Goal: Task Accomplishment & Management: Use online tool/utility

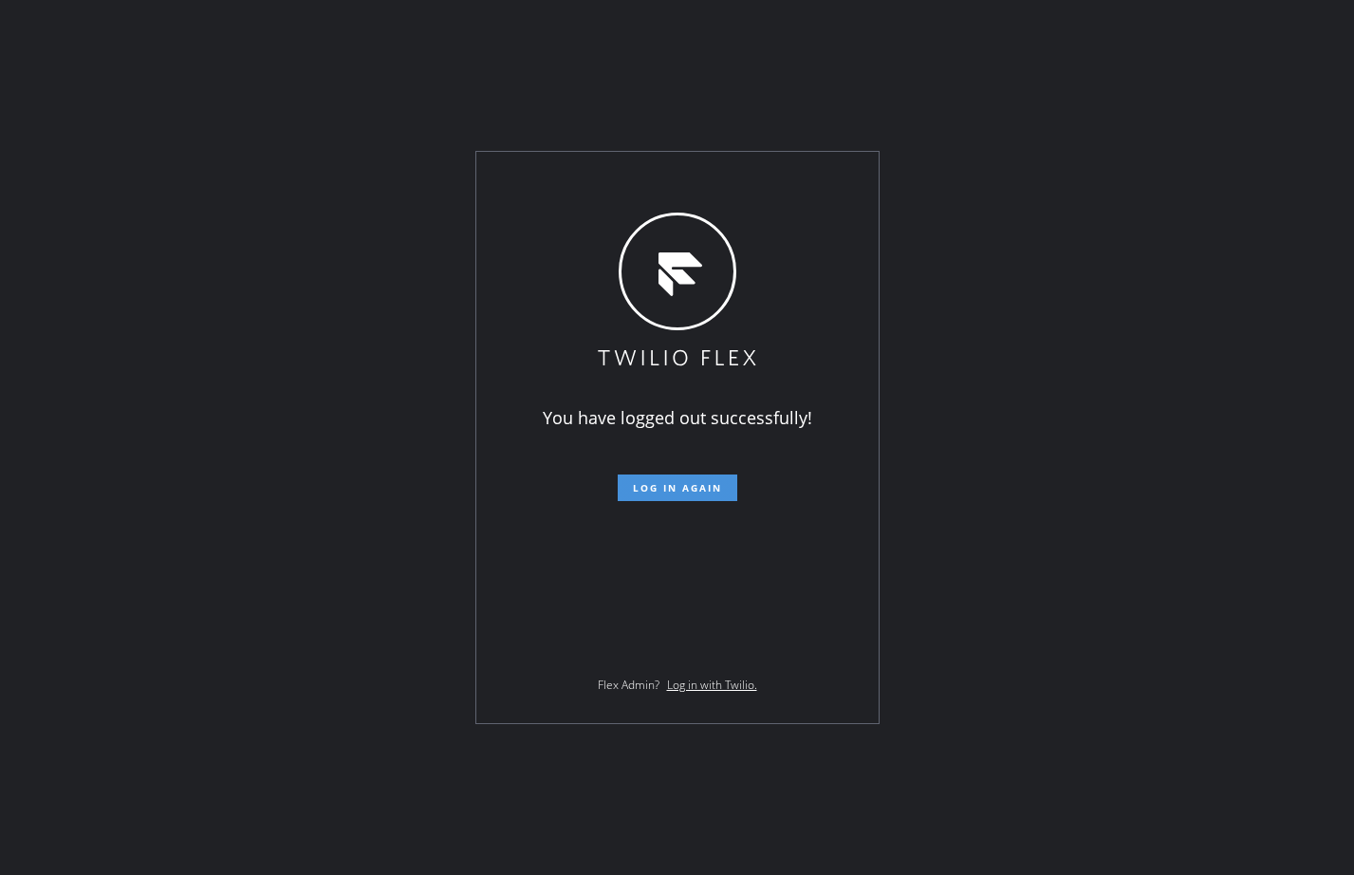
click at [710, 491] on span "Log in again" at bounding box center [677, 487] width 89 height 13
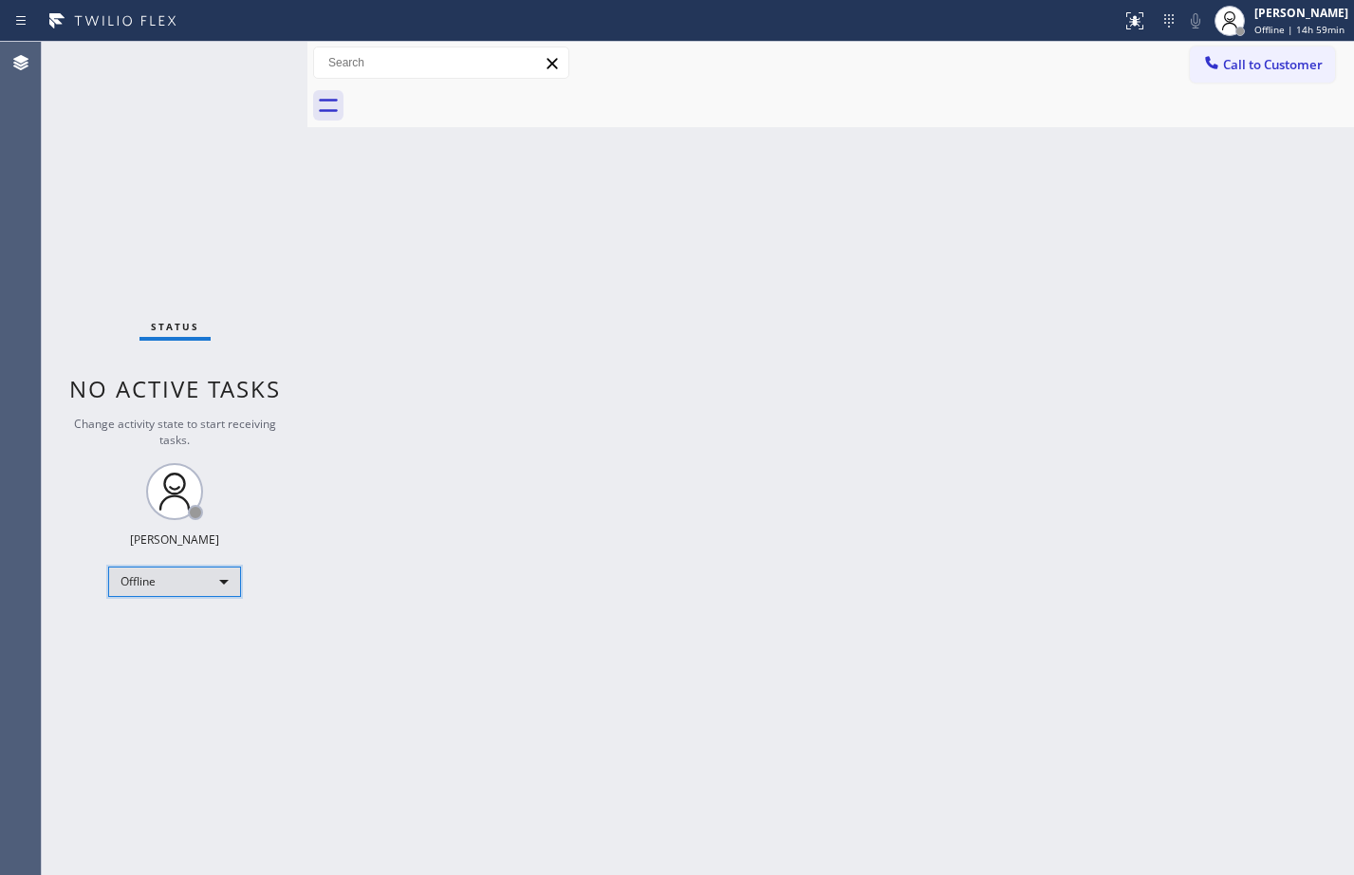
click at [138, 580] on div "Offline" at bounding box center [174, 581] width 133 height 30
click at [171, 622] on li "Available" at bounding box center [173, 632] width 129 height 23
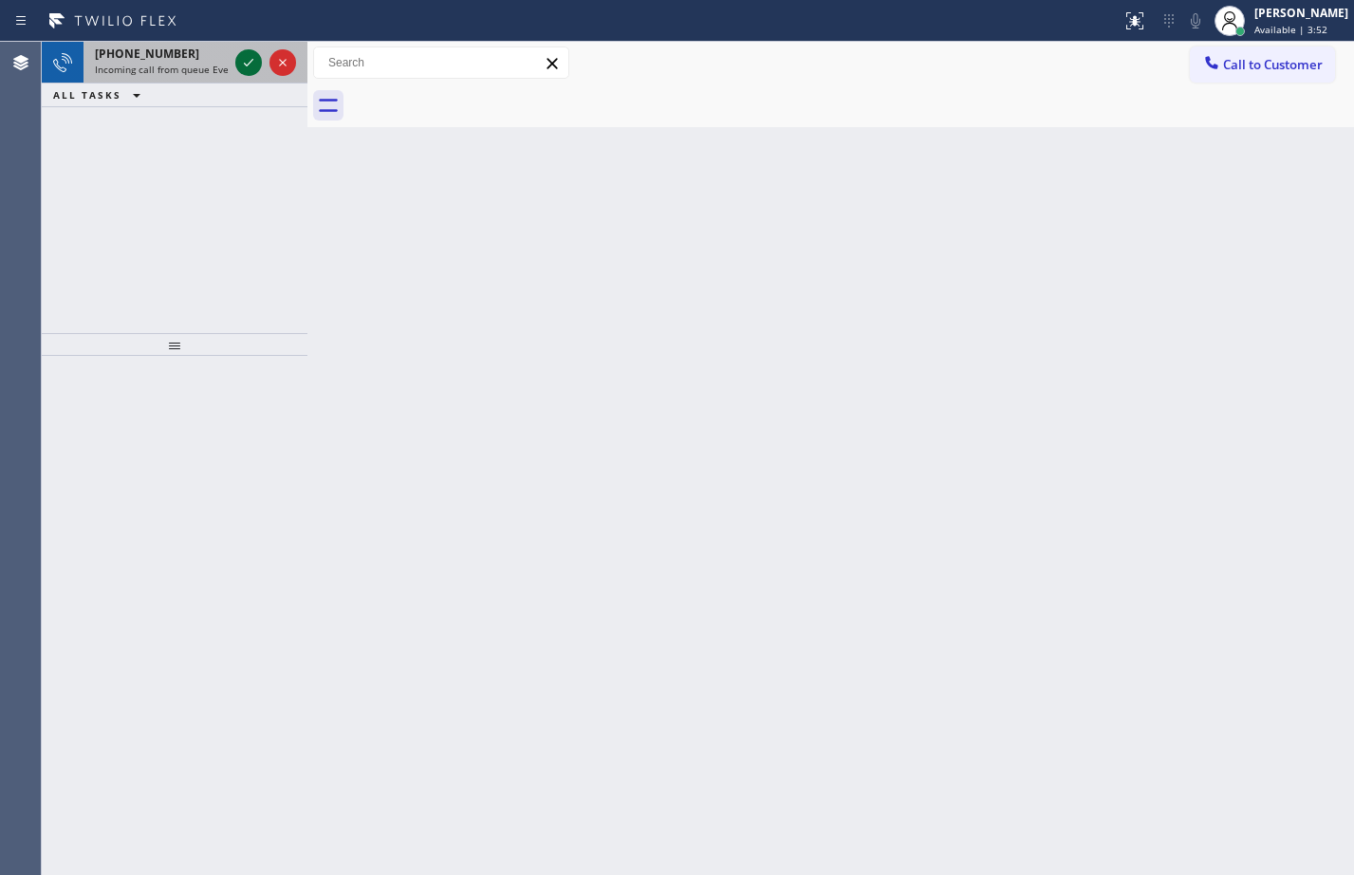
click at [243, 63] on icon at bounding box center [248, 62] width 23 height 23
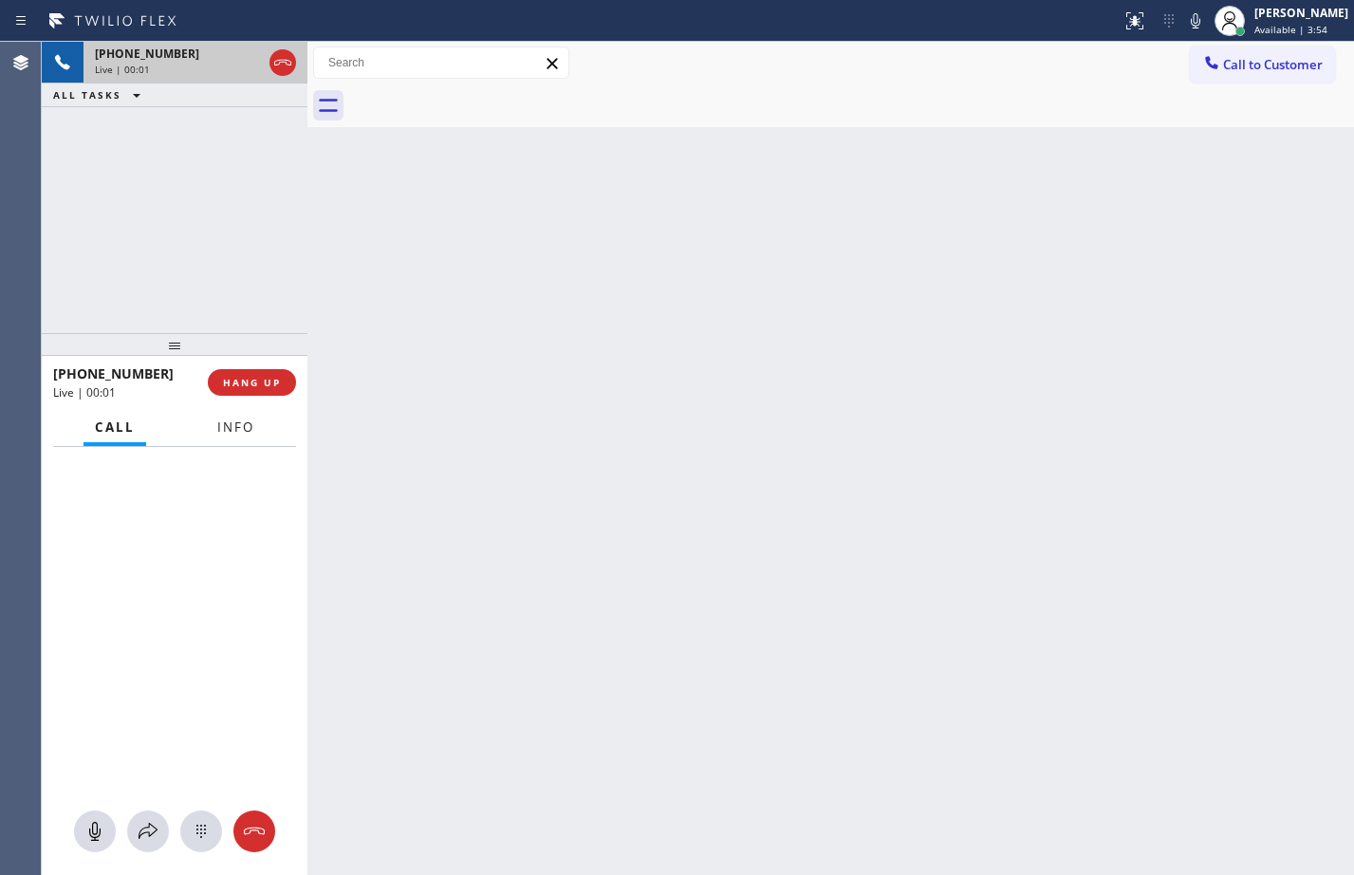
click at [225, 428] on span "Info" at bounding box center [235, 426] width 37 height 17
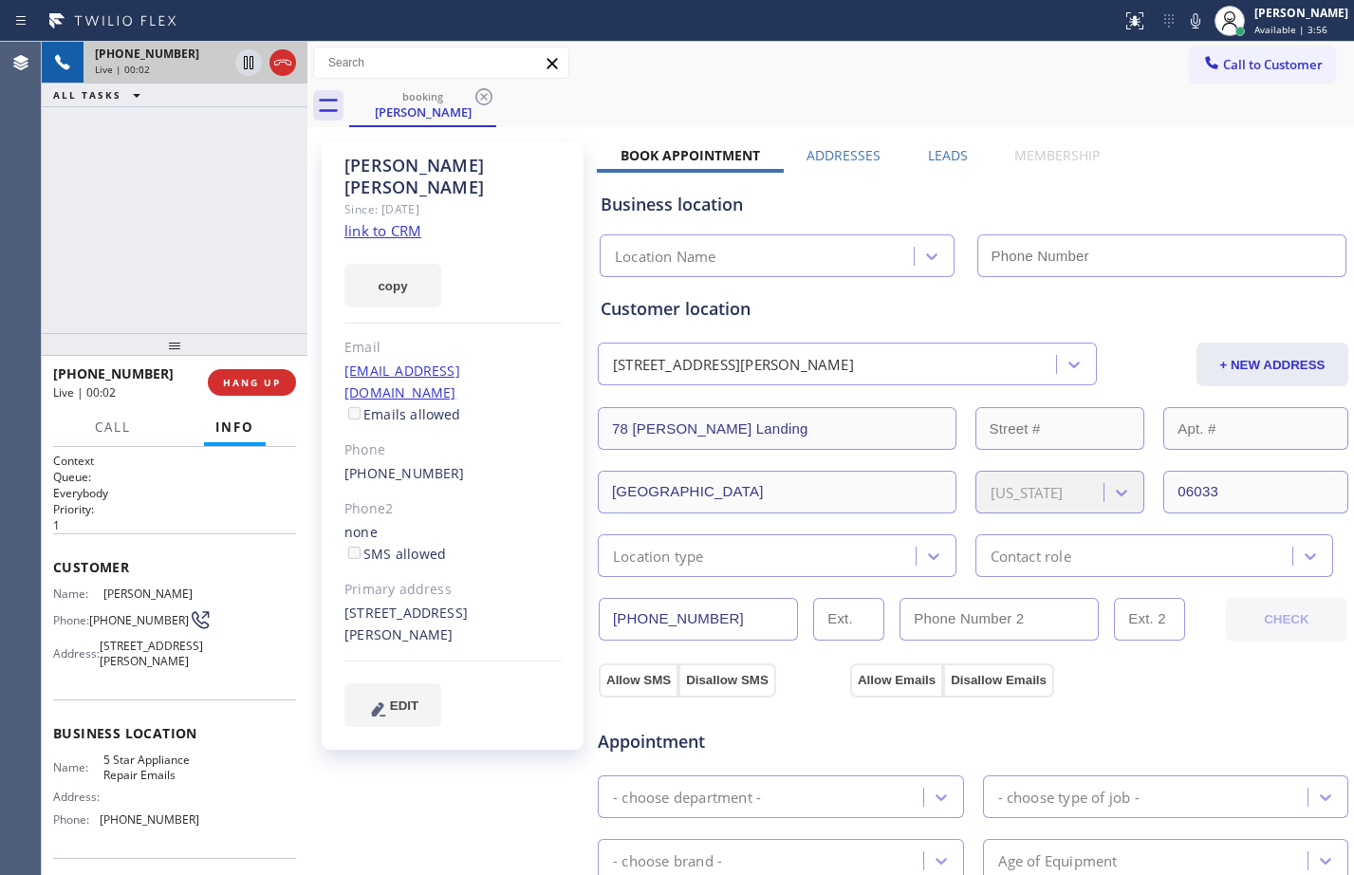
type input "(844) 735-4685"
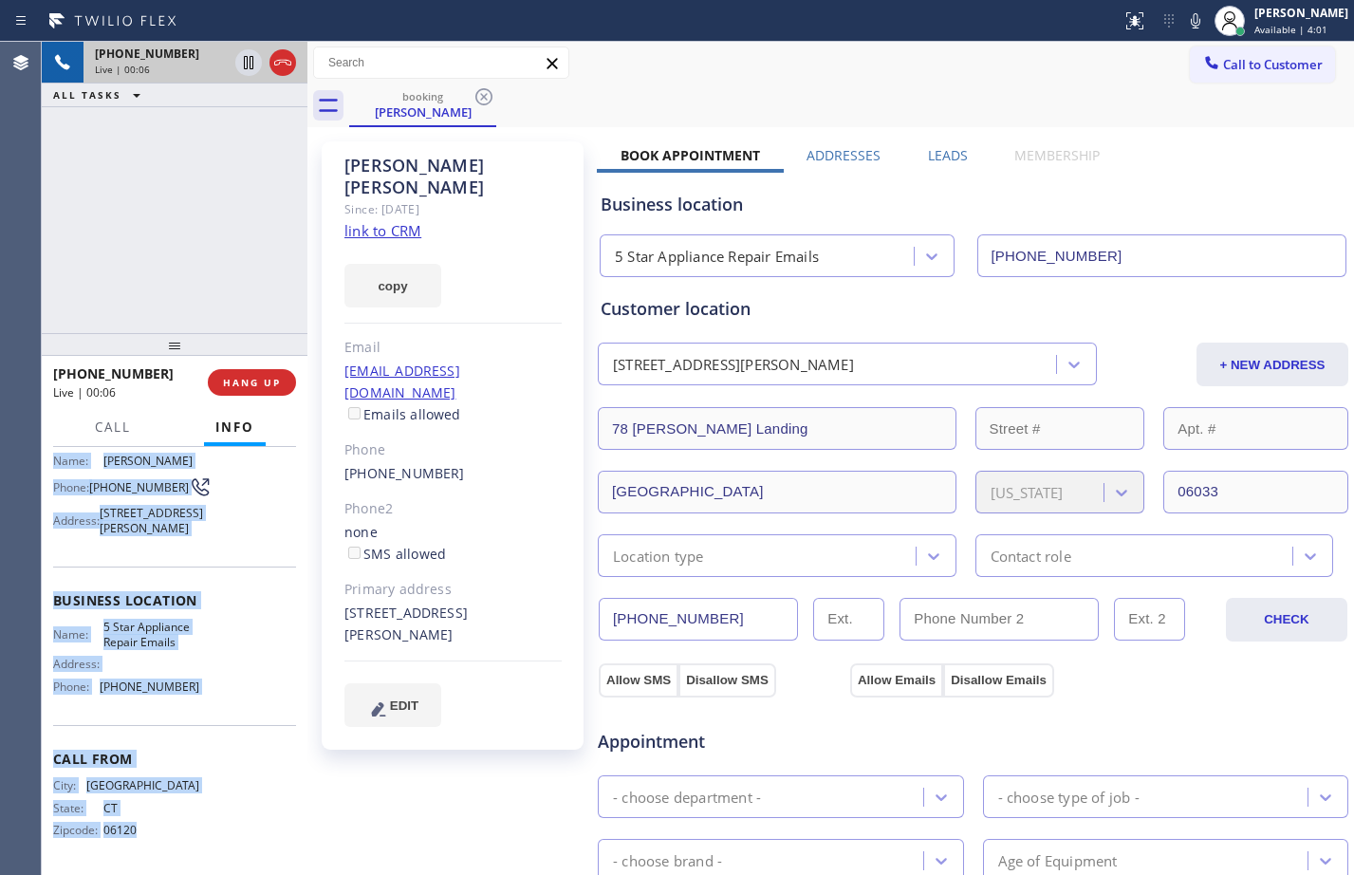
scroll to position [169, 0]
drag, startPoint x: 53, startPoint y: 572, endPoint x: 211, endPoint y: 688, distance: 195.5
click at [211, 688] on div "Context Queue: Everybody Priority: 1 Customer Name: Amy Grigas Phone: (860) 690…" at bounding box center [174, 594] width 243 height 549
copy div "Customer Name: Amy Grigas Phone: (860) 690-5526 Address: 78 Partridge Landing, …"
click at [373, 221] on link "link to CRM" at bounding box center [382, 230] width 77 height 19
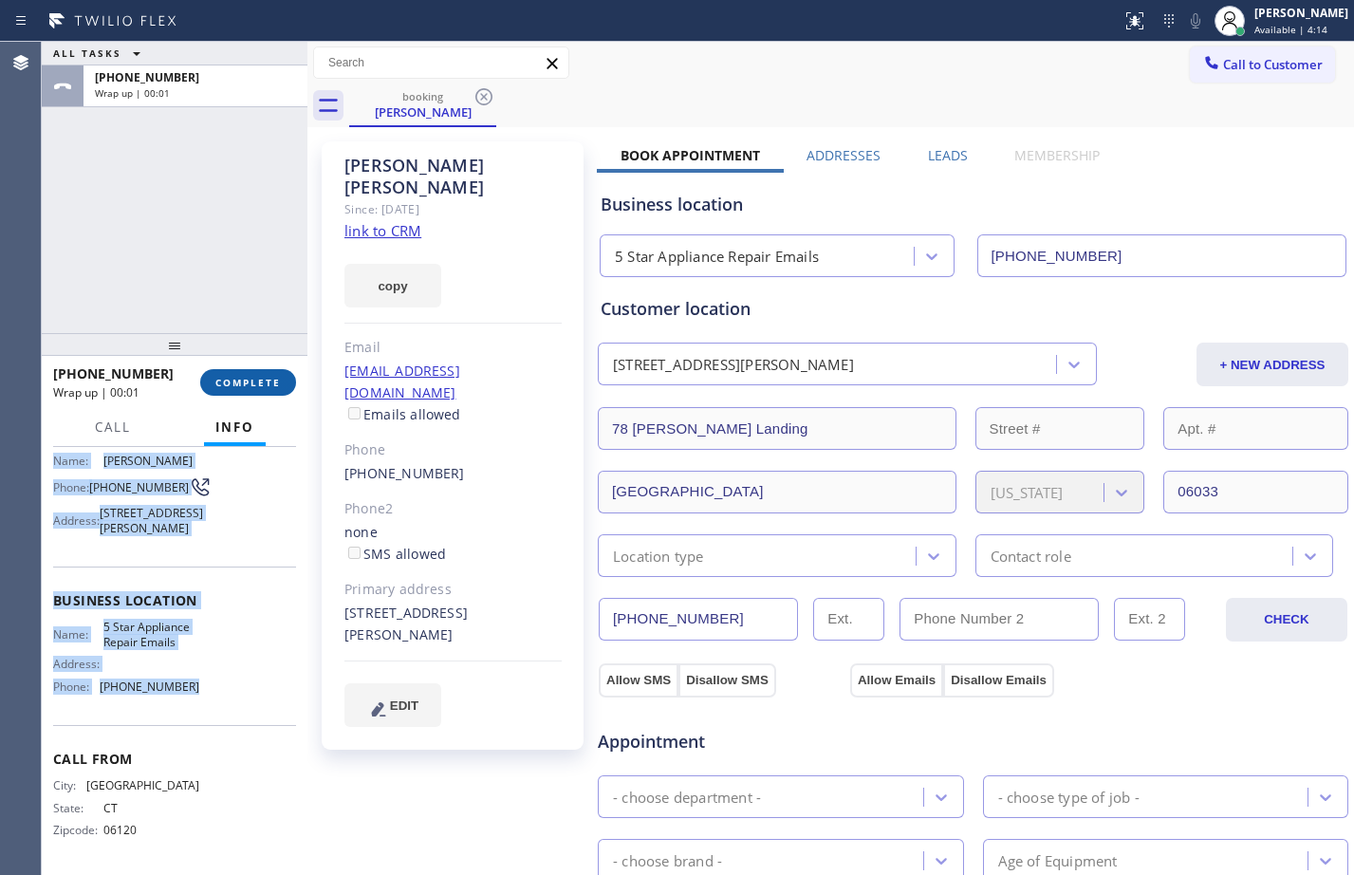
click at [258, 379] on span "COMPLETE" at bounding box center [247, 382] width 65 height 13
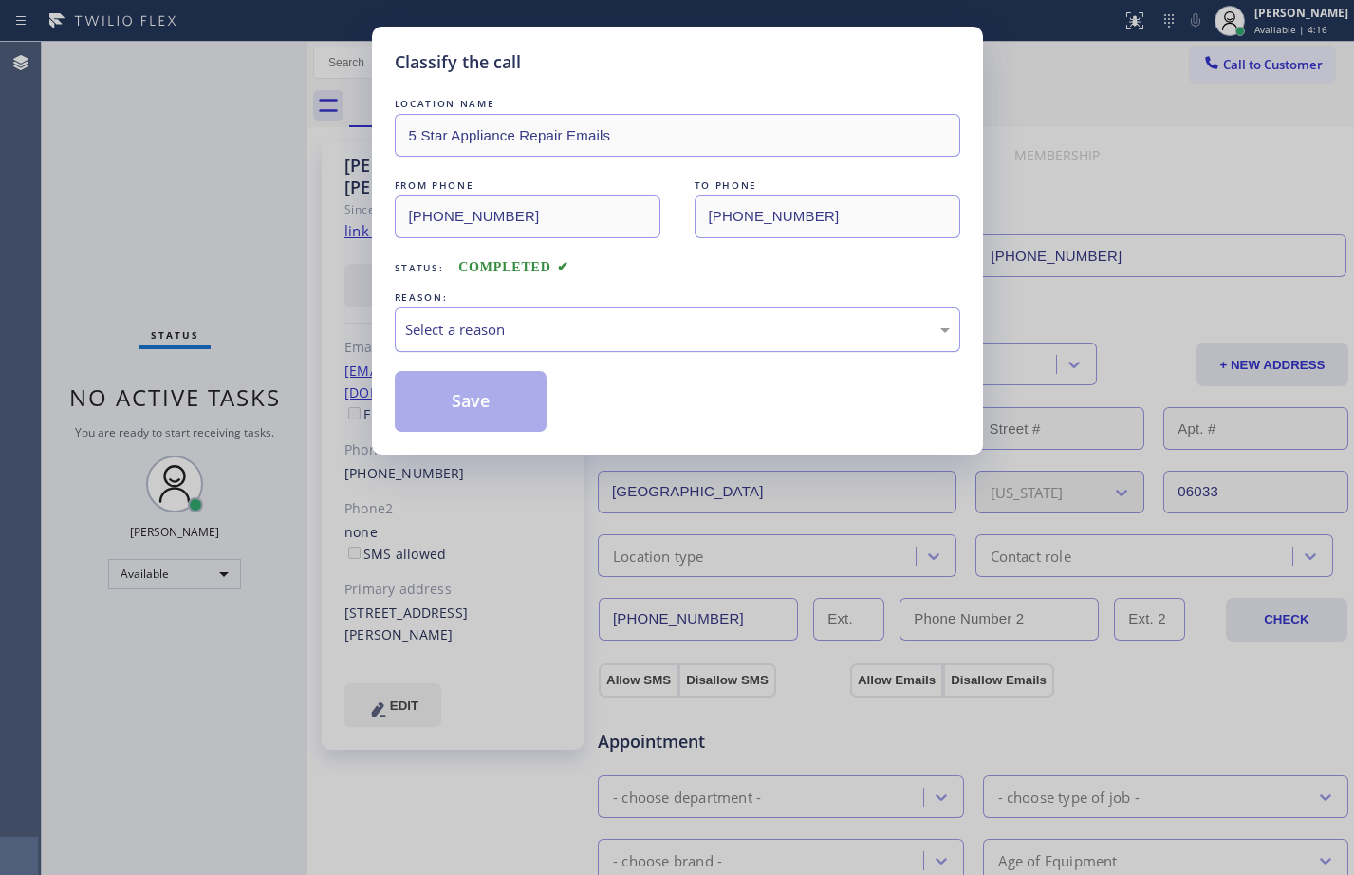
click at [578, 319] on div "Select a reason" at bounding box center [677, 330] width 545 height 22
click at [511, 409] on button "Save" at bounding box center [471, 401] width 153 height 61
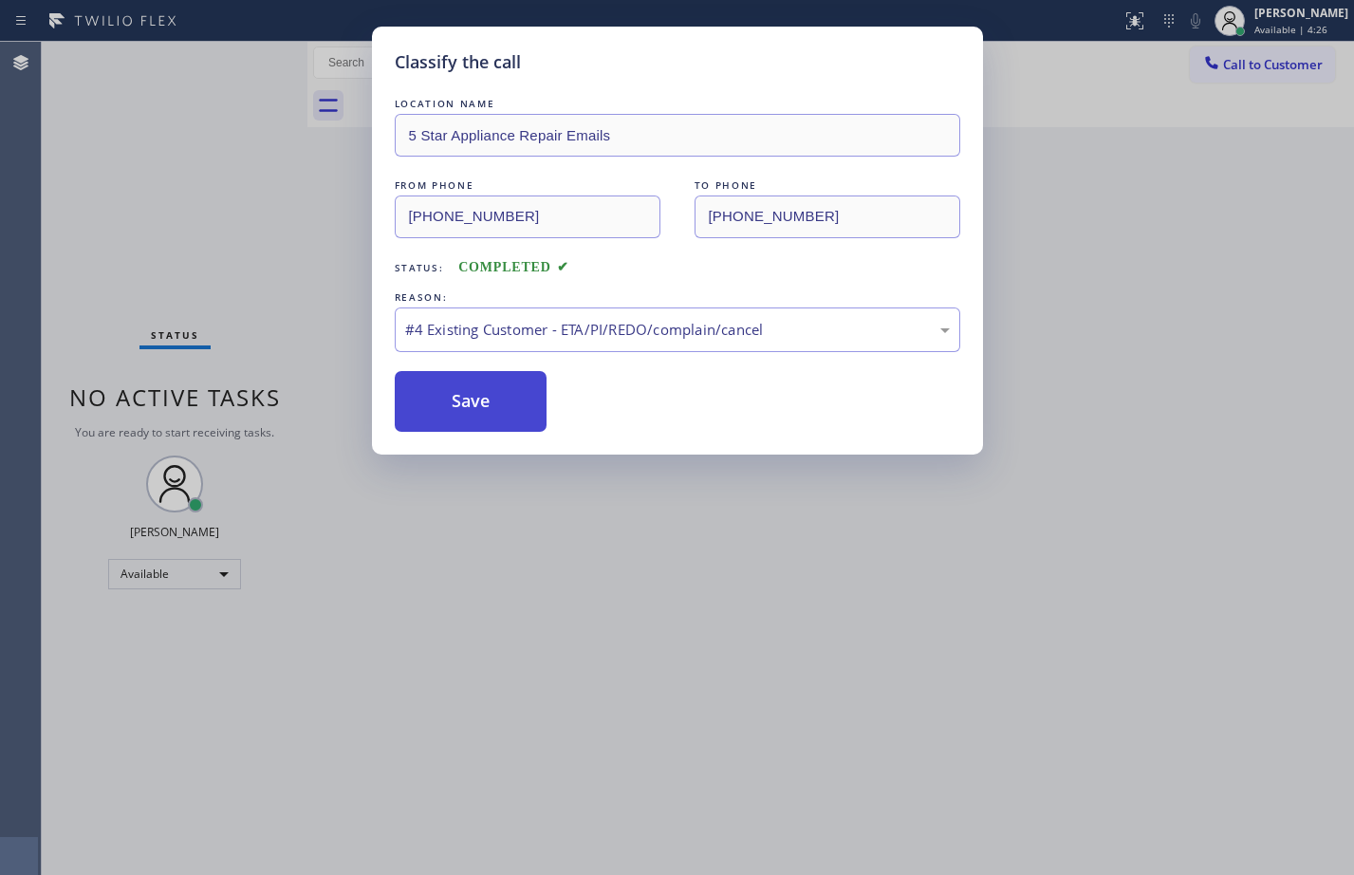
click at [505, 393] on button "Save" at bounding box center [471, 401] width 153 height 61
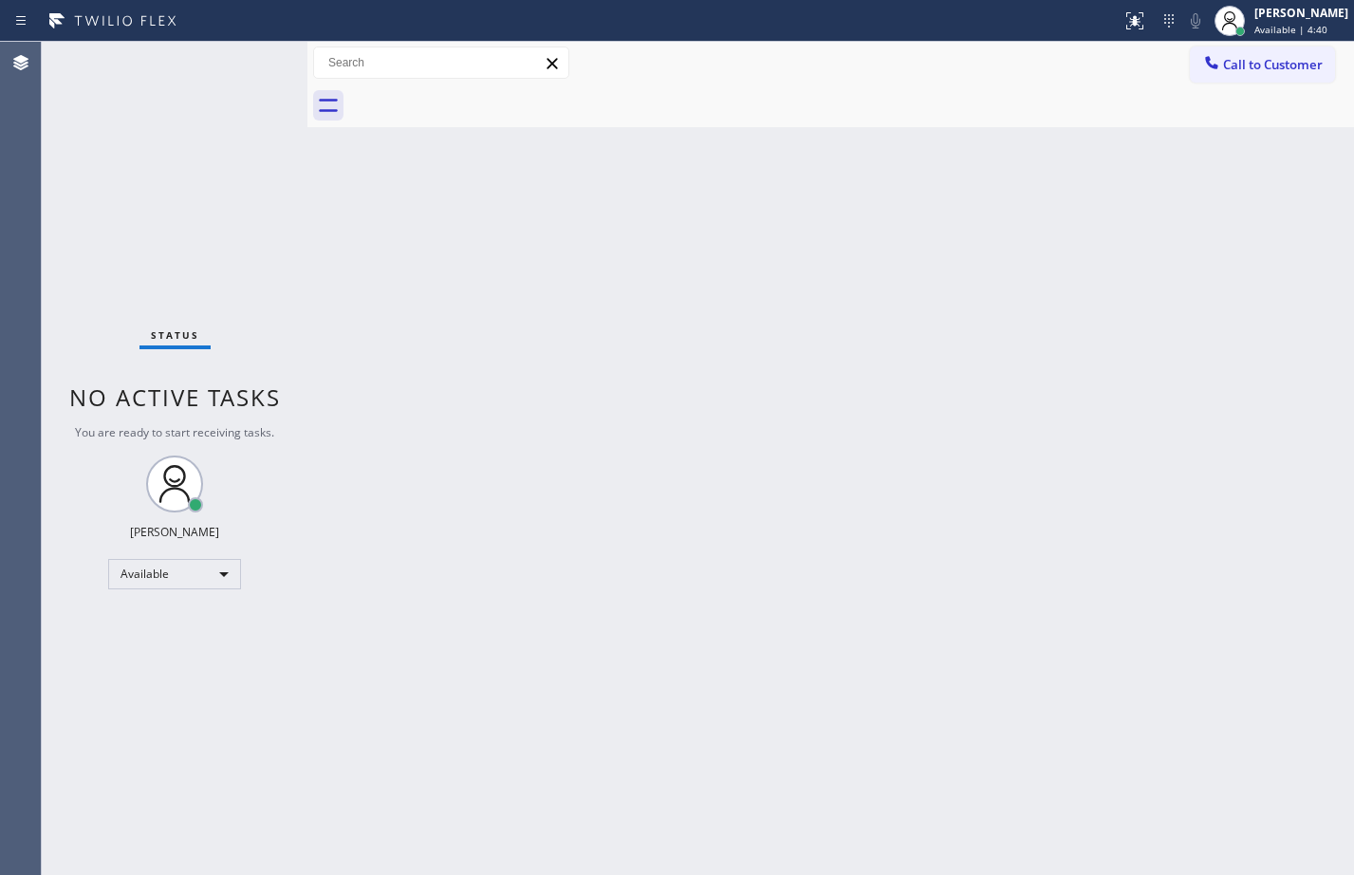
click at [840, 374] on div "Back to Dashboard Change Sender ID Customers Technicians Select a contact Outbo…" at bounding box center [830, 458] width 1047 height 833
click at [659, 492] on div "Back to Dashboard Change Sender ID Customers Technicians Select a contact Outbo…" at bounding box center [830, 458] width 1047 height 833
click at [679, 425] on div "Back to Dashboard Change Sender ID Customers Technicians Select a contact Outbo…" at bounding box center [830, 458] width 1047 height 833
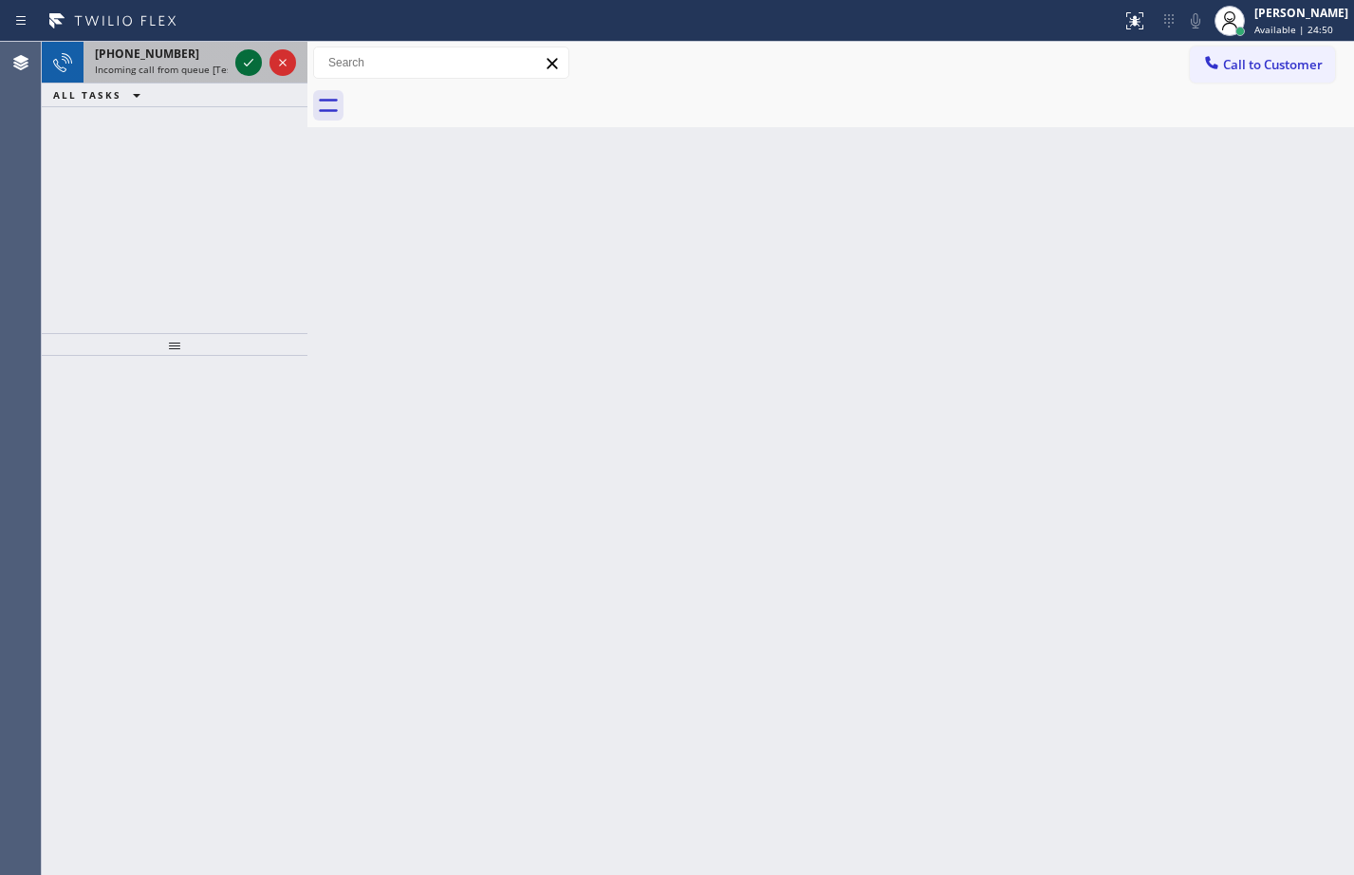
click at [238, 61] on icon at bounding box center [248, 62] width 23 height 23
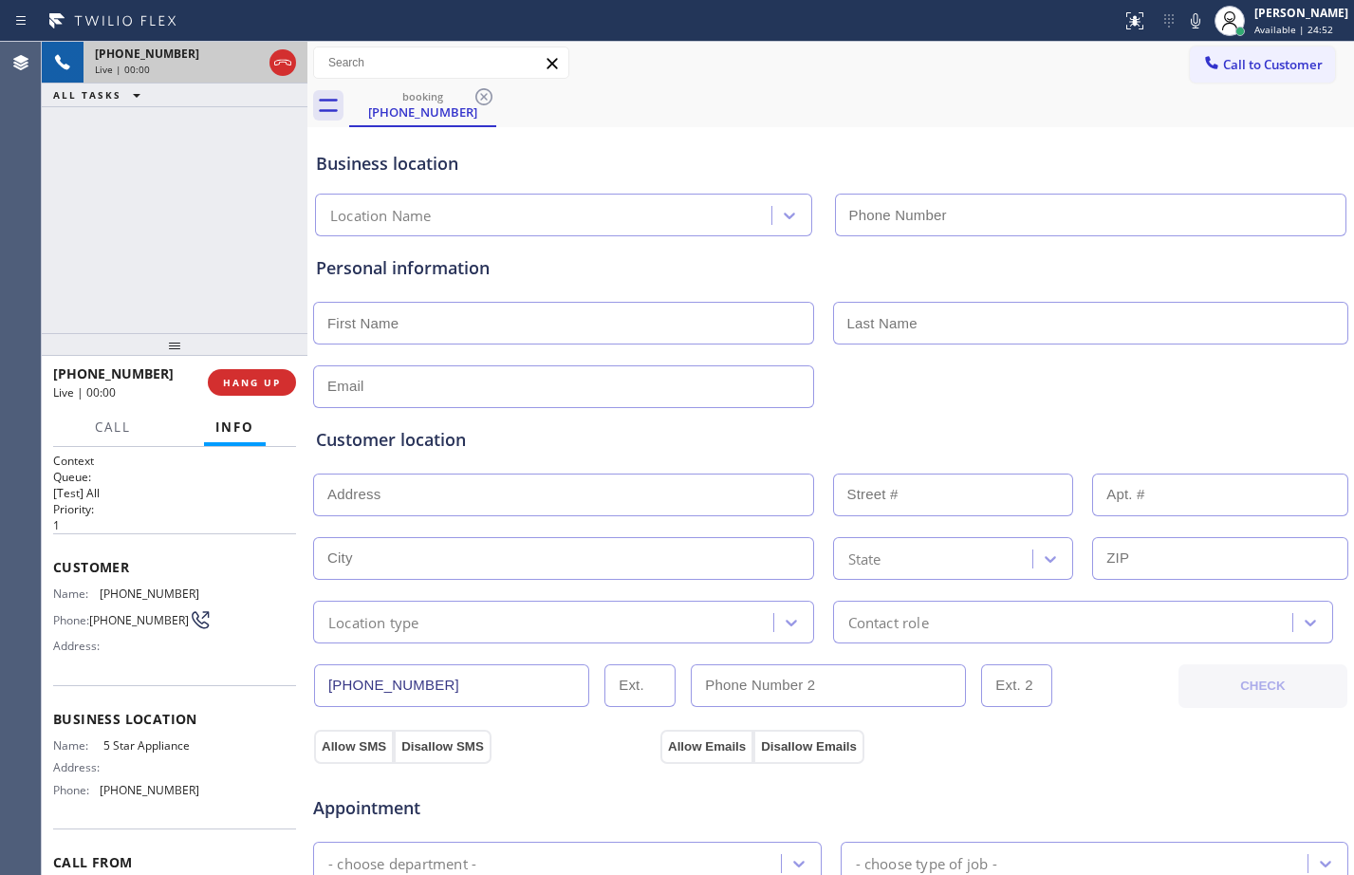
type input "(714) 790-9640"
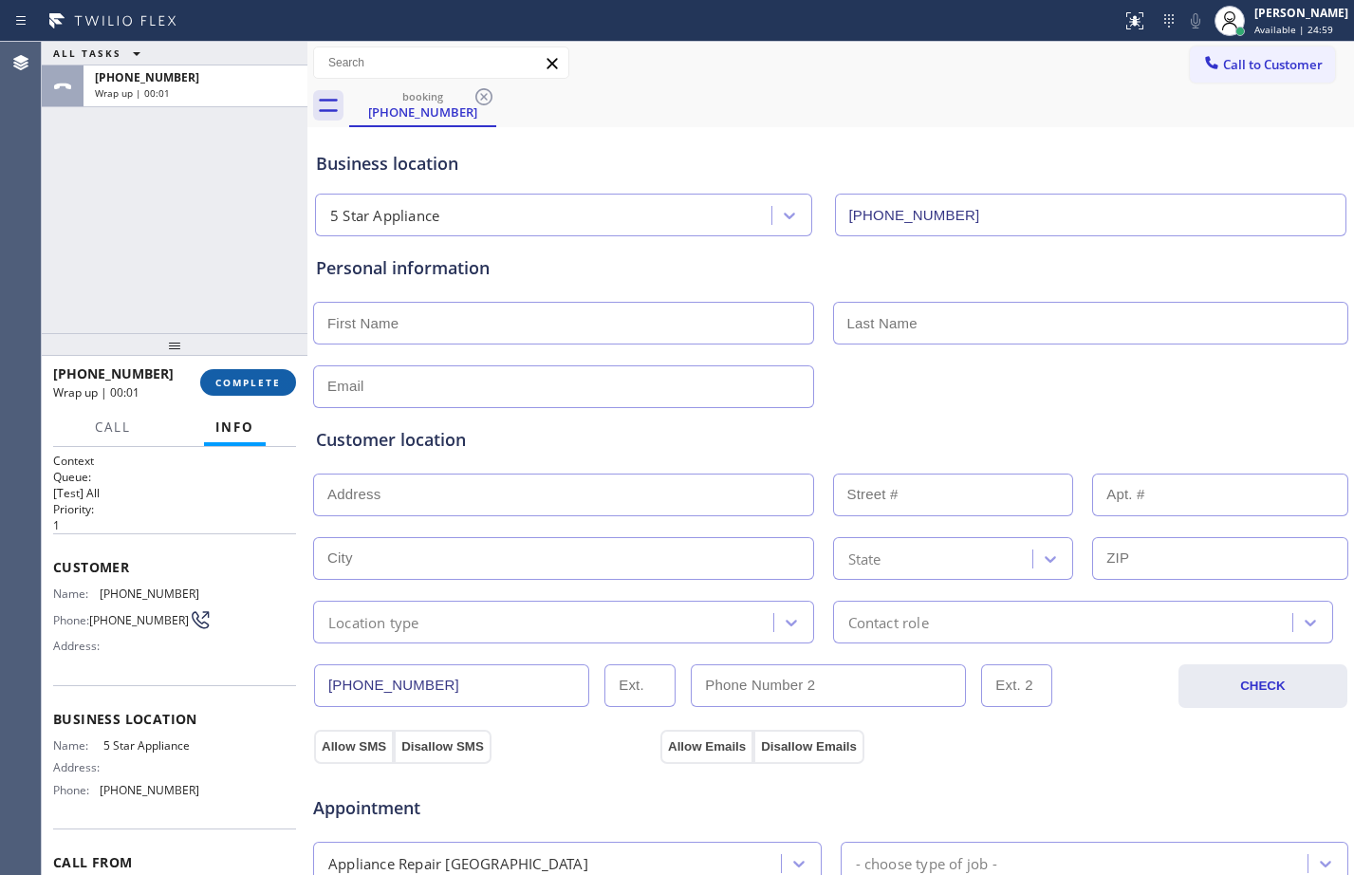
click at [251, 380] on span "COMPLETE" at bounding box center [247, 382] width 65 height 13
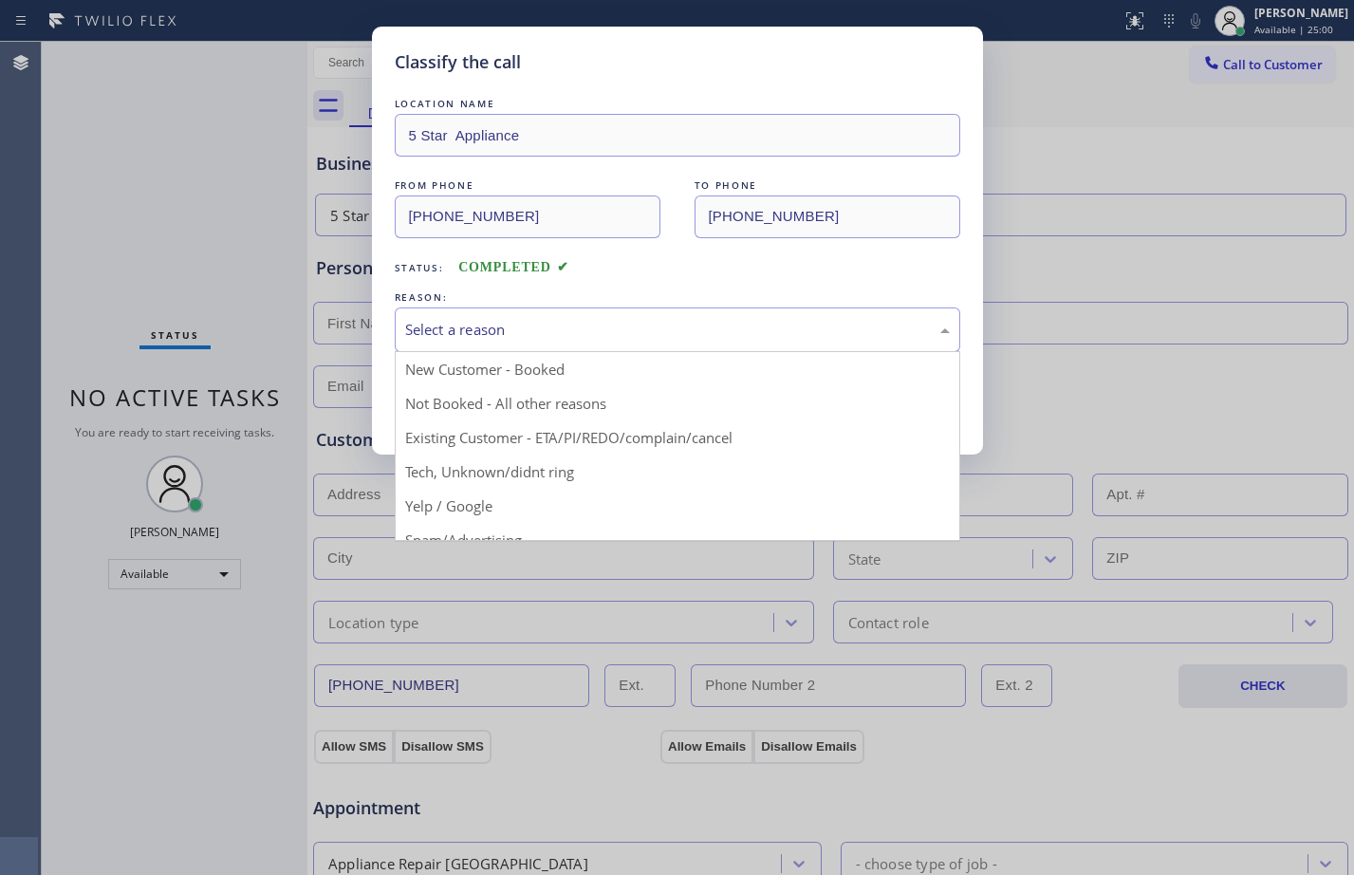
click at [448, 328] on div "Select a reason" at bounding box center [677, 330] width 545 height 22
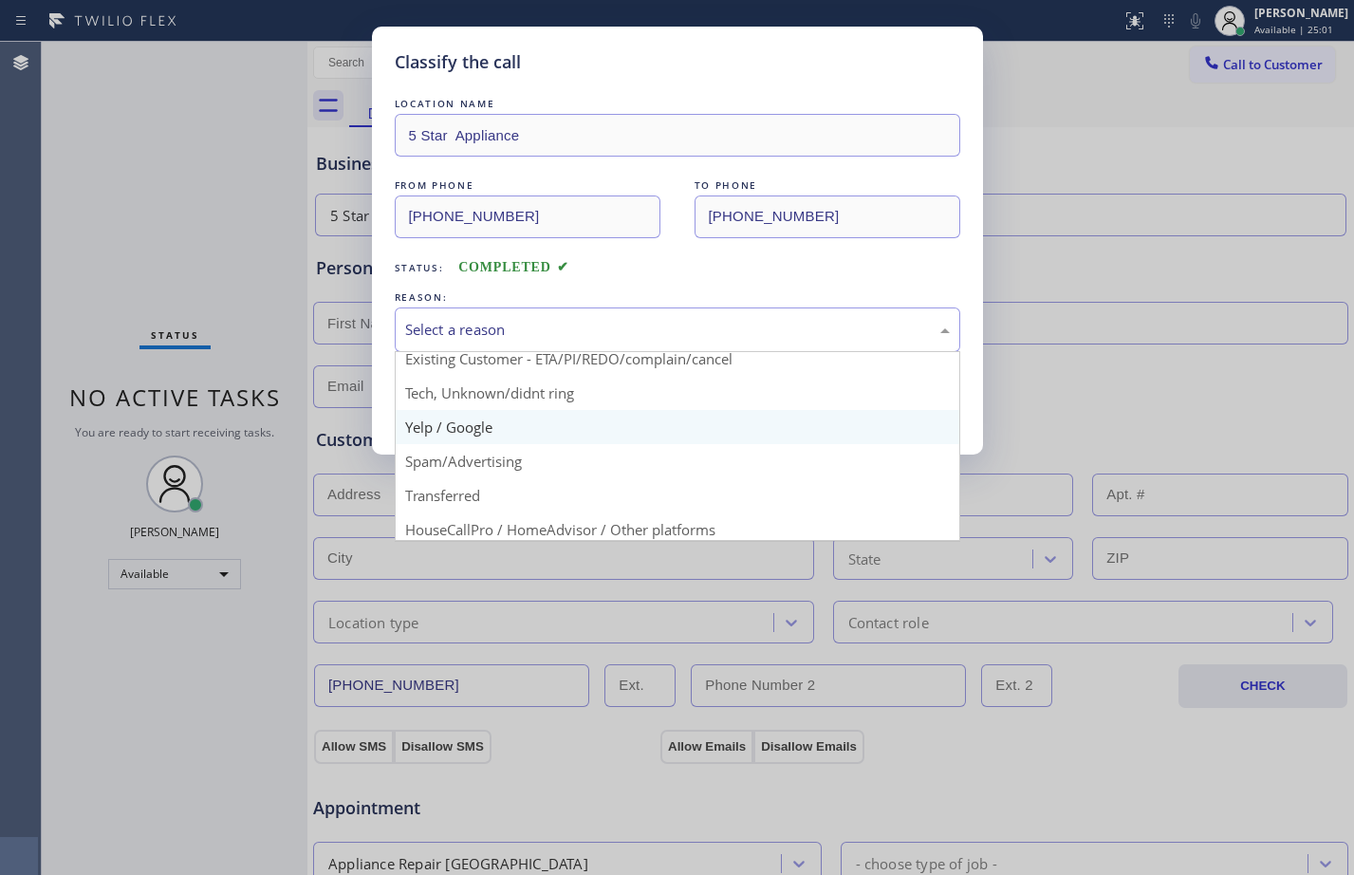
scroll to position [120, 0]
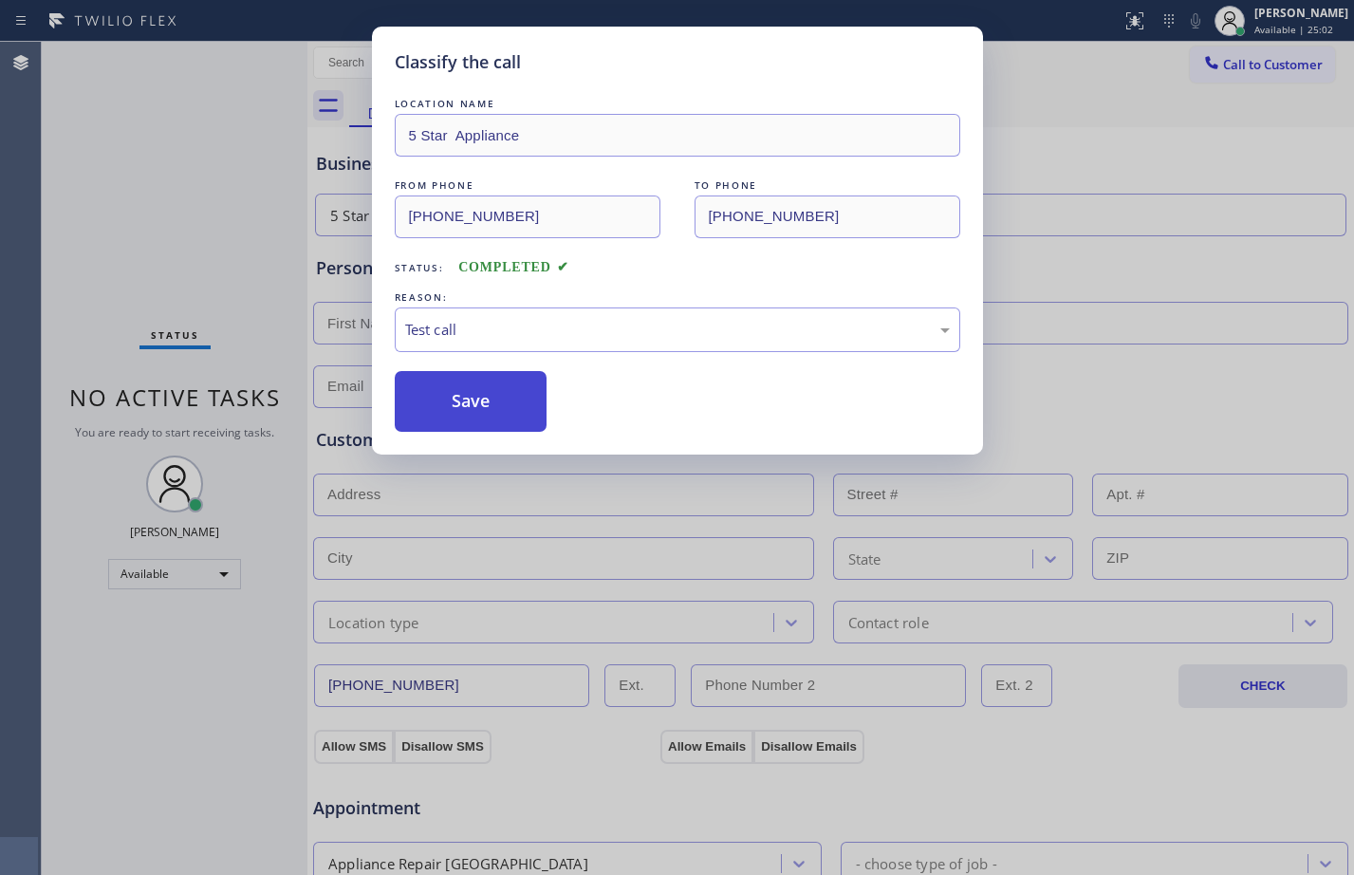
click at [441, 406] on button "Save" at bounding box center [471, 401] width 153 height 61
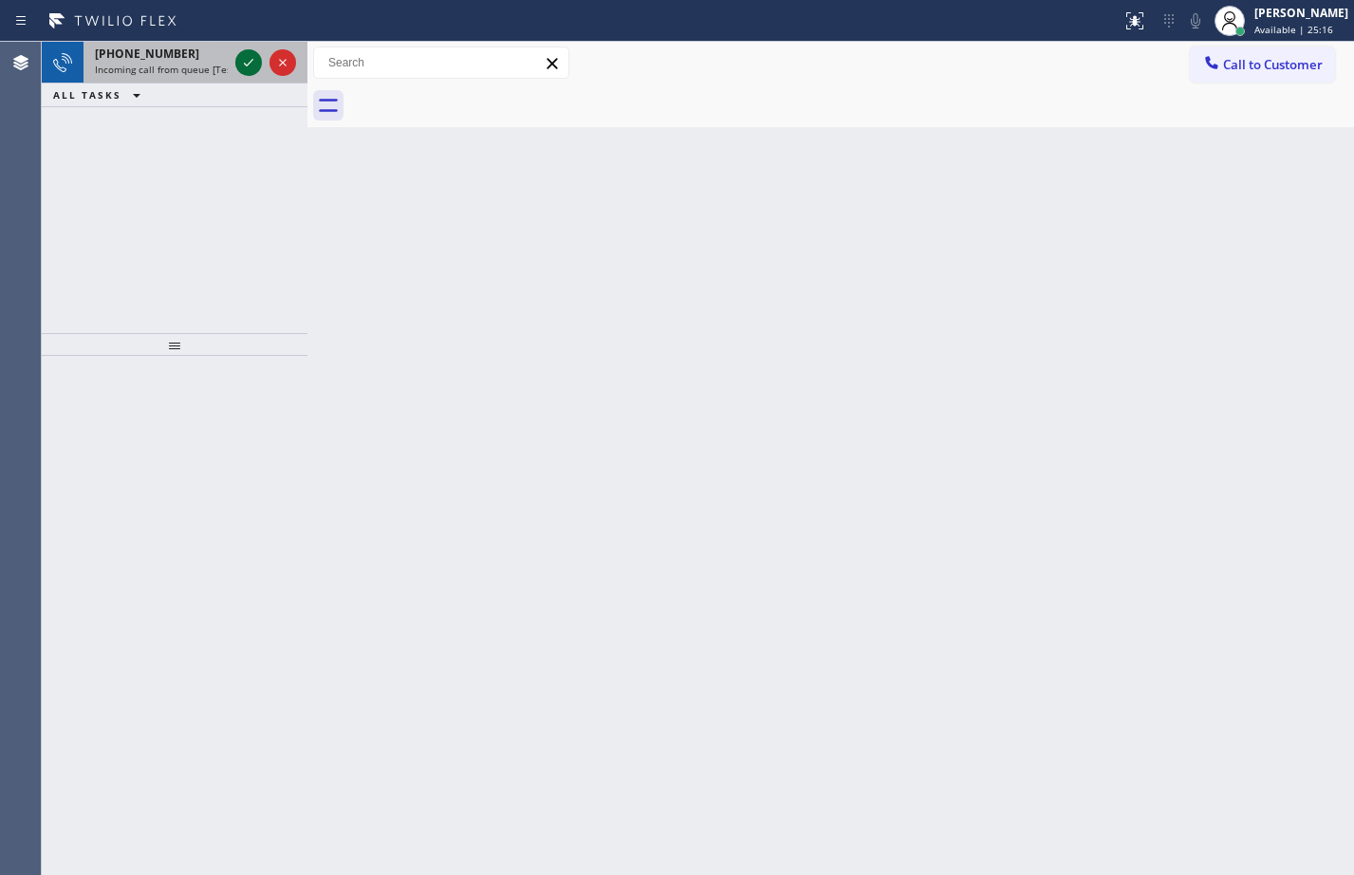
click at [251, 73] on icon at bounding box center [248, 62] width 23 height 23
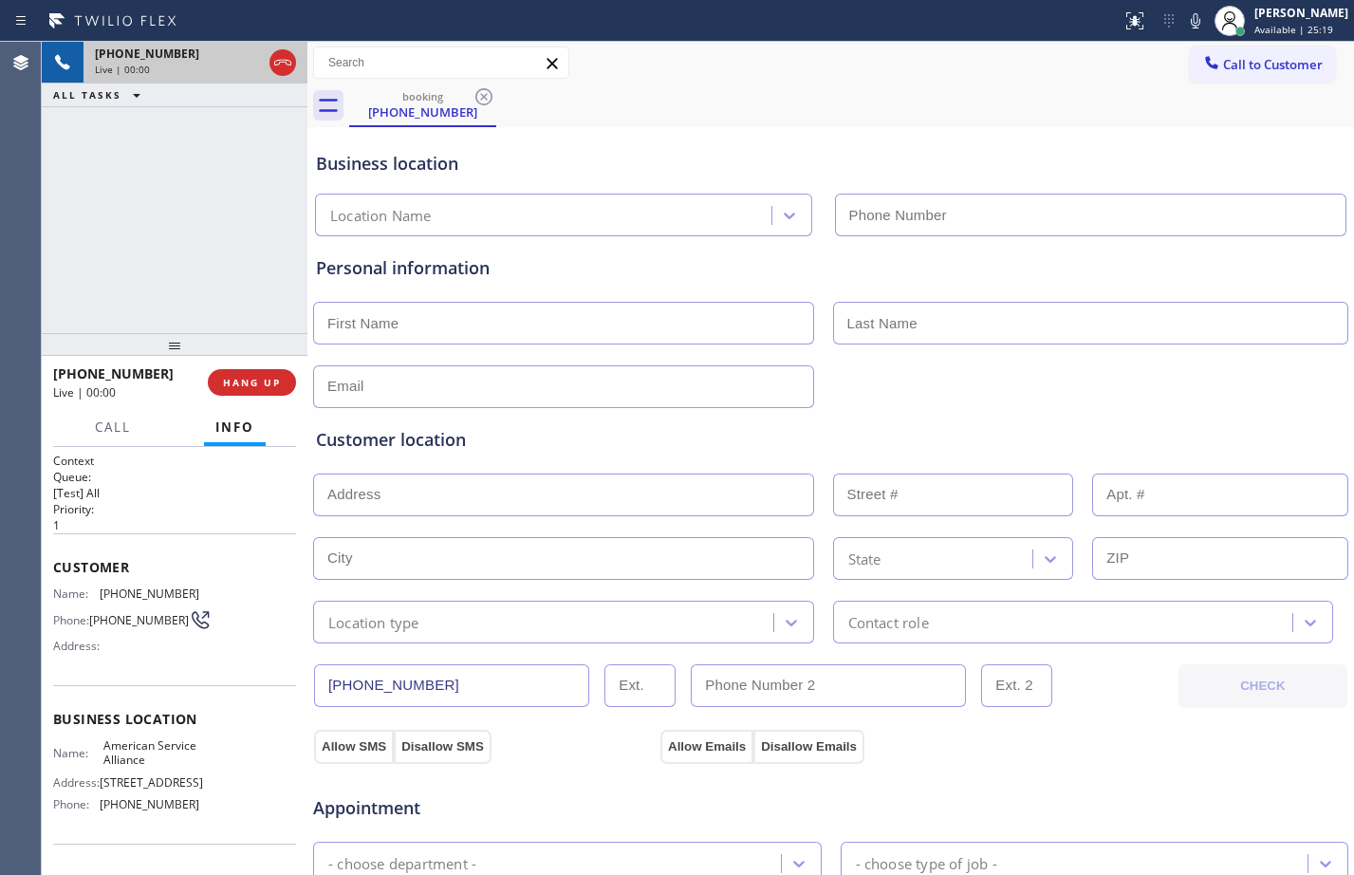
type input "(888) 859-4448"
click at [55, 565] on span "Customer" at bounding box center [174, 567] width 243 height 18
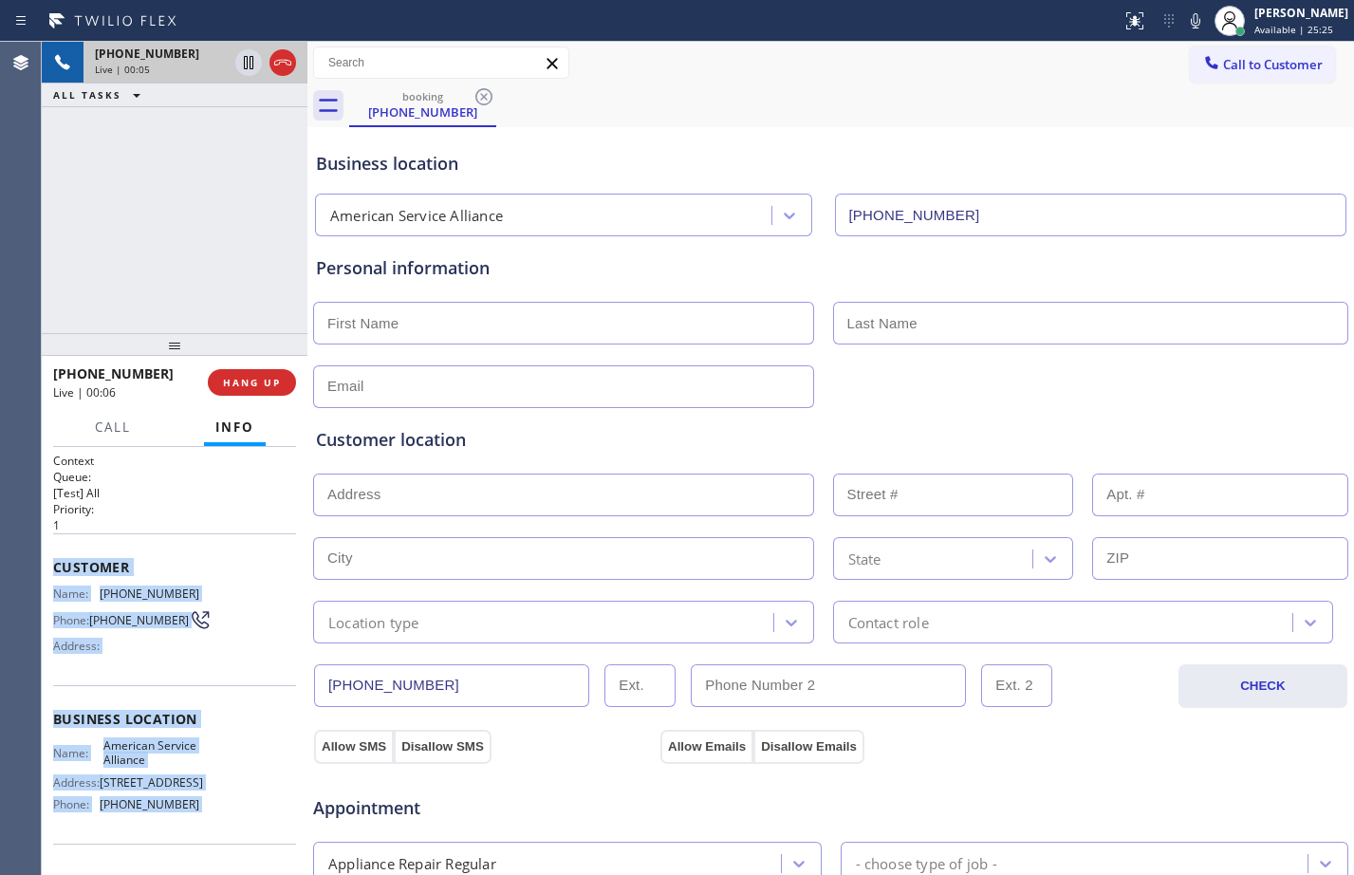
drag, startPoint x: 55, startPoint y: 565, endPoint x: 194, endPoint y: 818, distance: 288.8
click at [194, 818] on div "Context Queue: [Test] All Priority: 1 Customer Name: (951) 818-1023 Phone: (951…" at bounding box center [174, 720] width 243 height 534
copy div "Customer Name: (951) 818-1023 Phone: (951) 818-1023 Address: Business location …"
click at [245, 67] on icon at bounding box center [248, 62] width 9 height 13
click at [1187, 14] on icon at bounding box center [1195, 20] width 23 height 23
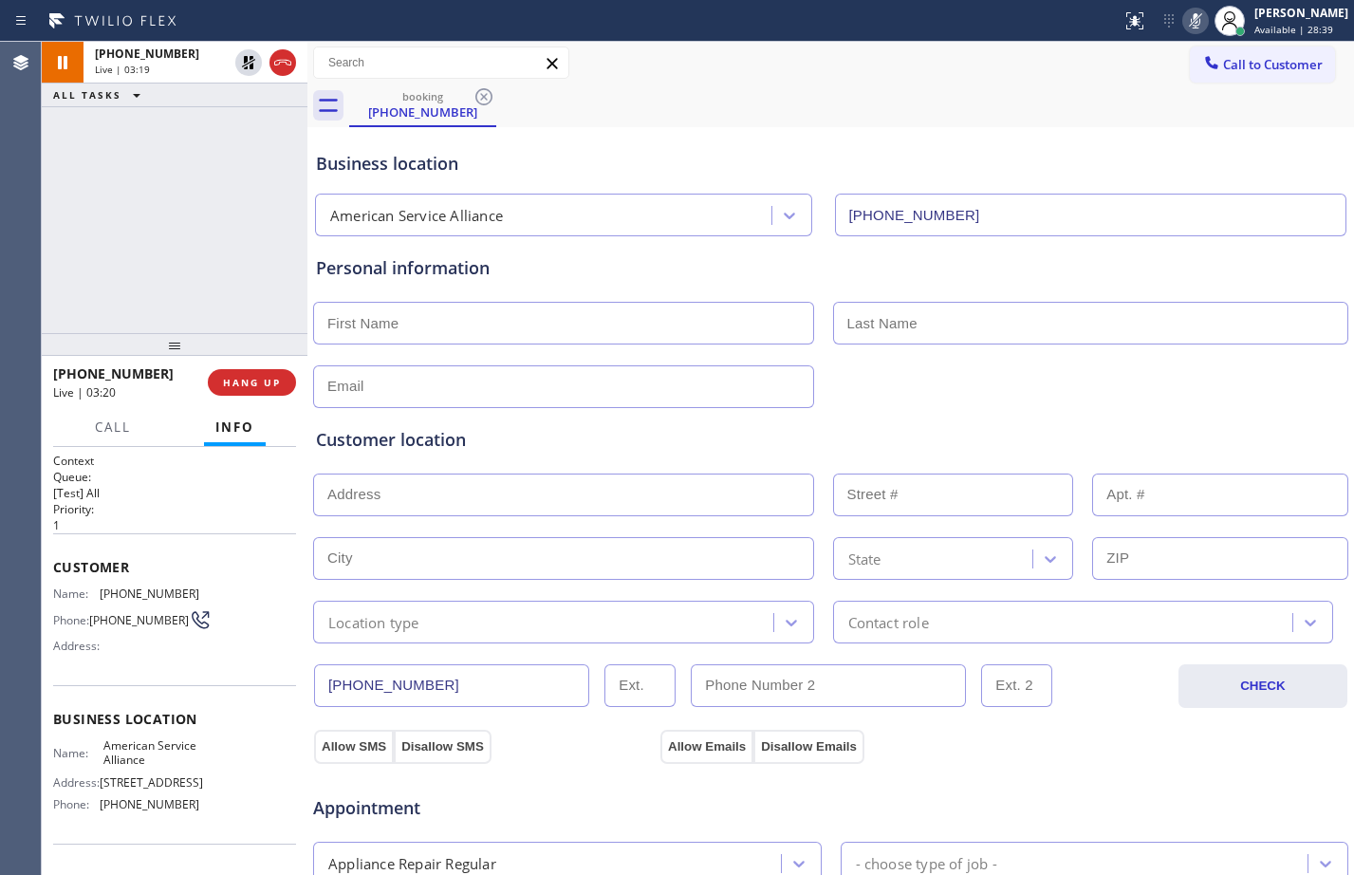
click at [499, 330] on input "text" at bounding box center [563, 323] width 501 height 43
paste input "Peter"
type input "Peter"
click at [989, 326] on input "text" at bounding box center [1091, 323] width 516 height 43
paste input "Soliman"
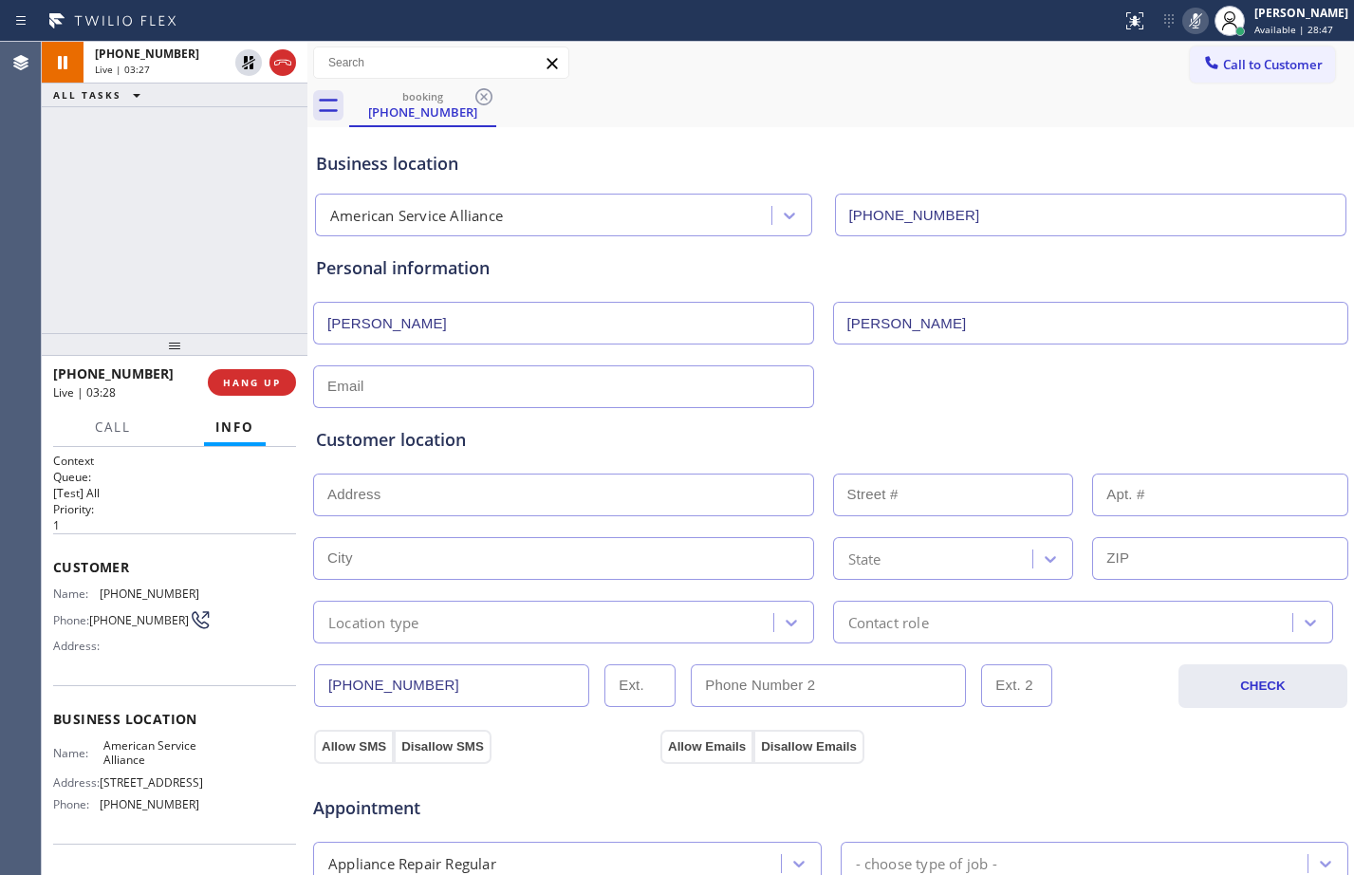
type input "Soliman"
click at [541, 515] on input "text" at bounding box center [563, 494] width 501 height 43
click at [530, 494] on input "text" at bounding box center [563, 494] width 501 height 43
paste input "3130 Buttercup LnCamarillo, CA 93012"
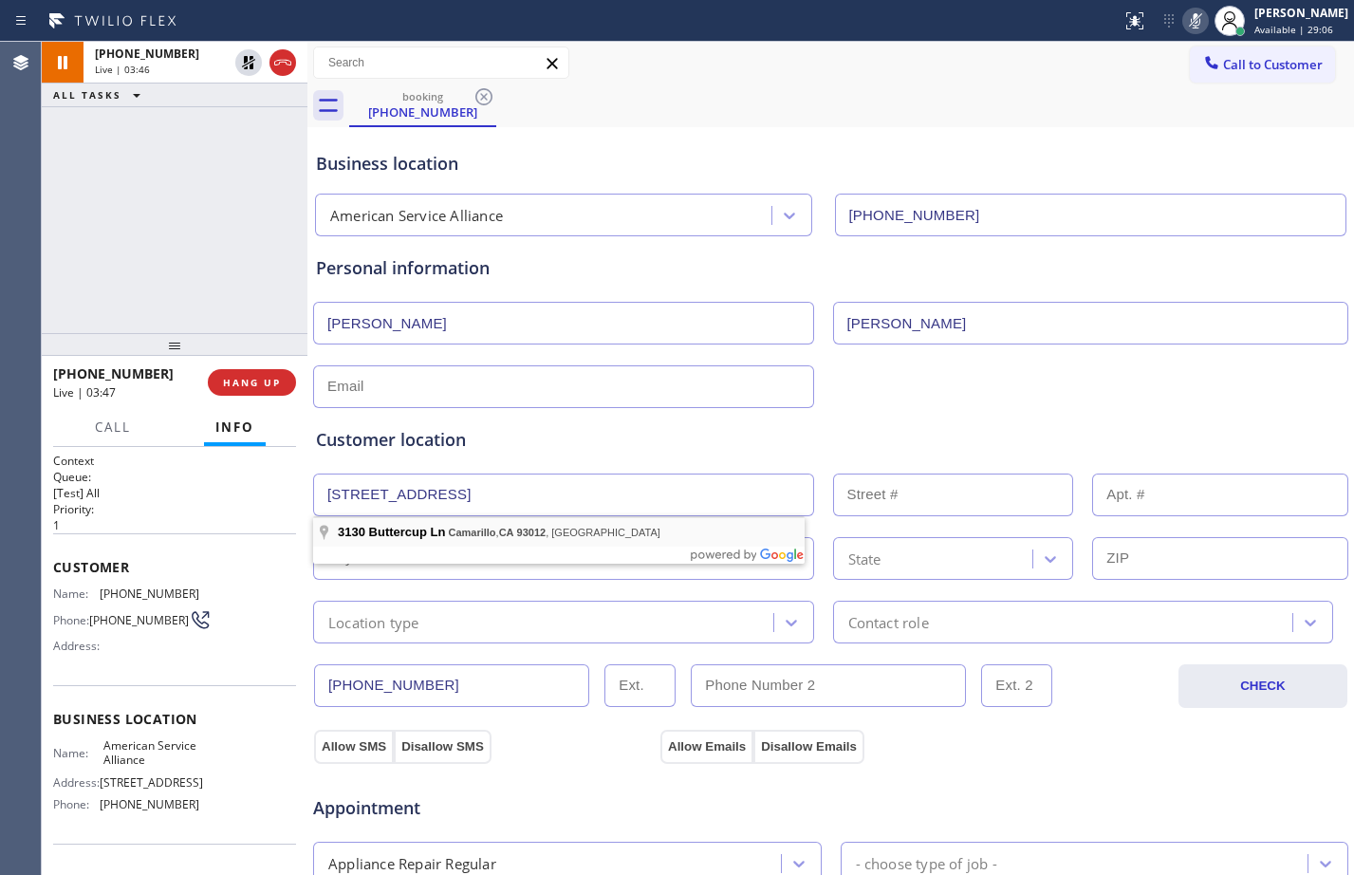
type input "3130 Buttercup Ln"
type input "3130"
type input "Camarillo"
type input "93012"
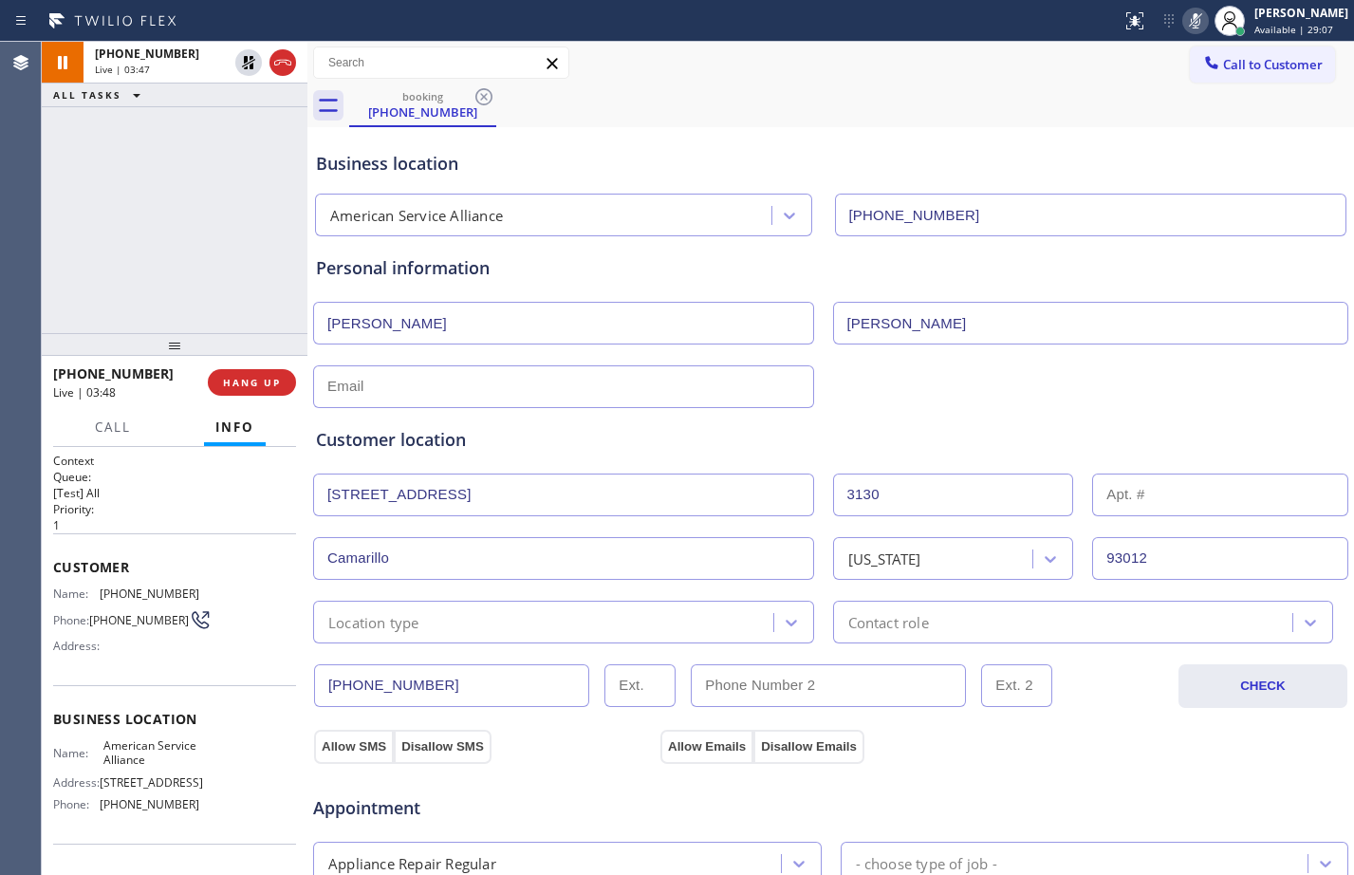
click at [556, 624] on div "Location type" at bounding box center [546, 621] width 455 height 33
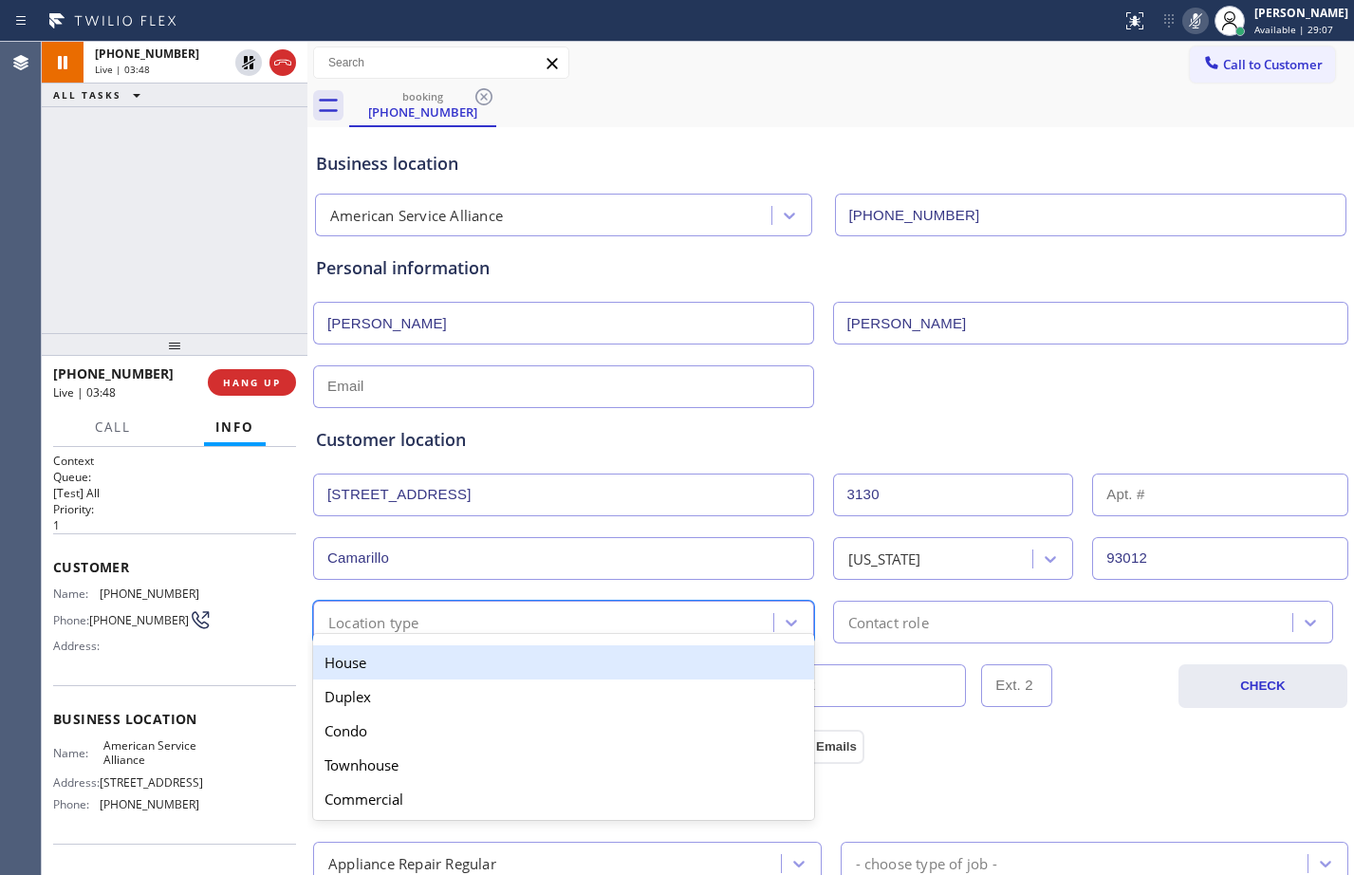
click at [475, 674] on div "House" at bounding box center [563, 662] width 501 height 34
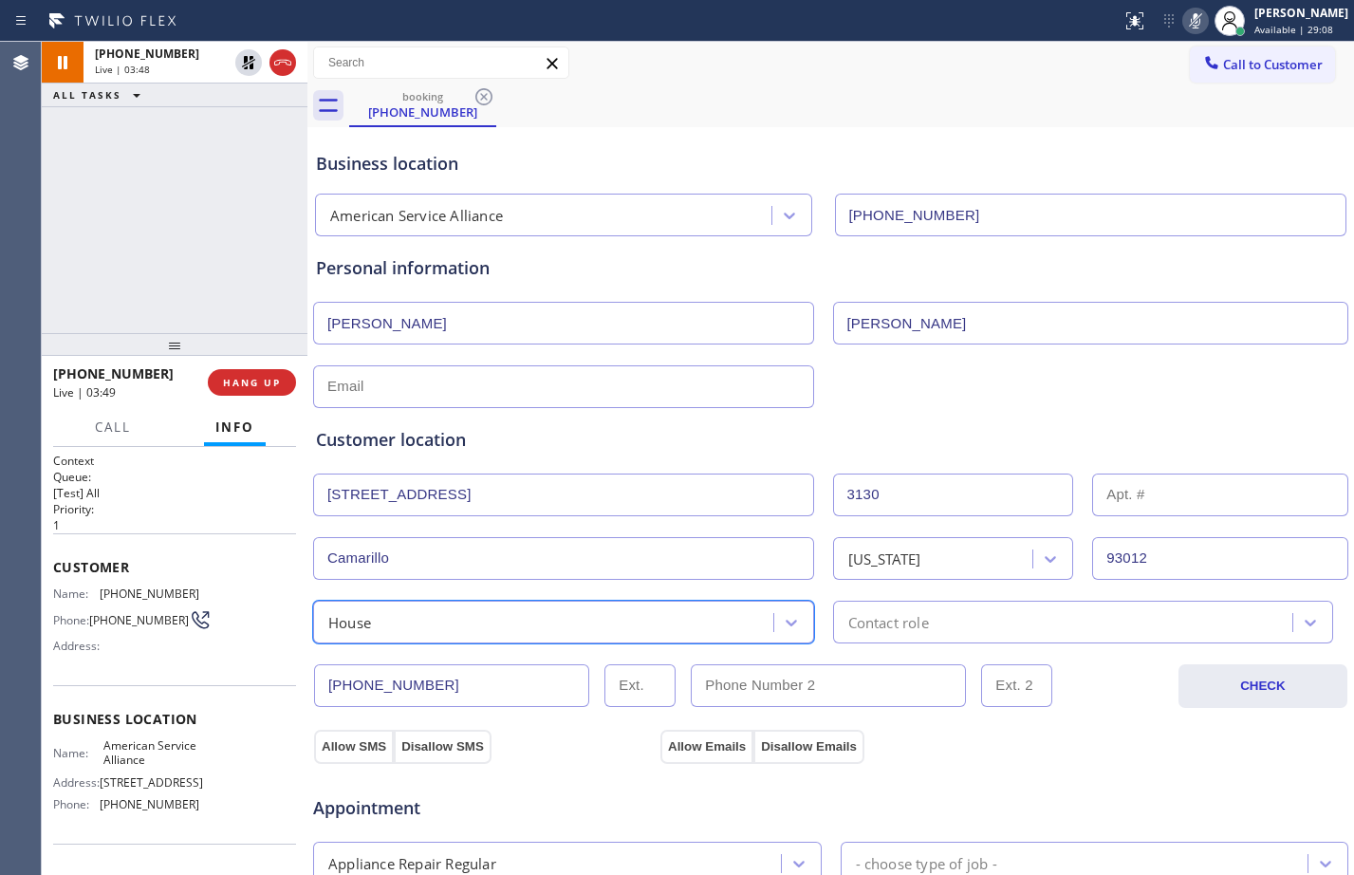
click at [979, 622] on div "Contact role" at bounding box center [1066, 621] width 455 height 33
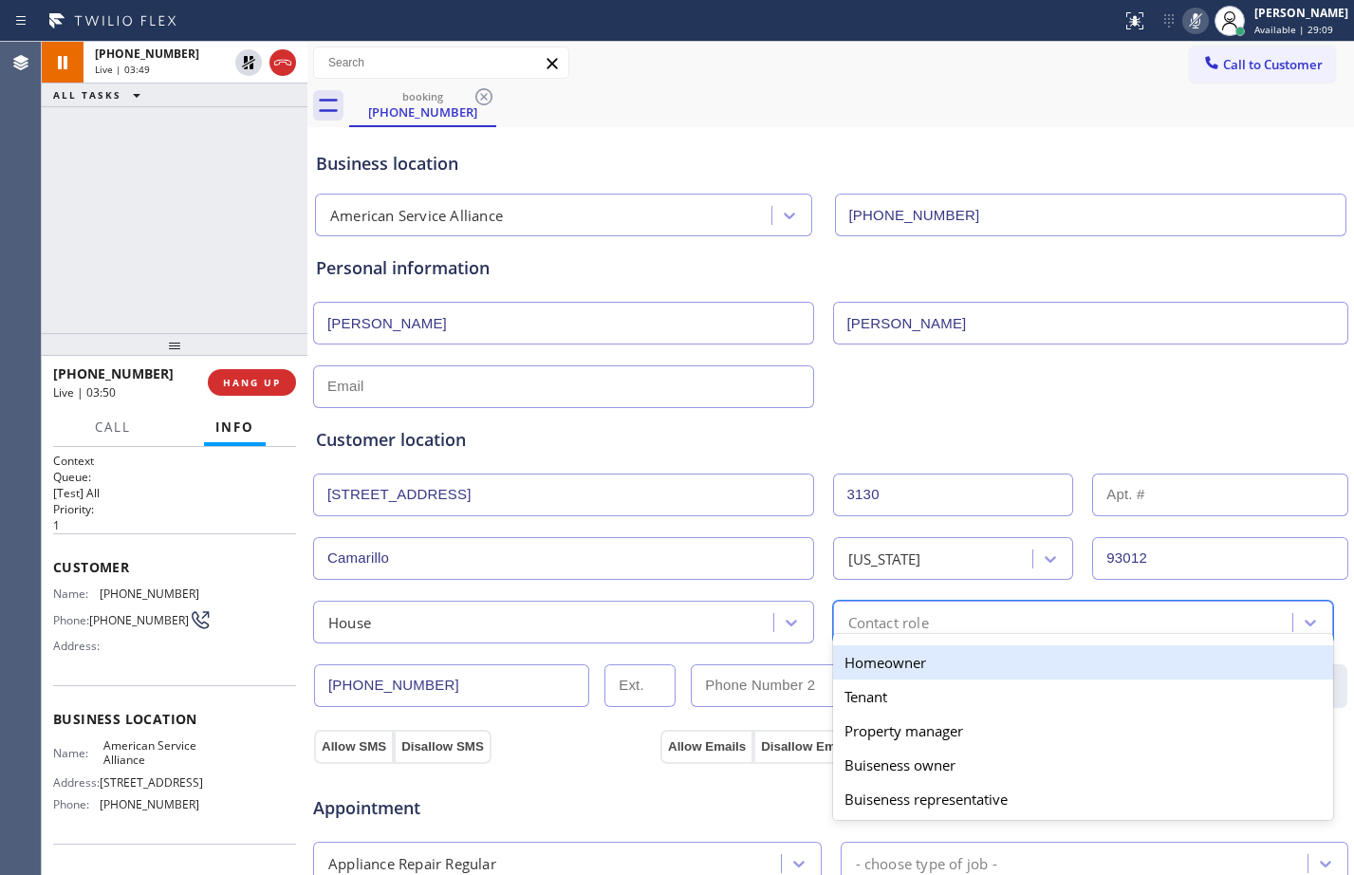
click at [863, 655] on div "Homeowner" at bounding box center [1083, 662] width 501 height 34
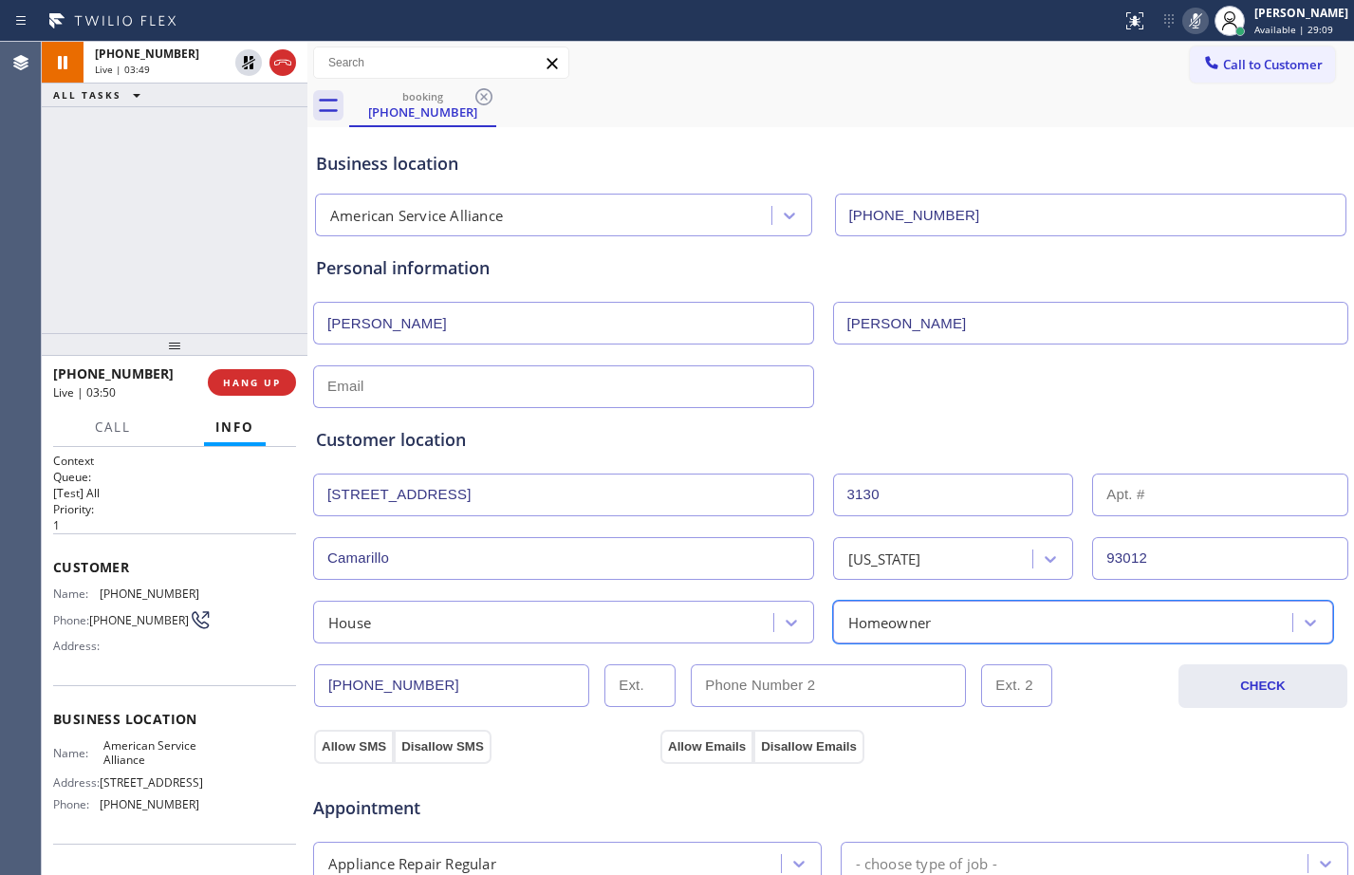
scroll to position [596, 0]
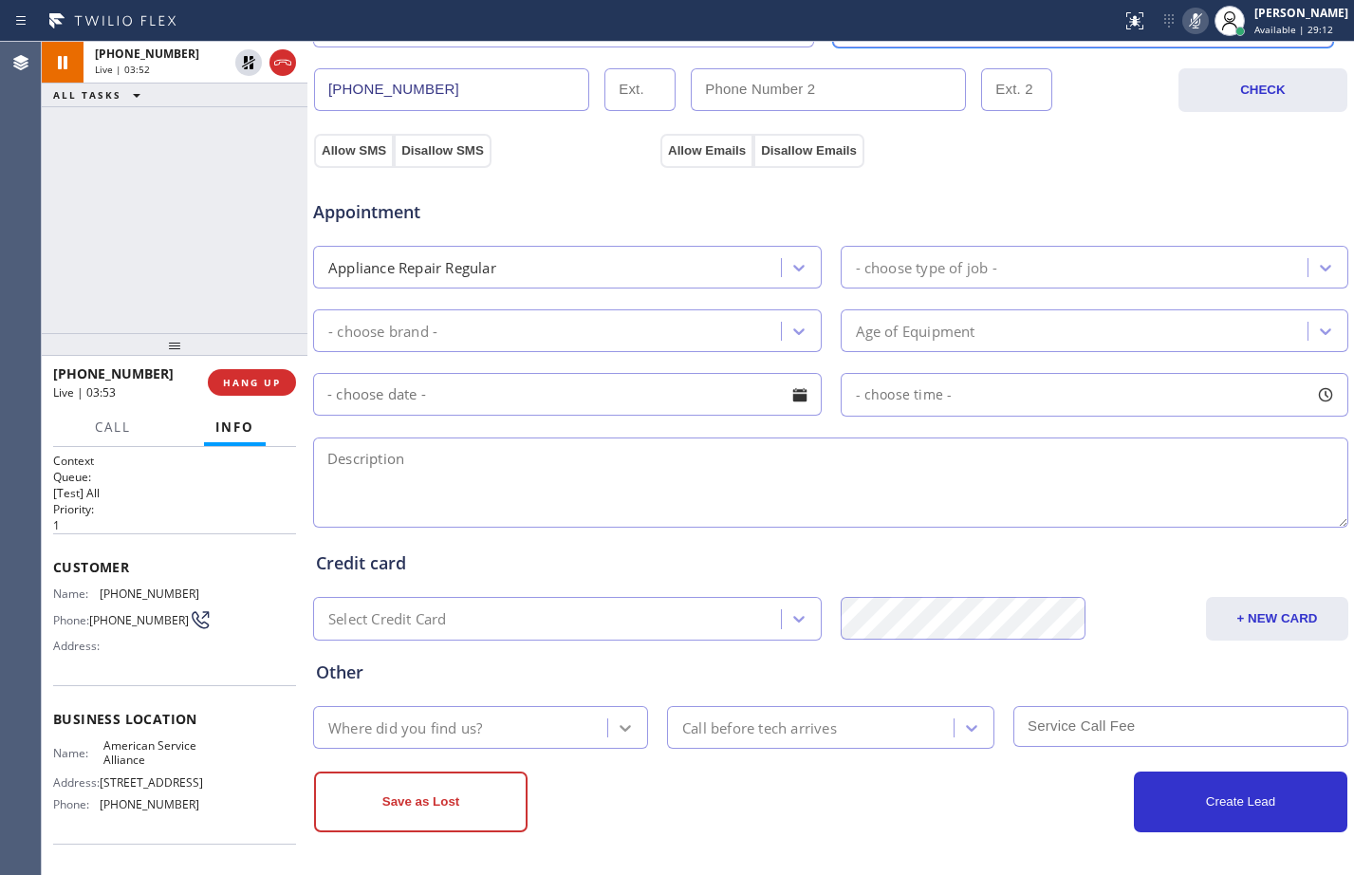
click at [621, 738] on div at bounding box center [625, 728] width 34 height 34
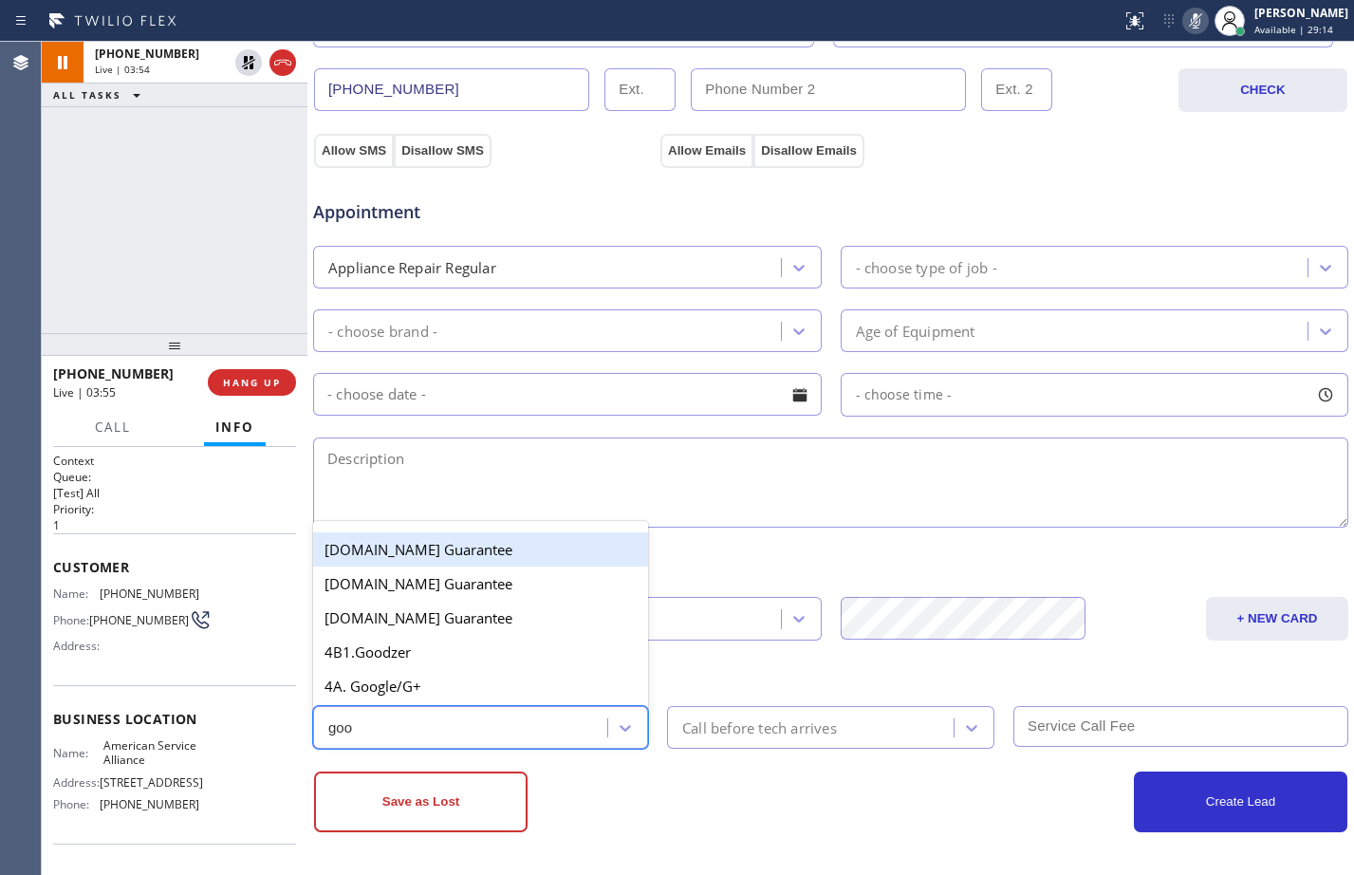
type input "goog"
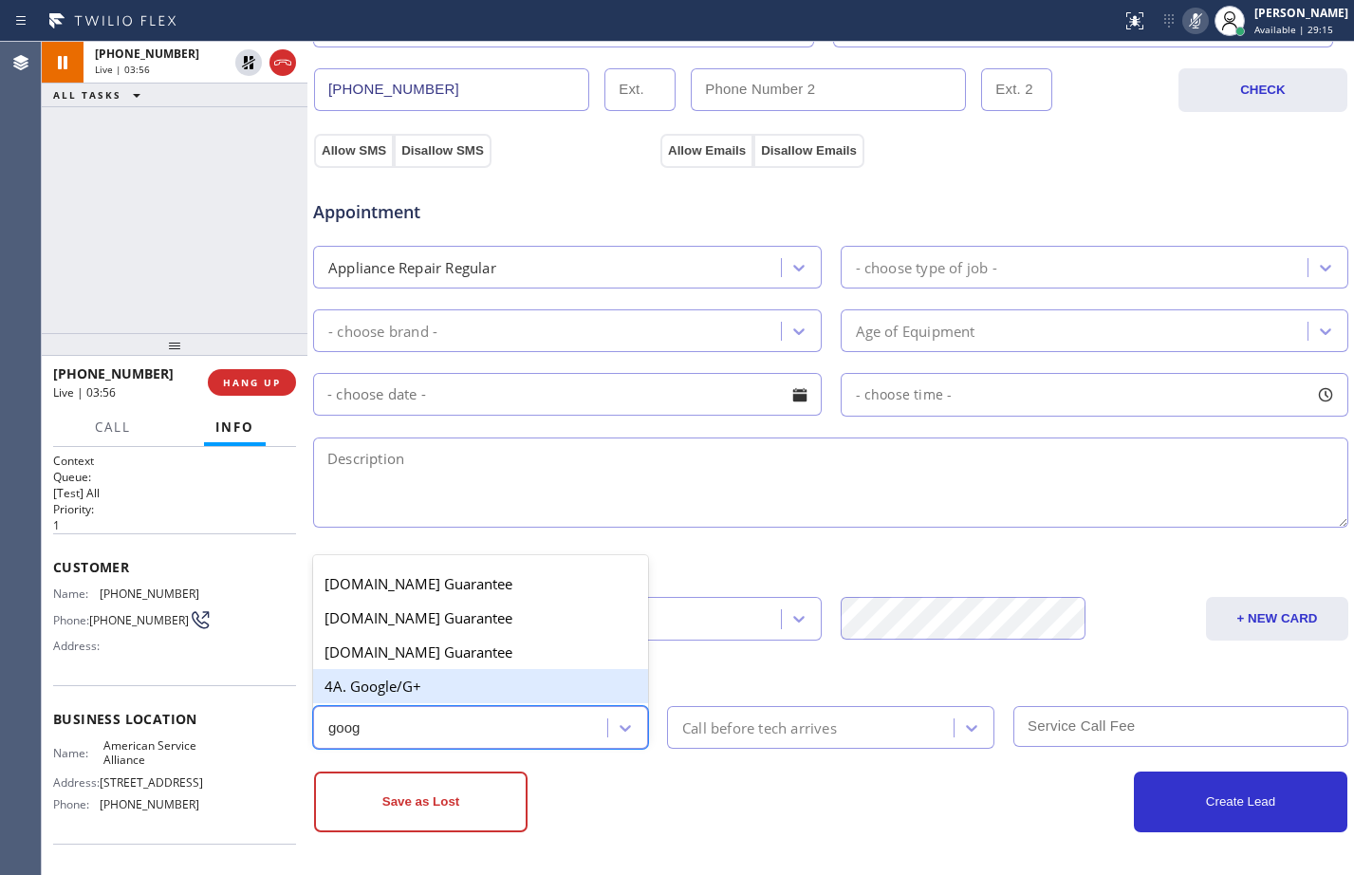
click at [498, 682] on div "4A. Google/G+" at bounding box center [480, 686] width 335 height 34
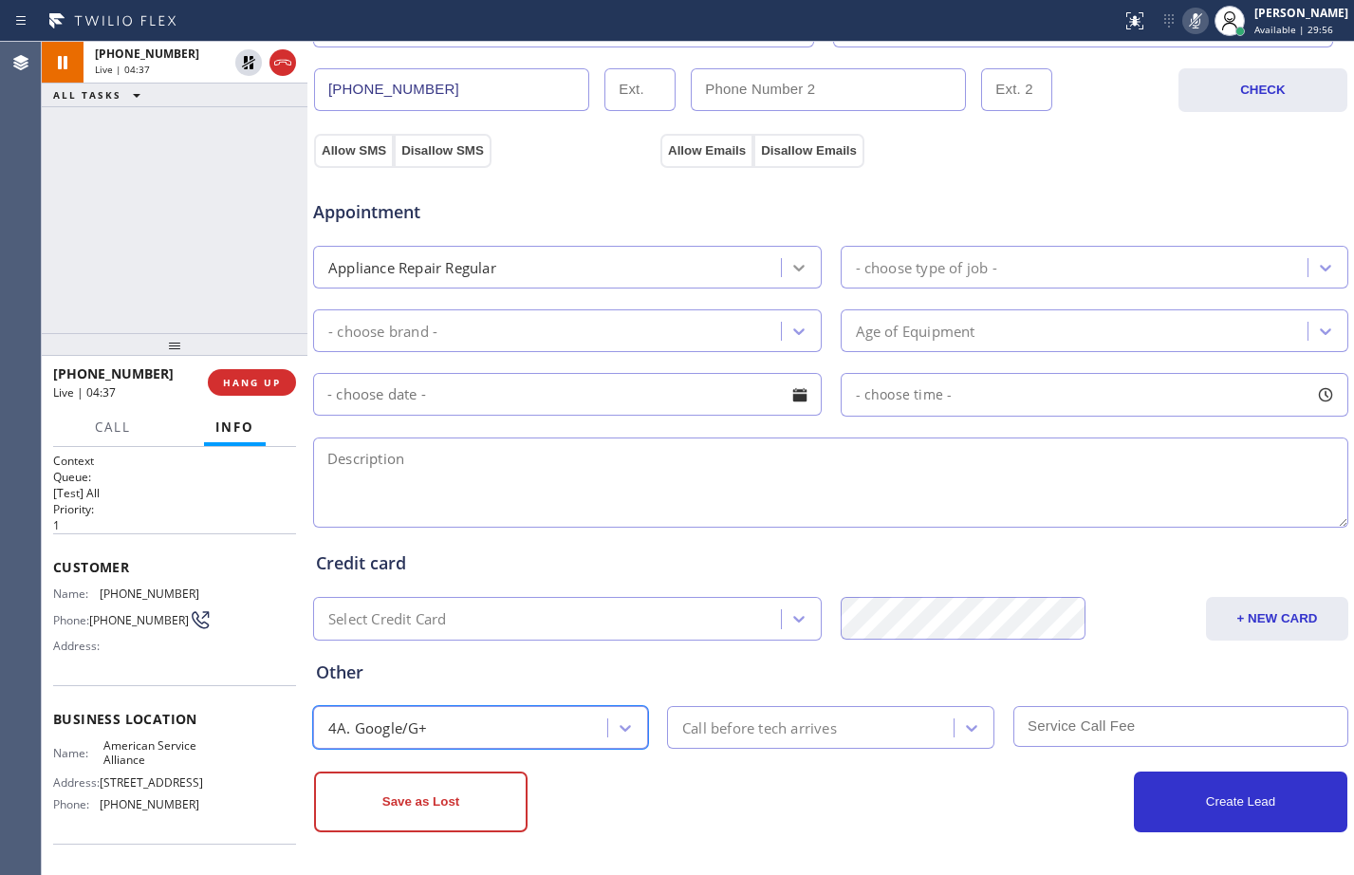
click at [793, 269] on icon at bounding box center [798, 268] width 11 height 7
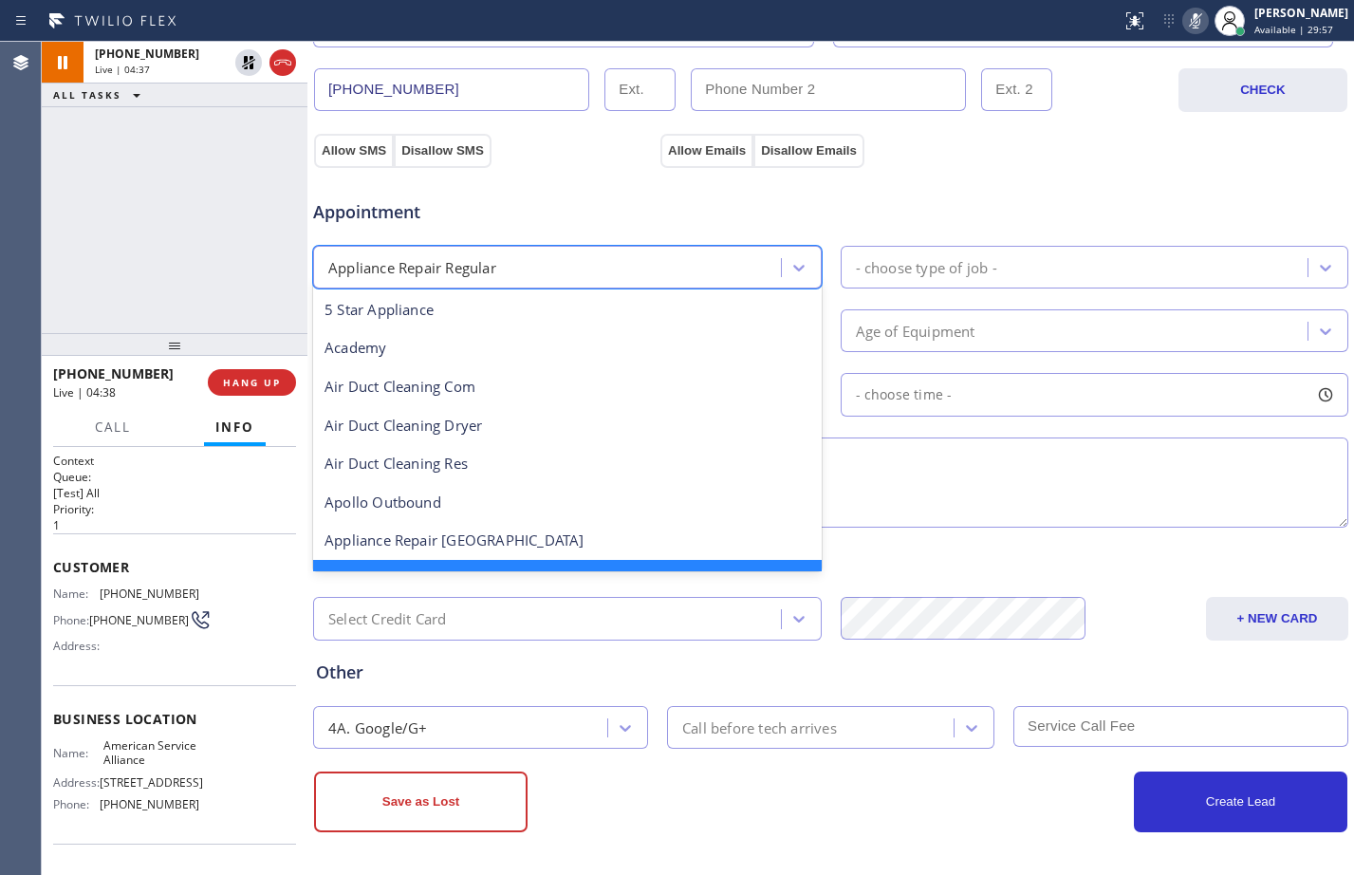
scroll to position [41, 0]
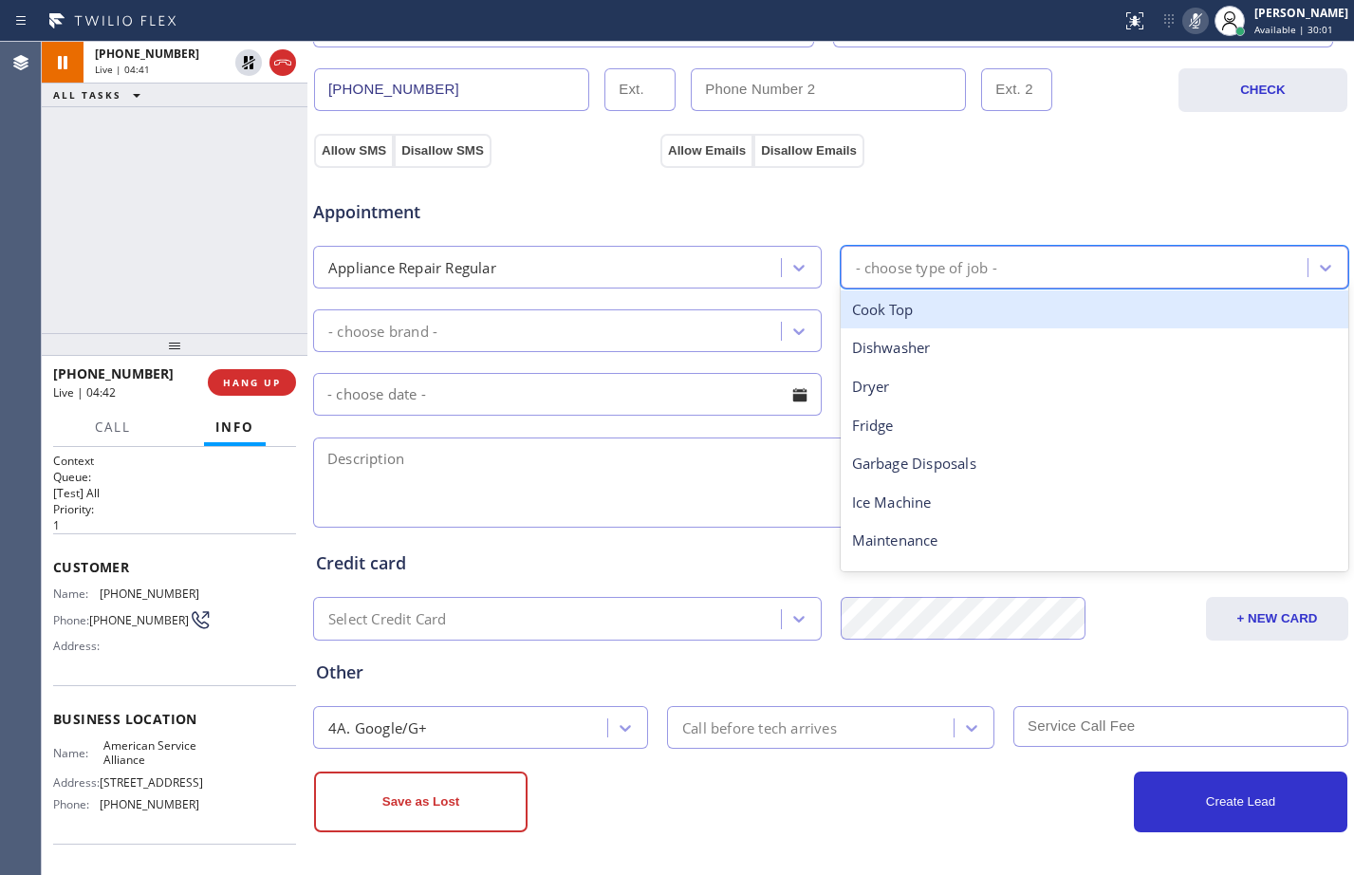
click at [924, 264] on div "- choose type of job -" at bounding box center [926, 267] width 141 height 22
click at [641, 328] on div "- choose brand -" at bounding box center [550, 330] width 462 height 33
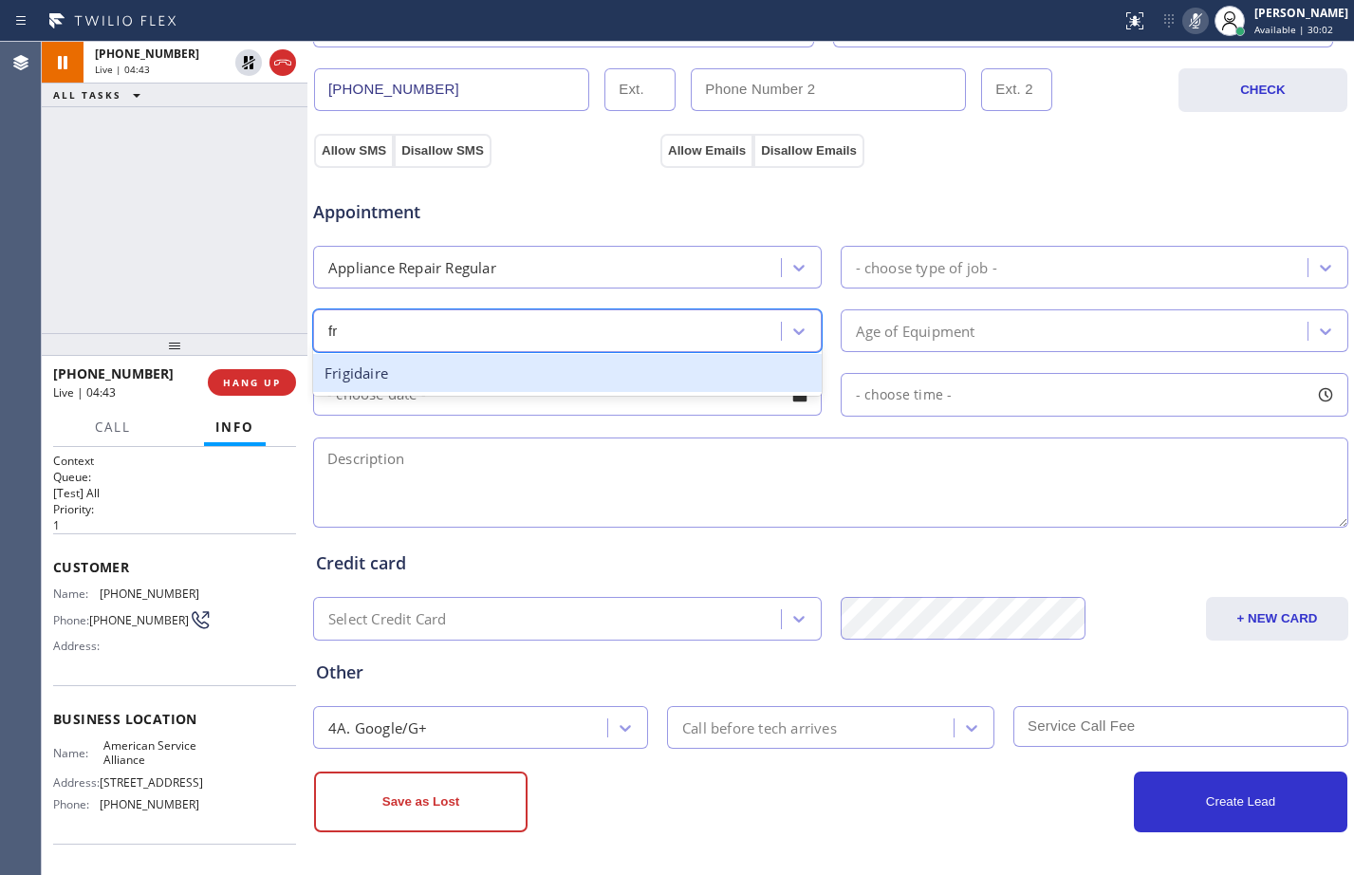
type input "fri"
click at [662, 371] on div "Frigidaire" at bounding box center [567, 373] width 509 height 39
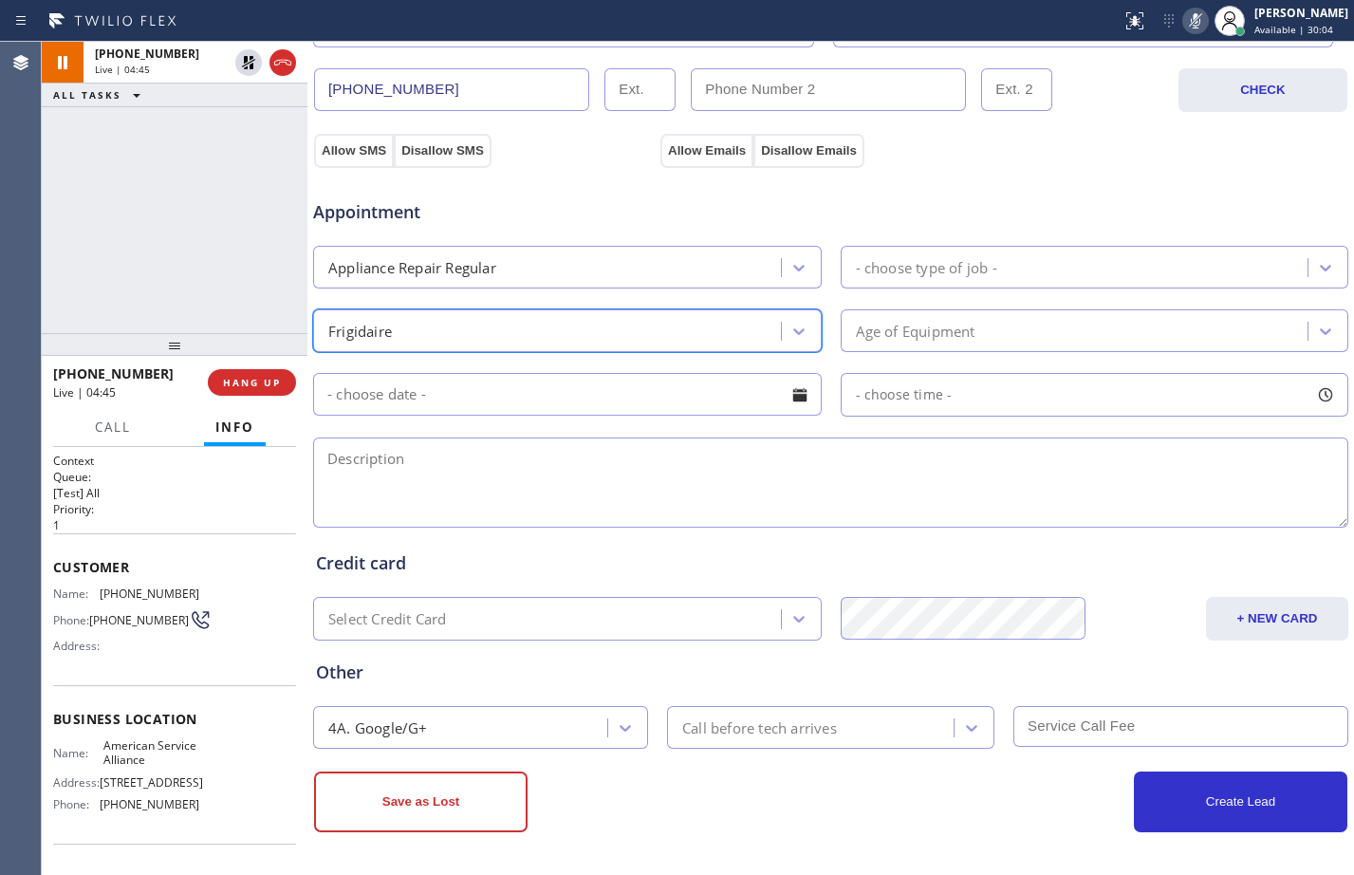
click at [958, 280] on div "- choose type of job -" at bounding box center [1077, 267] width 462 height 33
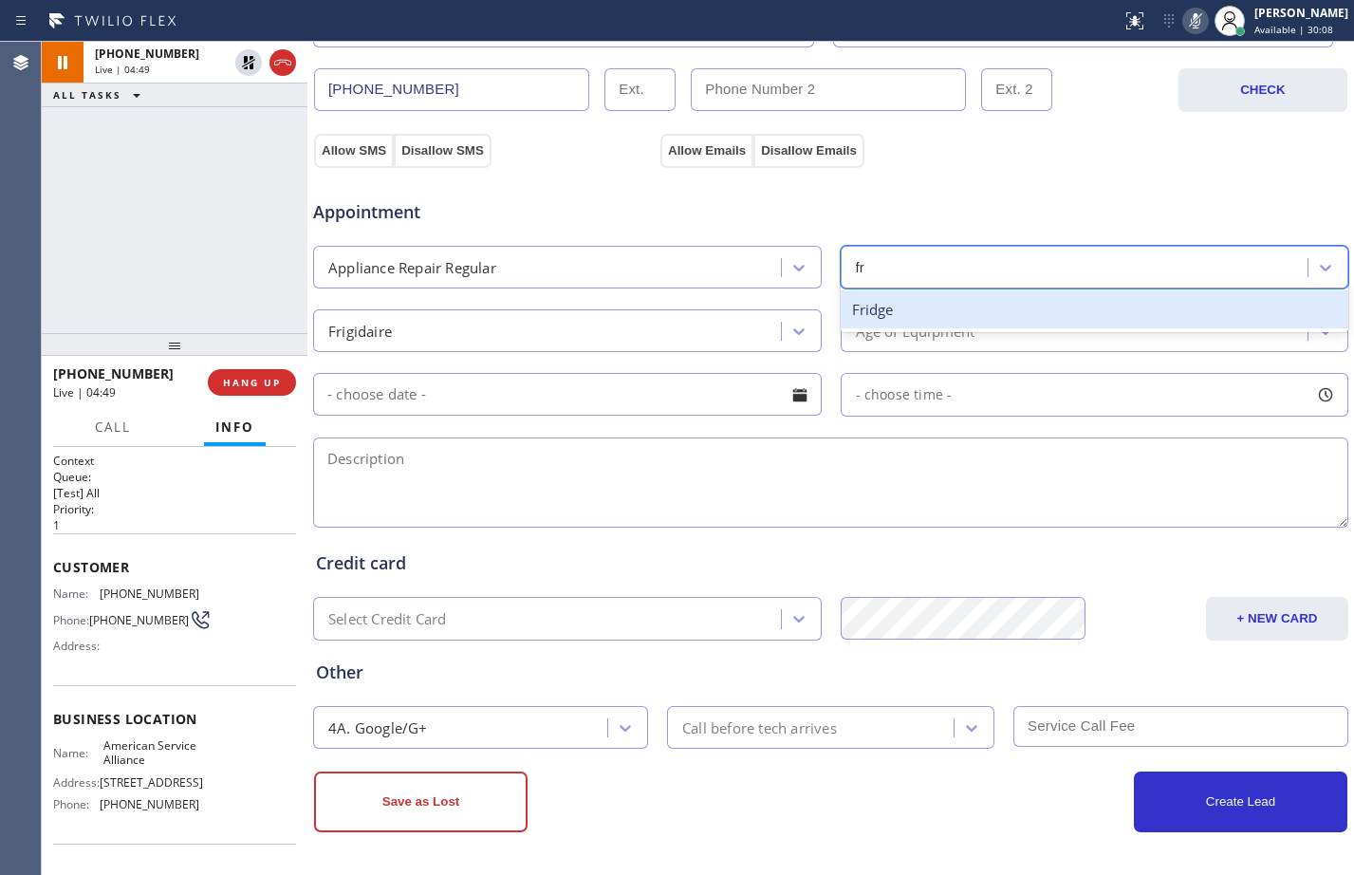
type input "f"
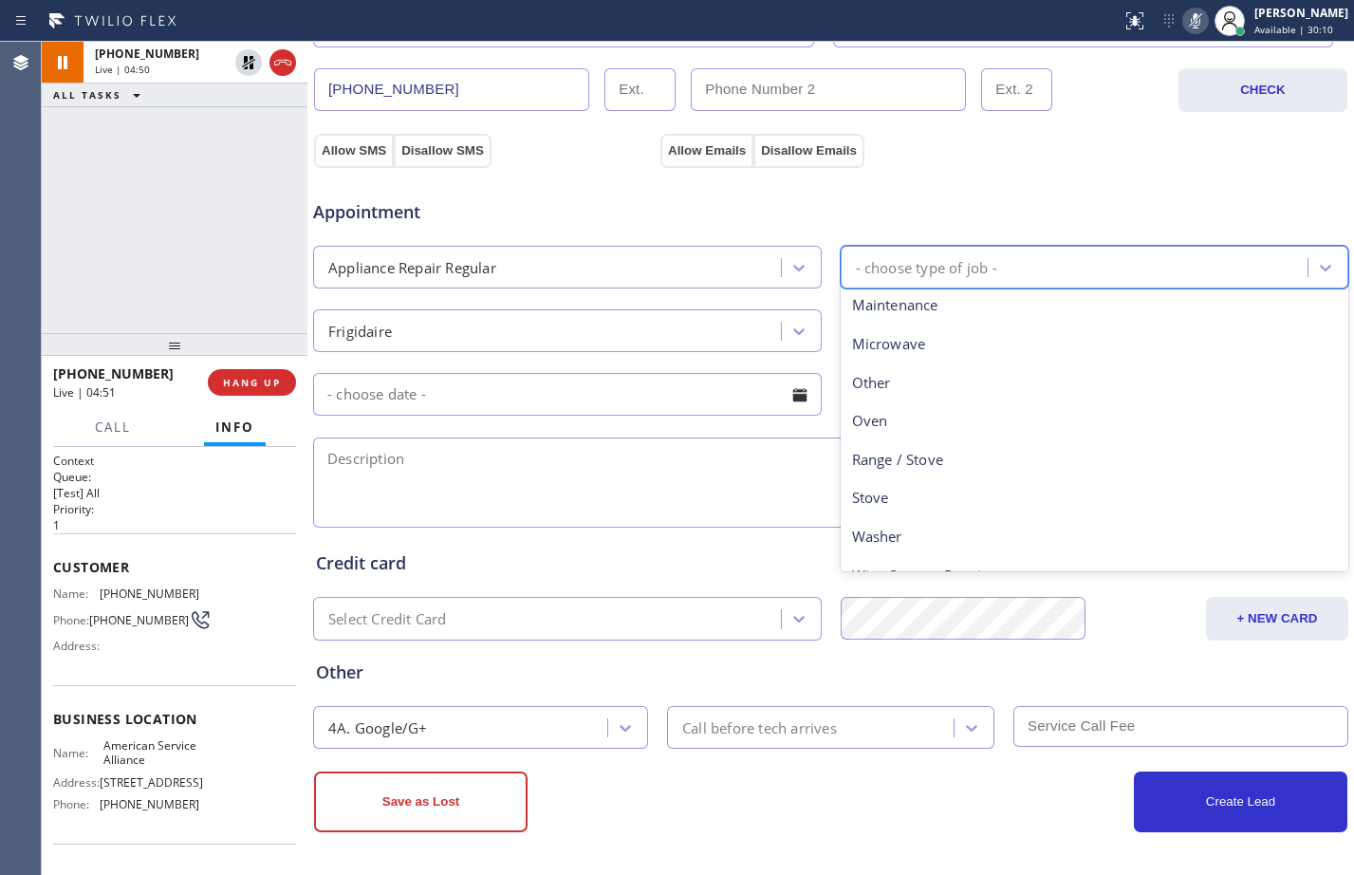
scroll to position [262, 0]
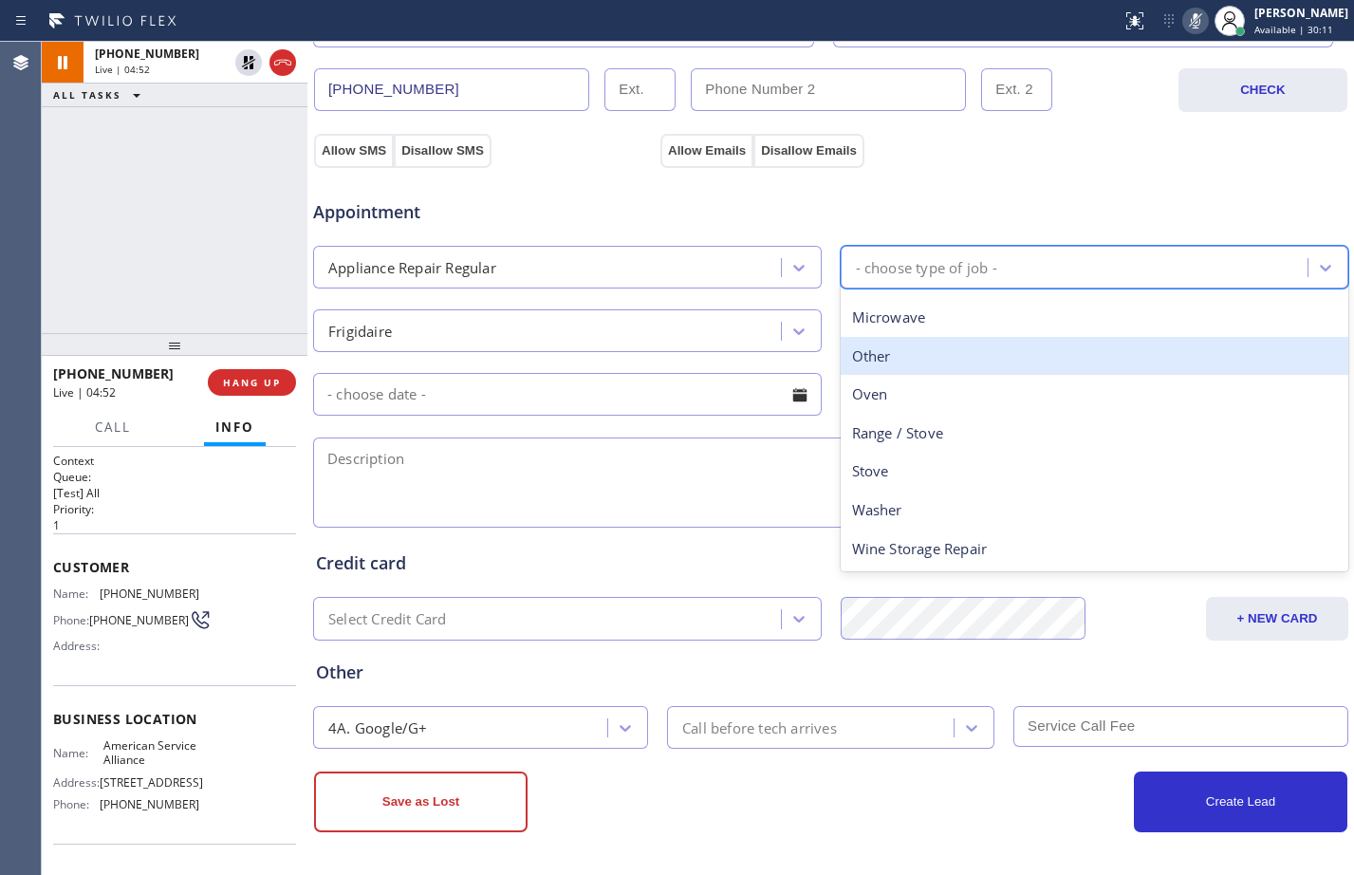
click at [897, 353] on div "Other" at bounding box center [1095, 356] width 509 height 39
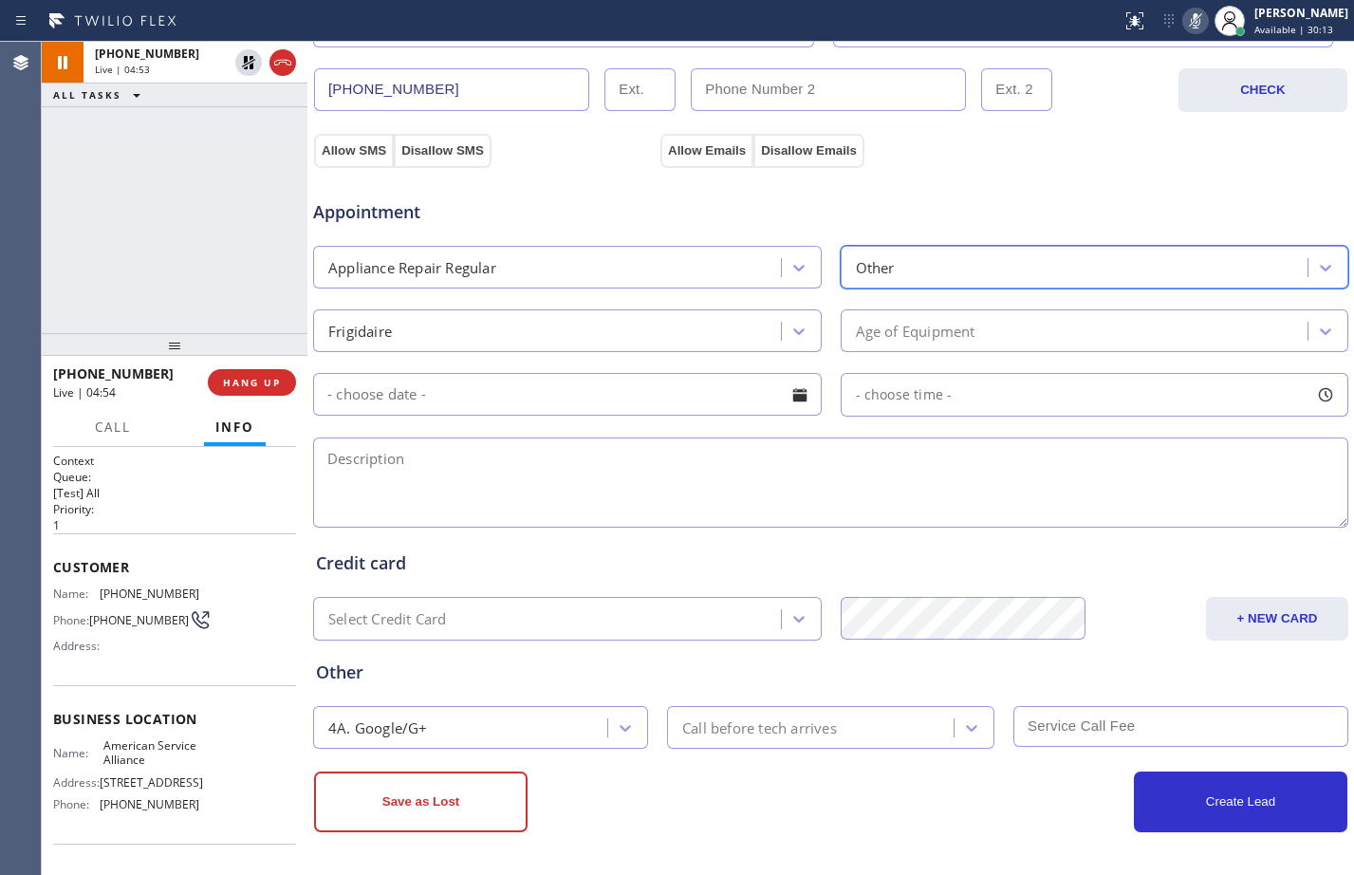
click at [891, 326] on div "Age of Equipment" at bounding box center [916, 331] width 120 height 22
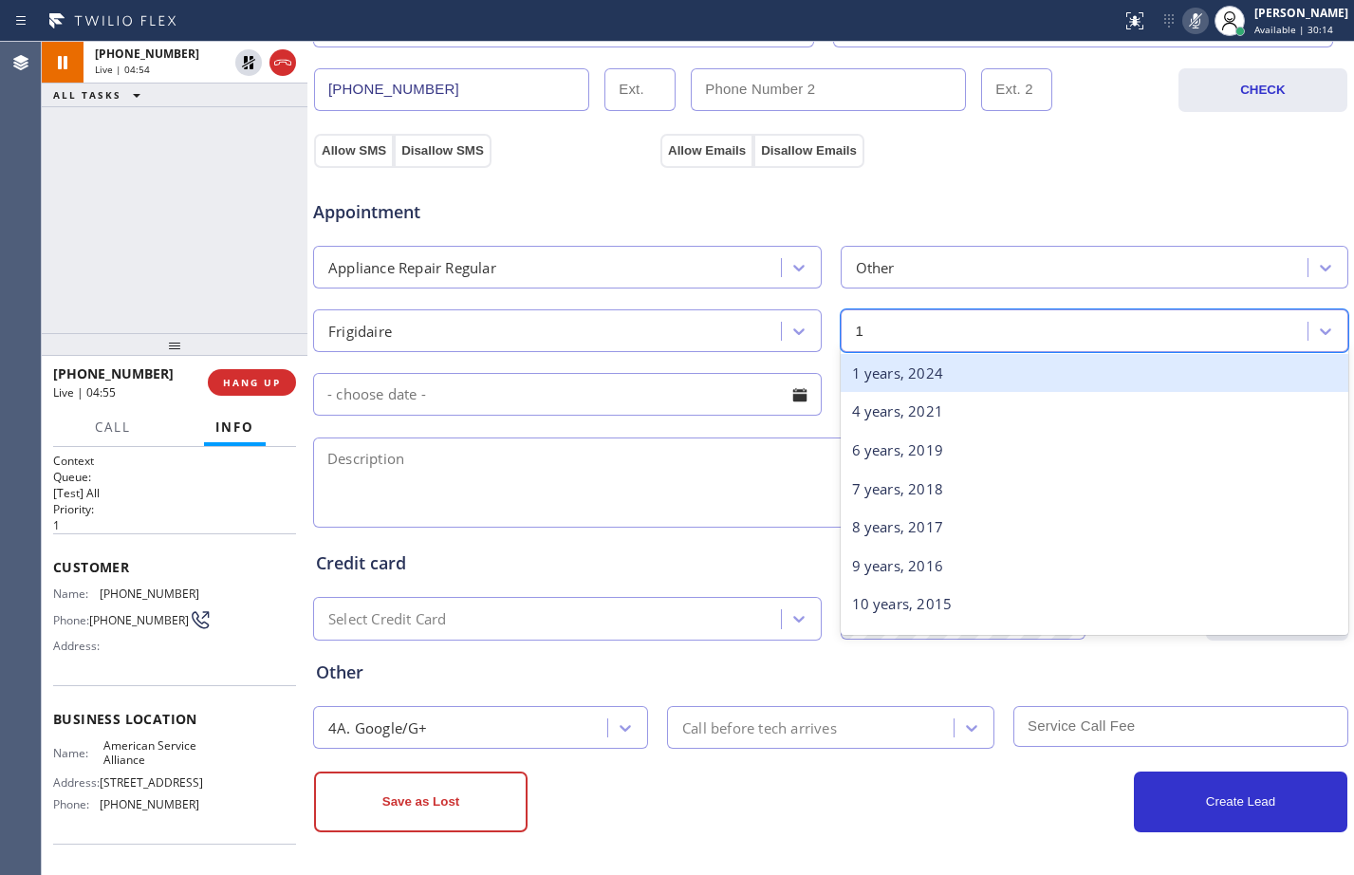
type input "10"
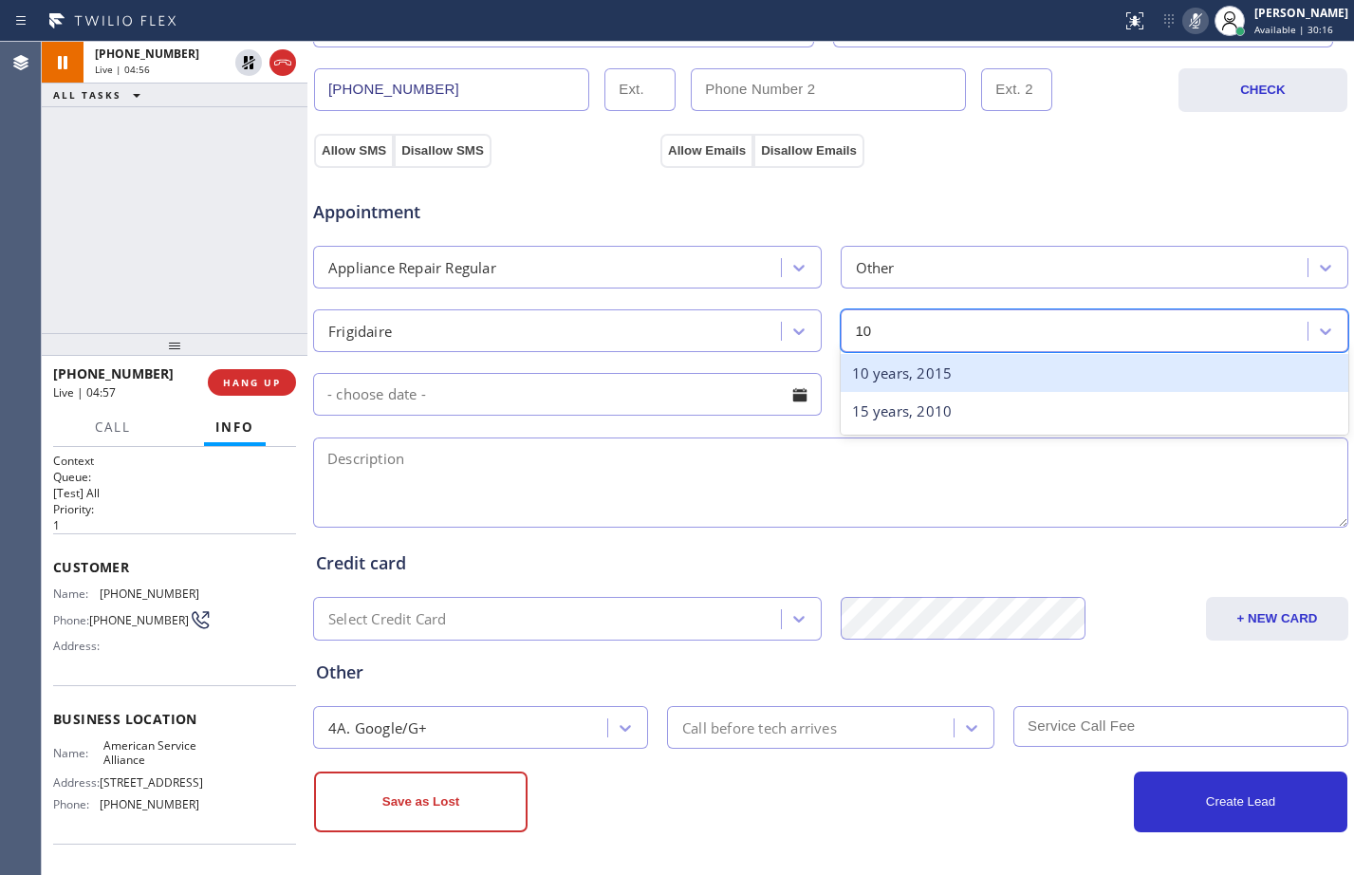
click at [910, 369] on div "10 years, 2015" at bounding box center [1095, 373] width 509 height 39
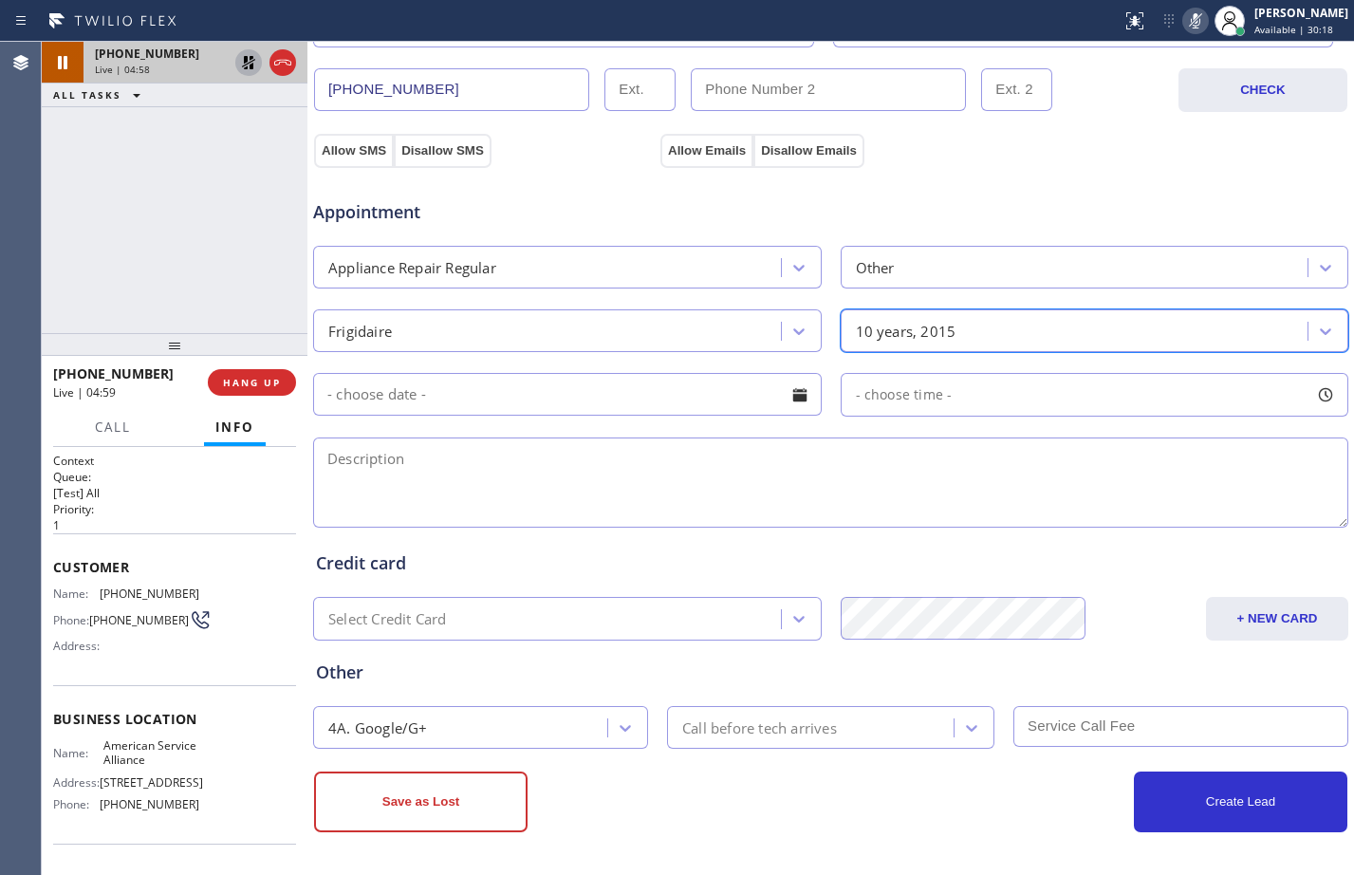
click at [244, 58] on icon at bounding box center [248, 62] width 13 height 13
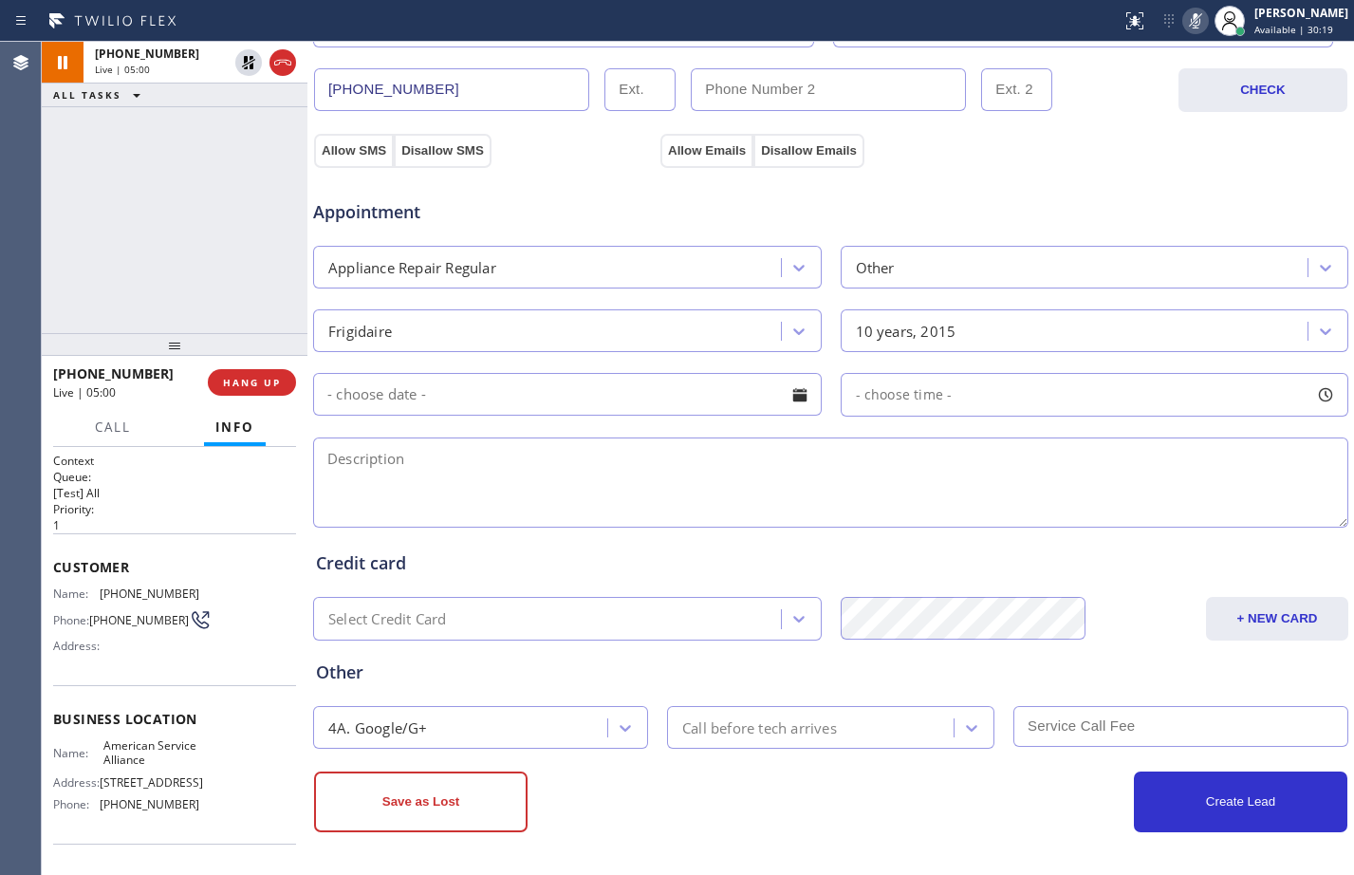
click at [1191, 16] on icon at bounding box center [1195, 20] width 23 height 23
click at [380, 151] on button "Allow SMS" at bounding box center [354, 151] width 80 height 34
click at [721, 144] on button "Allow Emails" at bounding box center [706, 151] width 93 height 34
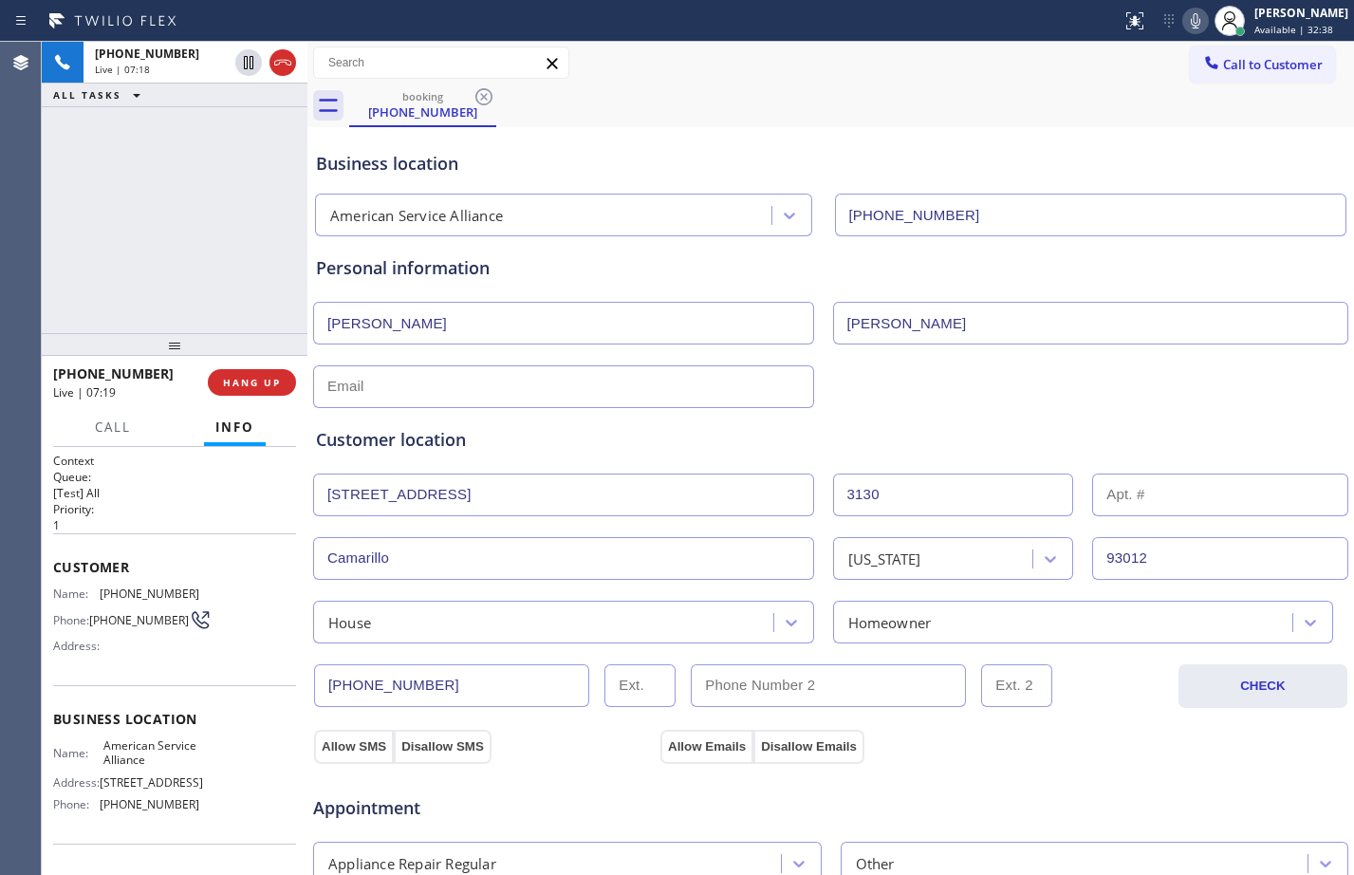
click at [419, 394] on input "text" at bounding box center [563, 386] width 501 height 43
paste input "peter_egp@yahoo.com"
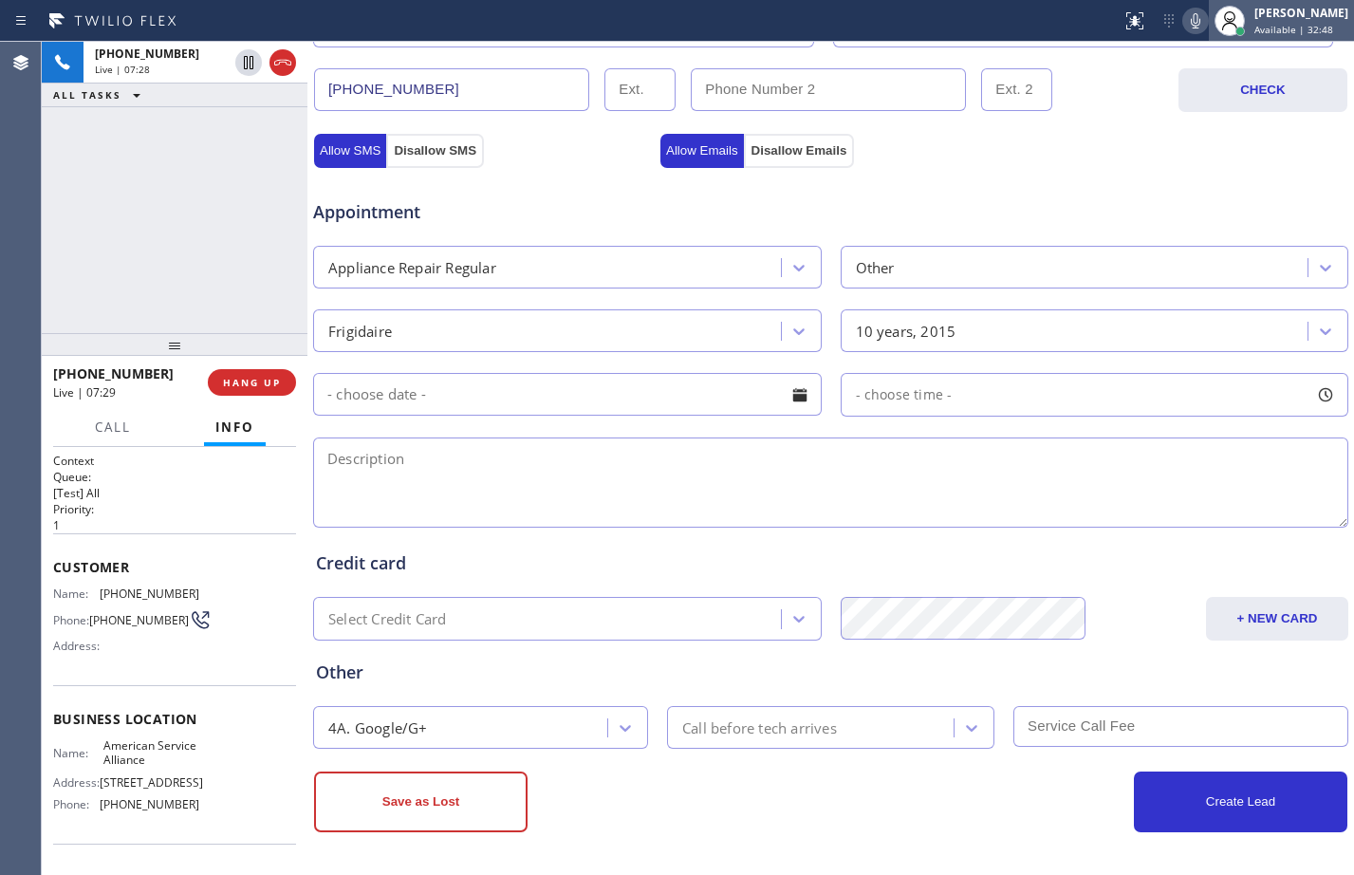
type input "peter_egp@yahoo.com"
click at [235, 388] on span "HANG UP" at bounding box center [252, 382] width 58 height 13
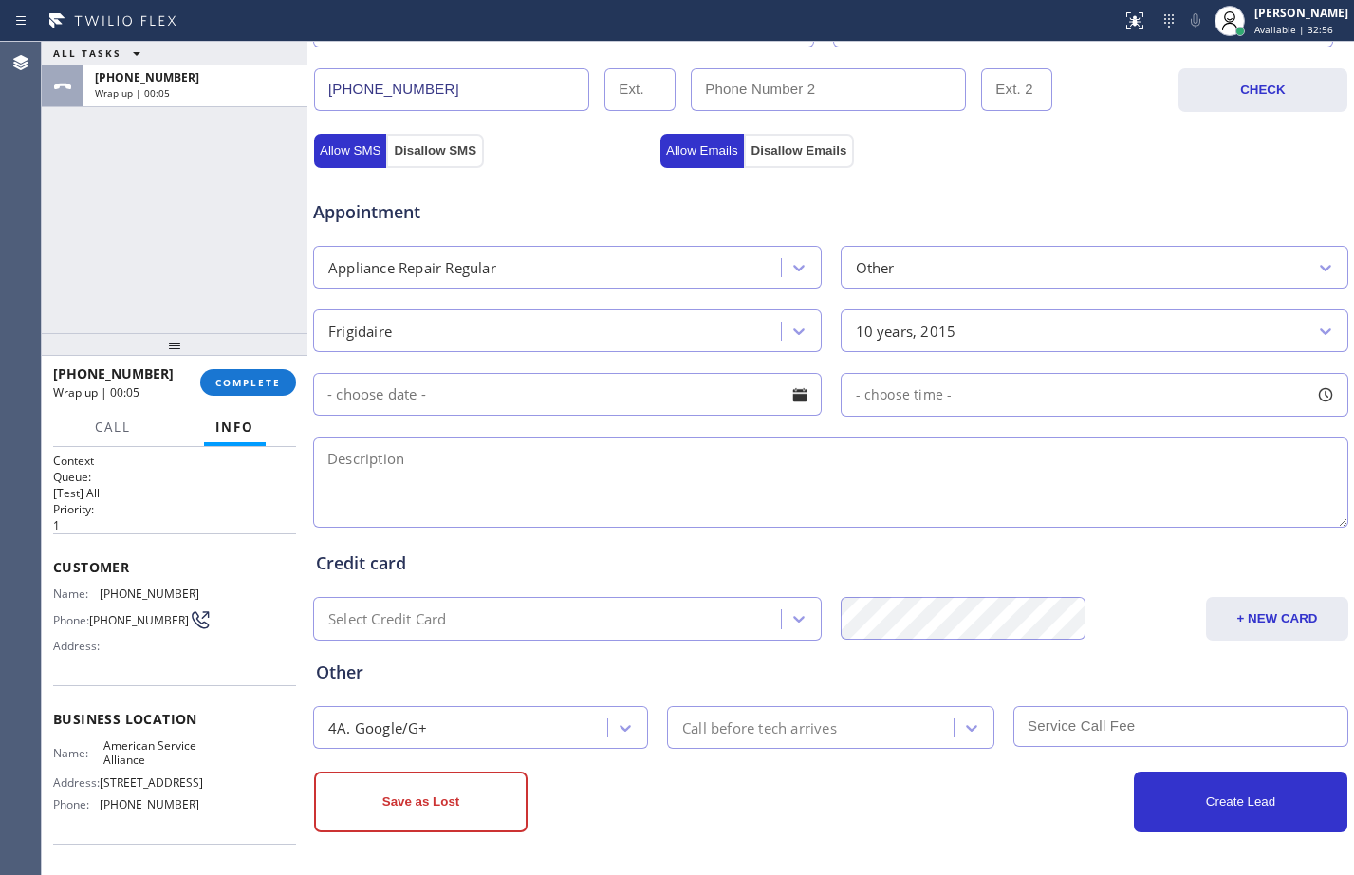
click at [792, 398] on div at bounding box center [800, 395] width 32 height 32
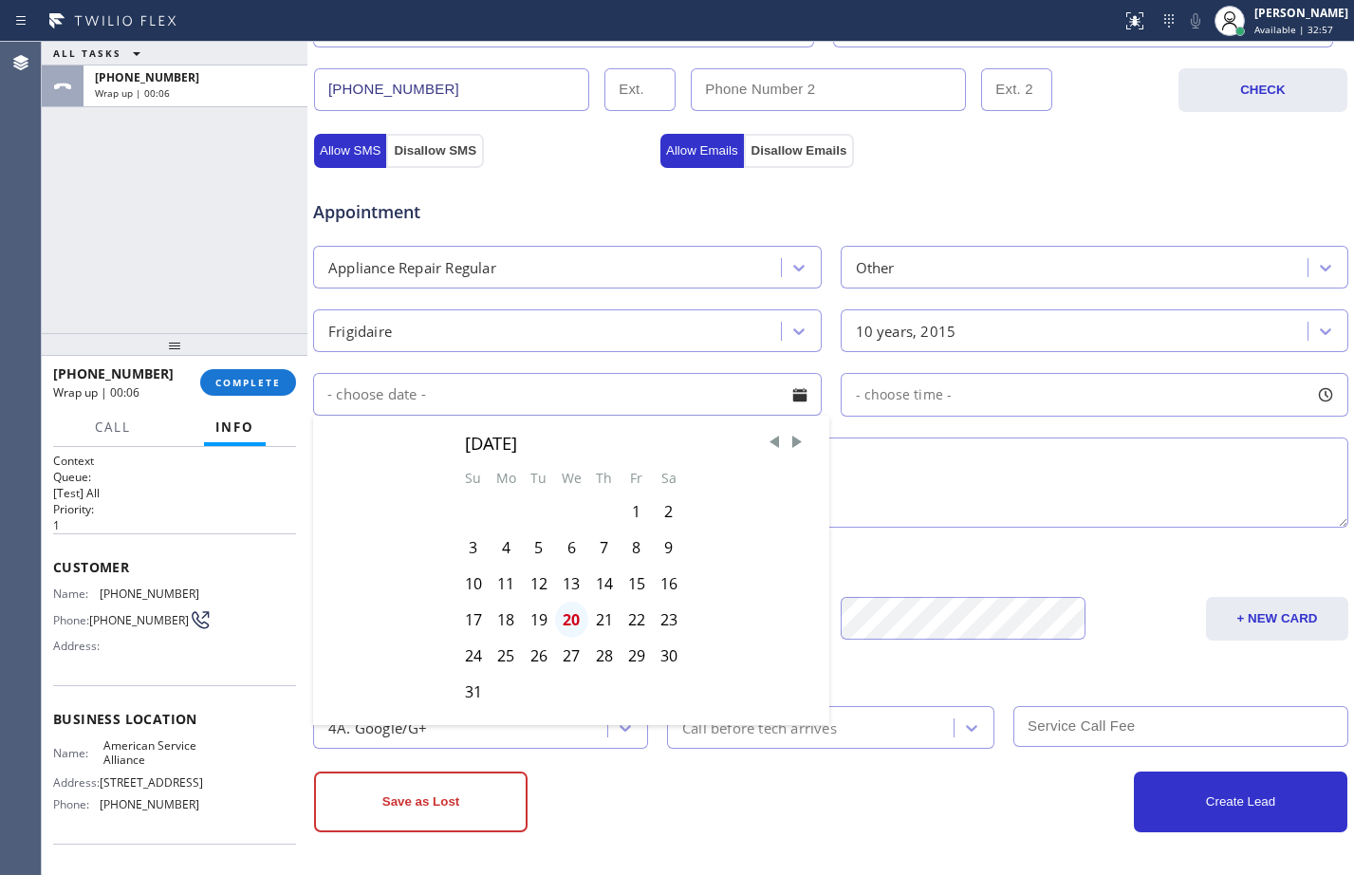
click at [568, 613] on div "20" at bounding box center [571, 620] width 33 height 36
type input "08/20/2025"
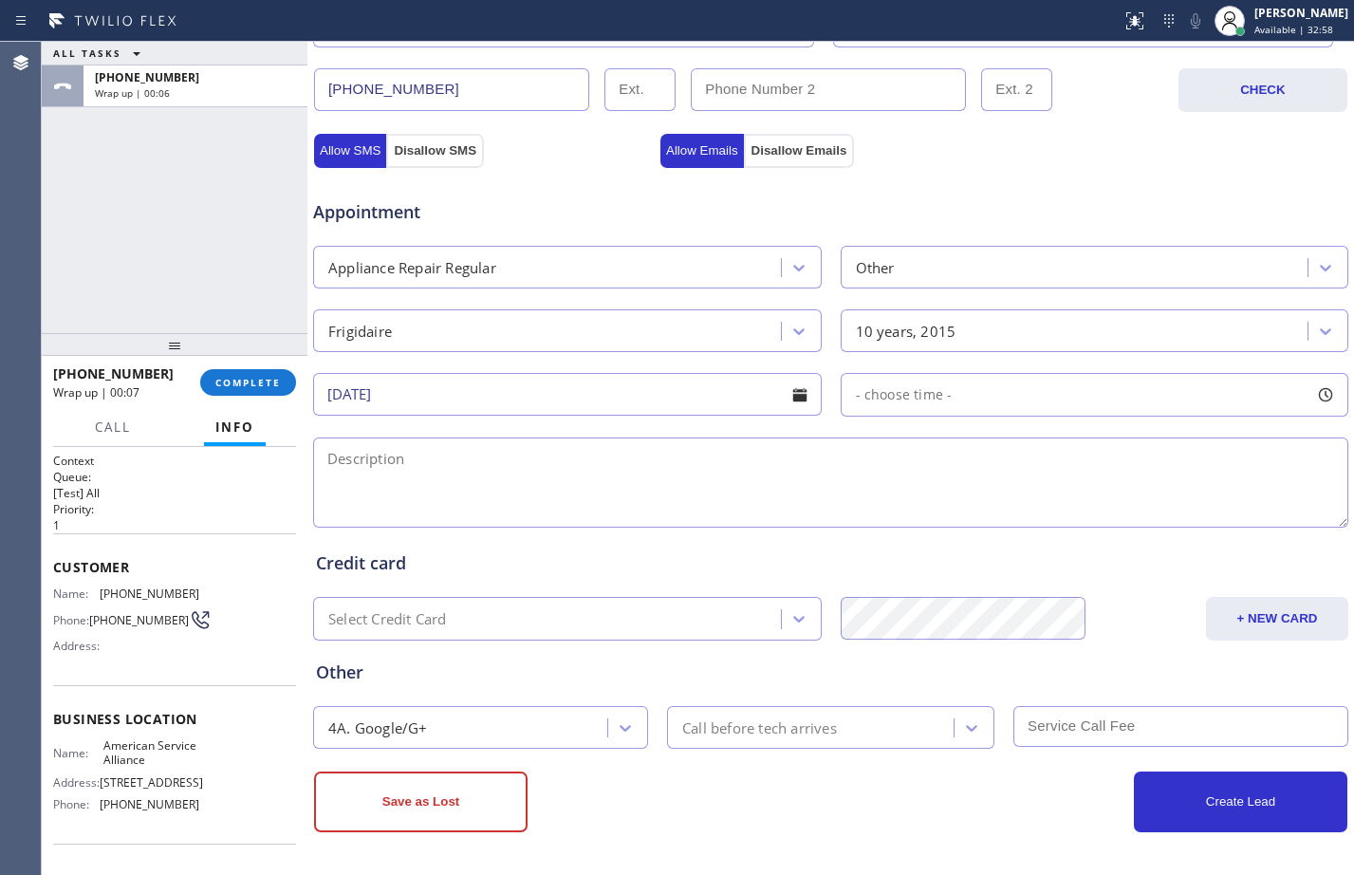
click at [1043, 400] on div "- choose time -" at bounding box center [1095, 395] width 509 height 44
drag, startPoint x: 858, startPoint y: 509, endPoint x: 1025, endPoint y: 522, distance: 167.5
click at [1030, 522] on div at bounding box center [1041, 511] width 23 height 40
drag, startPoint x: 853, startPoint y: 499, endPoint x: 928, endPoint y: 518, distance: 77.3
click at [928, 518] on div at bounding box center [931, 511] width 23 height 40
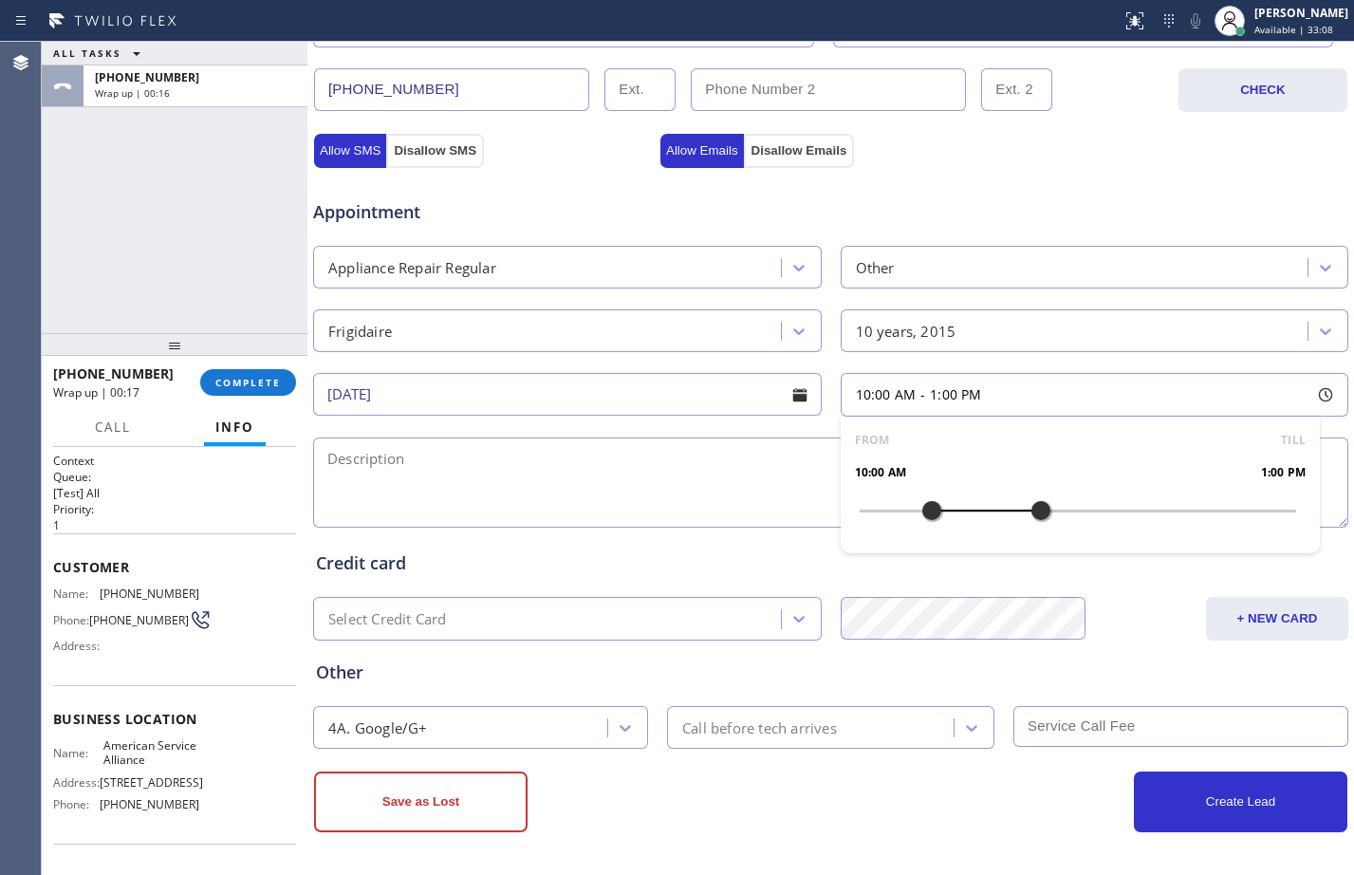
click at [704, 465] on textarea at bounding box center [830, 482] width 1035 height 90
click at [1023, 262] on div "Other" at bounding box center [1077, 267] width 462 height 33
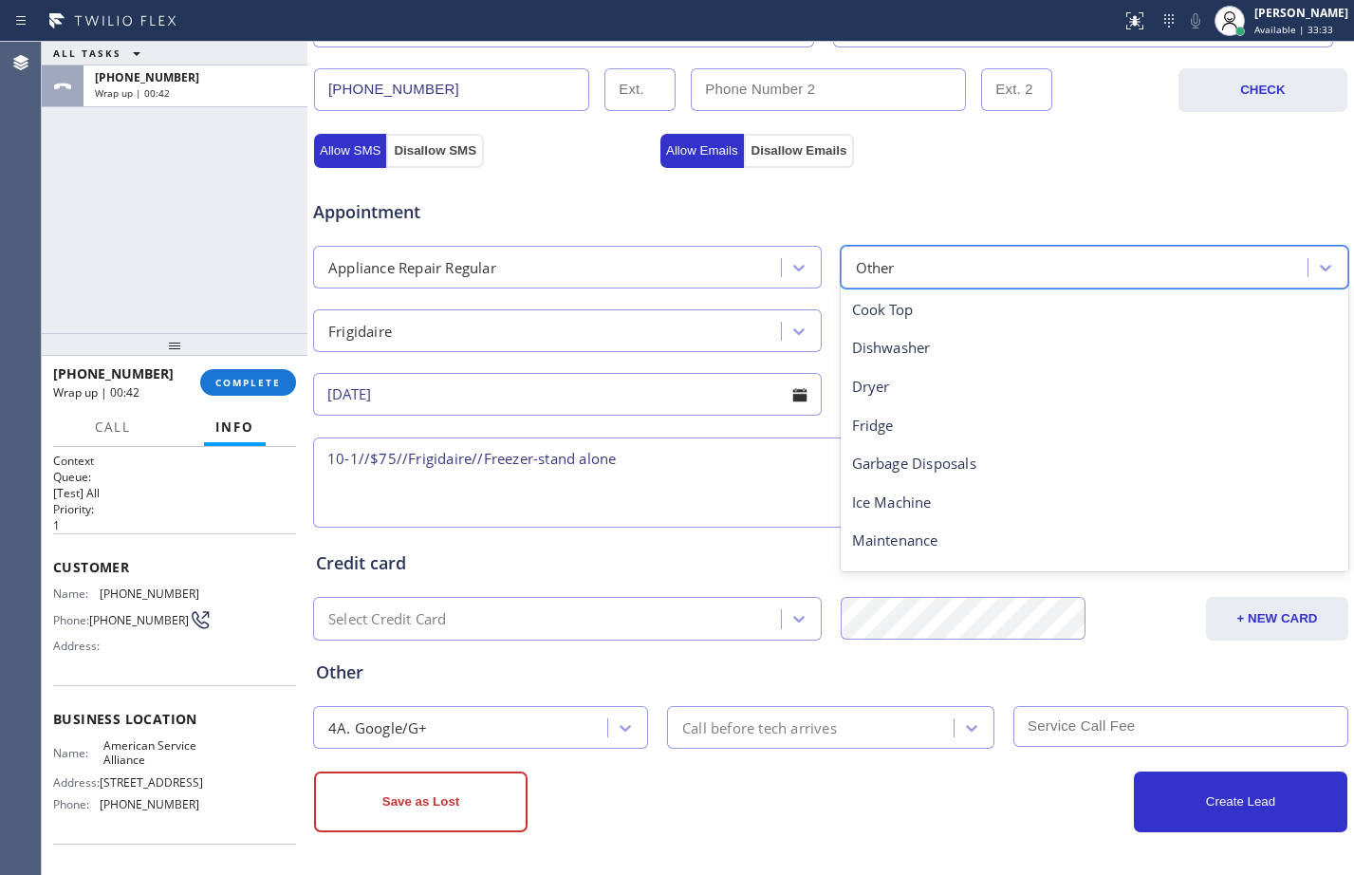
scroll to position [80, 0]
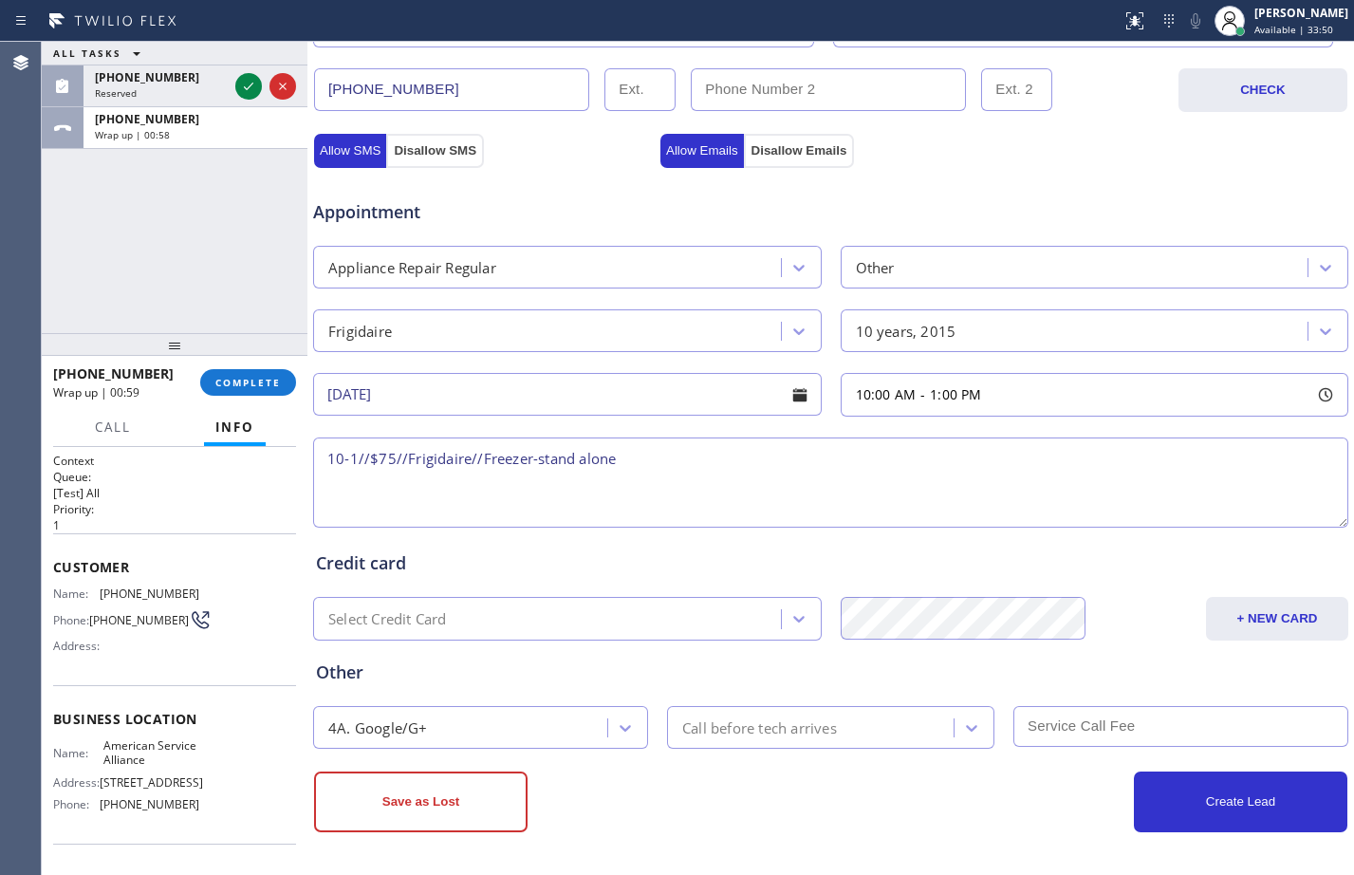
click at [743, 457] on textarea "10-1//$75//Frigidaire//Freezer-stand alone" at bounding box center [830, 482] width 1035 height 90
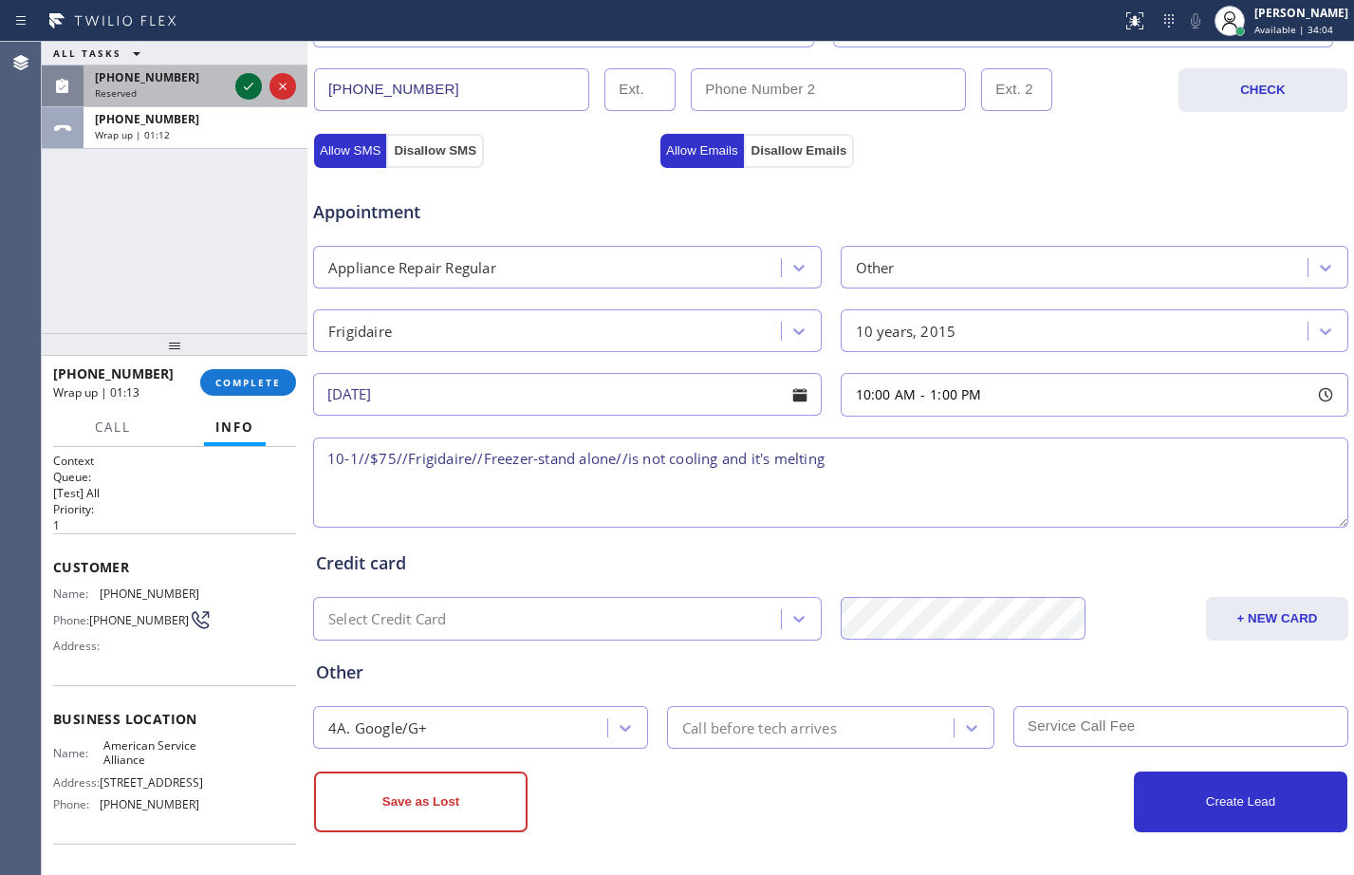
click at [251, 91] on icon at bounding box center [248, 86] width 23 height 23
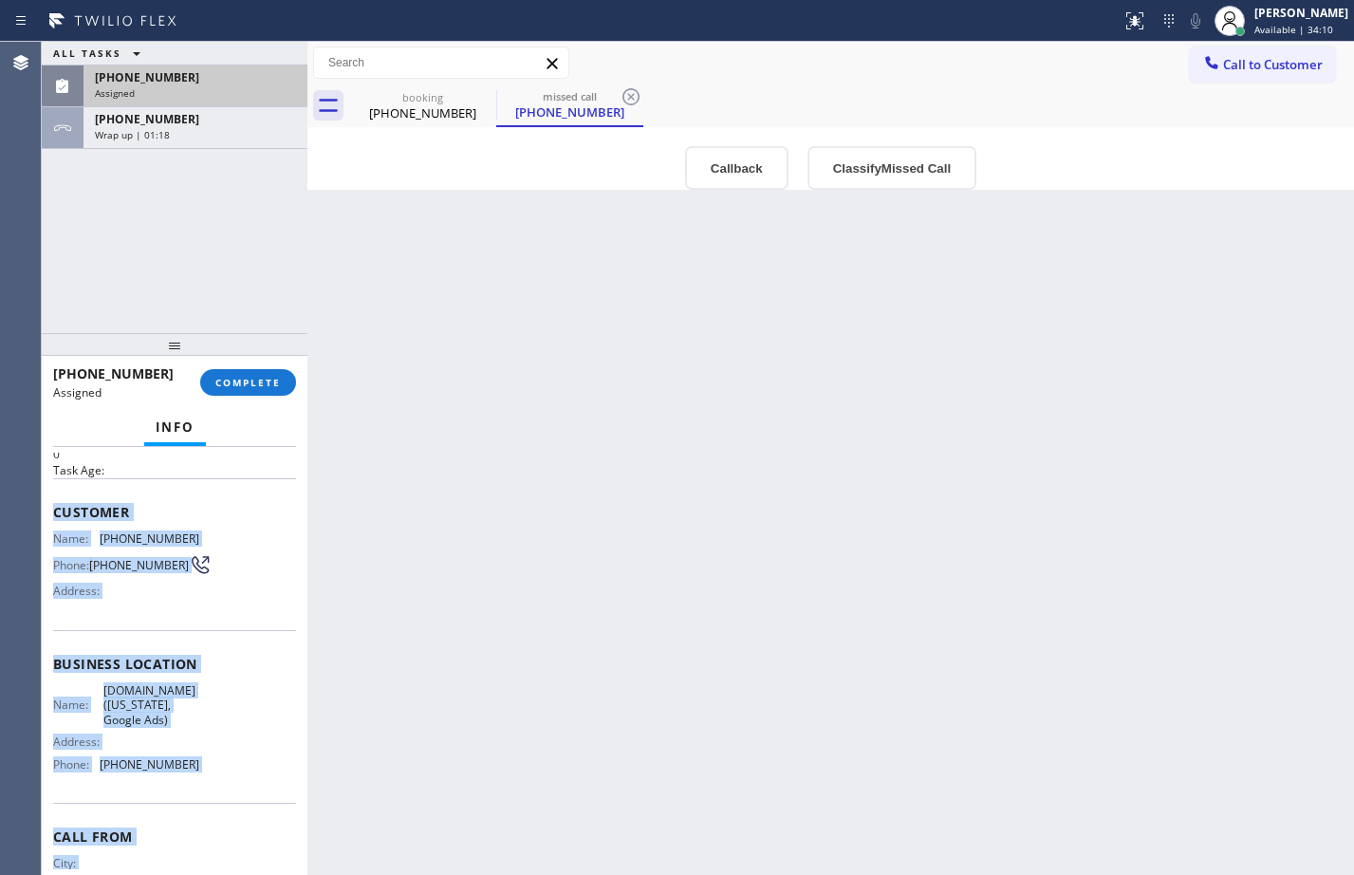
scroll to position [156, 0]
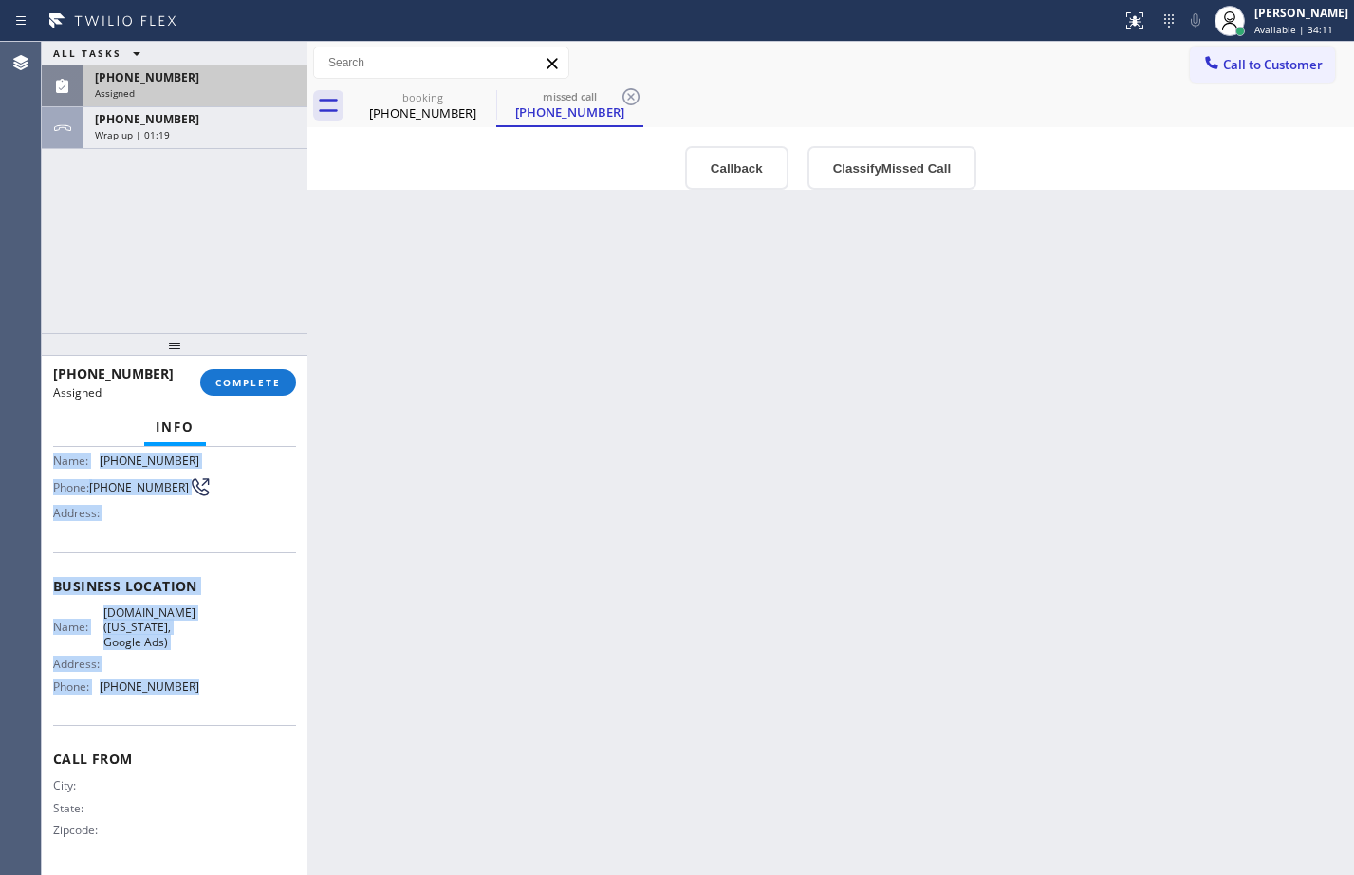
drag, startPoint x: 51, startPoint y: 587, endPoint x: 220, endPoint y: 686, distance: 195.6
click at [220, 686] on div "Context Queue: Appliance Repair High End Priority: 0 Task Age: Customer Name: (…" at bounding box center [175, 661] width 266 height 428
copy div "Customer Name: (844) 679-3652 Phone: (844) 679-3652 Address: Business location …"
click at [265, 377] on span "COMPLETE" at bounding box center [247, 382] width 65 height 13
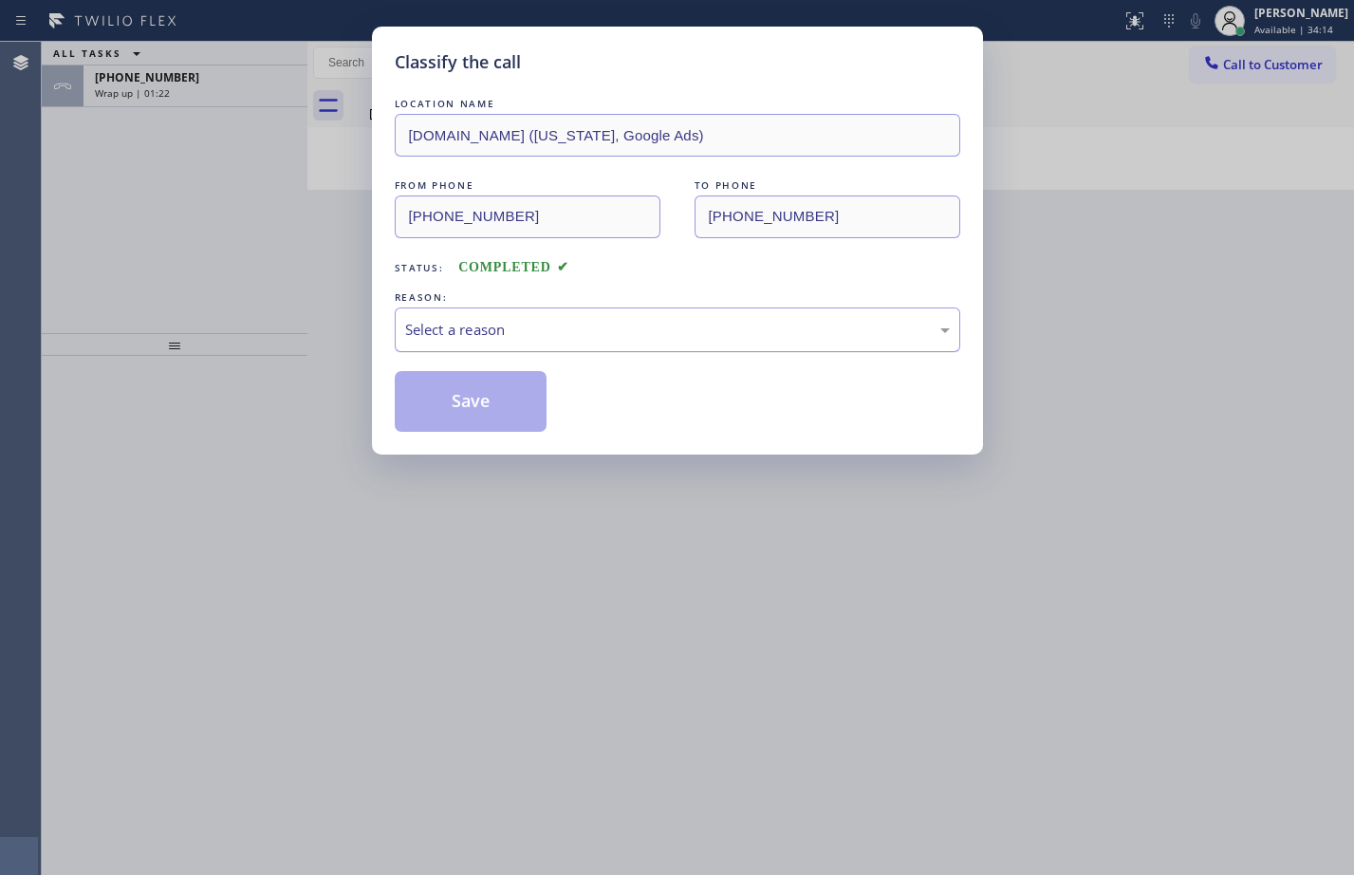
click at [492, 335] on div "Select a reason" at bounding box center [677, 330] width 545 height 22
click at [535, 307] on div "New Customer - Booked" at bounding box center [678, 329] width 566 height 45
click at [477, 404] on button "Save" at bounding box center [471, 401] width 153 height 61
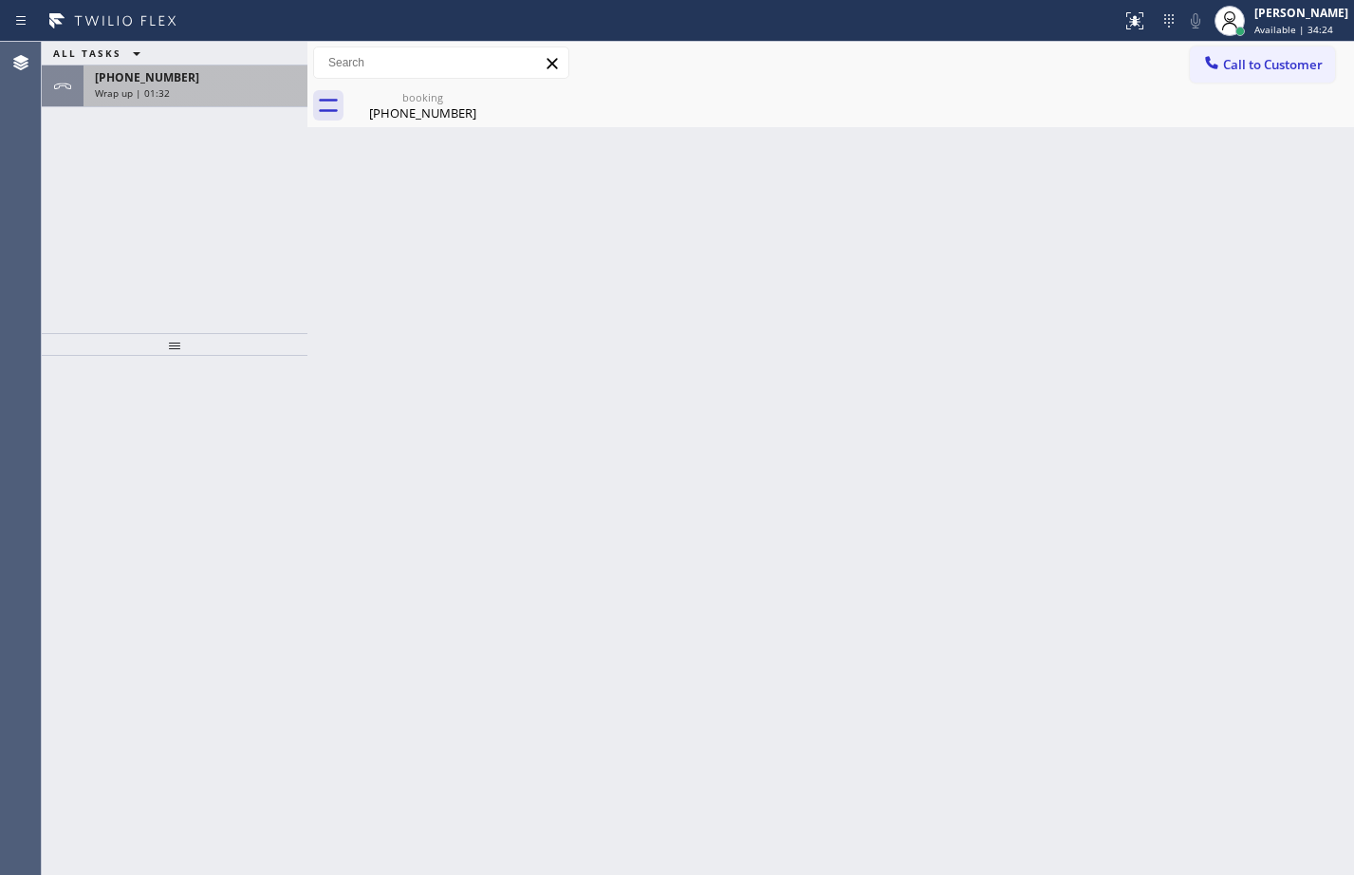
click at [222, 89] on div "Wrap up | 01:32" at bounding box center [195, 92] width 201 height 13
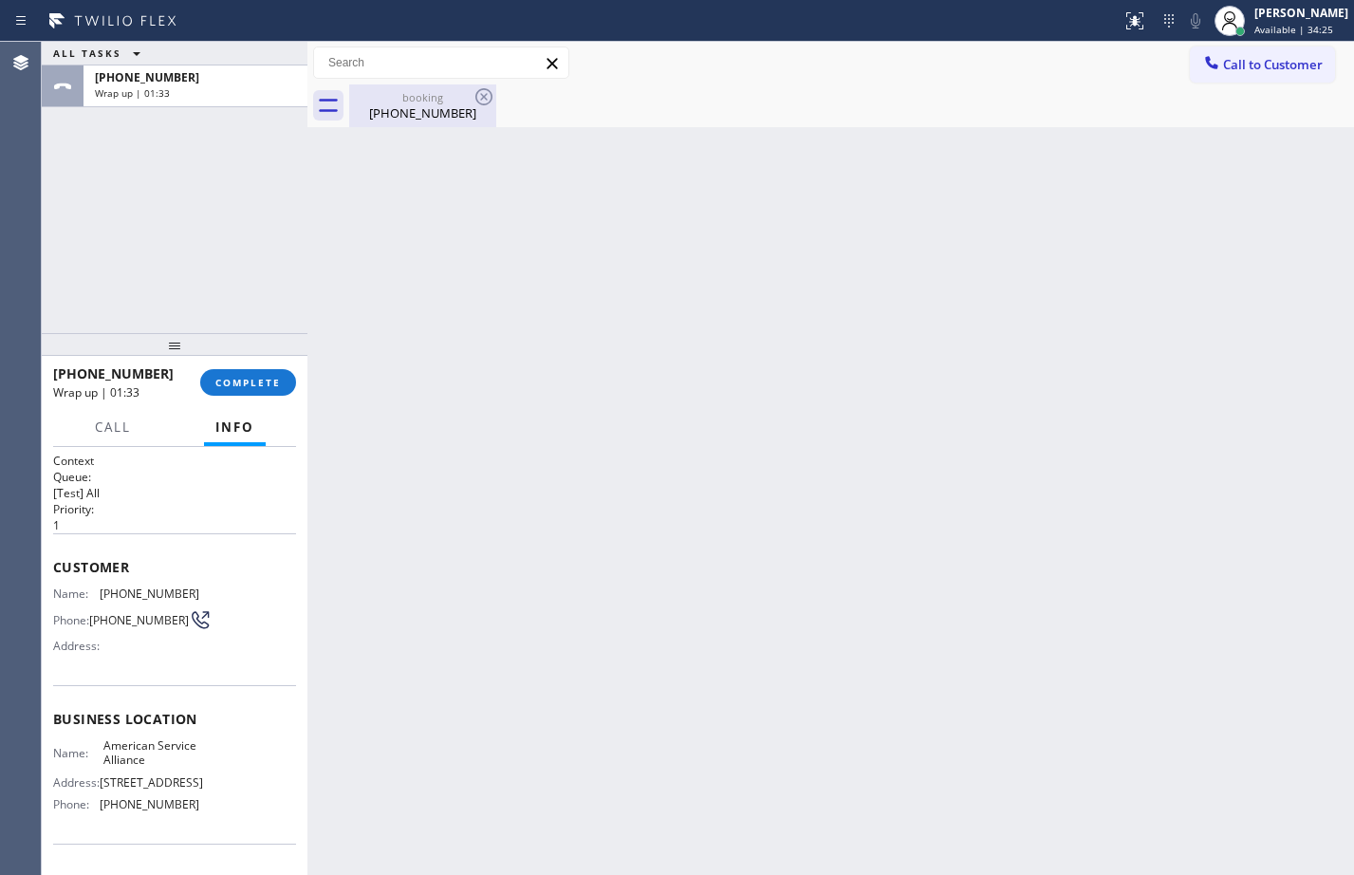
click at [389, 121] on div "booking (951) 818-1023" at bounding box center [422, 105] width 143 height 43
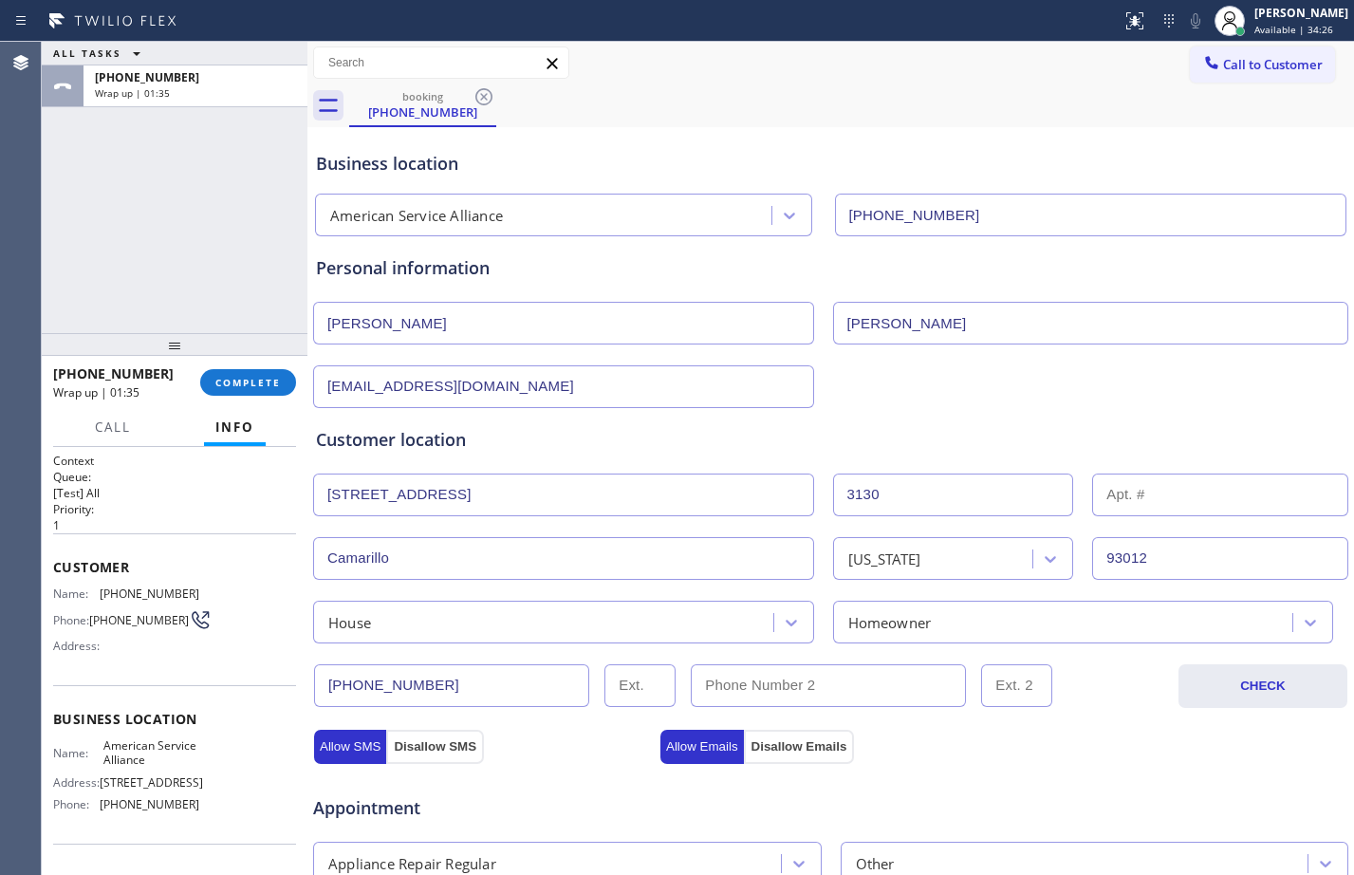
scroll to position [596, 0]
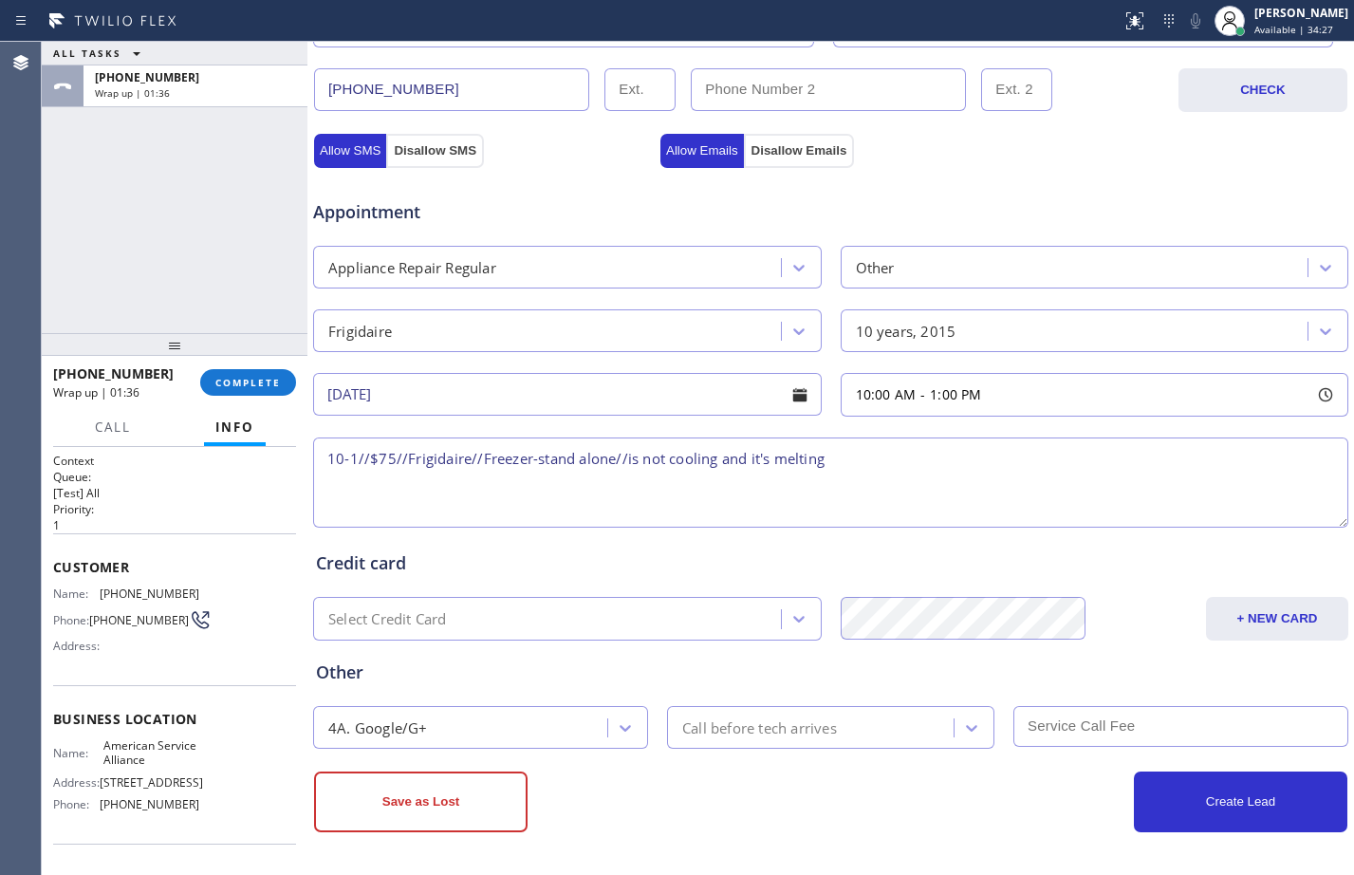
click at [884, 466] on textarea "10-1//$75//Frigidaire//Freezer-stand alone//is not cooling and it's melting" at bounding box center [830, 482] width 1035 height 90
paste textarea "3130 Buttercup LnCamarillo, CA 93012"
paste textarea "American Service Alliance"
paste textarea "Please call customer 30 minutes prior to arrival"
type textarea "10-1//$75//Frigidaire//Freezer-stand alone//is not cooling and it's melting//10…"
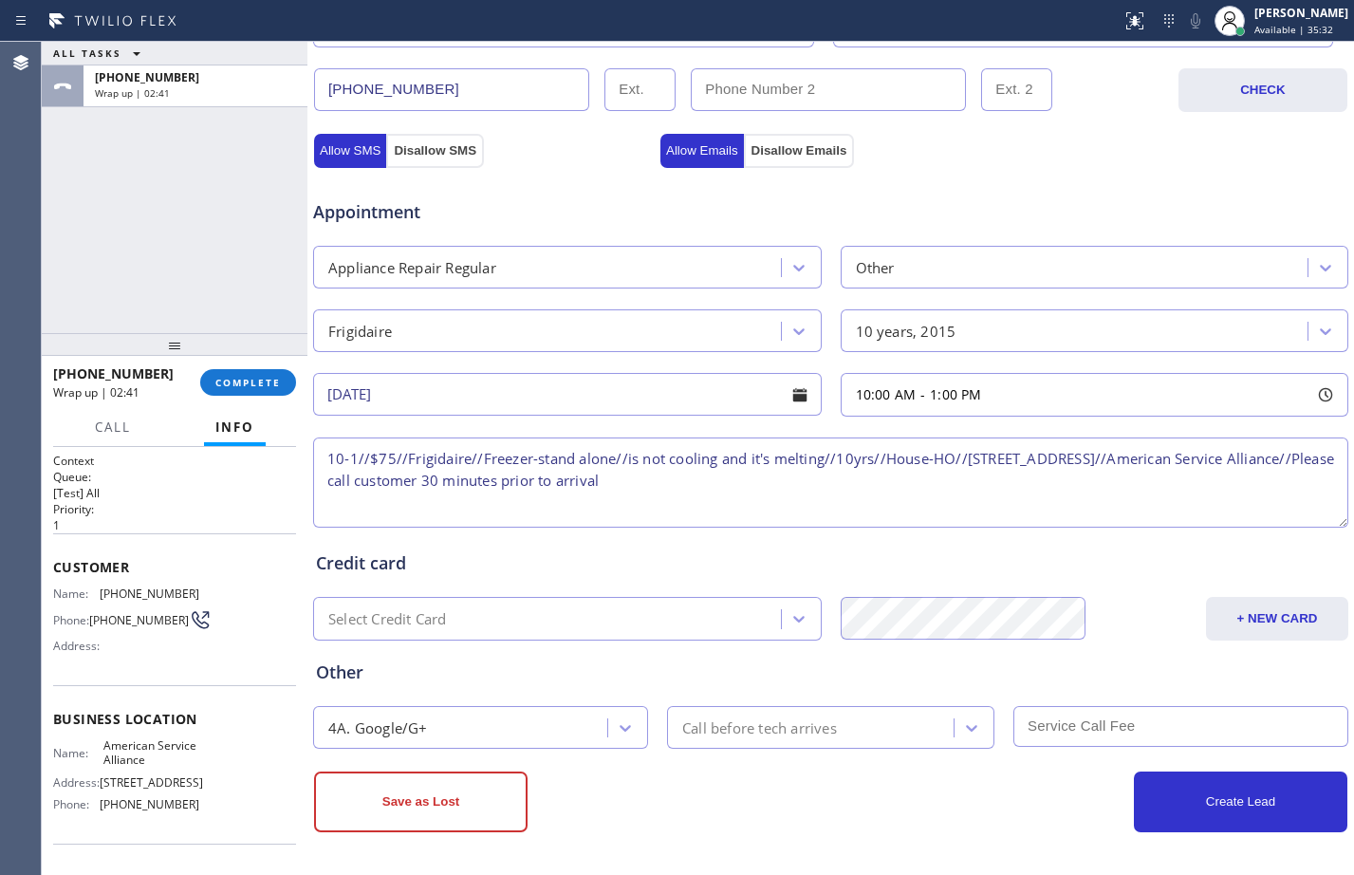
click at [878, 732] on div "Call before tech arrives" at bounding box center [813, 727] width 281 height 33
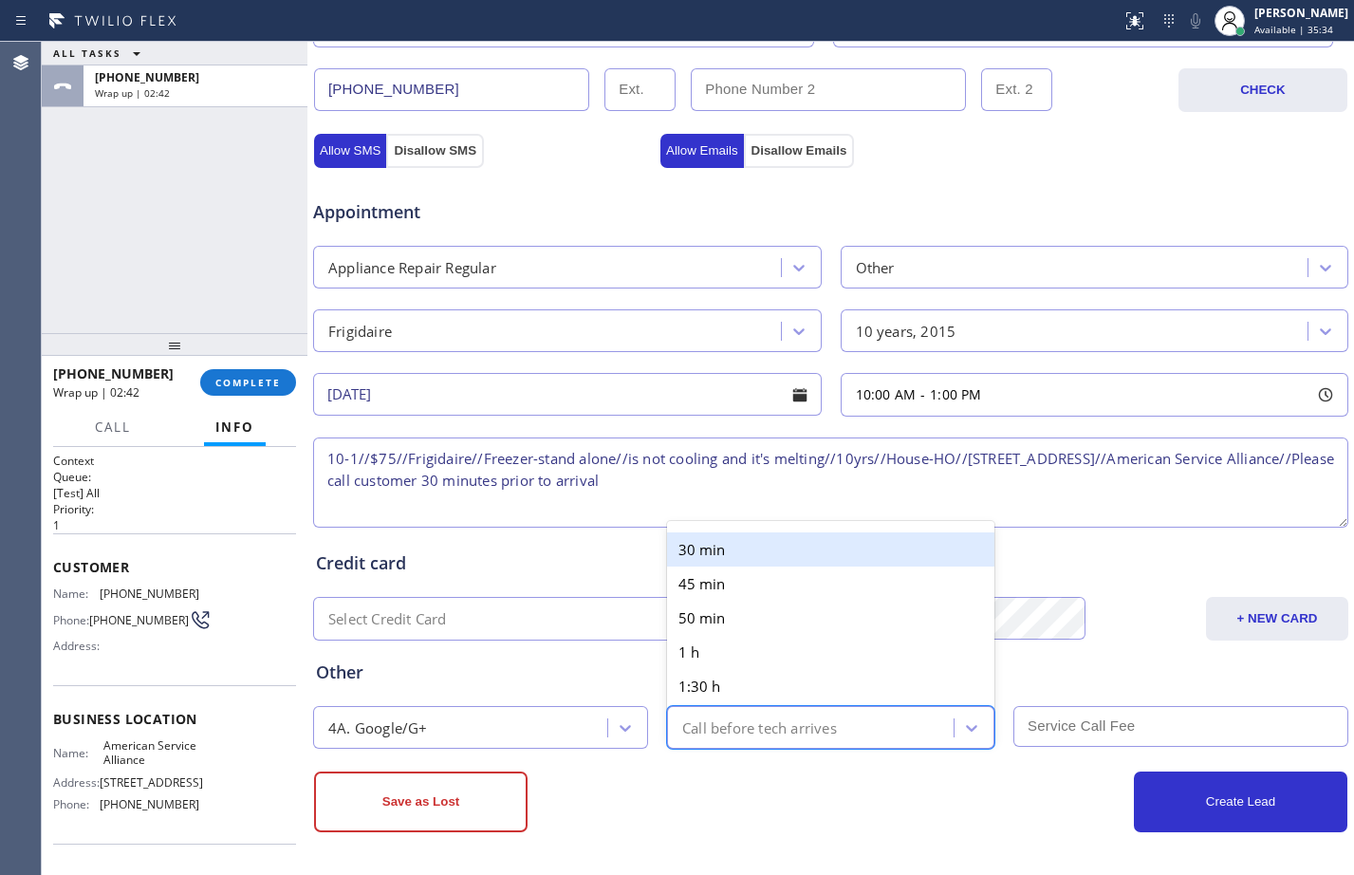
click at [721, 551] on div "30 min" at bounding box center [830, 549] width 327 height 34
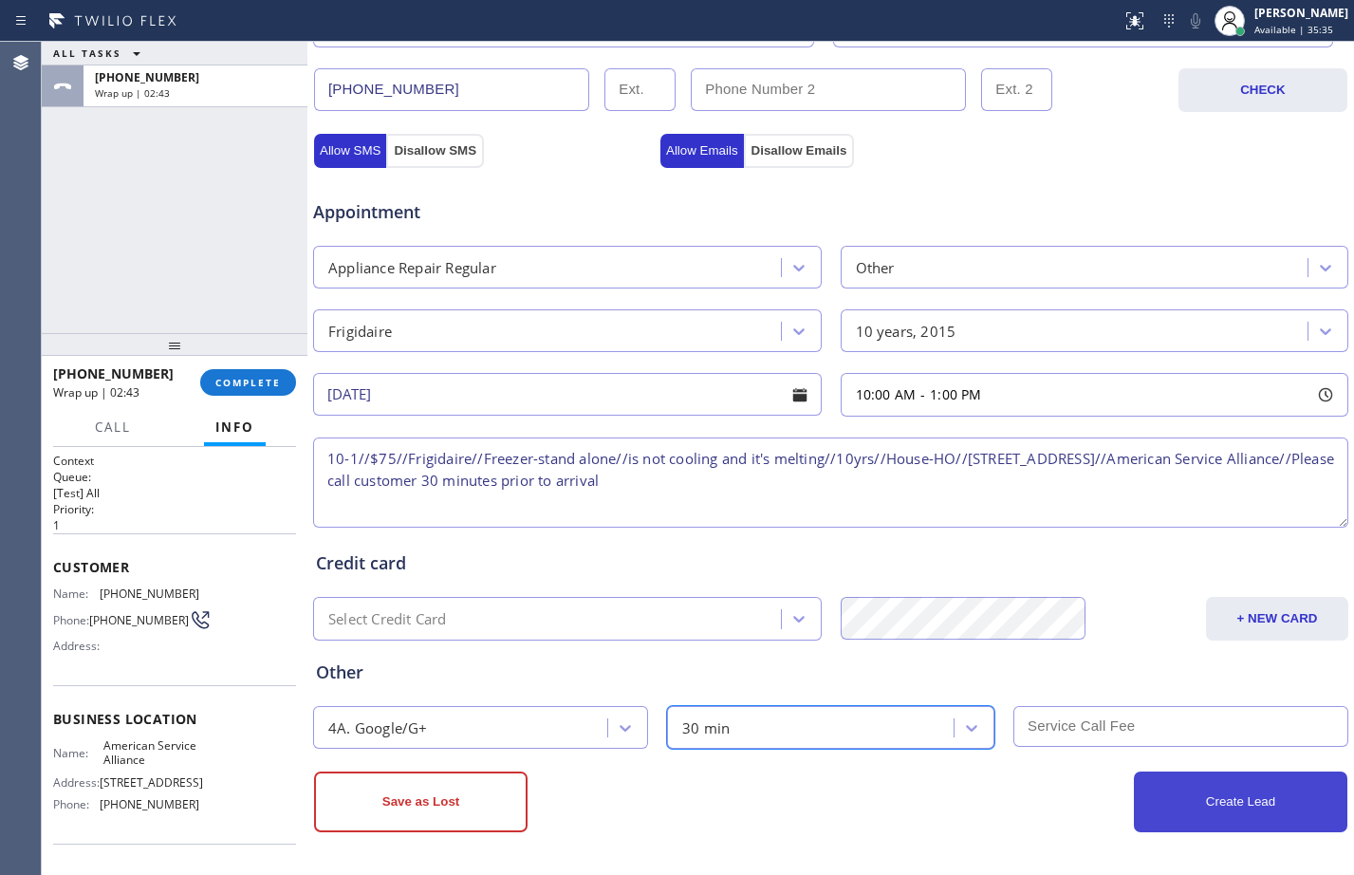
click at [1186, 782] on button "Create Lead" at bounding box center [1241, 801] width 214 height 61
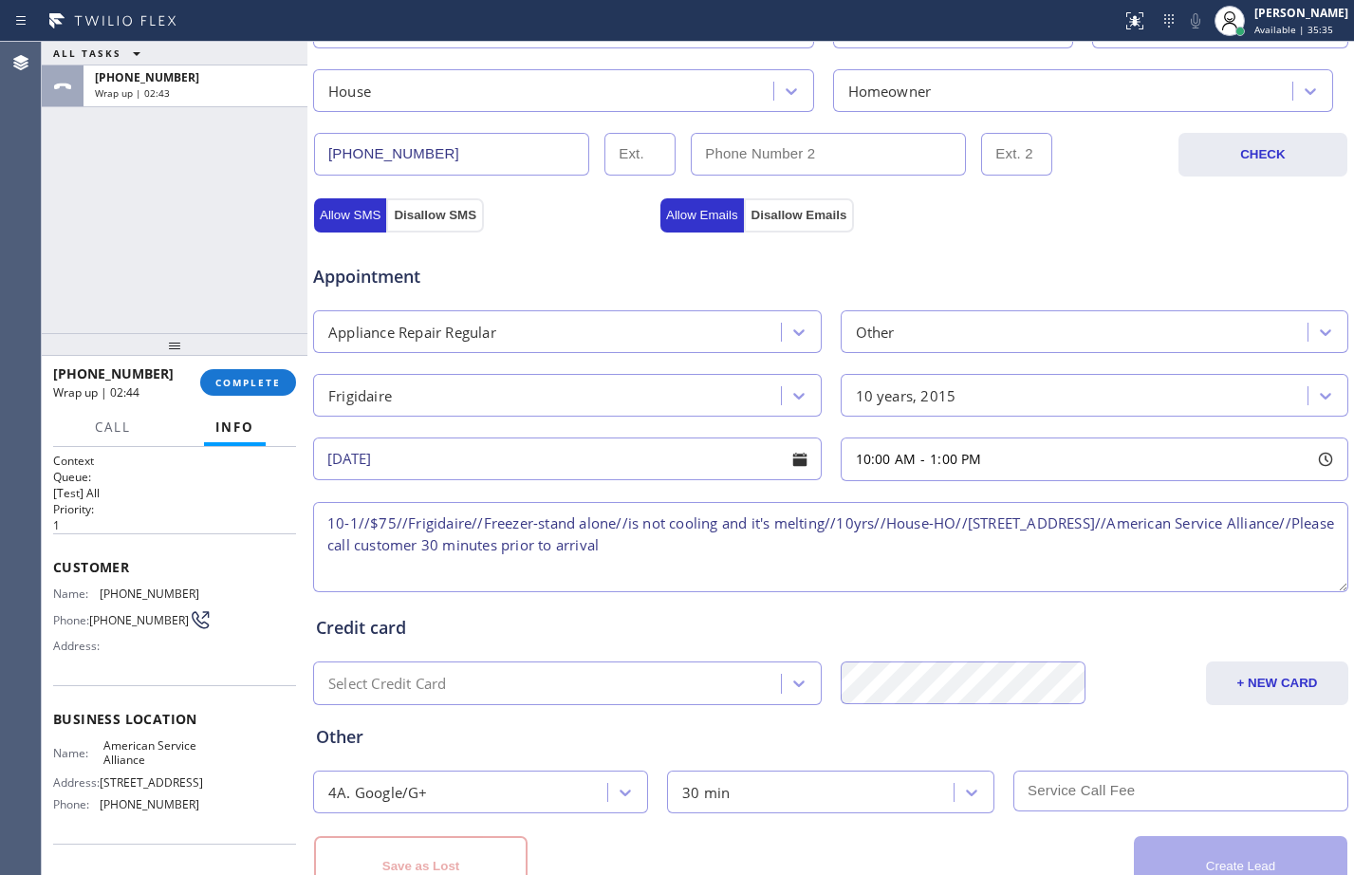
scroll to position [660, 0]
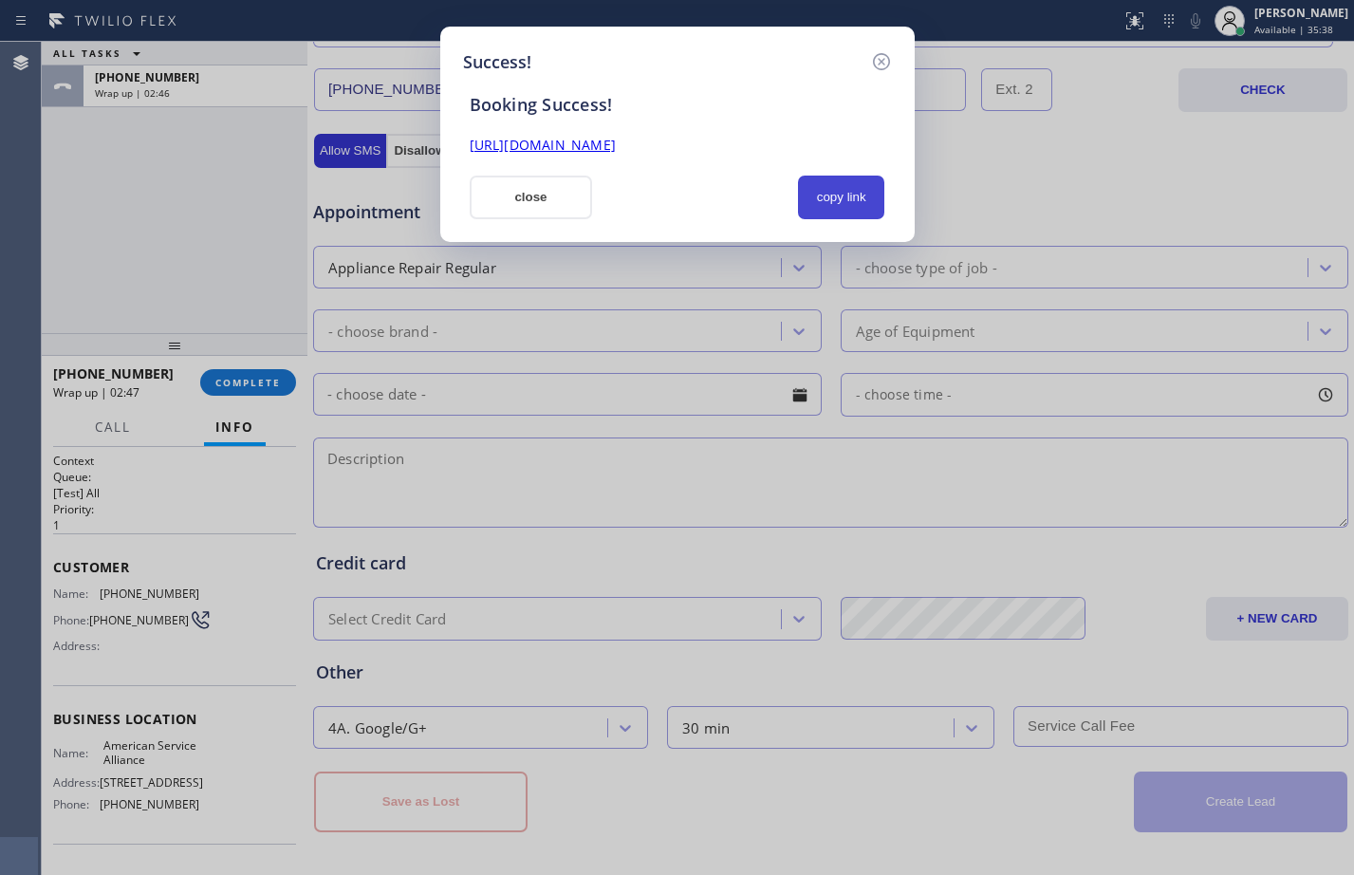
click at [847, 193] on button "copy link" at bounding box center [841, 198] width 87 height 44
click at [616, 150] on link "https://erp.apollosoft.co/customer/758276#portlet_lead" at bounding box center [543, 145] width 146 height 18
click at [494, 193] on button "close" at bounding box center [531, 198] width 123 height 44
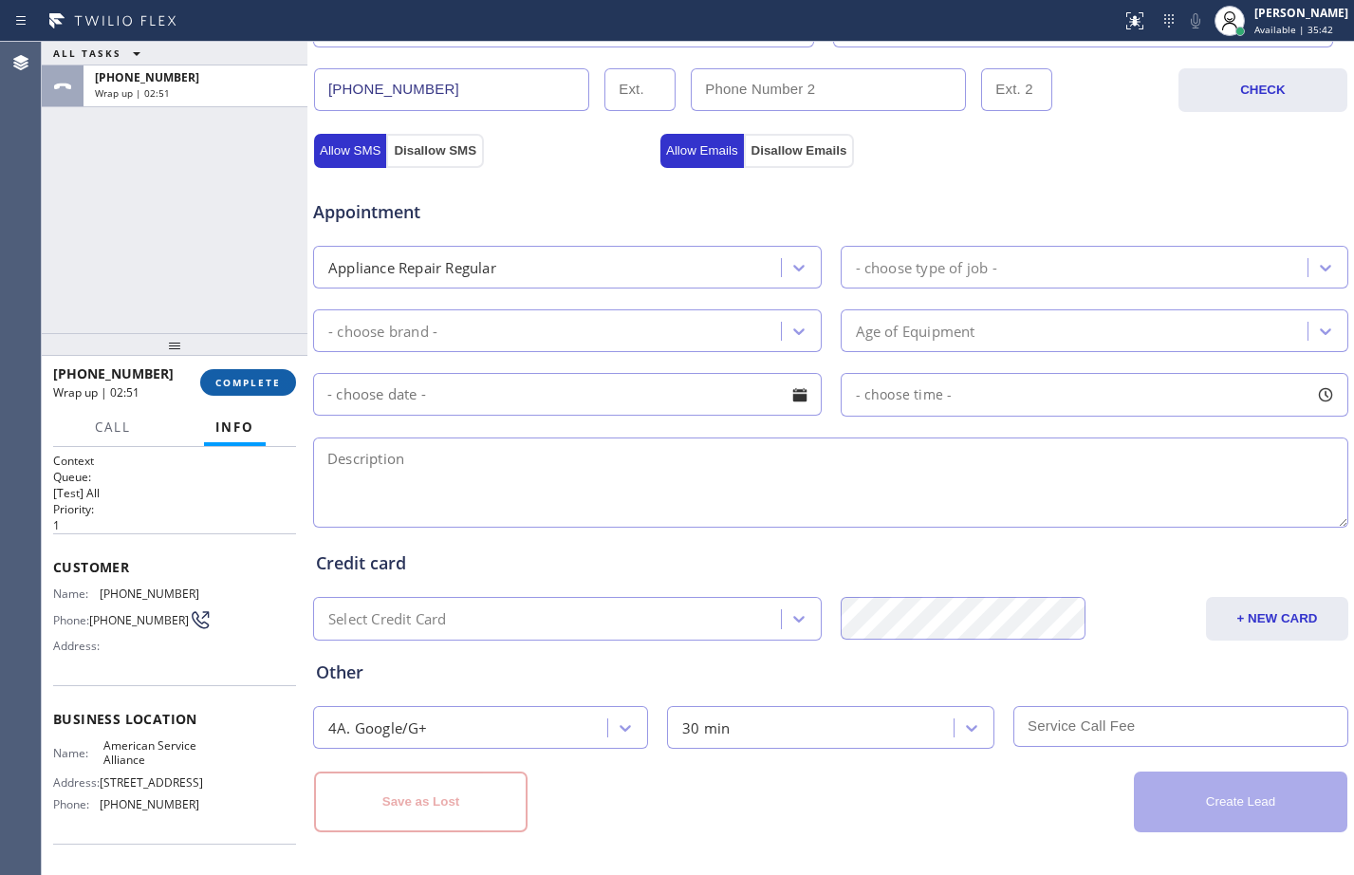
click at [264, 373] on button "COMPLETE" at bounding box center [248, 382] width 96 height 27
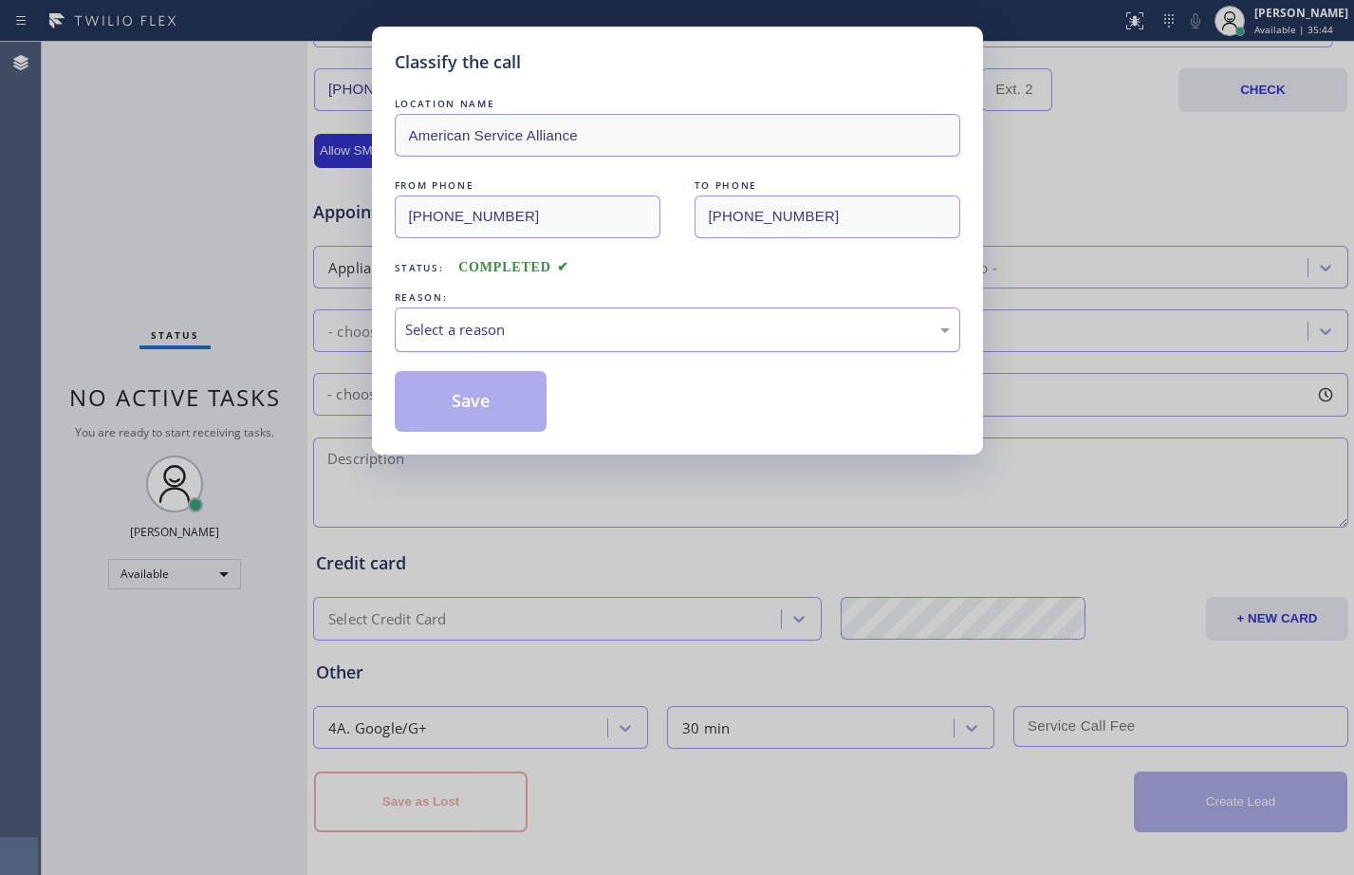
click at [477, 326] on div "Select a reason" at bounding box center [677, 330] width 545 height 22
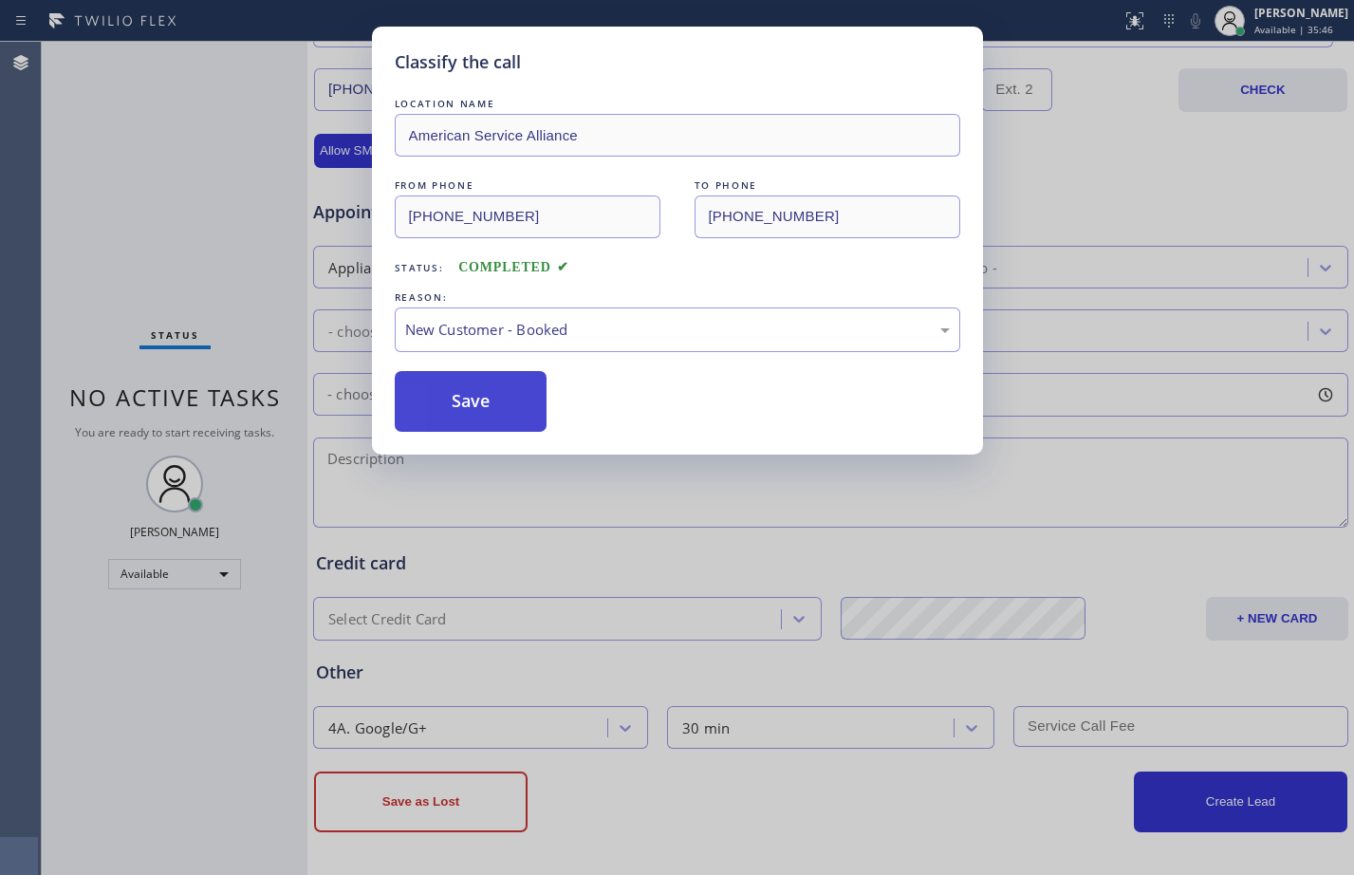
click at [471, 389] on button "Save" at bounding box center [471, 401] width 153 height 61
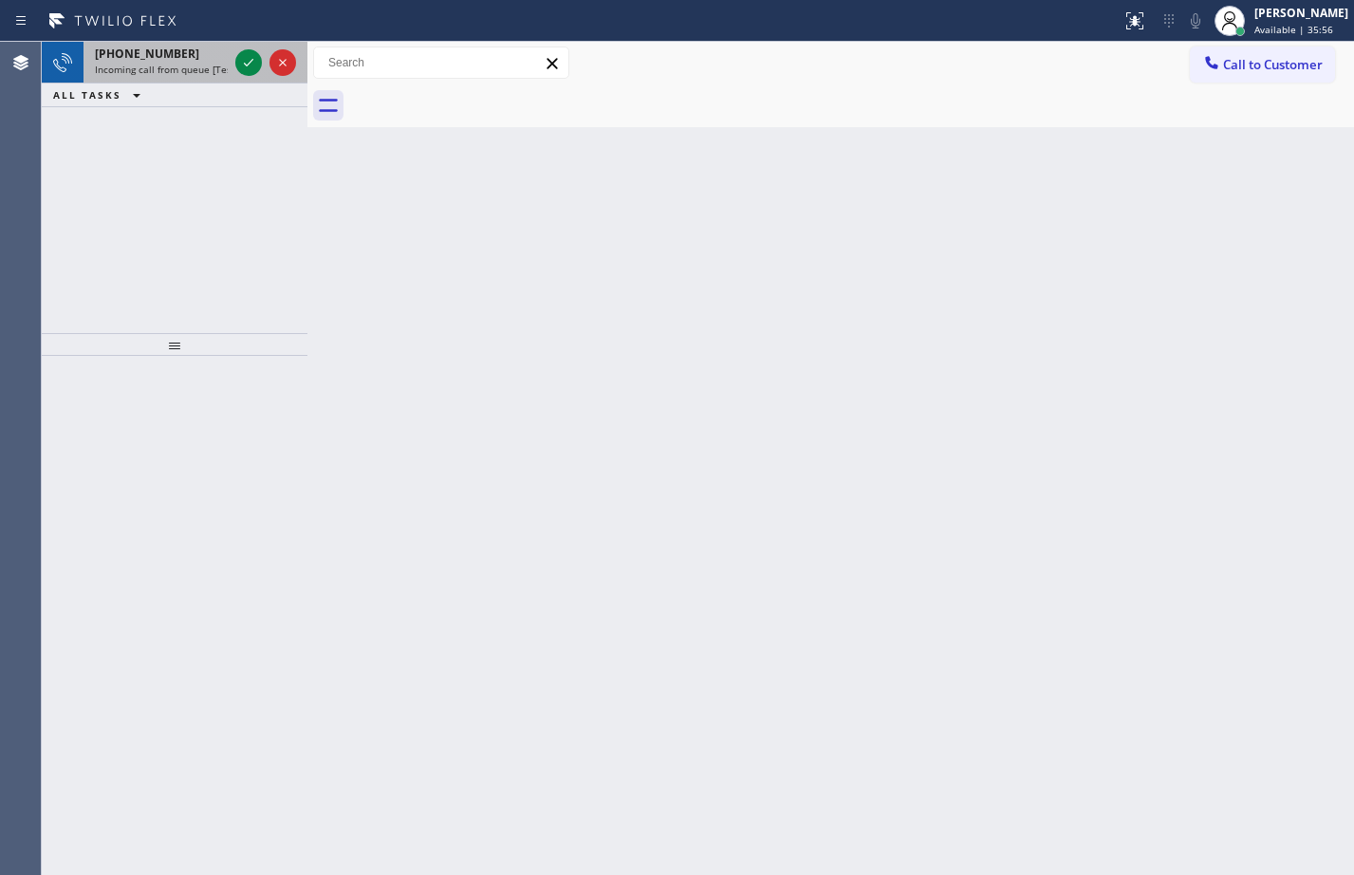
click at [264, 61] on div at bounding box center [266, 63] width 68 height 42
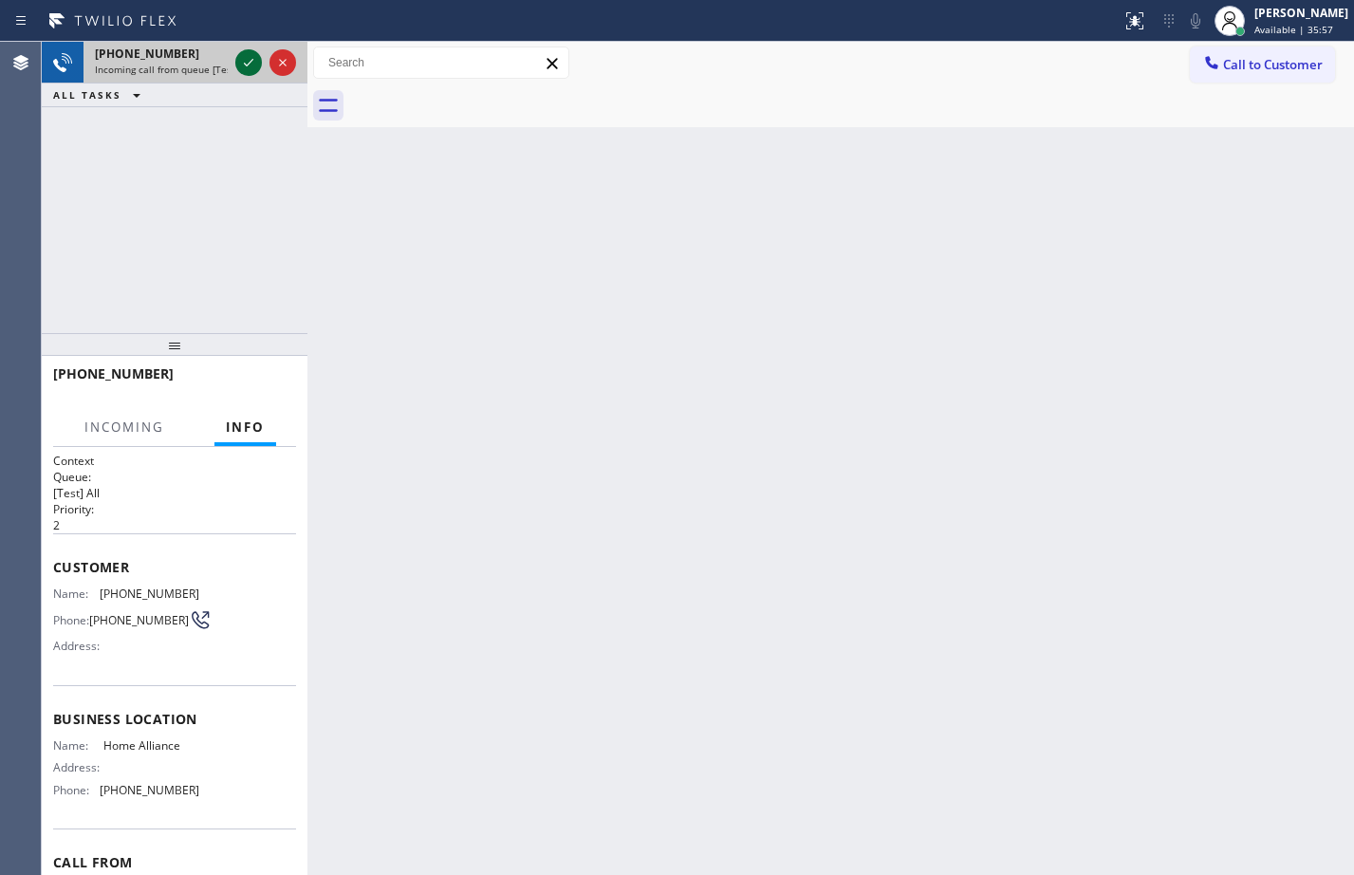
click at [251, 56] on icon at bounding box center [248, 62] width 23 height 23
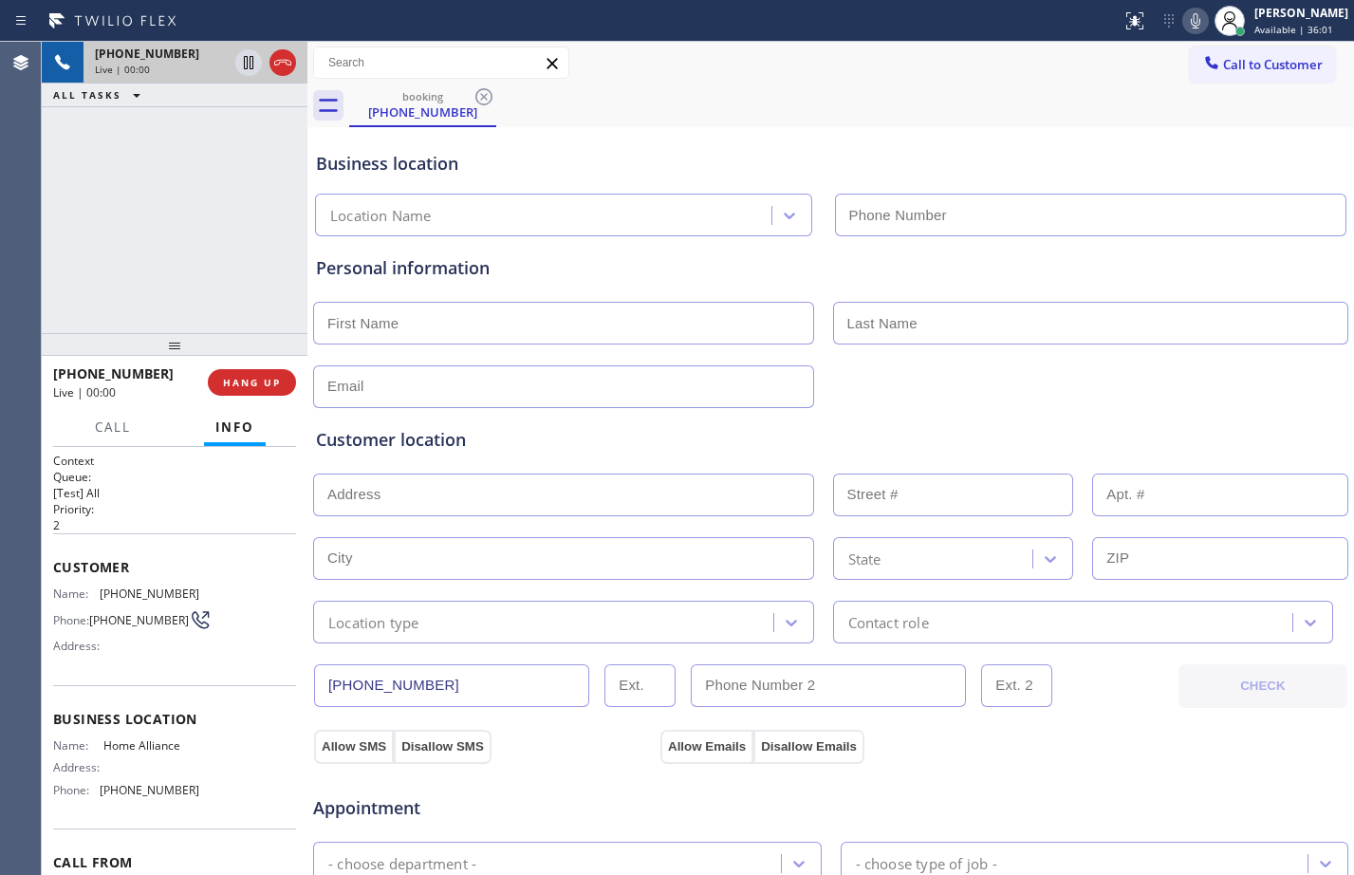
type input "(844) 679-3652"
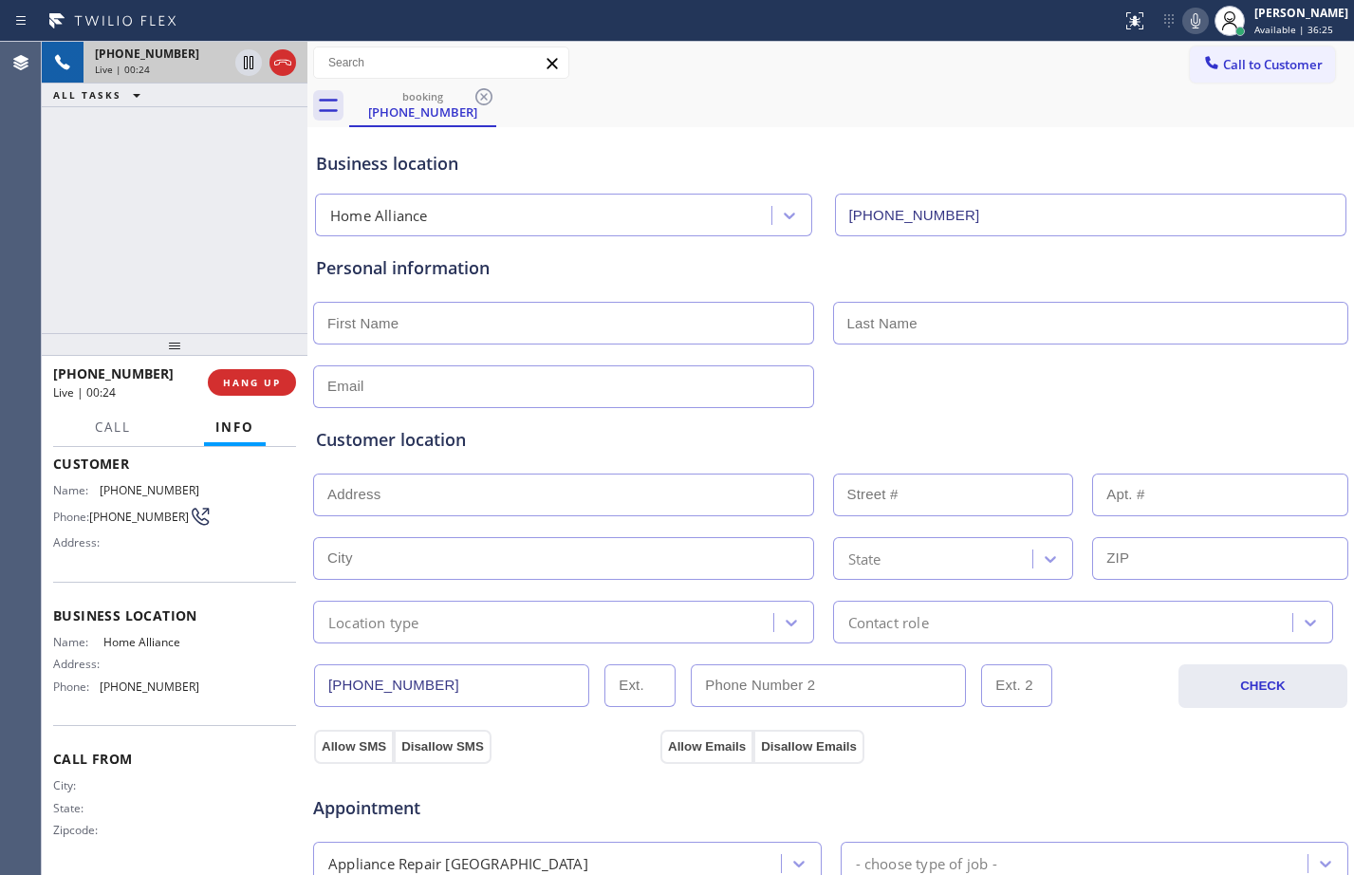
click at [196, 774] on div "Call From City: State: Zipcode:" at bounding box center [174, 796] width 243 height 143
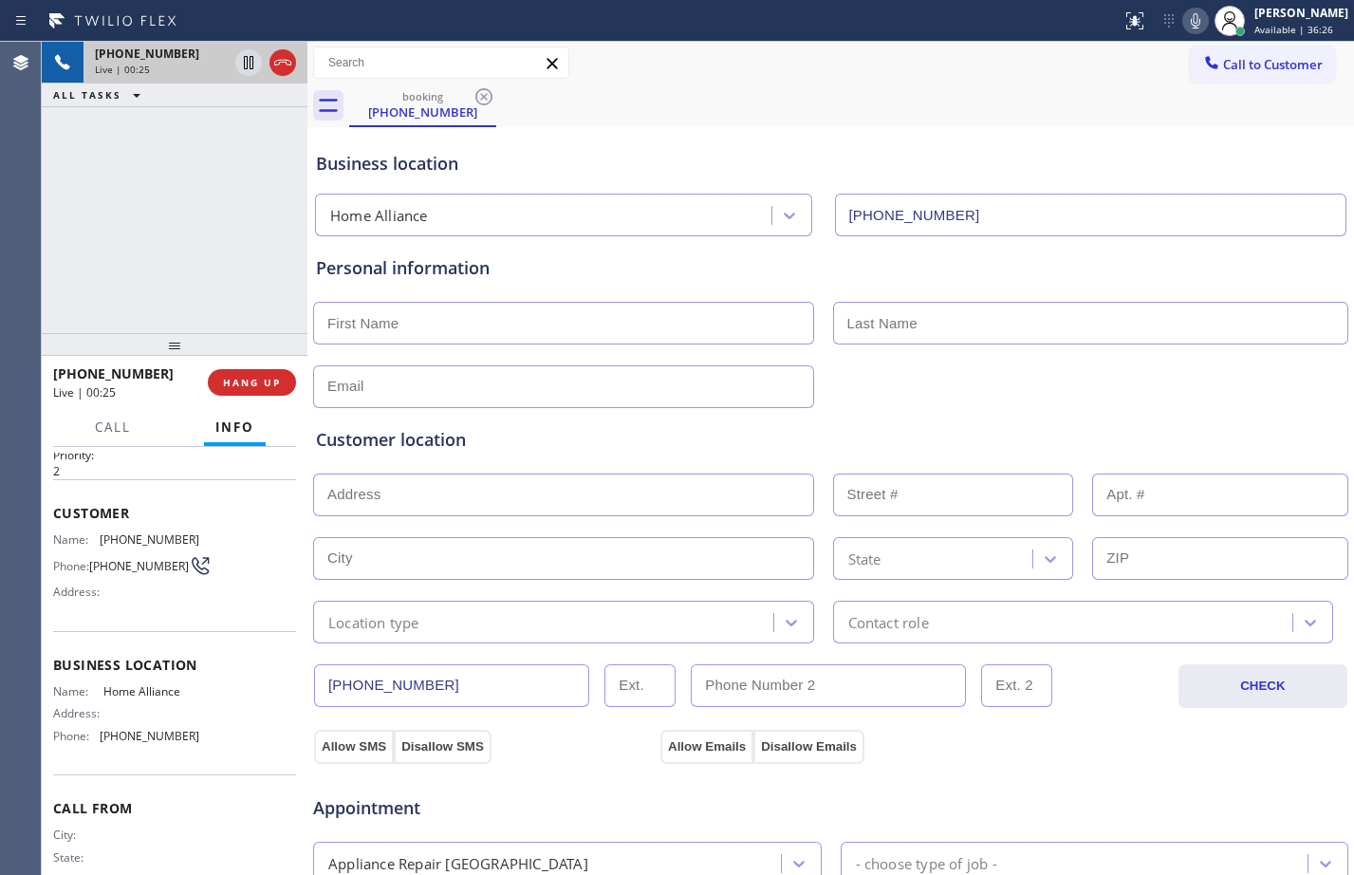
scroll to position [0, 0]
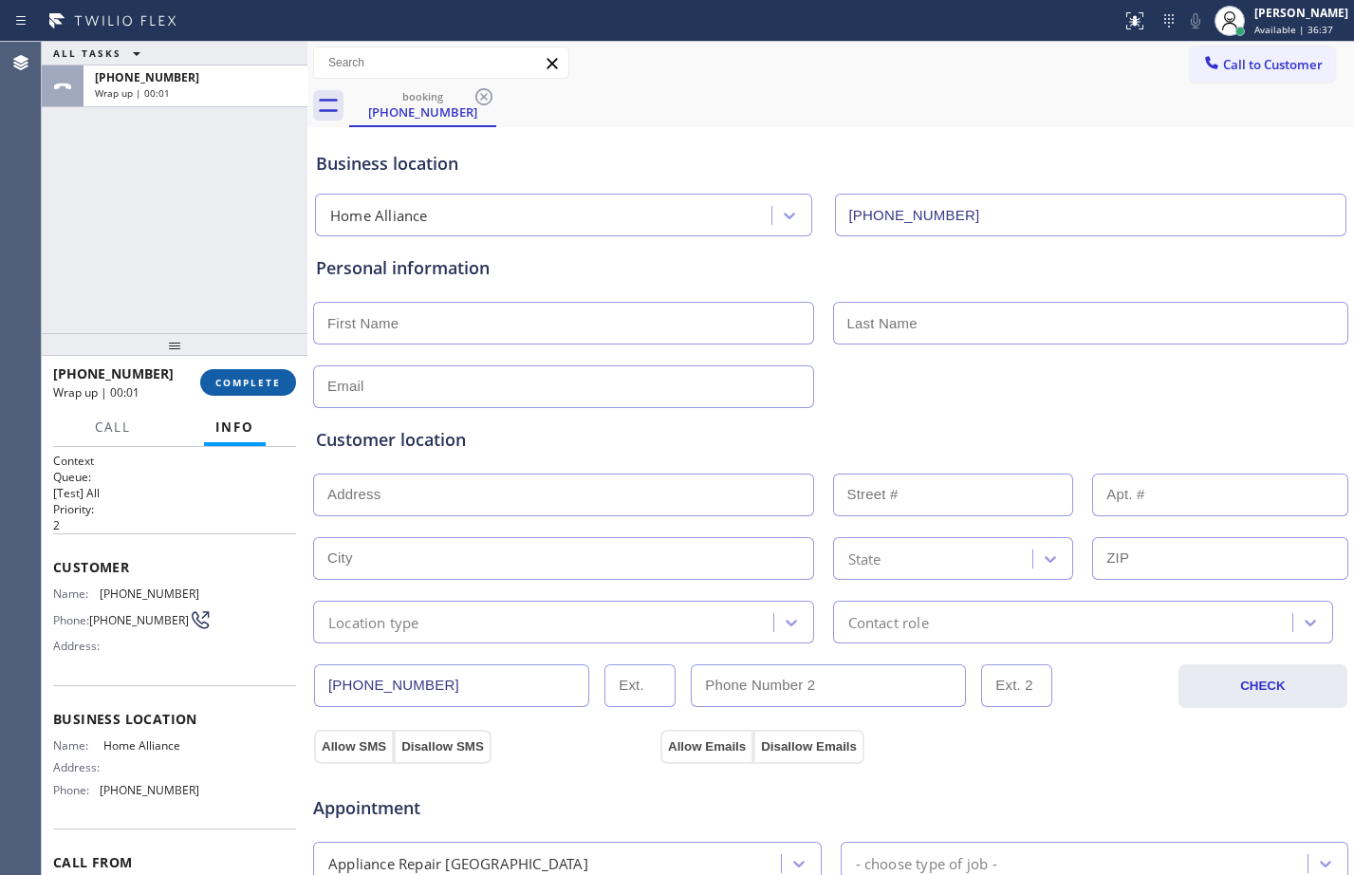
click at [232, 376] on span "COMPLETE" at bounding box center [247, 382] width 65 height 13
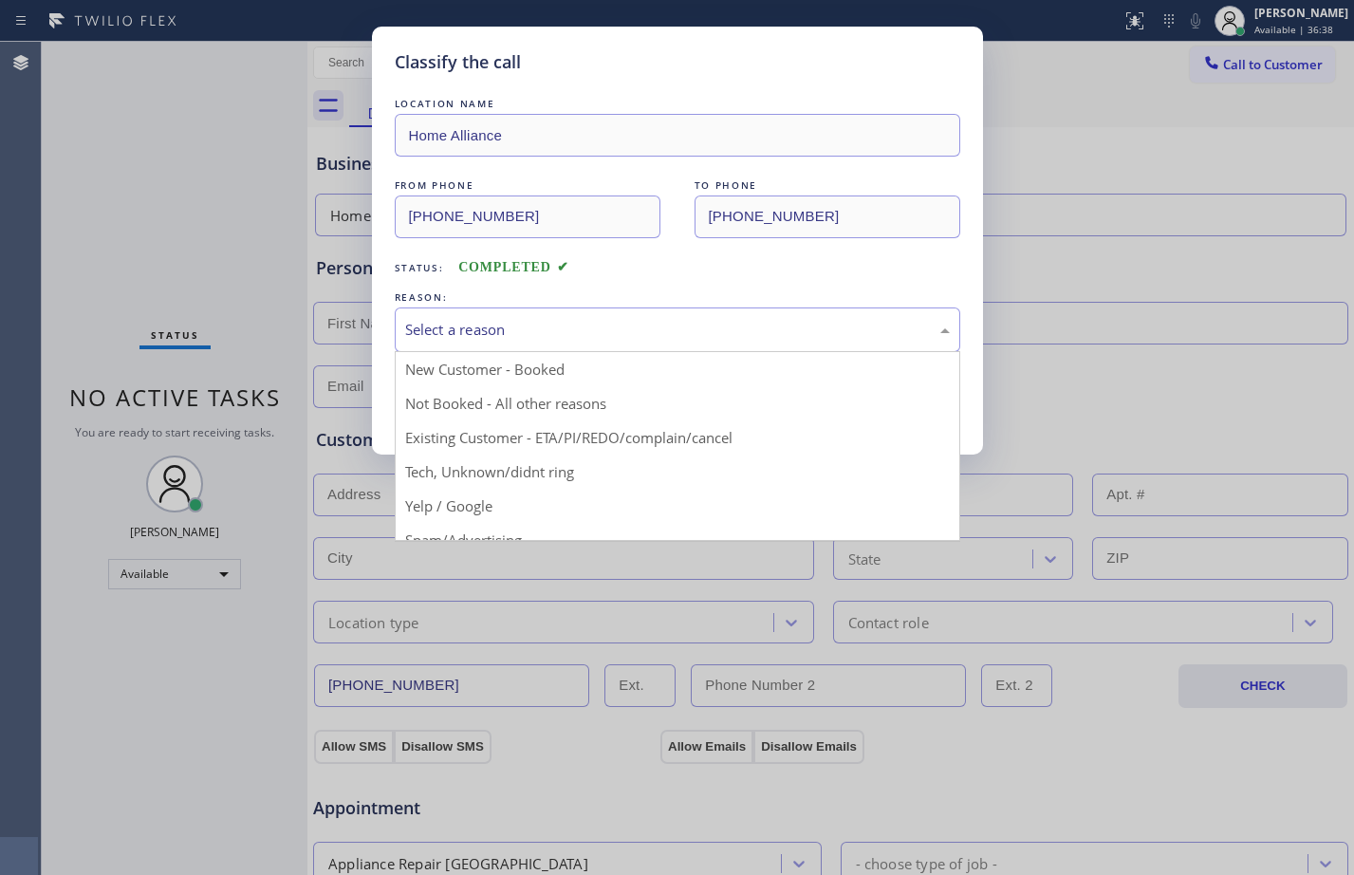
click at [534, 330] on div "Select a reason" at bounding box center [677, 330] width 545 height 22
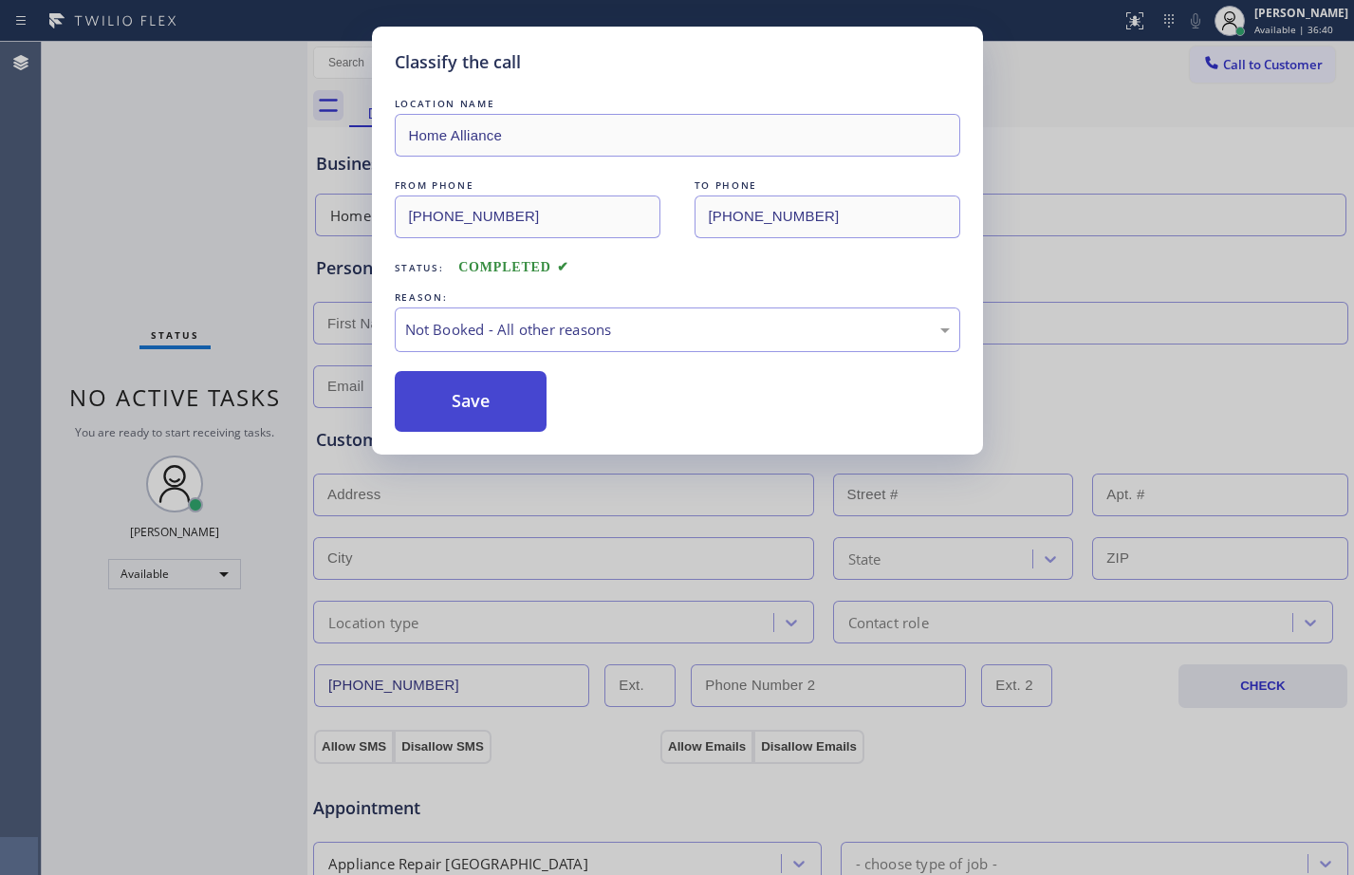
click at [480, 397] on button "Save" at bounding box center [471, 401] width 153 height 61
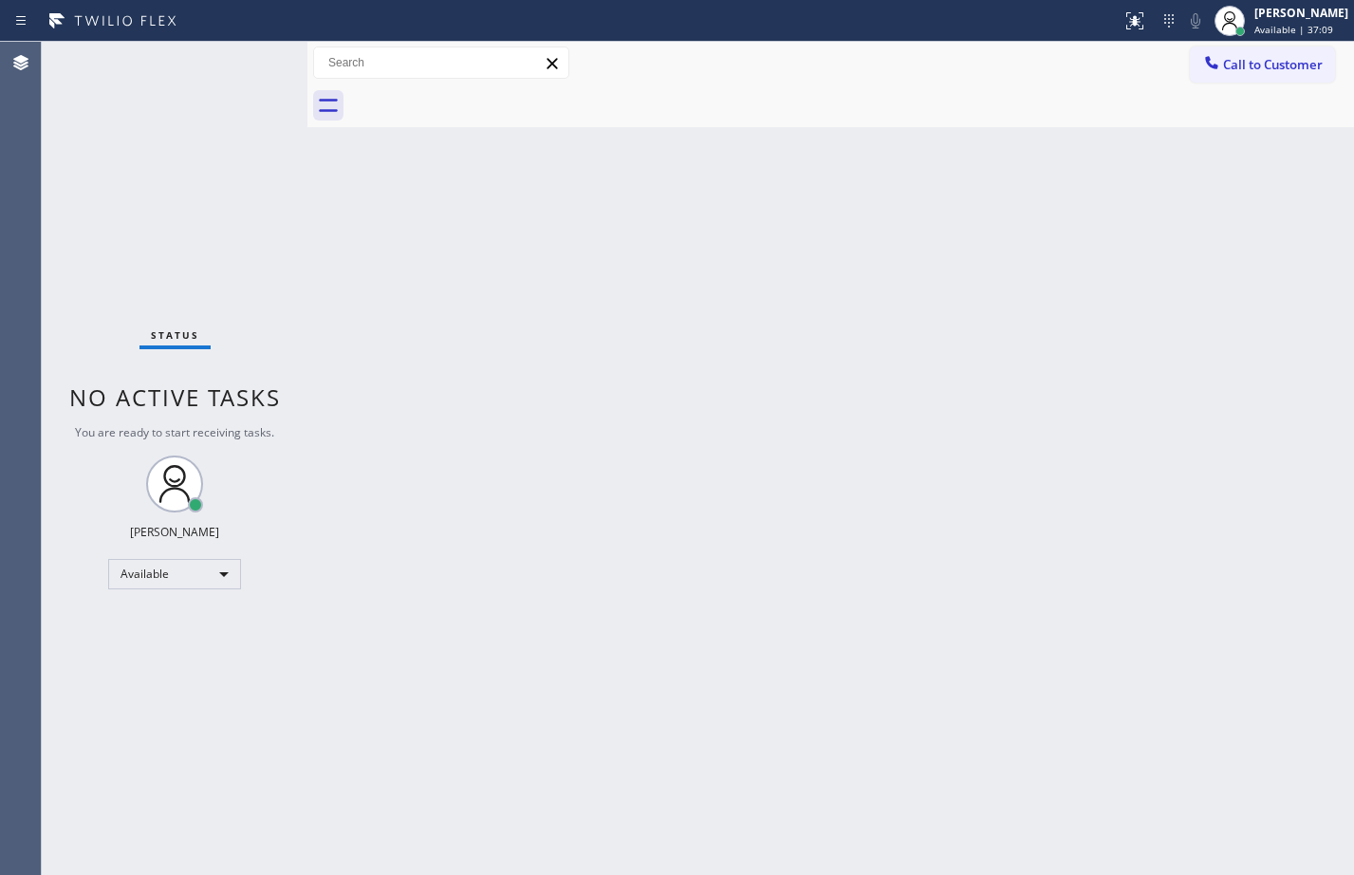
click at [125, 289] on div "Status No active tasks You are ready to start receiving tasks. Megan Rose Paluc…" at bounding box center [175, 458] width 266 height 833
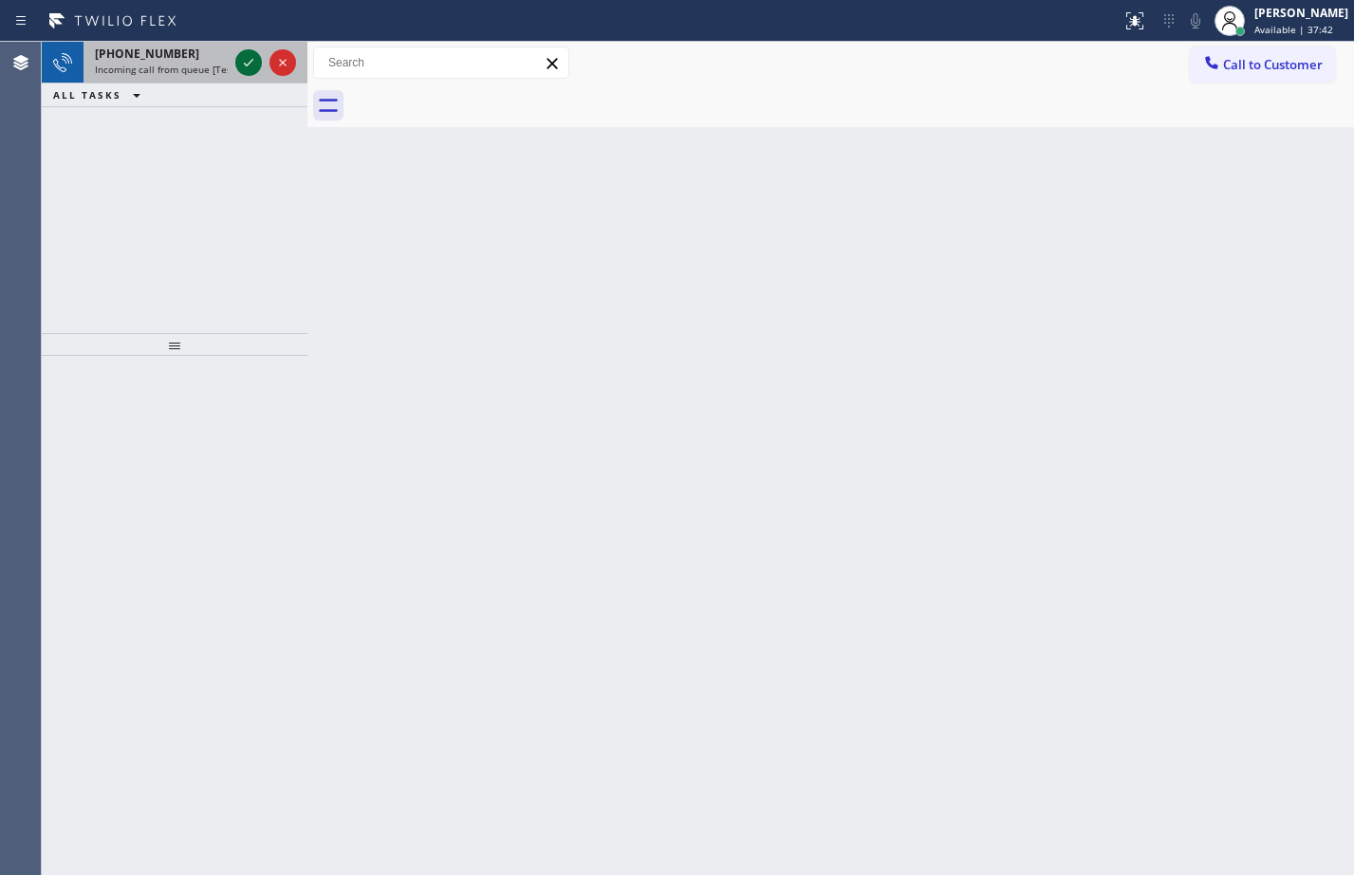
click at [251, 63] on icon at bounding box center [248, 62] width 23 height 23
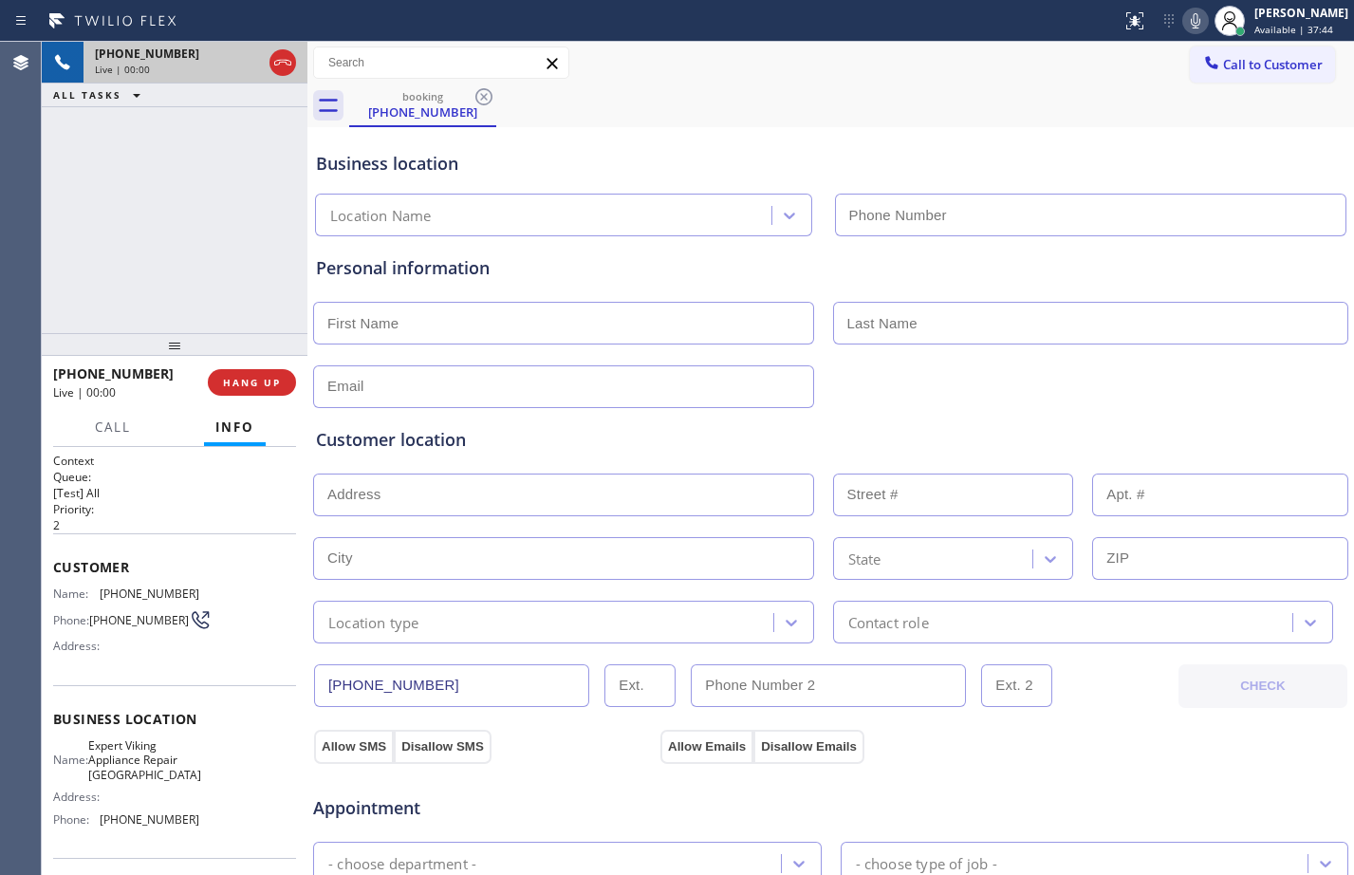
type input "(725) 234-4948"
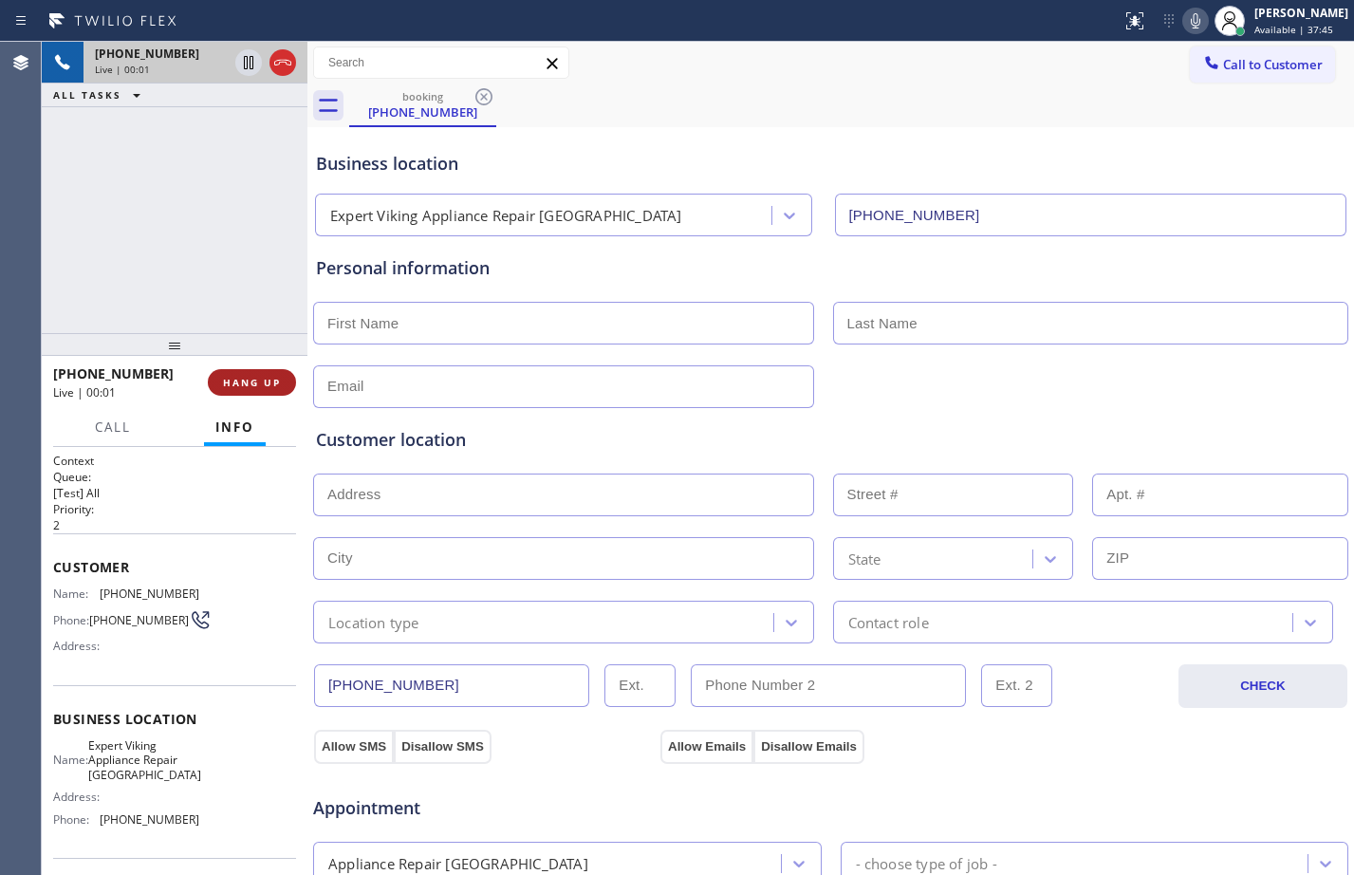
click at [256, 381] on span "HANG UP" at bounding box center [252, 382] width 58 height 13
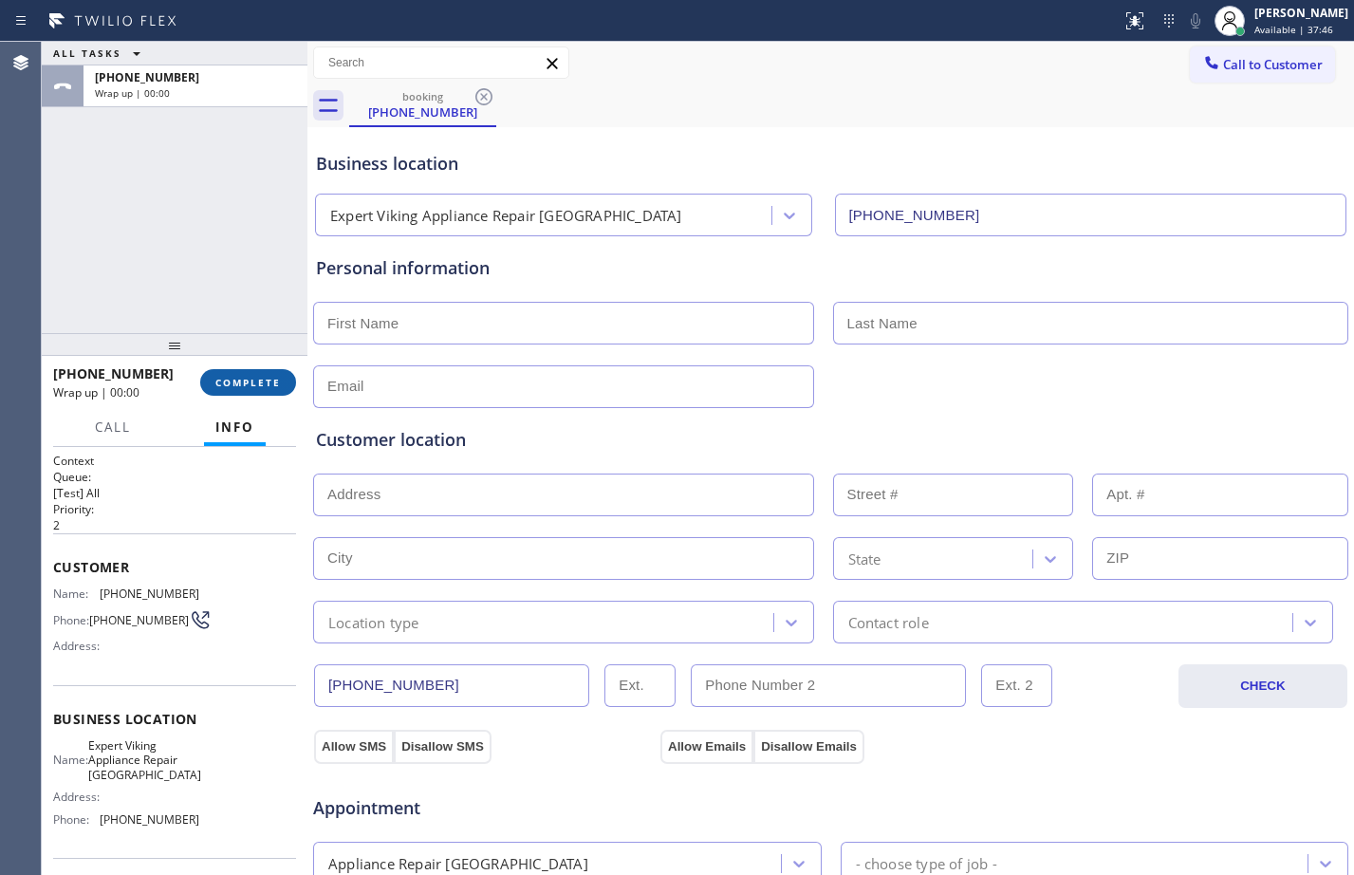
click at [256, 381] on span "COMPLETE" at bounding box center [247, 382] width 65 height 13
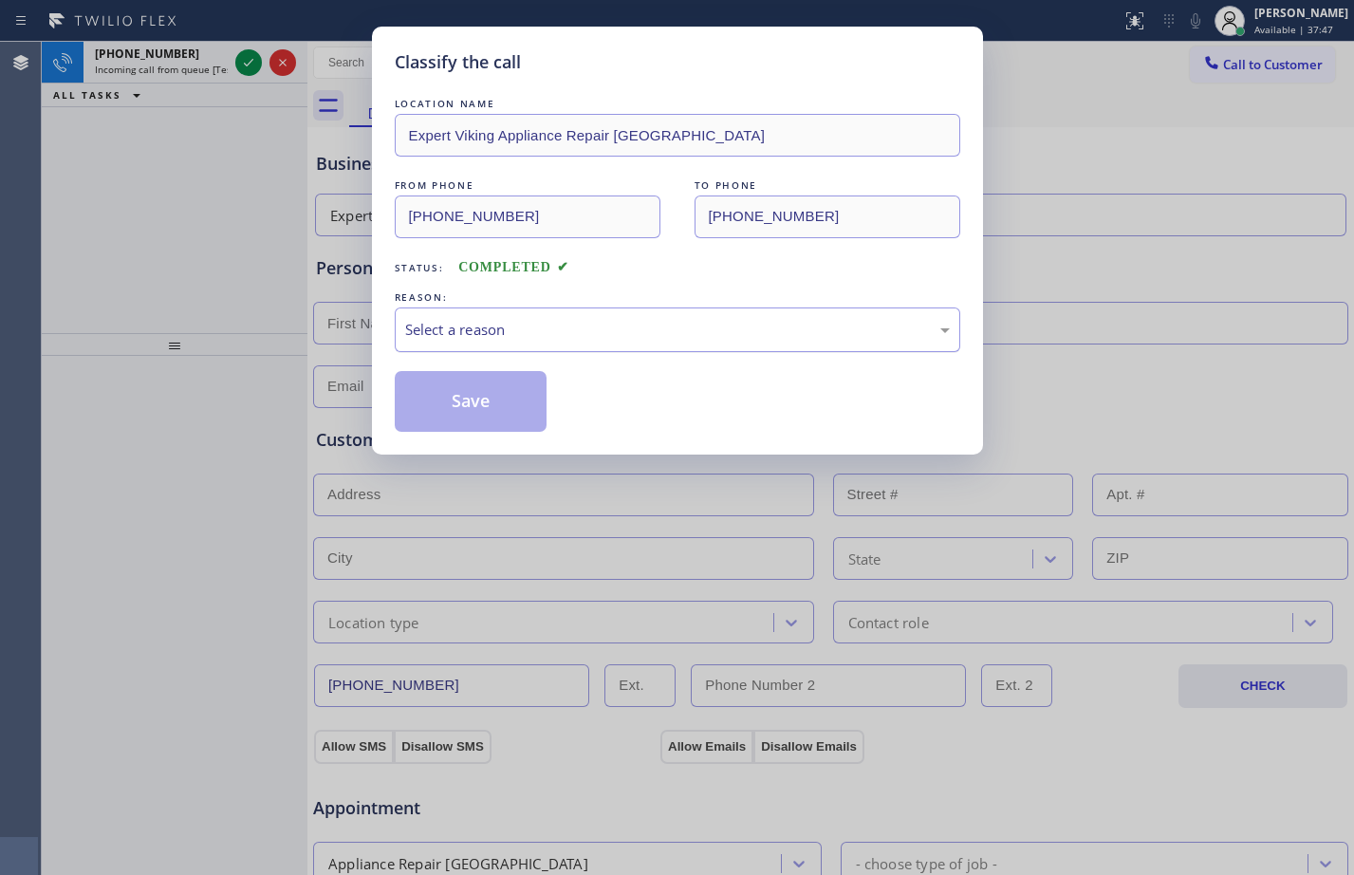
click at [504, 329] on div "Select a reason" at bounding box center [677, 330] width 545 height 22
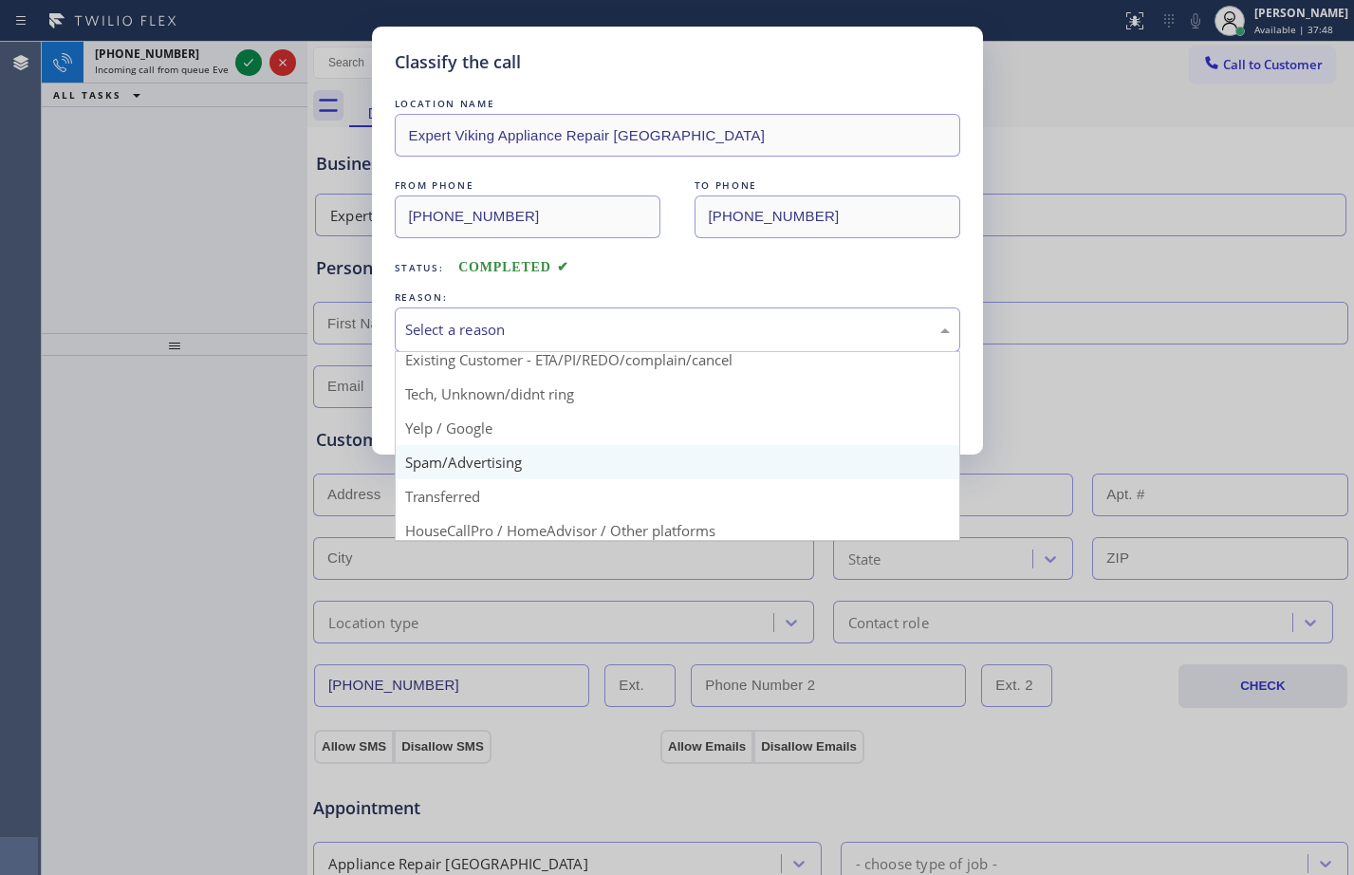
scroll to position [120, 0]
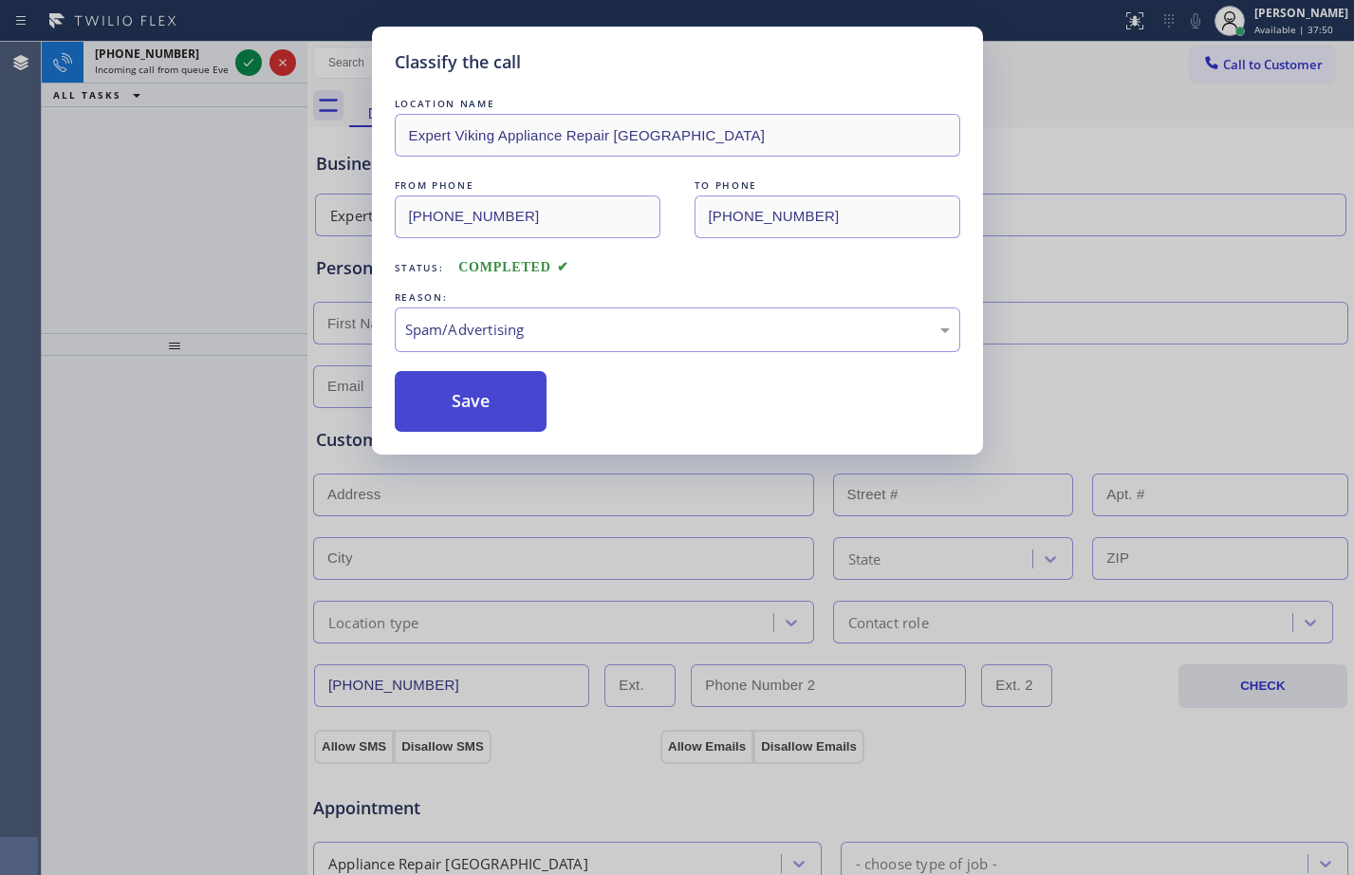
click at [456, 404] on button "Save" at bounding box center [471, 401] width 153 height 61
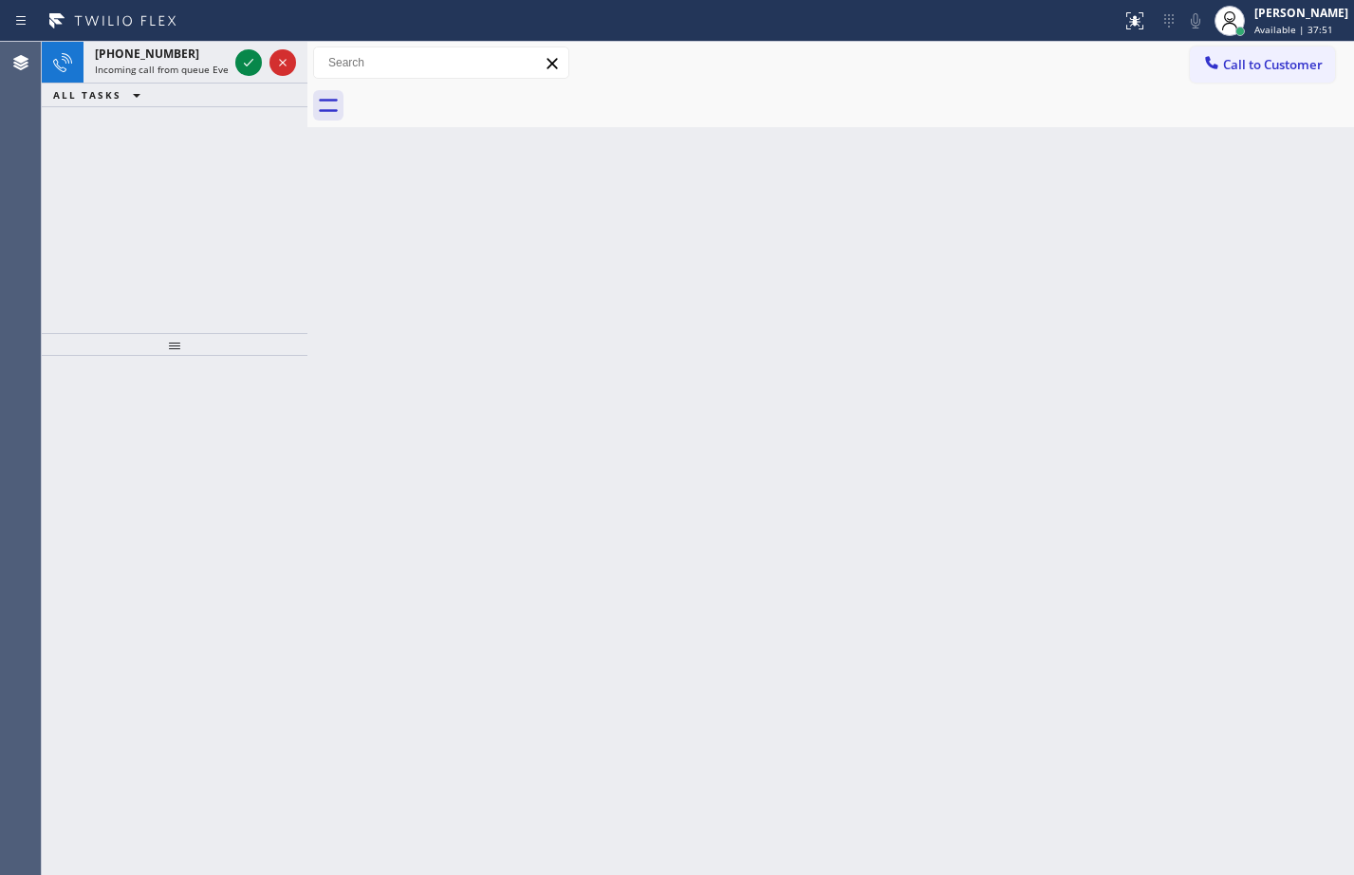
click at [238, 65] on icon at bounding box center [248, 62] width 23 height 23
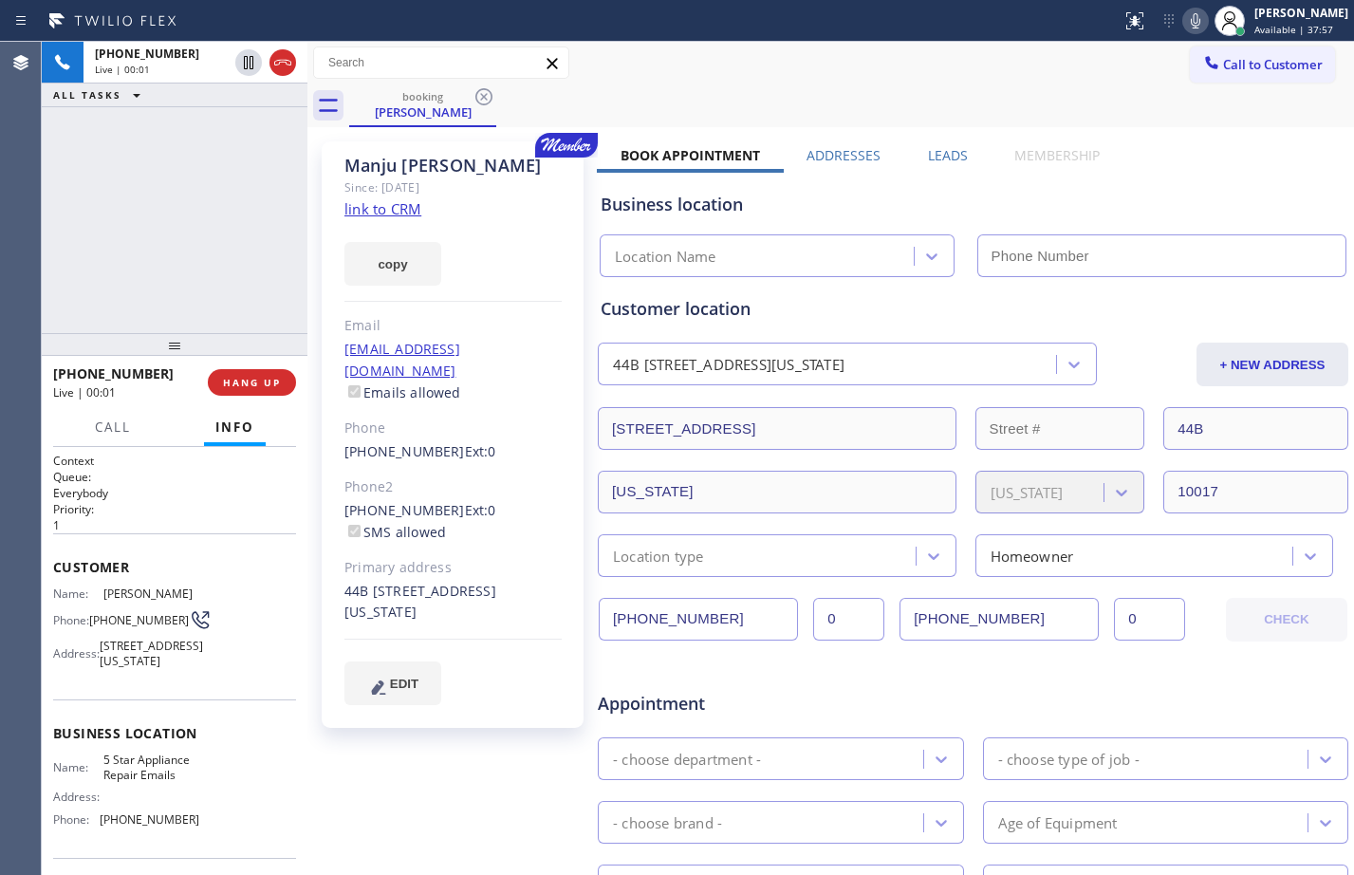
type input "(844) 735-4685"
click at [62, 570] on span "Customer" at bounding box center [174, 567] width 243 height 18
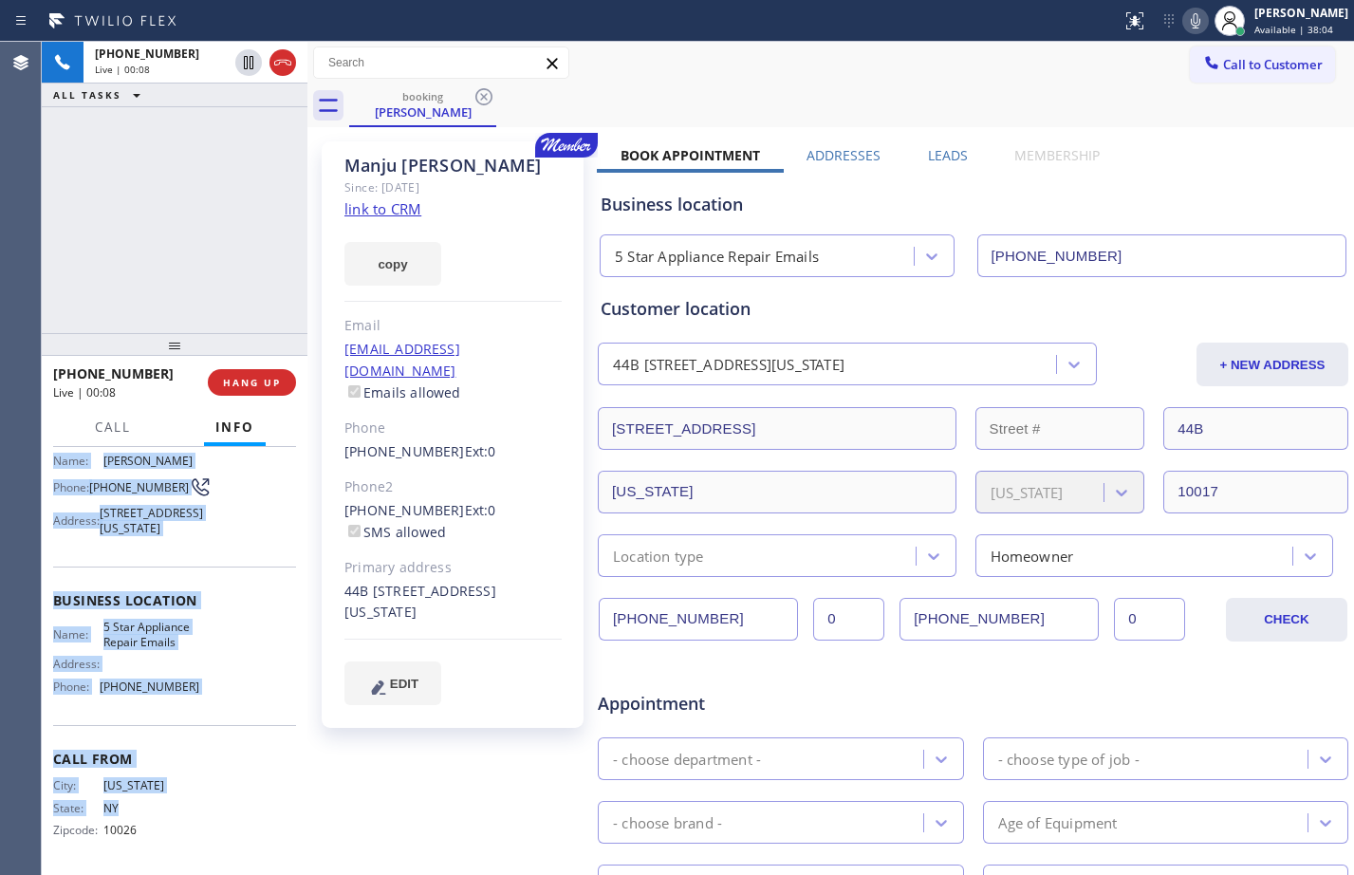
scroll to position [183, 0]
drag, startPoint x: 58, startPoint y: 571, endPoint x: 208, endPoint y: 686, distance: 188.8
click at [208, 686] on div "Context Queue: Everybody Priority: 1 Customer Name: Manju Juneja Phone: (212) 8…" at bounding box center [174, 594] width 243 height 549
copy div "ustomer Name: Manju Juneja Phone: (212) 828-0583 Address: 845 United Nations Pl…"
click at [403, 211] on link "link to CRM" at bounding box center [382, 208] width 77 height 19
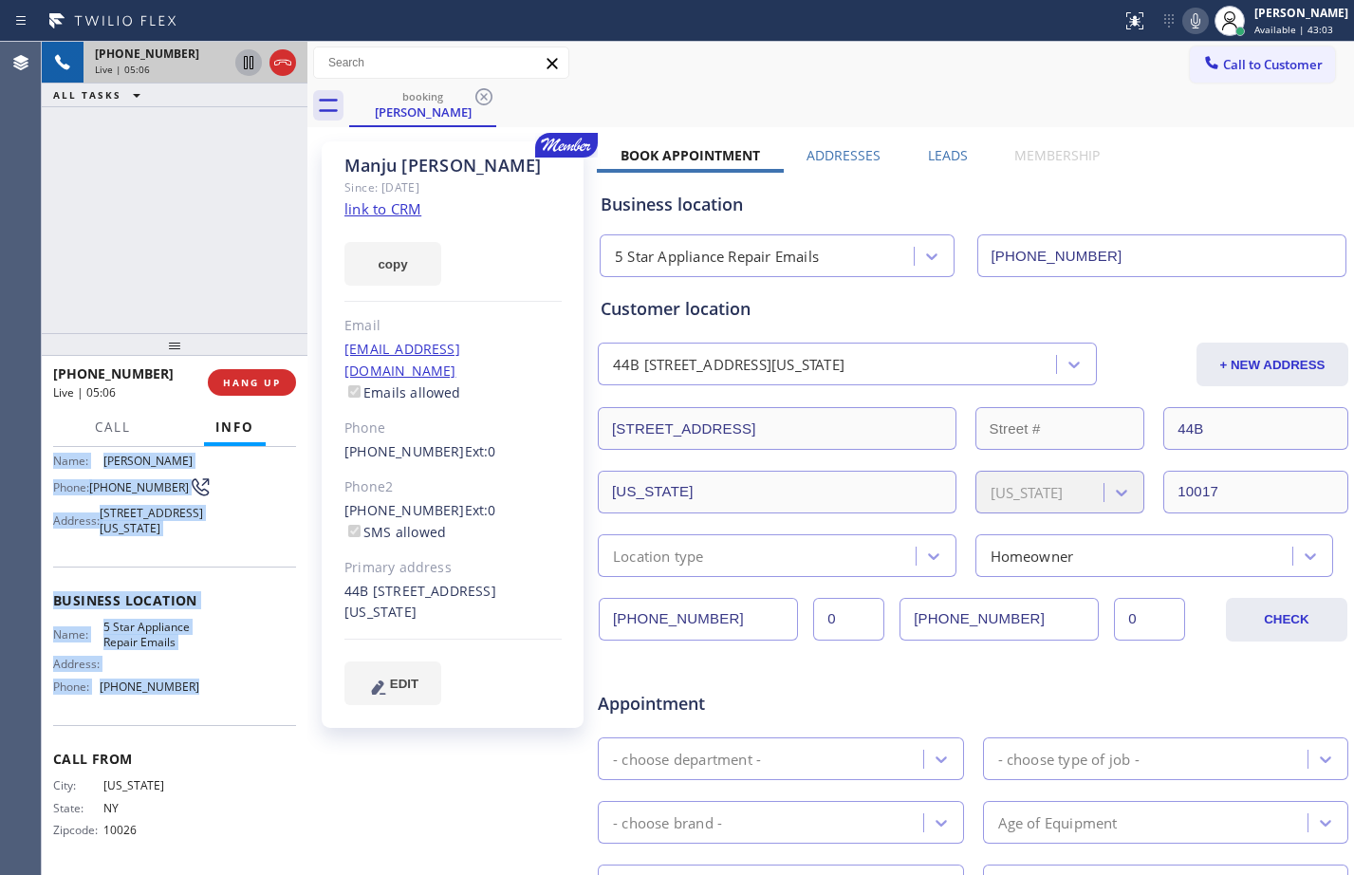
click at [247, 70] on icon at bounding box center [248, 62] width 23 height 23
click at [1184, 18] on icon at bounding box center [1195, 20] width 23 height 23
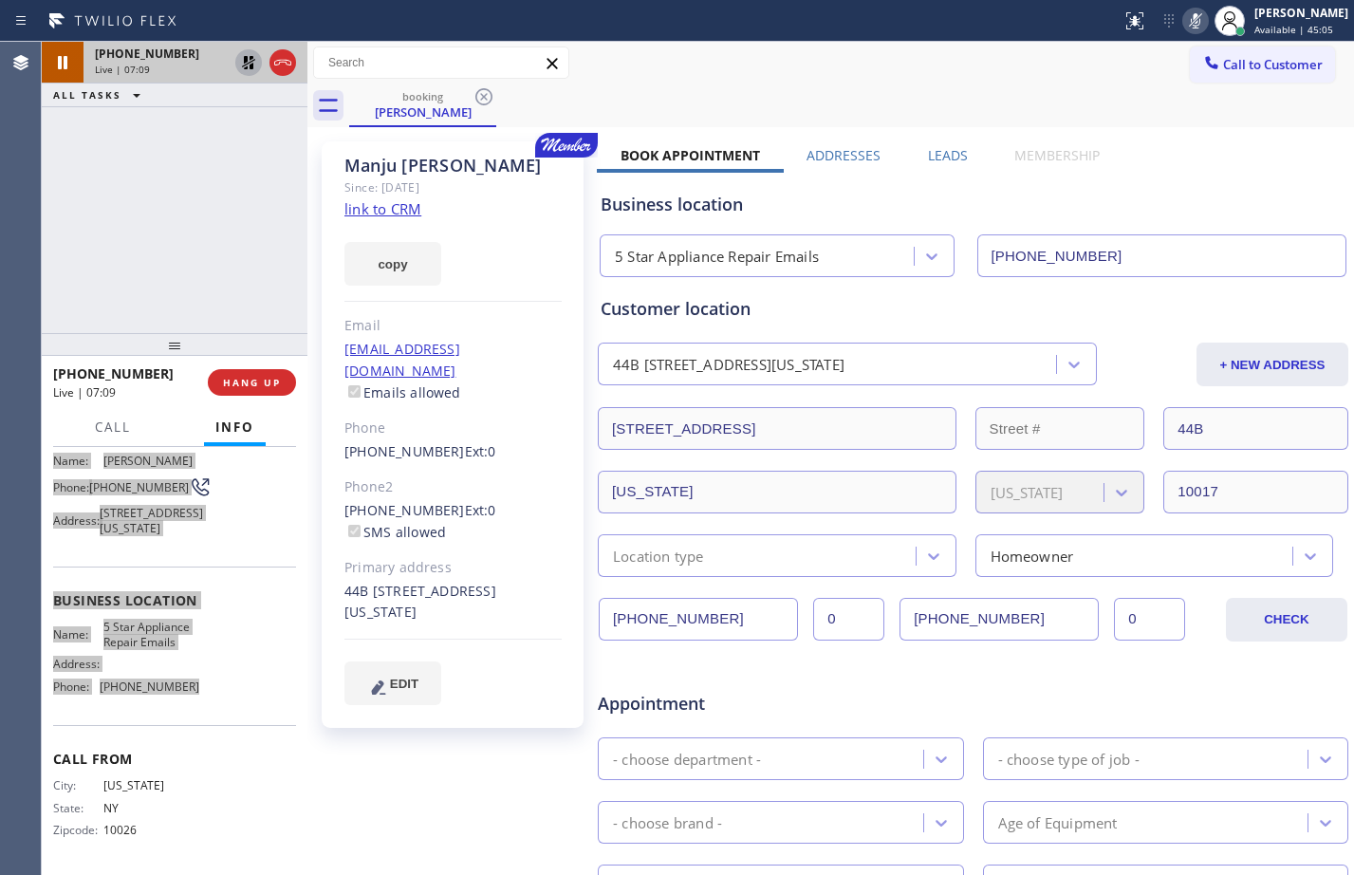
scroll to position [492, 0]
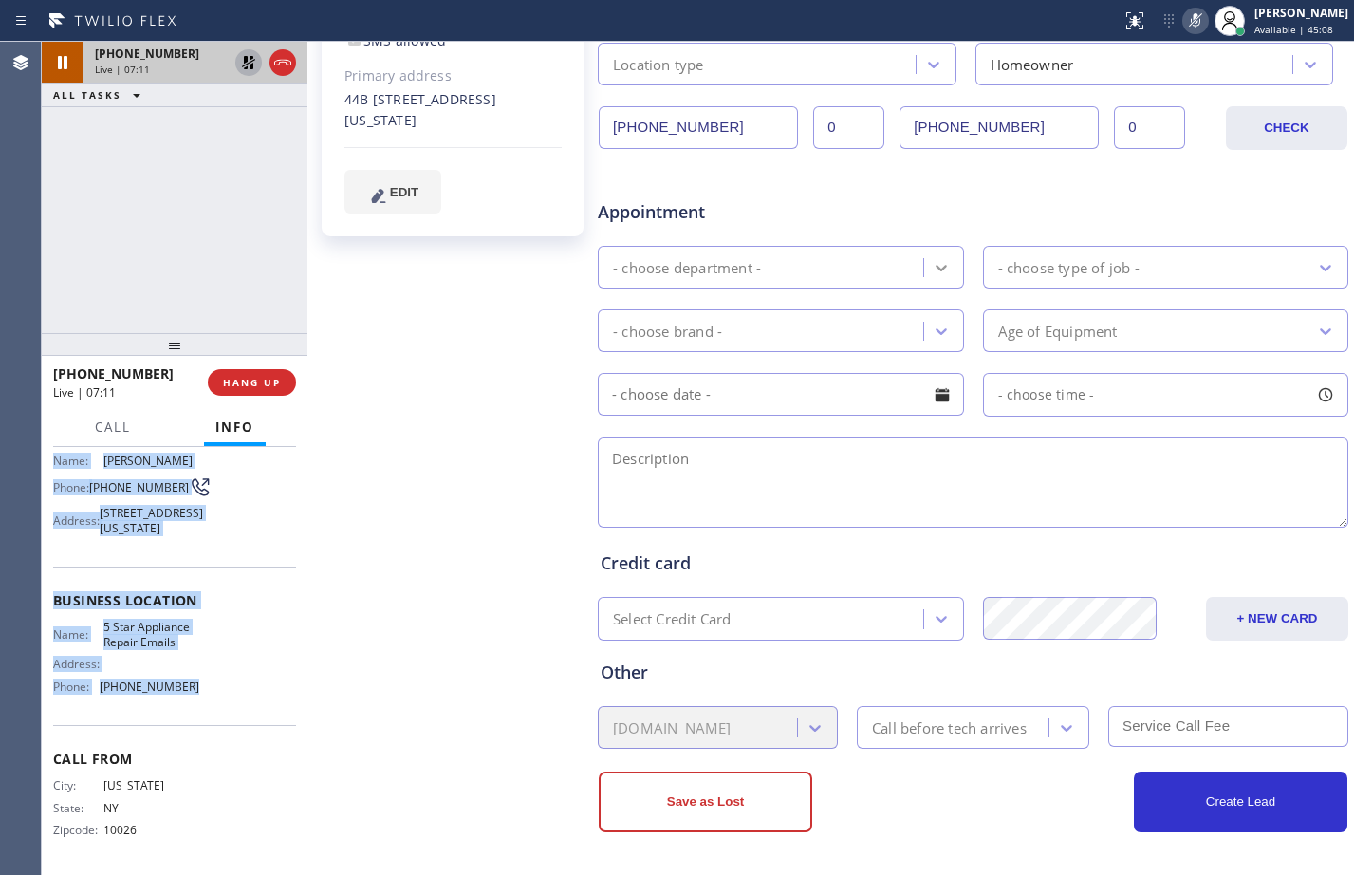
click at [938, 267] on icon at bounding box center [941, 268] width 11 height 7
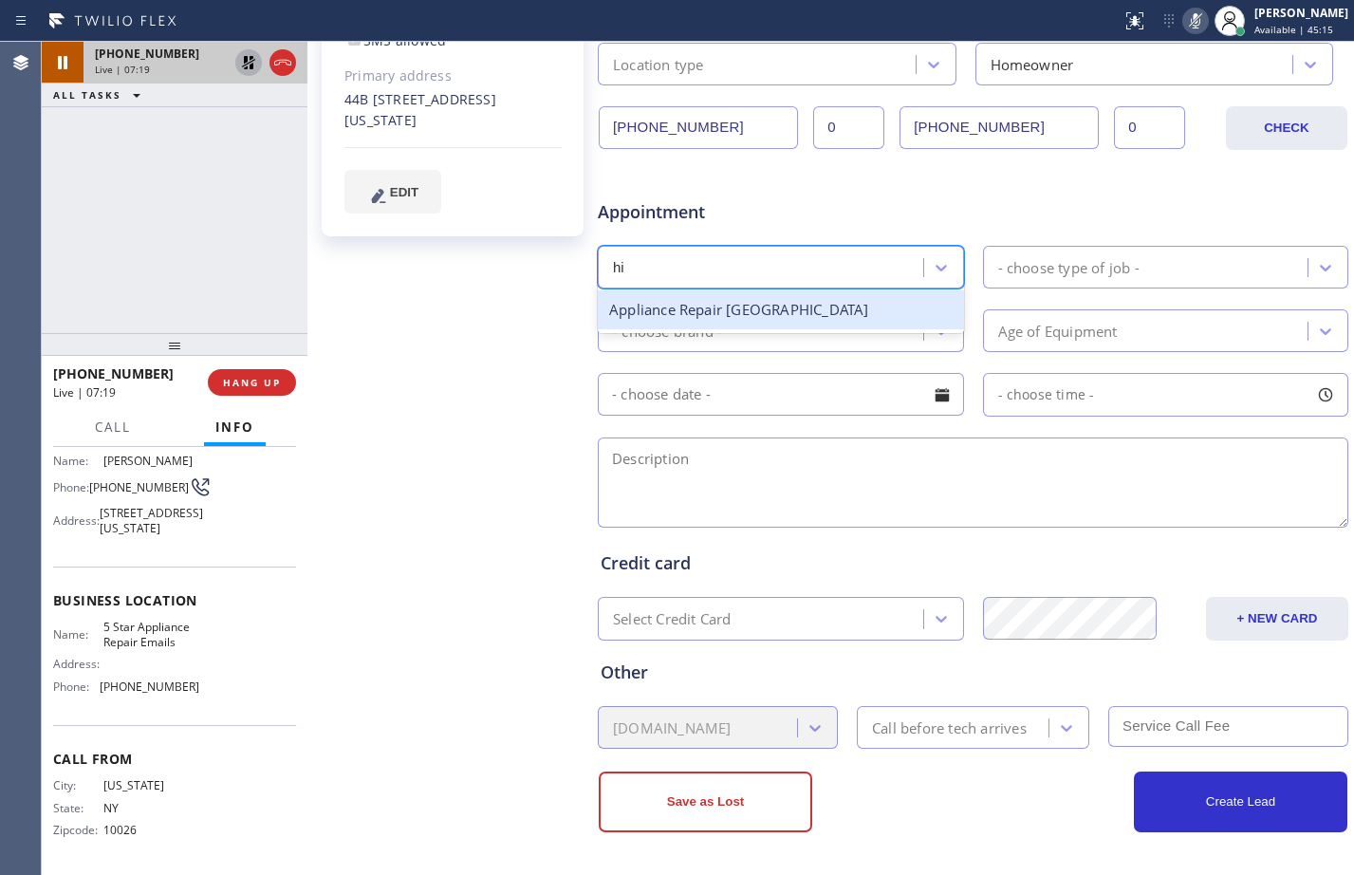
type input "hig"
click at [827, 306] on div "Appliance Repair High End" at bounding box center [781, 309] width 366 height 39
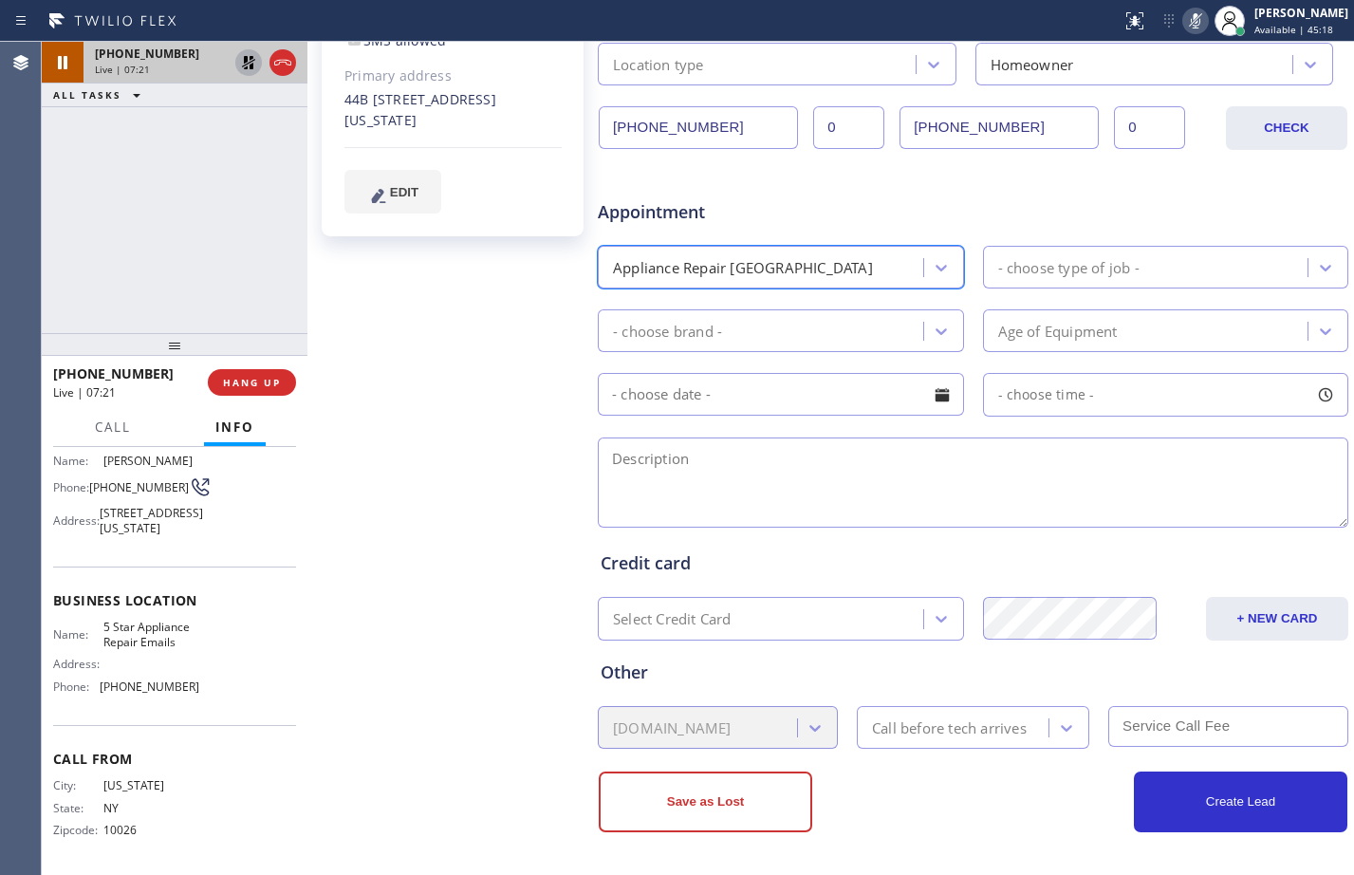
click at [832, 330] on div "- choose brand -" at bounding box center [763, 330] width 320 height 33
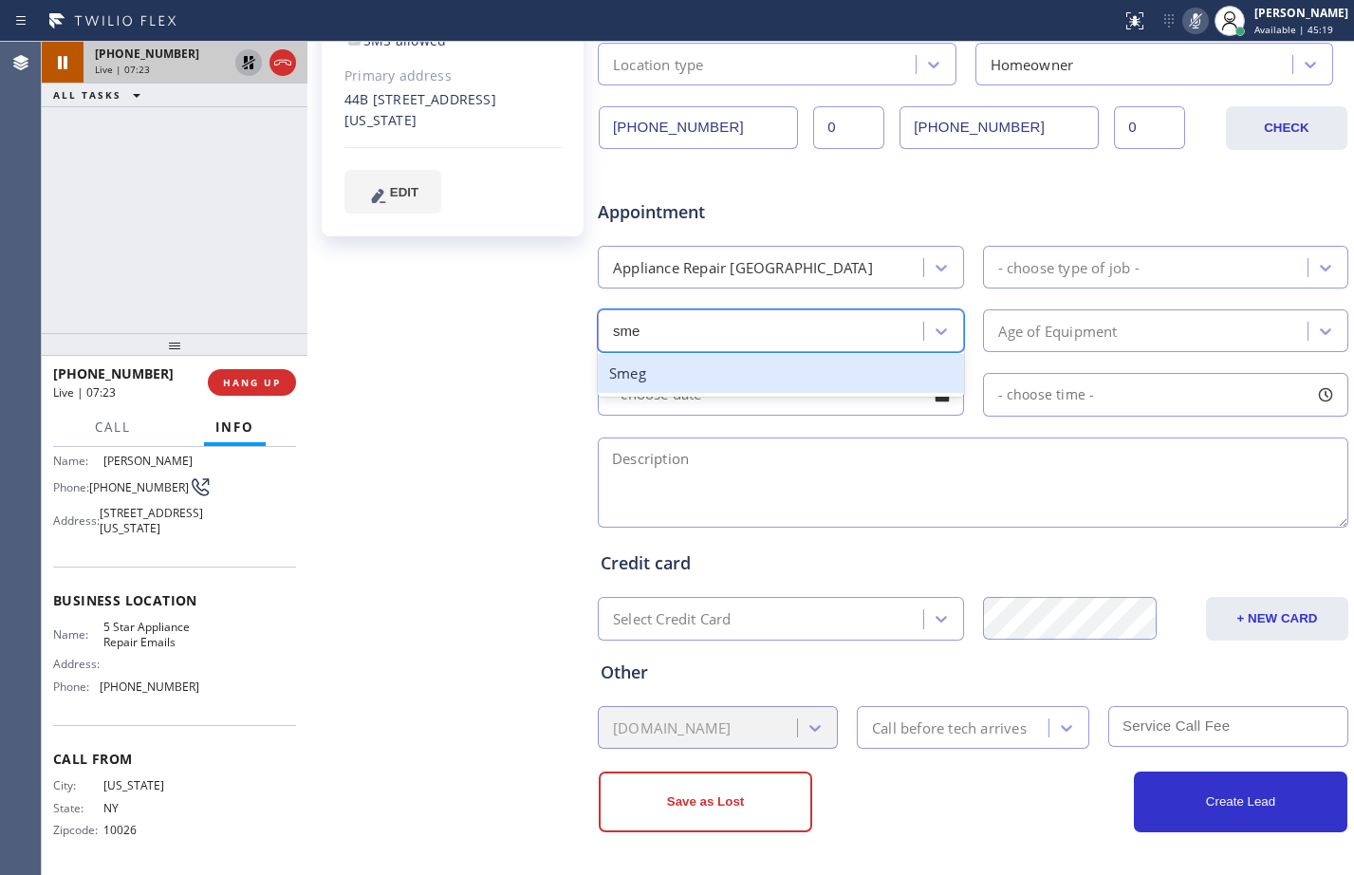
type input "smeg"
click at [825, 375] on div "Smeg" at bounding box center [781, 373] width 366 height 39
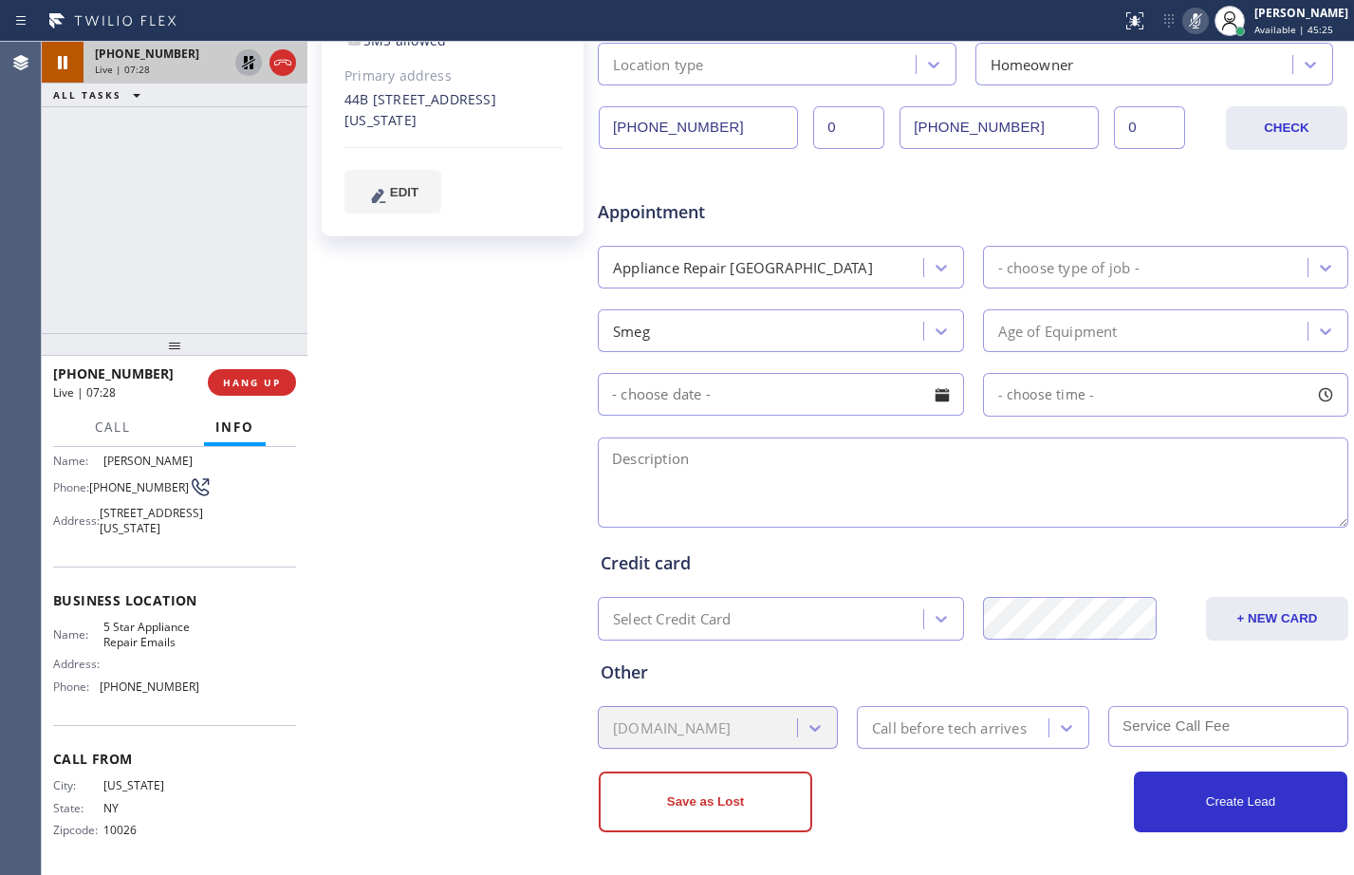
click at [1247, 255] on div "- choose type of job -" at bounding box center [1149, 267] width 320 height 33
type input "d"
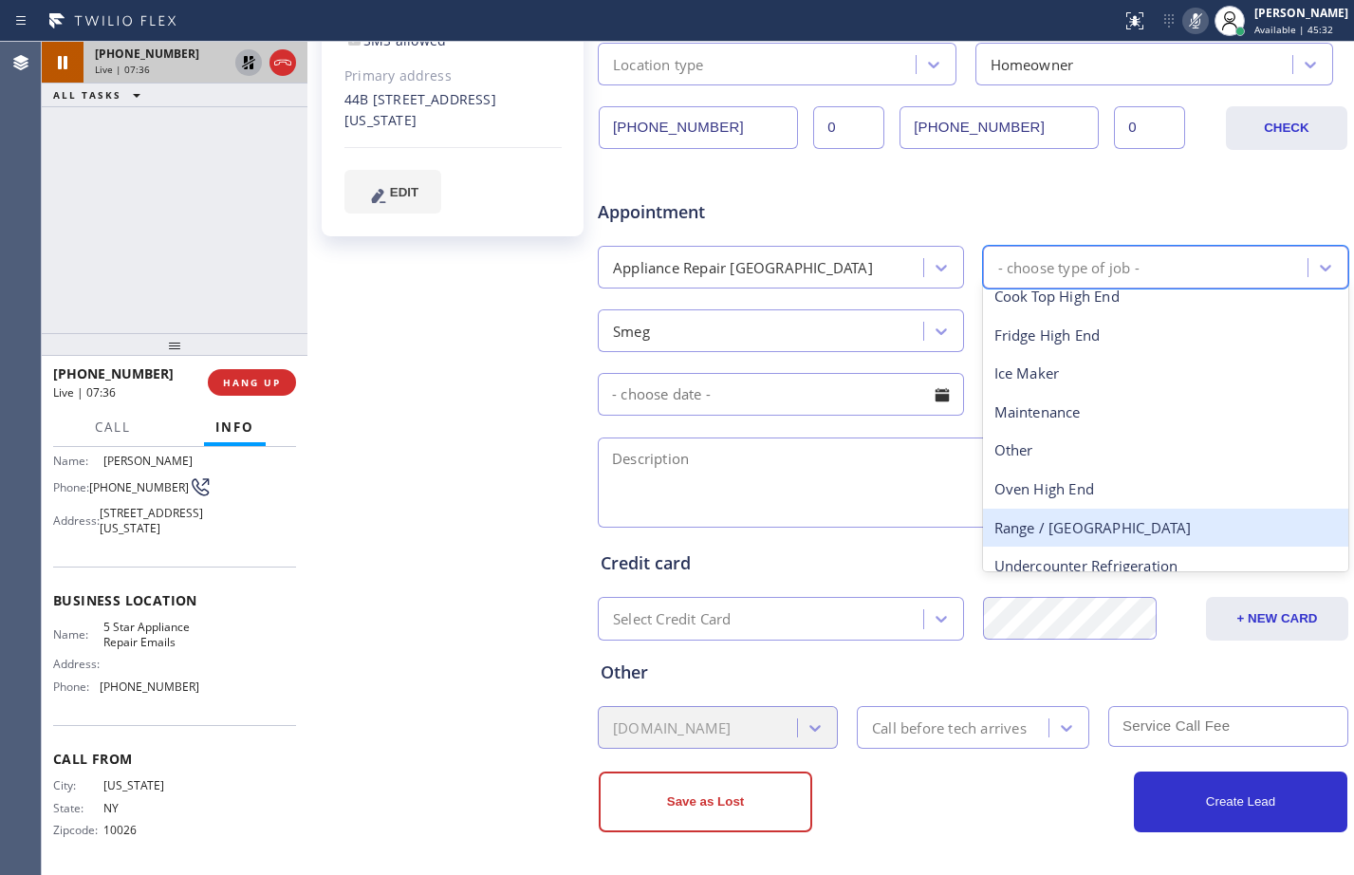
scroll to position [0, 0]
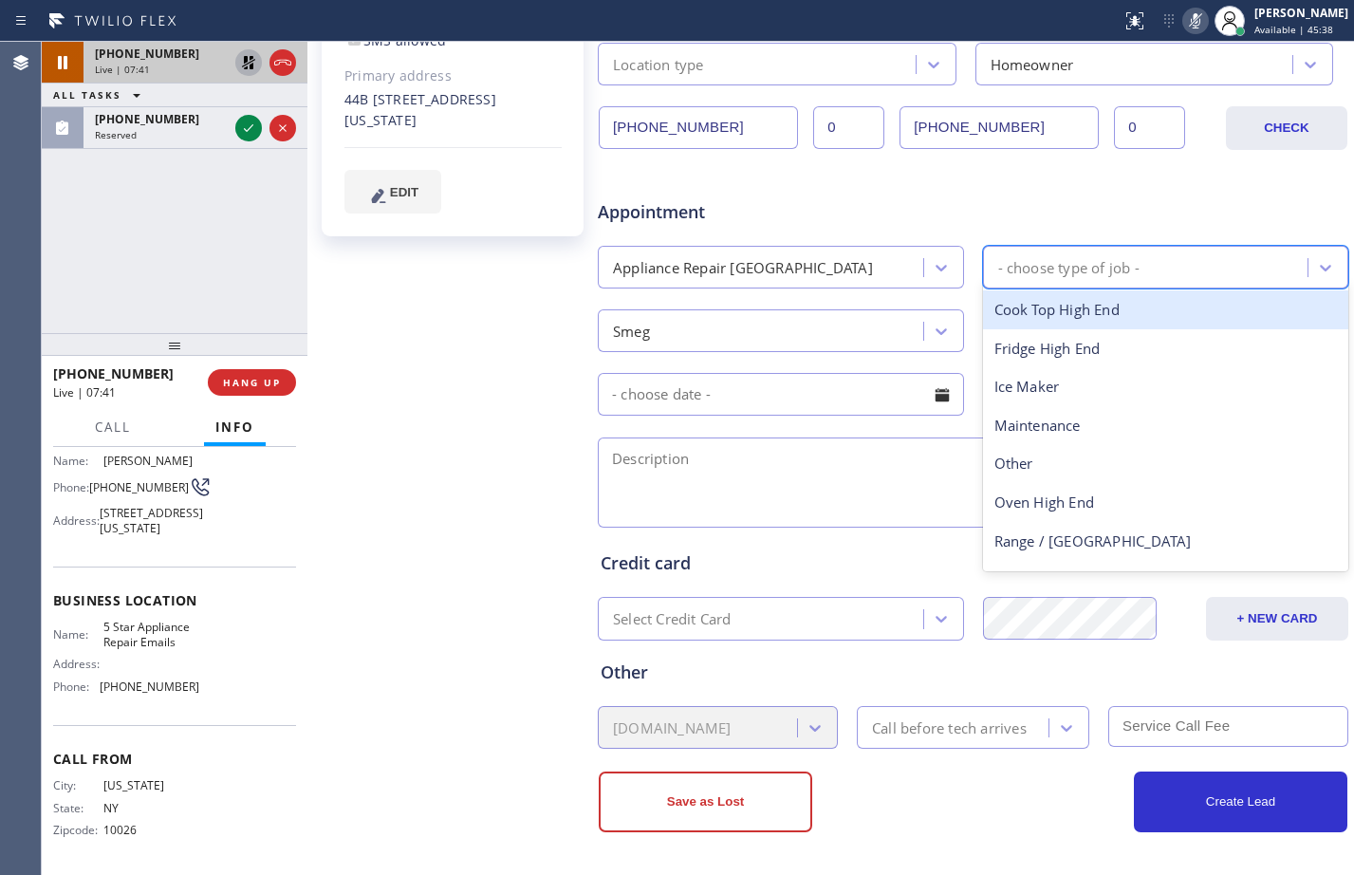
click at [866, 263] on div "Appliance Repair High End" at bounding box center [763, 267] width 320 height 33
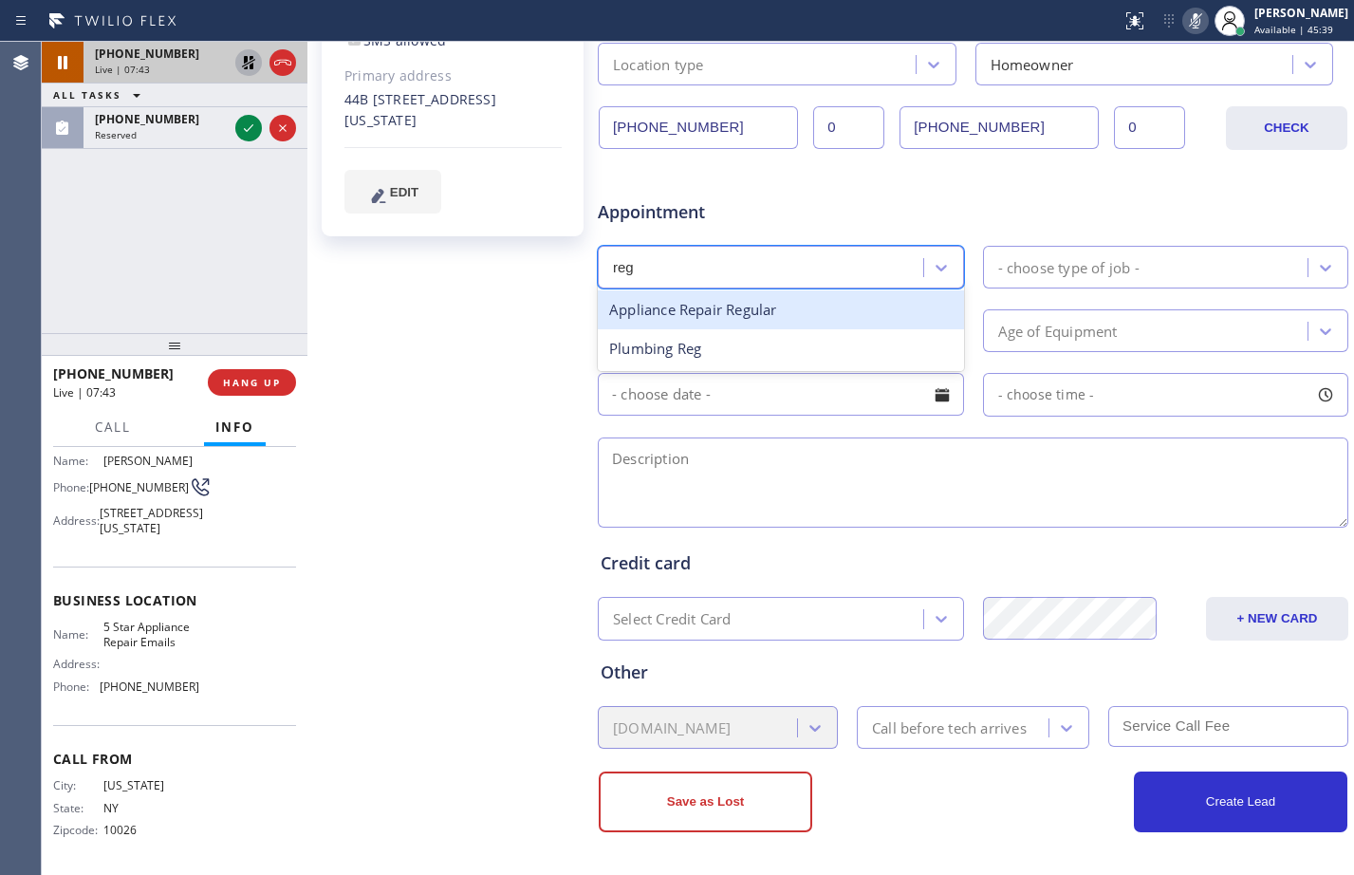
type input "regu"
click at [865, 315] on div "Appliance Repair Regular" at bounding box center [781, 309] width 366 height 39
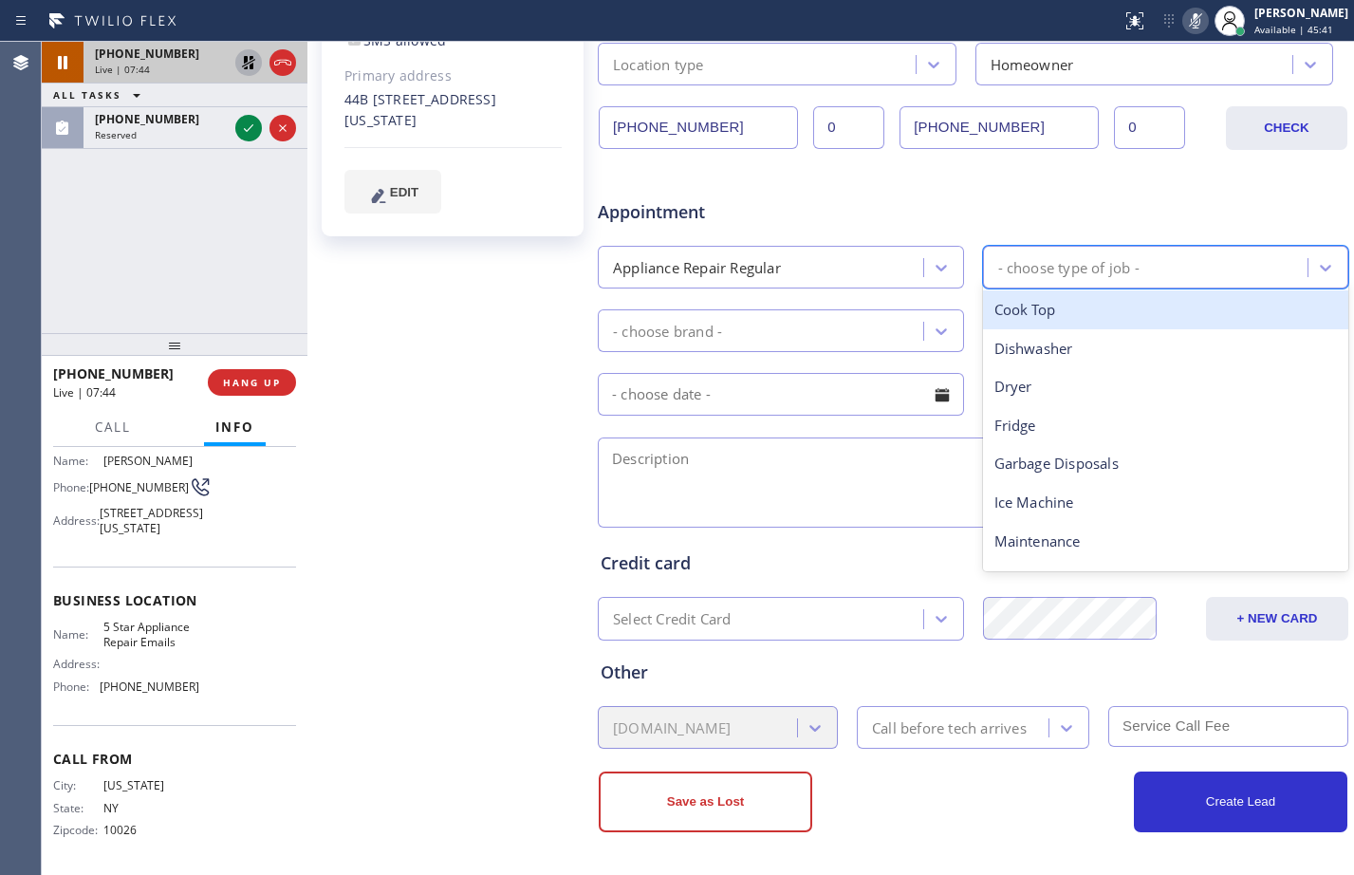
click at [1131, 279] on div "- choose type of job -" at bounding box center [1149, 267] width 320 height 33
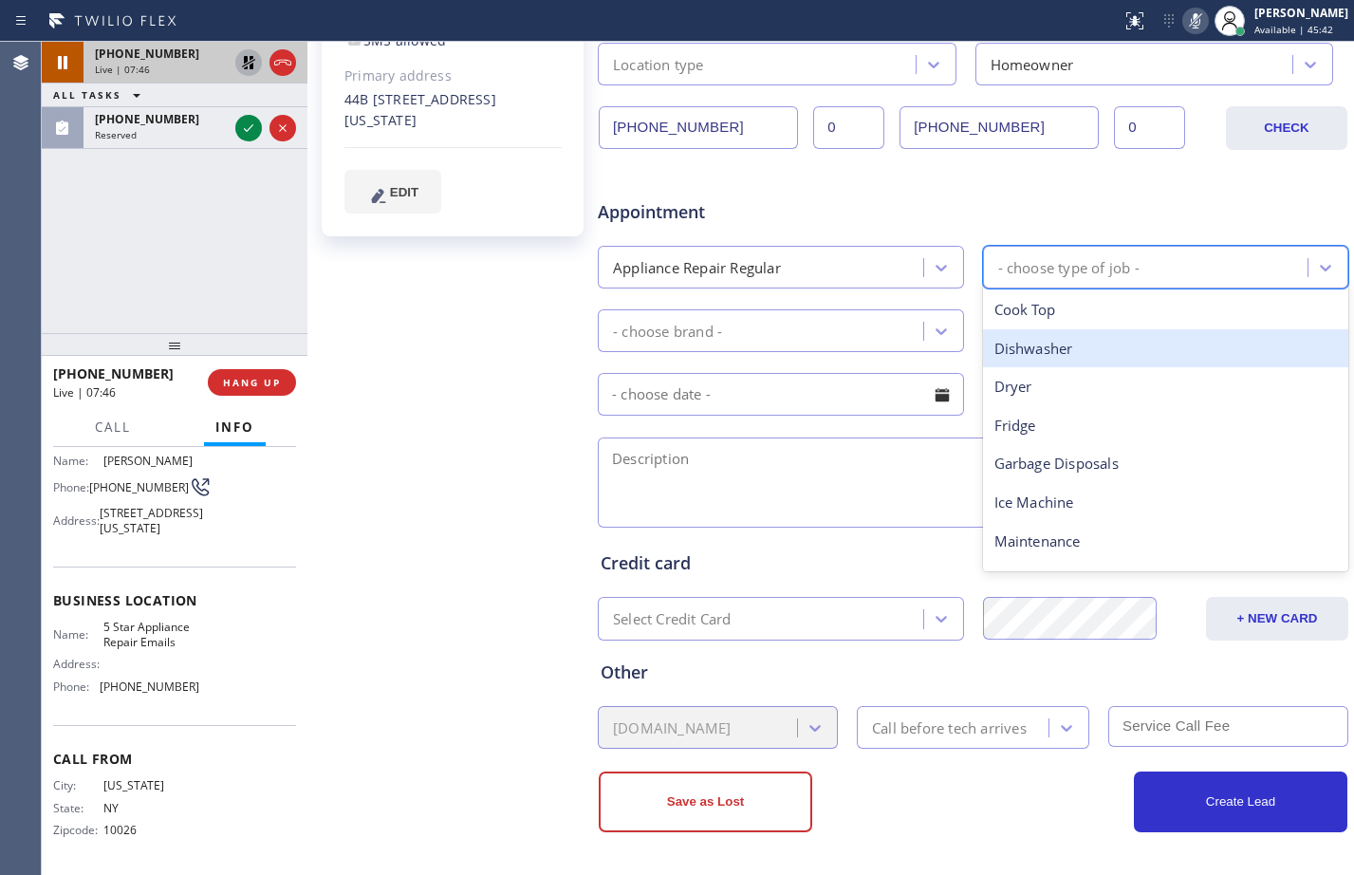
click at [1132, 346] on div "Dishwasher" at bounding box center [1166, 348] width 366 height 39
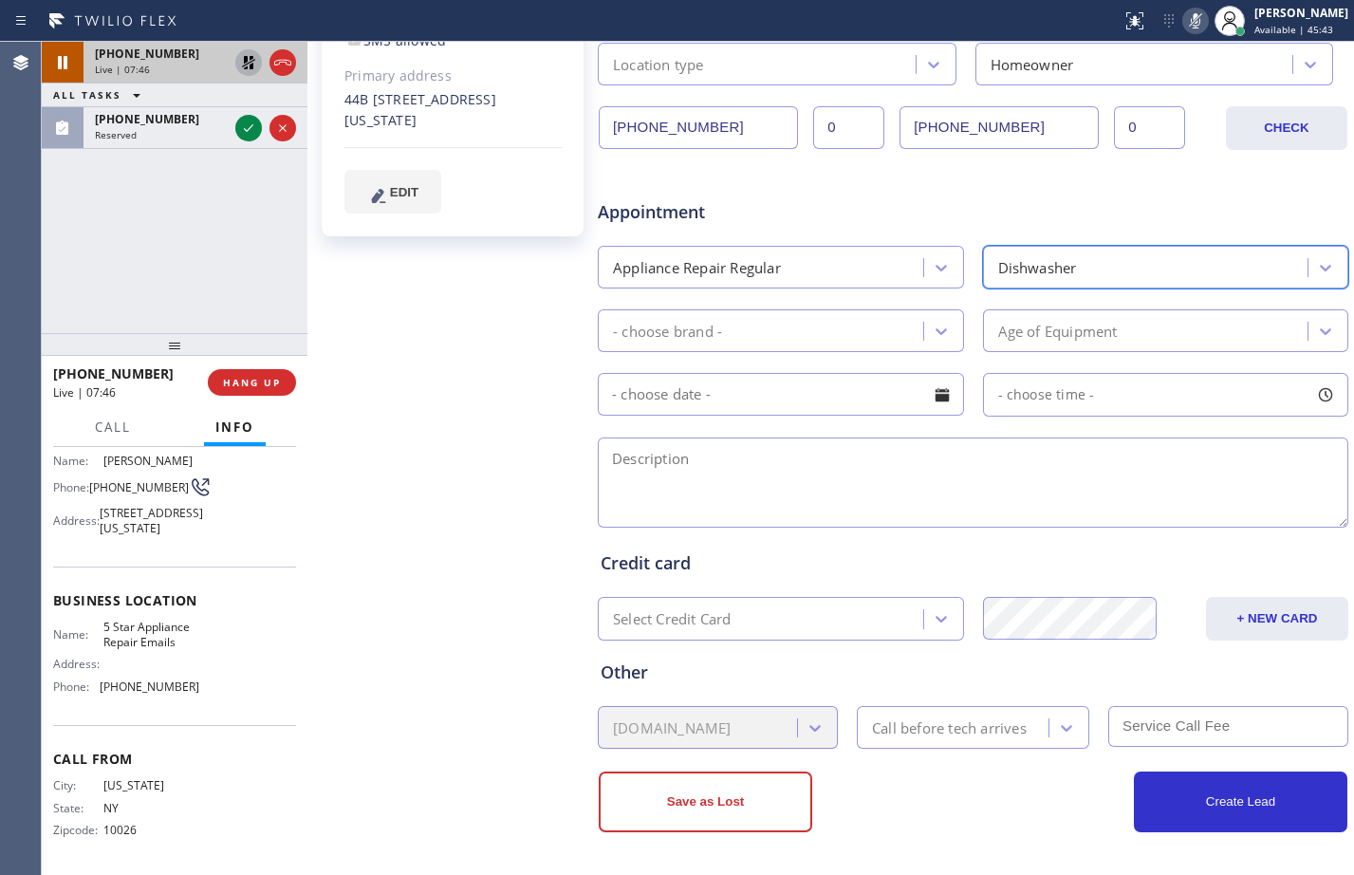
click at [758, 326] on div "- choose brand -" at bounding box center [763, 330] width 320 height 33
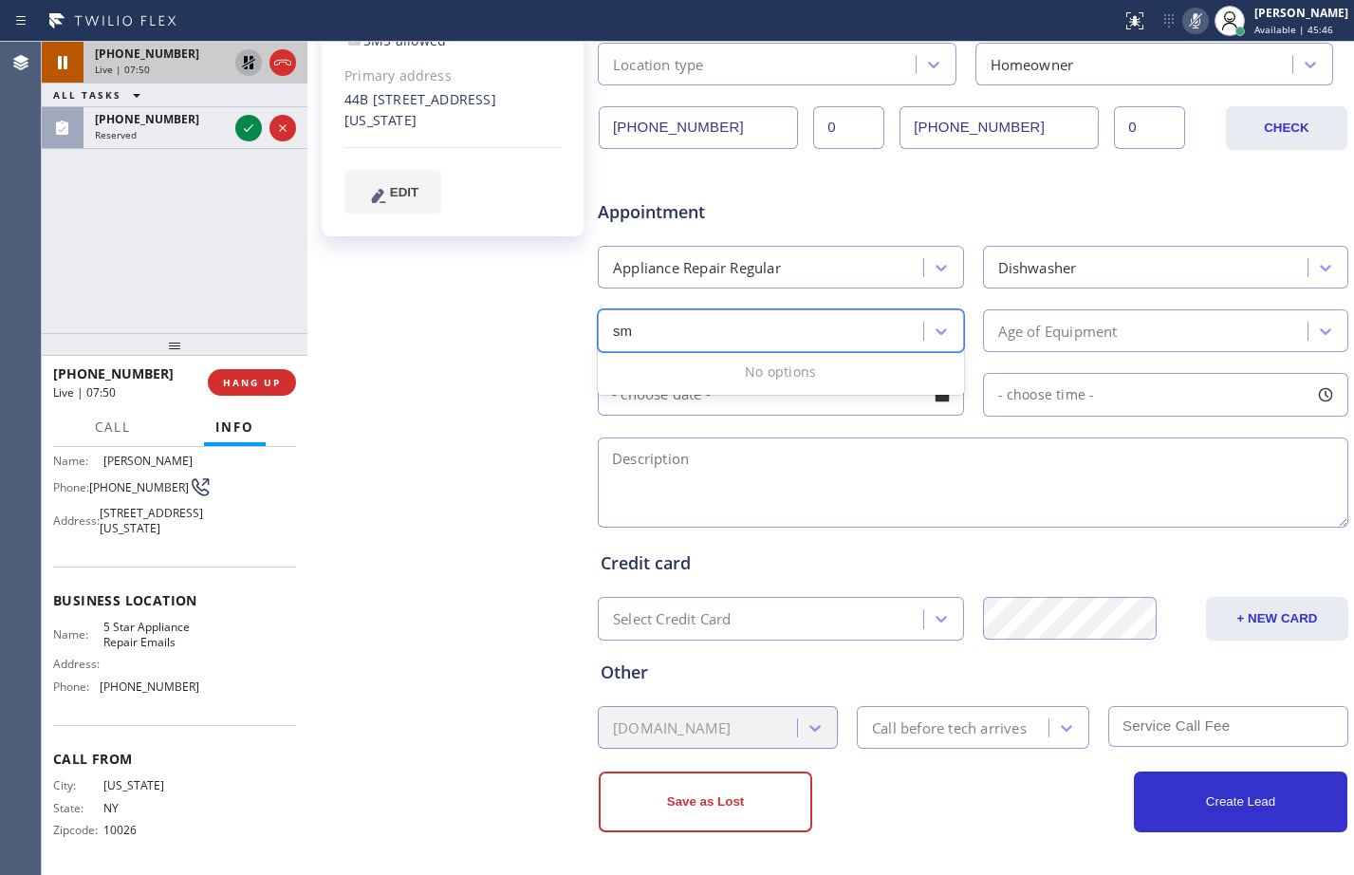
type input "s"
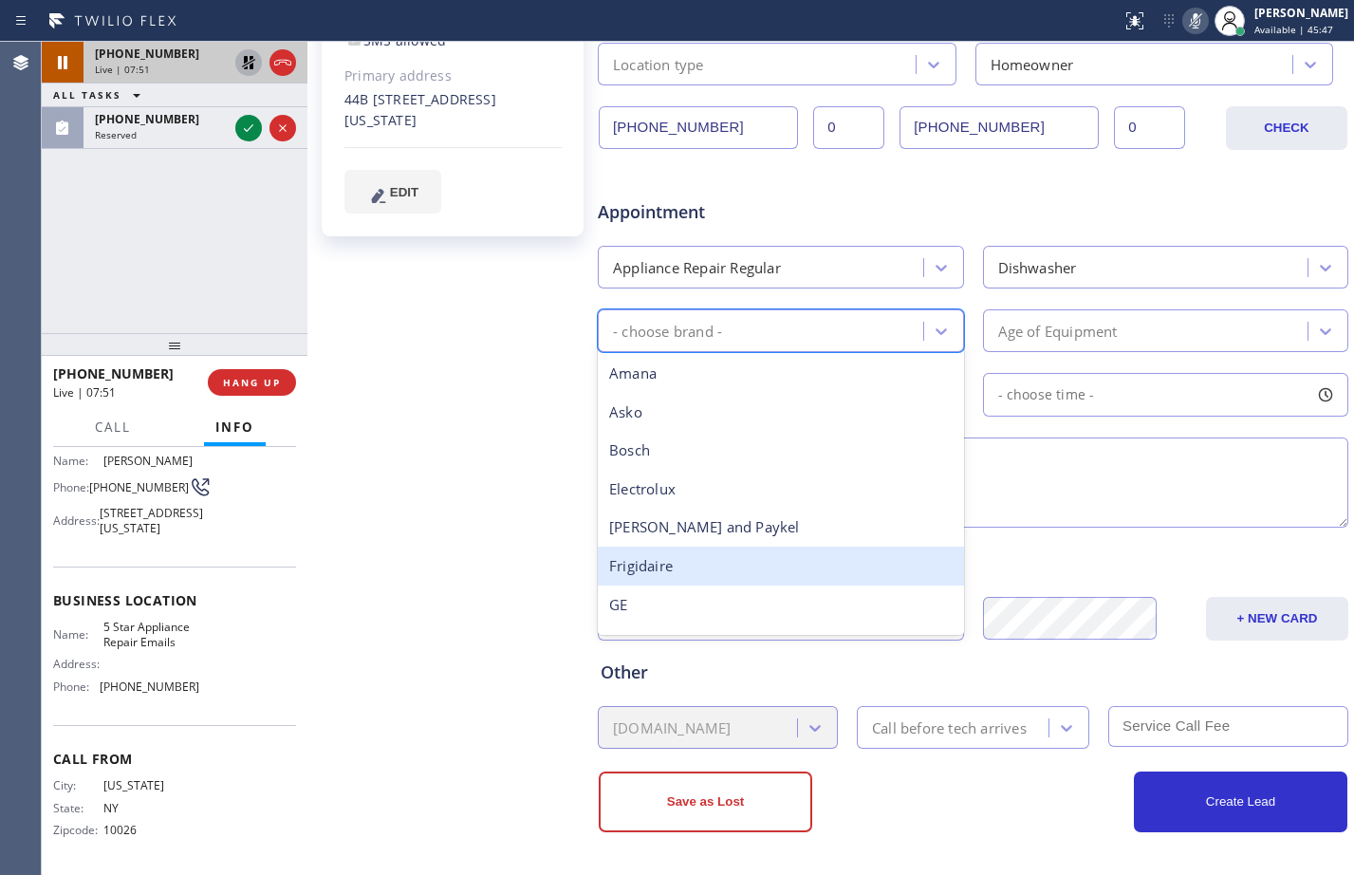
scroll to position [417, 0]
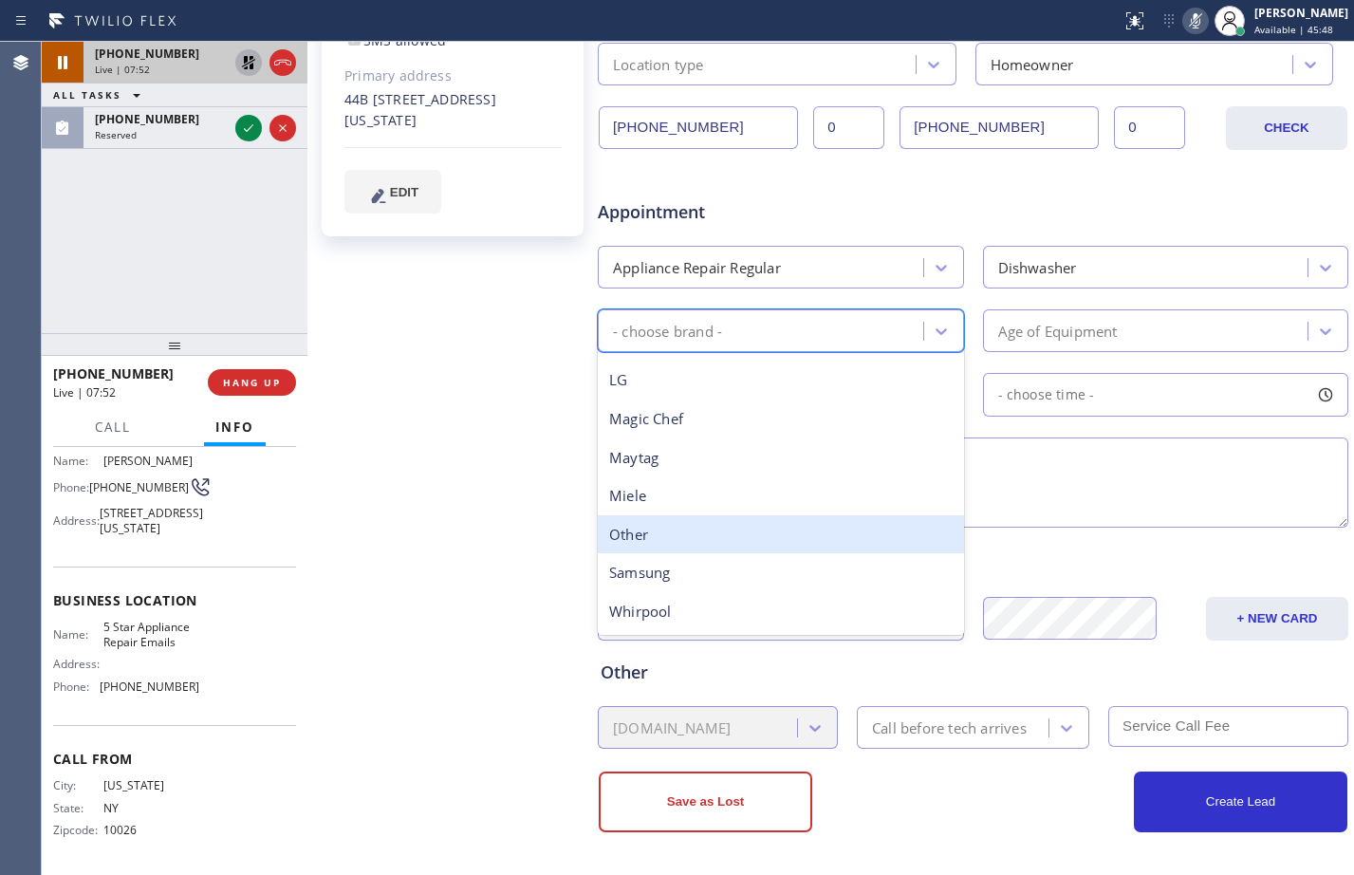
click at [690, 530] on div "Other" at bounding box center [781, 534] width 366 height 39
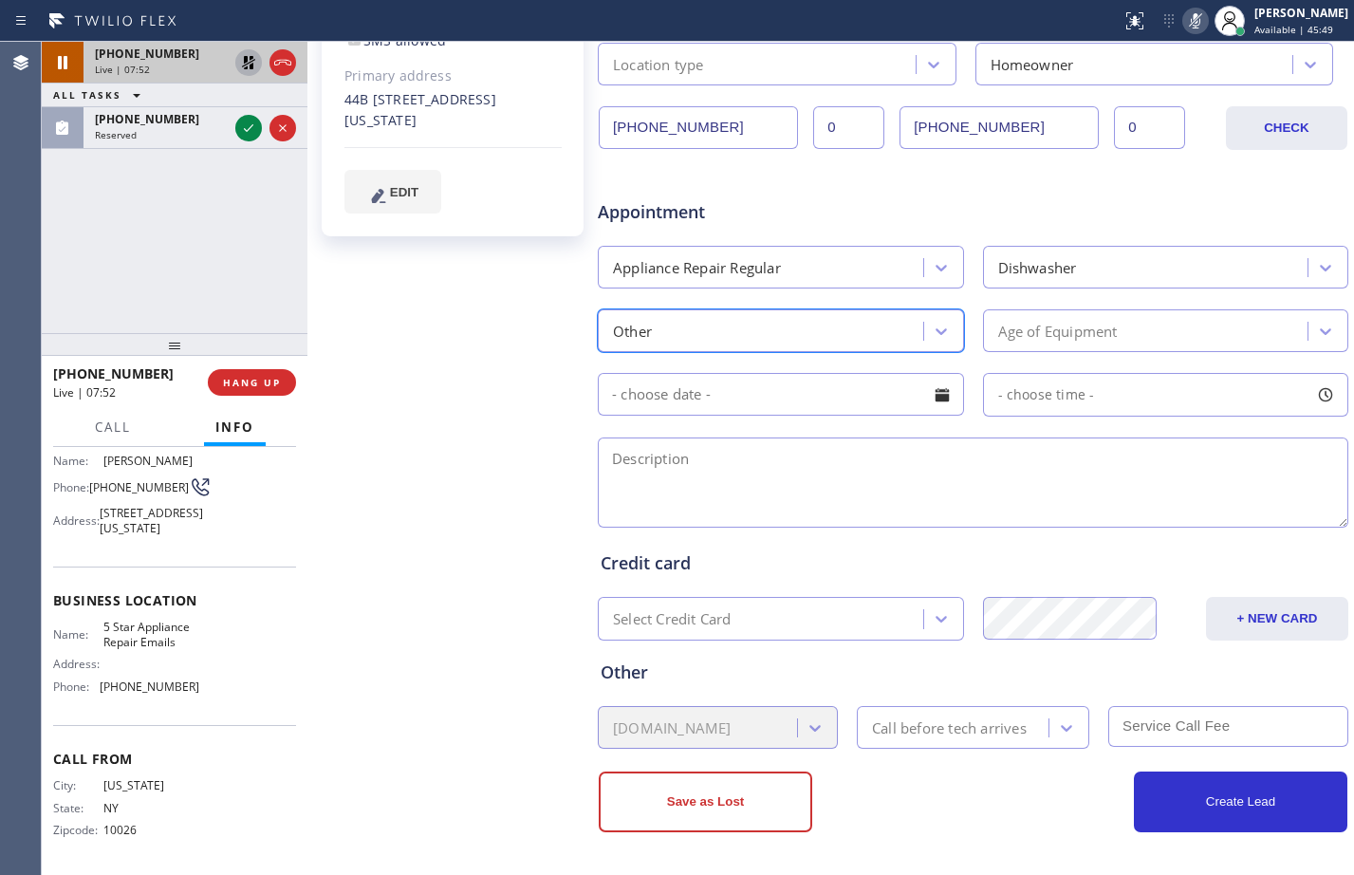
click at [1034, 332] on div "Age of Equipment" at bounding box center [1058, 331] width 120 height 22
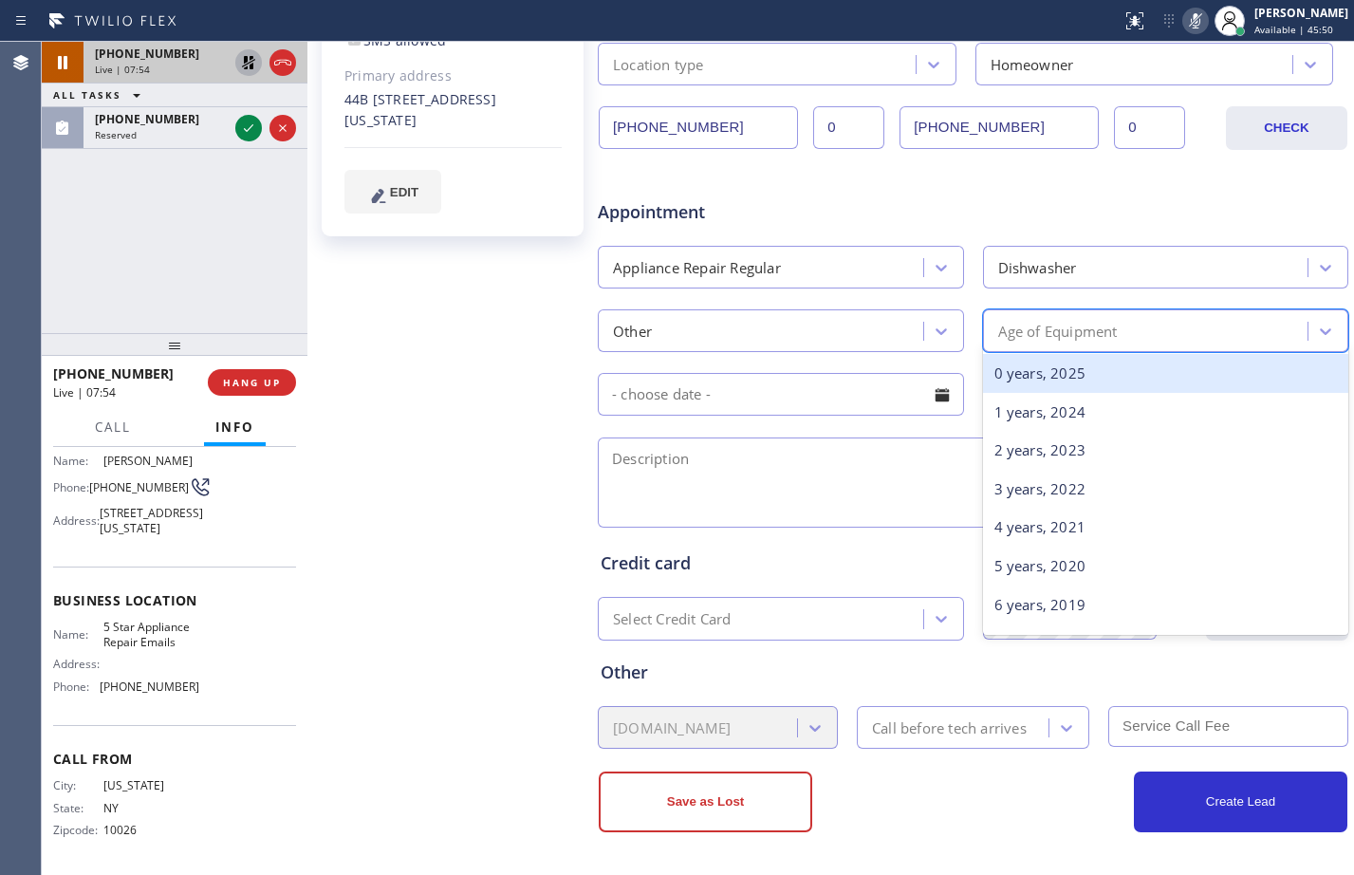
click at [251, 60] on icon at bounding box center [248, 62] width 13 height 13
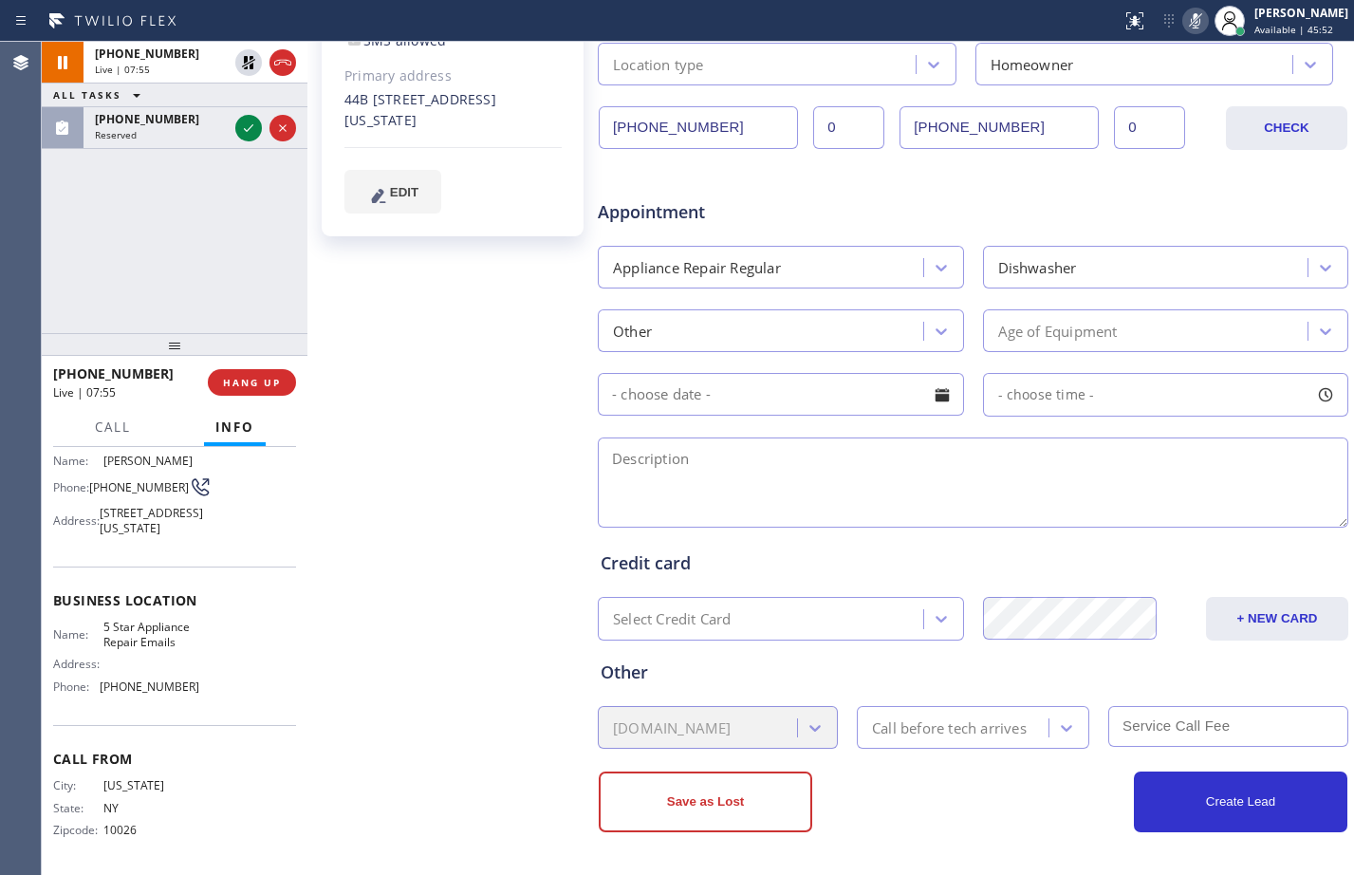
click at [1187, 19] on icon at bounding box center [1195, 20] width 23 height 23
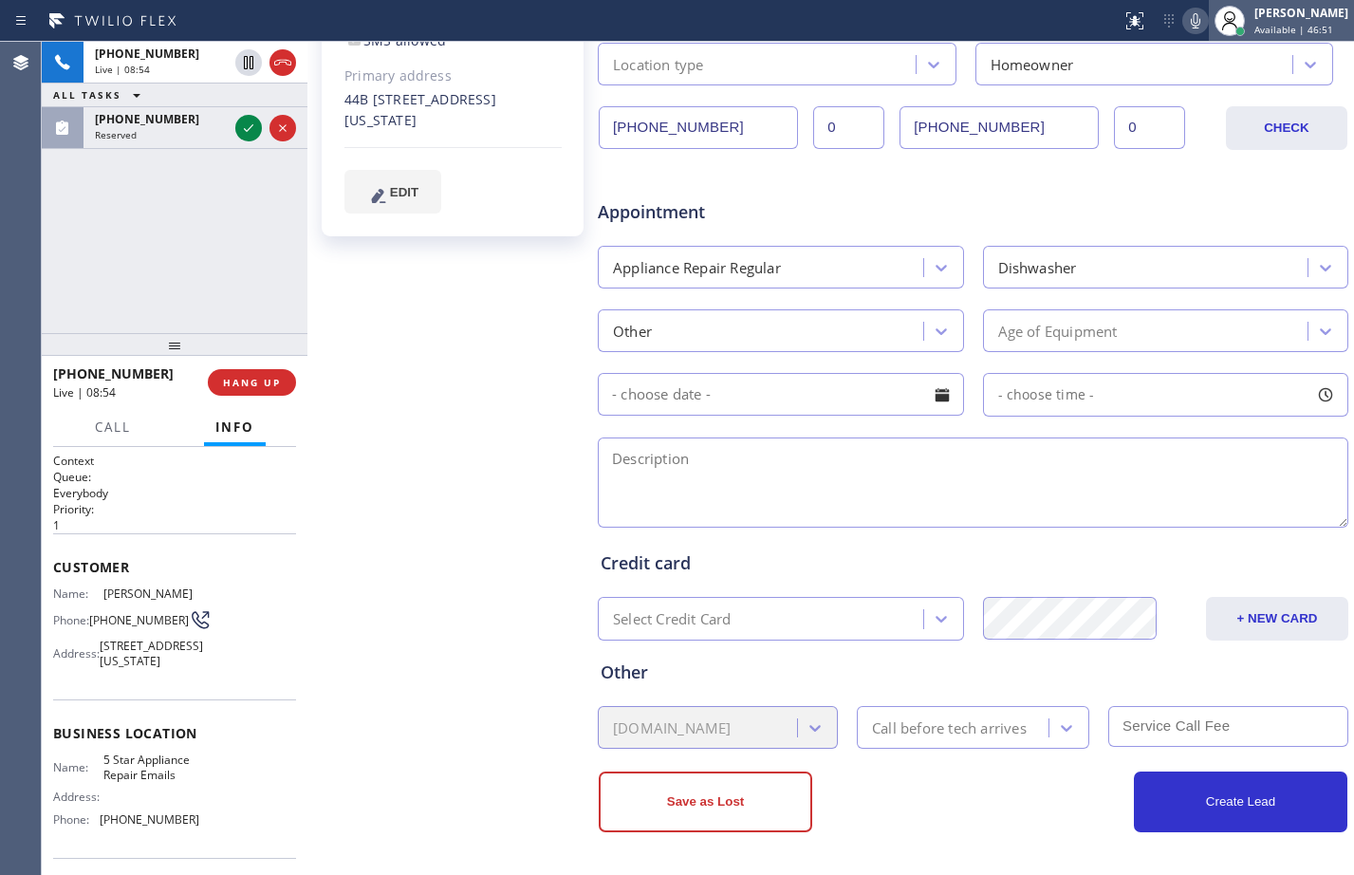
click at [1235, 19] on div at bounding box center [1230, 21] width 42 height 42
click at [1254, 25] on span "Available | 46:54" at bounding box center [1293, 29] width 79 height 13
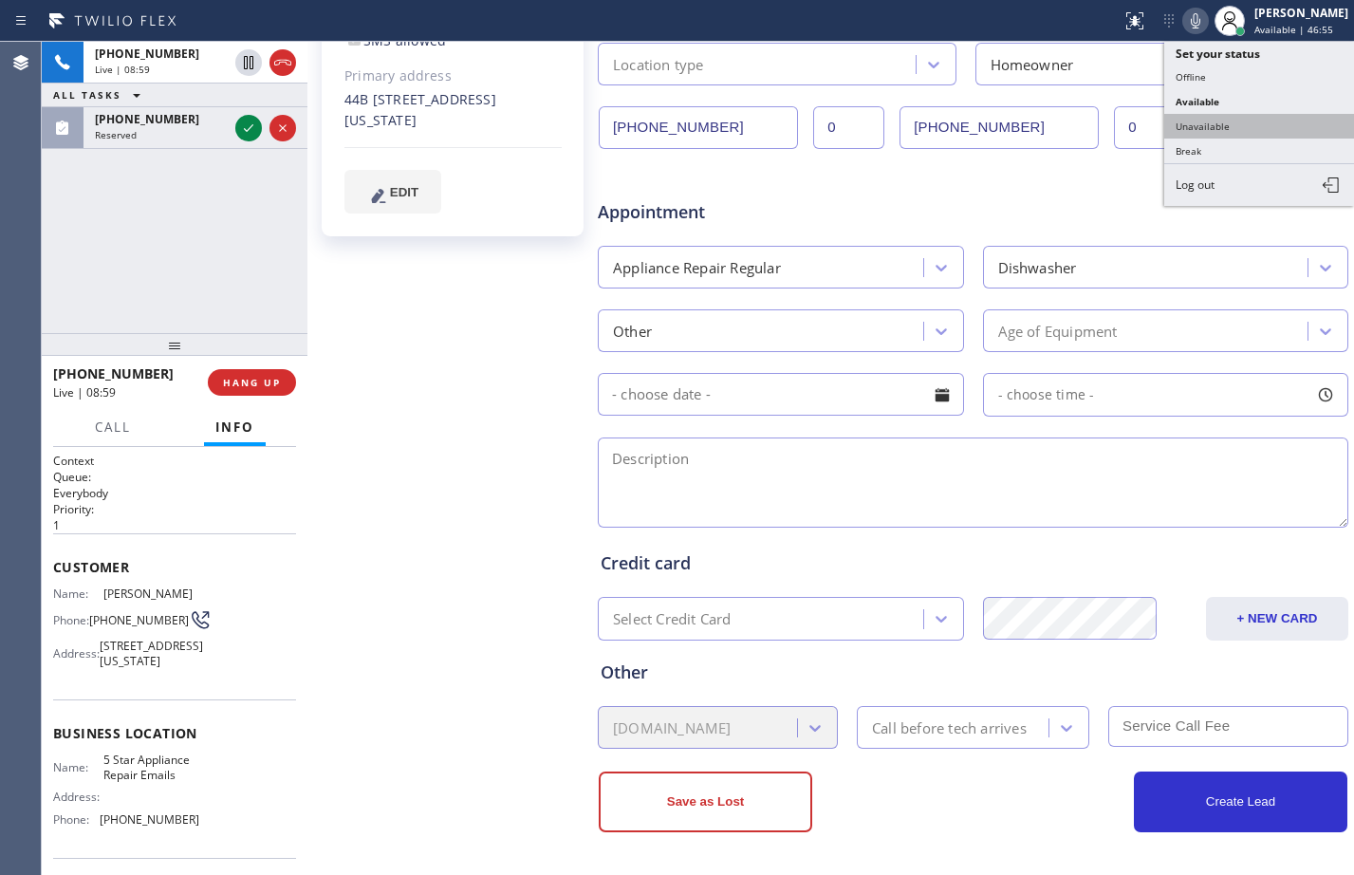
click at [1267, 121] on button "Unavailable" at bounding box center [1259, 126] width 190 height 25
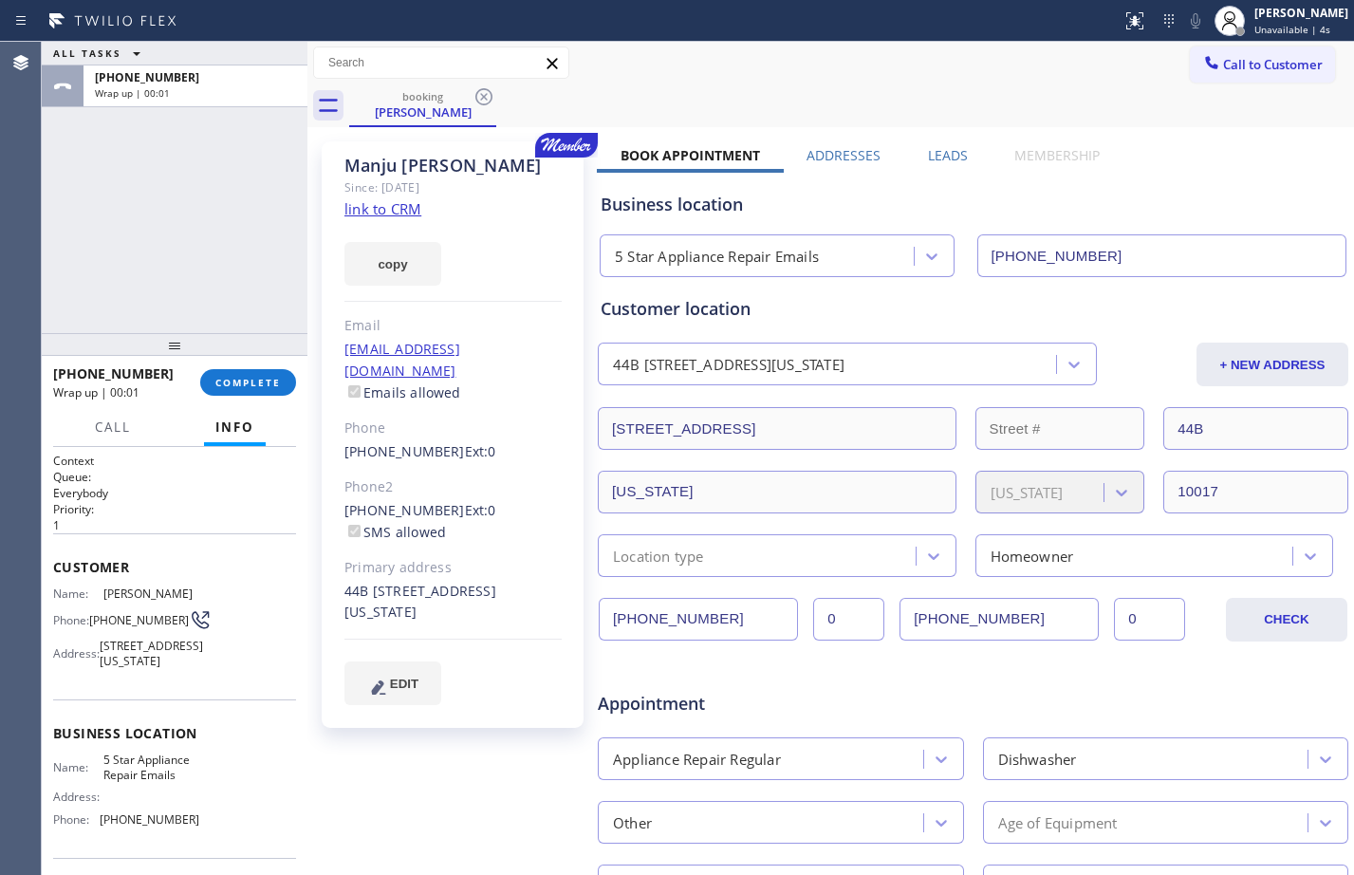
scroll to position [492, 0]
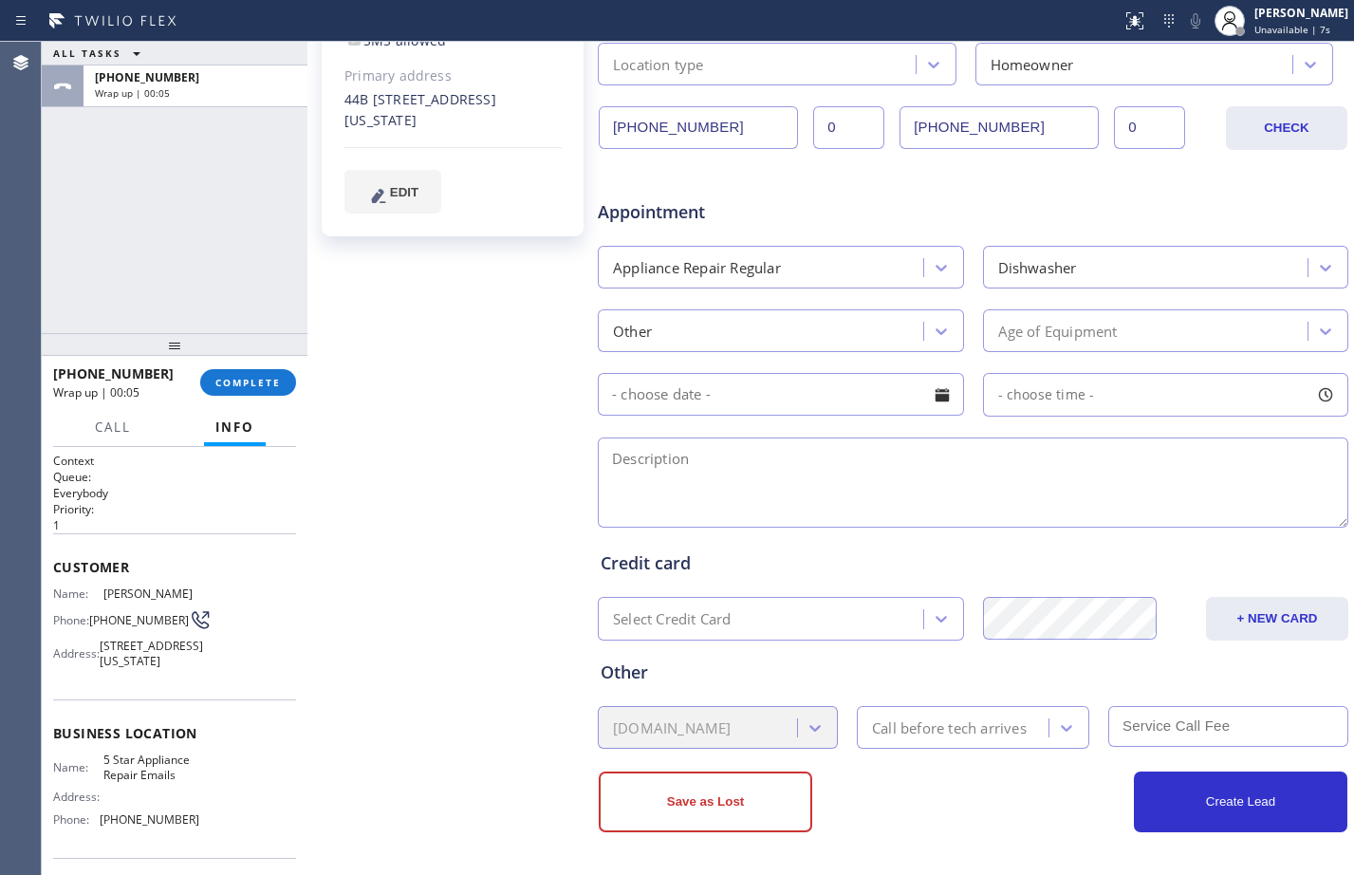
click at [1058, 330] on div "Age of Equipment" at bounding box center [1058, 331] width 120 height 22
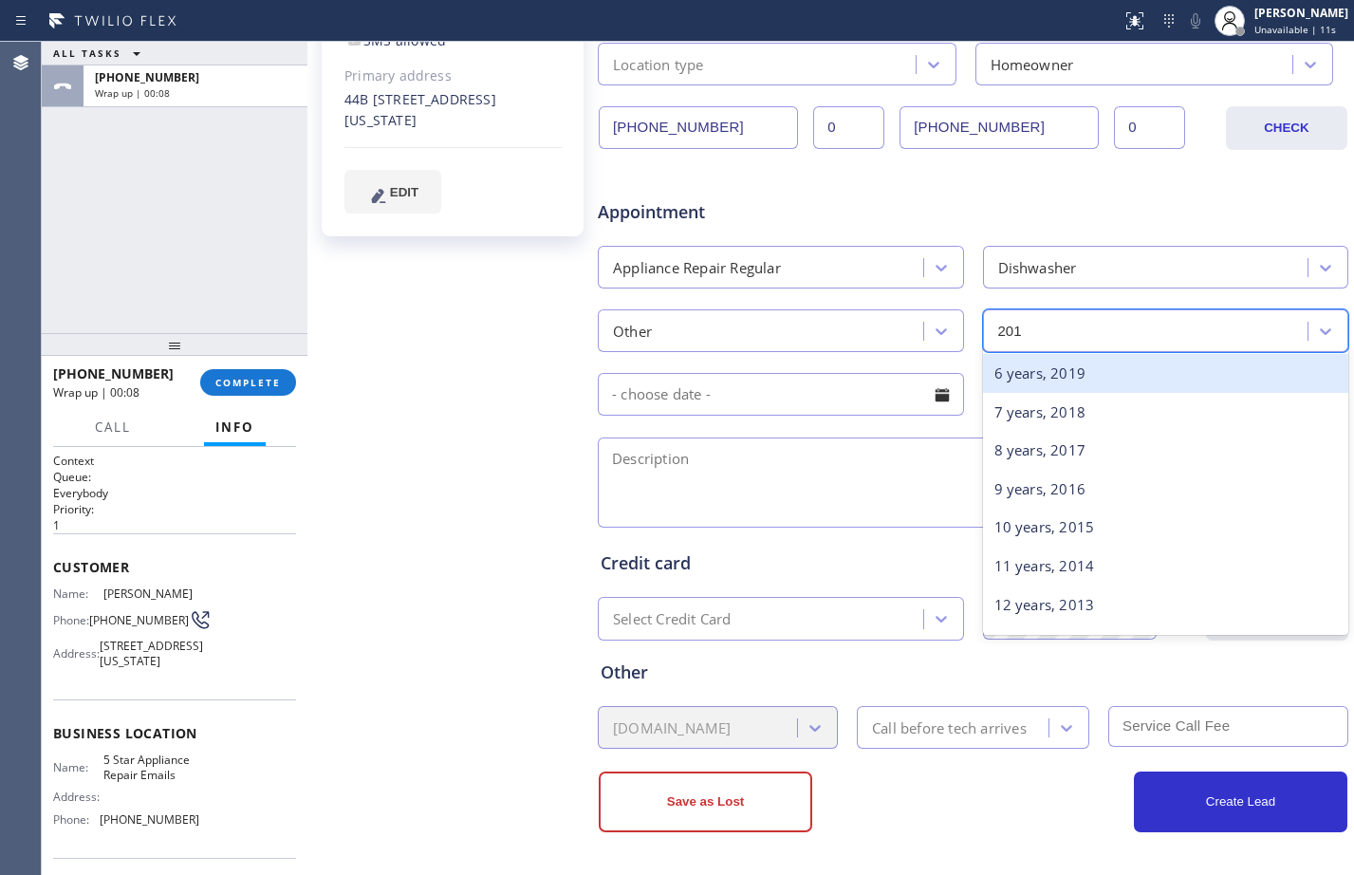
type input "2010"
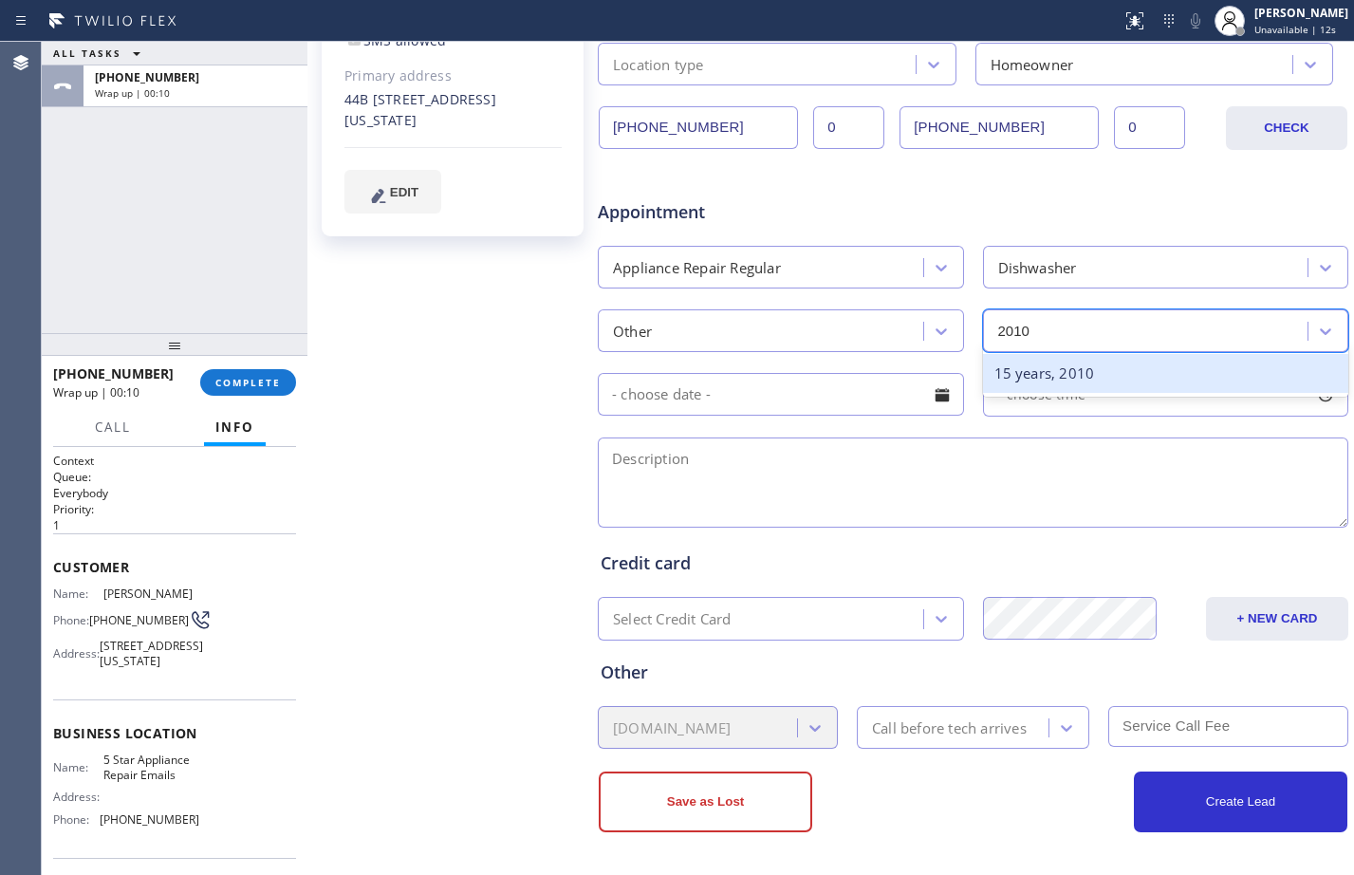
click at [1112, 381] on div "15 years, 2010" at bounding box center [1166, 373] width 366 height 39
click at [779, 371] on div "- choose time -" at bounding box center [973, 392] width 754 height 47
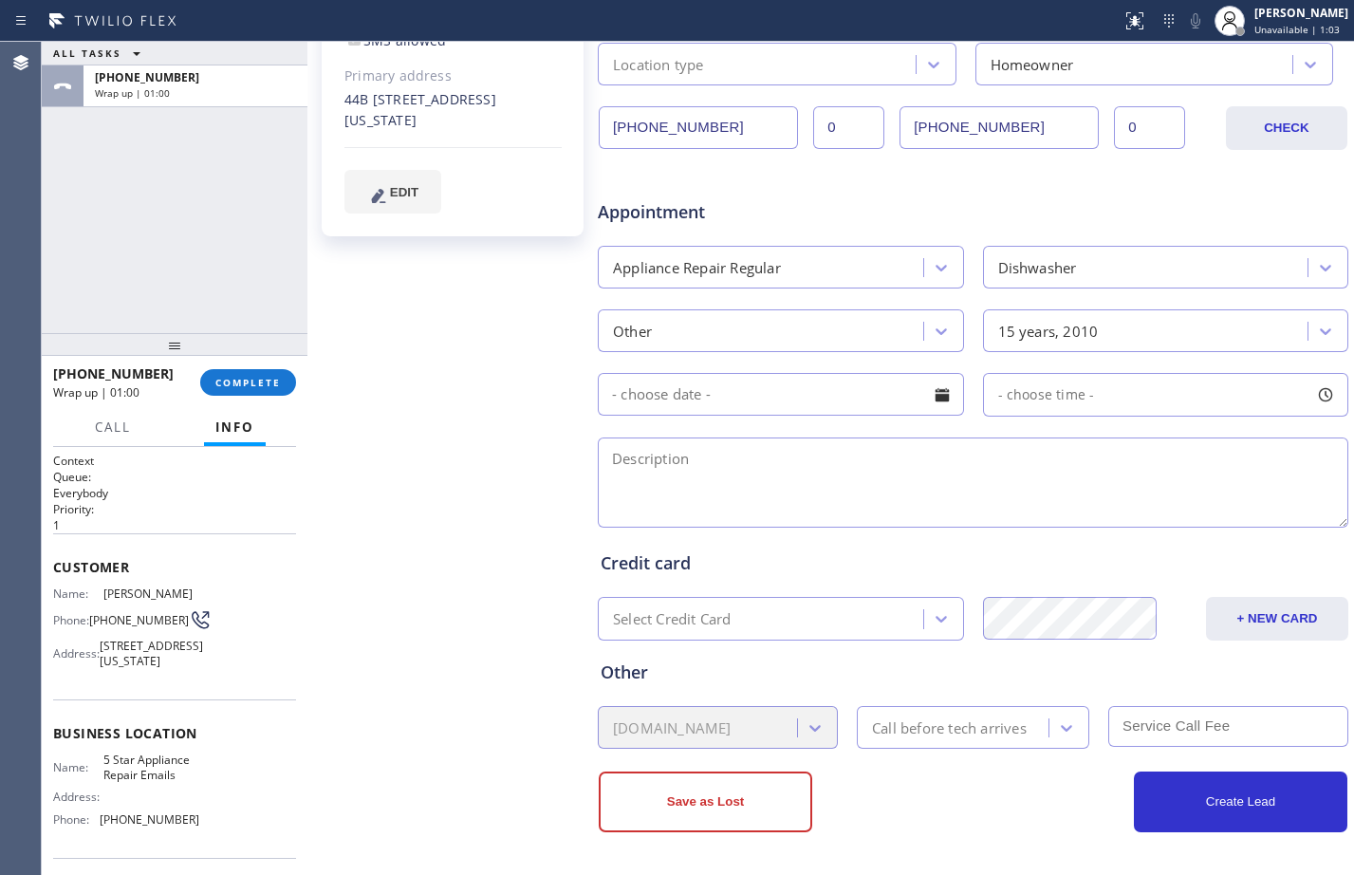
click at [927, 387] on div at bounding box center [942, 395] width 32 height 32
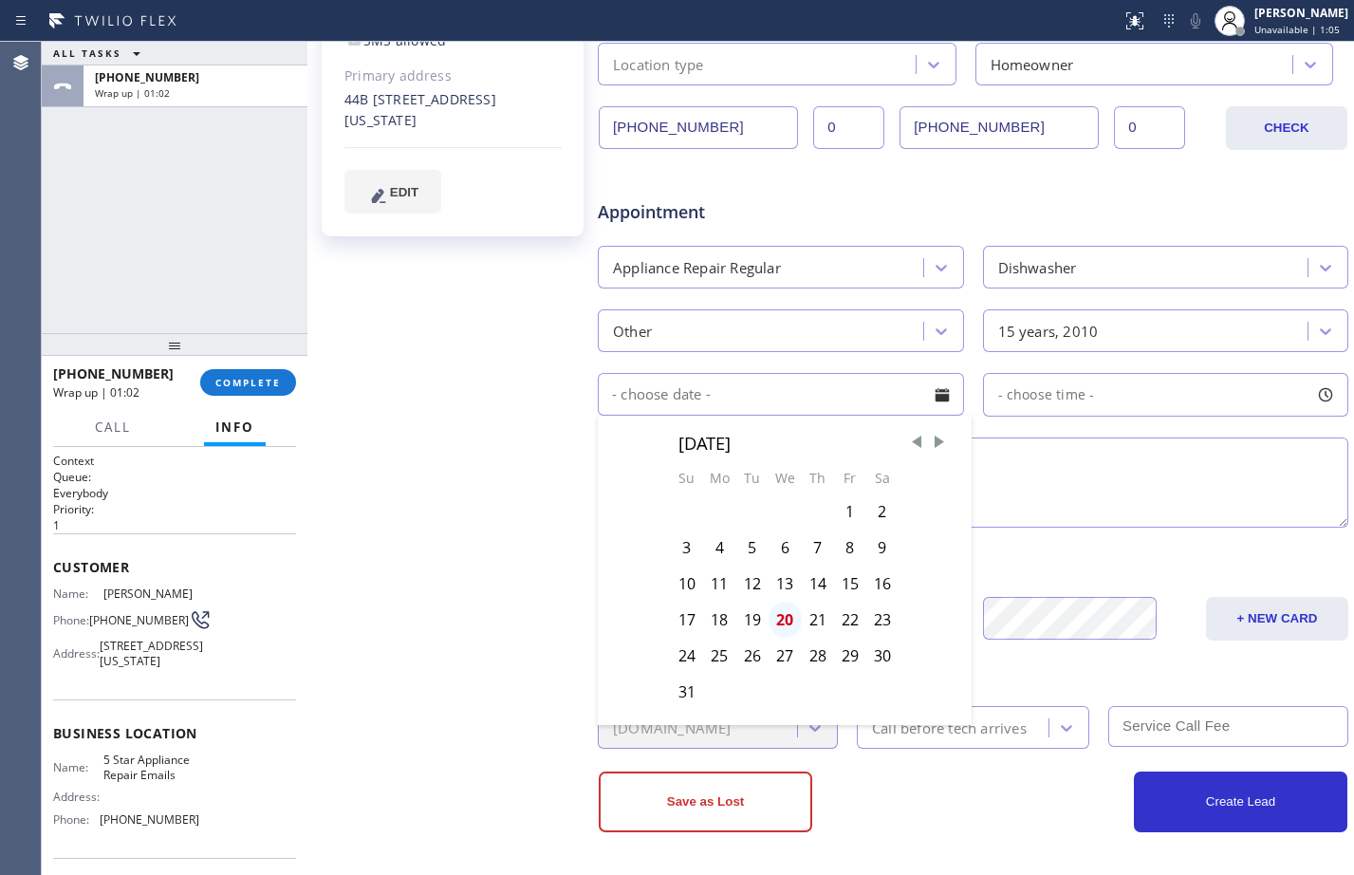
click at [786, 610] on div "20" at bounding box center [785, 620] width 33 height 36
type input "08/20/2025"
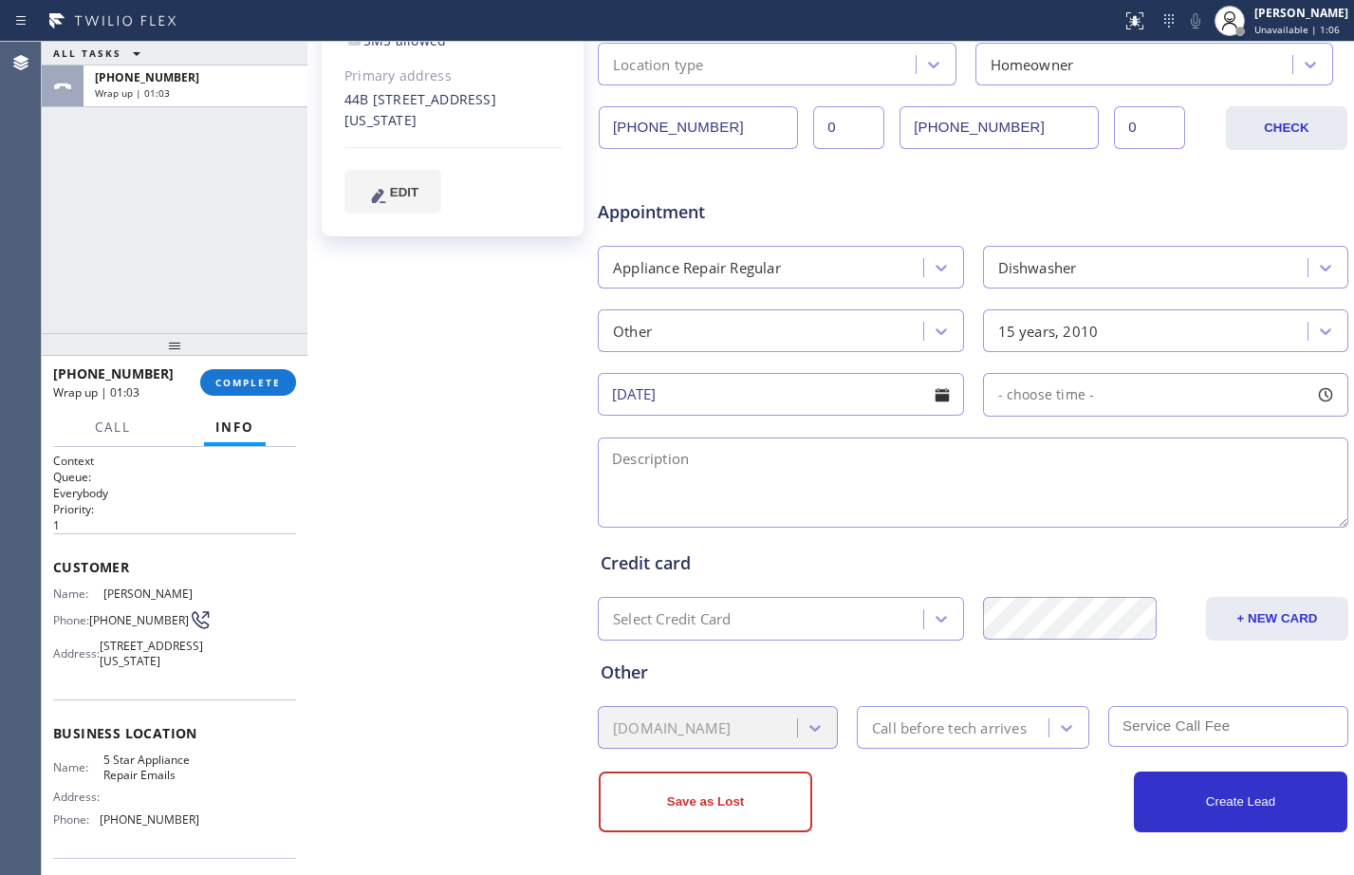
click at [1080, 393] on span "- choose time -" at bounding box center [1046, 394] width 97 height 18
drag, startPoint x: 1002, startPoint y: 512, endPoint x: 1180, endPoint y: 508, distance: 178.5
click at [1187, 508] on div at bounding box center [1198, 511] width 23 height 40
drag, startPoint x: 999, startPoint y: 505, endPoint x: 1115, endPoint y: 511, distance: 115.9
click at [1115, 511] on div at bounding box center [1124, 511] width 23 height 40
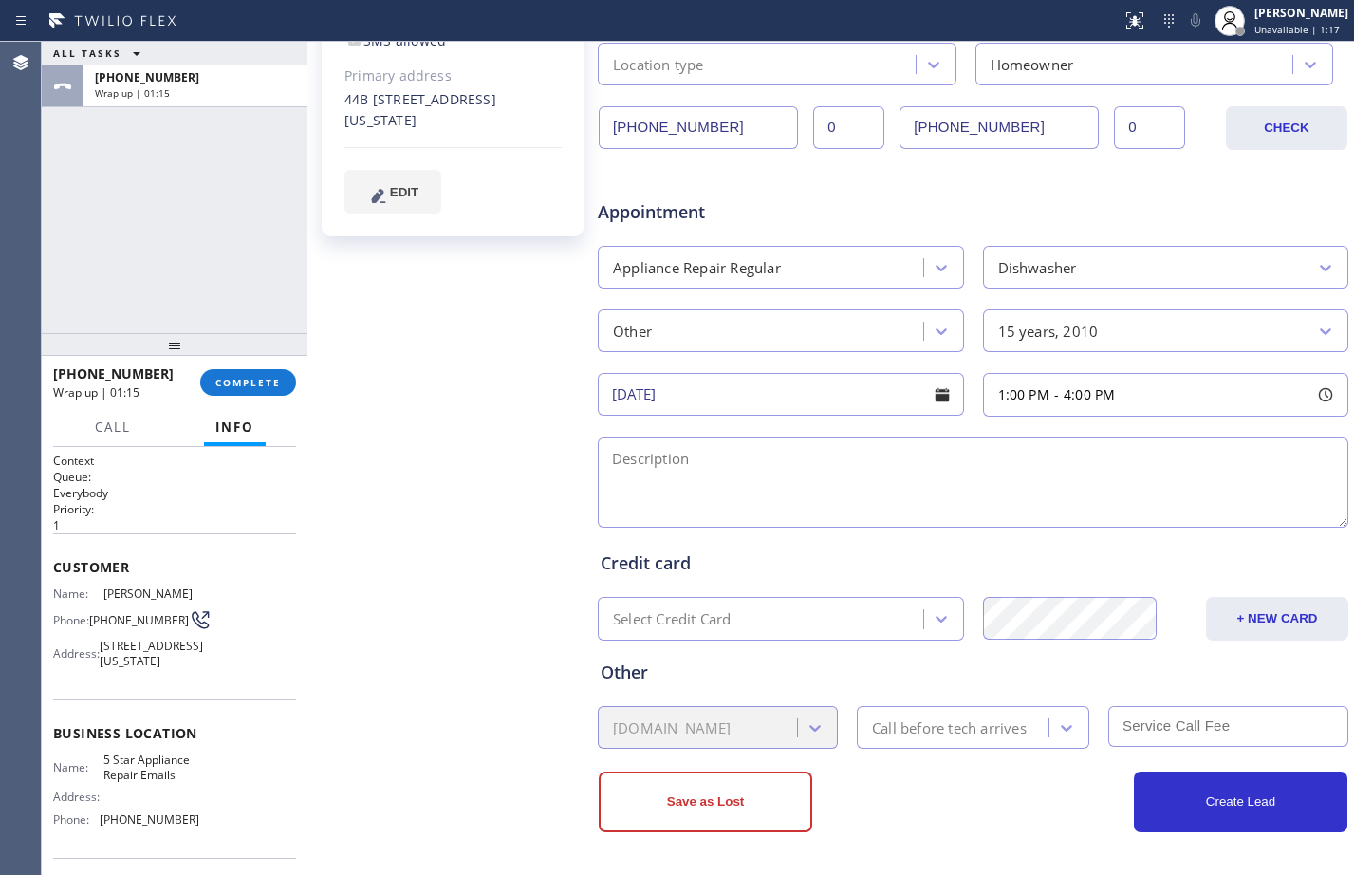
click at [752, 486] on textarea at bounding box center [973, 482] width 751 height 90
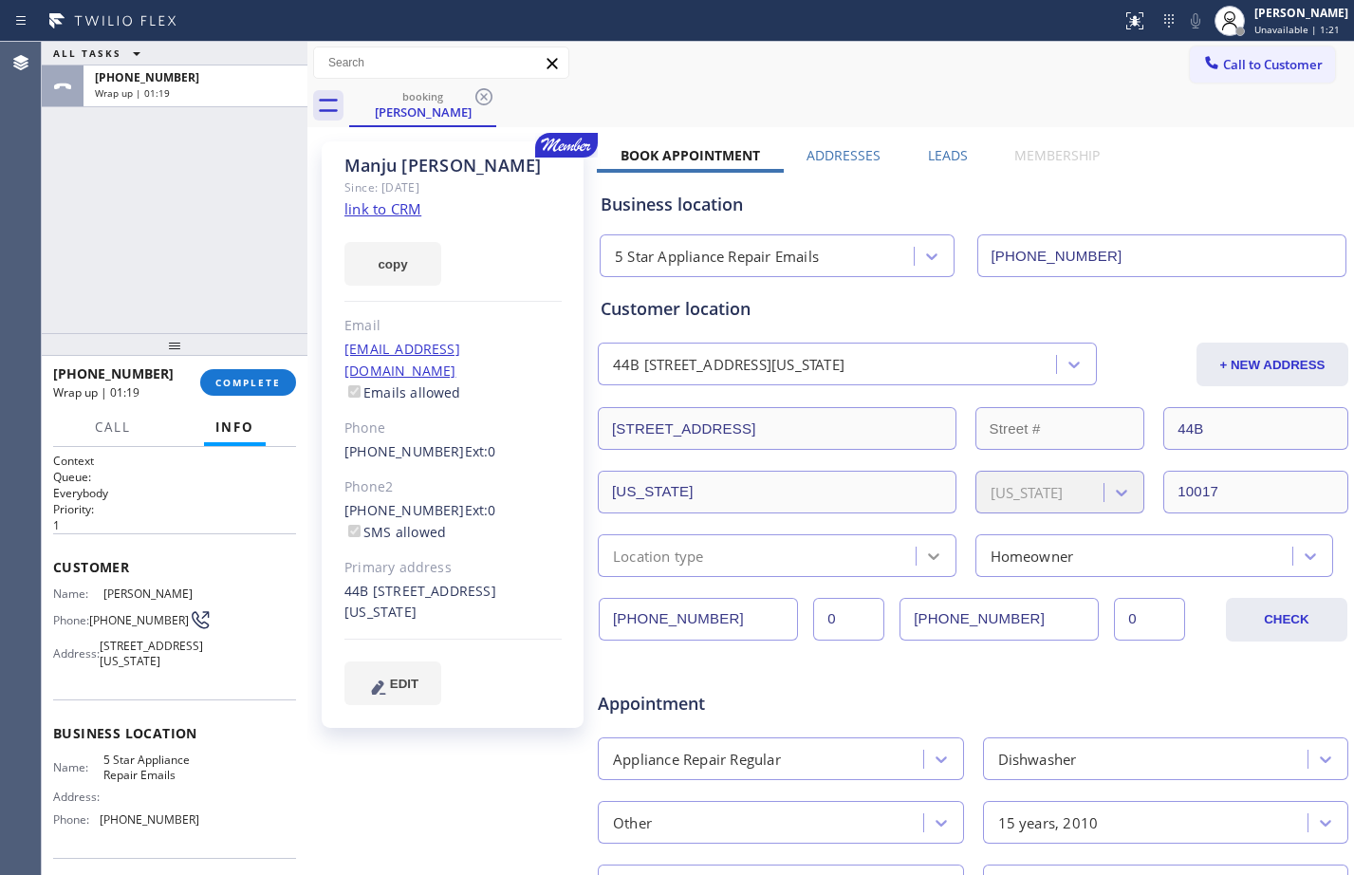
click at [932, 543] on div at bounding box center [934, 556] width 34 height 34
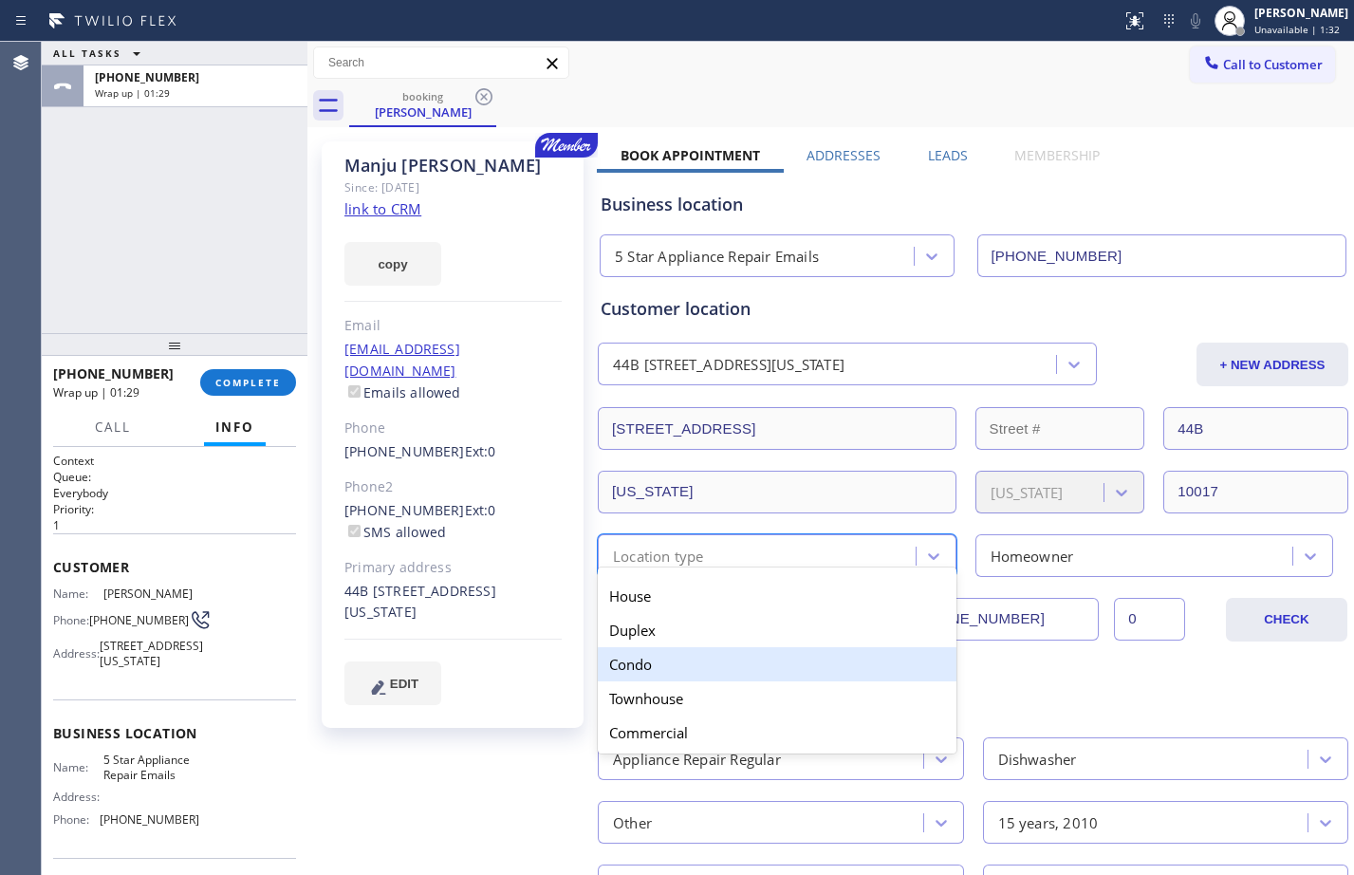
click at [698, 667] on div "Condo" at bounding box center [777, 664] width 359 height 34
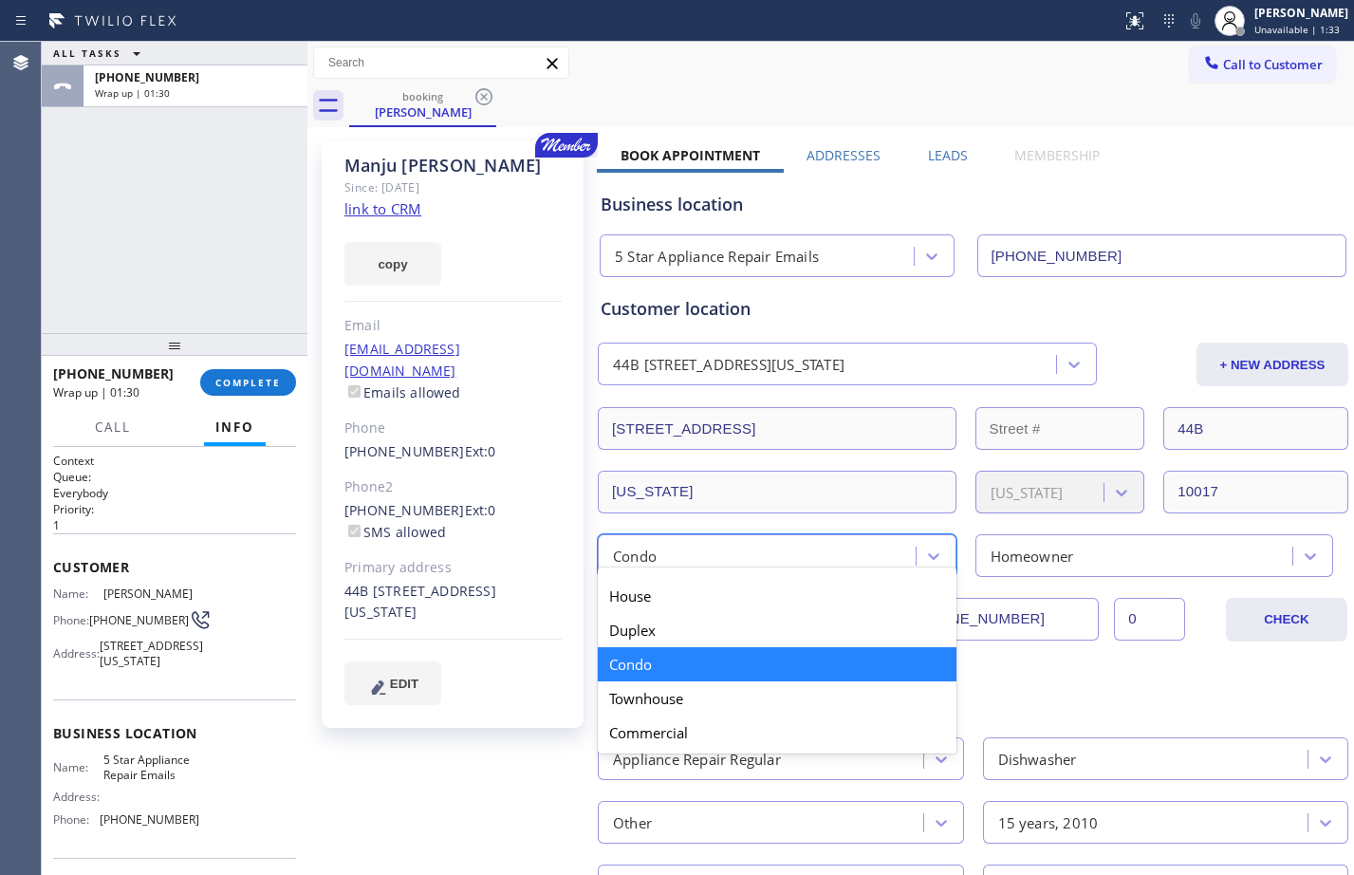
click at [761, 559] on div "Condo" at bounding box center [759, 555] width 312 height 33
click at [774, 659] on div "Condo" at bounding box center [777, 664] width 359 height 34
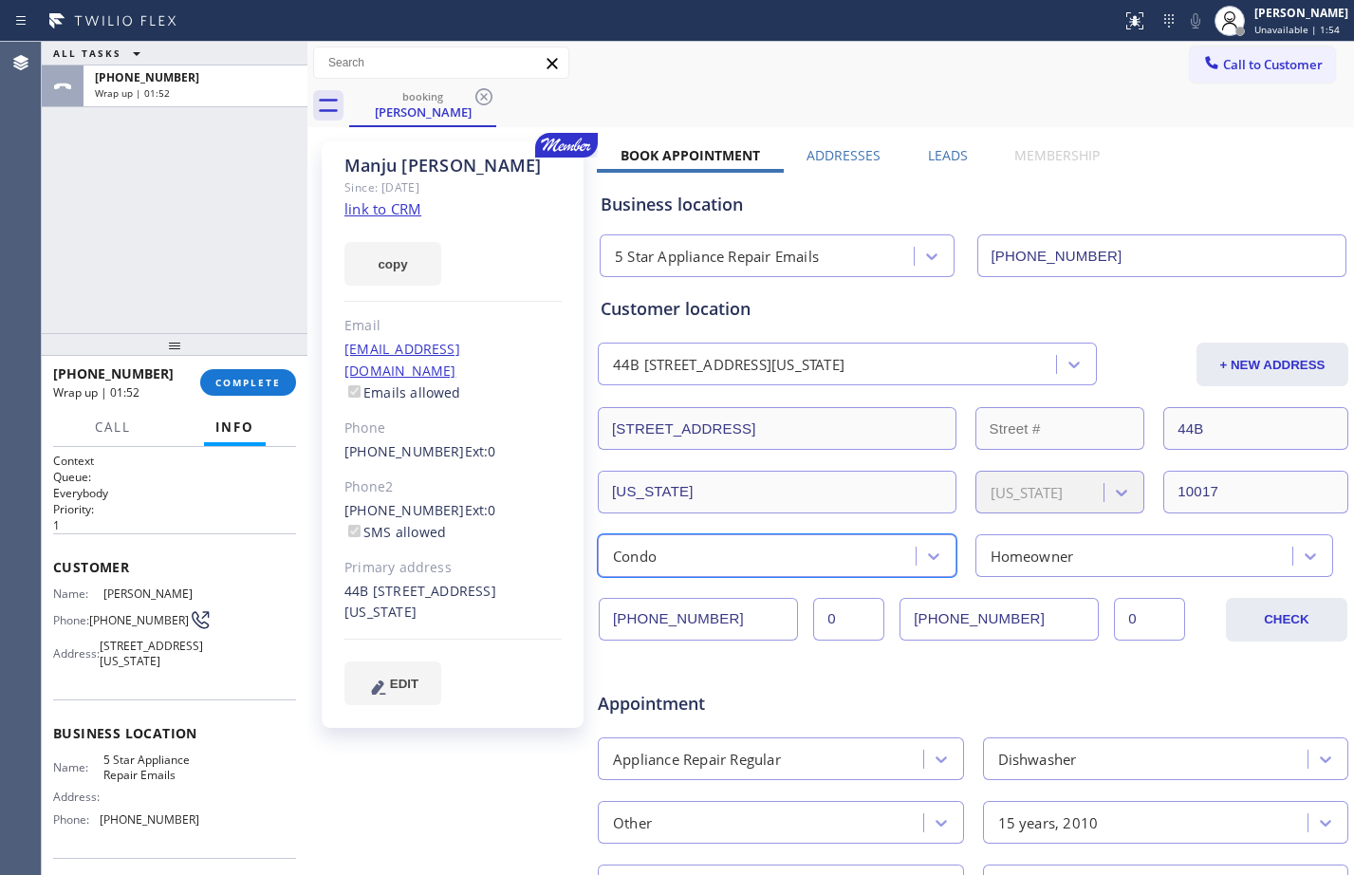
scroll to position [492, 0]
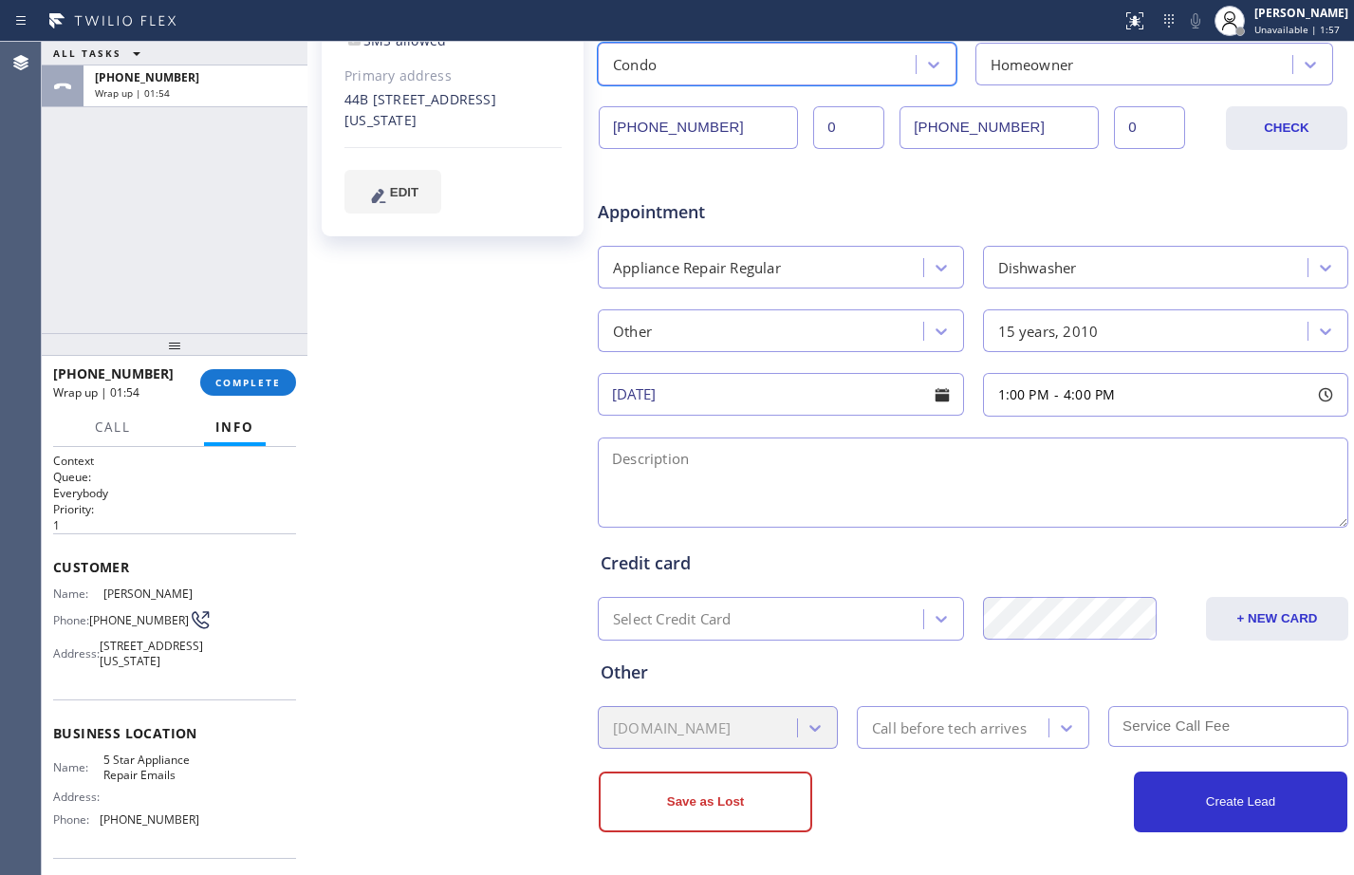
click at [816, 479] on textarea at bounding box center [973, 482] width 751 height 90
paste textarea "no trip fee(member)"
click at [850, 466] on textarea "1-4//no trip fee(member)//" at bounding box center [973, 482] width 751 height 90
click at [850, 466] on textarea "1-4//no trip fee(member)//Smeg//Dishwasher" at bounding box center [973, 482] width 751 height 90
click at [1004, 473] on textarea "1-4//no trip fee(member)//Smeg//dishwasher" at bounding box center [973, 482] width 751 height 90
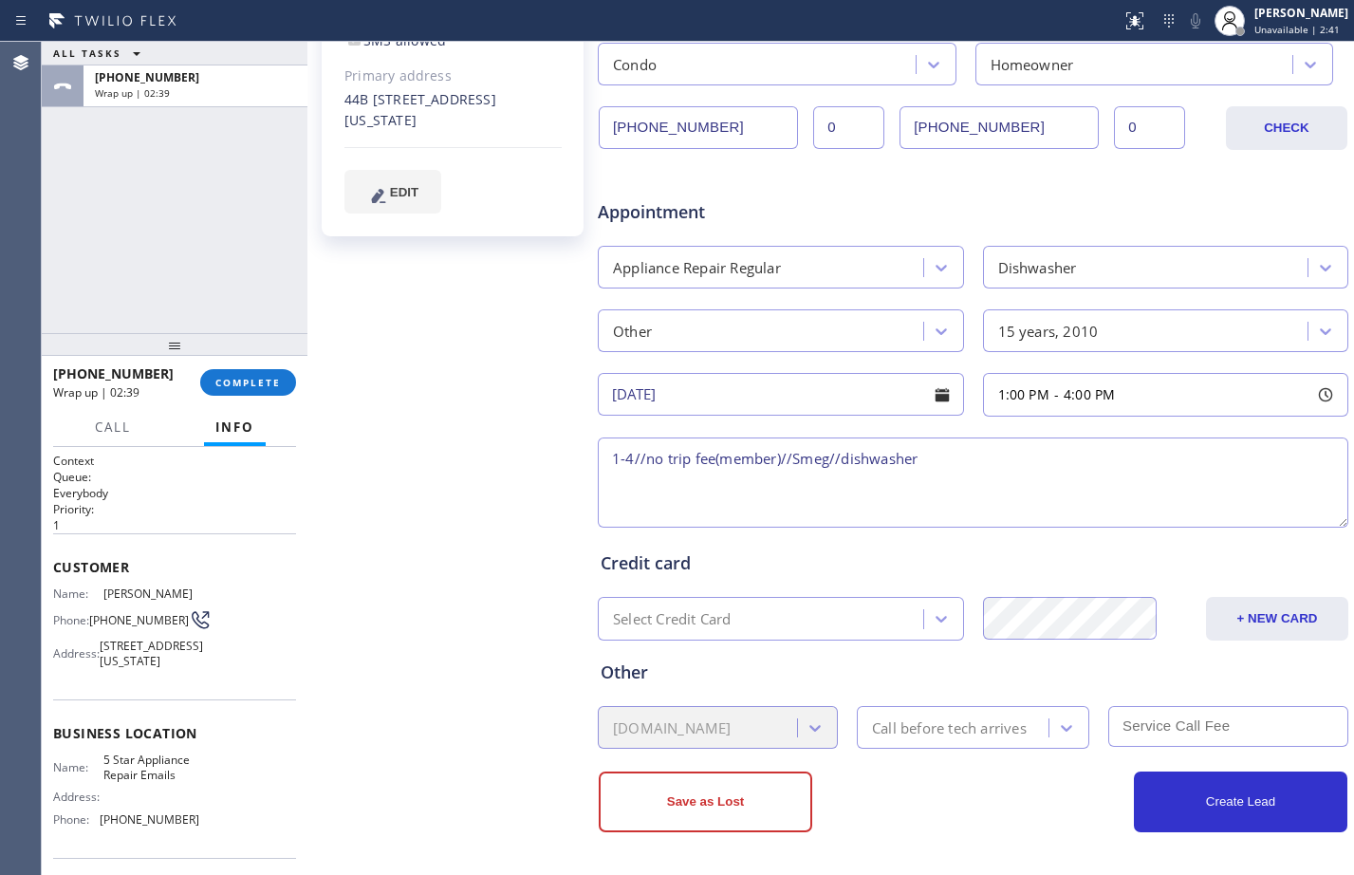
click at [1177, 464] on textarea "1-4//no trip fee(member)//Smeg//dishwasher" at bounding box center [973, 482] width 751 height 90
paste textarea "not full cycle"
click at [918, 453] on textarea "1-4//no trip fee(member)//Smeg//dishwashernot full cycle" at bounding box center [973, 482] width 751 height 90
click at [1061, 455] on textarea "1-4//no trip fee(member)//Smeg//dishwasher//not full cycle" at bounding box center [973, 482] width 751 height 90
click at [1120, 456] on textarea "1-4//no trip fee(member)//Smeg//dishwasher//not full cycle//since 2010//apartme…" at bounding box center [973, 482] width 751 height 90
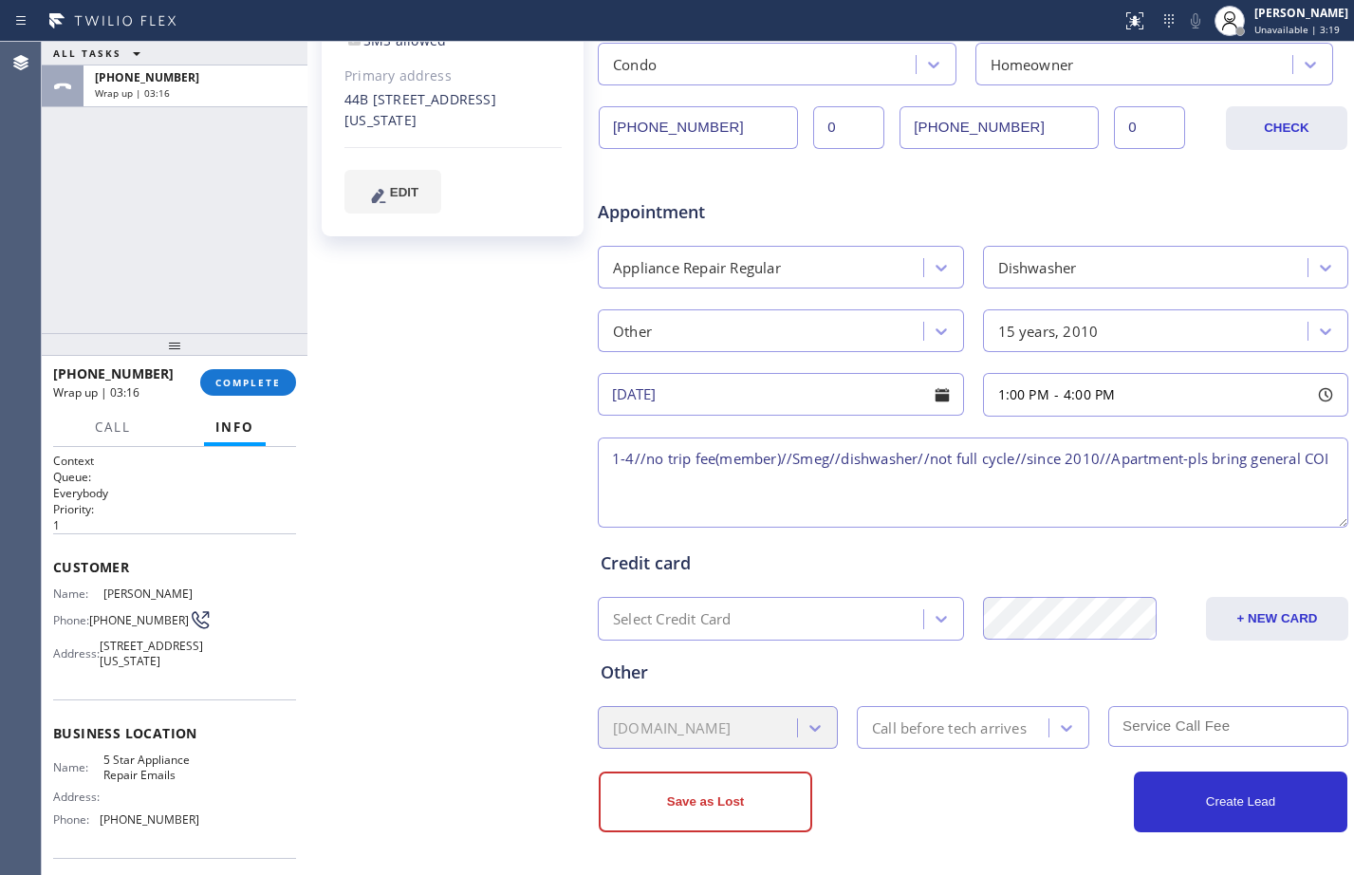
click at [779, 488] on textarea "1-4//no trip fee(member)//Smeg//dishwasher//not full cycle//since 2010//Apartme…" at bounding box center [973, 482] width 751 height 90
paste textarea "845 United Nations Plaza 44B, , New York, NY, 10017"
click at [1276, 478] on textarea "1-4//no trip fee(member)//Smeg//dishwasher//not full cycle//since 2010//Apartme…" at bounding box center [973, 482] width 751 height 90
paste textarea "5 Star Appliance Repair Emails"
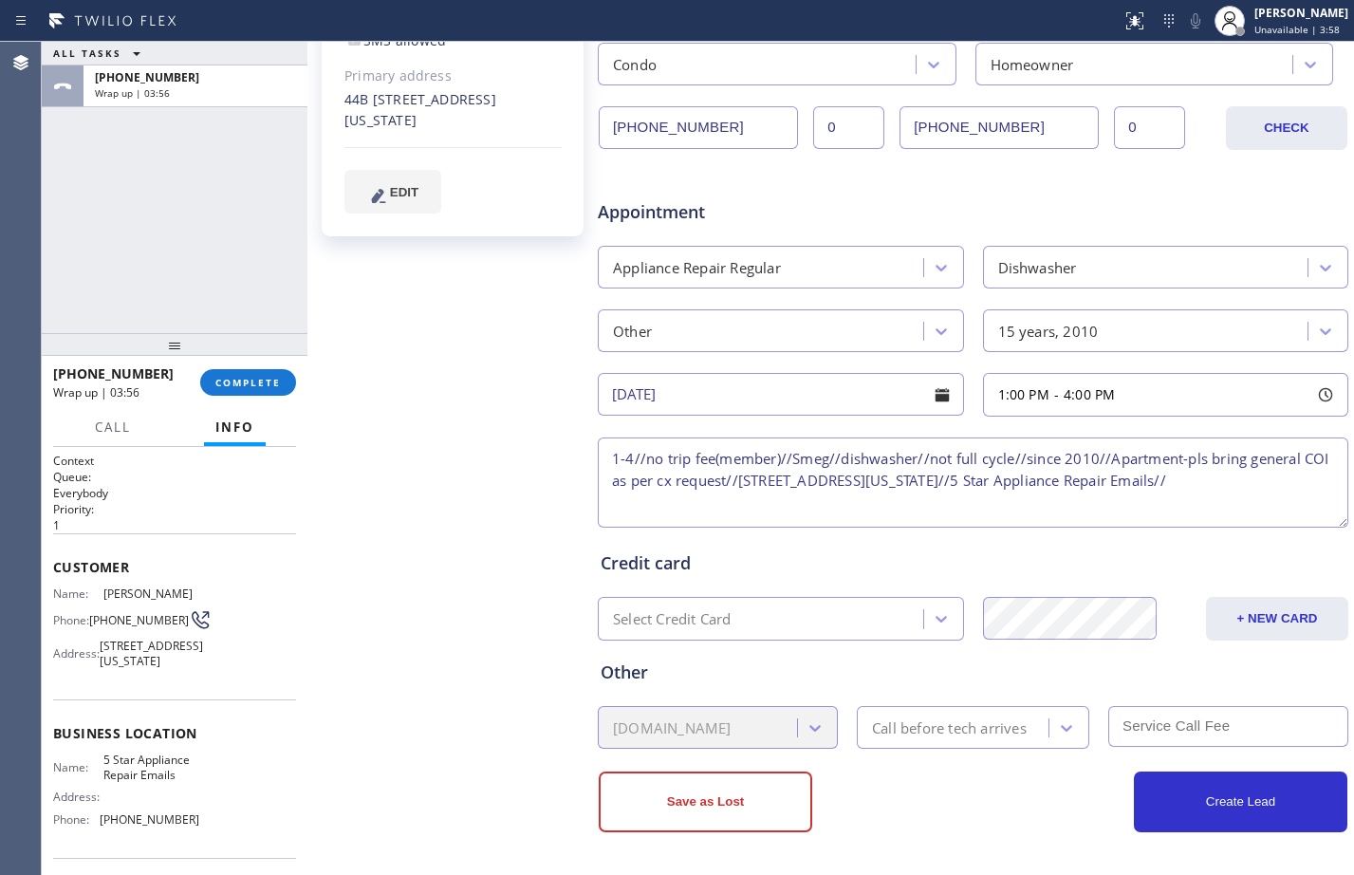
paste textarea "Please call customer 30 minutes prior to arrival"
type textarea "1-4//no trip fee(member)//Smeg//dishwasher//not full cycle//since 2010//Apartme…"
click at [1057, 736] on icon at bounding box center [1066, 727] width 19 height 19
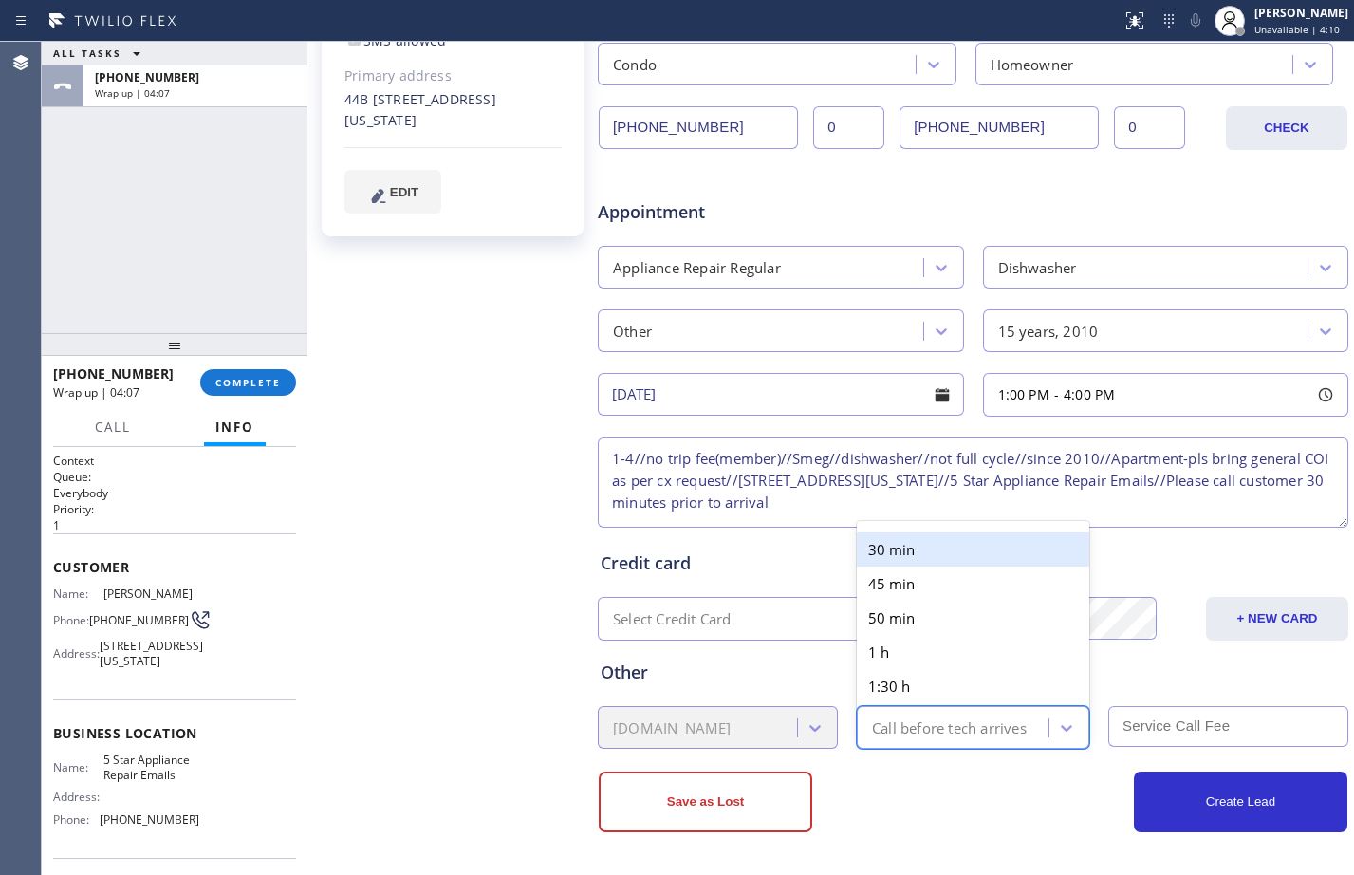
click at [915, 554] on div "30 min" at bounding box center [973, 549] width 232 height 34
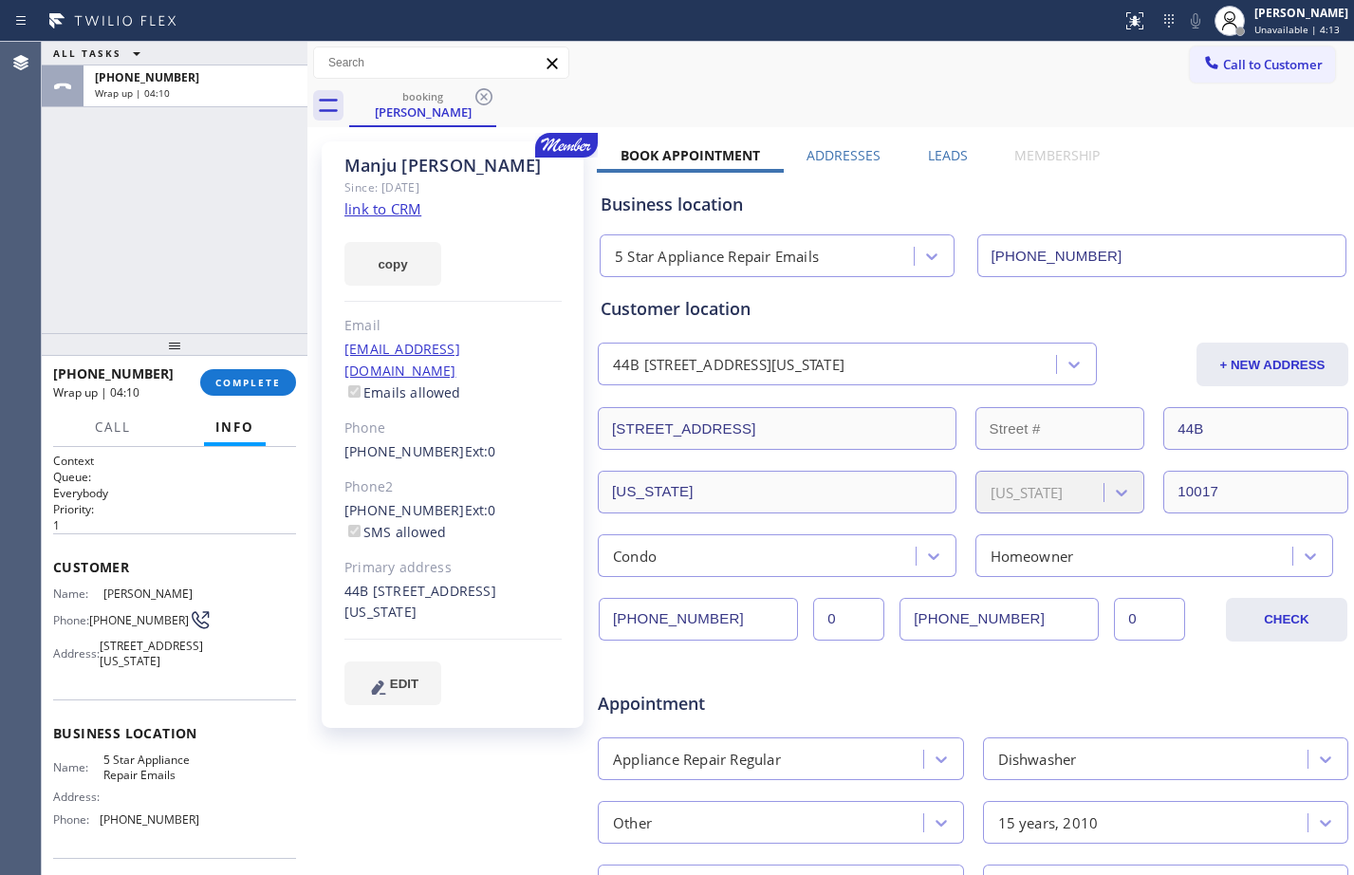
scroll to position [492, 0]
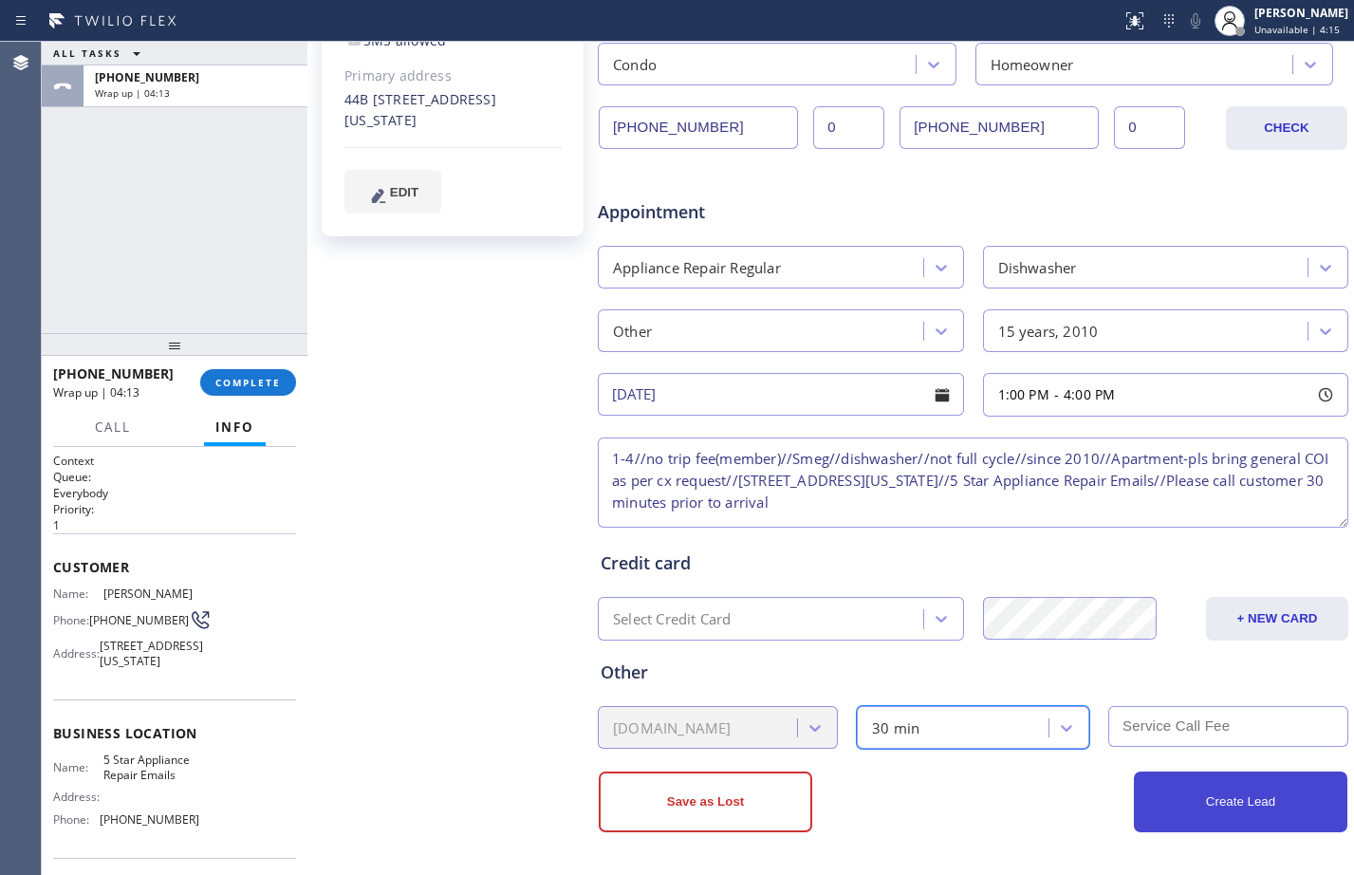
click at [1169, 786] on button "Create Lead" at bounding box center [1241, 801] width 214 height 61
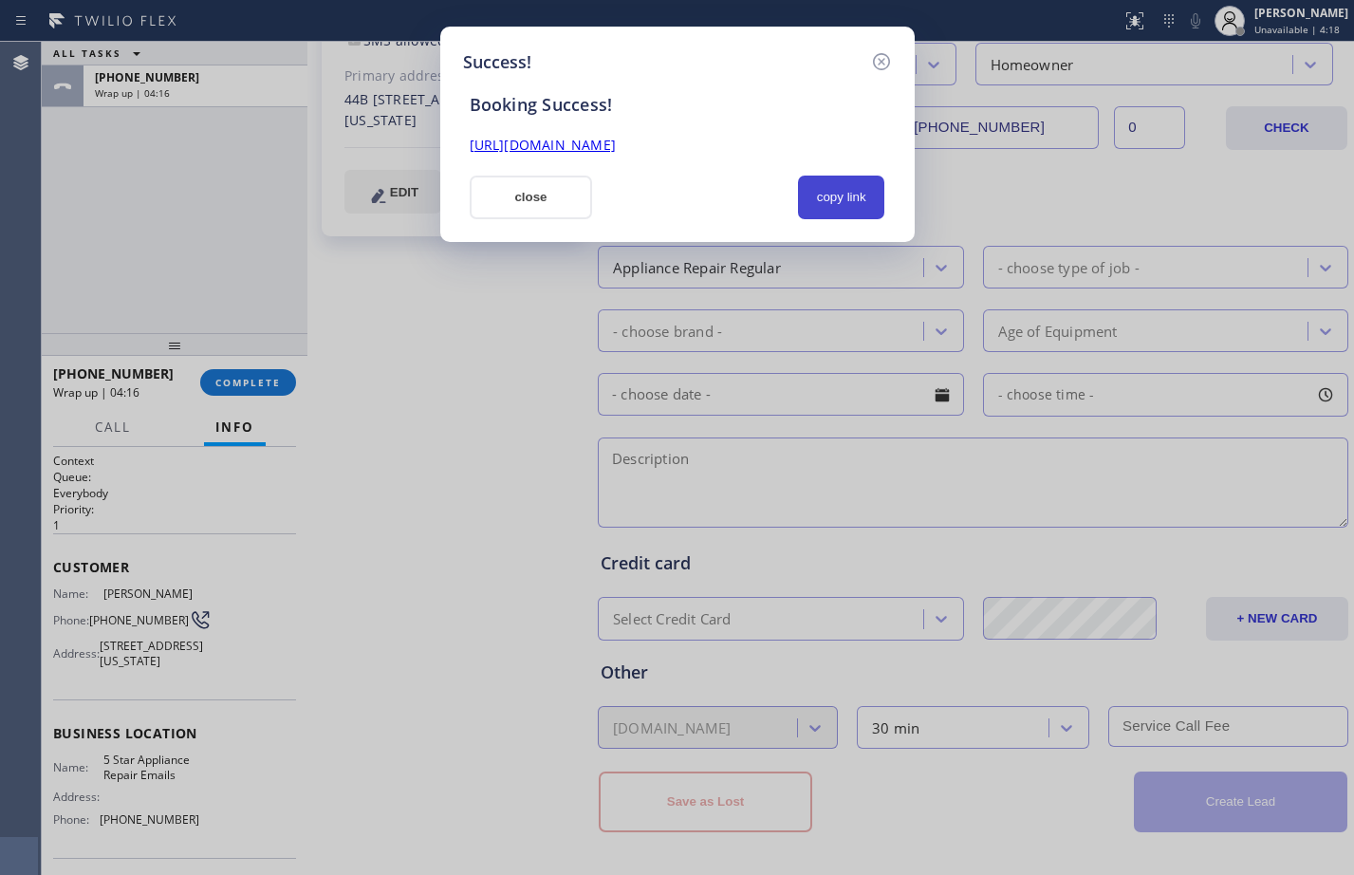
click at [845, 185] on button "copy link" at bounding box center [841, 198] width 87 height 44
click at [616, 142] on link "https://erp.apollosoft.co/customer/685099#portlet_lead" at bounding box center [543, 145] width 146 height 18
click at [510, 197] on button "close" at bounding box center [531, 198] width 123 height 44
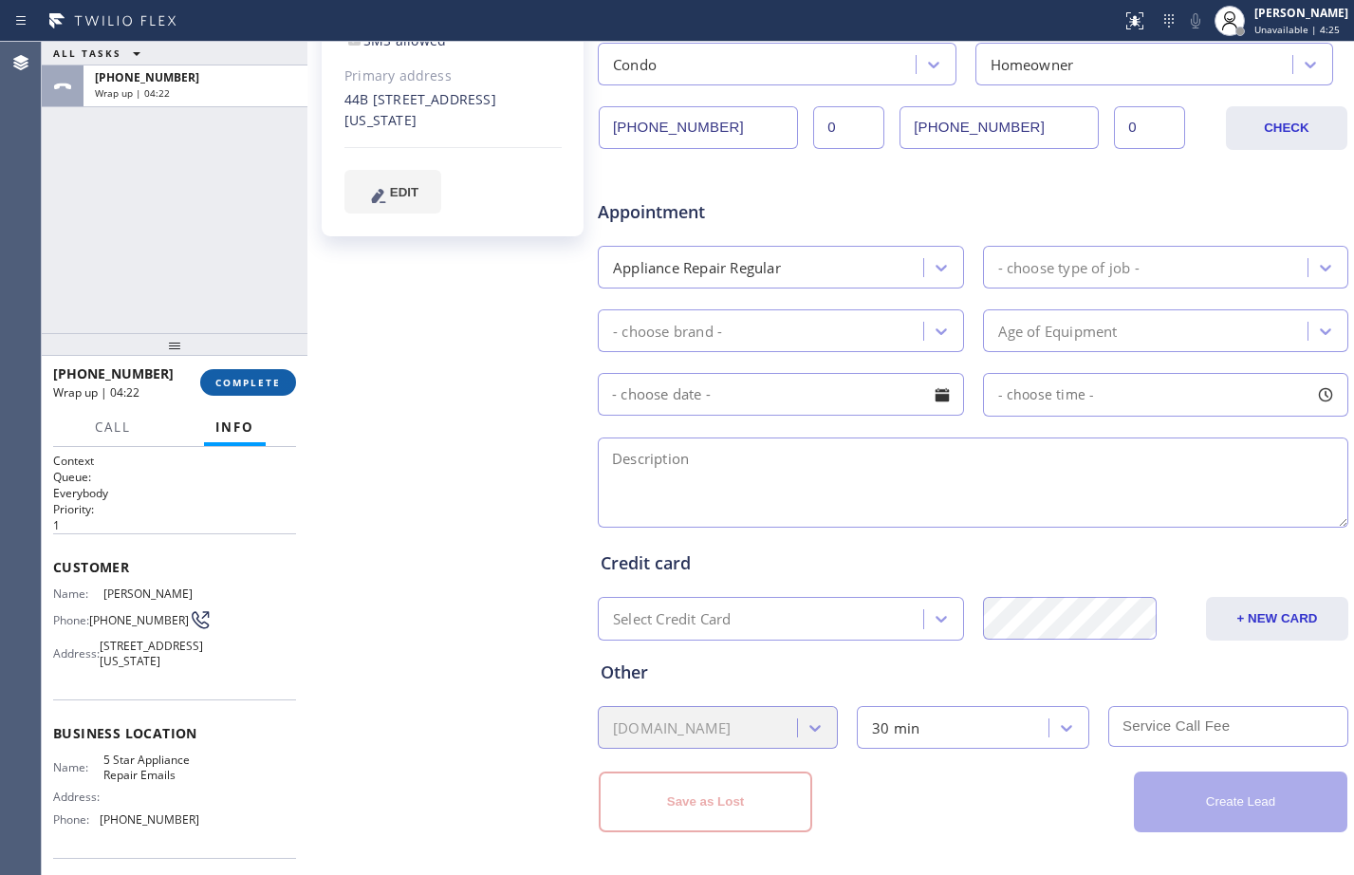
click at [262, 370] on button "COMPLETE" at bounding box center [248, 382] width 96 height 27
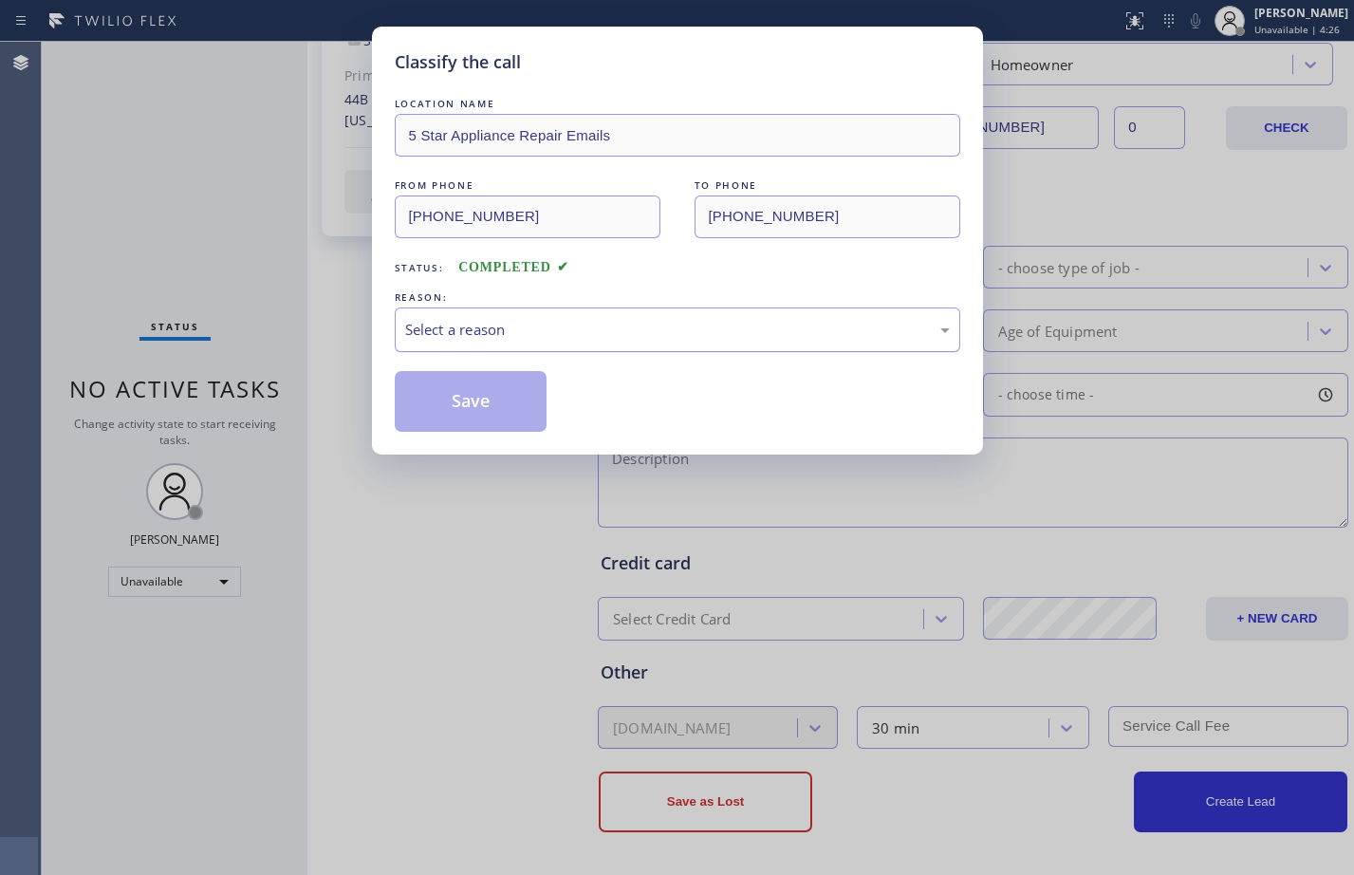
click at [771, 337] on div "Select a reason" at bounding box center [677, 330] width 545 height 22
click at [483, 409] on button "Save" at bounding box center [471, 401] width 153 height 61
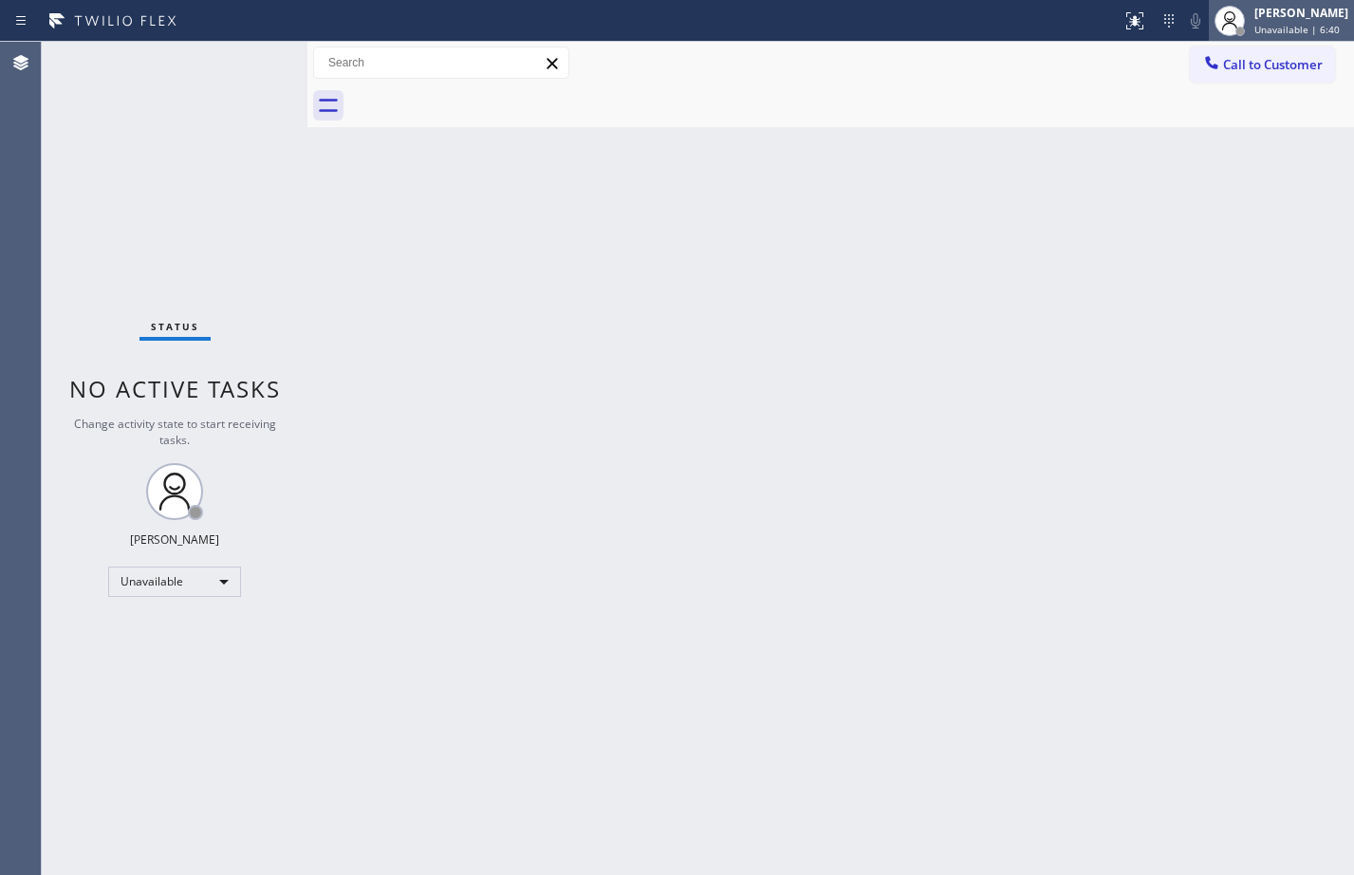
click at [1225, 15] on circle at bounding box center [1230, 16] width 10 height 10
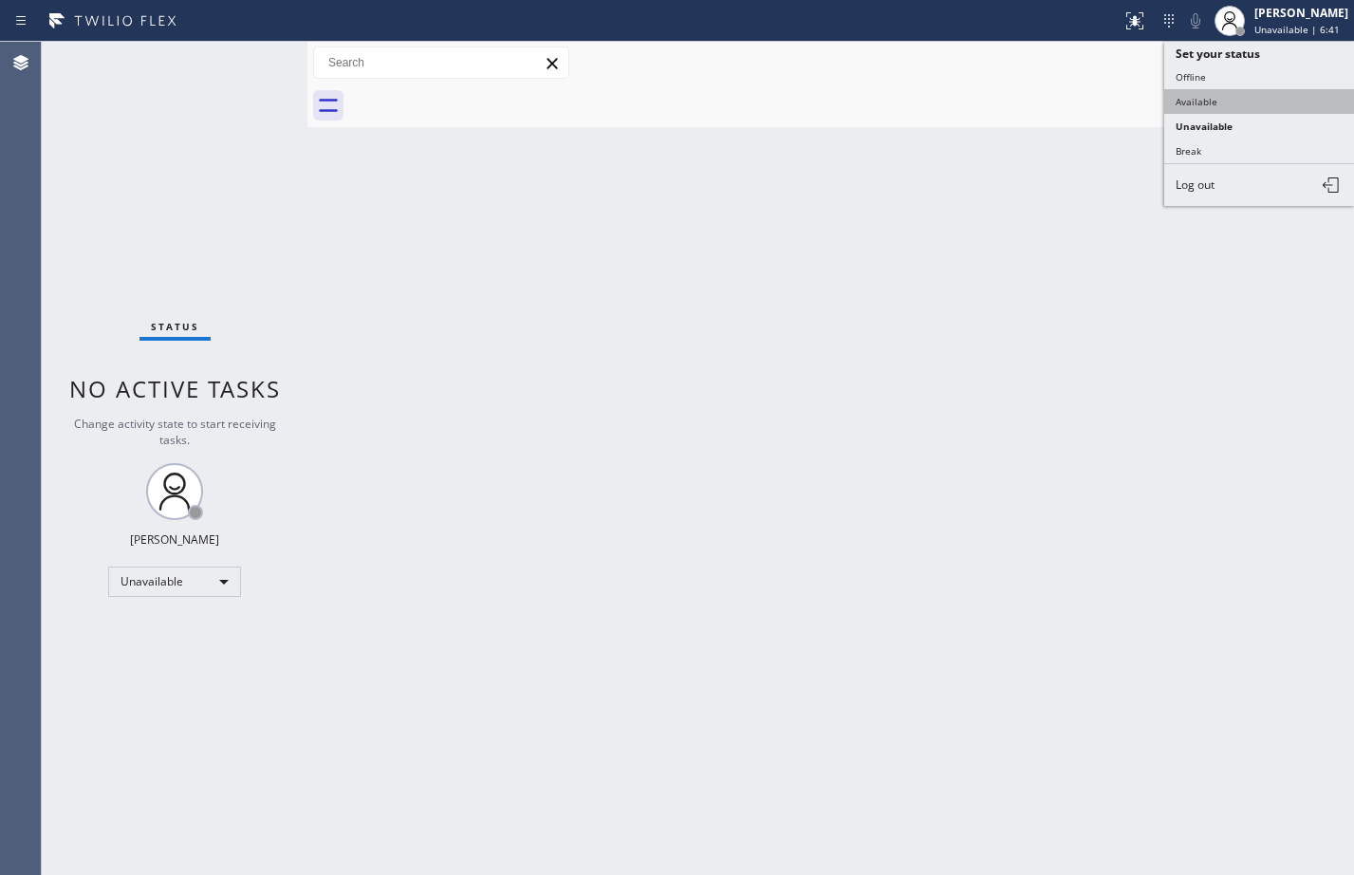
click at [1188, 108] on button "Available" at bounding box center [1259, 101] width 190 height 25
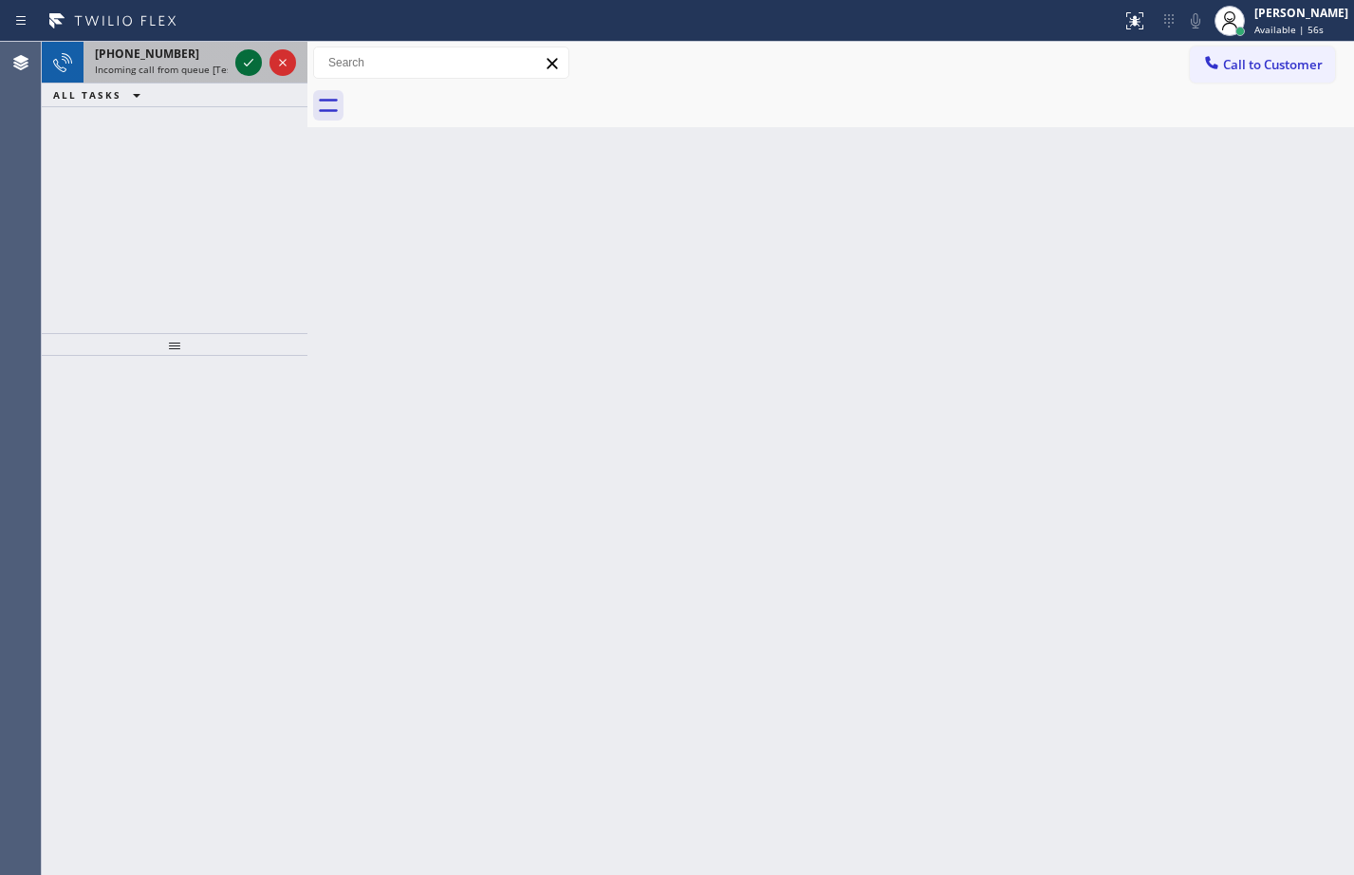
click at [235, 64] on div at bounding box center [248, 62] width 27 height 23
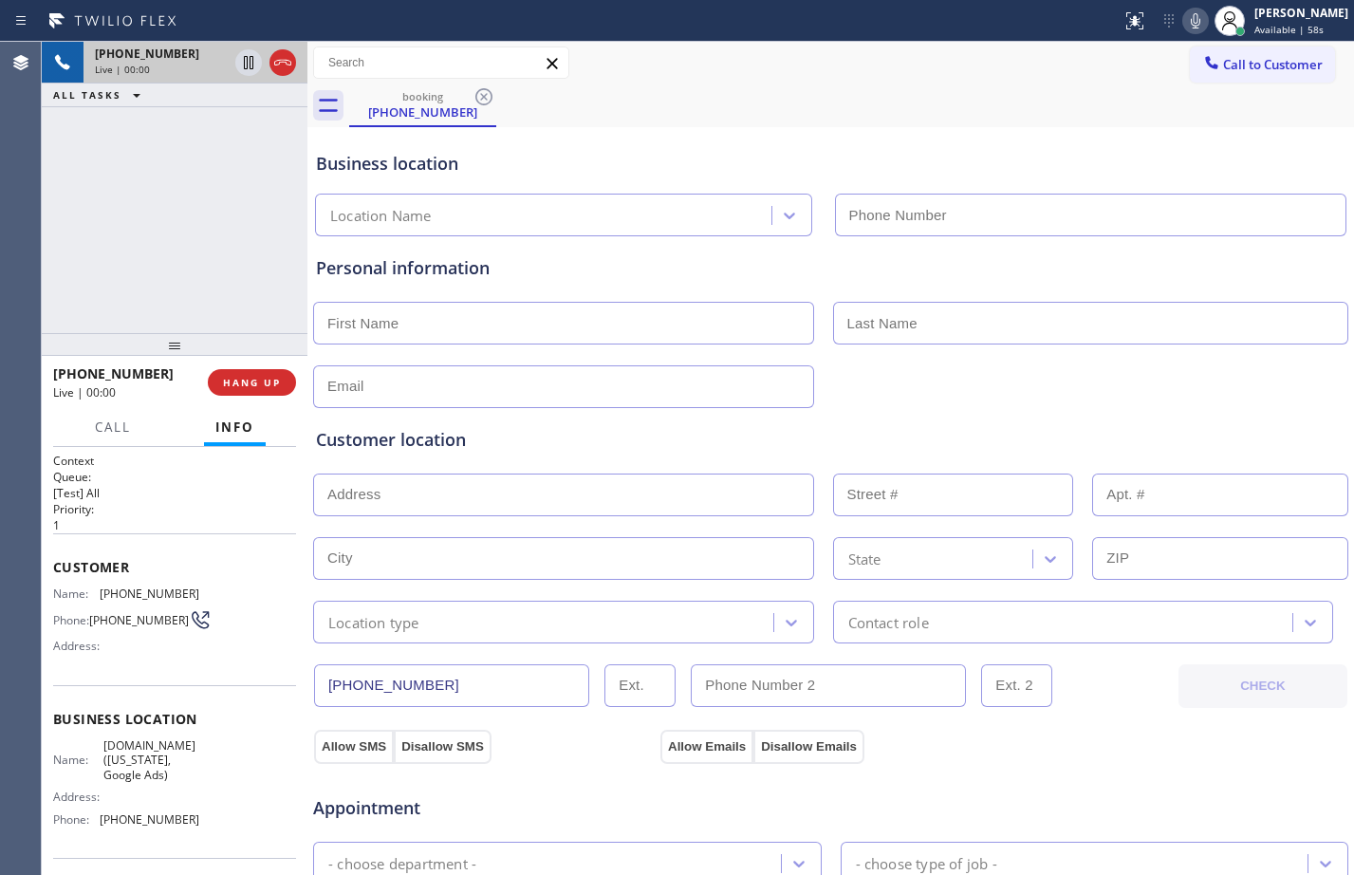
type input "(929) 374-2651"
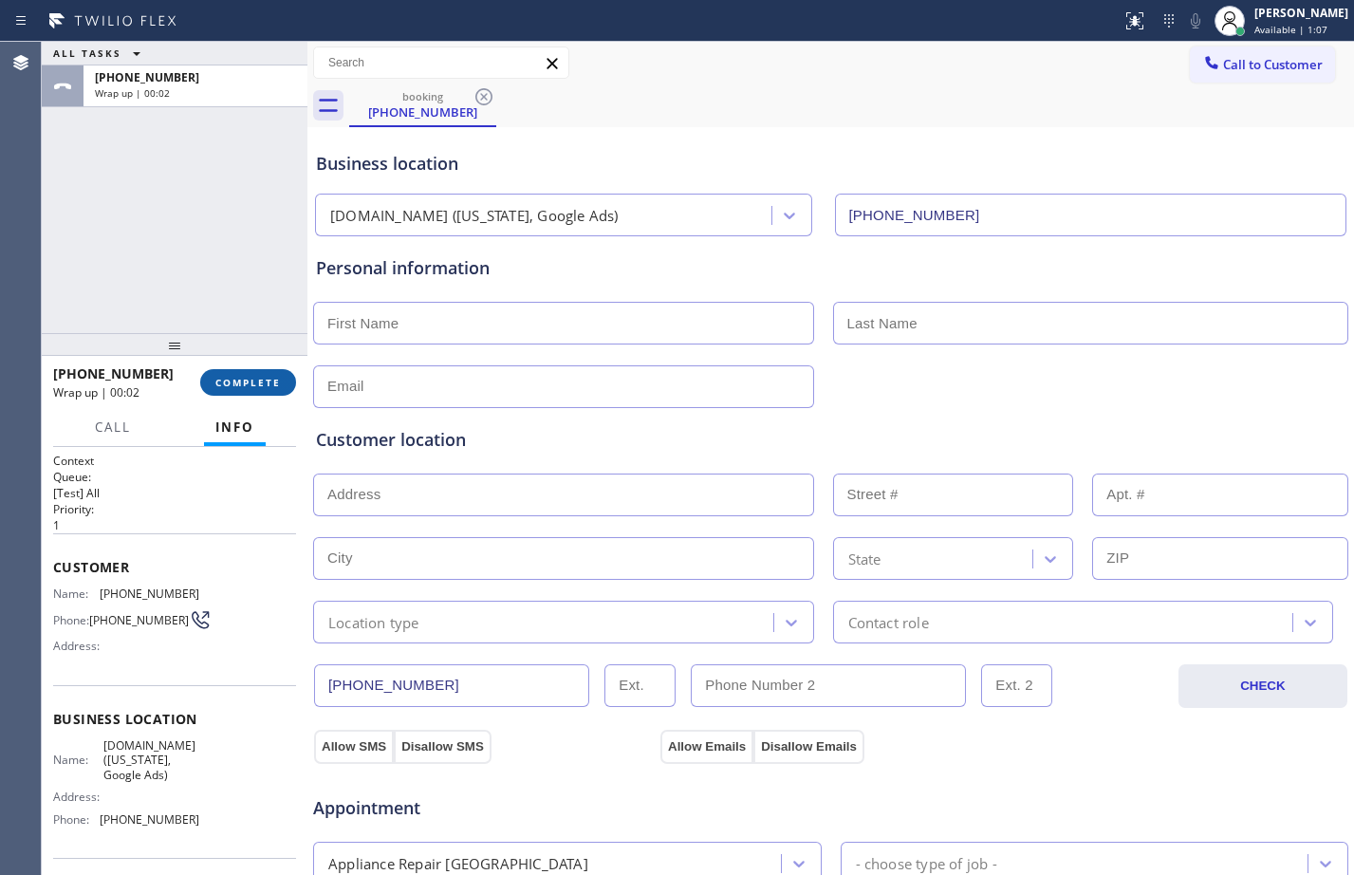
click at [278, 381] on span "COMPLETE" at bounding box center [247, 382] width 65 height 13
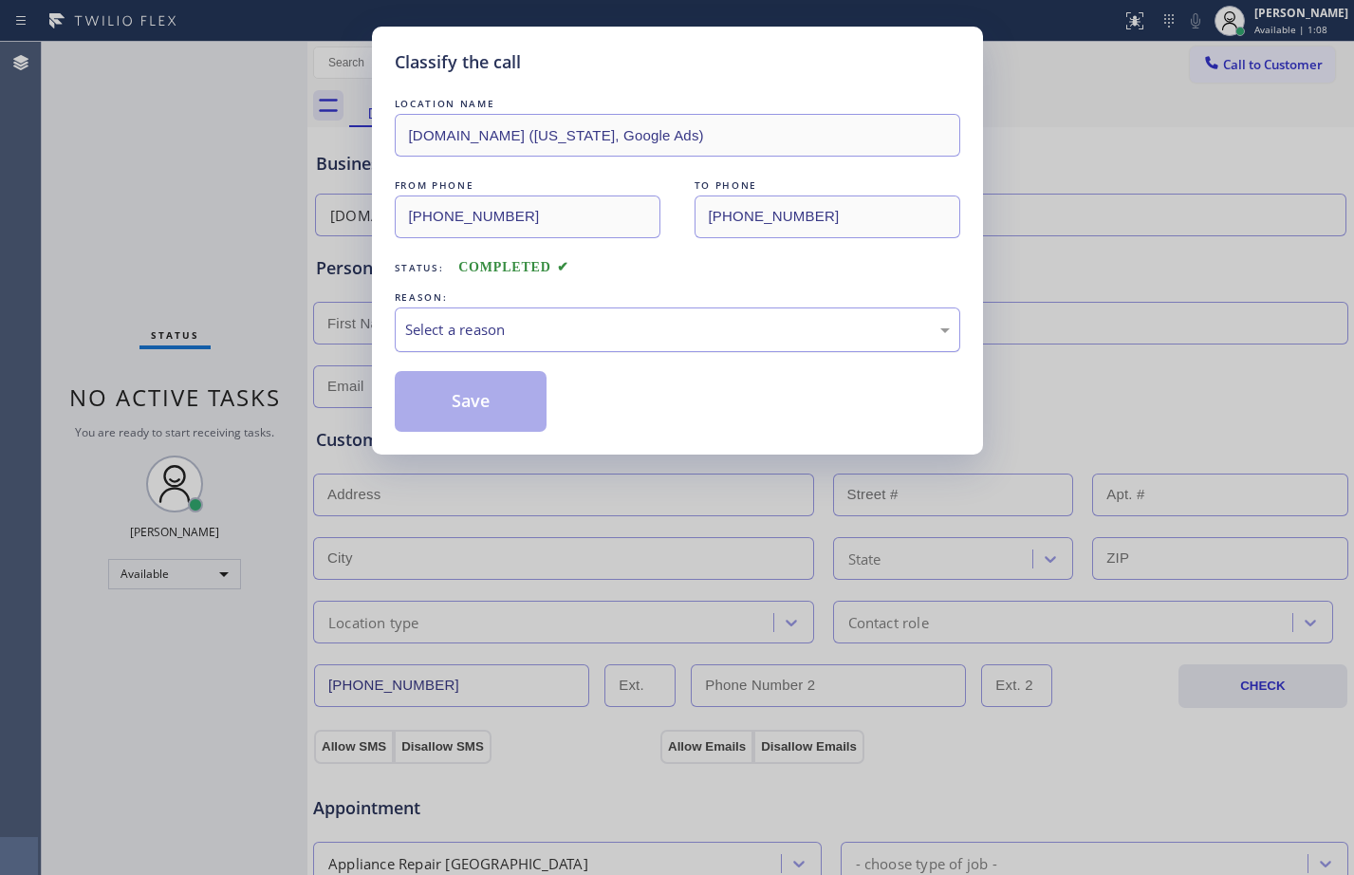
click at [559, 342] on div "Select a reason" at bounding box center [678, 329] width 566 height 45
click at [524, 402] on button "Save" at bounding box center [471, 401] width 153 height 61
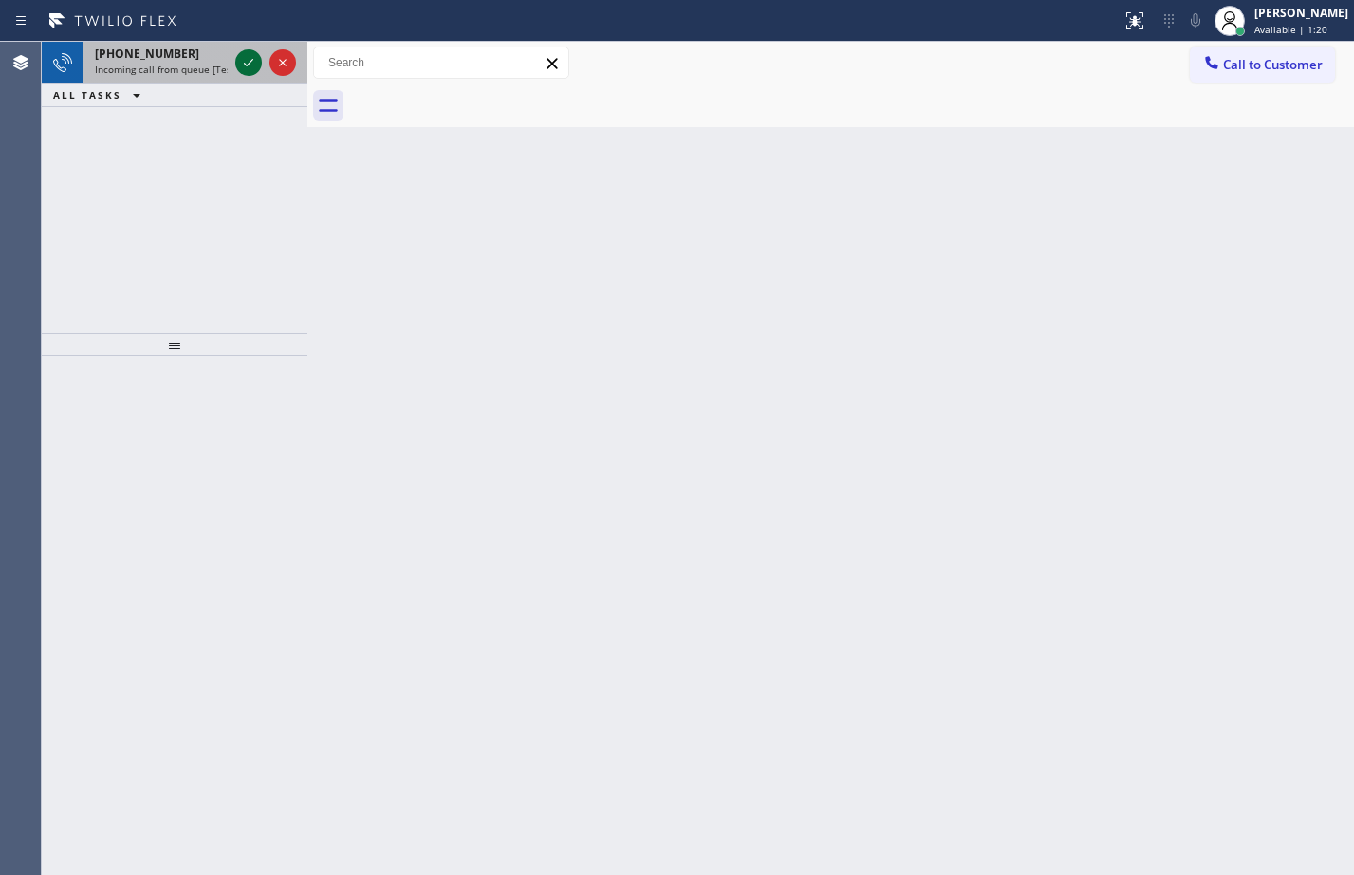
click at [238, 60] on icon at bounding box center [248, 62] width 23 height 23
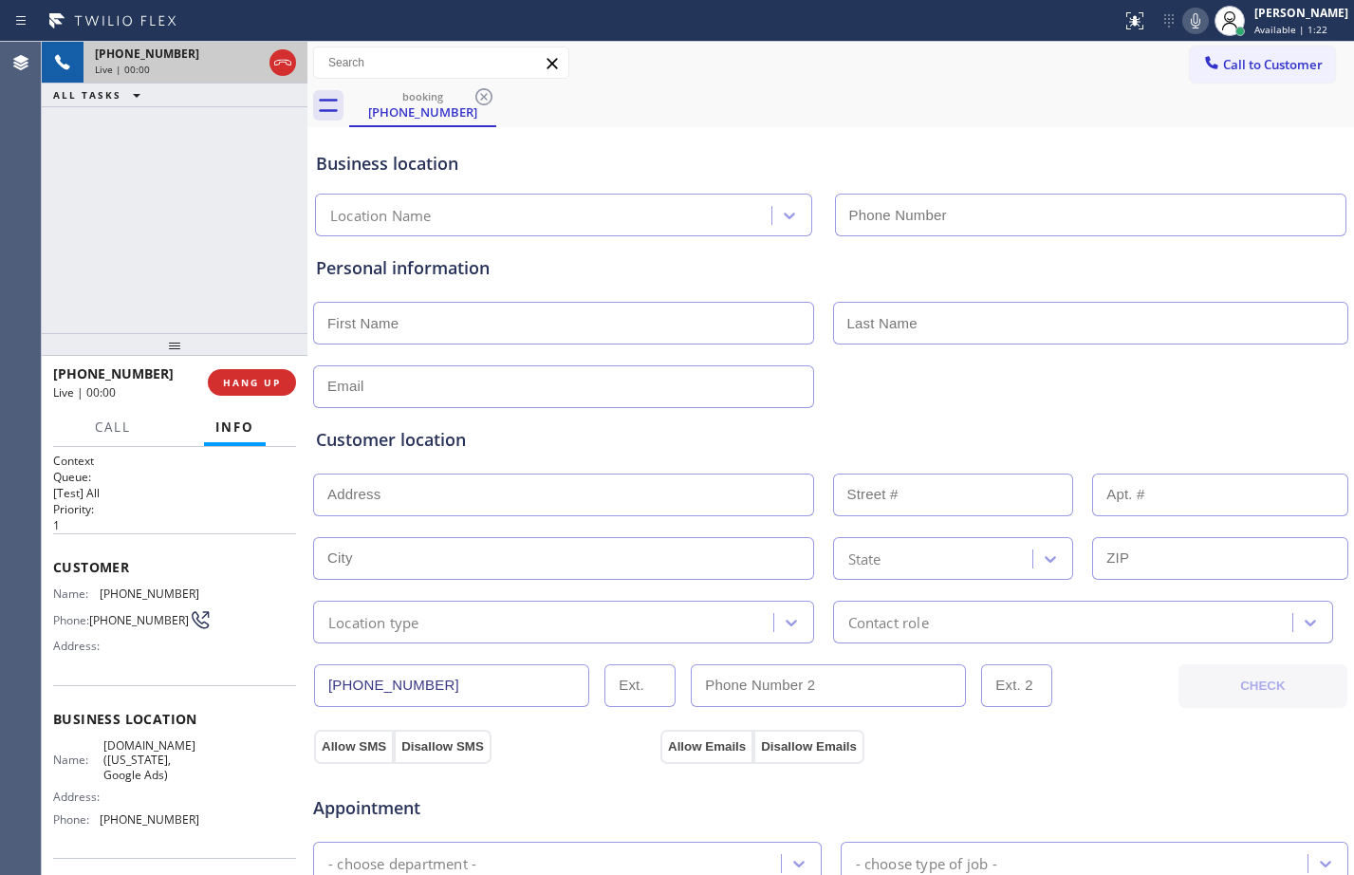
type input "(315) 610-7907"
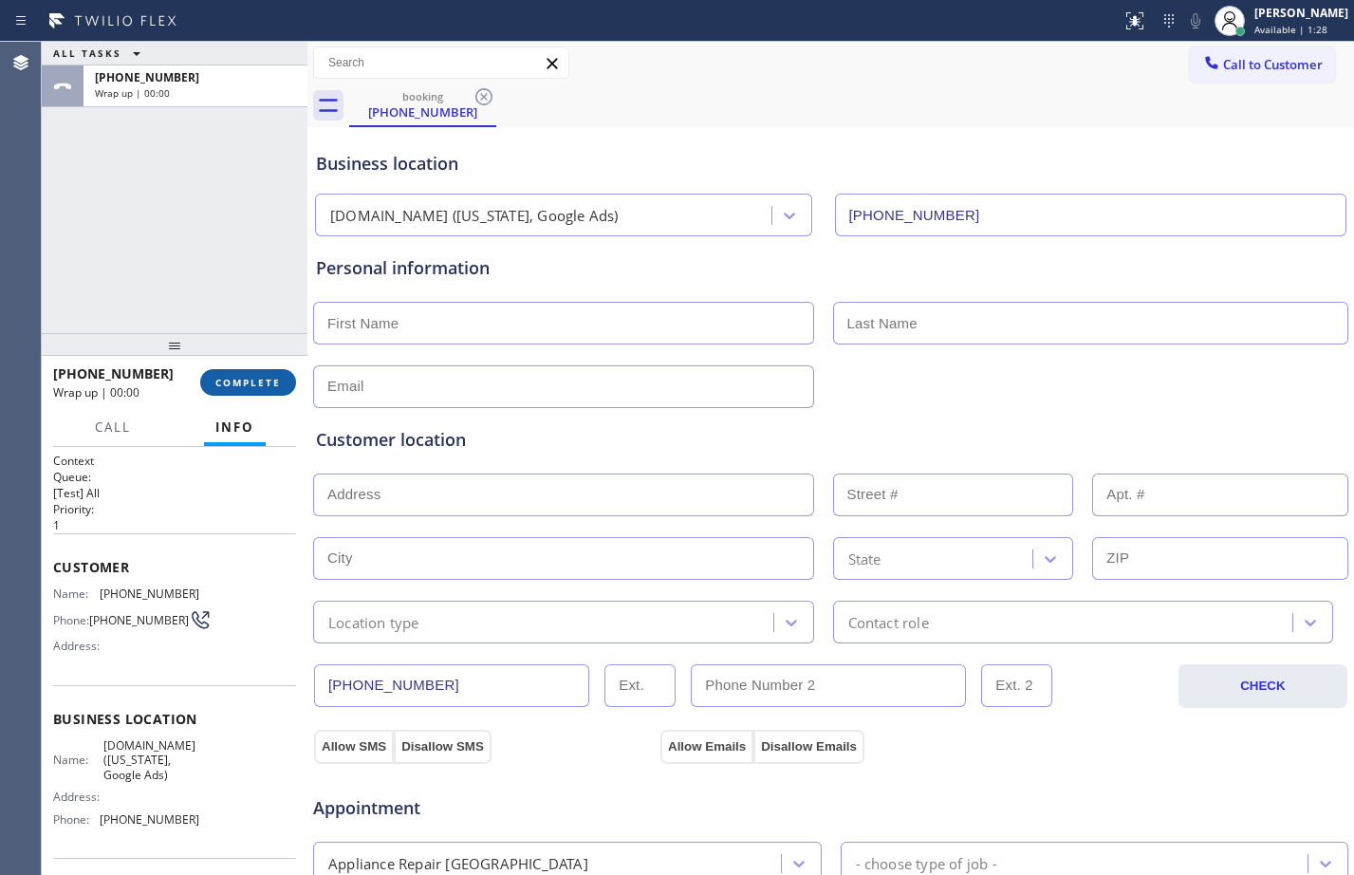
click at [240, 379] on span "COMPLETE" at bounding box center [247, 382] width 65 height 13
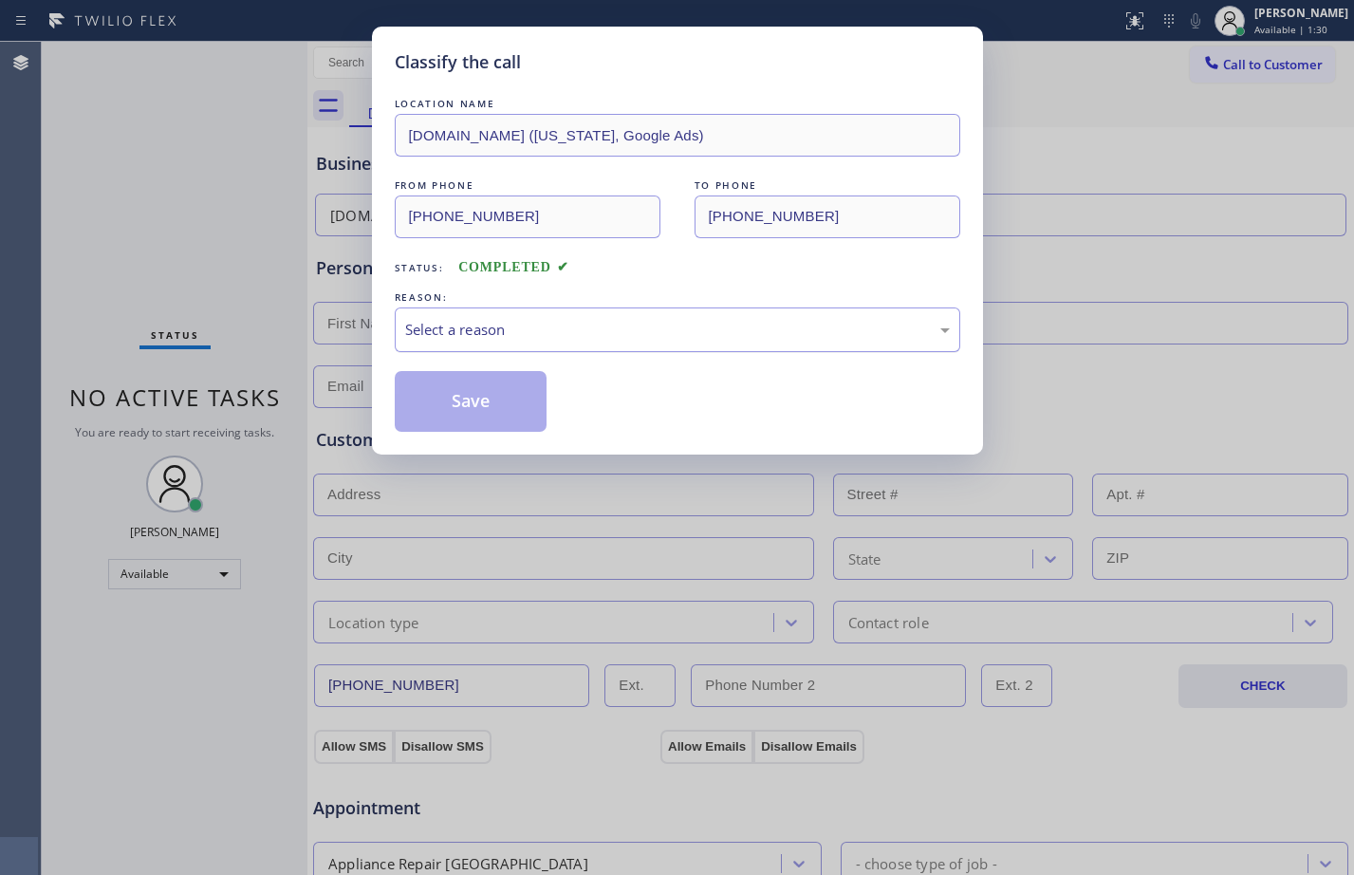
click at [673, 322] on div "Select a reason" at bounding box center [677, 330] width 545 height 22
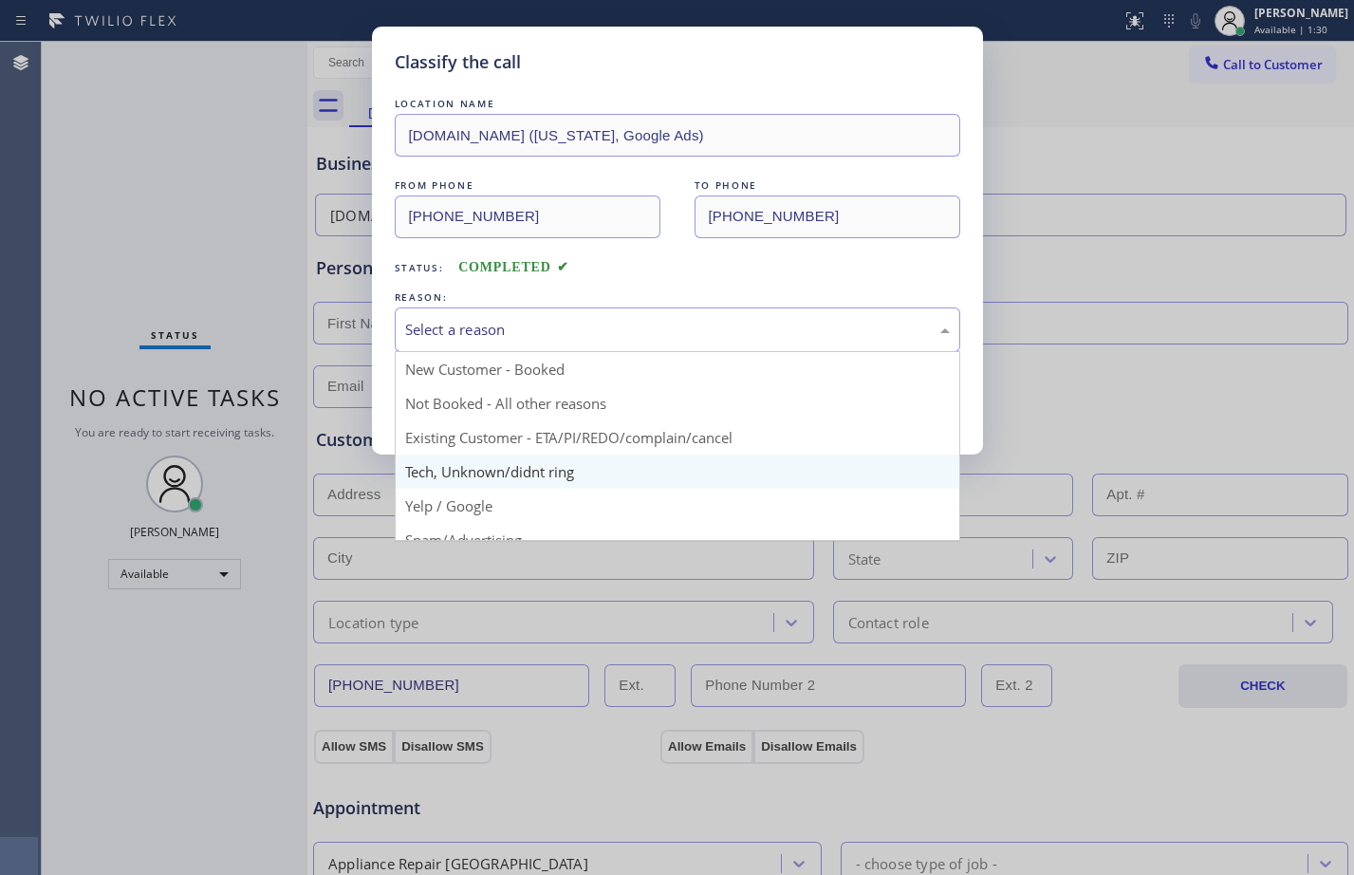
scroll to position [120, 0]
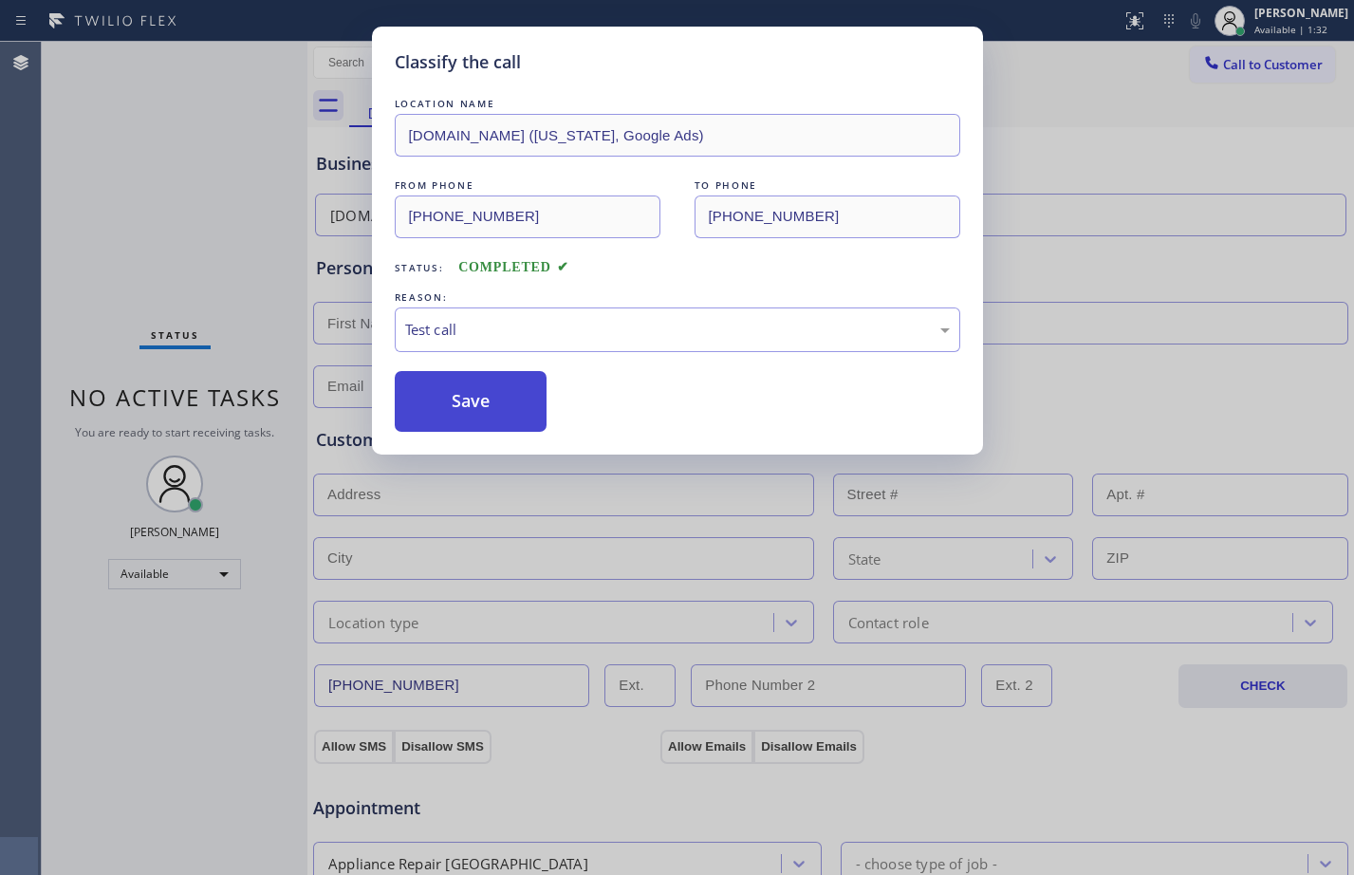
click at [437, 408] on button "Save" at bounding box center [471, 401] width 153 height 61
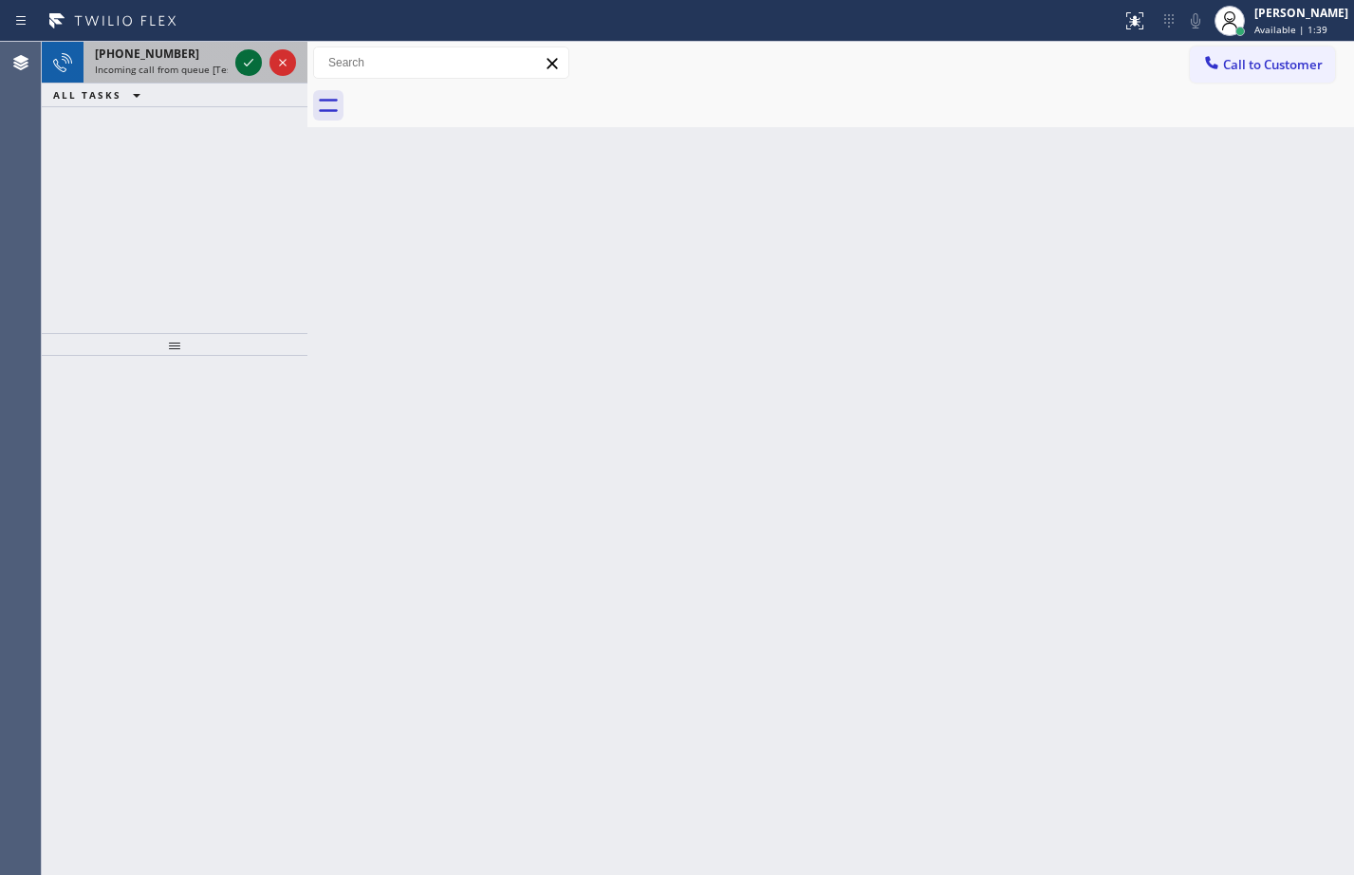
click at [252, 71] on icon at bounding box center [248, 62] width 23 height 23
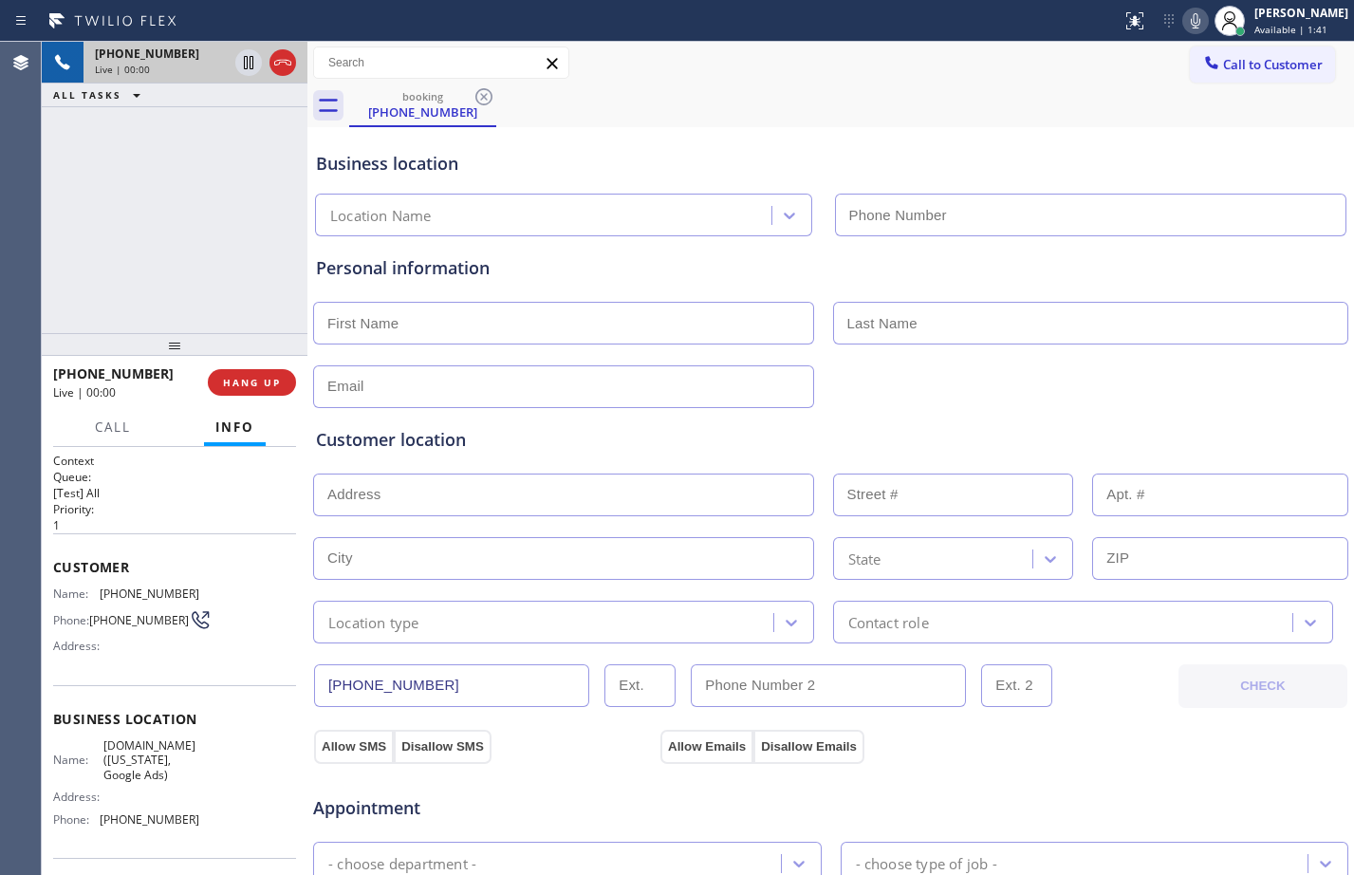
type input "(315) 710-9171"
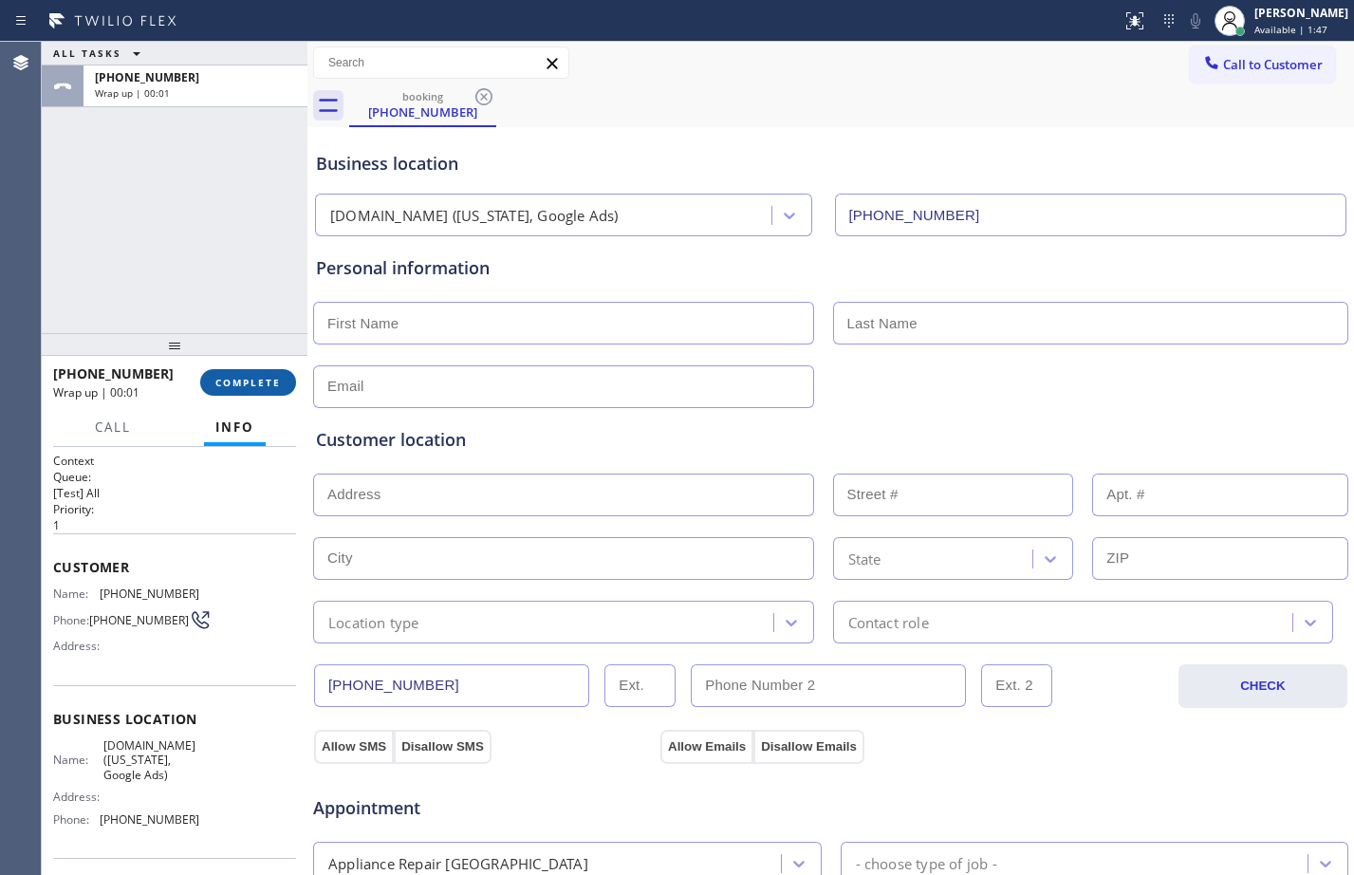
click at [240, 385] on span "COMPLETE" at bounding box center [247, 382] width 65 height 13
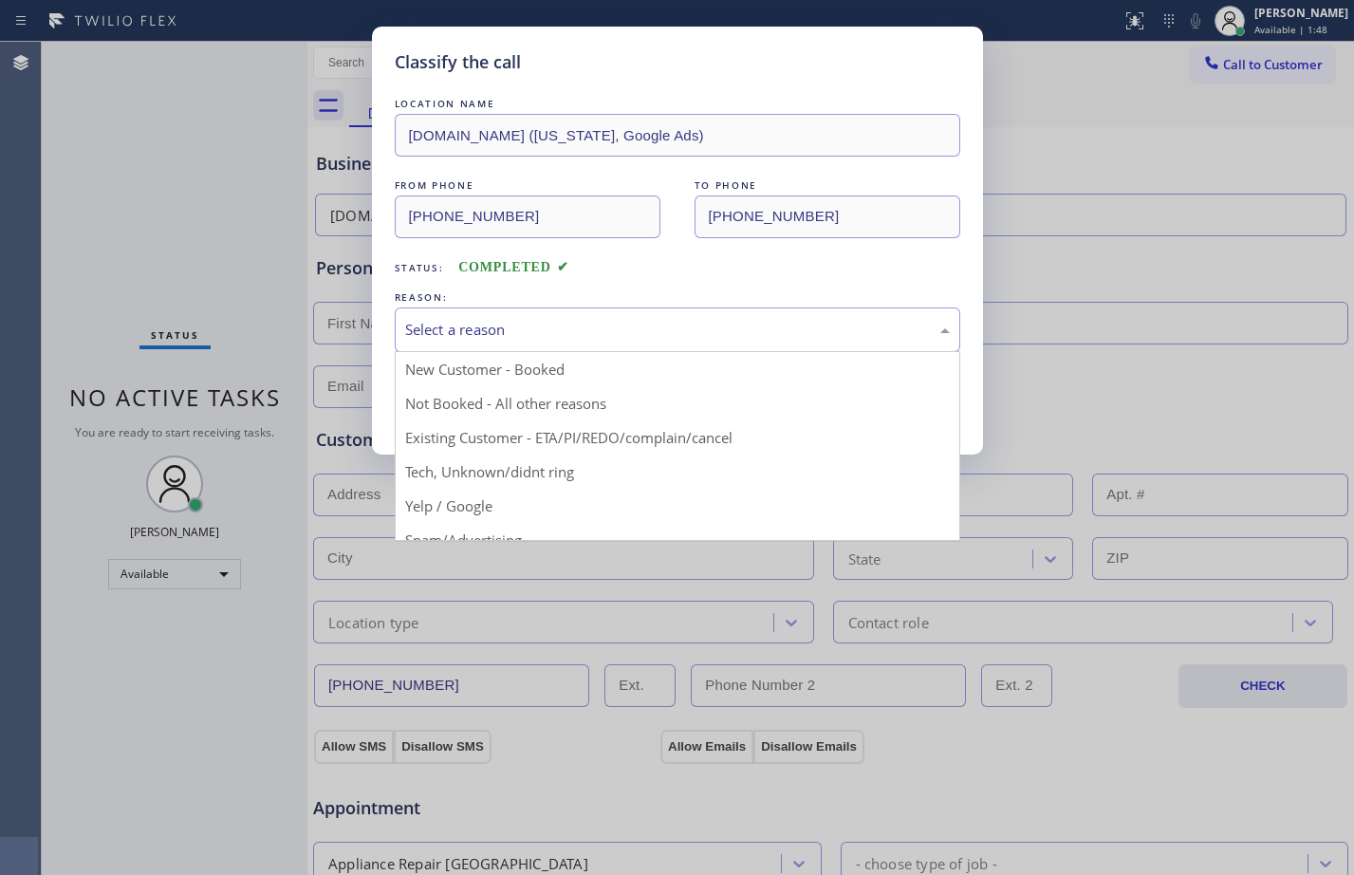
click at [509, 324] on div "Select a reason" at bounding box center [677, 330] width 545 height 22
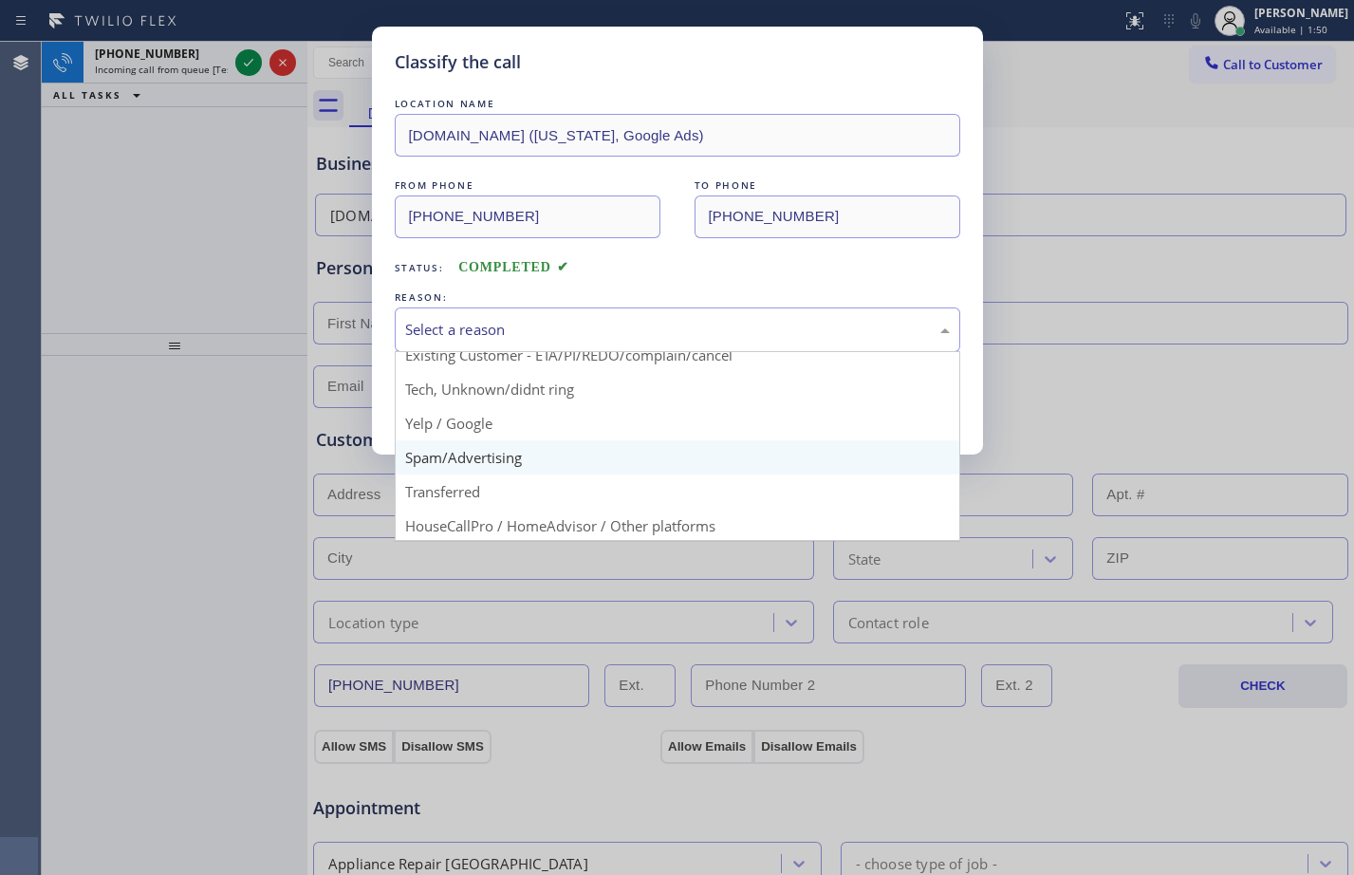
scroll to position [120, 0]
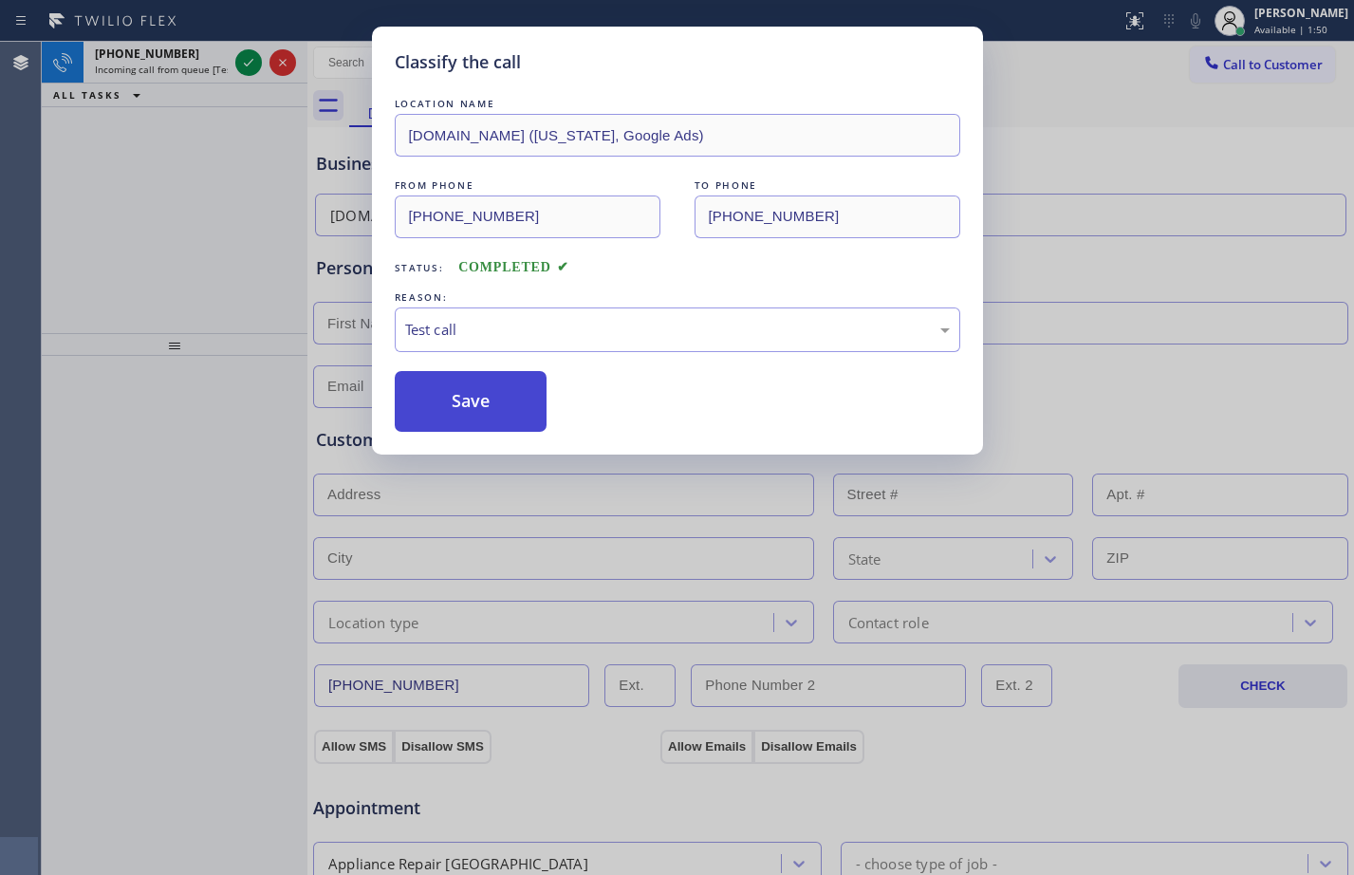
click at [461, 390] on button "Save" at bounding box center [471, 401] width 153 height 61
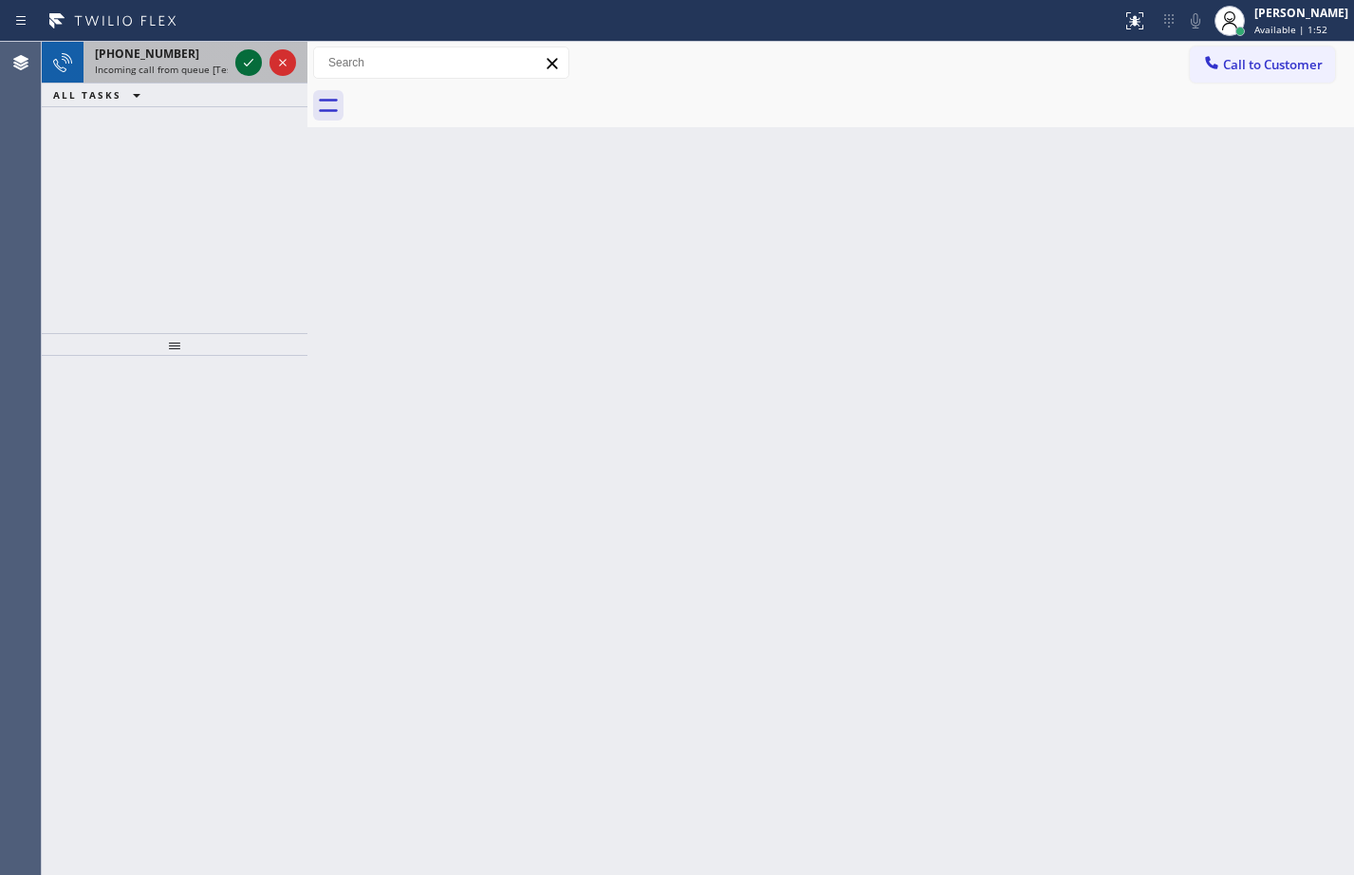
click at [257, 64] on icon at bounding box center [248, 62] width 23 height 23
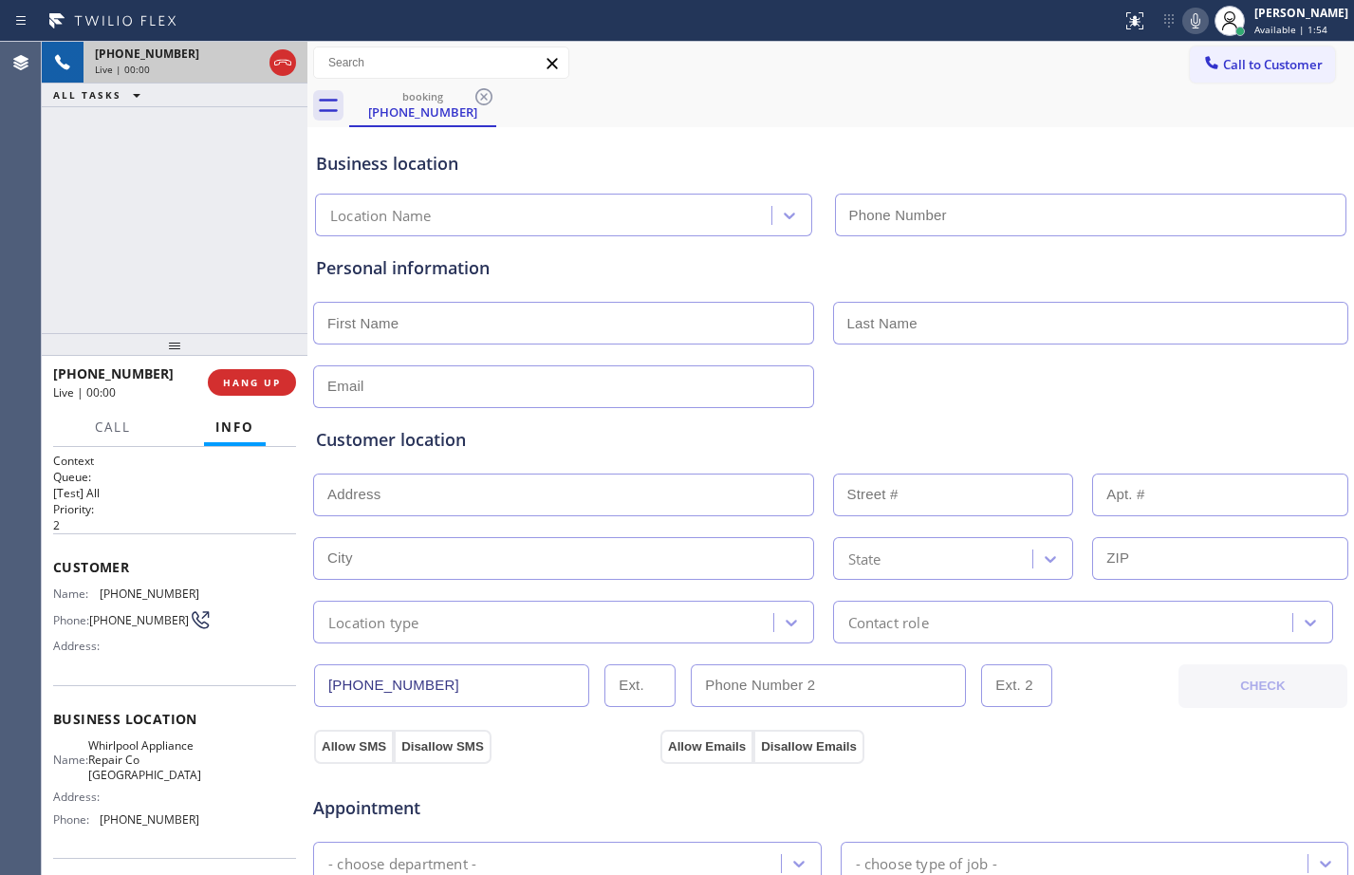
type input "(215) 618-9107"
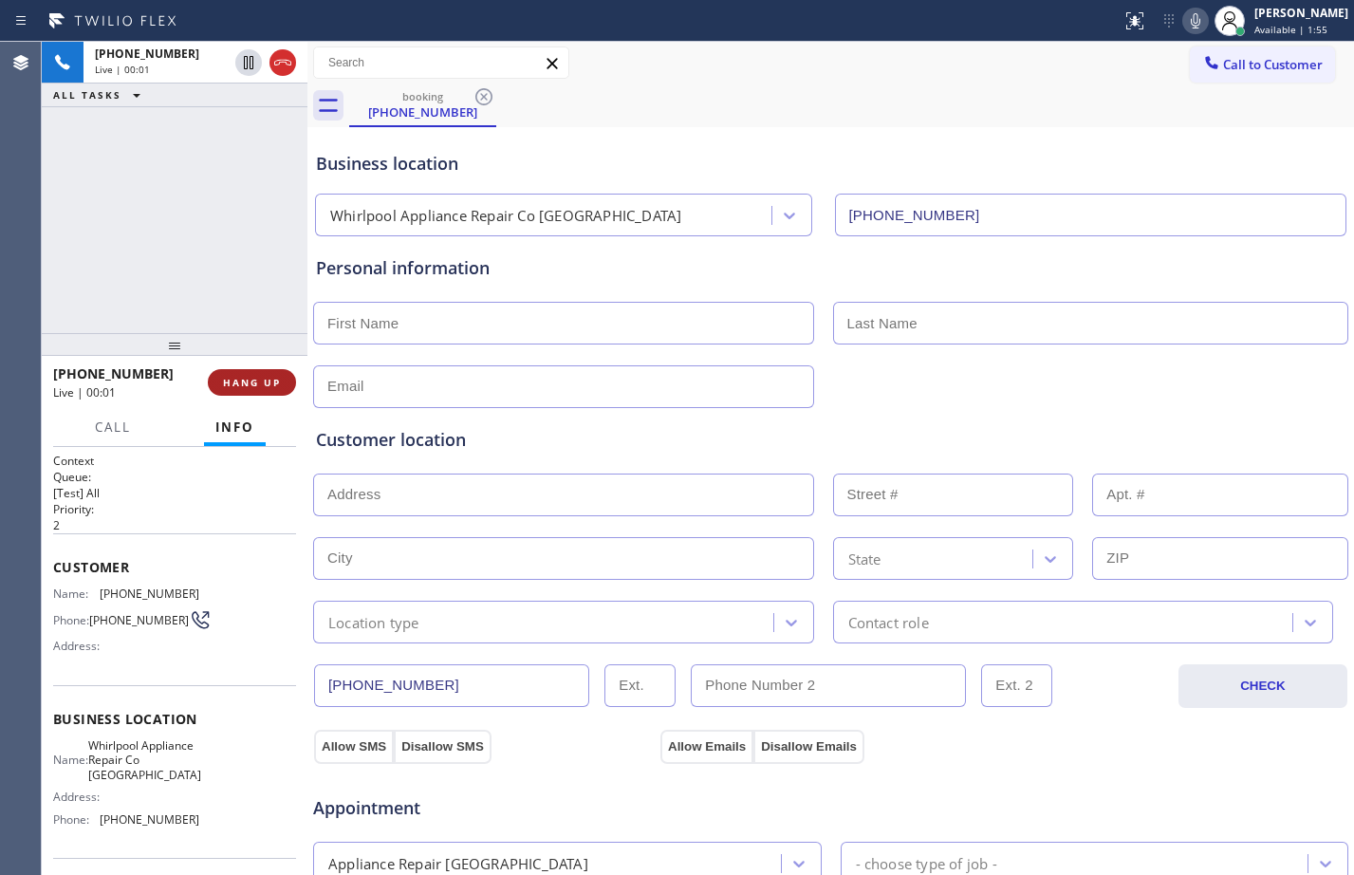
click at [257, 389] on span "HANG UP" at bounding box center [252, 382] width 58 height 13
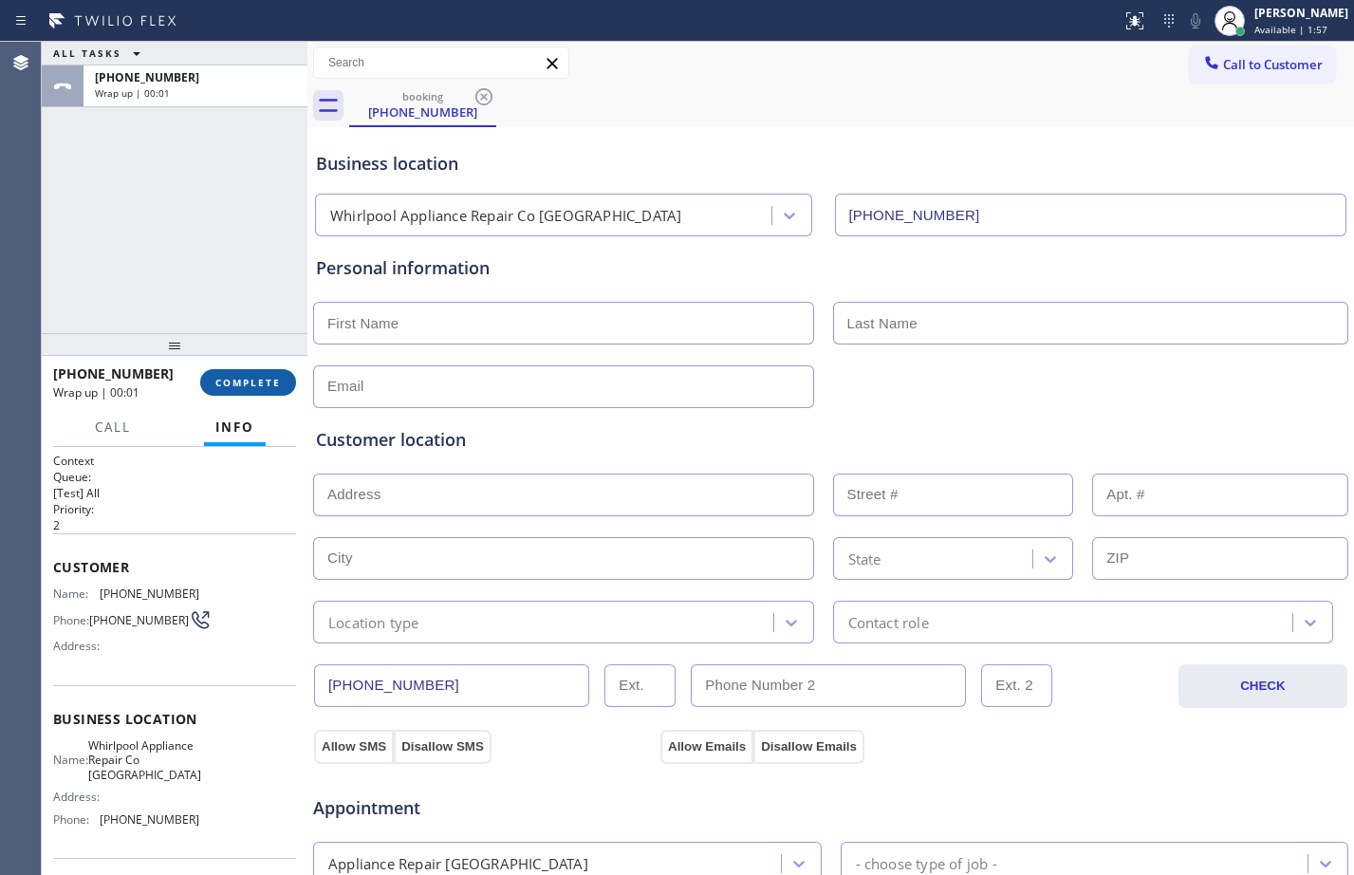
click at [258, 374] on button "COMPLETE" at bounding box center [248, 382] width 96 height 27
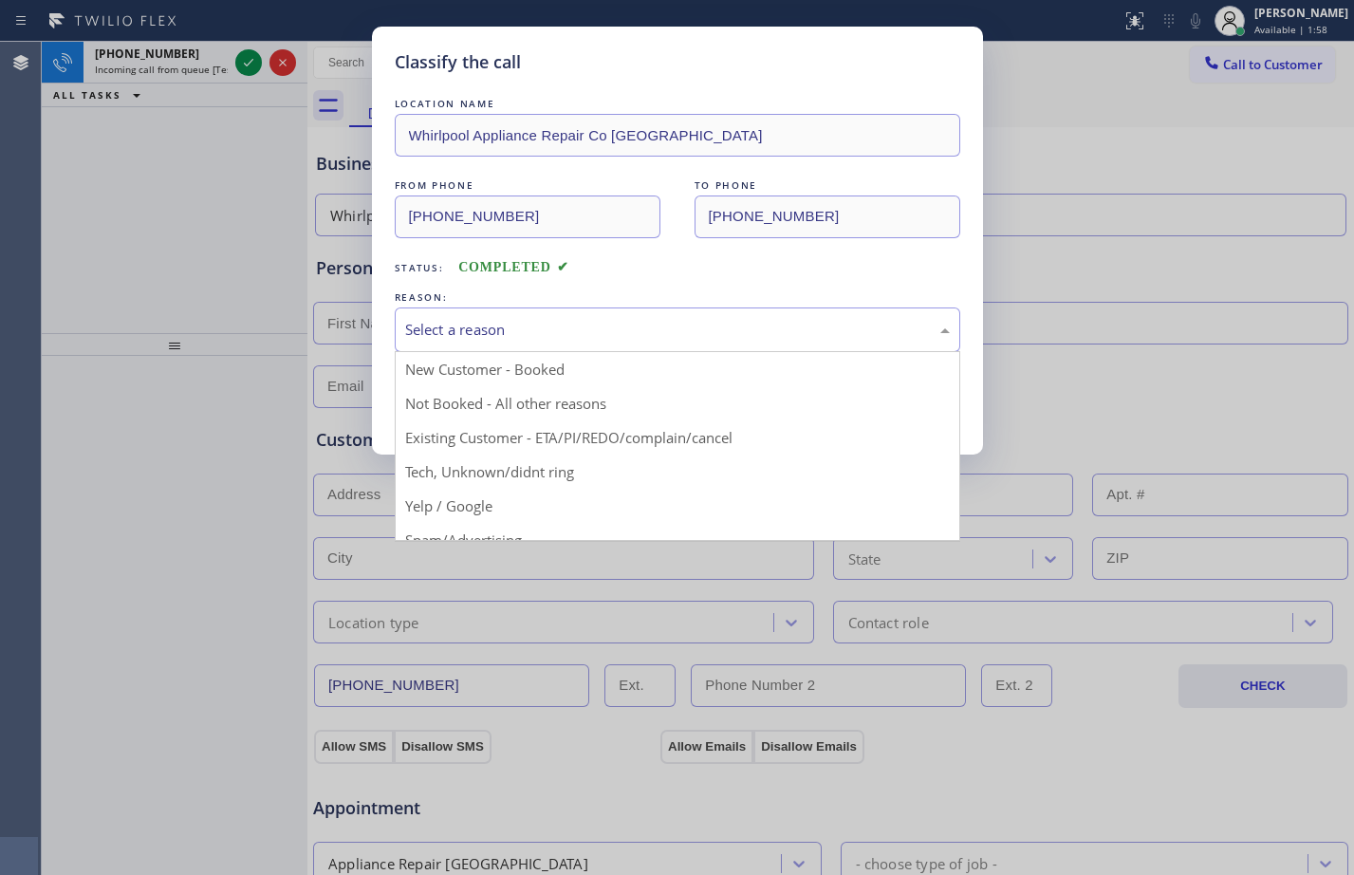
click at [638, 330] on div "Select a reason" at bounding box center [677, 330] width 545 height 22
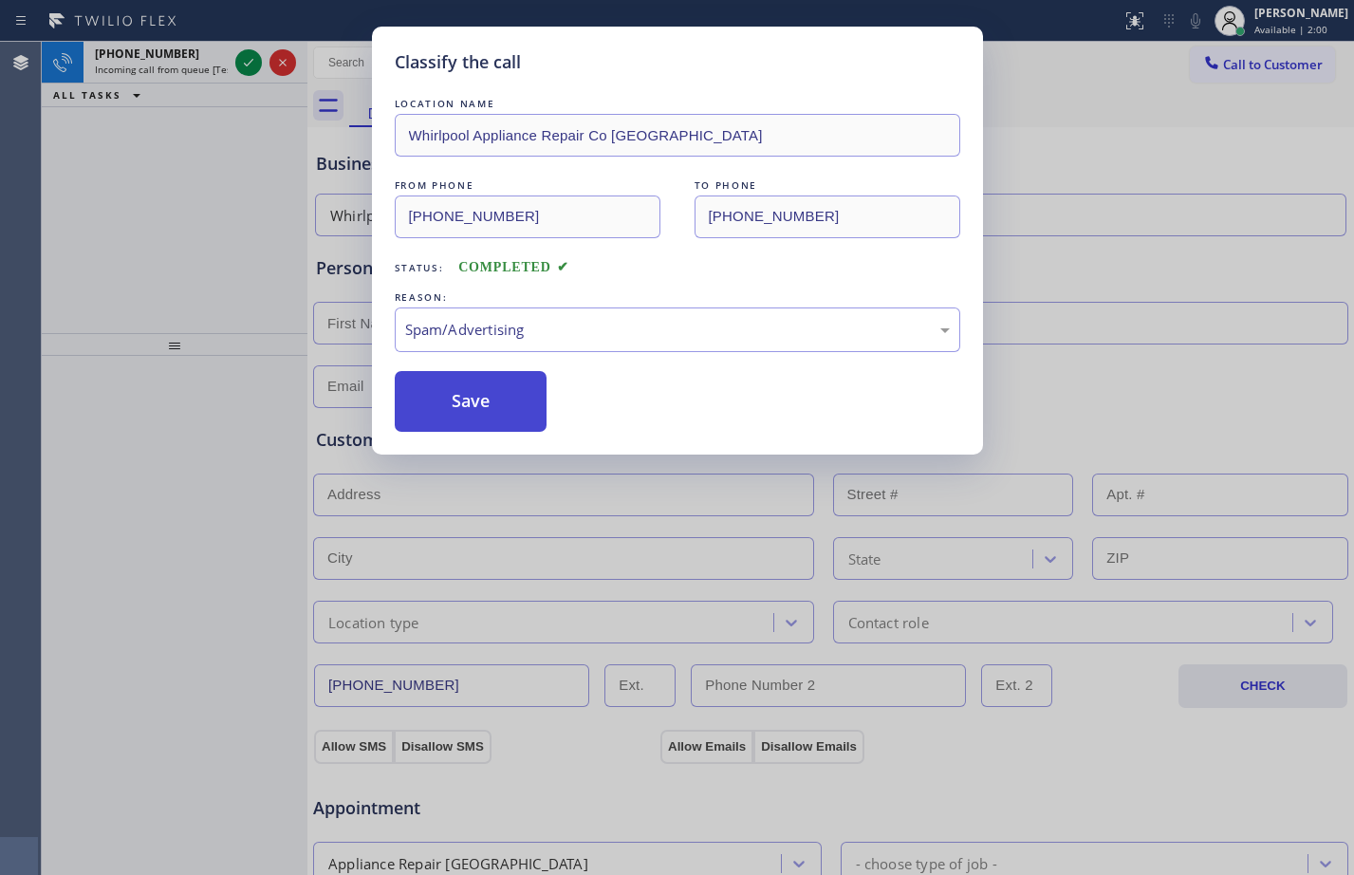
click at [491, 390] on button "Save" at bounding box center [471, 401] width 153 height 61
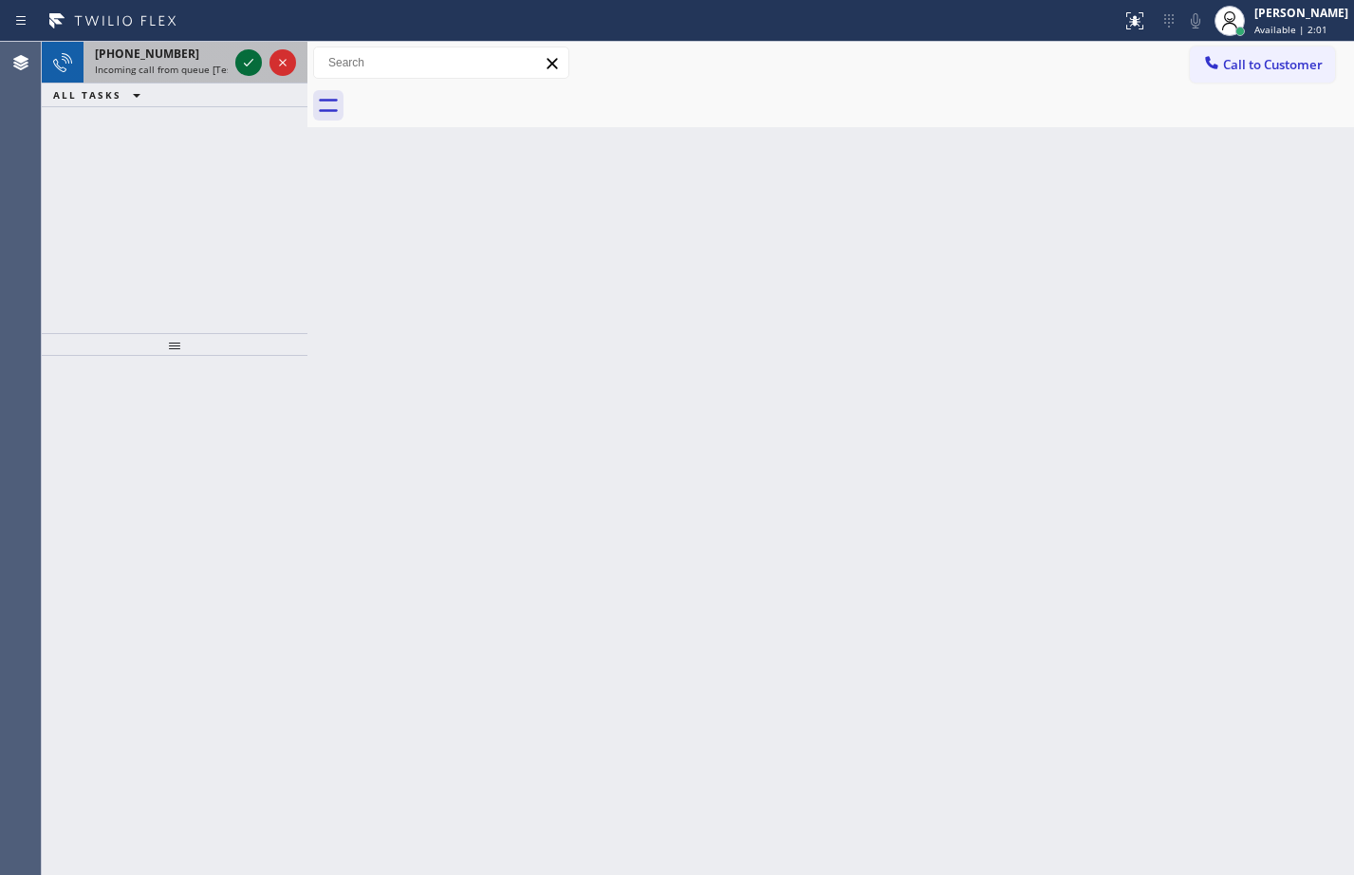
click at [247, 55] on icon at bounding box center [248, 62] width 23 height 23
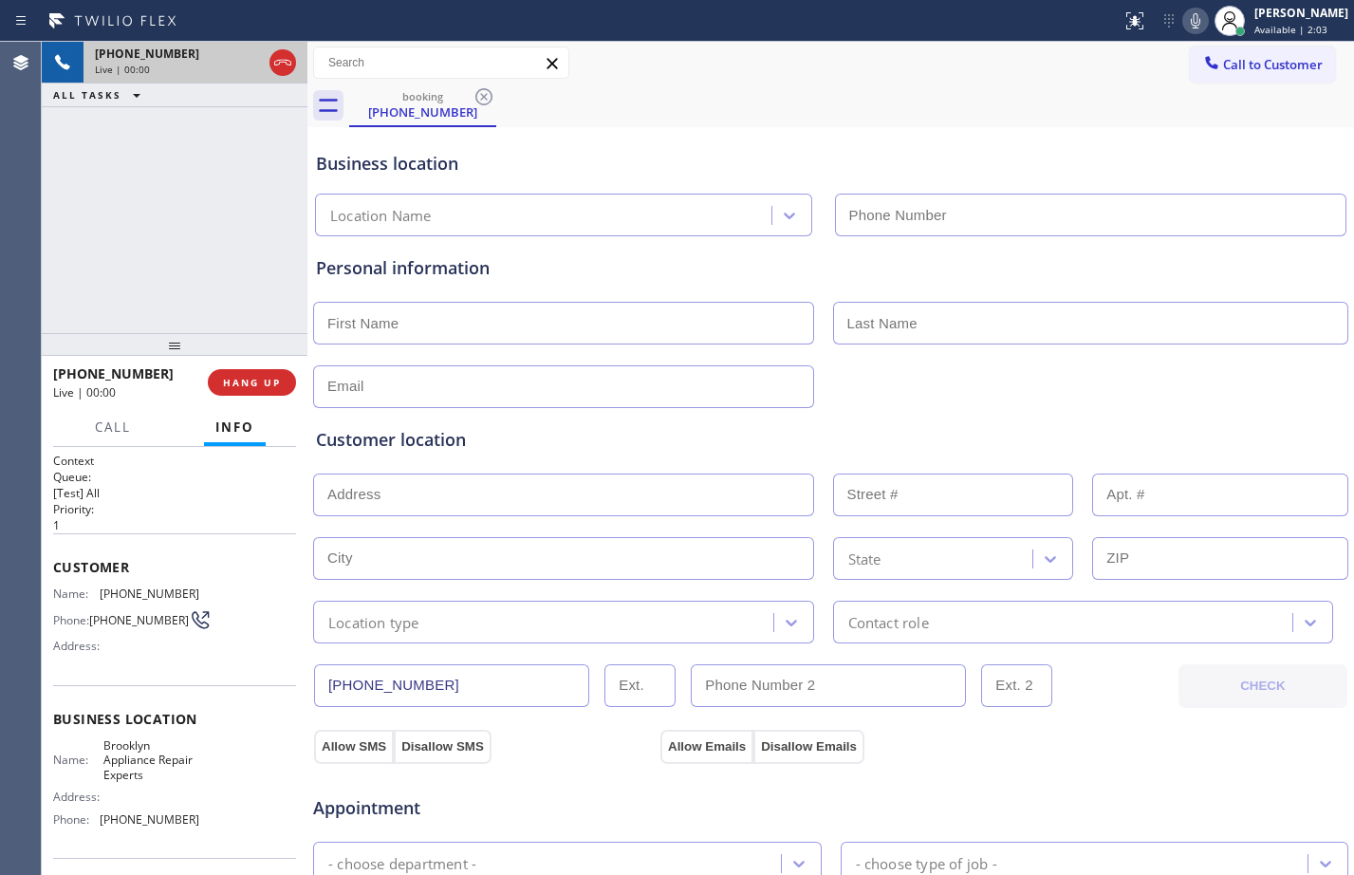
type input "(347) 757-4373"
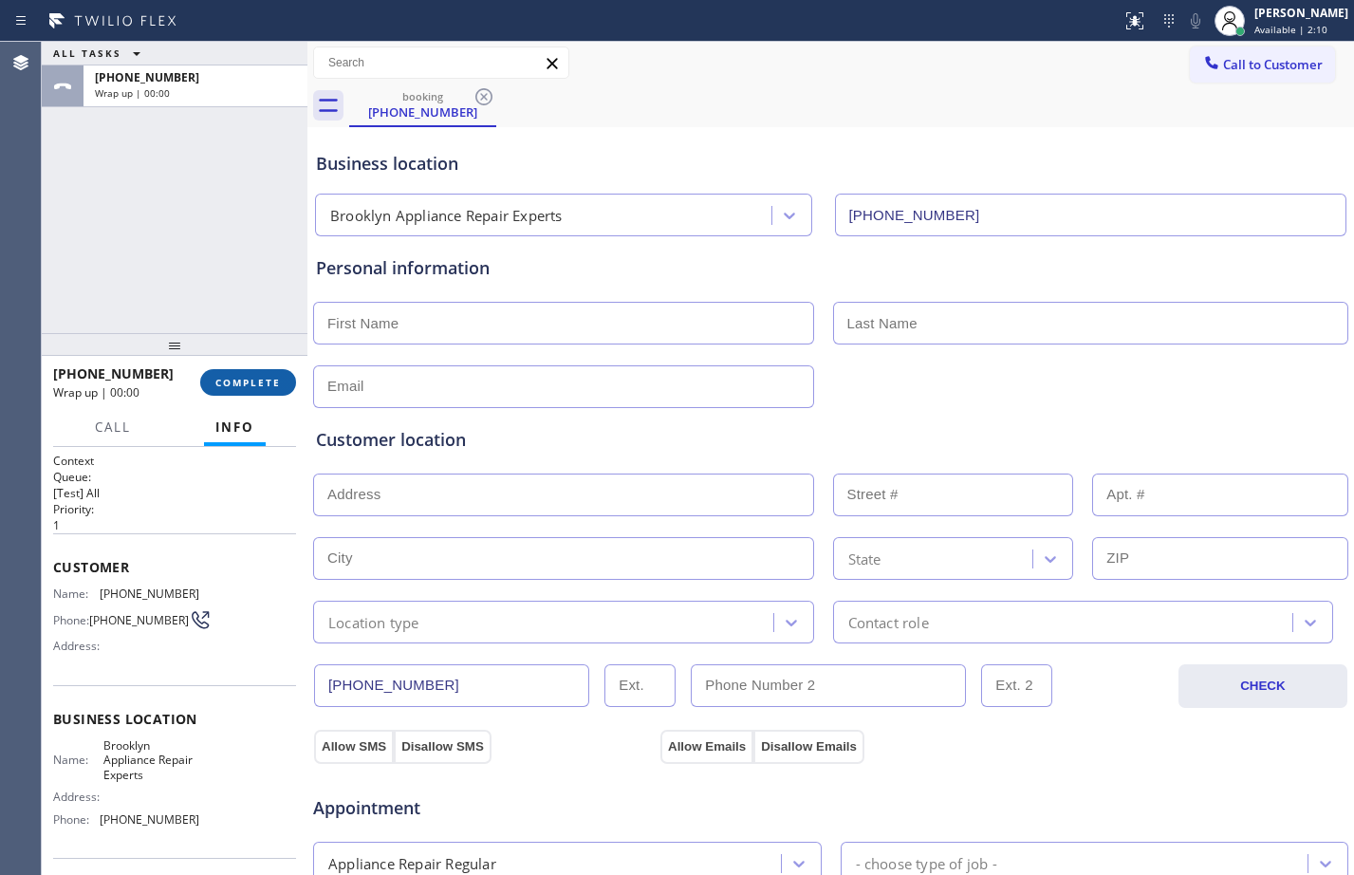
click at [239, 386] on span "COMPLETE" at bounding box center [247, 382] width 65 height 13
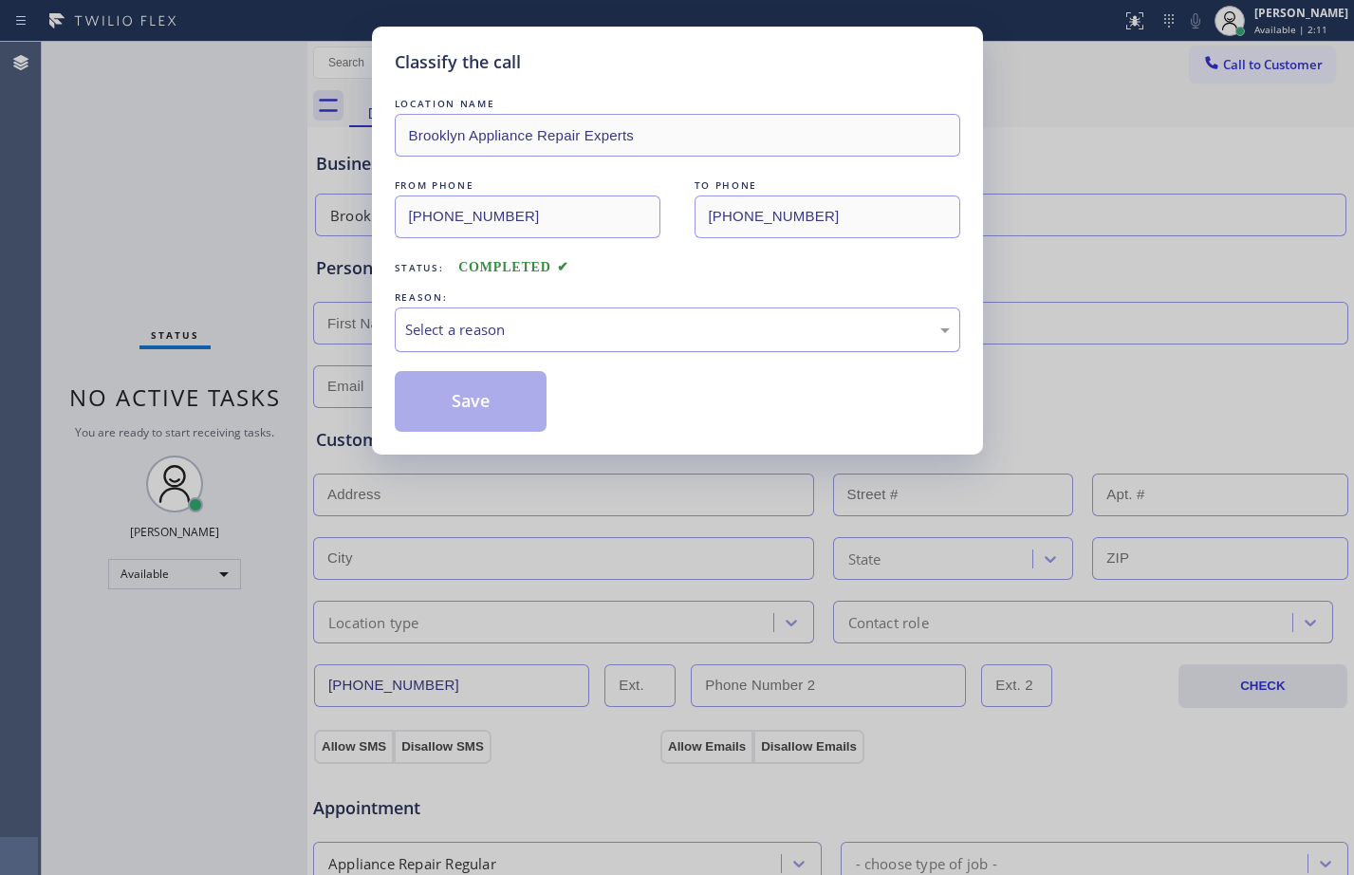
click at [562, 327] on div "Select a reason" at bounding box center [677, 330] width 545 height 22
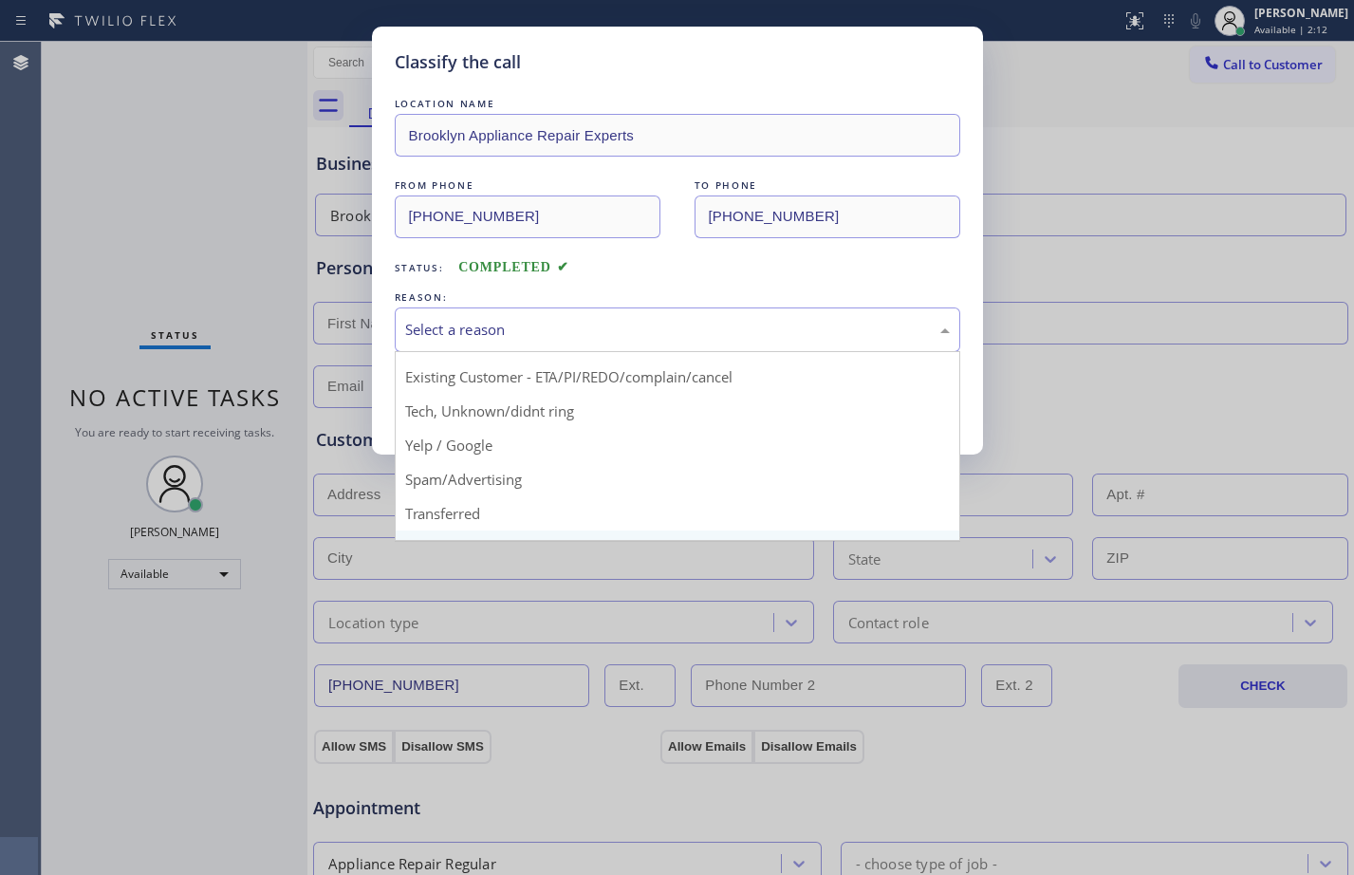
scroll to position [120, 0]
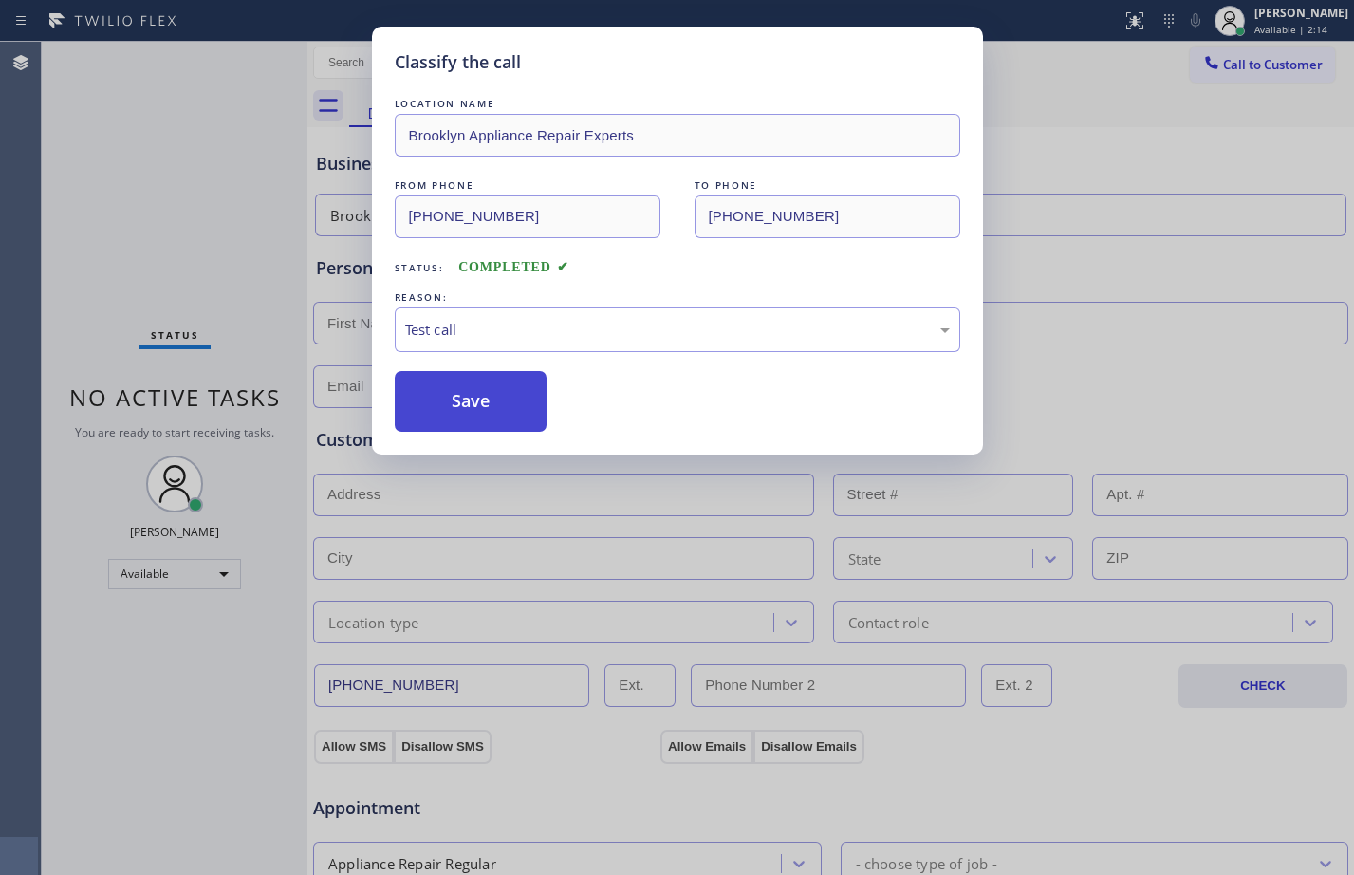
click at [468, 396] on button "Save" at bounding box center [471, 401] width 153 height 61
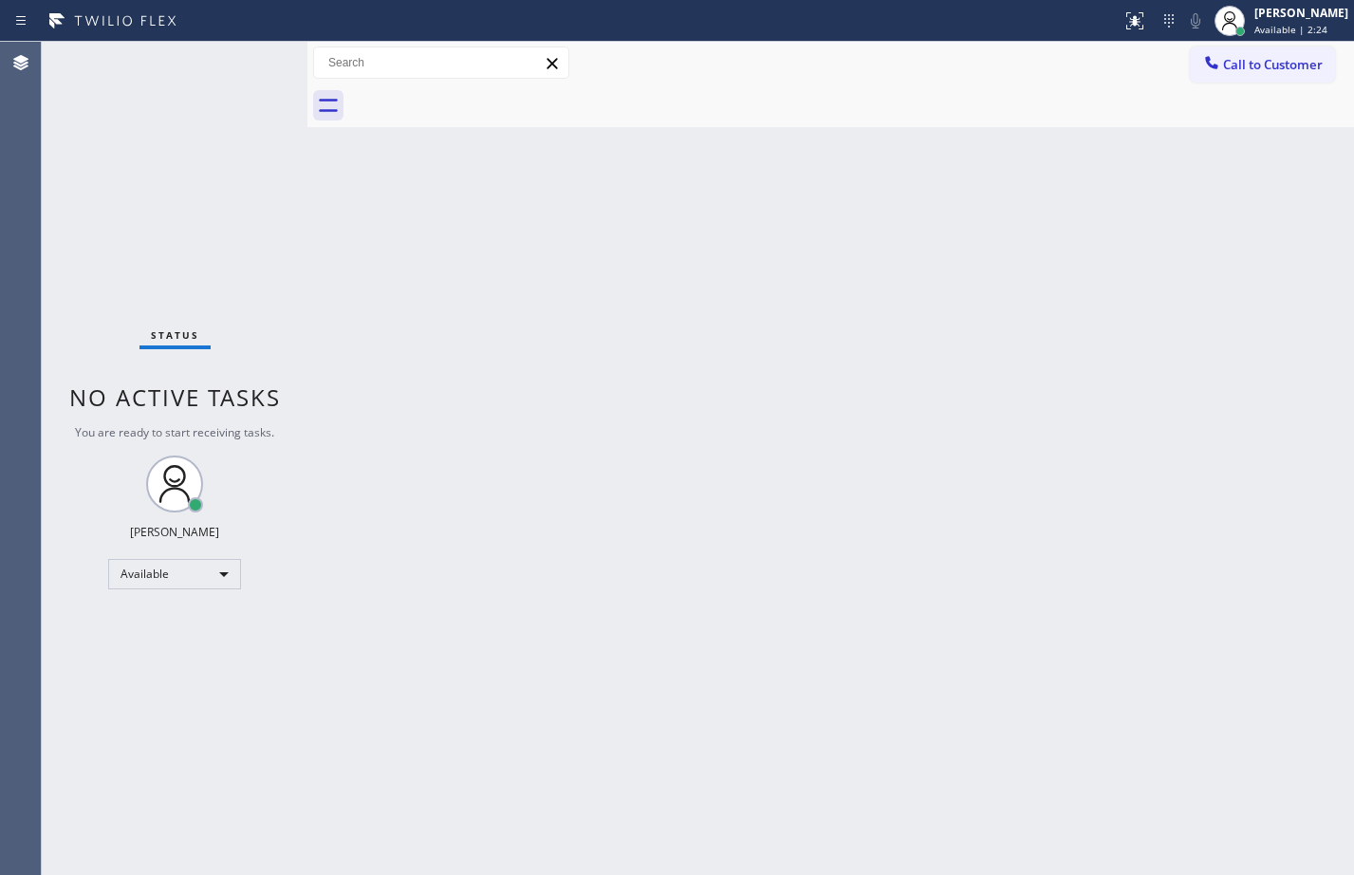
click at [683, 480] on div "Back to Dashboard Change Sender ID Customers Technicians Select a contact Outbo…" at bounding box center [830, 458] width 1047 height 833
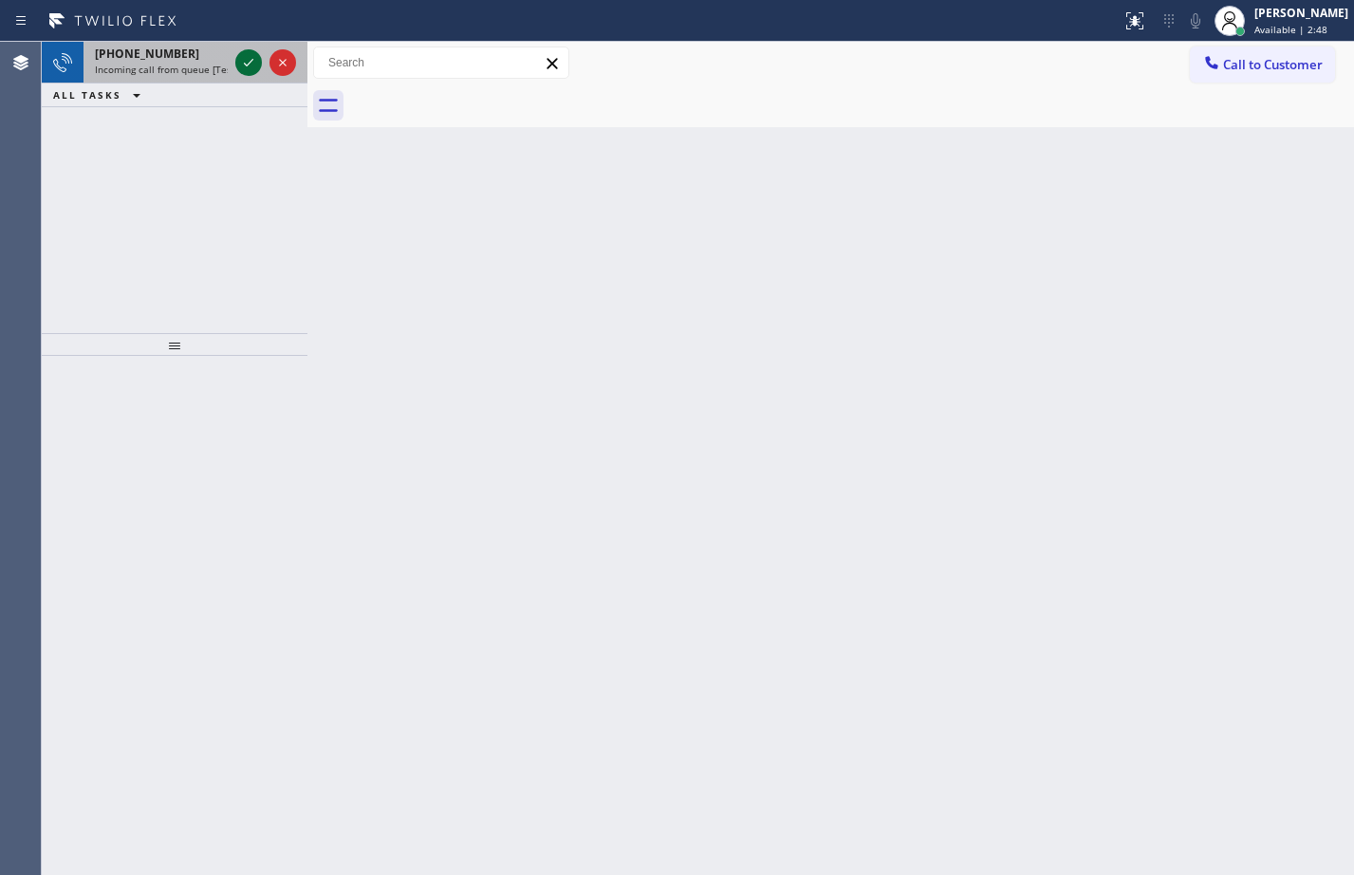
click at [249, 62] on icon at bounding box center [248, 62] width 23 height 23
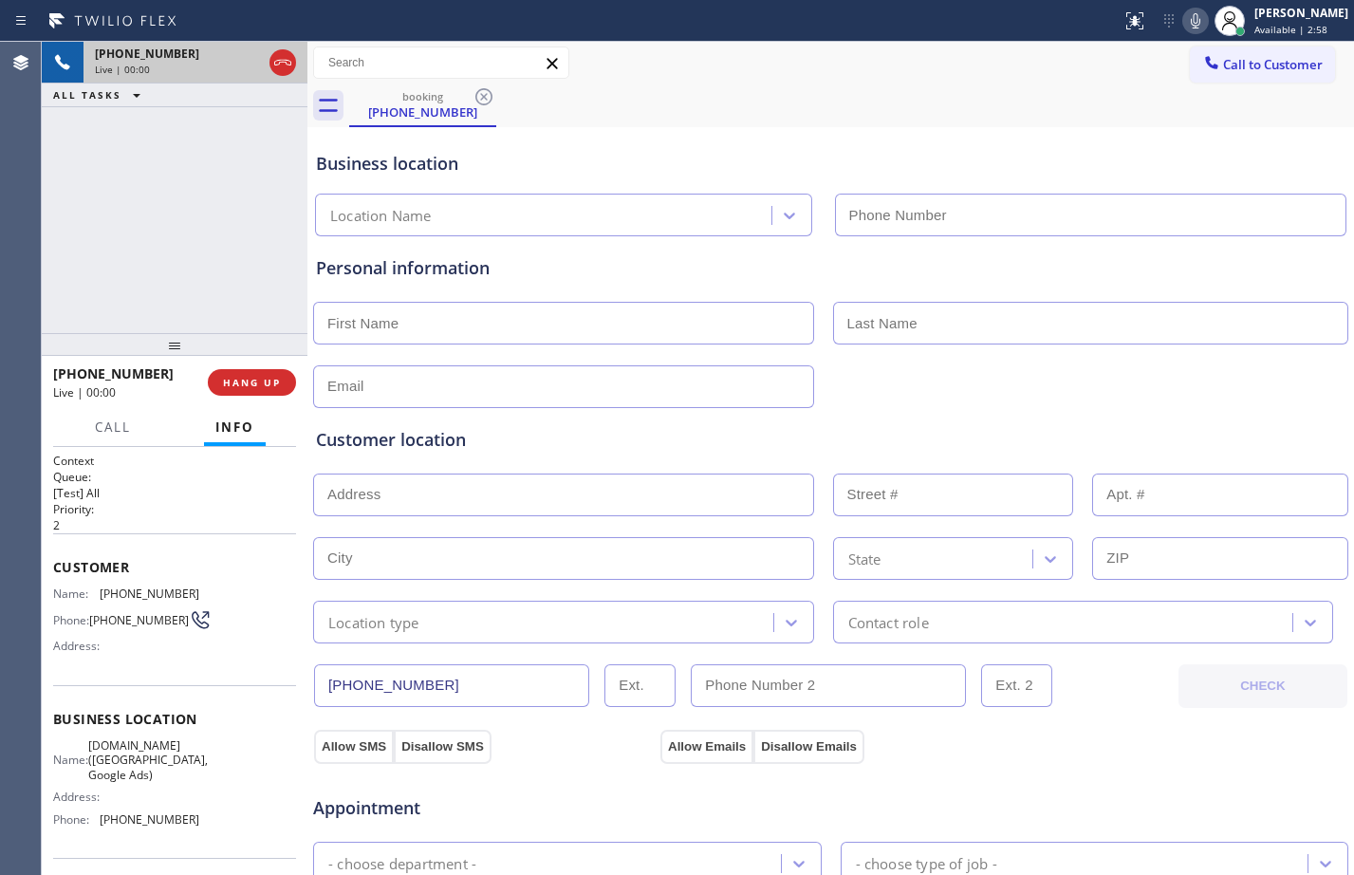
type input "(949) 776-7696"
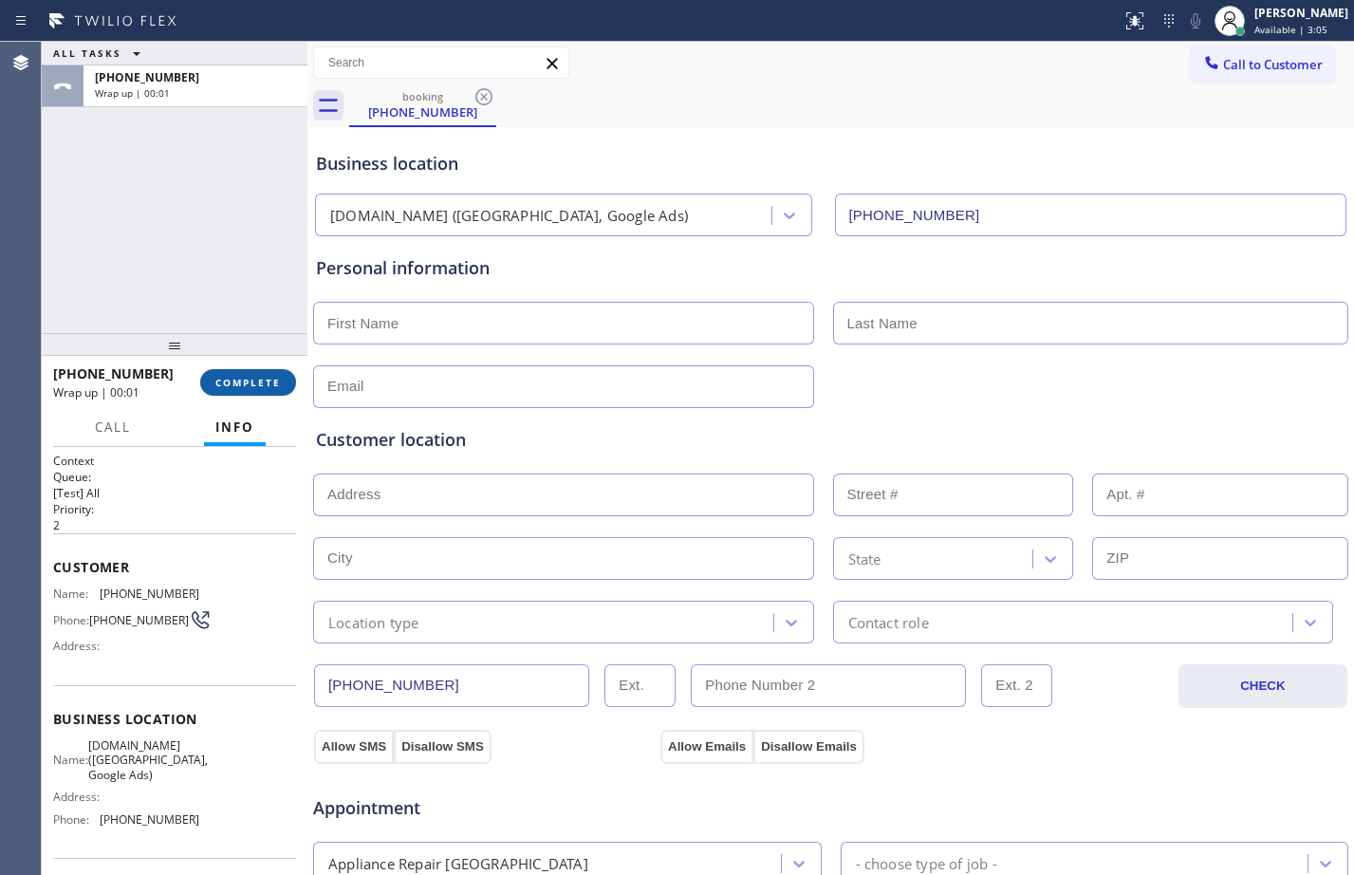
click at [242, 382] on span "COMPLETE" at bounding box center [247, 382] width 65 height 13
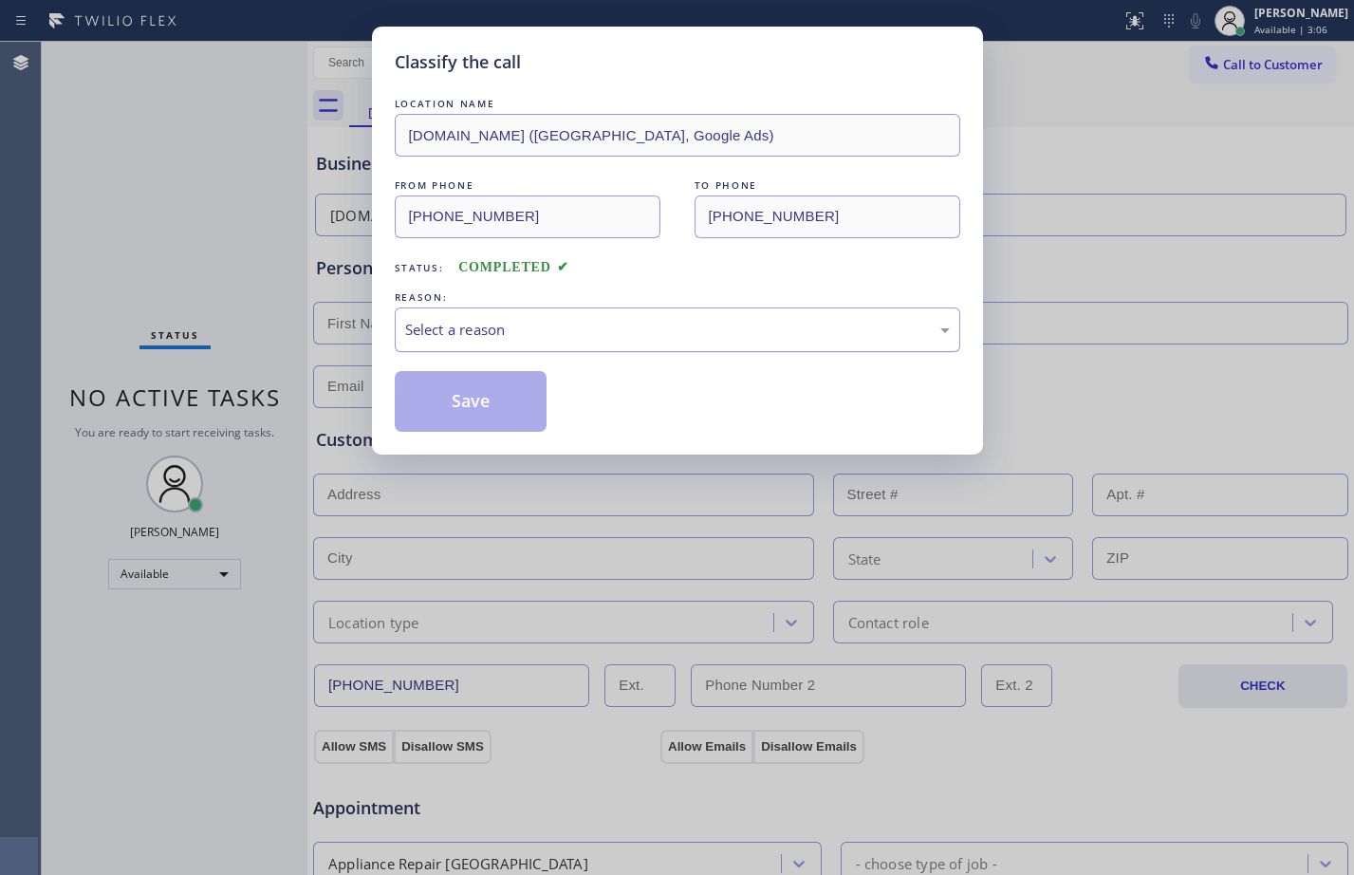
click at [436, 310] on div "Select a reason" at bounding box center [678, 329] width 566 height 45
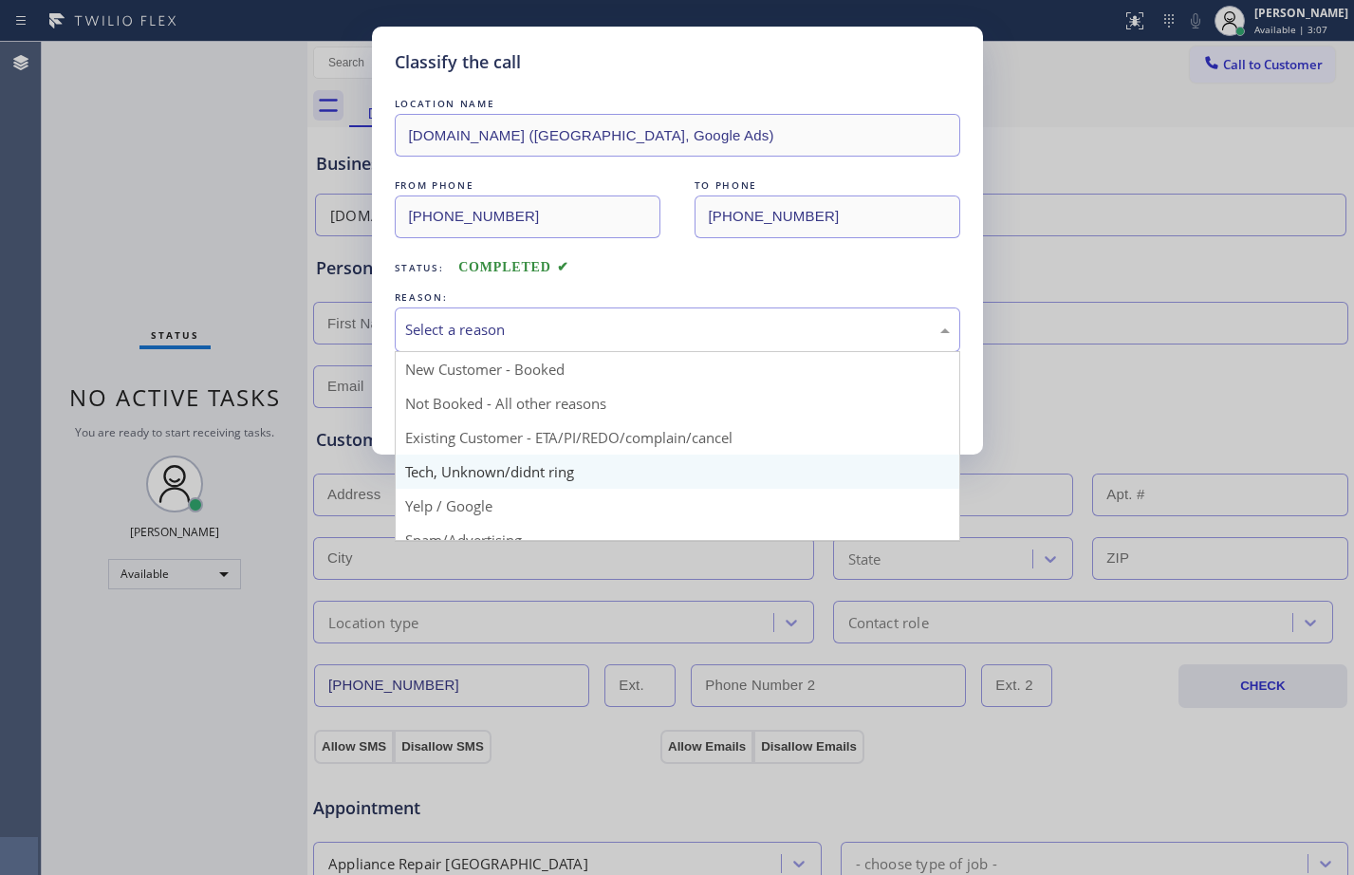
scroll to position [120, 0]
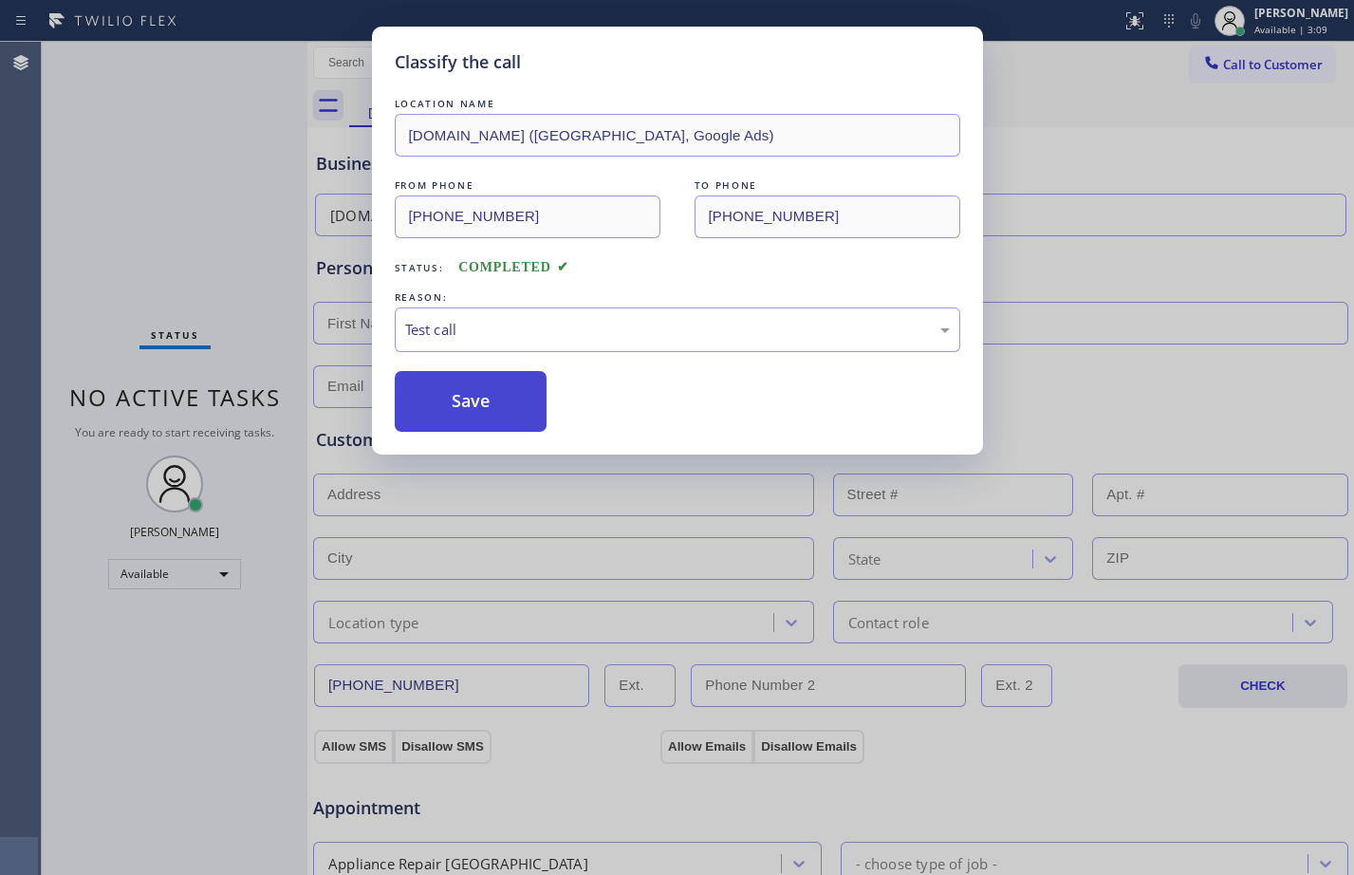
click at [454, 396] on button "Save" at bounding box center [471, 401] width 153 height 61
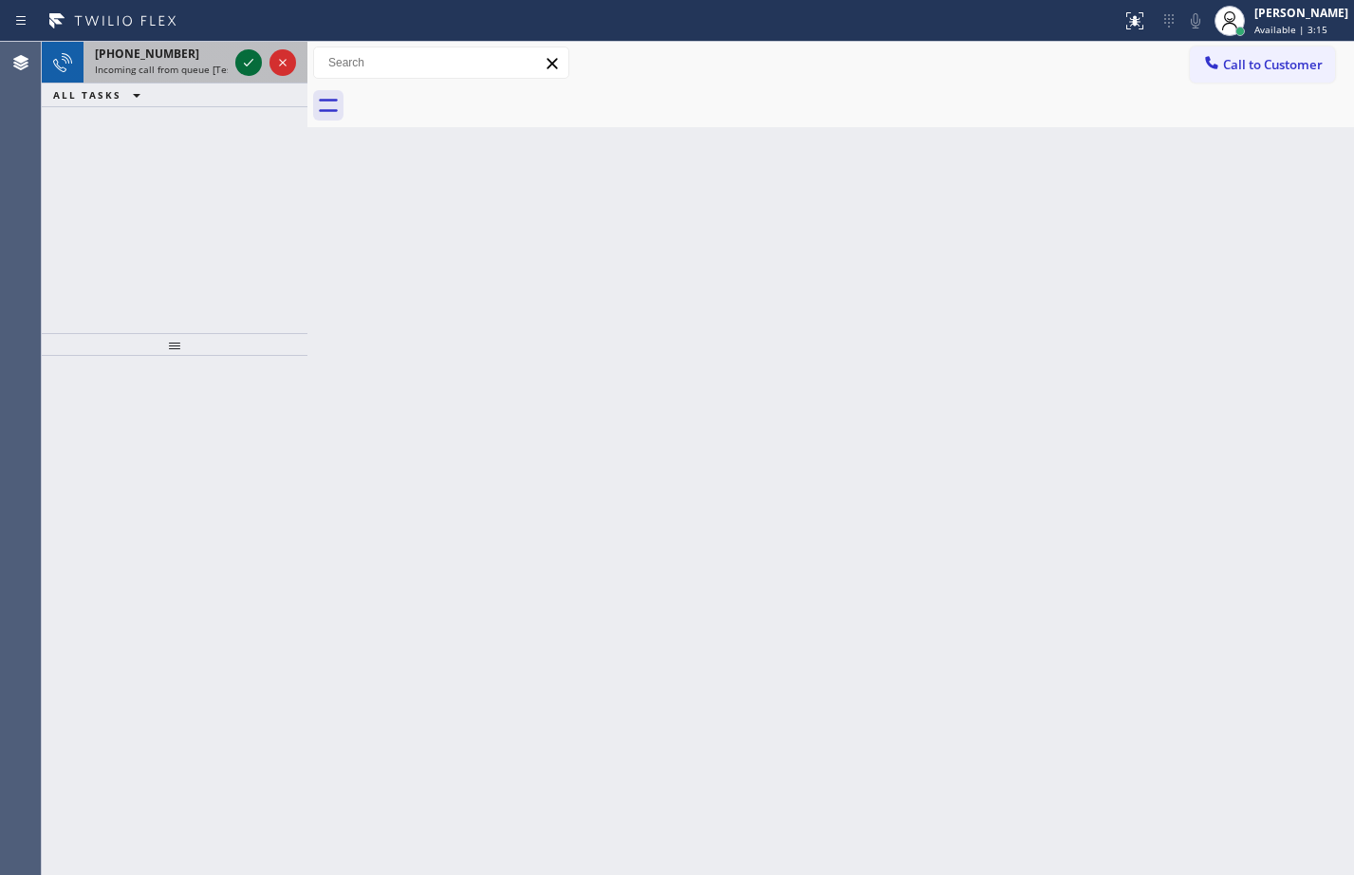
click at [253, 64] on icon at bounding box center [248, 62] width 23 height 23
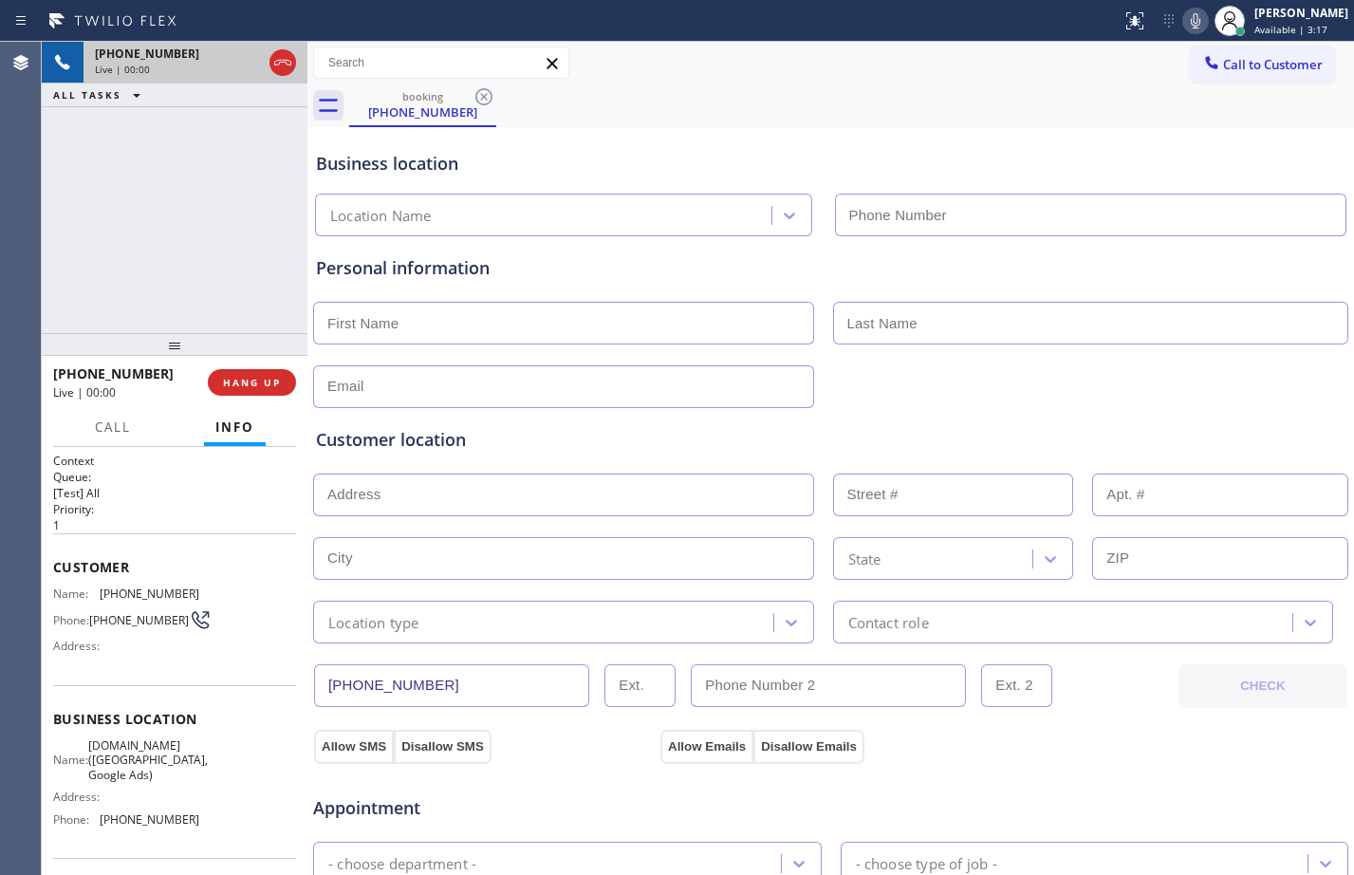
type input "(949) 613-5294"
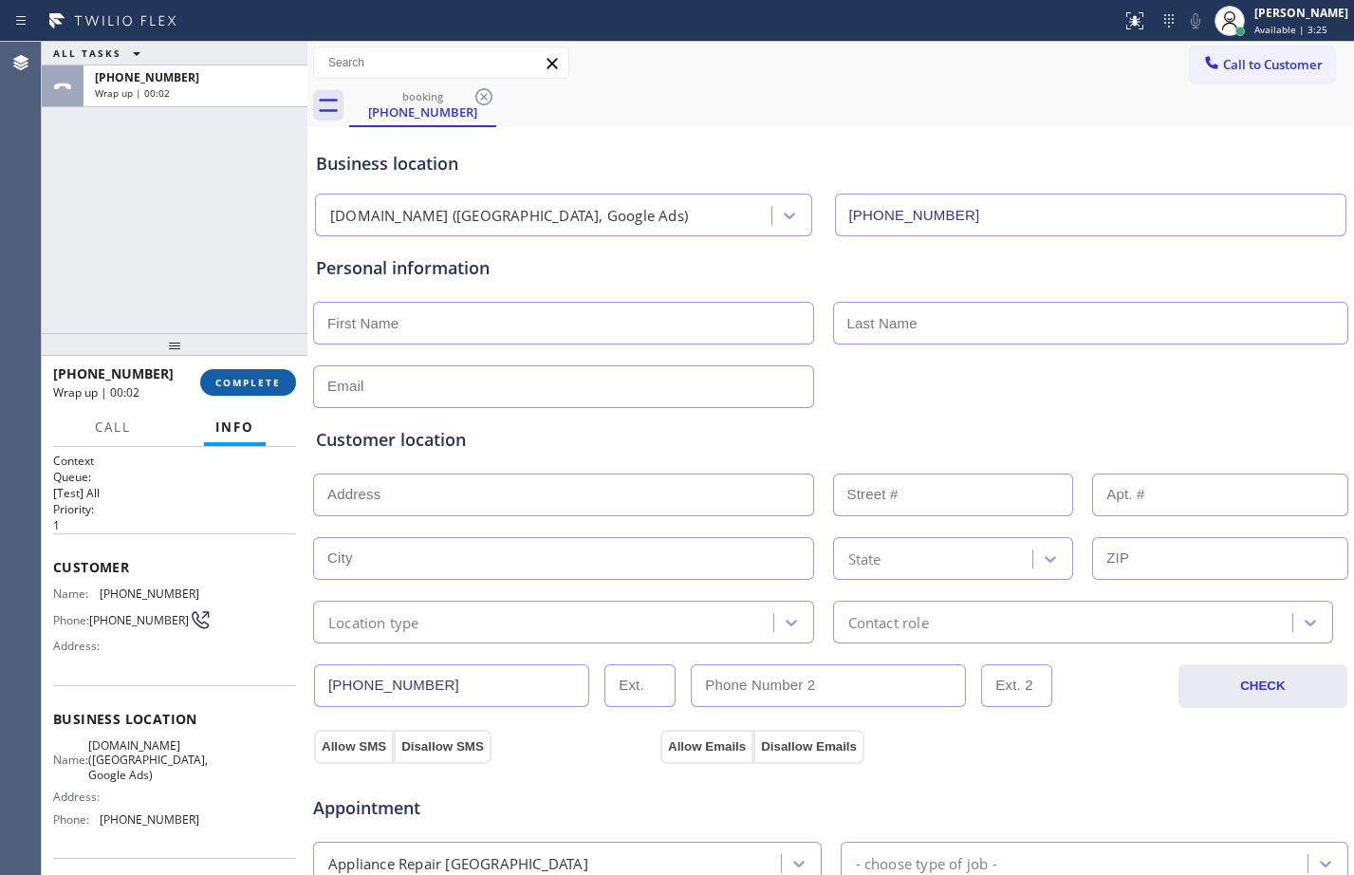
click at [251, 374] on button "COMPLETE" at bounding box center [248, 382] width 96 height 27
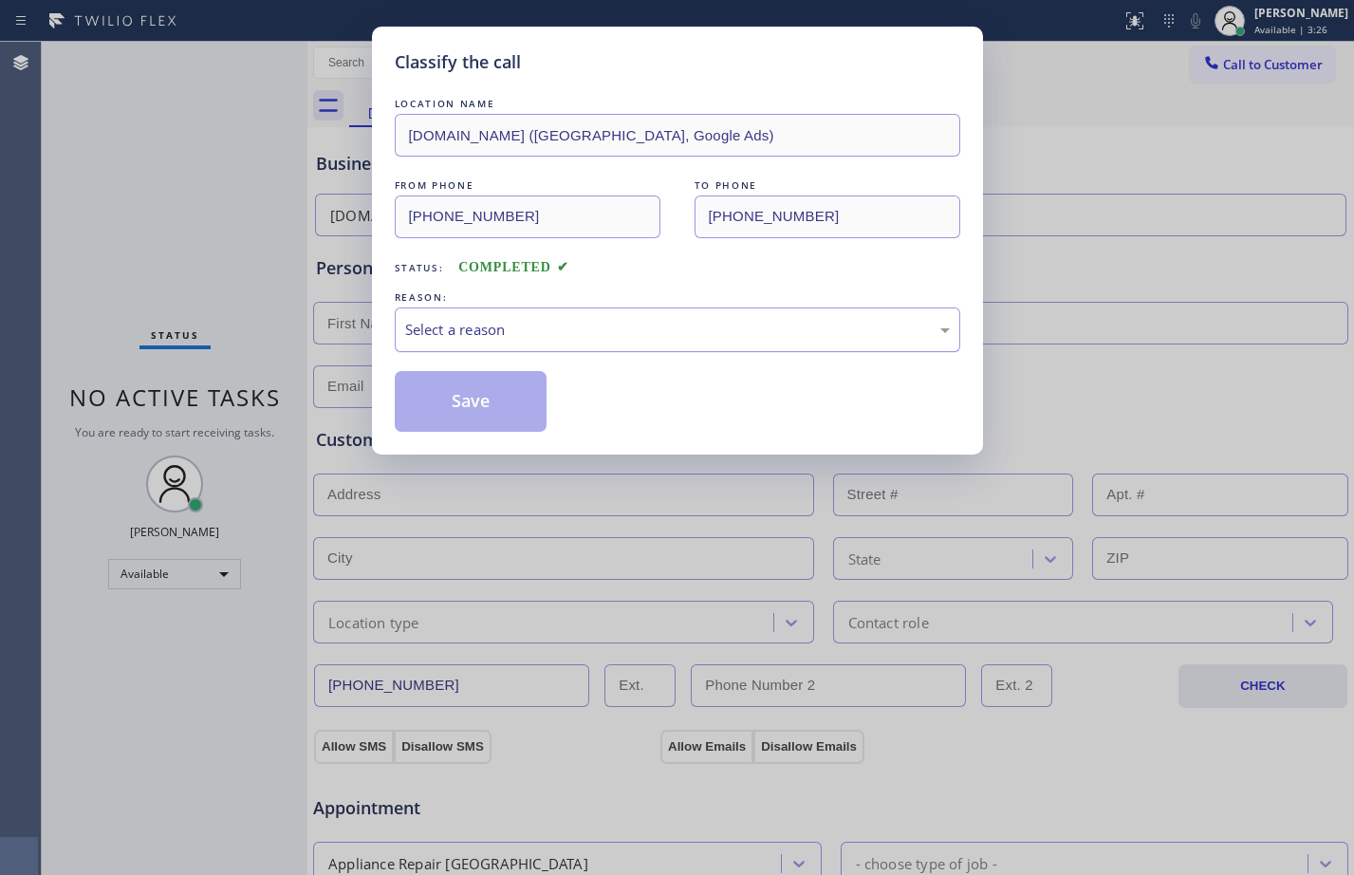
click at [633, 328] on div "Select a reason" at bounding box center [677, 330] width 545 height 22
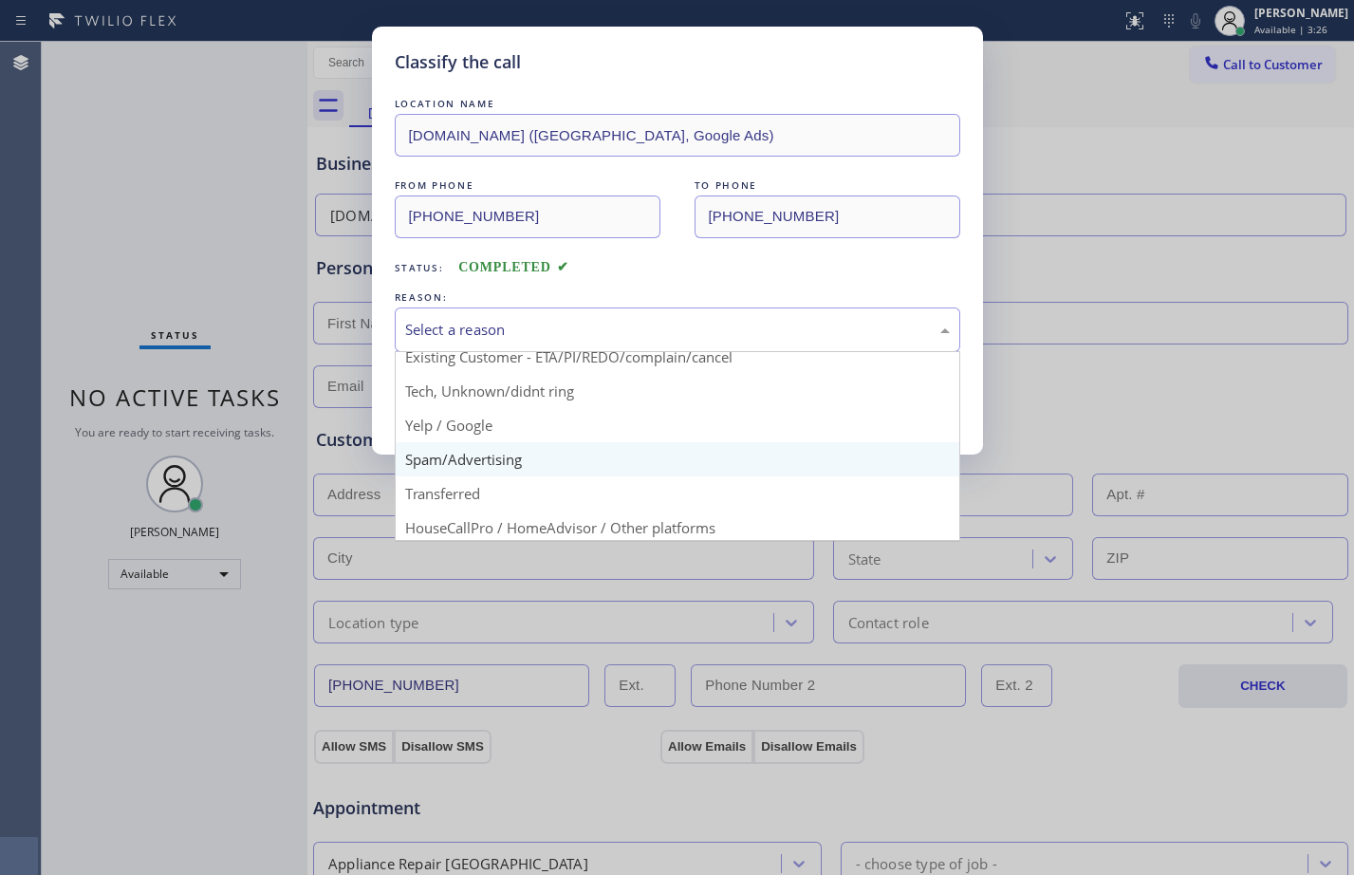
scroll to position [120, 0]
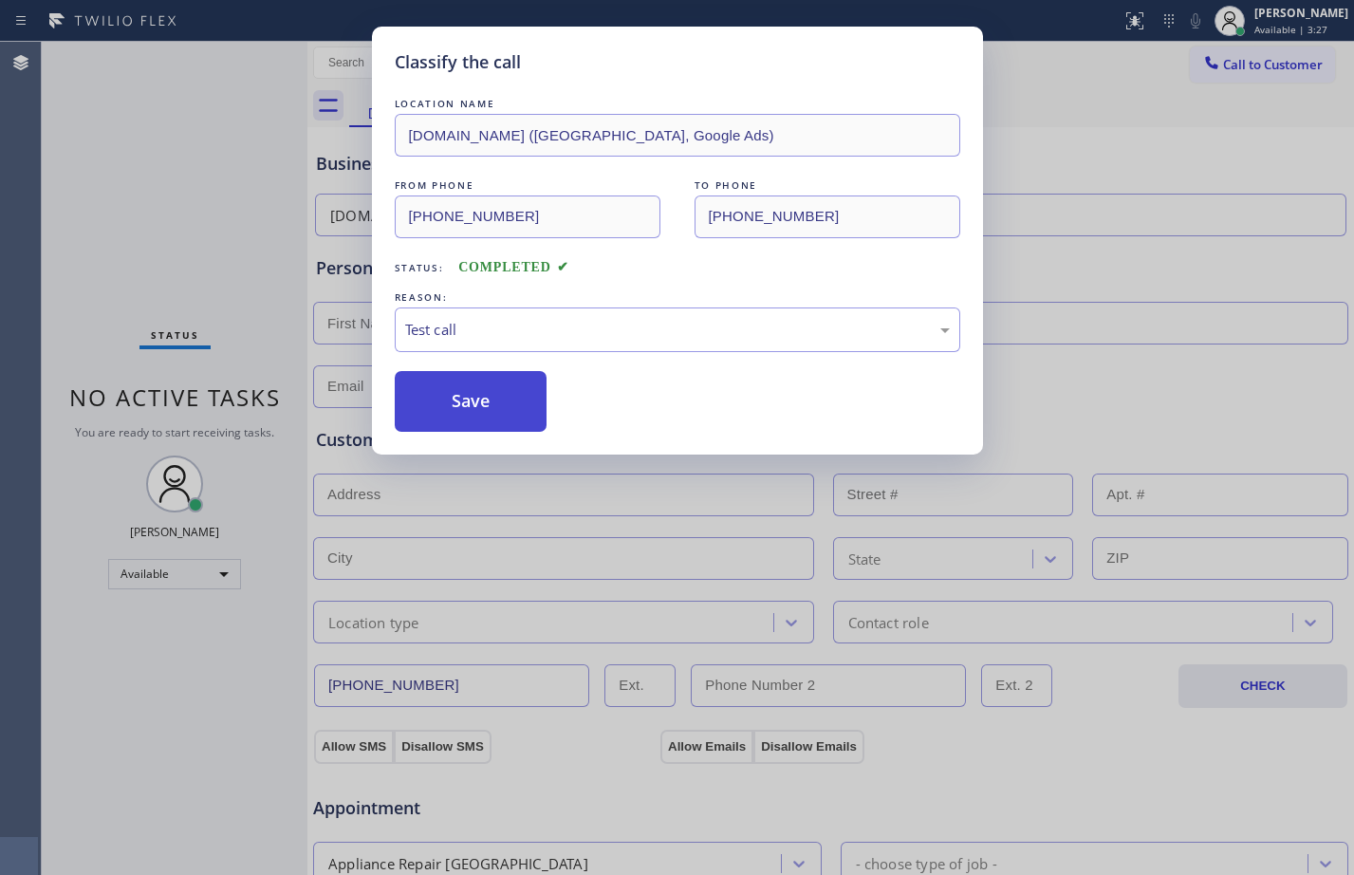
click at [478, 390] on button "Save" at bounding box center [471, 401] width 153 height 61
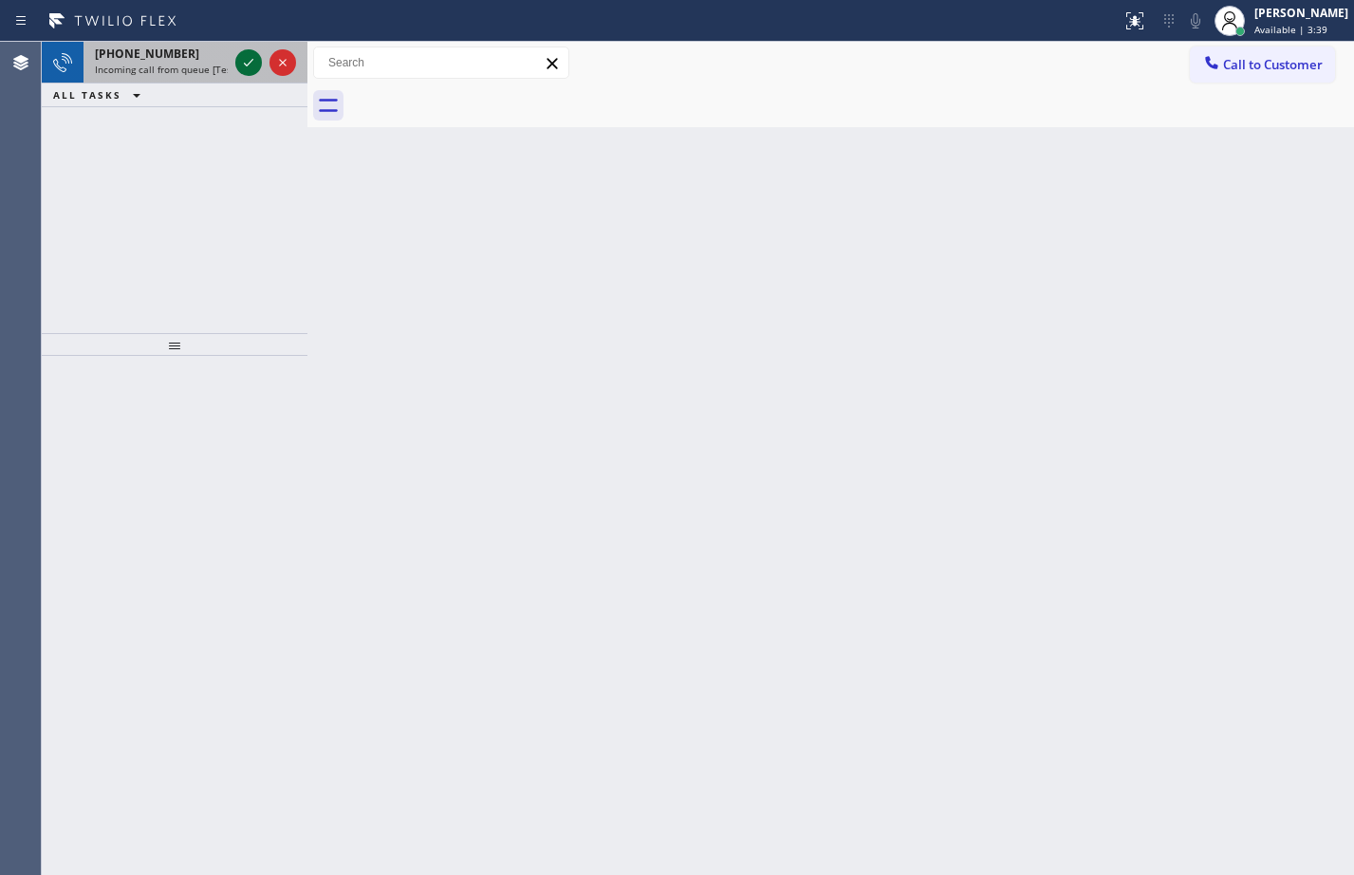
click at [256, 70] on icon at bounding box center [248, 62] width 23 height 23
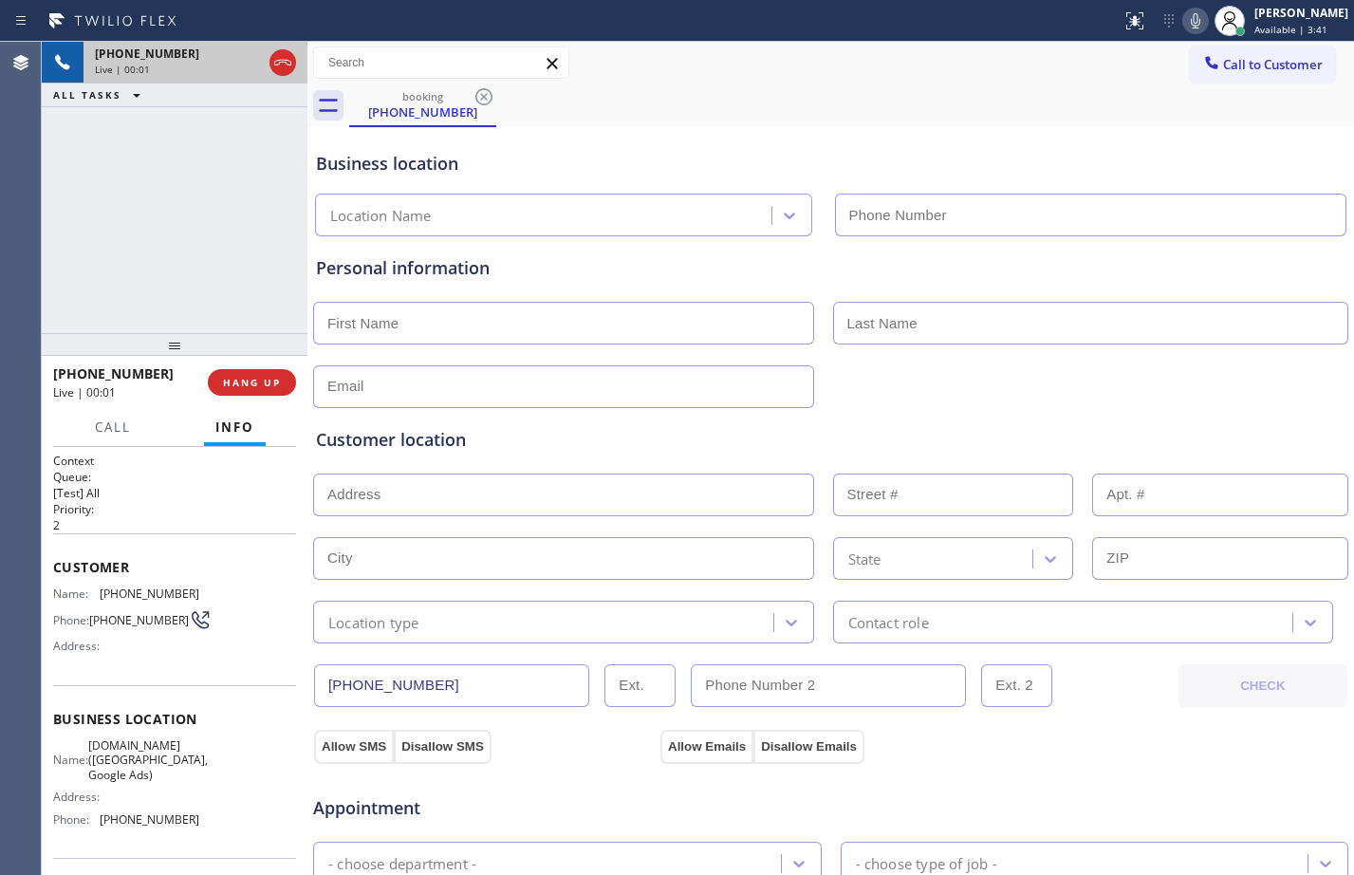
type input "(949) 828-3895"
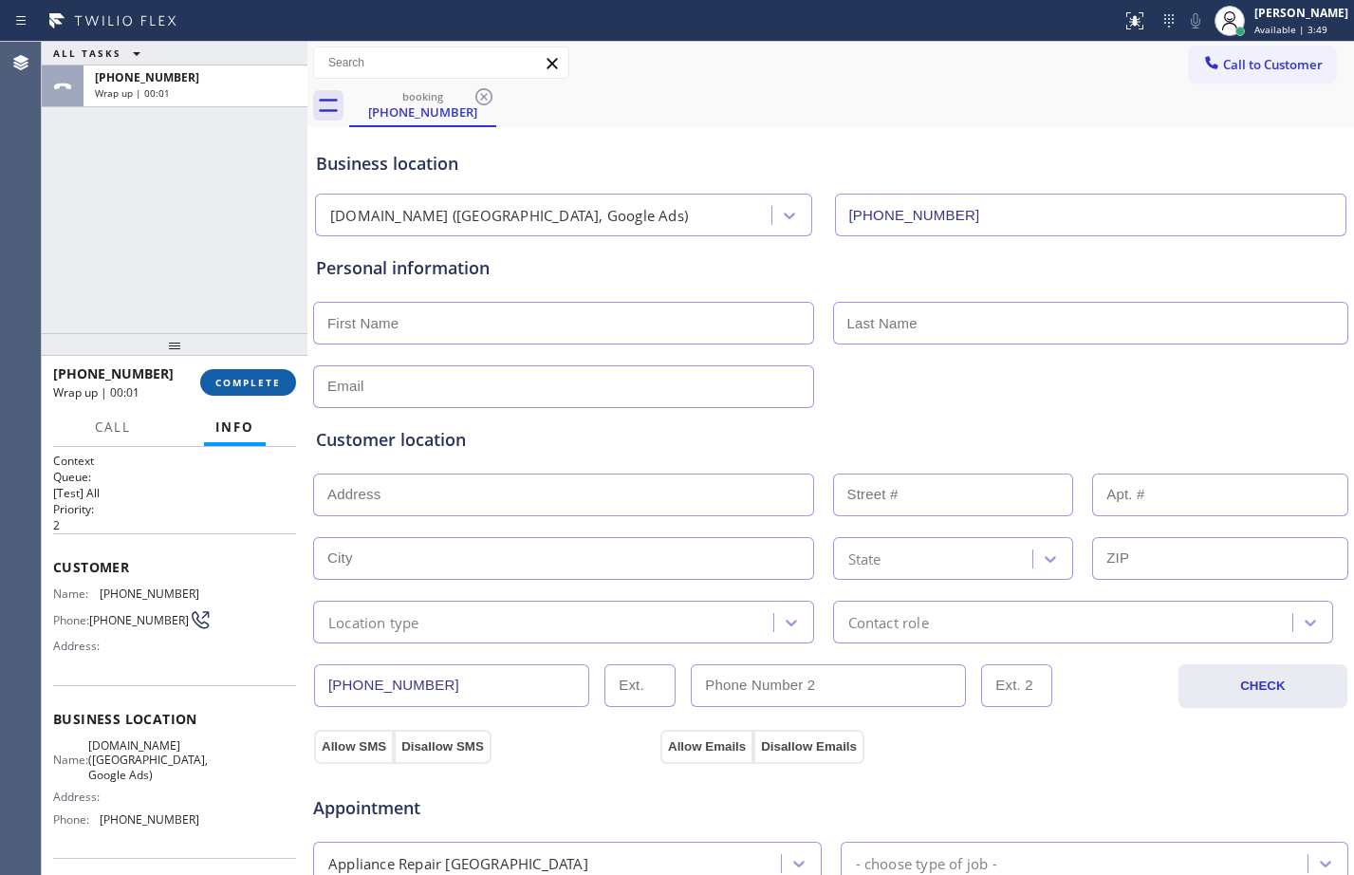
click at [234, 388] on span "COMPLETE" at bounding box center [247, 382] width 65 height 13
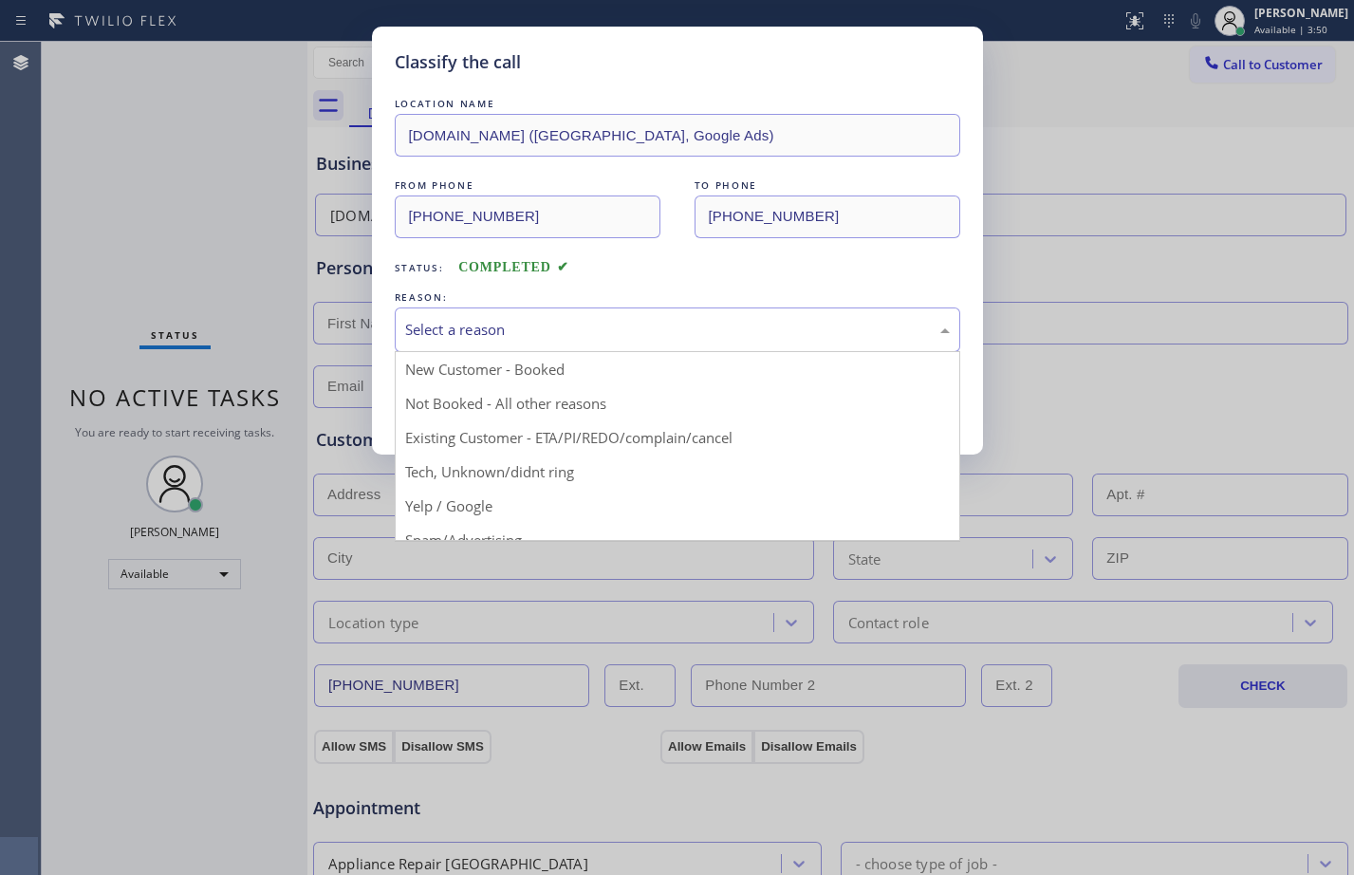
click at [510, 328] on div "Select a reason" at bounding box center [677, 330] width 545 height 22
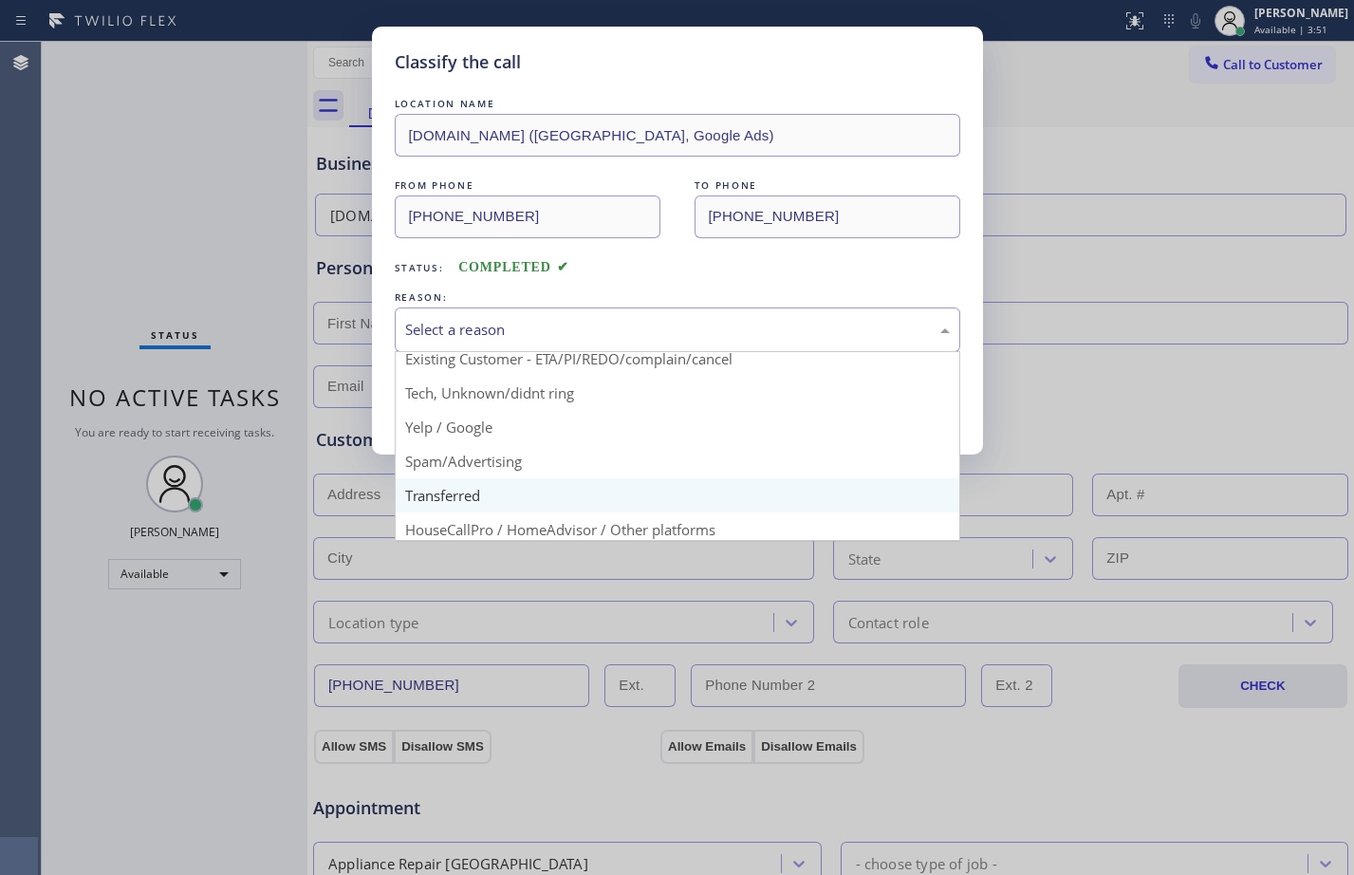
scroll to position [120, 0]
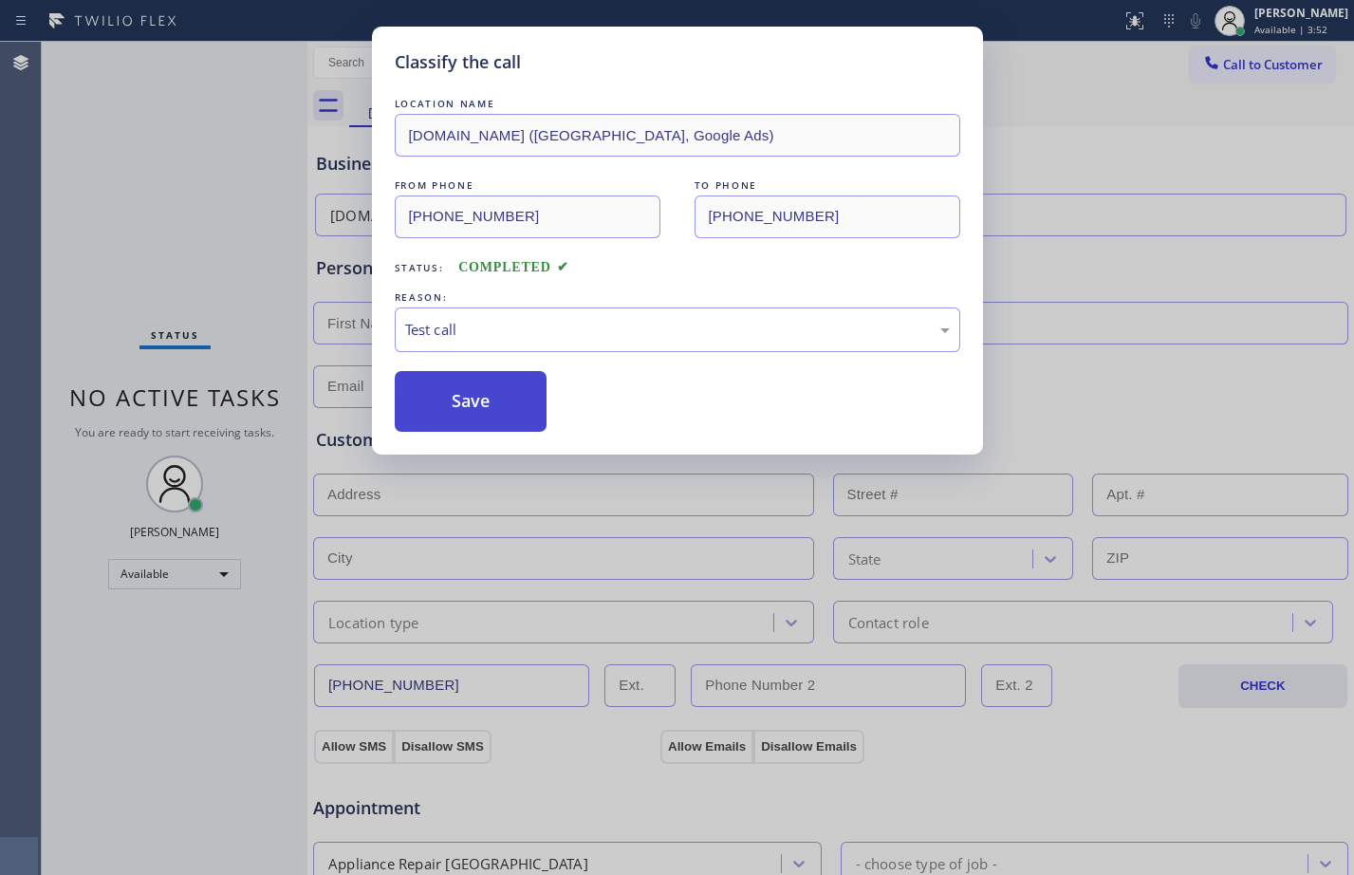
click at [490, 394] on button "Save" at bounding box center [471, 401] width 153 height 61
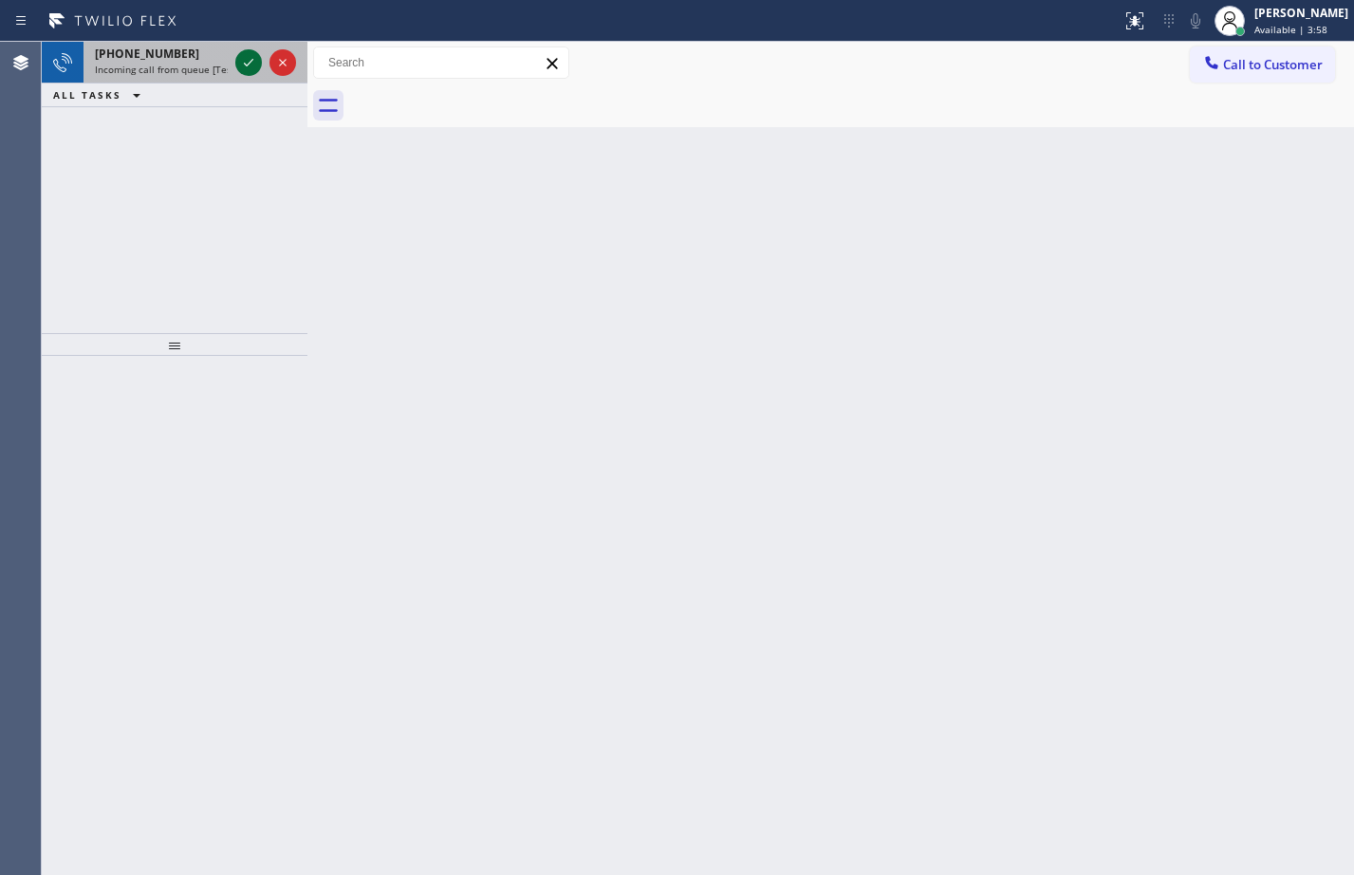
click at [248, 59] on icon at bounding box center [248, 62] width 23 height 23
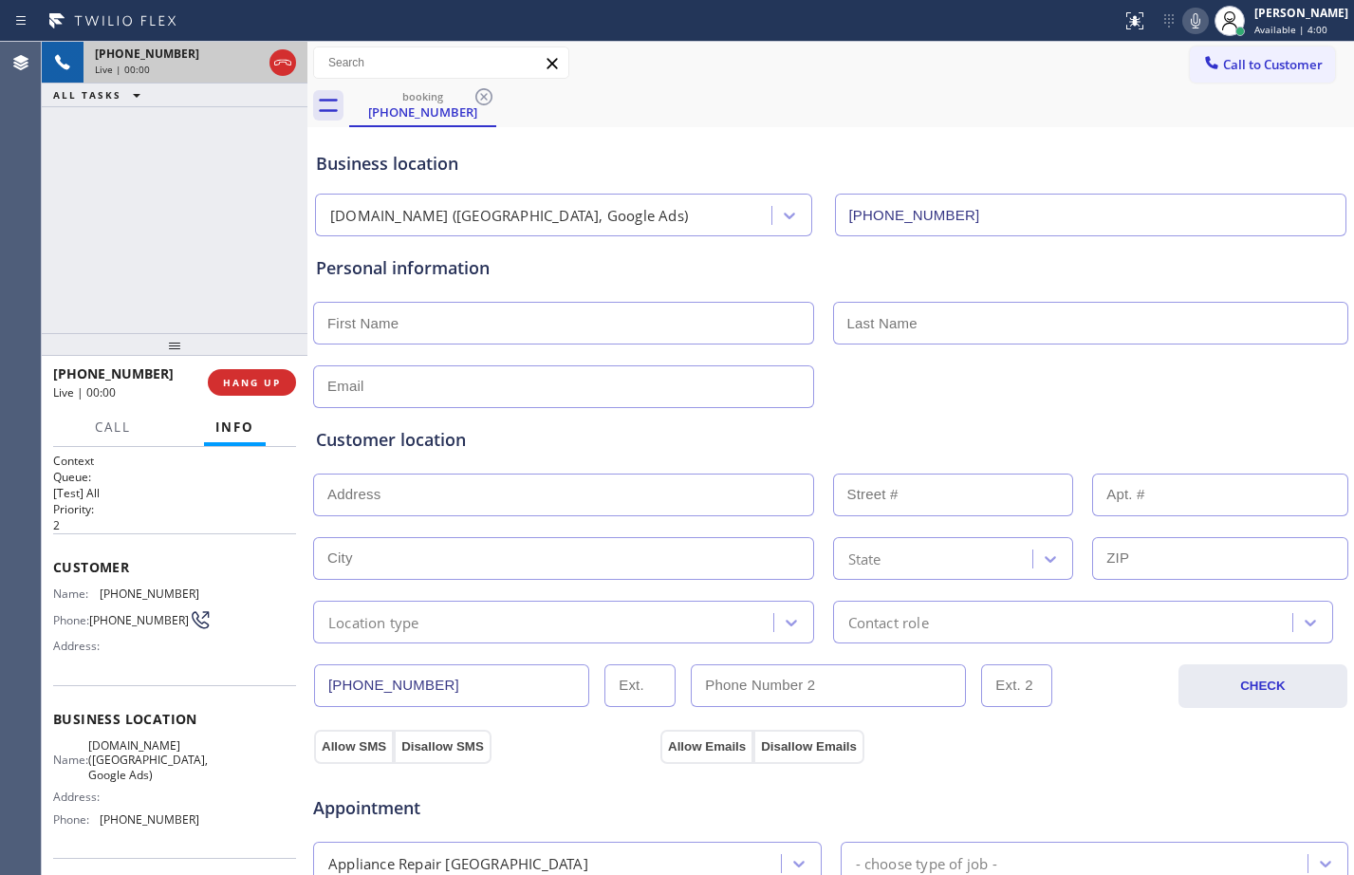
type input "(949) 775-1664"
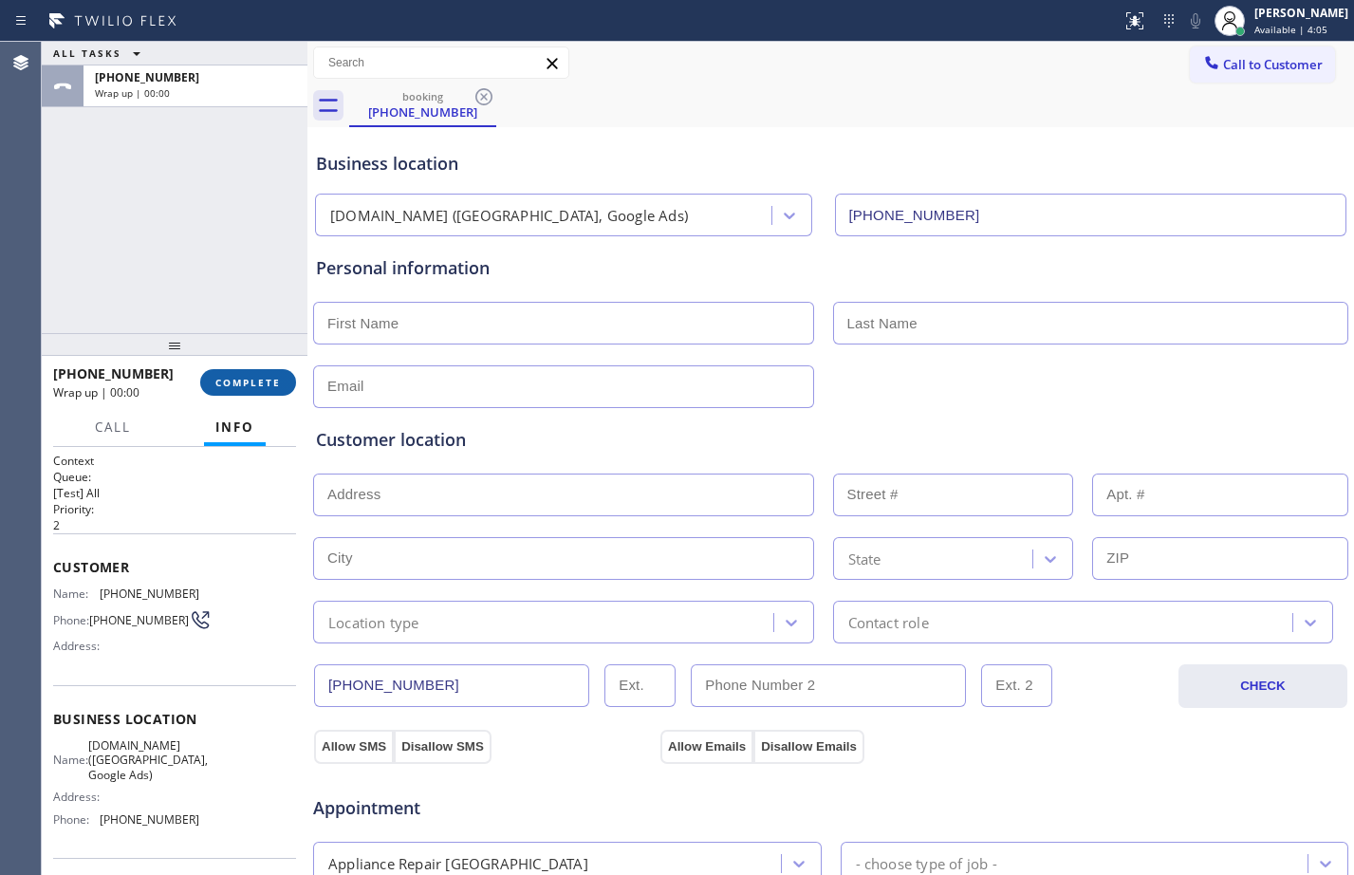
click at [243, 381] on span "COMPLETE" at bounding box center [247, 382] width 65 height 13
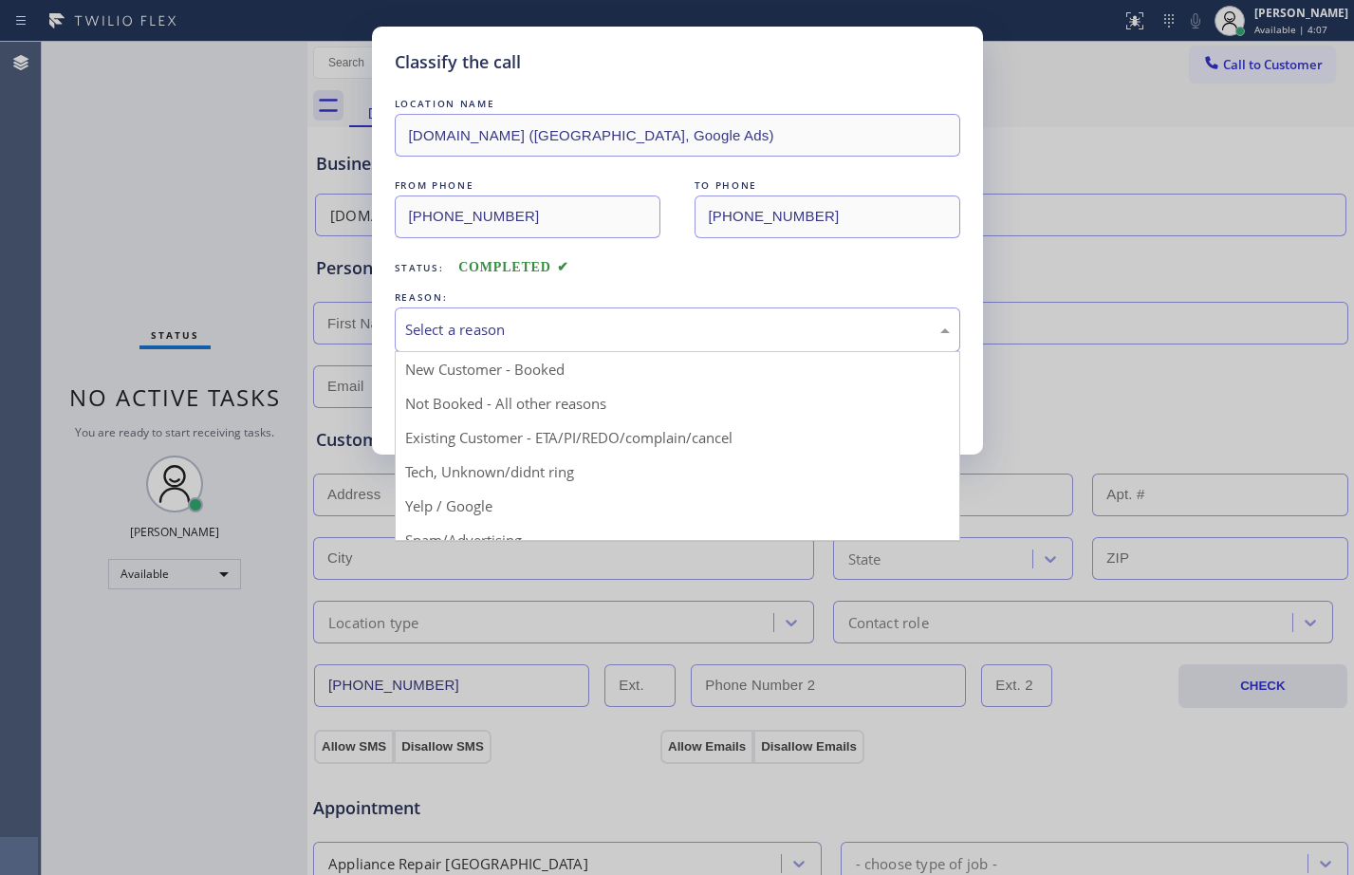
click at [548, 325] on div "Select a reason" at bounding box center [677, 330] width 545 height 22
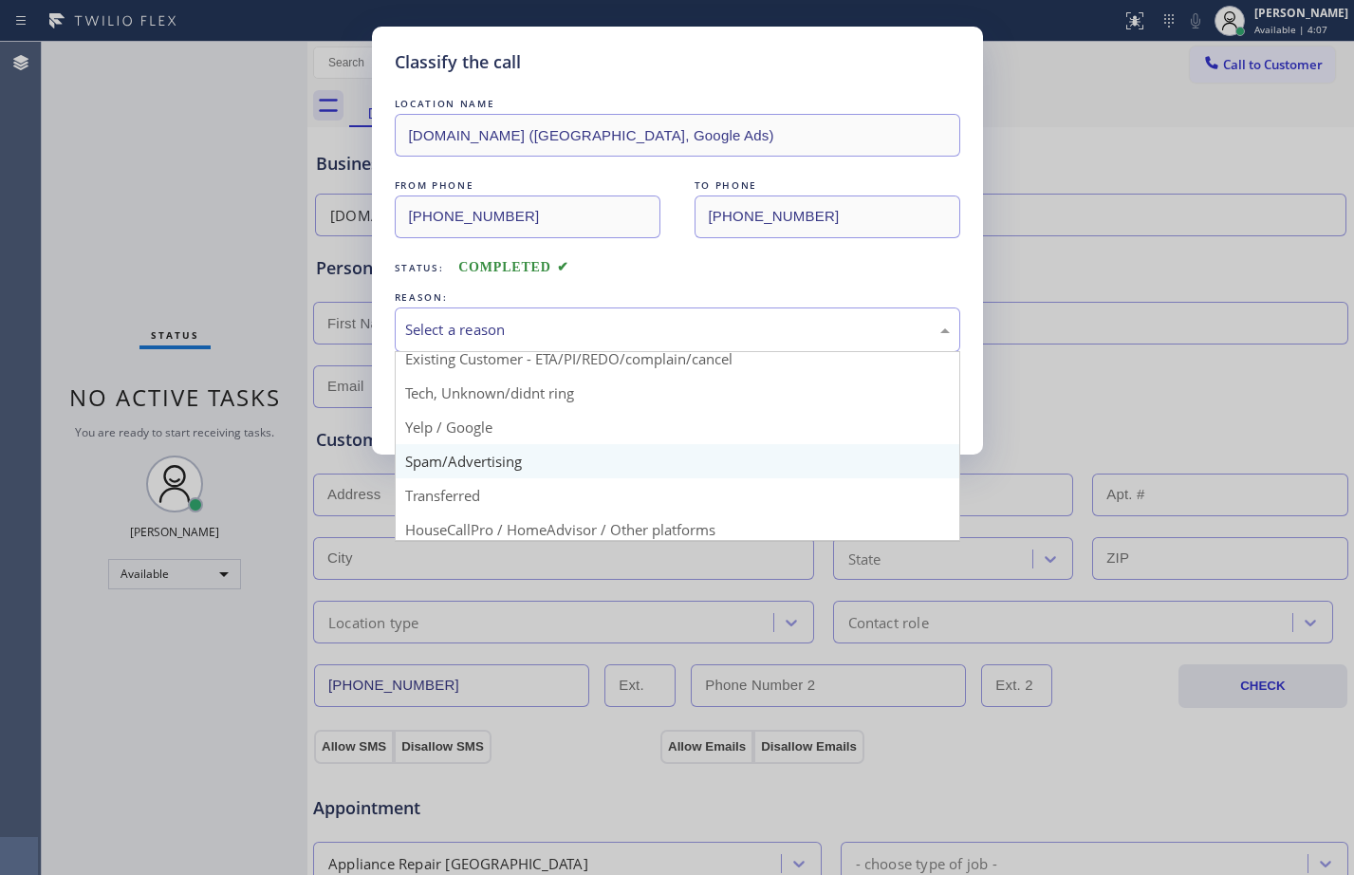
scroll to position [120, 0]
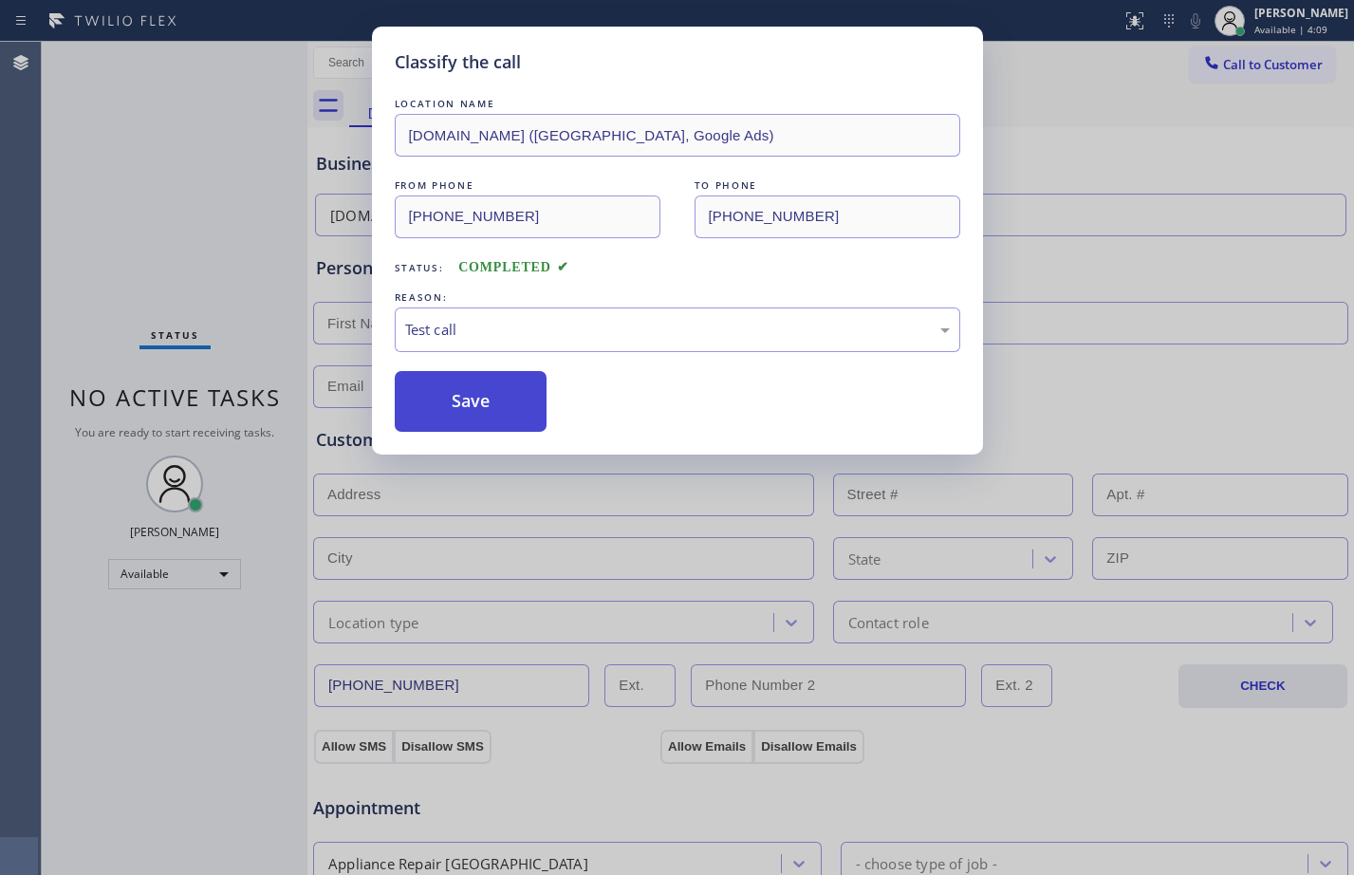
click at [500, 403] on button "Save" at bounding box center [471, 401] width 153 height 61
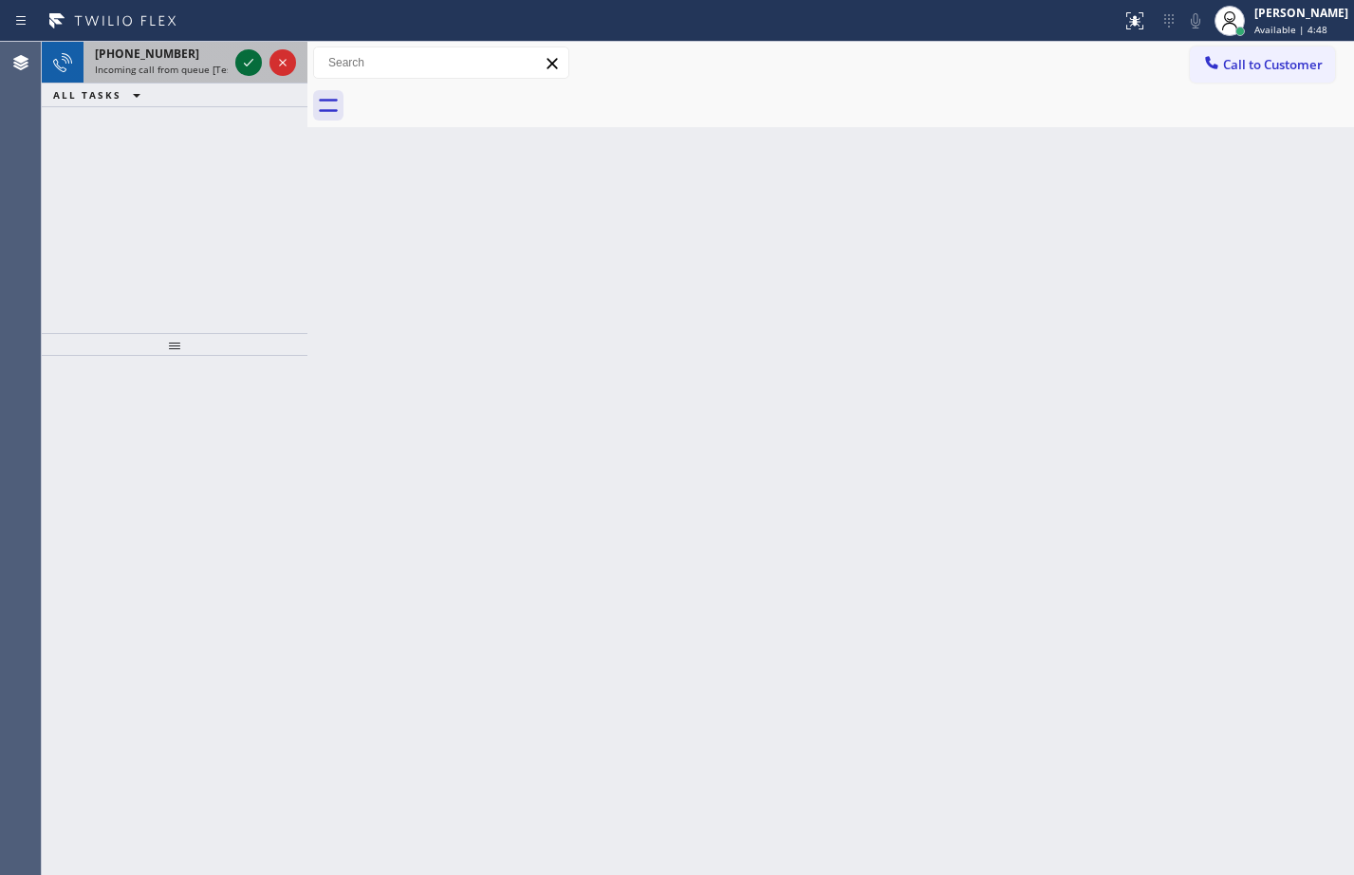
click at [243, 67] on icon at bounding box center [248, 62] width 23 height 23
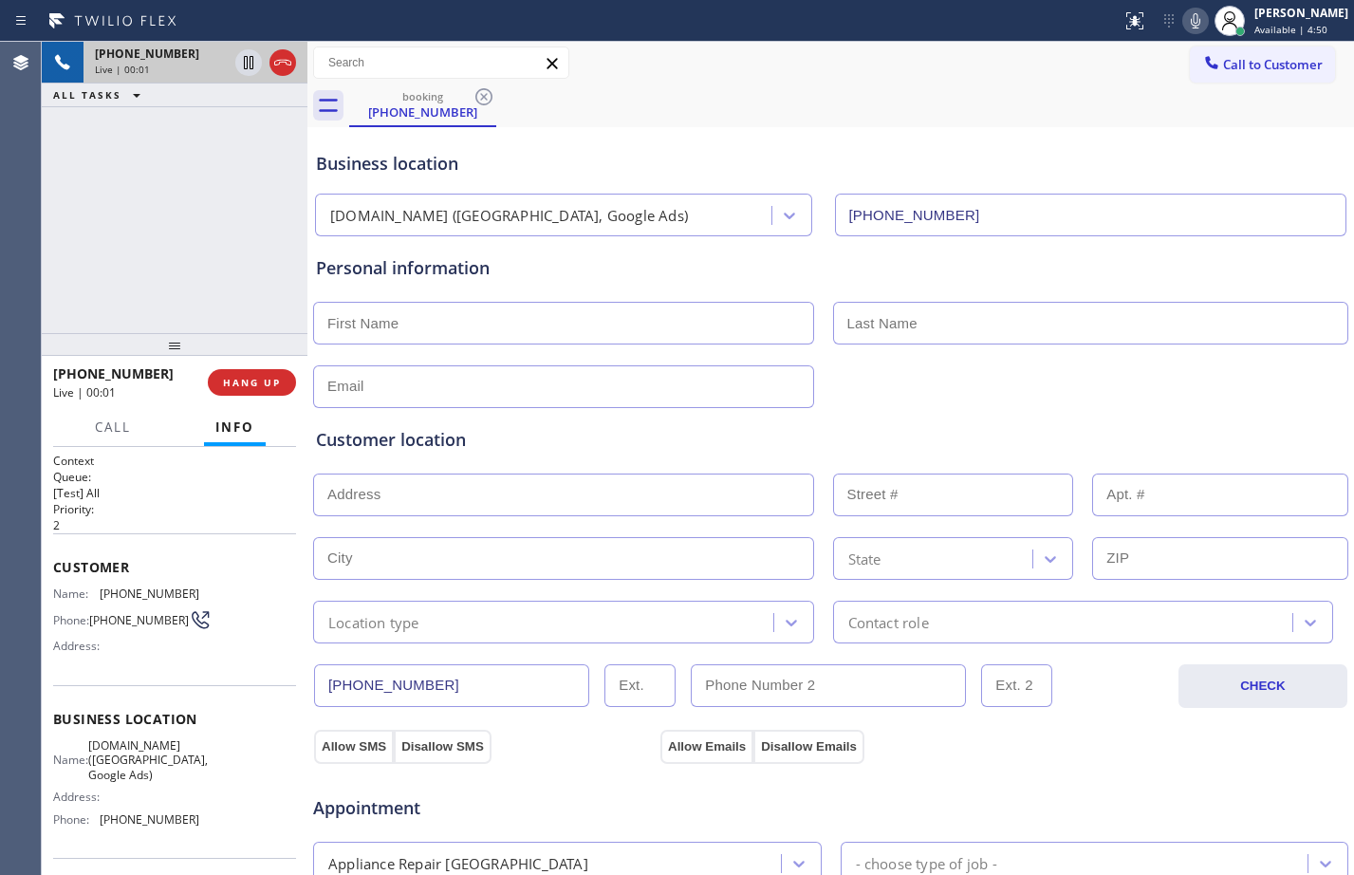
type input "(949) 991-5497"
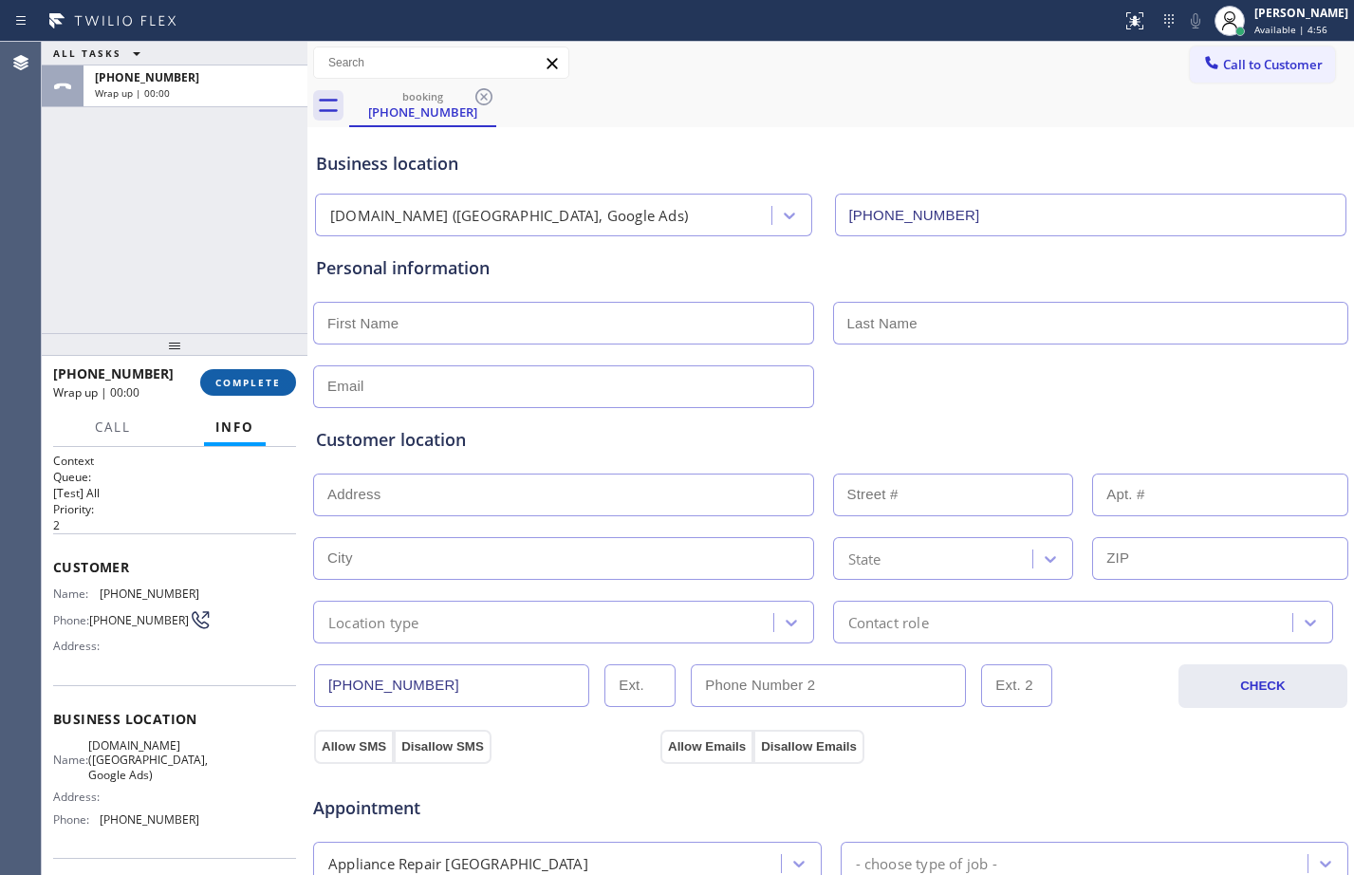
click at [246, 380] on span "COMPLETE" at bounding box center [247, 382] width 65 height 13
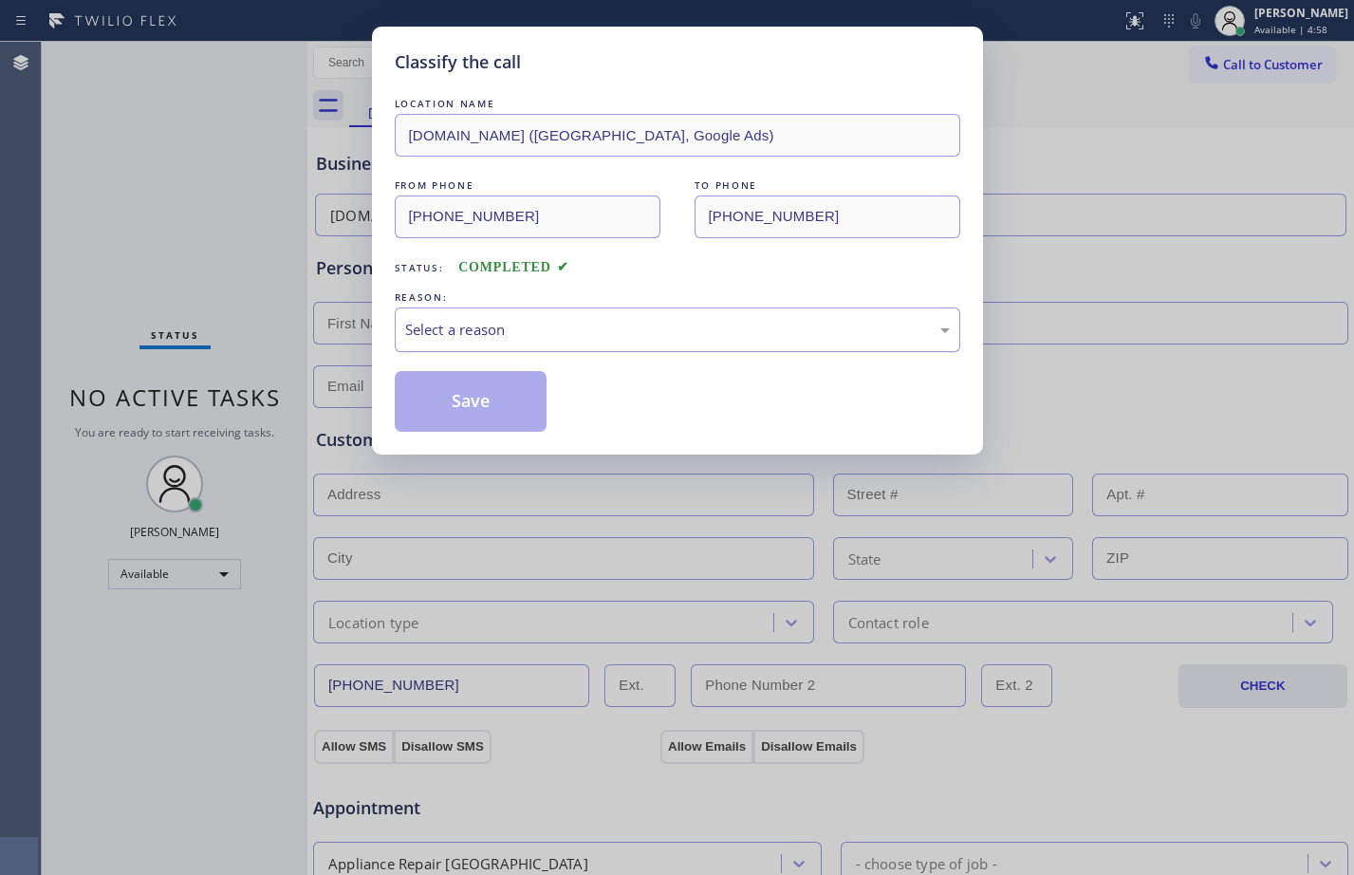
click at [490, 323] on div "Select a reason" at bounding box center [677, 330] width 545 height 22
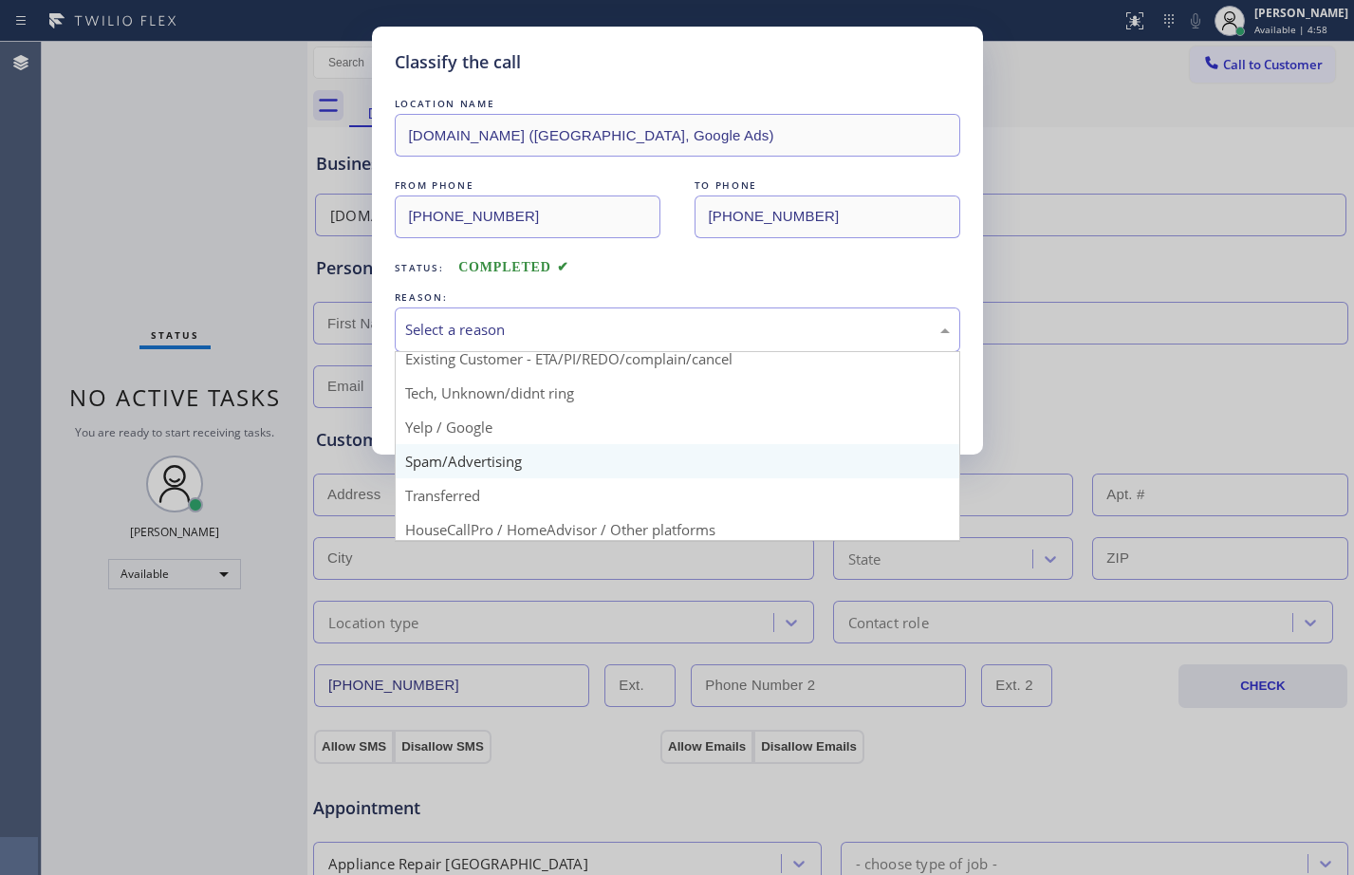
scroll to position [120, 0]
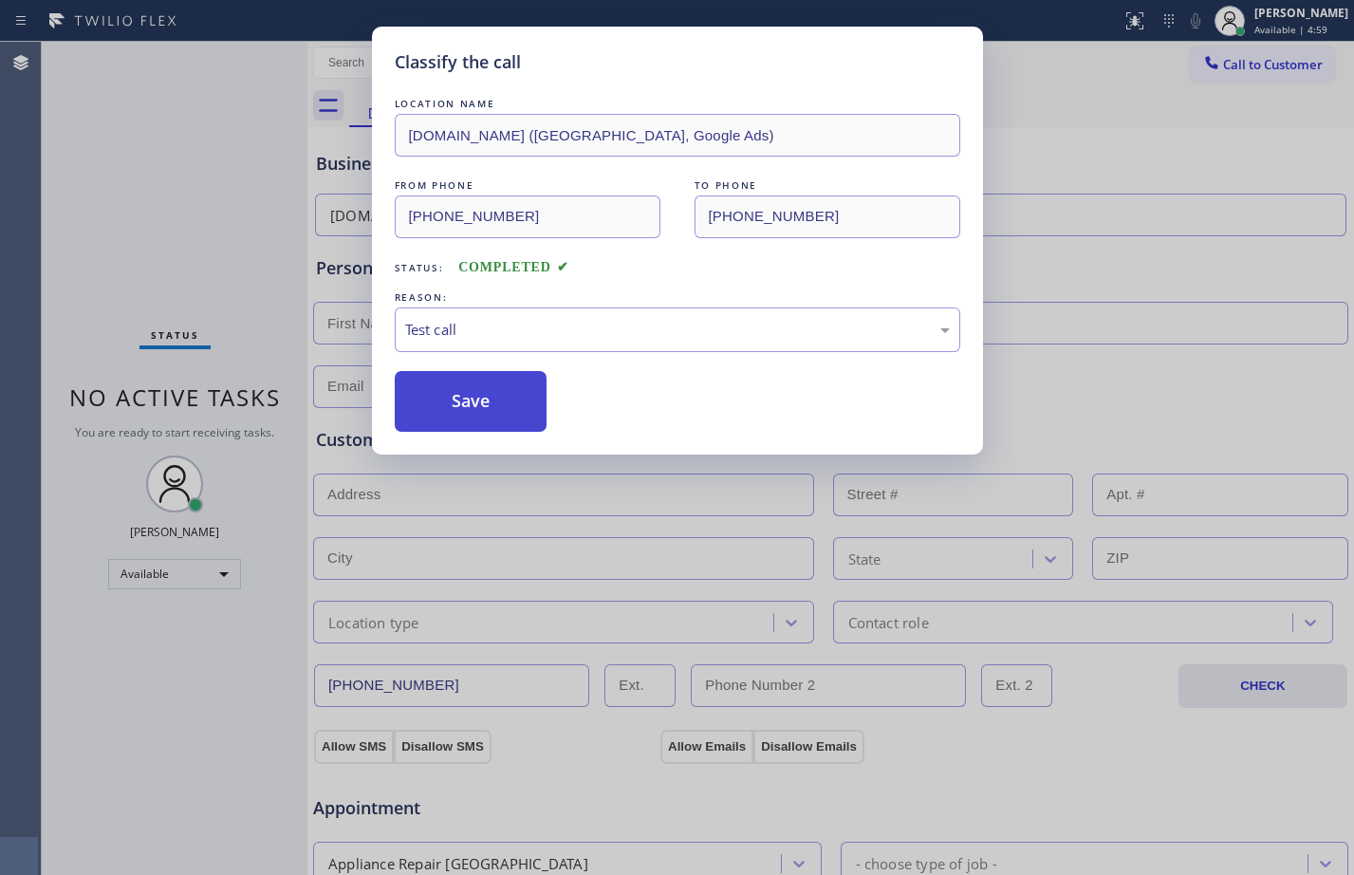
click at [472, 418] on button "Save" at bounding box center [471, 401] width 153 height 61
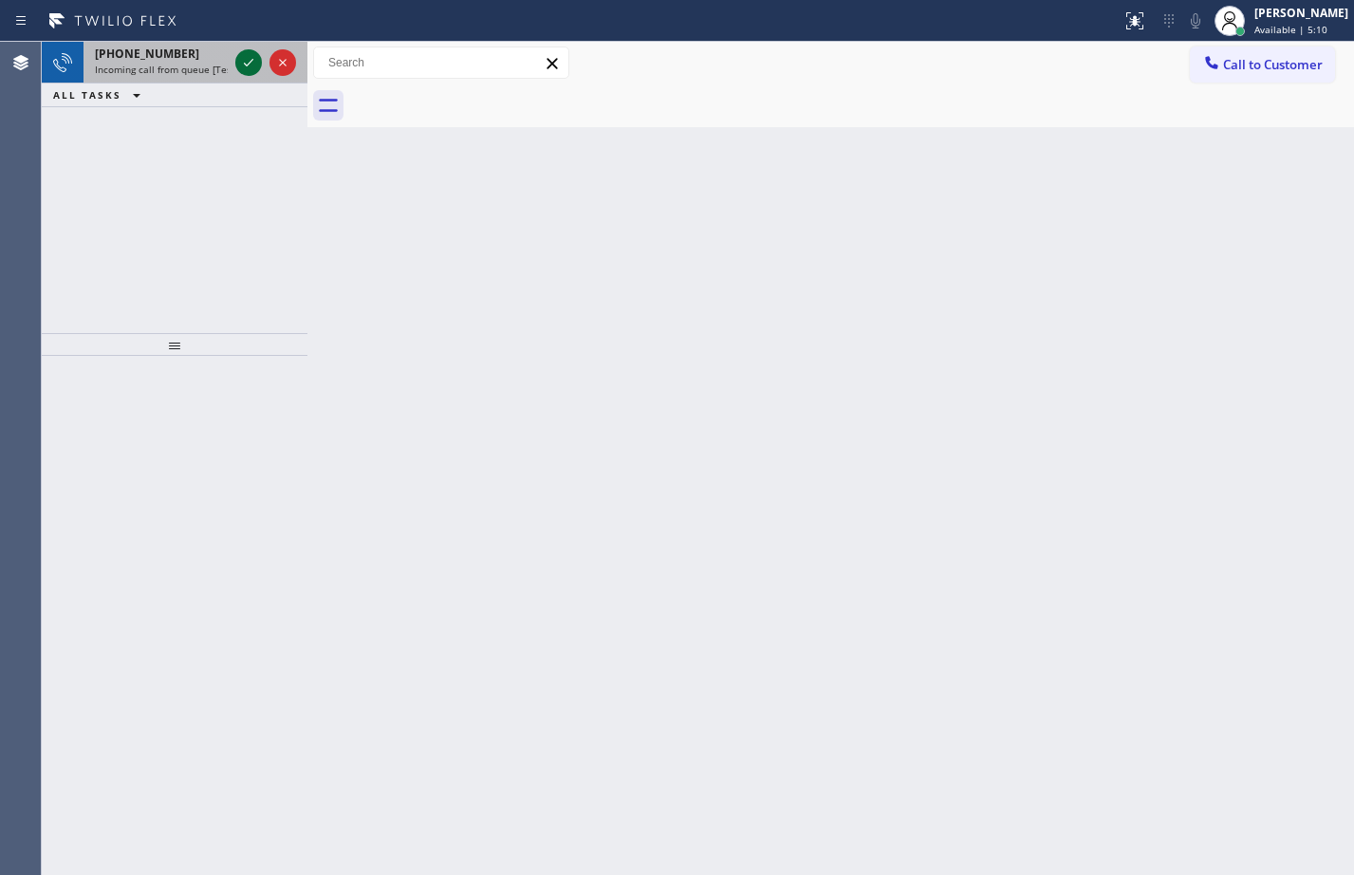
click at [256, 66] on icon at bounding box center [248, 62] width 23 height 23
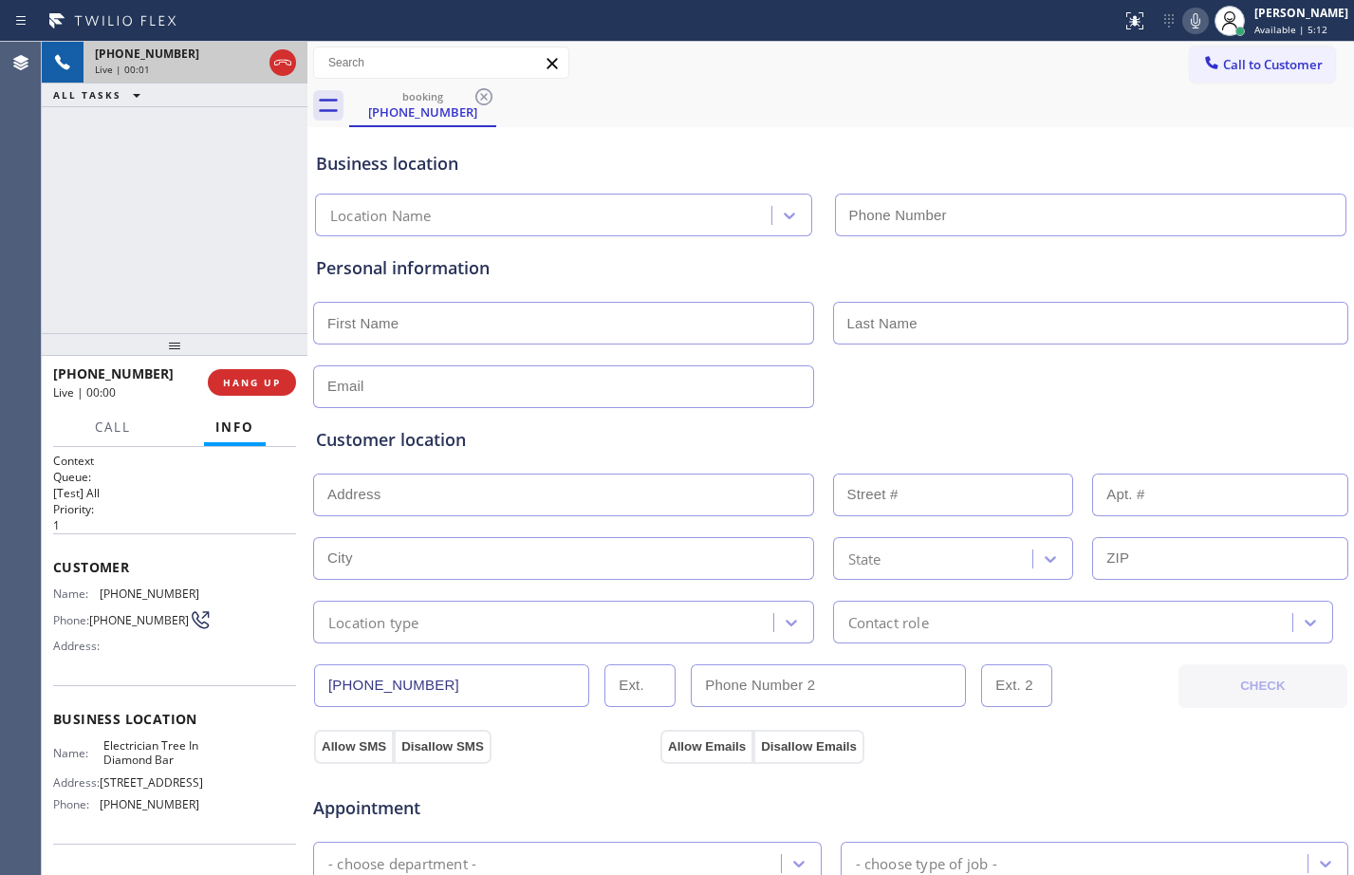
type input "(909) 546-4983"
click at [56, 564] on span "Customer" at bounding box center [174, 567] width 243 height 18
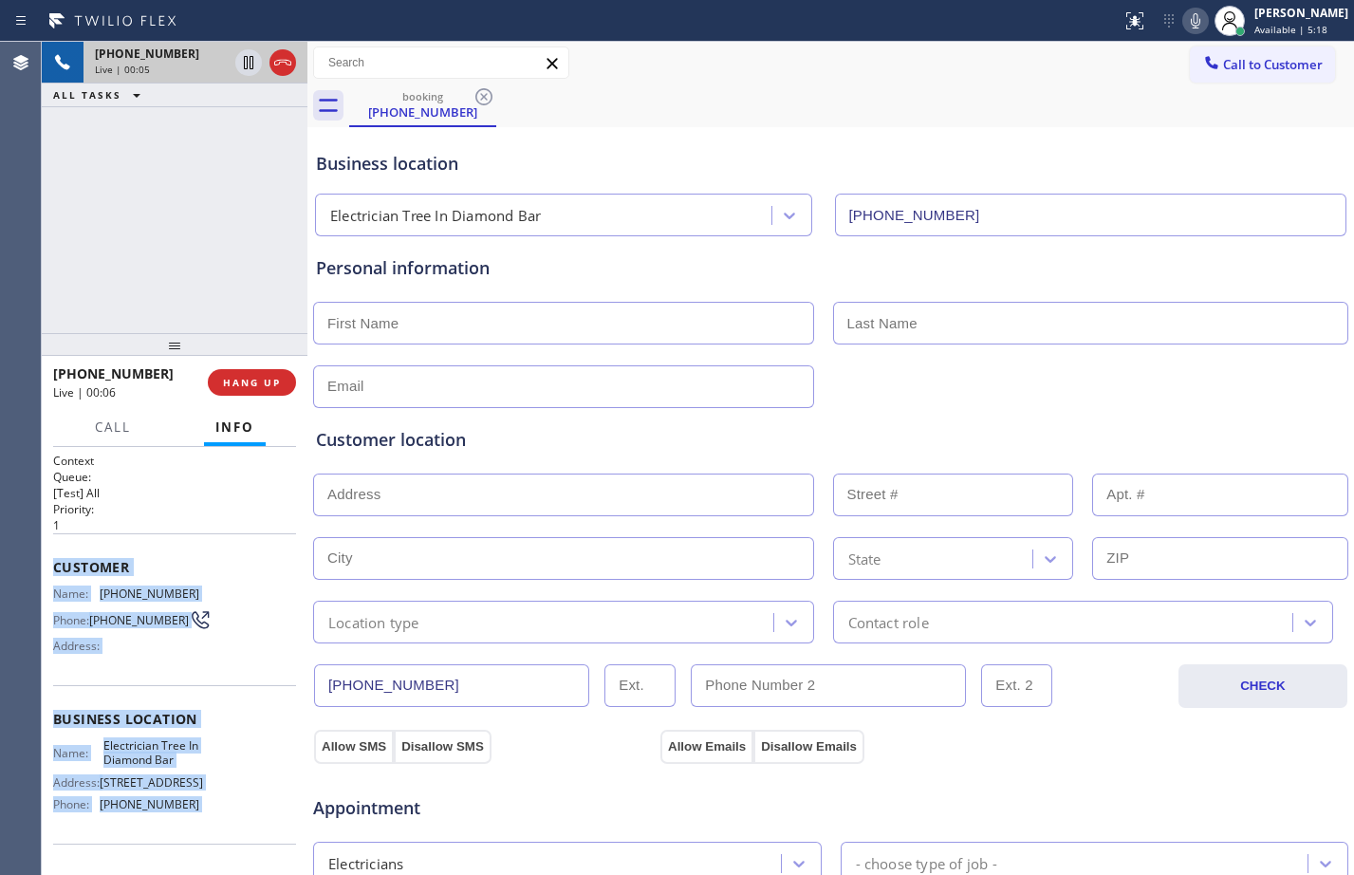
drag, startPoint x: 56, startPoint y: 564, endPoint x: 207, endPoint y: 821, distance: 298.1
click at [207, 821] on div "Context Queue: [Test] All Priority: 1 Customer Name: (798) 490-1089 Phone: (798…" at bounding box center [174, 720] width 243 height 534
copy div "Customer Name: (798) 490-1089 Phone: (798) 490-1089 Address: Business location …"
click at [248, 65] on icon at bounding box center [248, 62] width 9 height 13
click at [1186, 22] on icon at bounding box center [1195, 20] width 23 height 23
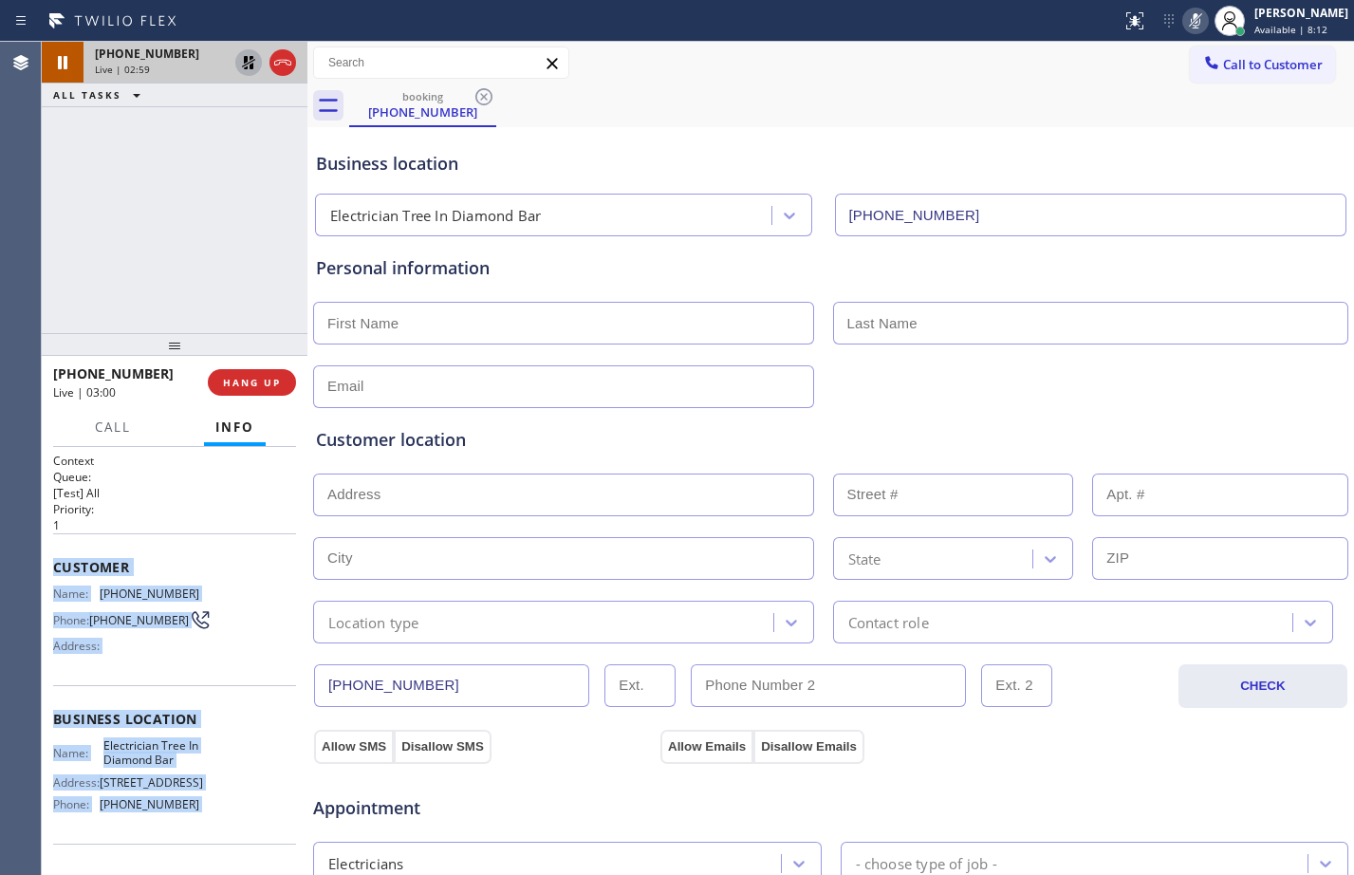
click at [93, 147] on div "+447984901089 Live | 02:59 ALL TASKS ALL TASKS ACTIVE TASKS TASKS IN WRAP UP" at bounding box center [175, 187] width 266 height 291
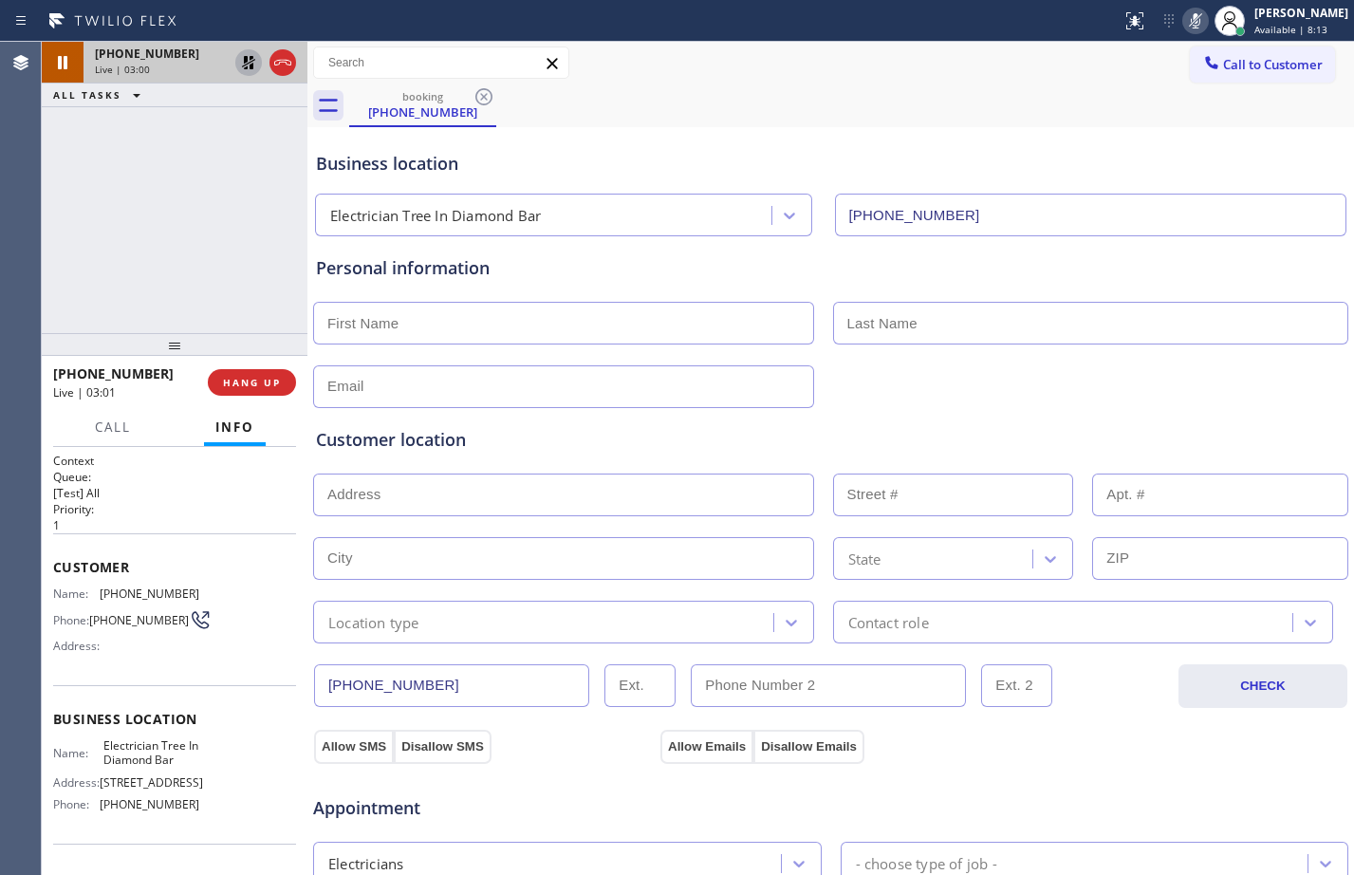
click at [249, 61] on icon at bounding box center [248, 62] width 23 height 23
click at [1191, 23] on icon at bounding box center [1195, 20] width 9 height 15
click at [236, 243] on div "+447984901089 Live | 03:38 ALL TASKS ALL TASKS ACTIVE TASKS TASKS IN WRAP UP" at bounding box center [175, 187] width 266 height 291
click at [252, 66] on icon at bounding box center [248, 62] width 9 height 13
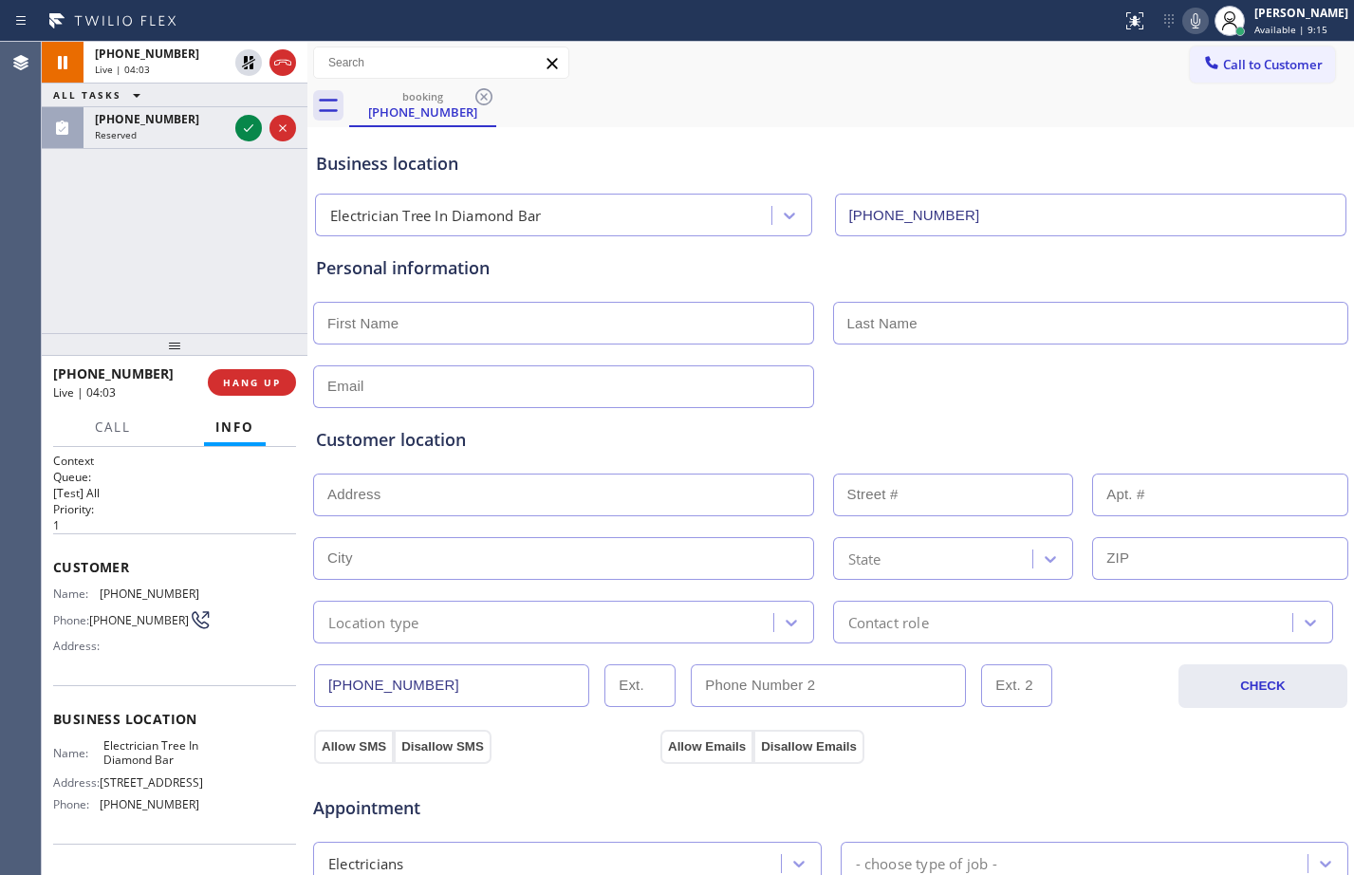
click at [1182, 32] on button at bounding box center [1195, 21] width 27 height 27
click at [245, 131] on icon at bounding box center [248, 128] width 23 height 23
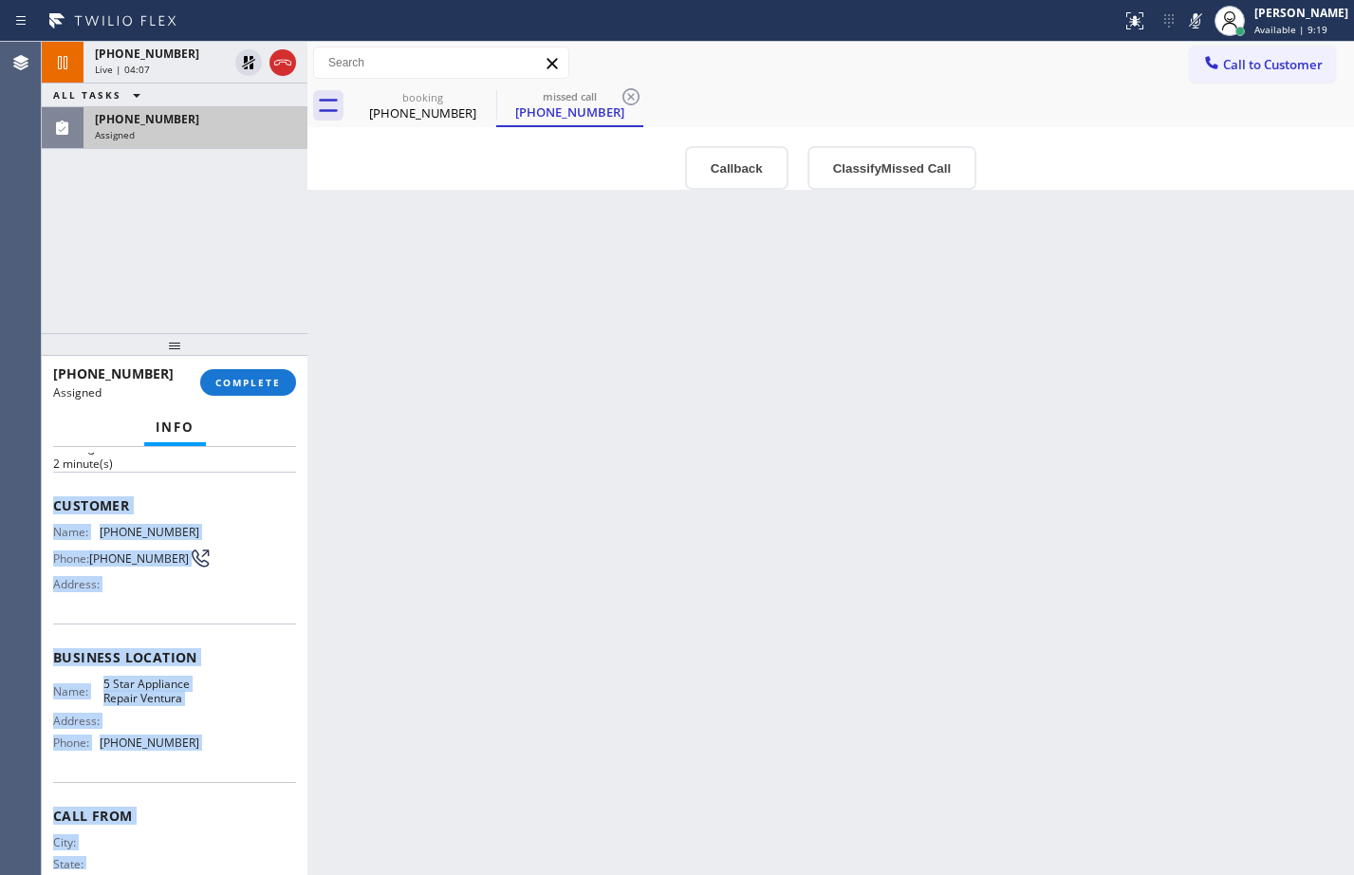
scroll to position [157, 0]
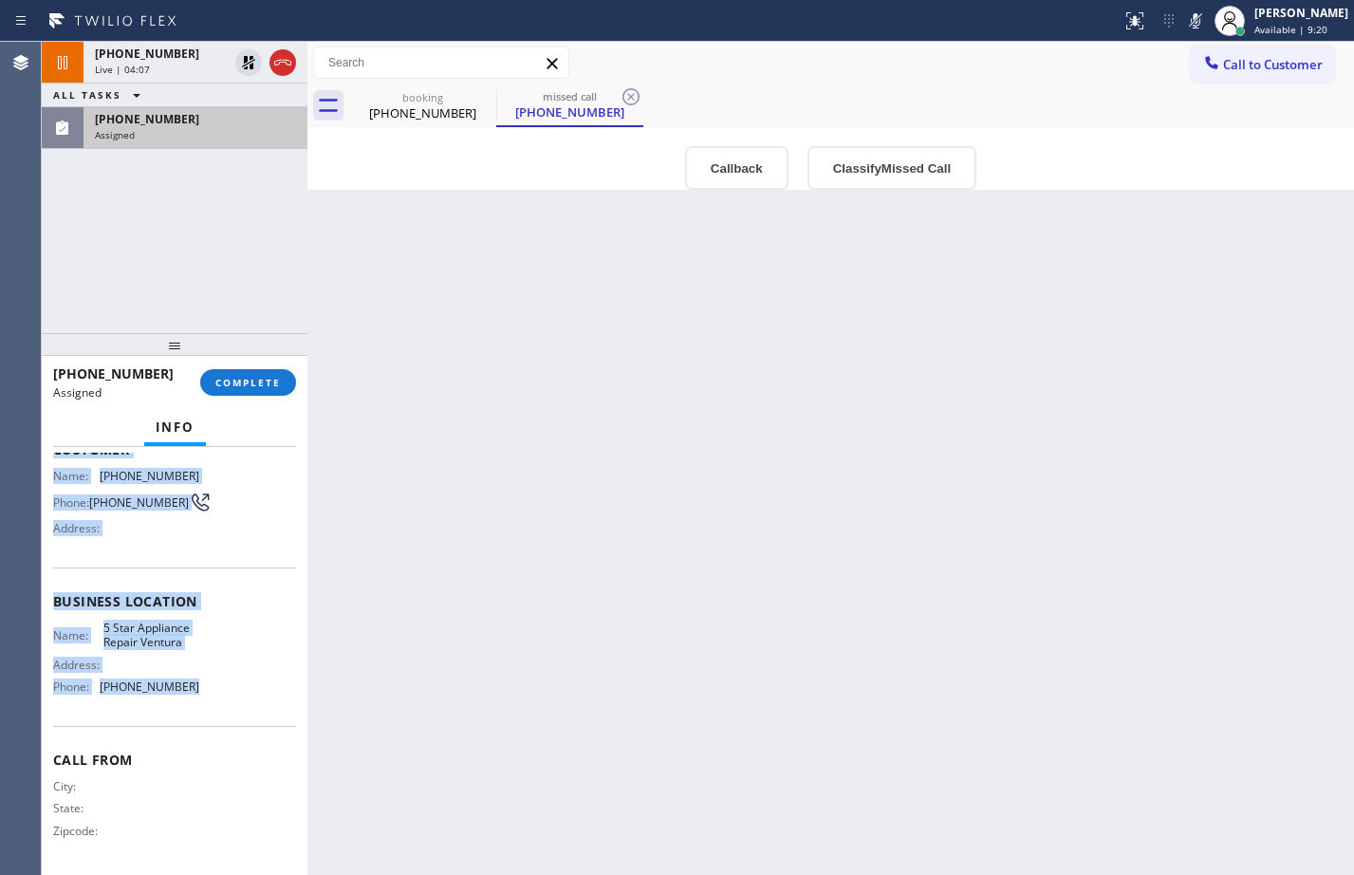
drag, startPoint x: 57, startPoint y: 592, endPoint x: 232, endPoint y: 693, distance: 202.3
click at [232, 693] on div "Context Queue: Appliance Repair High End Priority: 0 Task Age: 2 minute(s) Cust…" at bounding box center [174, 586] width 243 height 566
copy div "Customer Name: (209) 790-7016 Phone: (209) 790-7016 Address: Business location …"
click at [250, 391] on button "COMPLETE" at bounding box center [248, 382] width 96 height 27
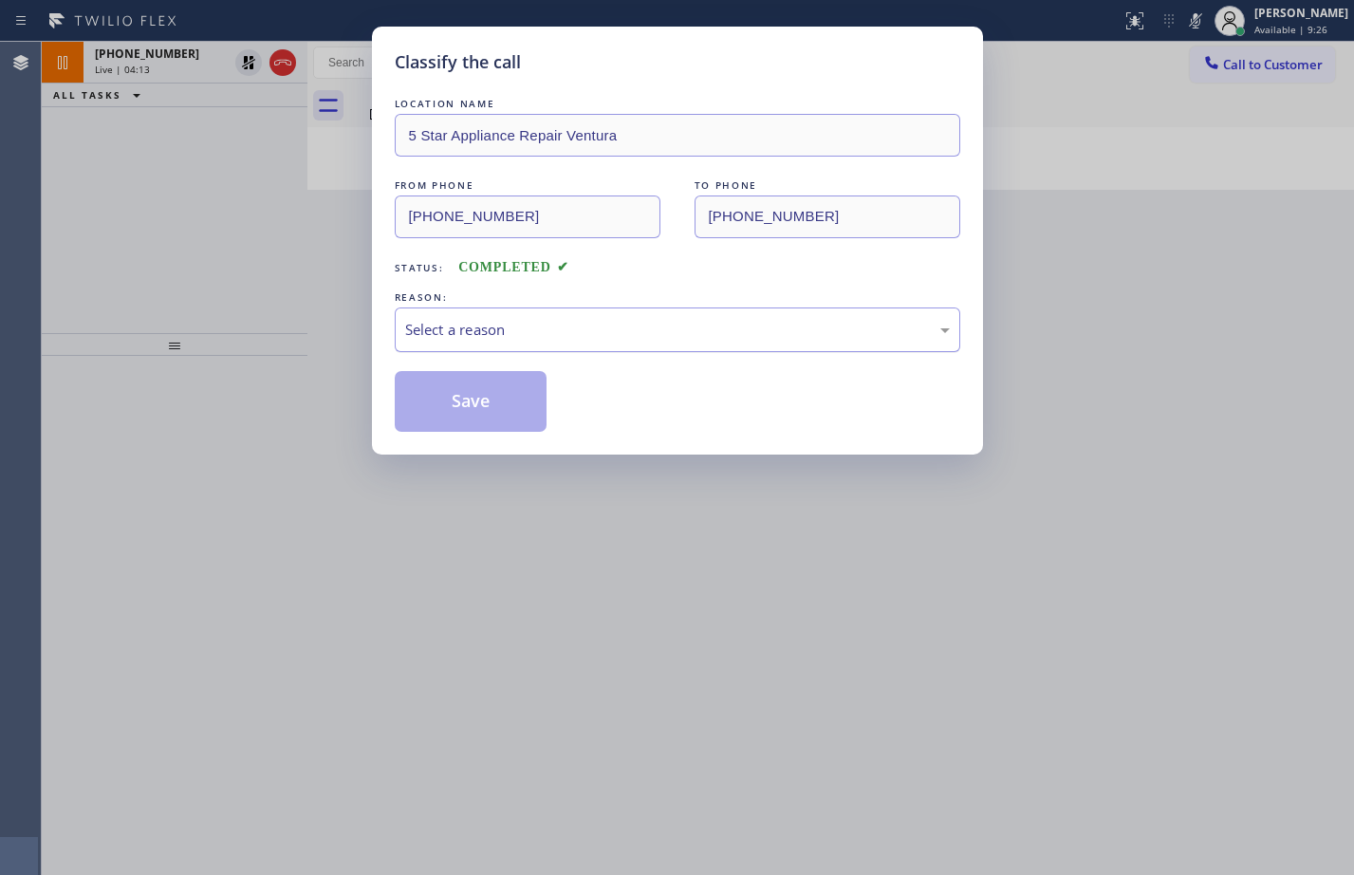
click at [510, 333] on div "Select a reason" at bounding box center [677, 330] width 545 height 22
click at [478, 403] on button "Save" at bounding box center [471, 401] width 153 height 61
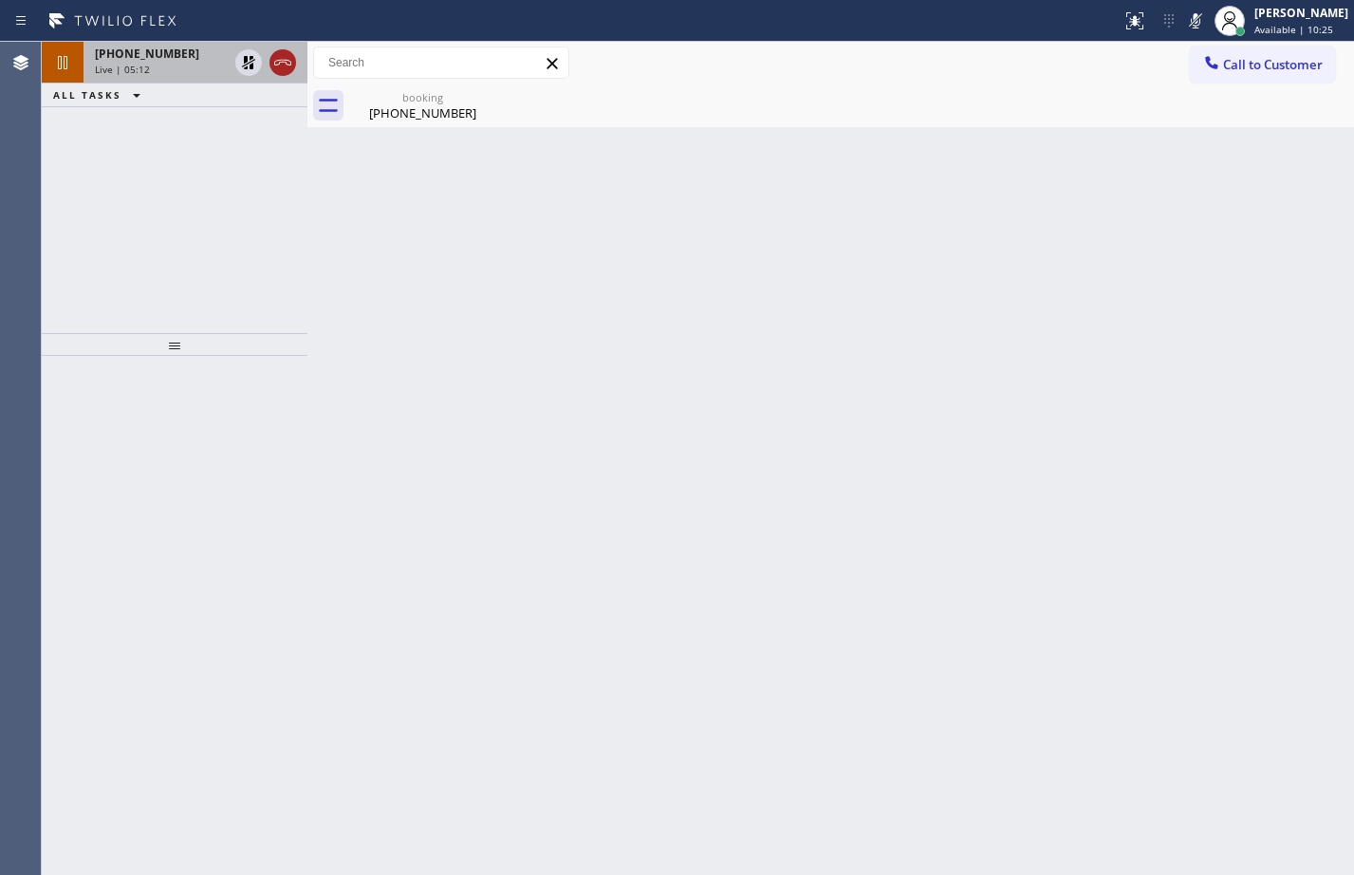
drag, startPoint x: 250, startPoint y: 63, endPoint x: 292, endPoint y: 53, distance: 43.7
click at [250, 63] on icon at bounding box center [248, 62] width 13 height 13
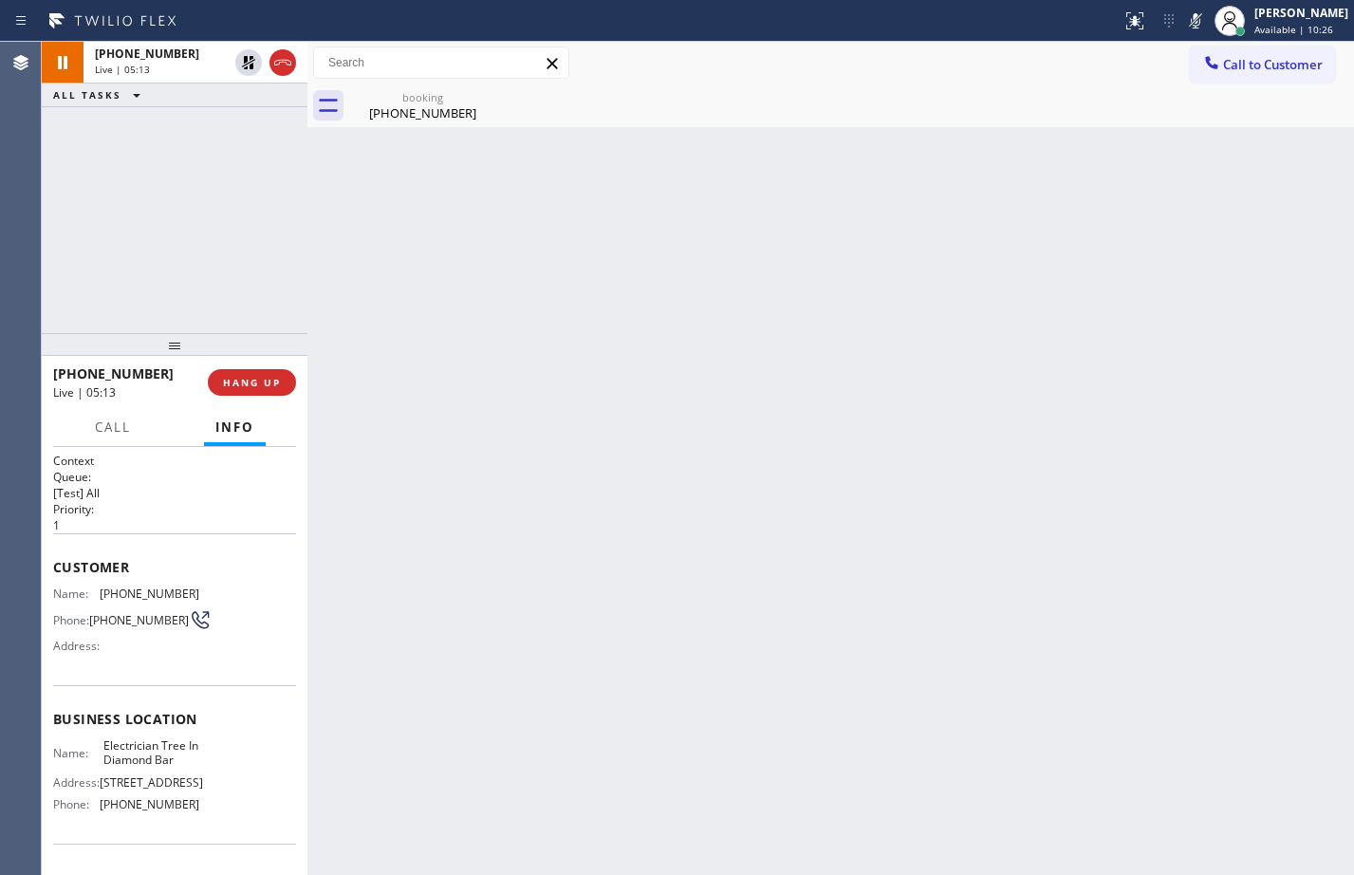
click at [1187, 26] on icon at bounding box center [1195, 20] width 23 height 23
click at [1191, 14] on icon at bounding box center [1195, 20] width 9 height 15
click at [1191, 16] on icon at bounding box center [1195, 20] width 9 height 15
click at [248, 52] on icon at bounding box center [248, 62] width 23 height 23
click at [1184, 15] on icon at bounding box center [1195, 20] width 23 height 23
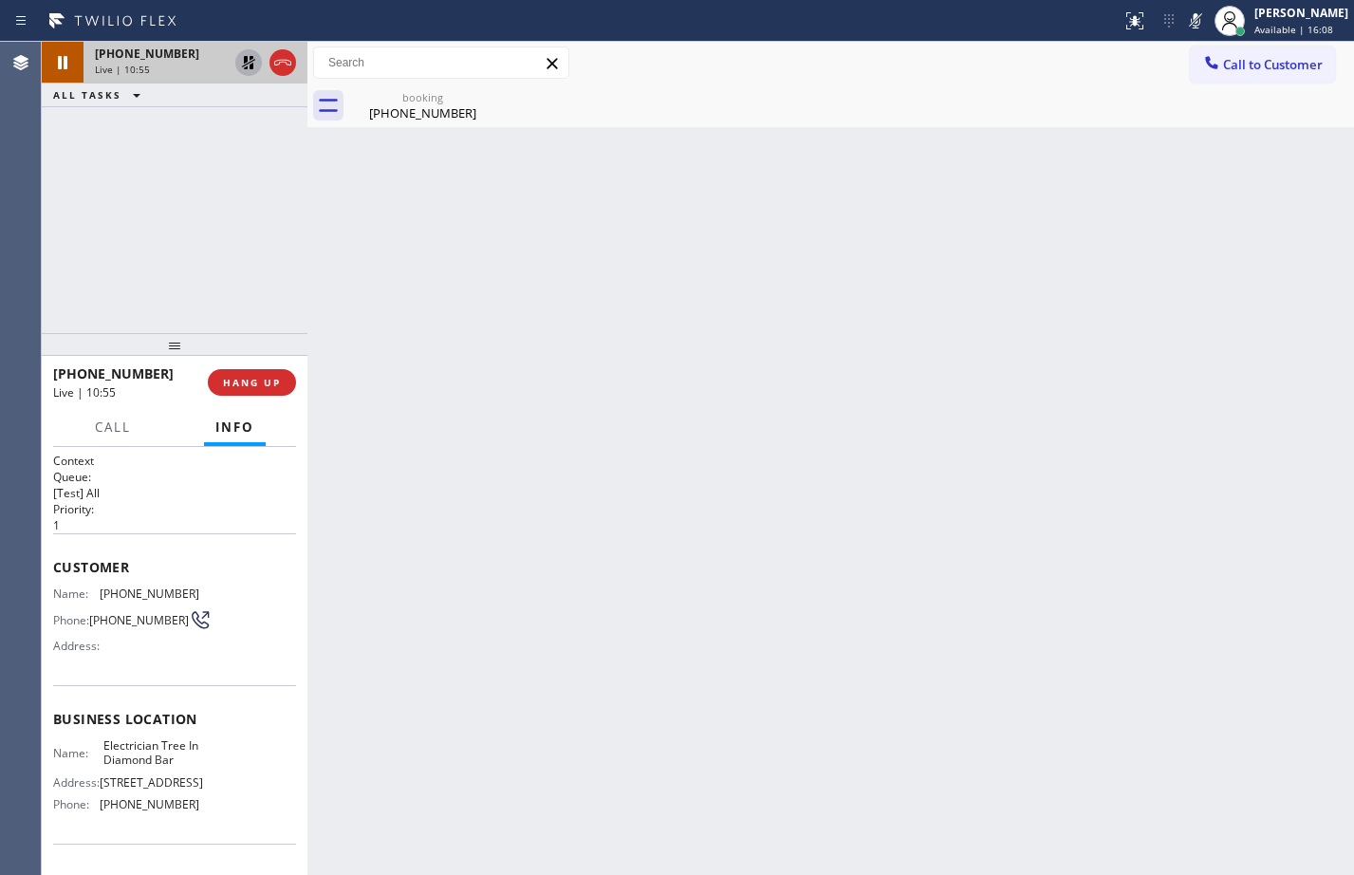
click at [240, 65] on icon at bounding box center [248, 62] width 23 height 23
click at [1184, 16] on icon at bounding box center [1195, 20] width 23 height 23
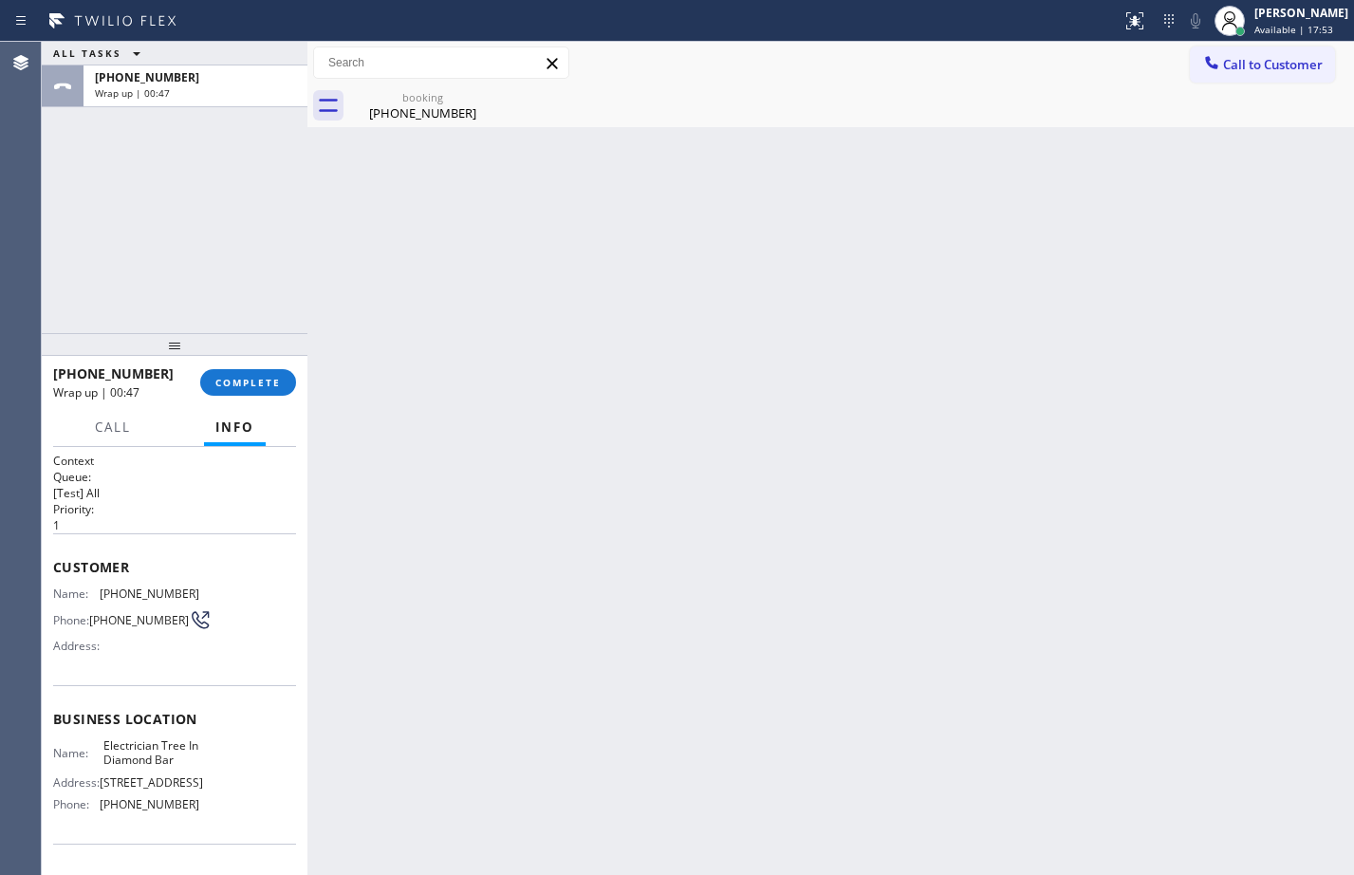
click at [168, 185] on div "ALL TASKS ALL TASKS ACTIVE TASKS TASKS IN WRAP UP +447984901089 Wrap up | 00:47" at bounding box center [175, 187] width 266 height 291
click at [461, 107] on div "(798) 490-1089" at bounding box center [422, 112] width 143 height 17
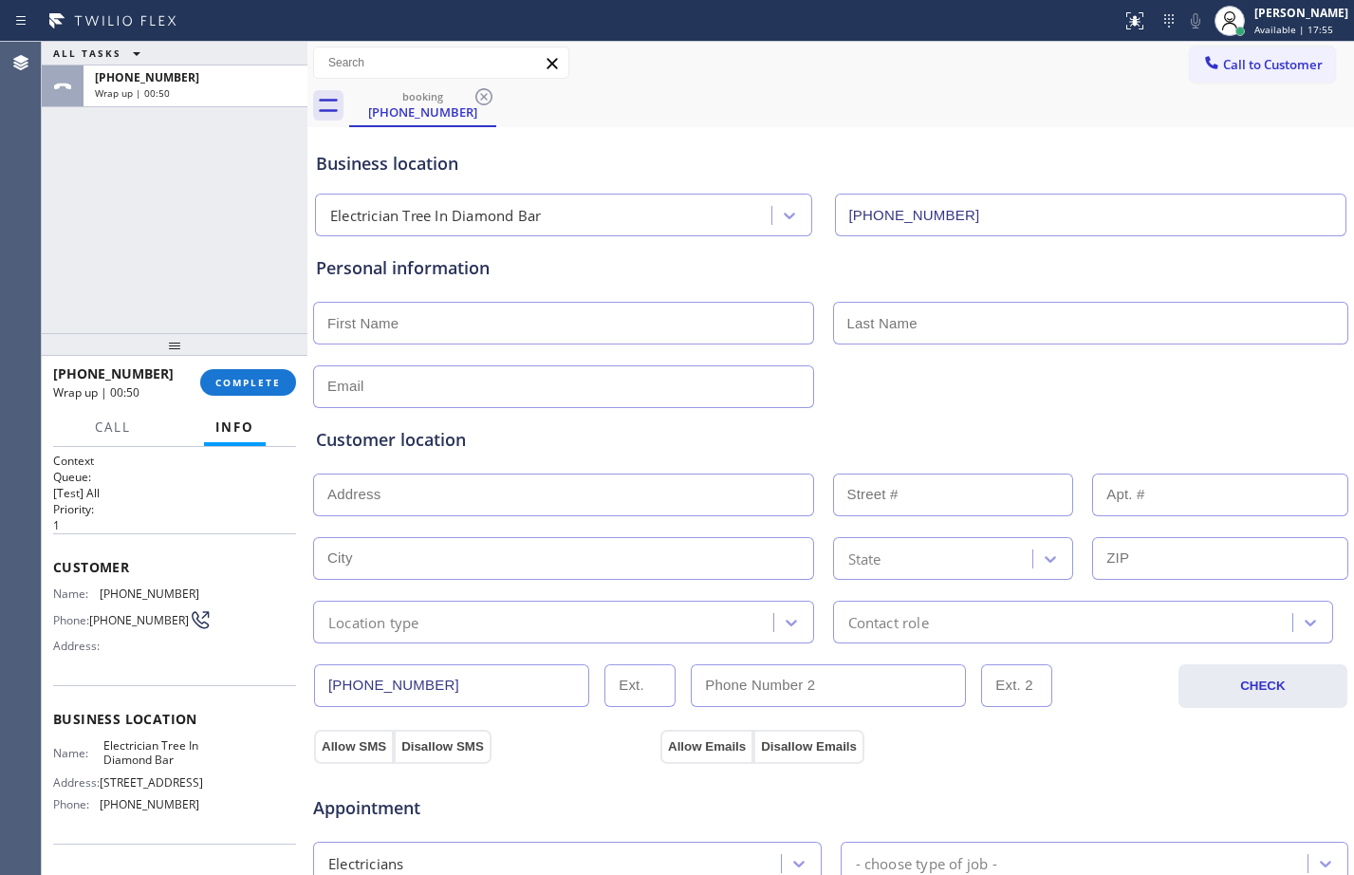
click at [528, 307] on input "text" at bounding box center [563, 323] width 501 height 43
type input "Jay"
type input "Chitnis"
click at [613, 380] on input "text" at bounding box center [563, 386] width 501 height 43
type input "no@gmail.com"
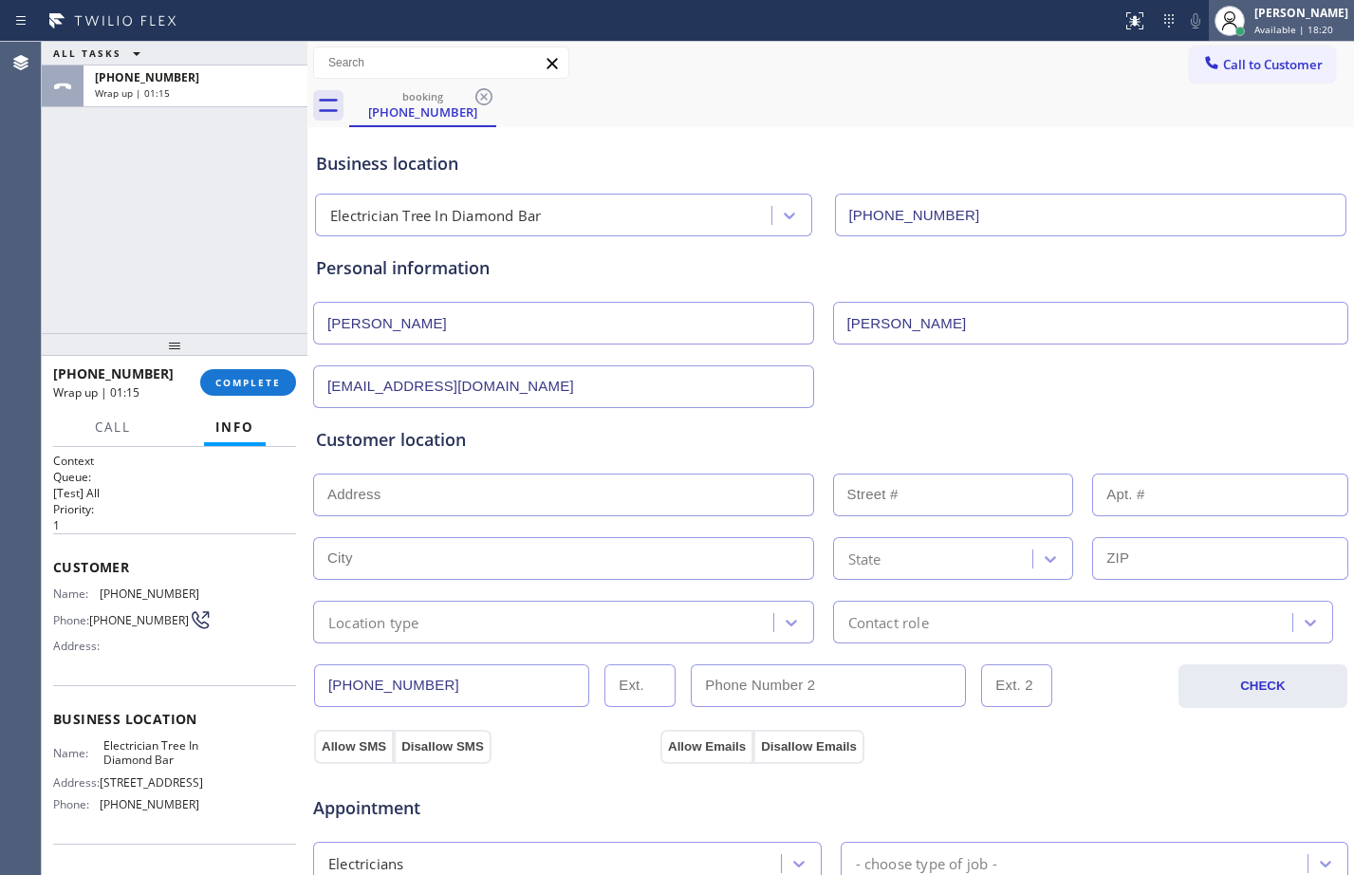
click at [1254, 31] on span "Available | 18:20" at bounding box center [1293, 29] width 79 height 13
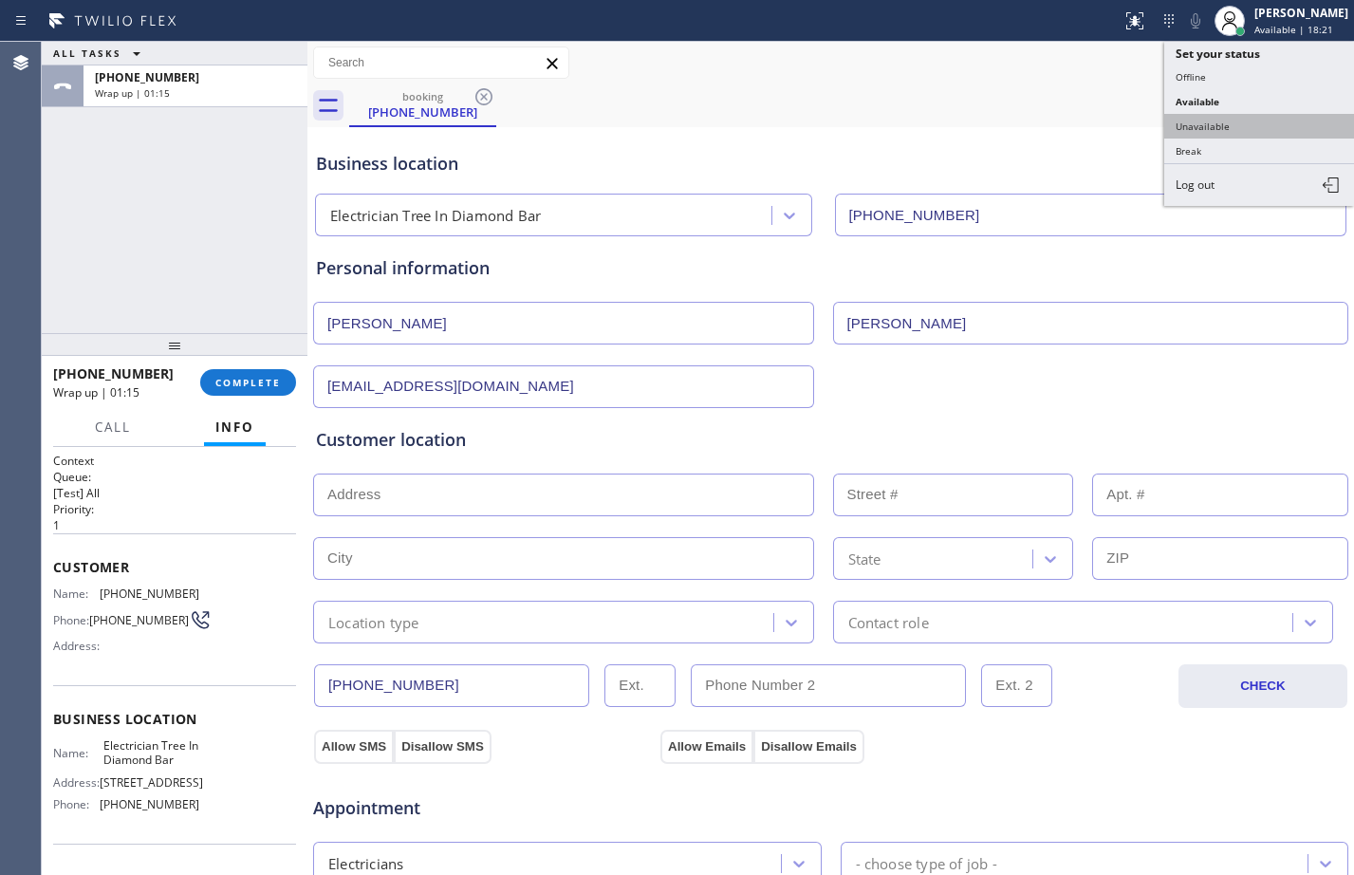
click at [1219, 117] on button "Unavailable" at bounding box center [1259, 126] width 190 height 25
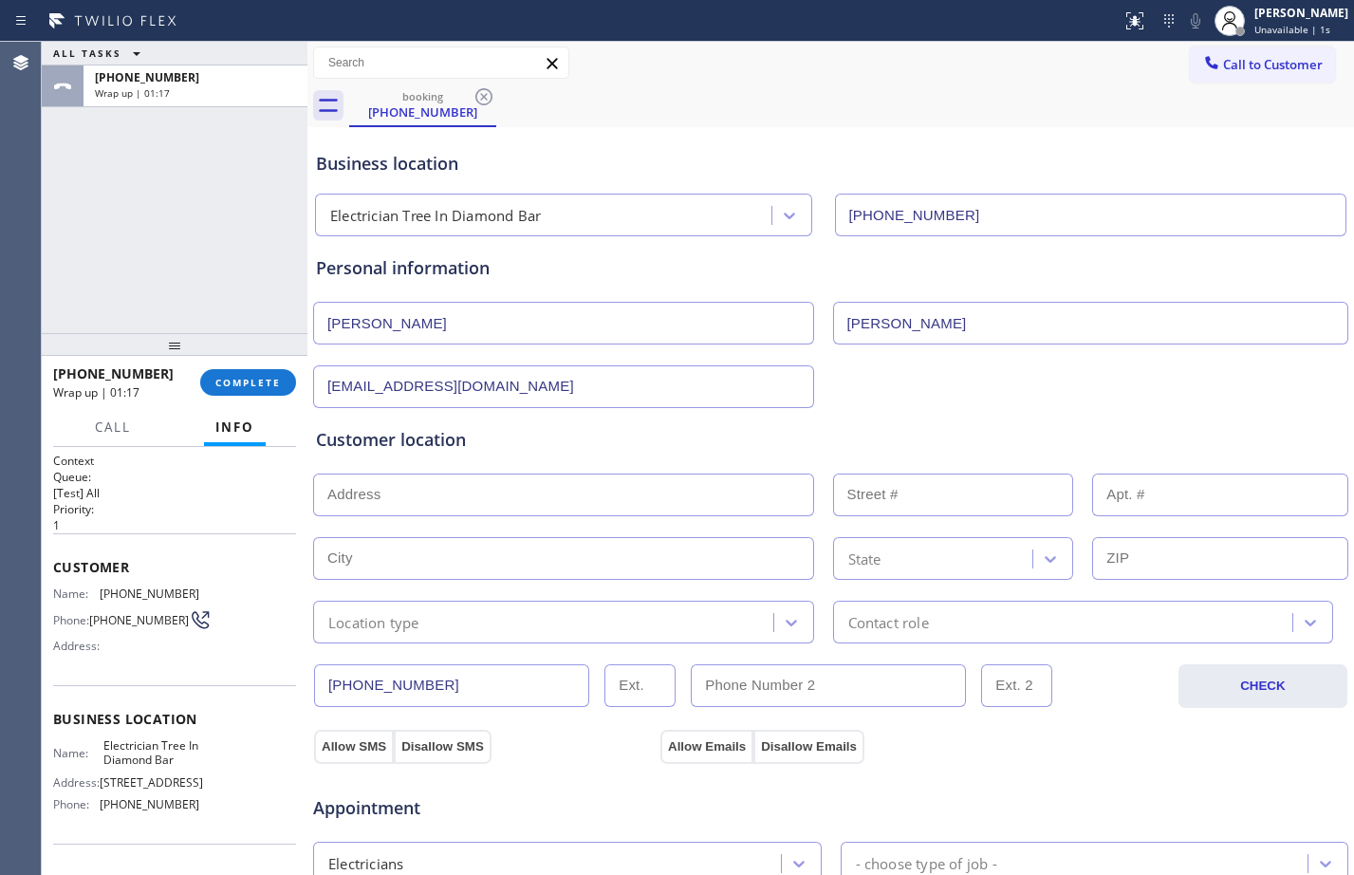
click at [1196, 554] on input "text" at bounding box center [1220, 558] width 256 height 43
paste input "91765"
type input "91765"
click at [528, 553] on input "text" at bounding box center [563, 558] width 501 height 43
paste input "Diamond Bar"
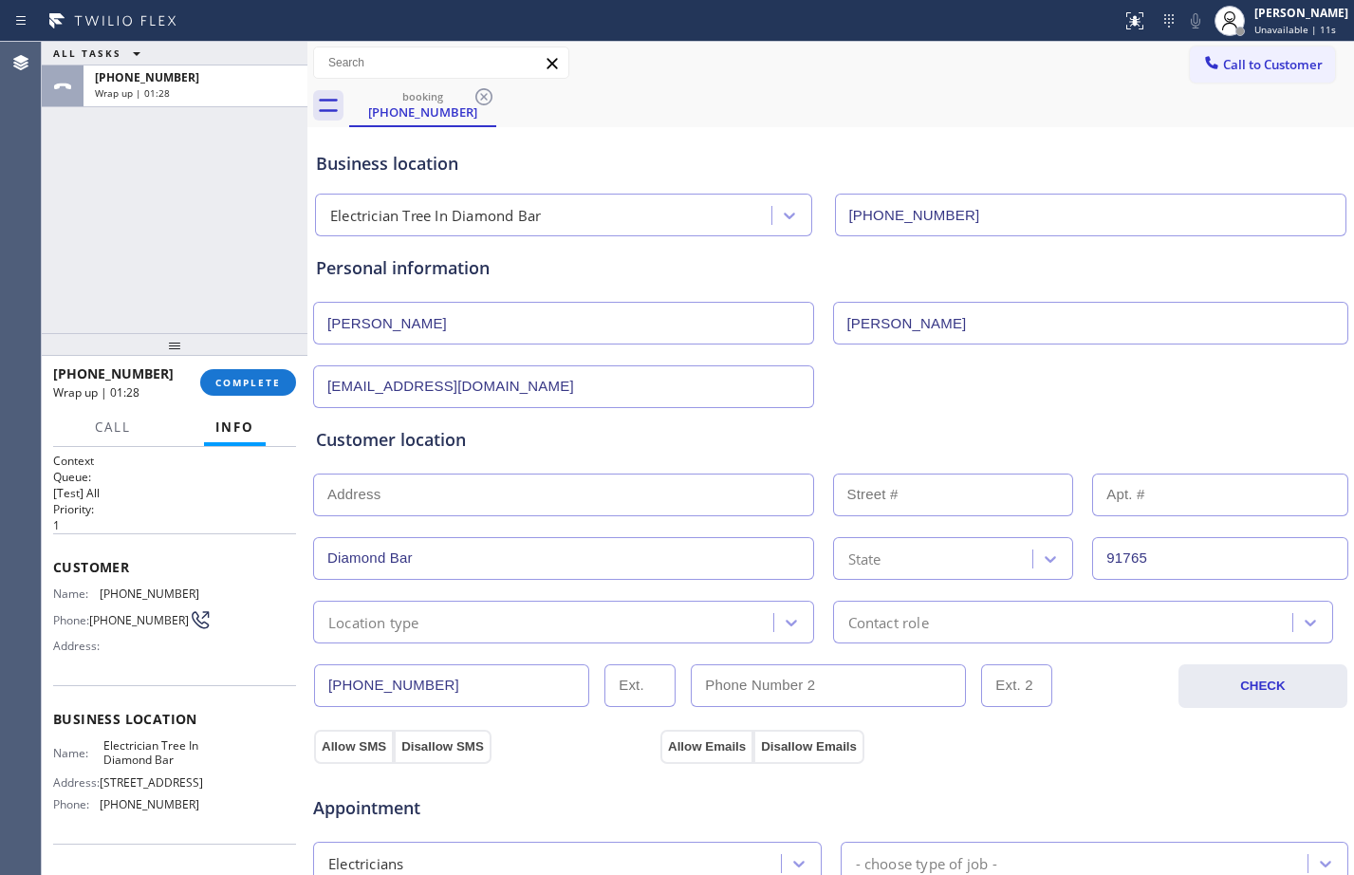
type input "Diamond Bar"
click at [930, 544] on div "State" at bounding box center [936, 558] width 195 height 33
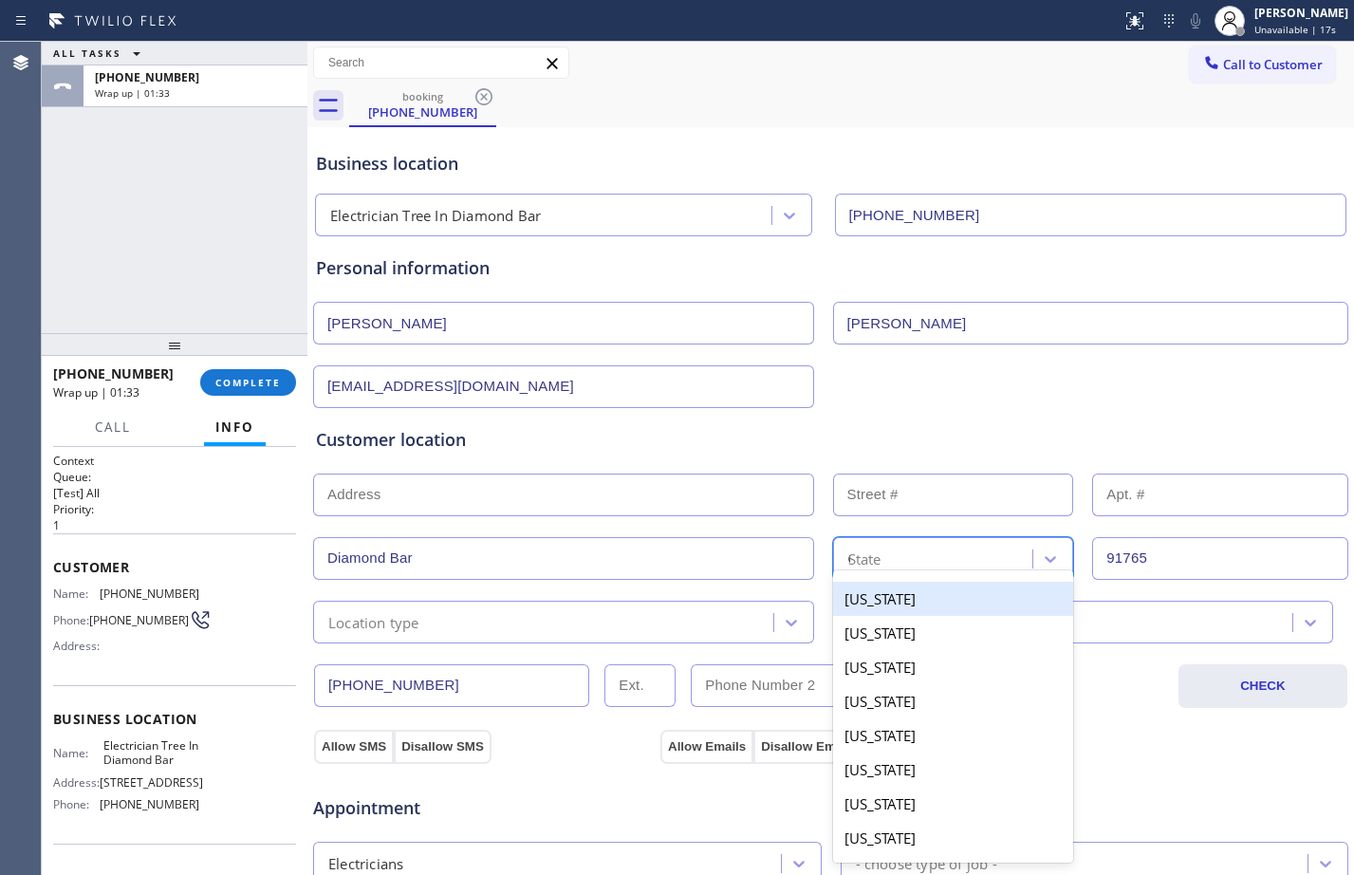
type input "CA"
click at [959, 592] on div "California" at bounding box center [953, 599] width 241 height 34
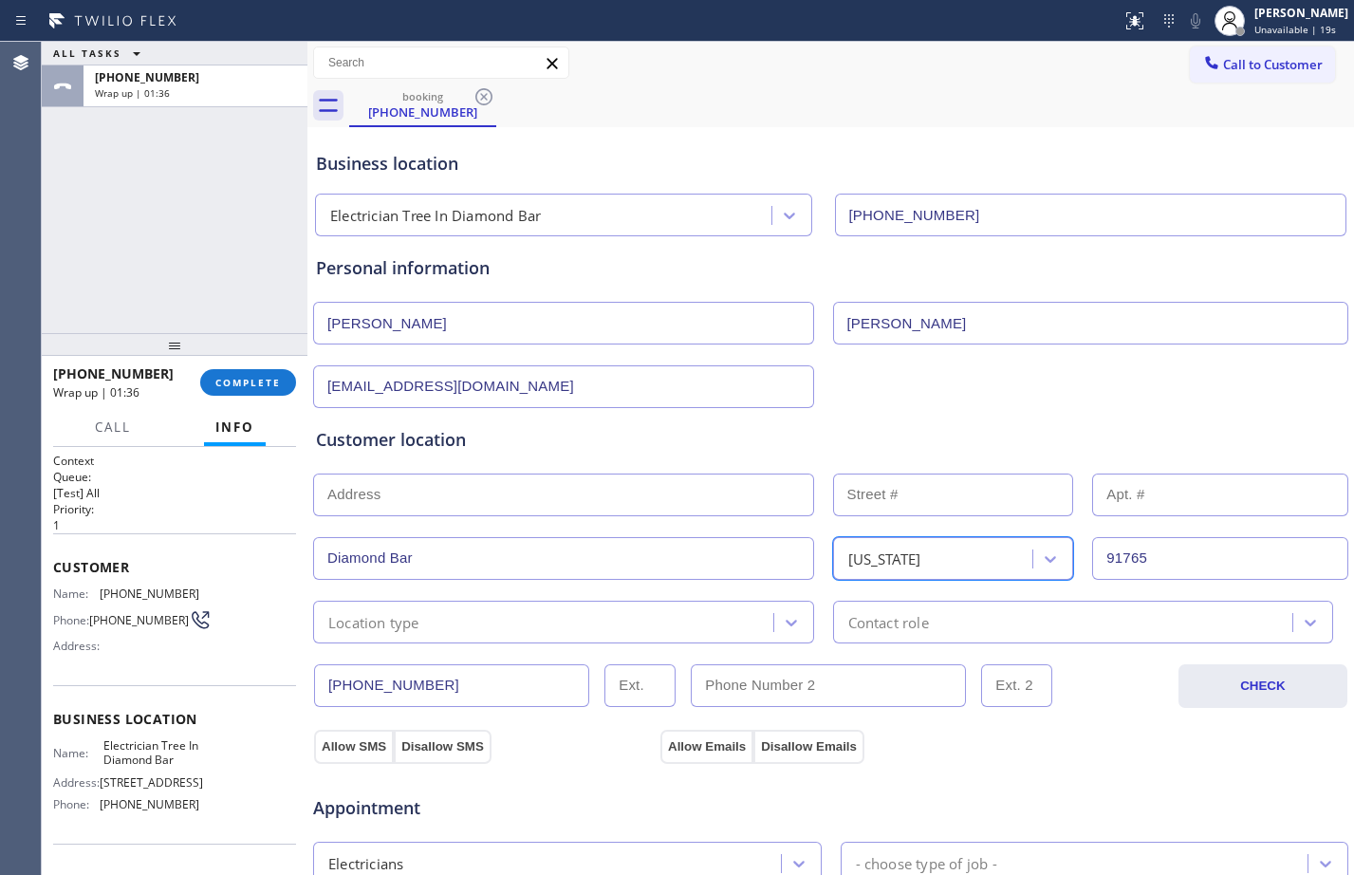
click at [645, 492] on input "text" at bounding box center [563, 494] width 501 height 43
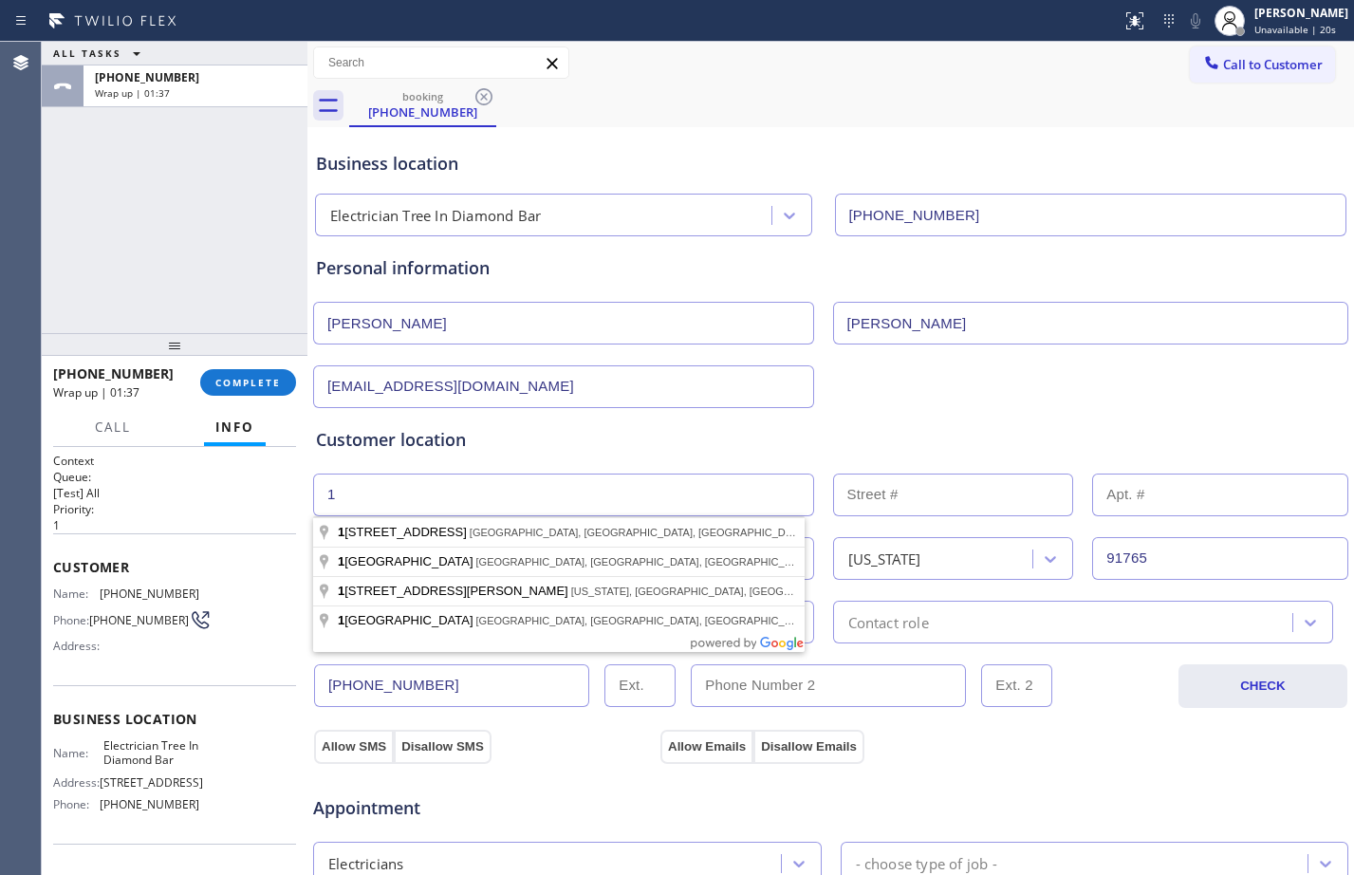
type input "1"
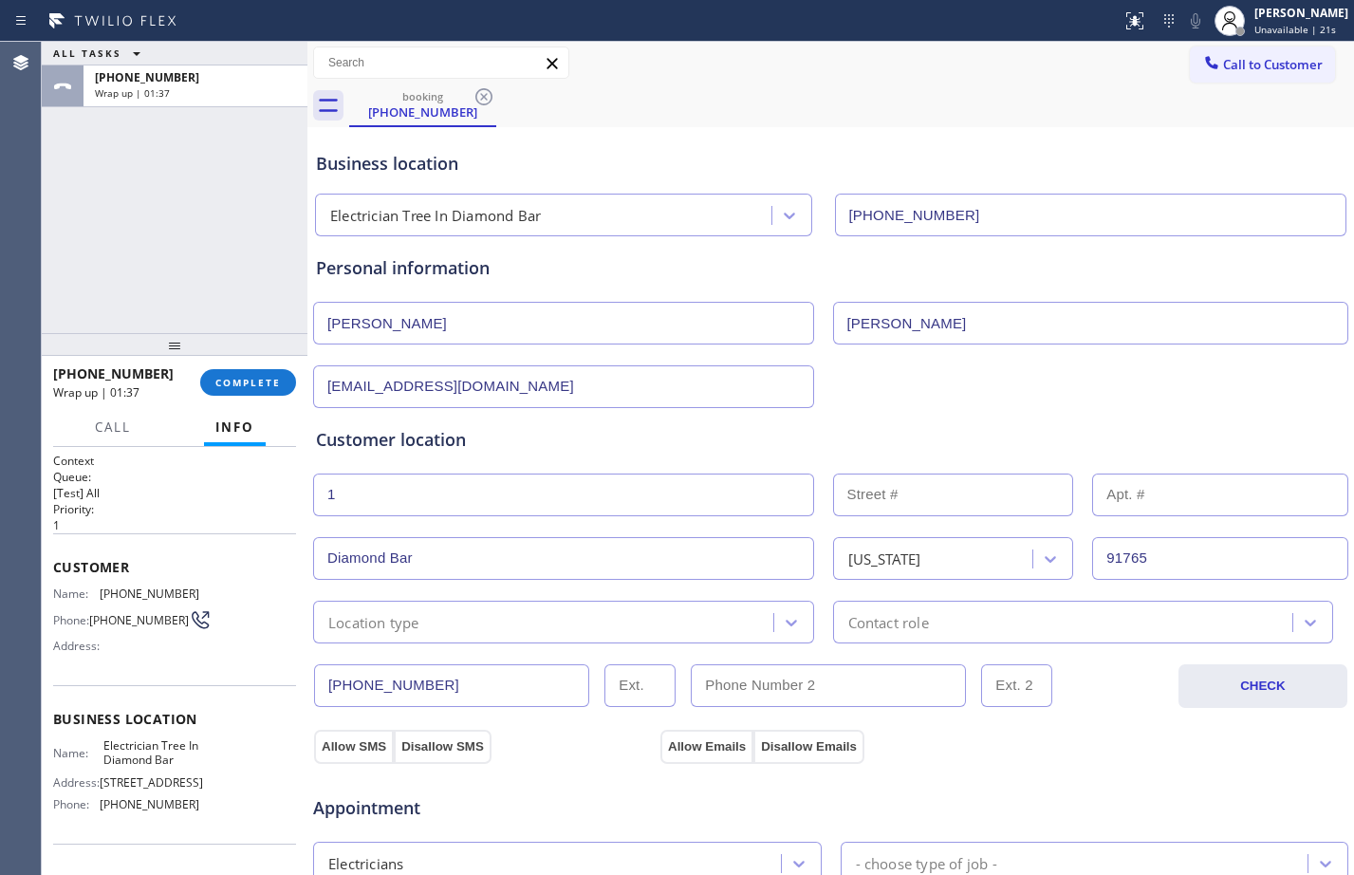
click at [974, 480] on input "text" at bounding box center [953, 494] width 241 height 43
type input "1"
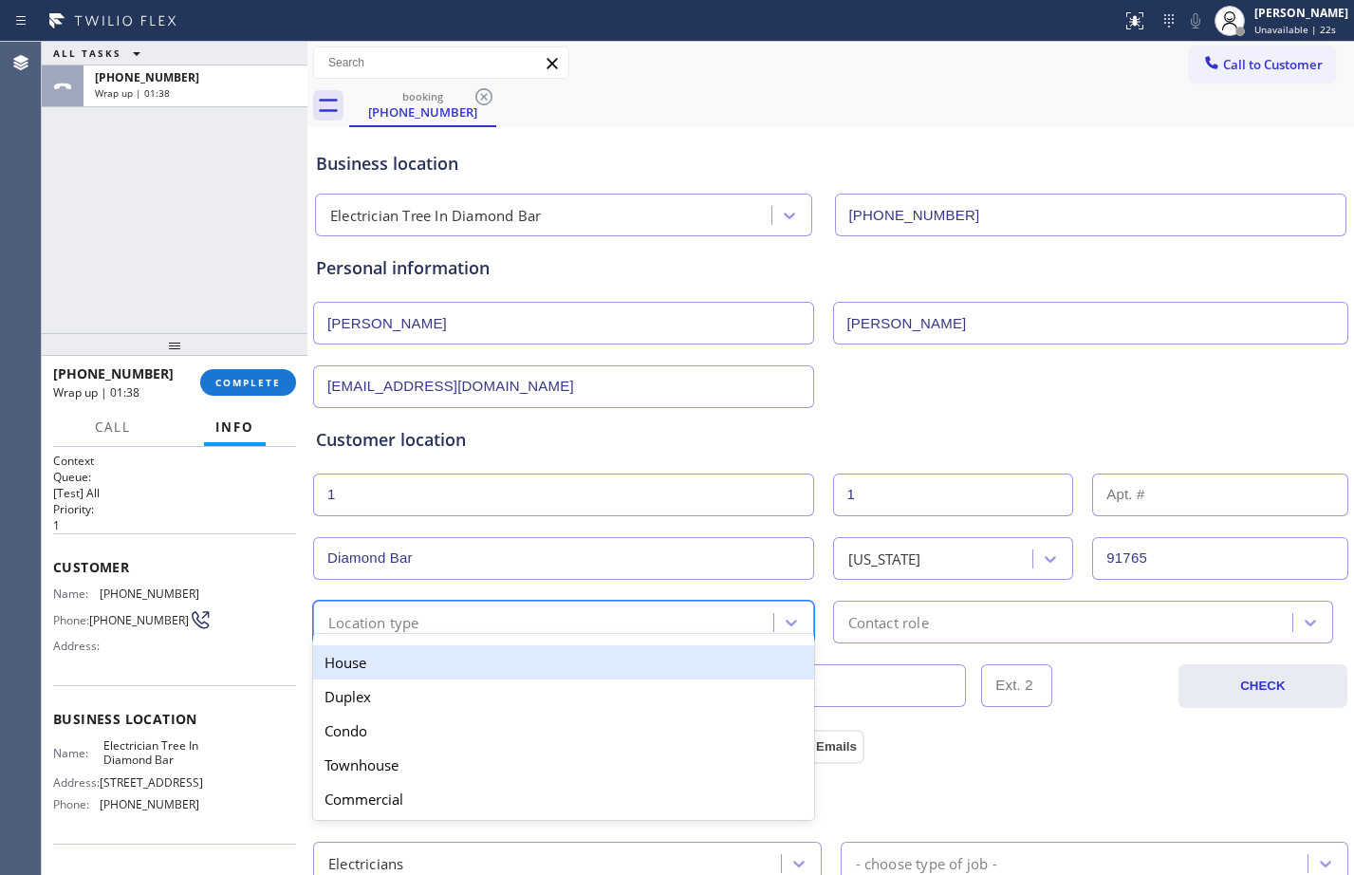
click at [570, 638] on div "option House focused, 1 of 5. 5 results available. Use Up and Down to choose op…" at bounding box center [563, 622] width 501 height 43
click at [518, 661] on div "House" at bounding box center [563, 662] width 501 height 34
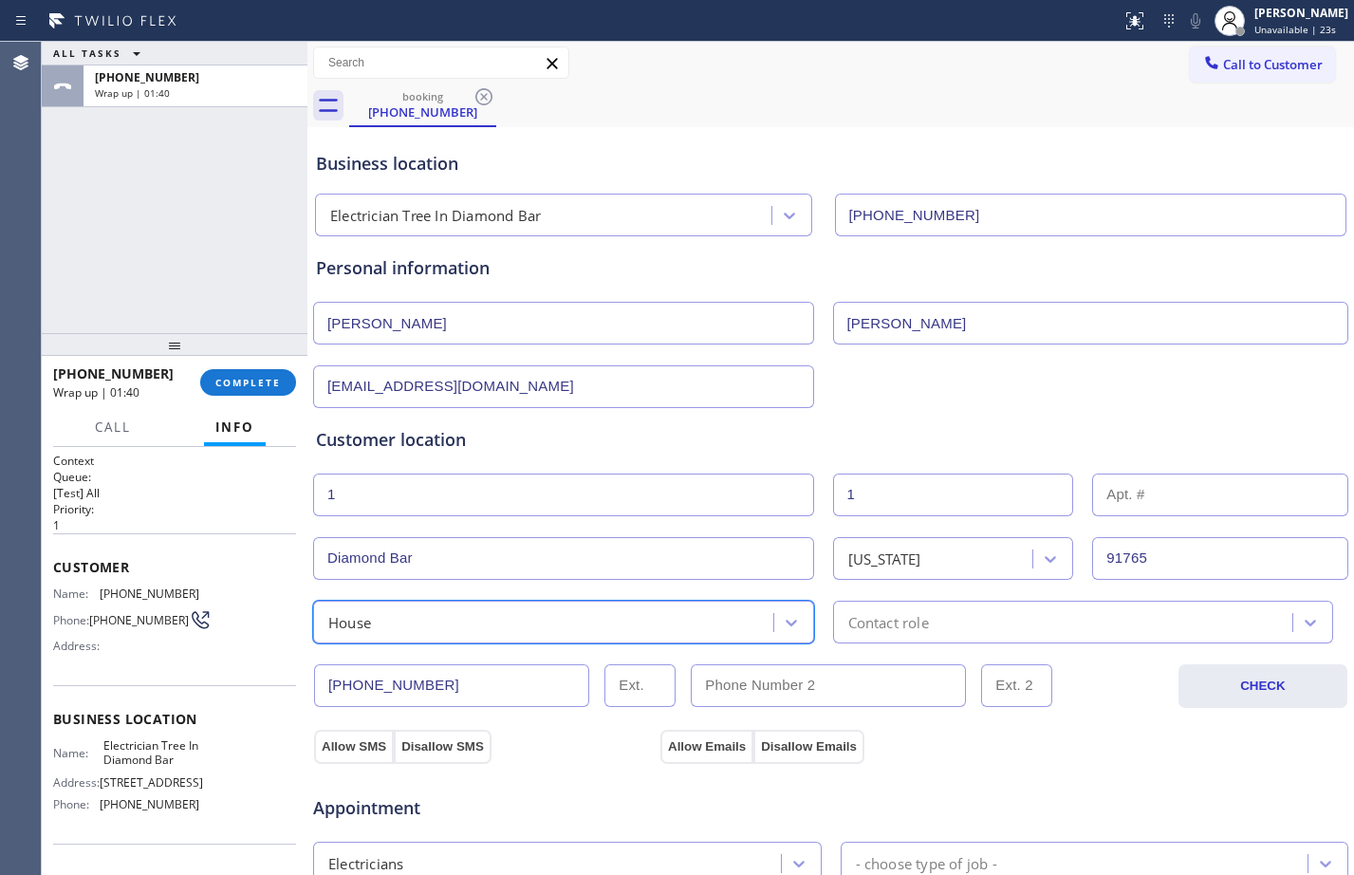
click at [984, 613] on div "Contact role" at bounding box center [1066, 621] width 455 height 33
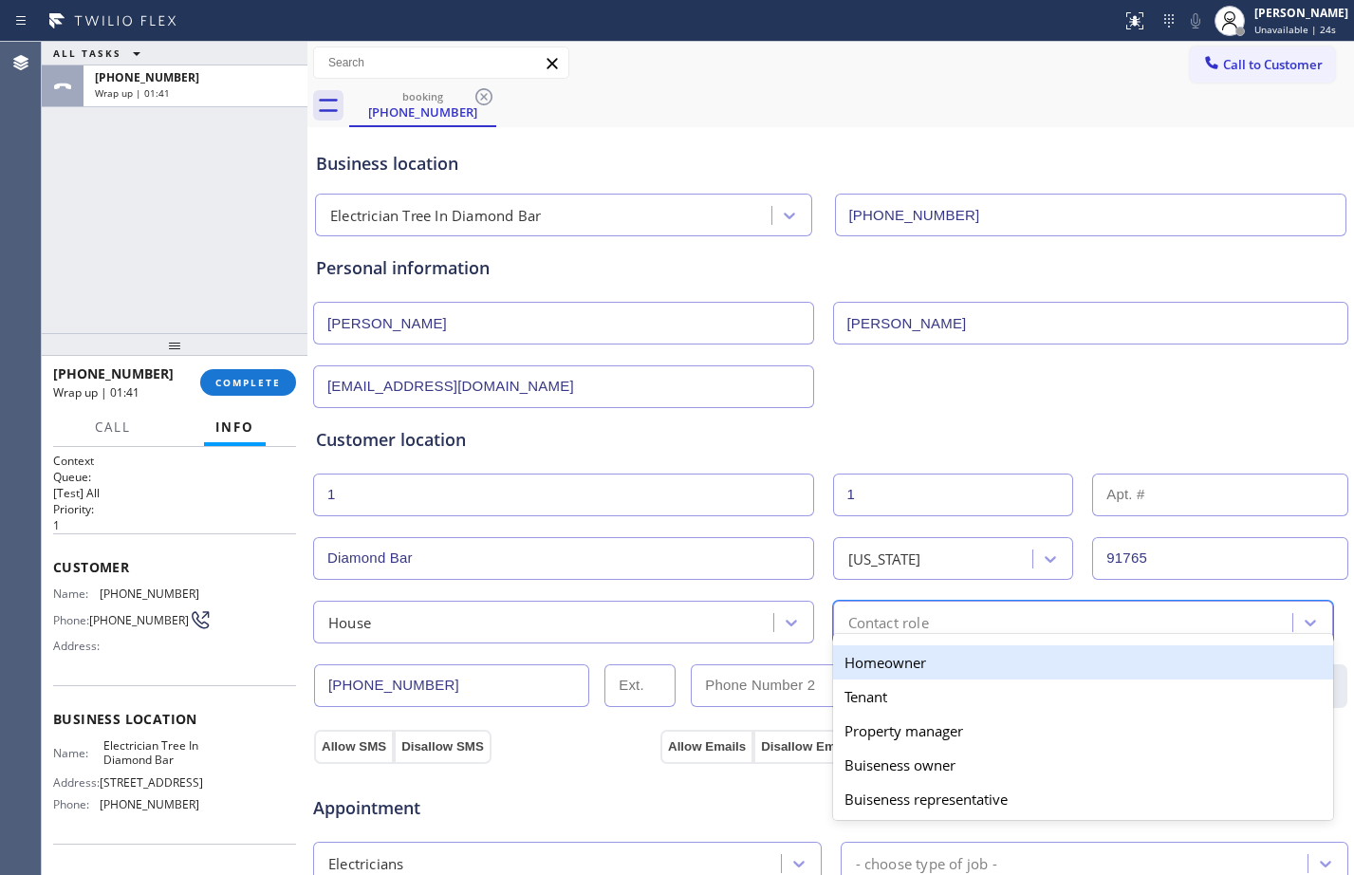
click at [917, 659] on div "Homeowner" at bounding box center [1083, 662] width 501 height 34
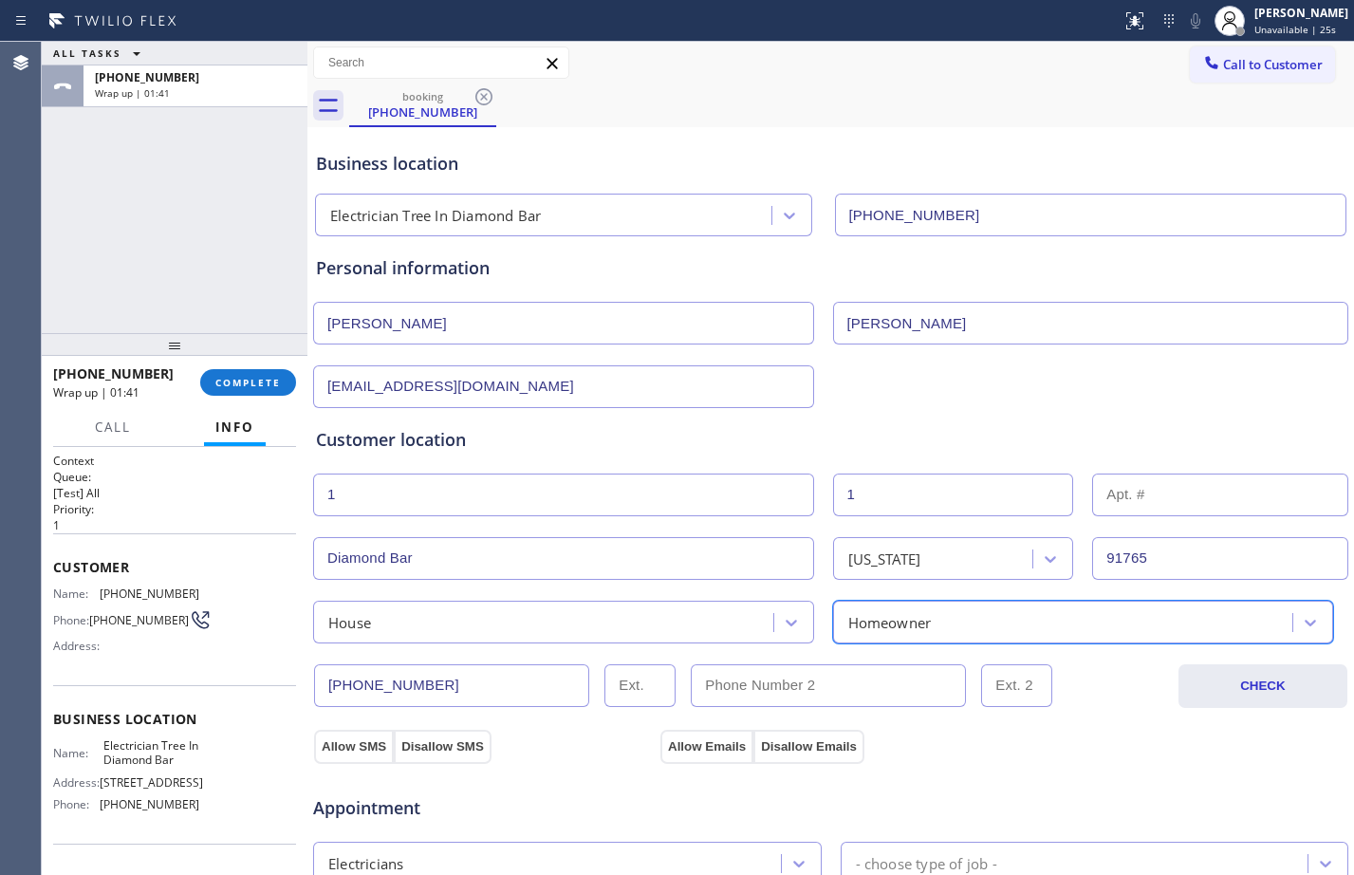
scroll to position [596, 0]
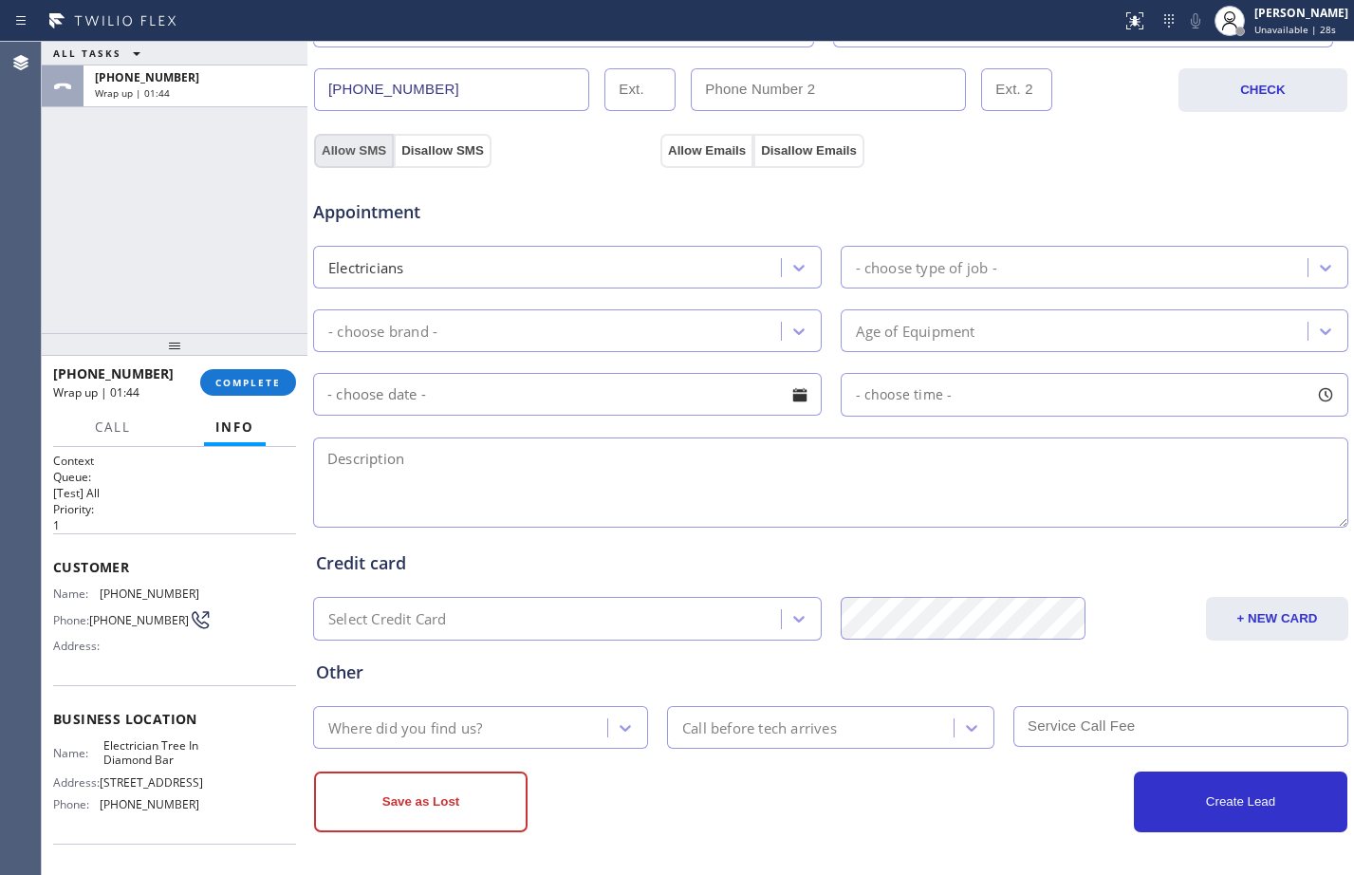
click at [341, 147] on button "Allow SMS" at bounding box center [354, 151] width 80 height 34
click at [684, 151] on button "Allow Emails" at bounding box center [706, 151] width 93 height 34
click at [764, 265] on div "Electricians" at bounding box center [550, 267] width 462 height 33
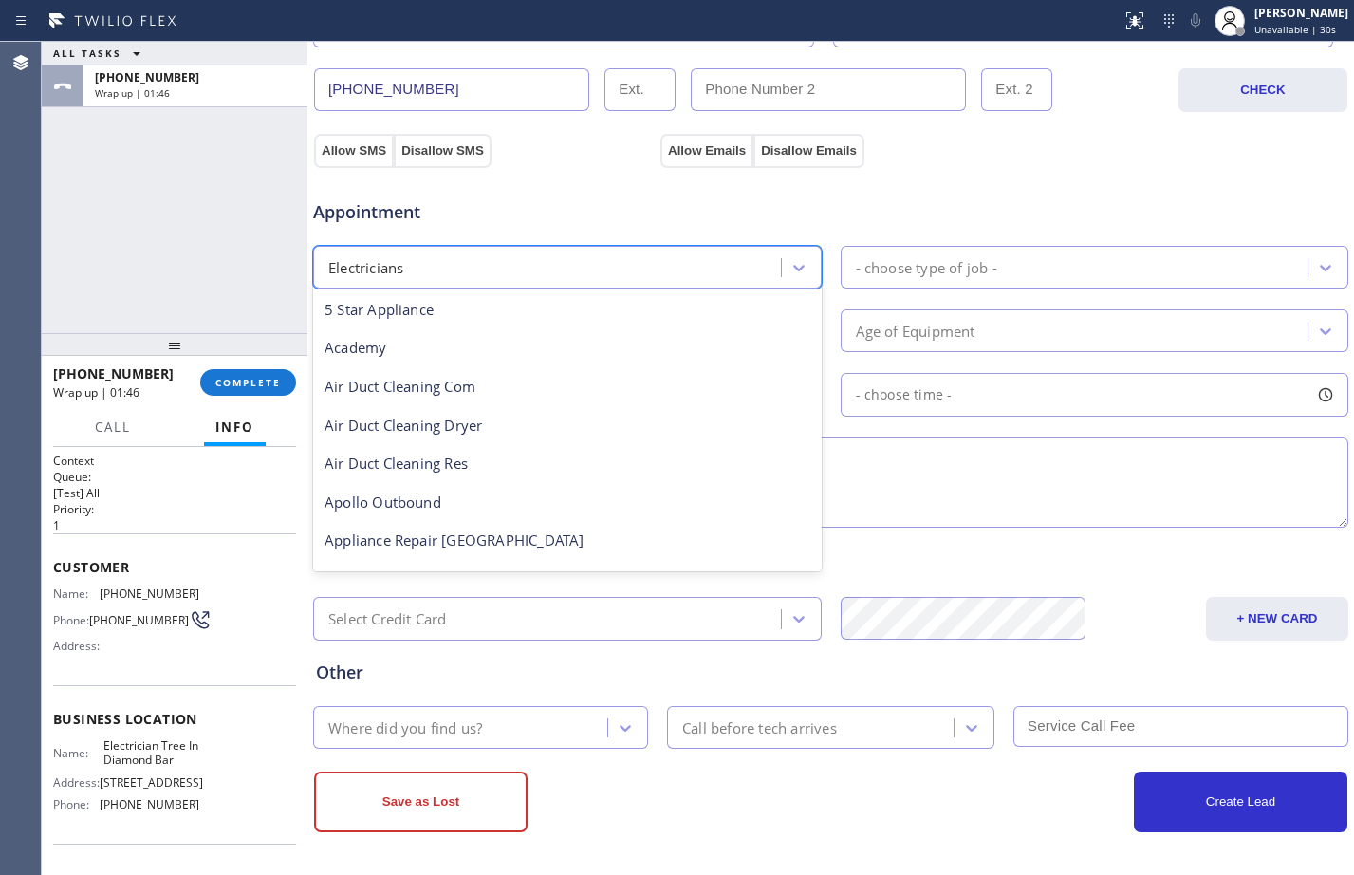
scroll to position [195, 0]
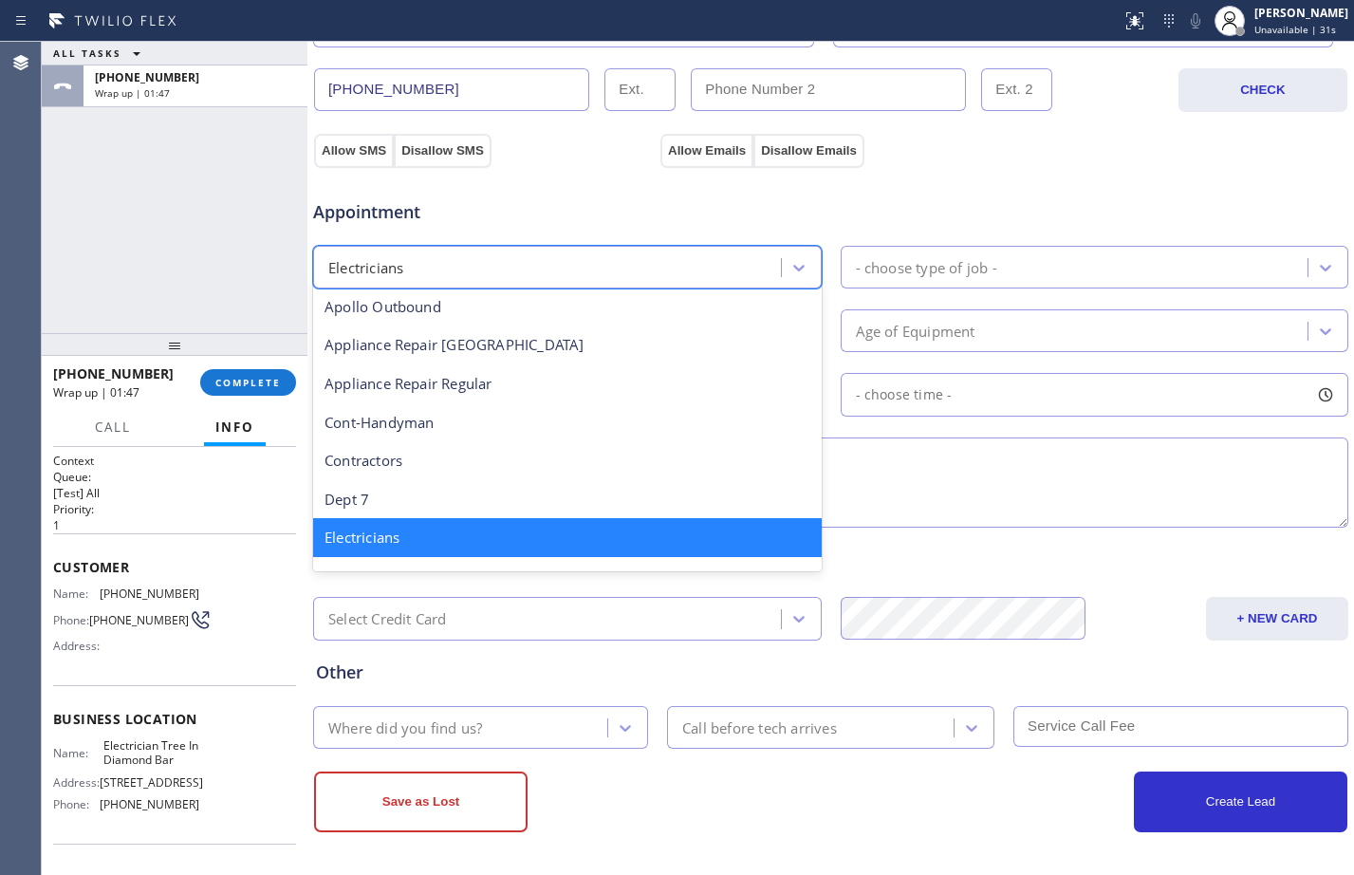
click at [1033, 282] on div "- choose type of job -" at bounding box center [1077, 267] width 462 height 33
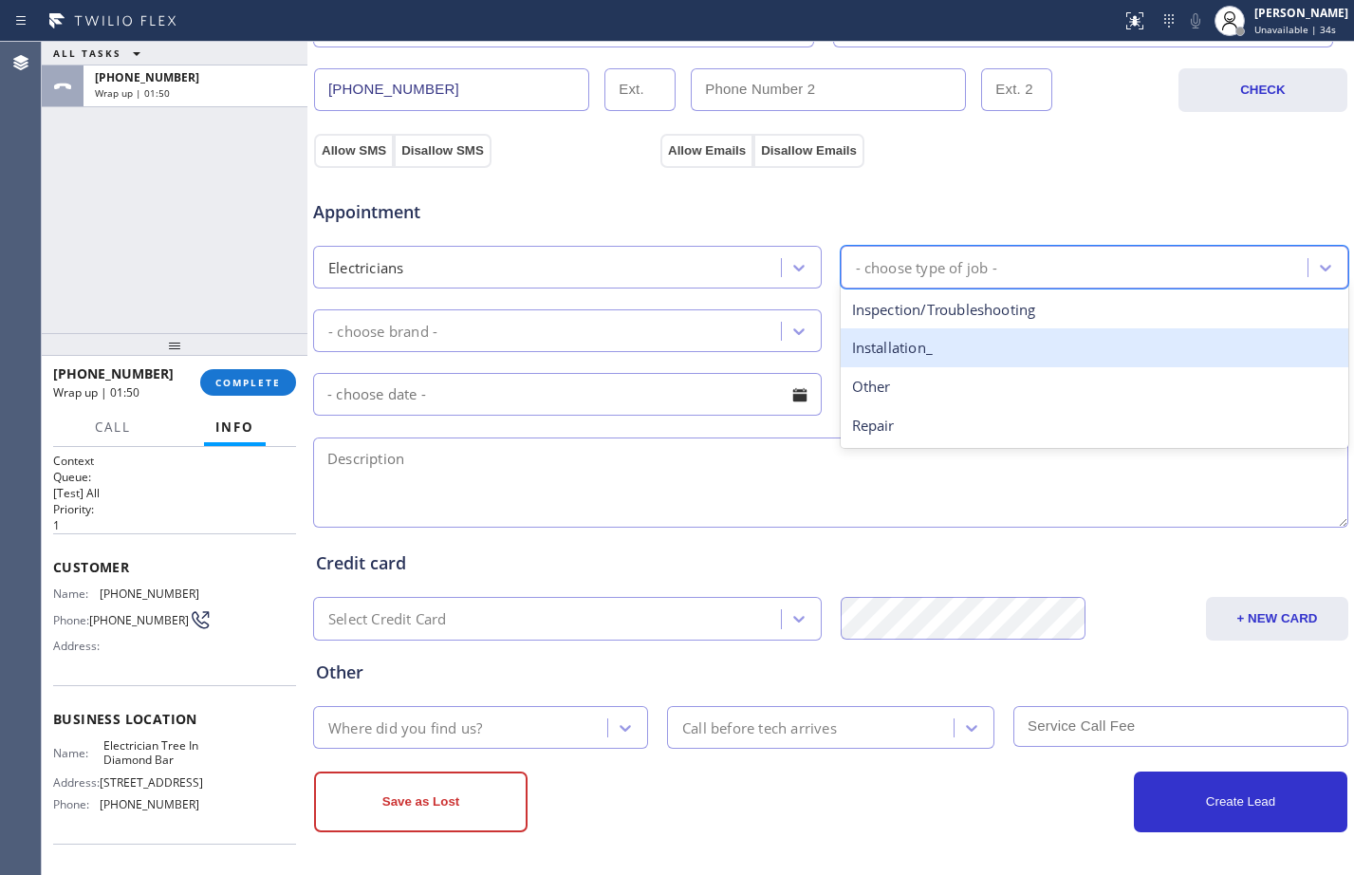
click at [954, 340] on div "Installation_" at bounding box center [1095, 347] width 509 height 39
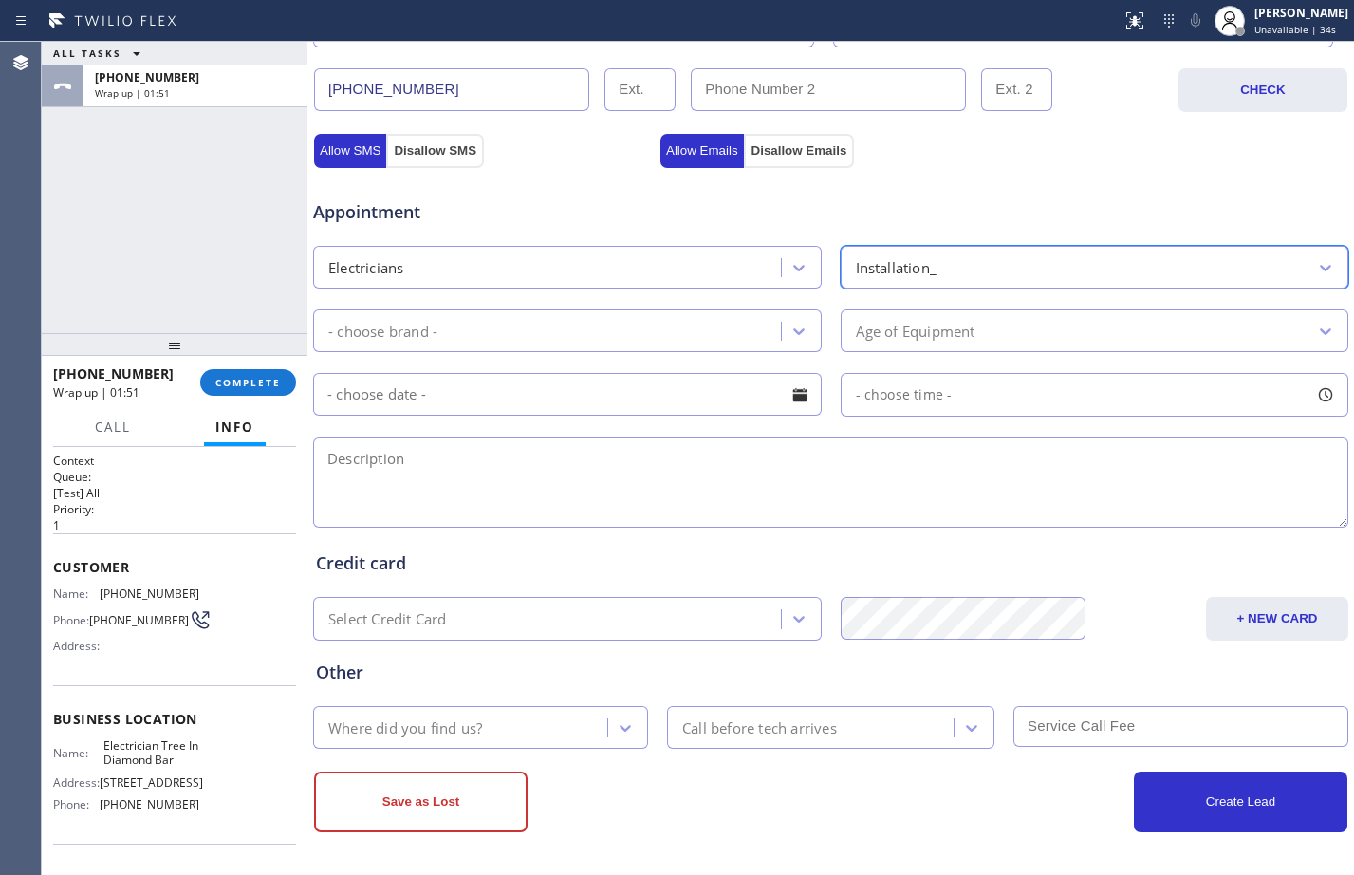
click at [697, 338] on div "- choose brand -" at bounding box center [550, 330] width 462 height 33
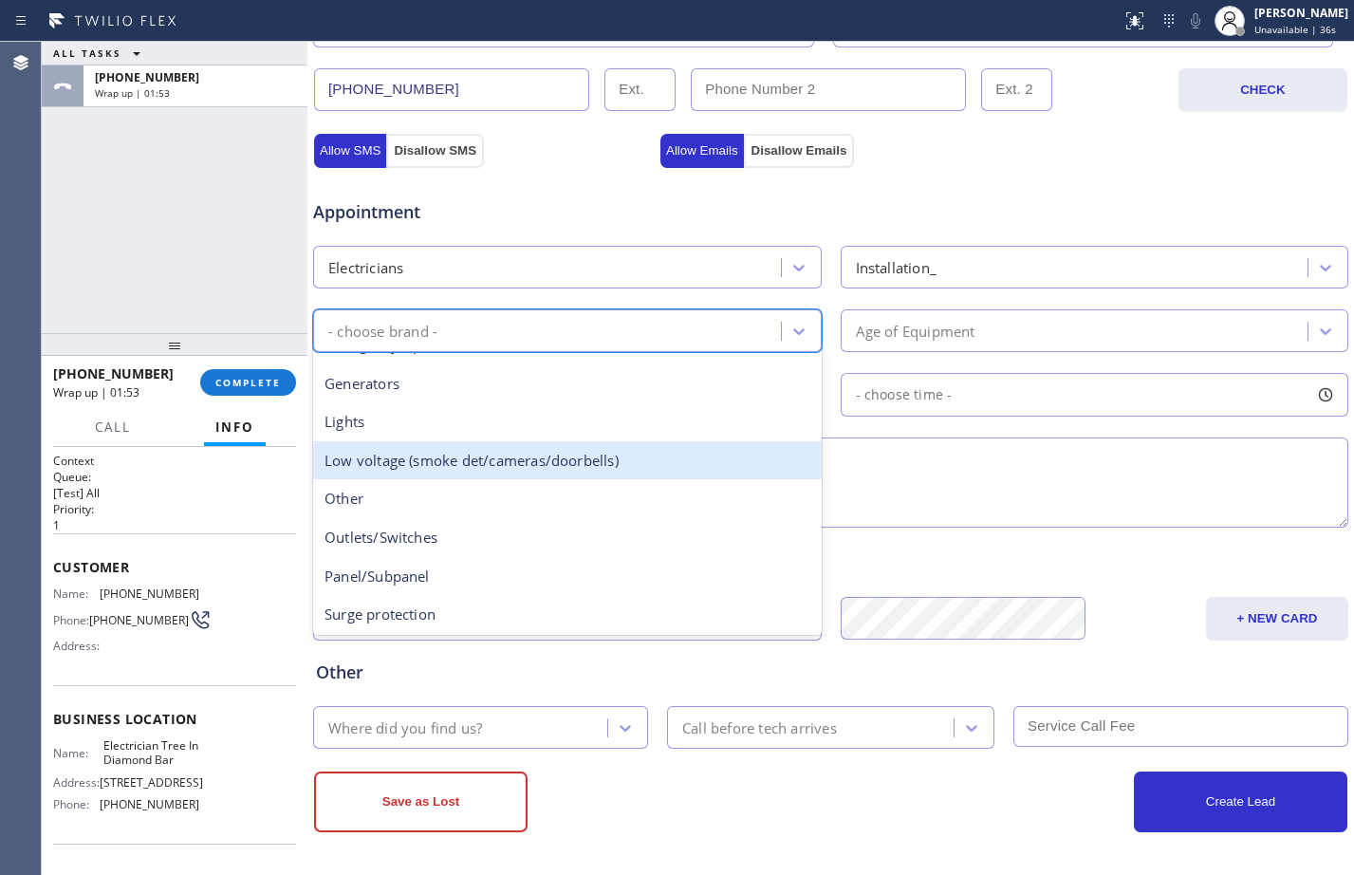
scroll to position [146, 0]
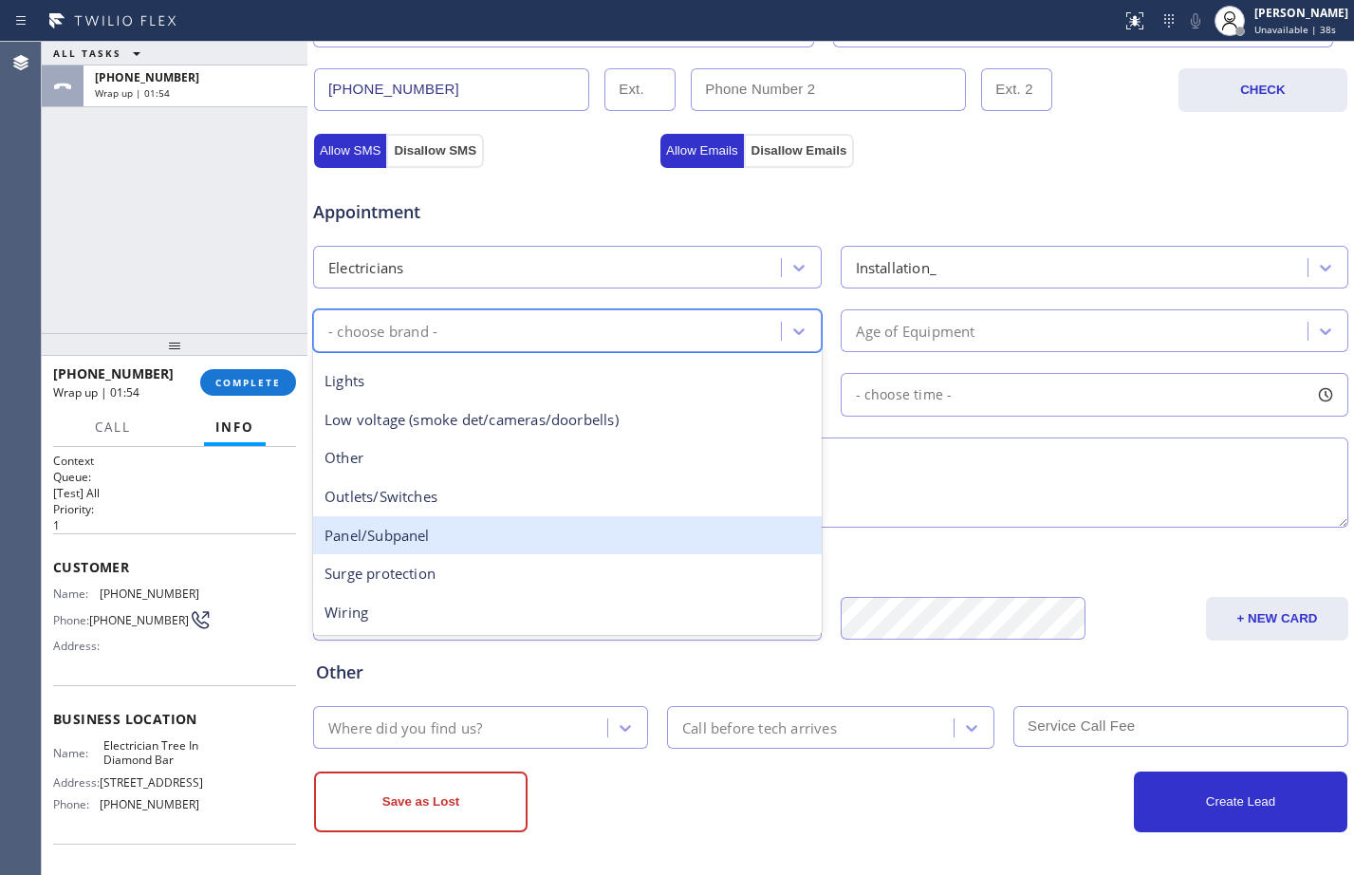
click at [437, 536] on div "Panel/Subpanel" at bounding box center [567, 535] width 509 height 39
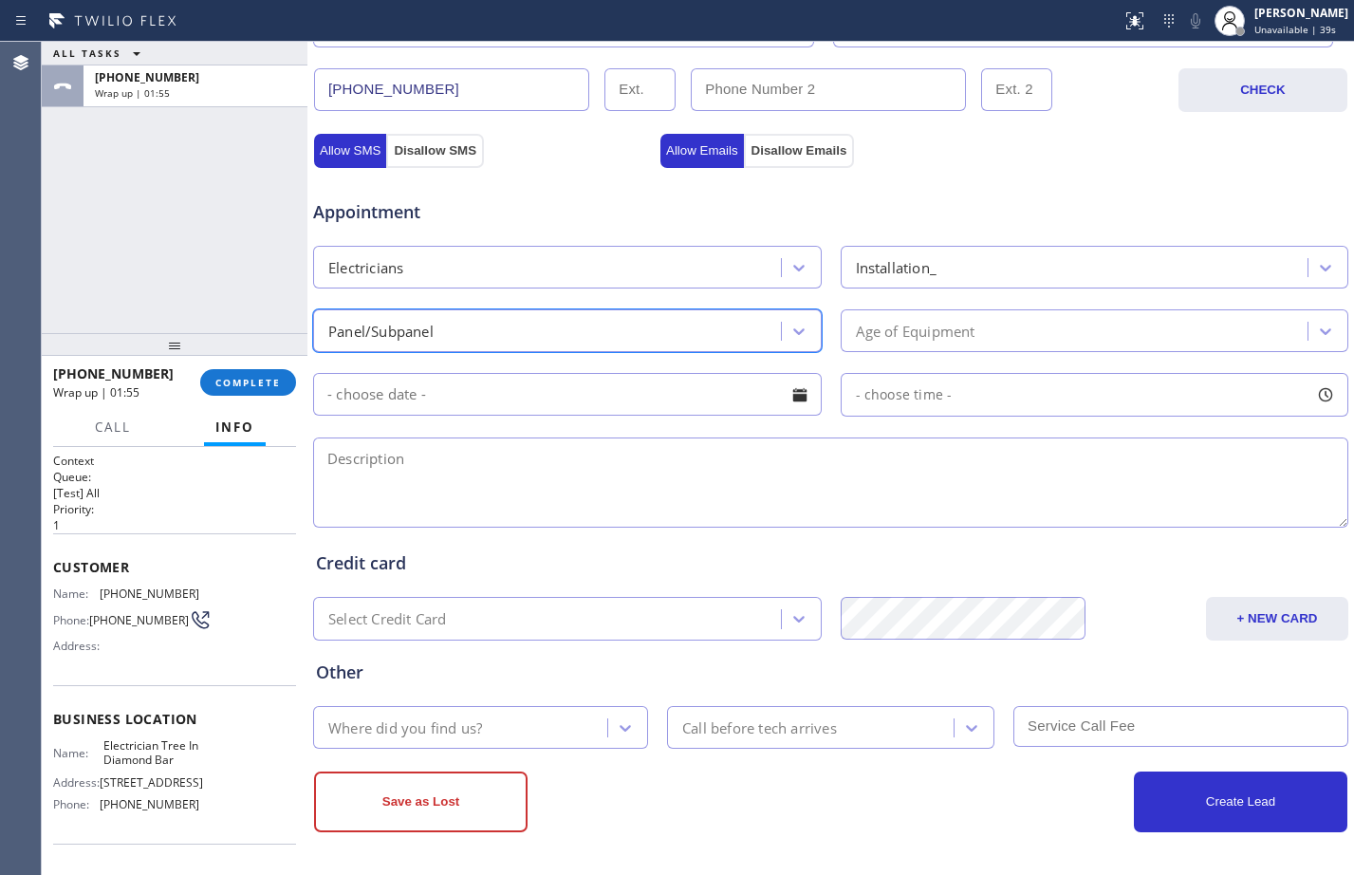
click at [731, 489] on textarea at bounding box center [830, 482] width 1035 height 90
type textarea "W"
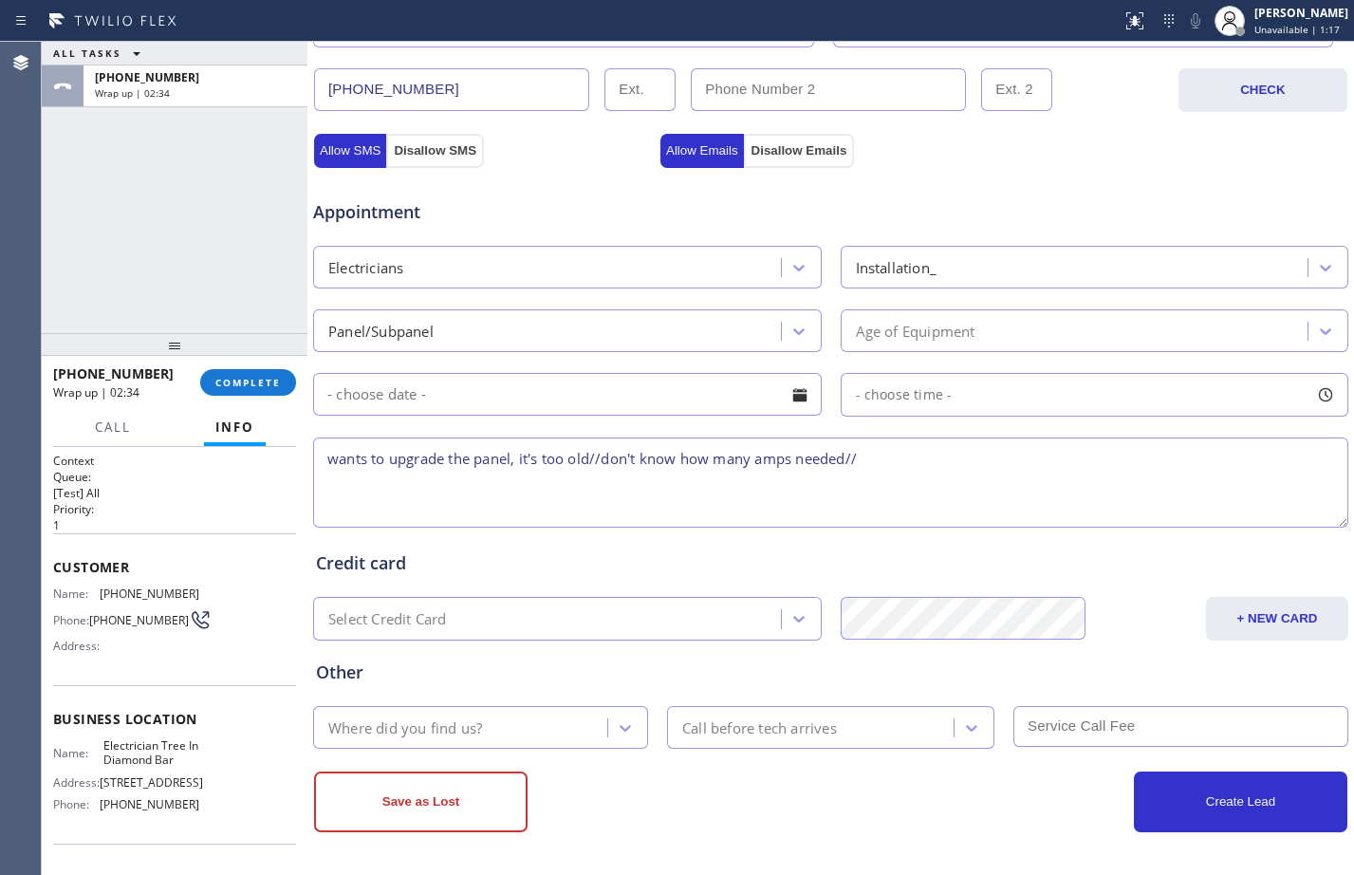
click at [962, 459] on textarea "wants to upgrade the panel, it's too old//don't know how many amps needed//" at bounding box center [830, 482] width 1035 height 90
paste textarea "Diamond Bar, CA 91765"
type textarea "wants to upgrade the panel, it's too old//don't know how many amps needed//Diam…"
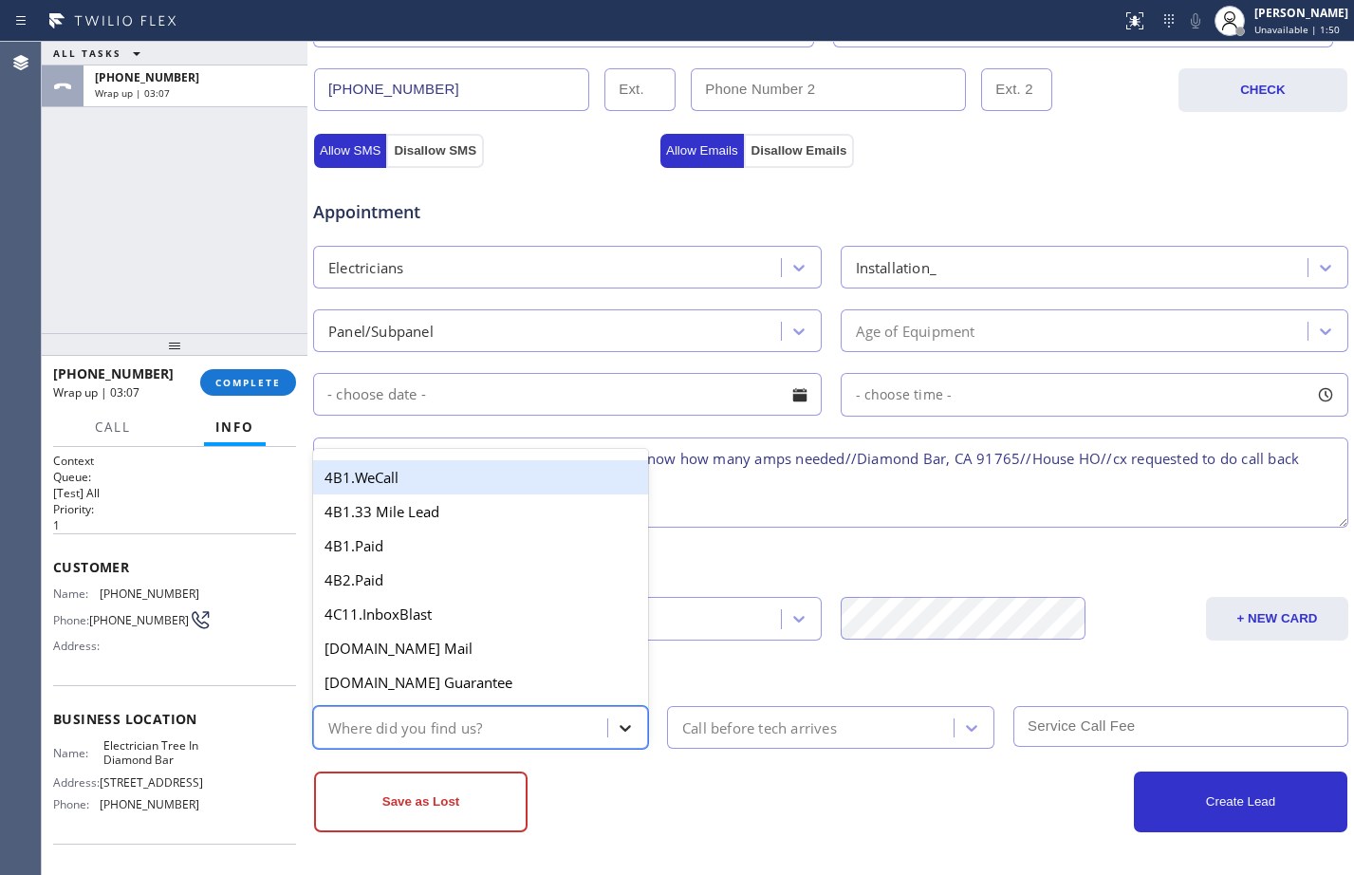
click at [610, 724] on div at bounding box center [625, 728] width 34 height 34
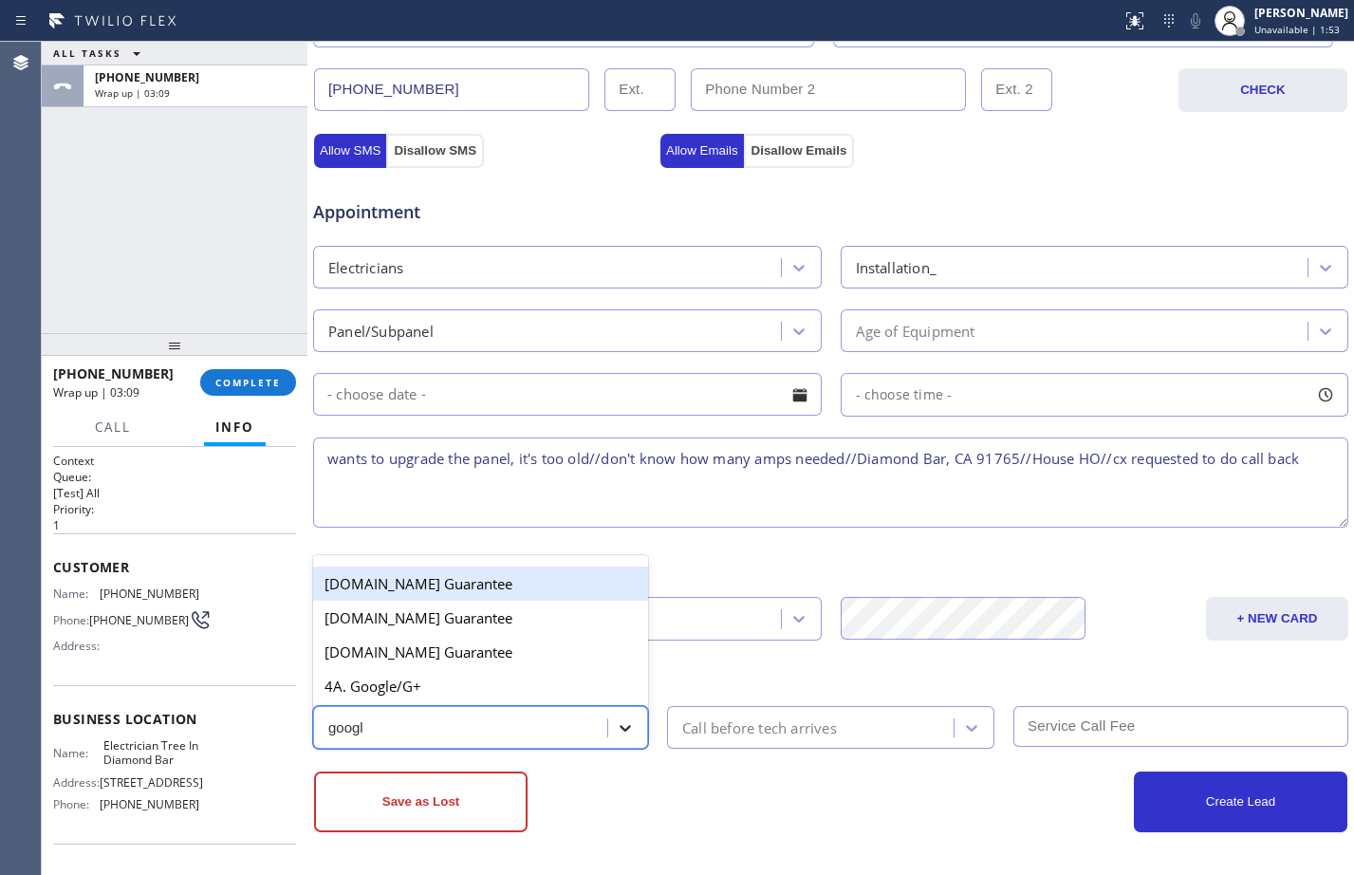
type input "google"
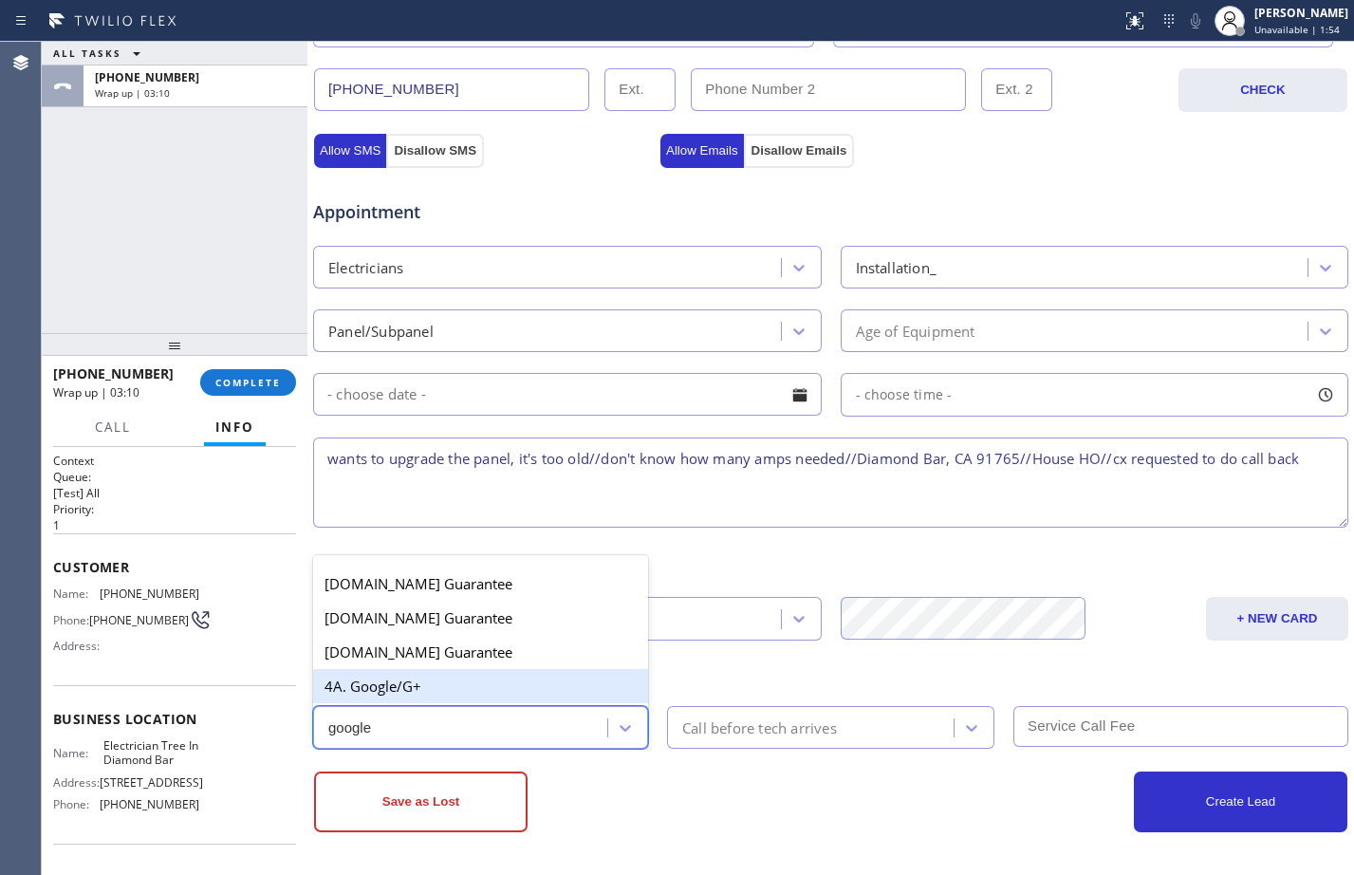
click at [402, 696] on div "4A. Google/G+" at bounding box center [480, 686] width 335 height 34
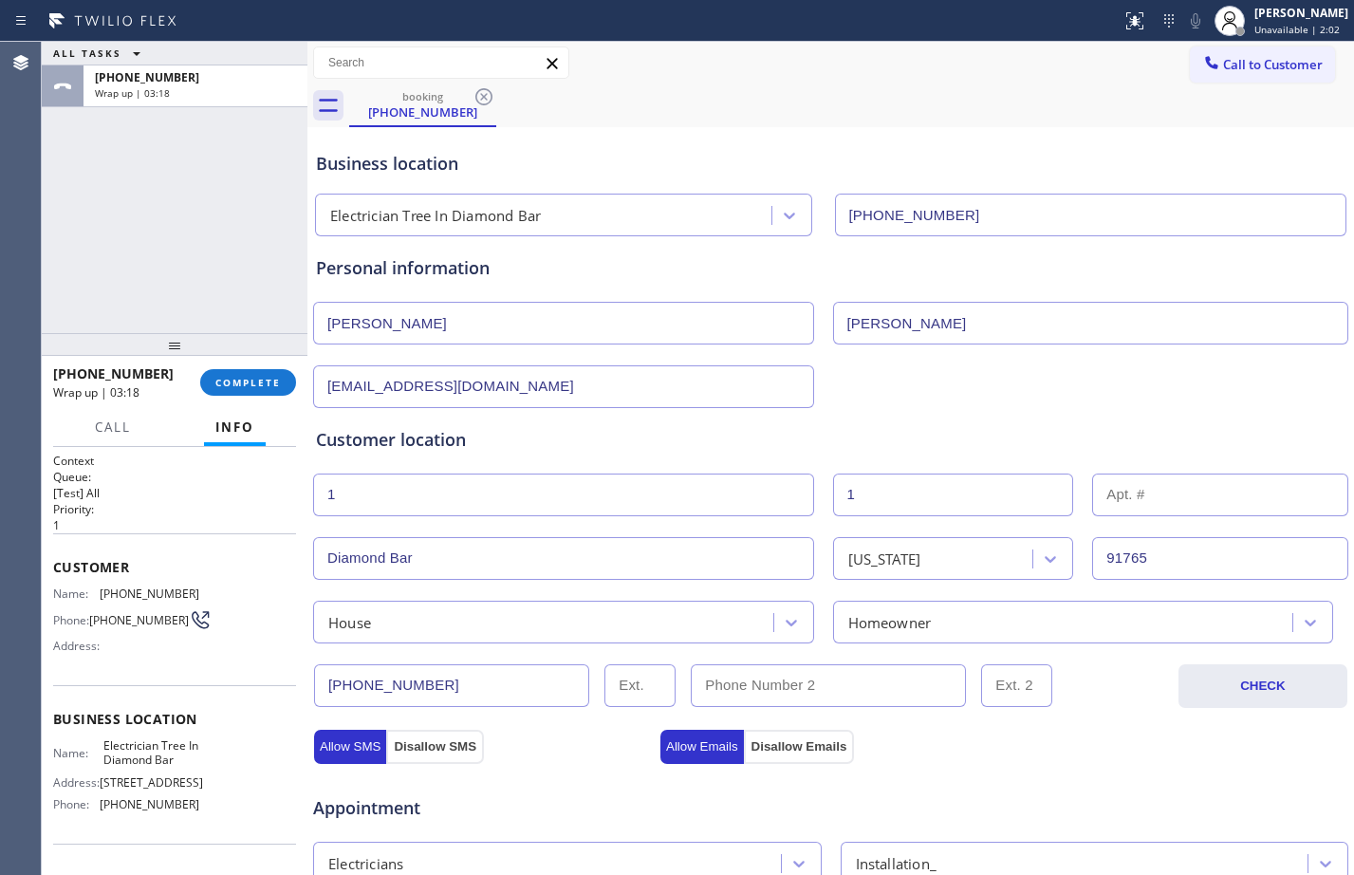
scroll to position [596, 0]
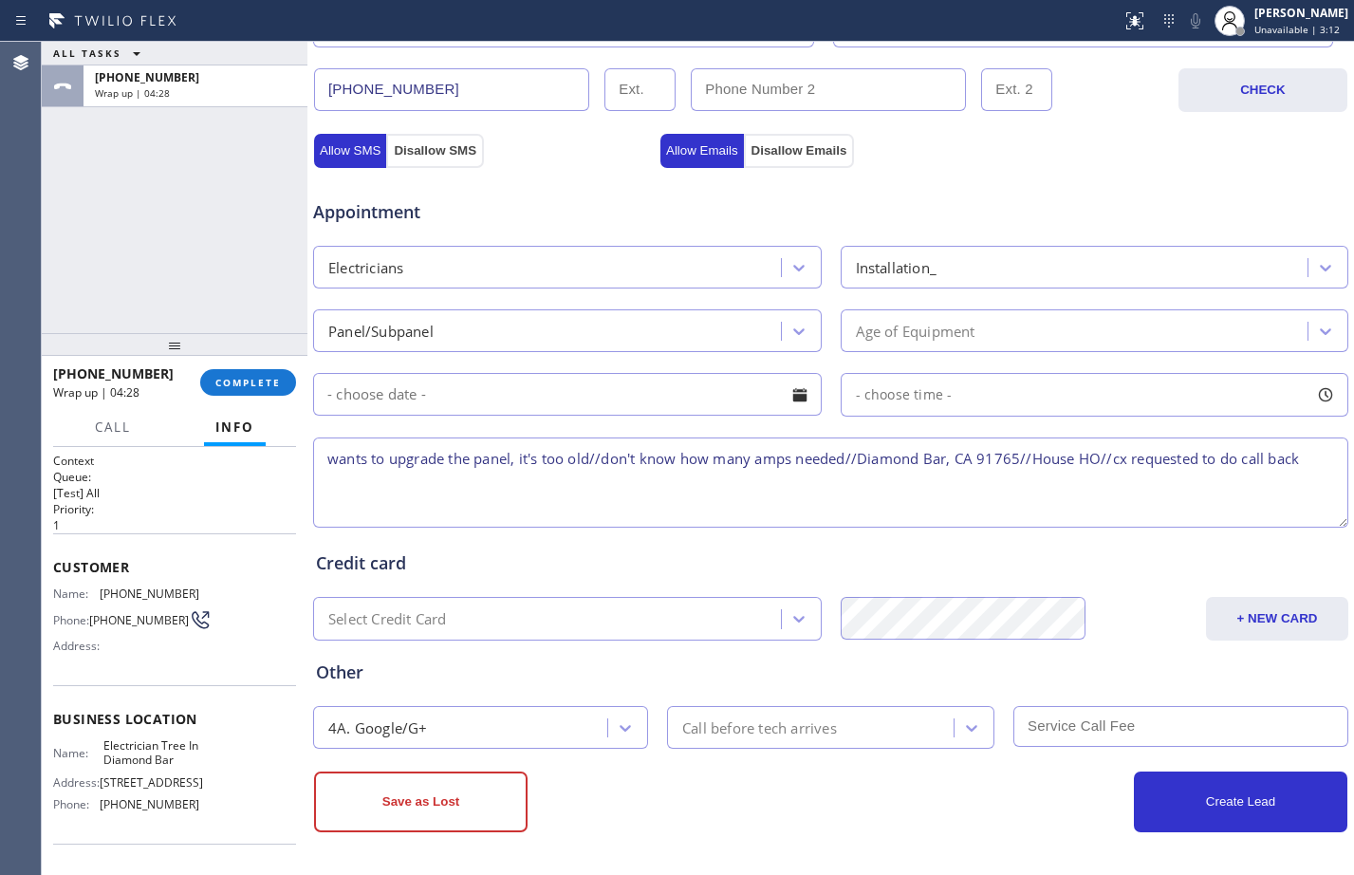
click at [173, 204] on div "ALL TASKS ALL TASKS ACTIVE TASKS TASKS IN WRAP UP +447984901089 Wrap up | 04:28" at bounding box center [175, 187] width 266 height 291
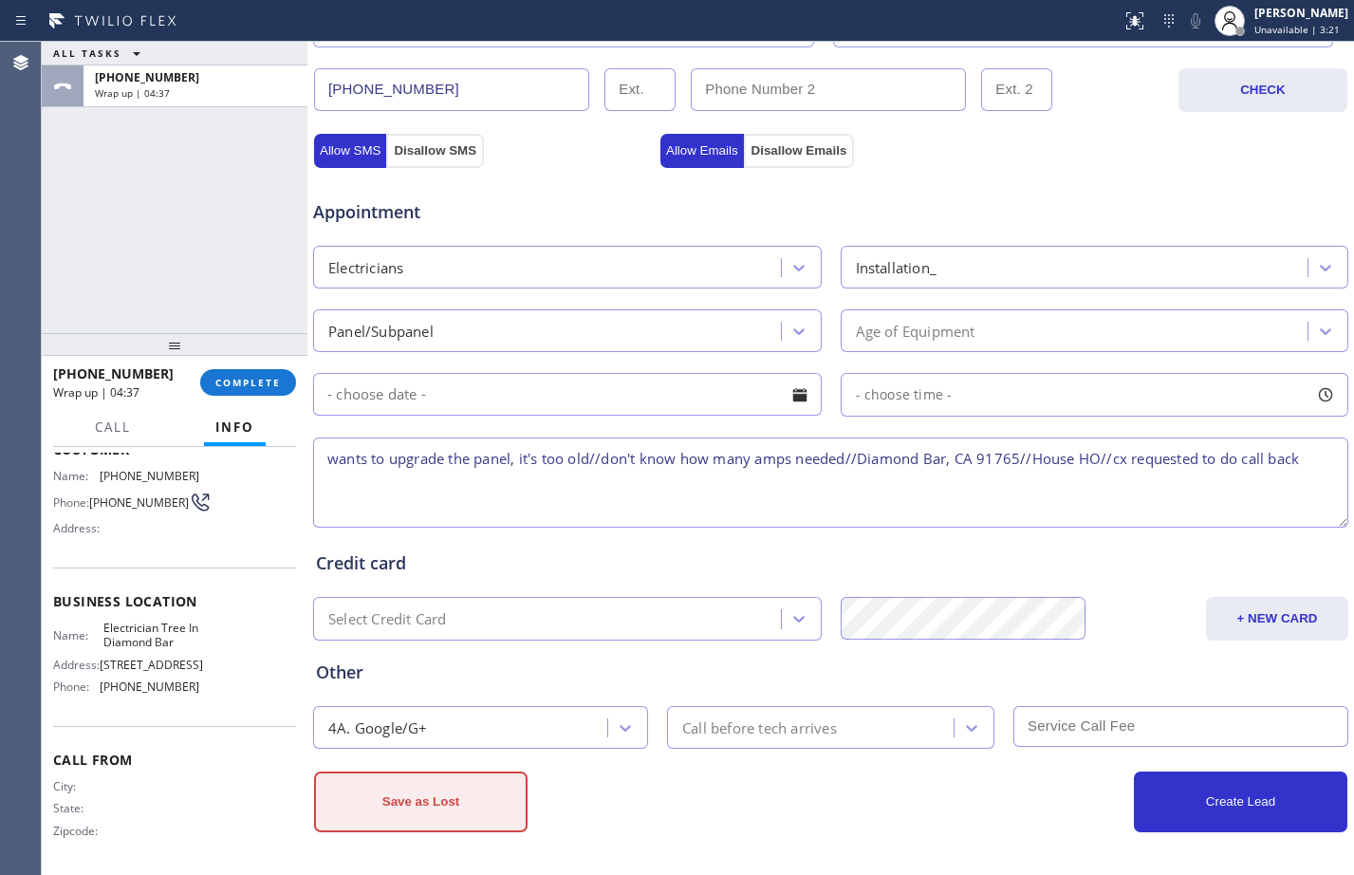
click at [446, 811] on button "Save as Lost" at bounding box center [421, 801] width 214 height 61
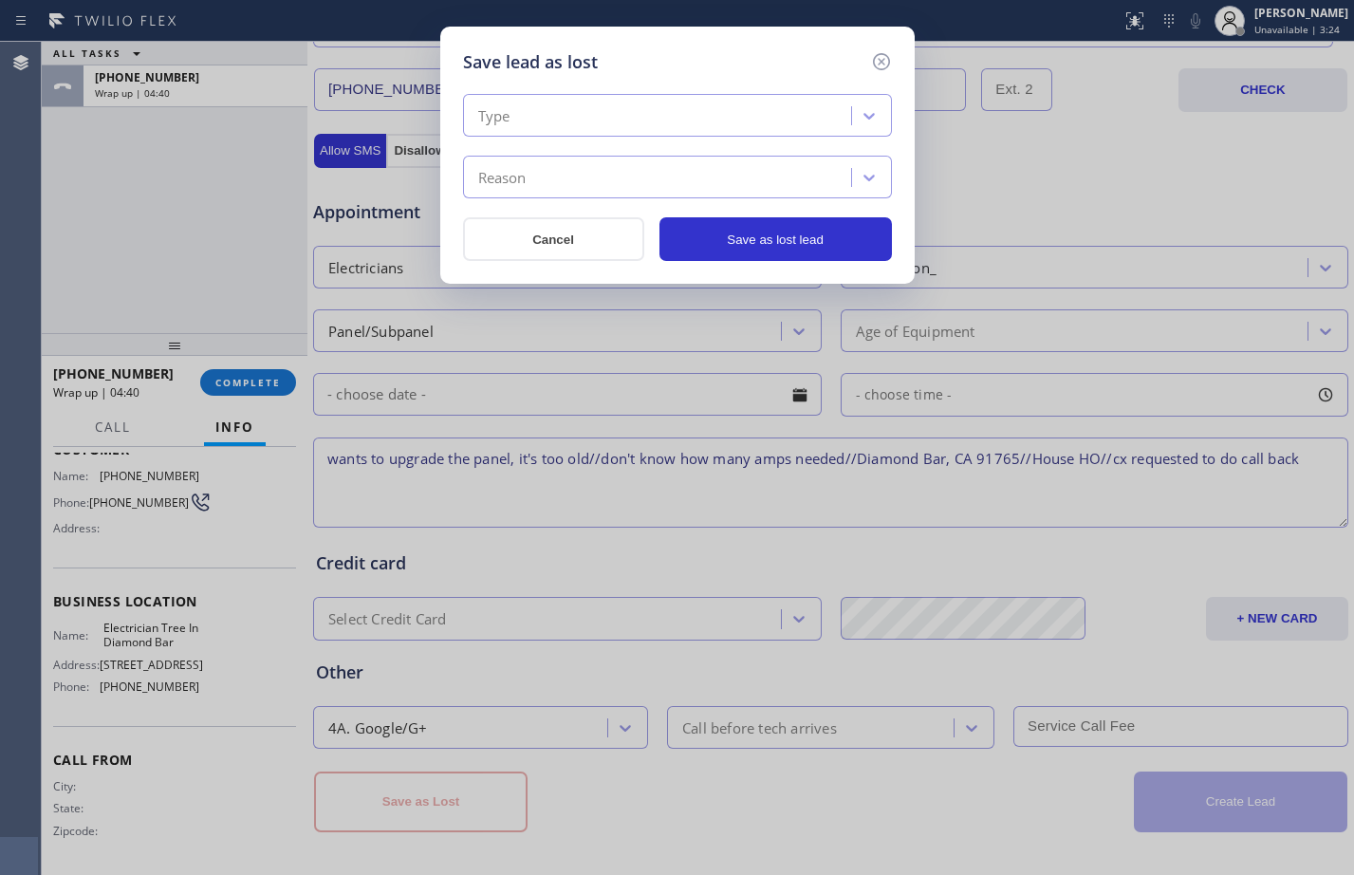
click at [730, 123] on div "Type" at bounding box center [660, 116] width 382 height 33
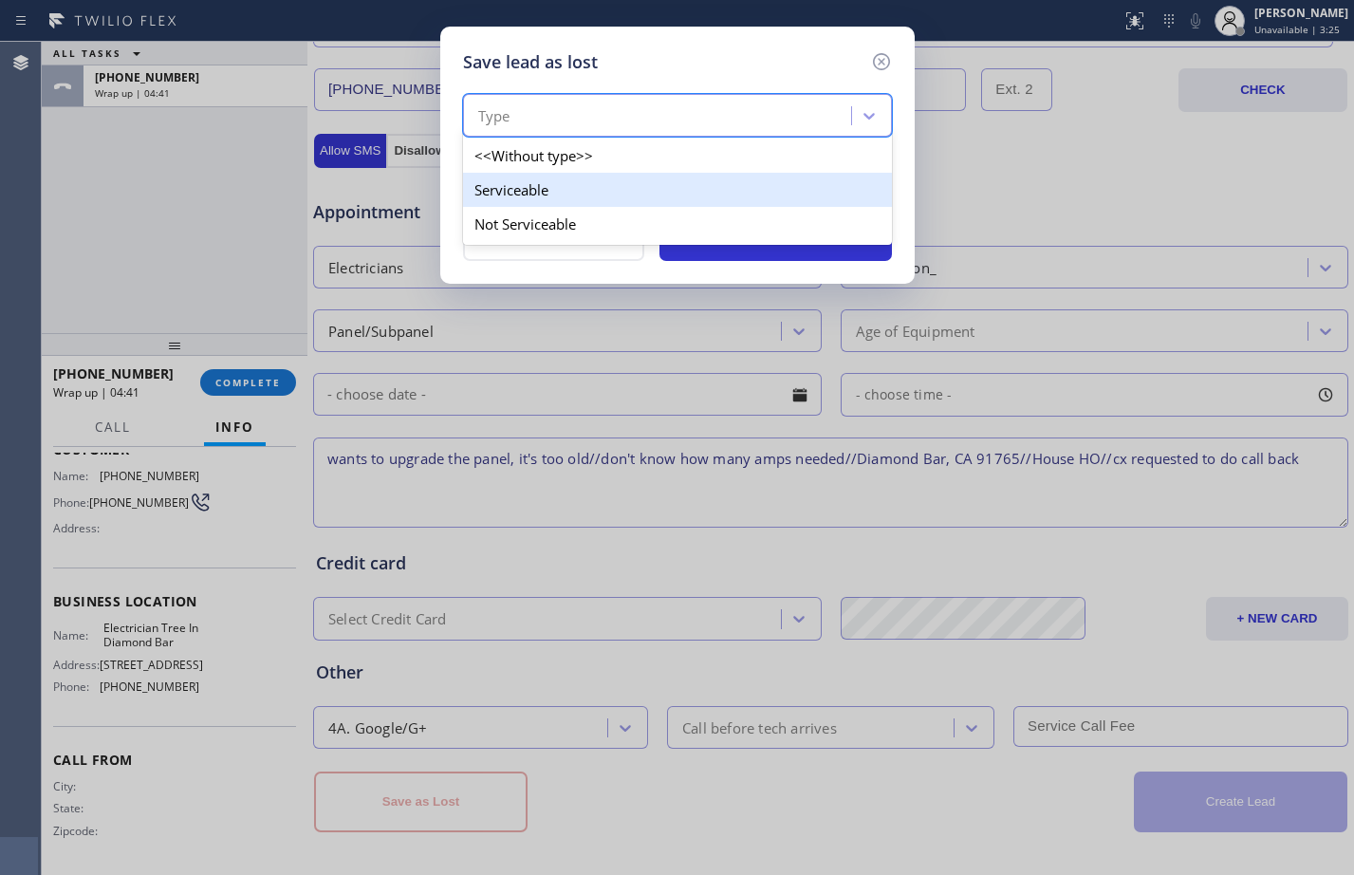
click at [610, 185] on div "Serviceable" at bounding box center [677, 190] width 429 height 34
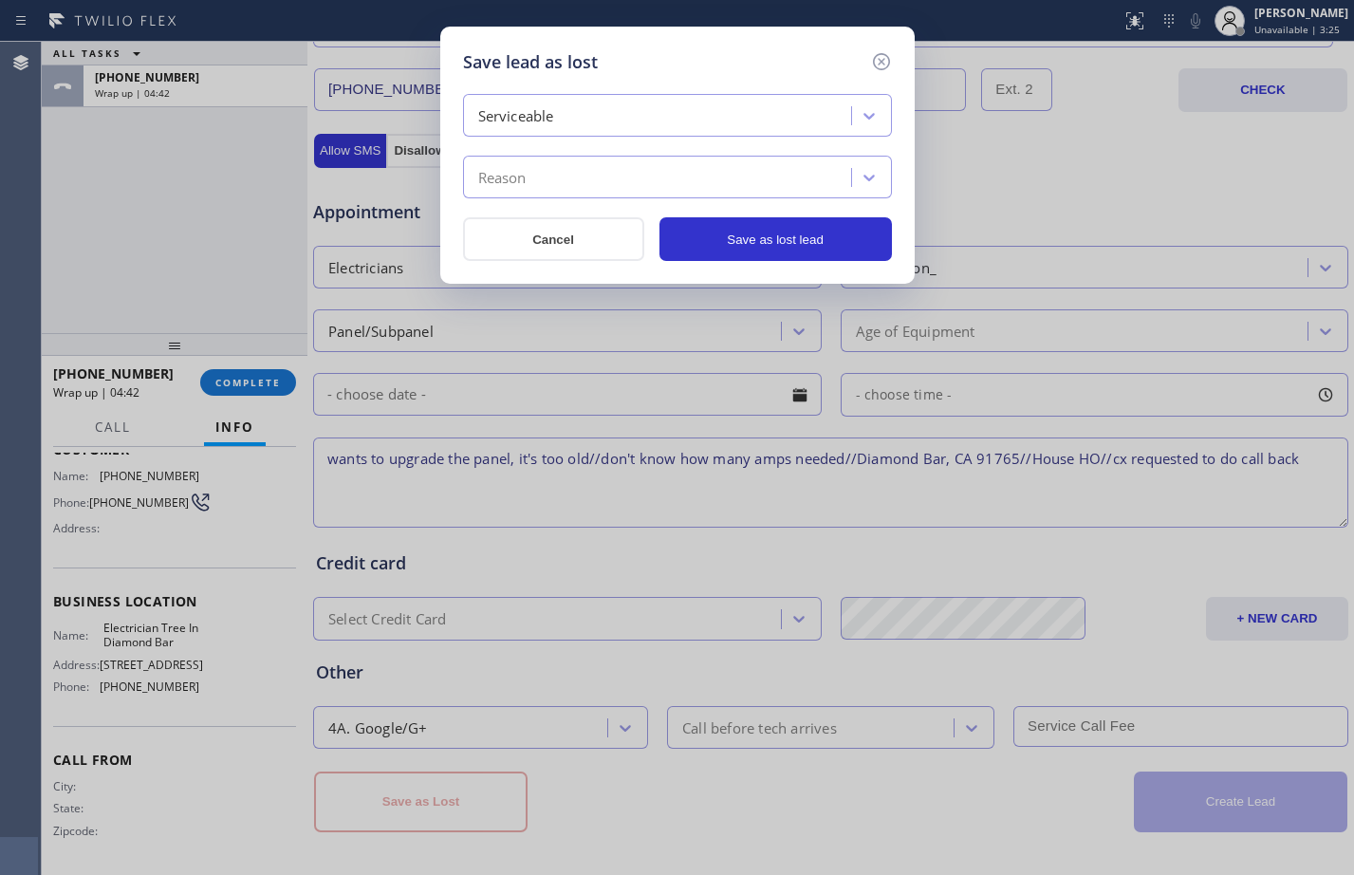
click at [603, 180] on div "Reason" at bounding box center [660, 177] width 382 height 33
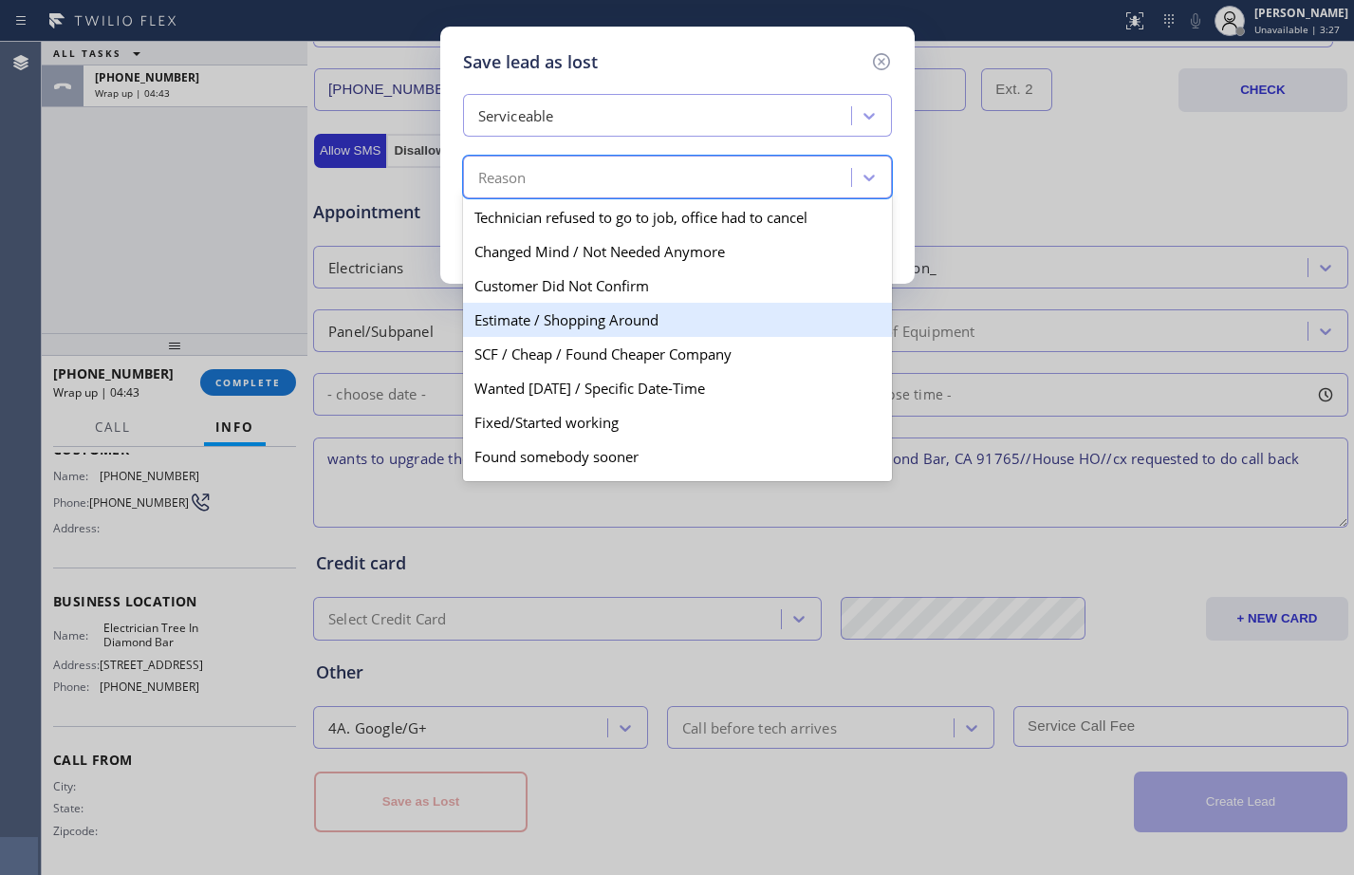
click at [618, 331] on div "Estimate / Shopping Around" at bounding box center [677, 320] width 429 height 34
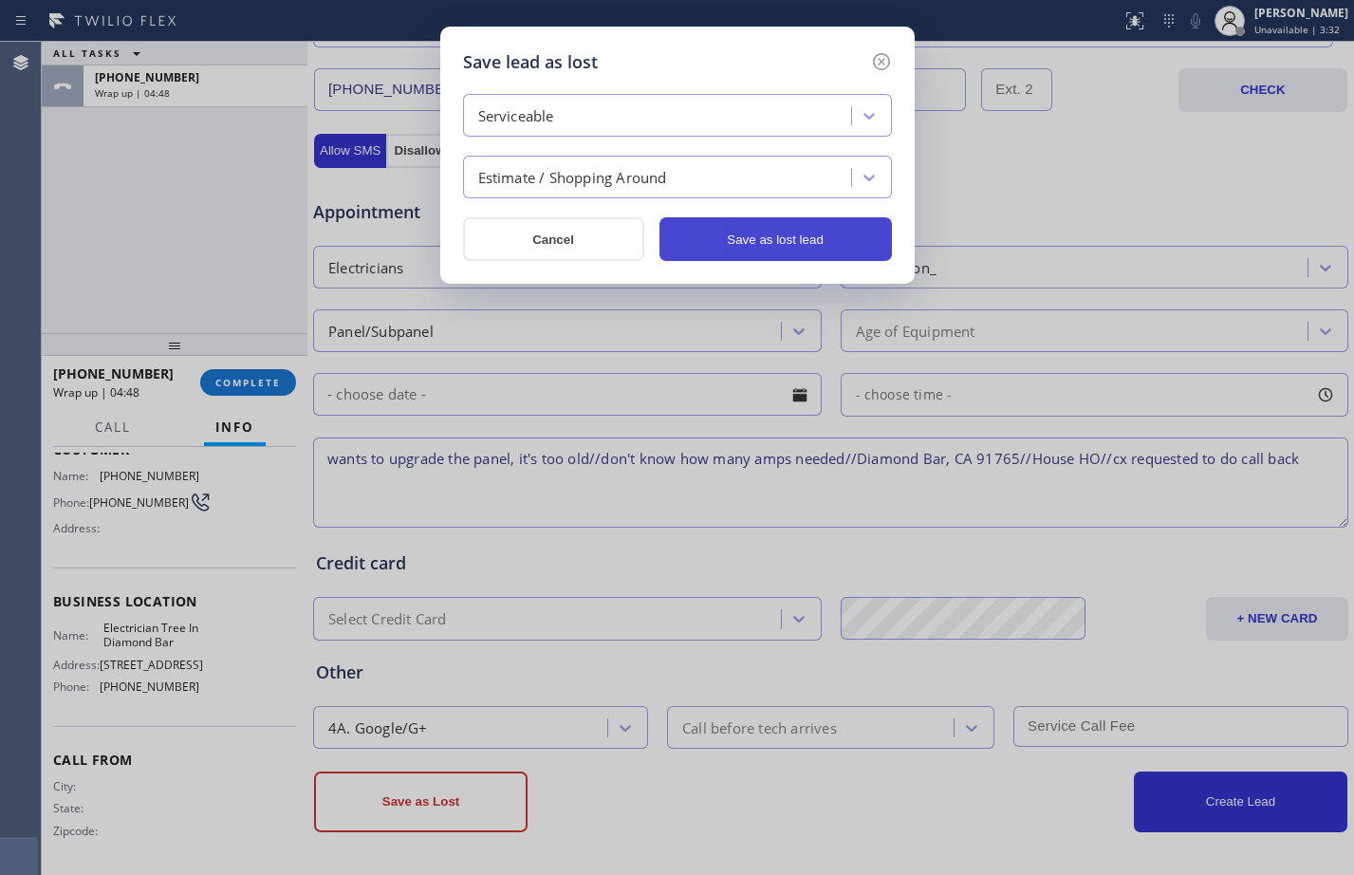
click at [788, 251] on button "Save as lost lead" at bounding box center [775, 239] width 232 height 44
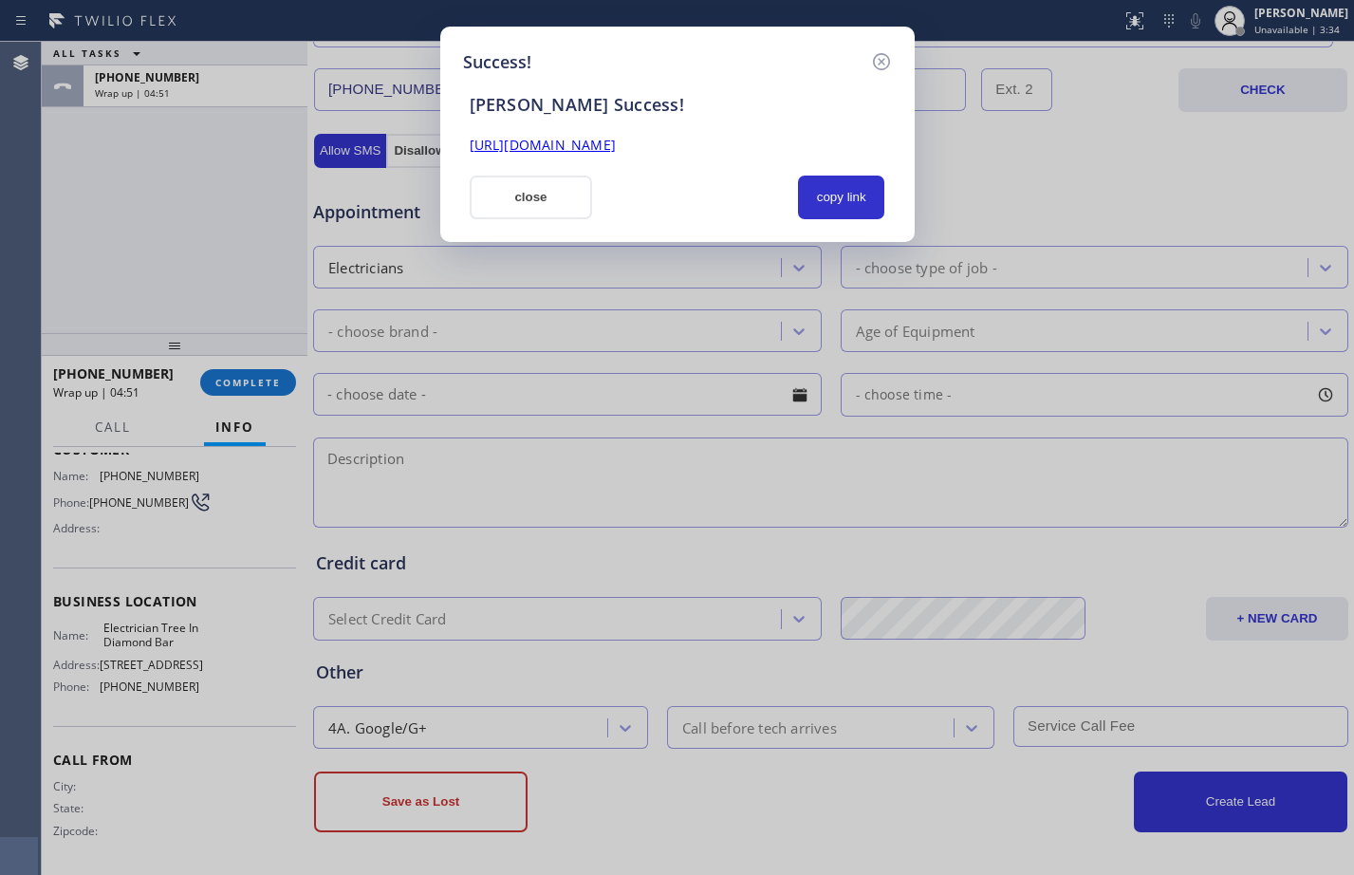
click at [616, 147] on link "https://erp.apollosoft.co/customer/758290#portlet_lead" at bounding box center [543, 145] width 146 height 18
click at [849, 185] on button "copy link" at bounding box center [841, 198] width 87 height 44
click at [551, 190] on button "close" at bounding box center [531, 198] width 123 height 44
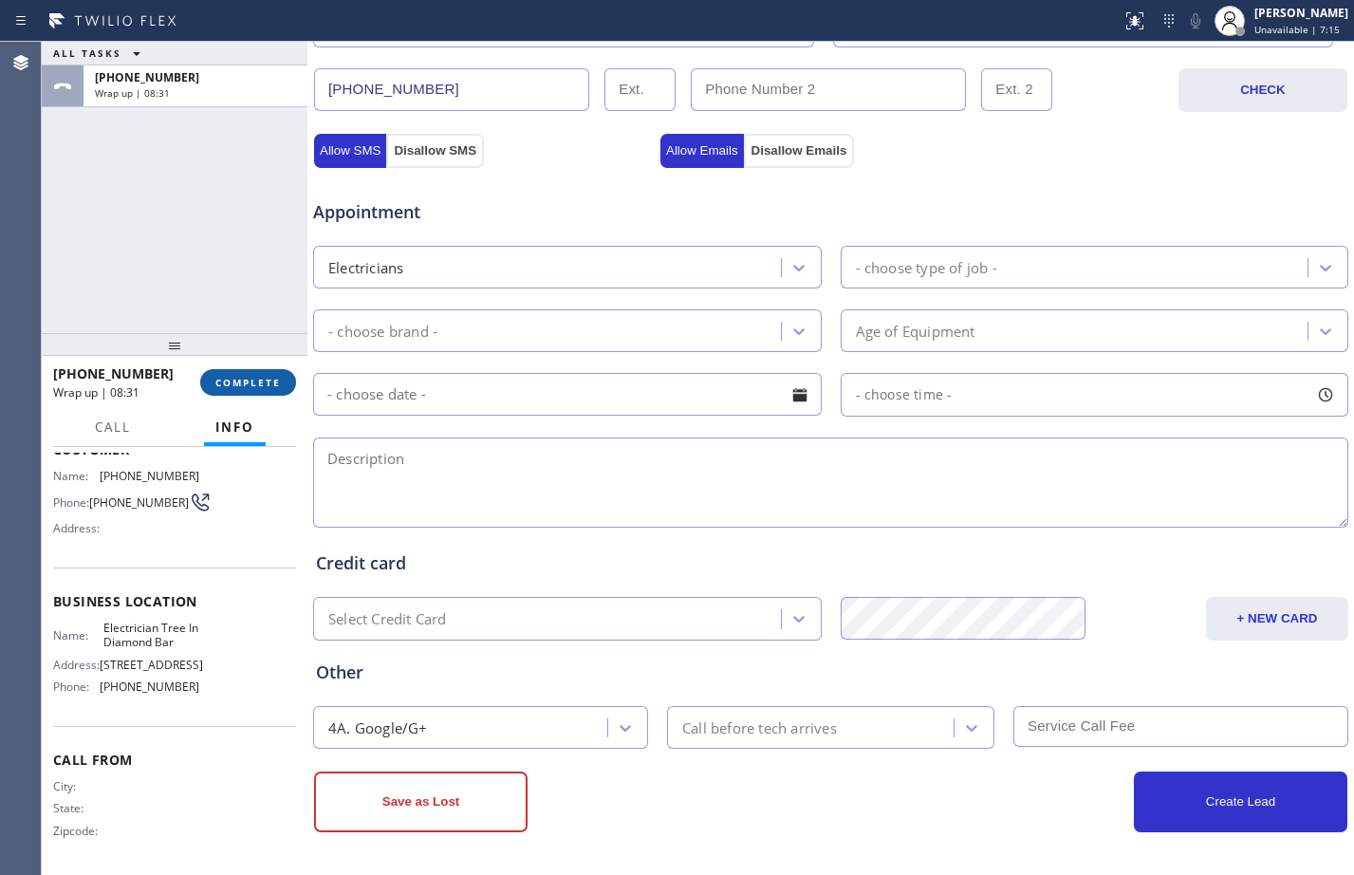
click at [256, 375] on button "COMPLETE" at bounding box center [248, 382] width 96 height 27
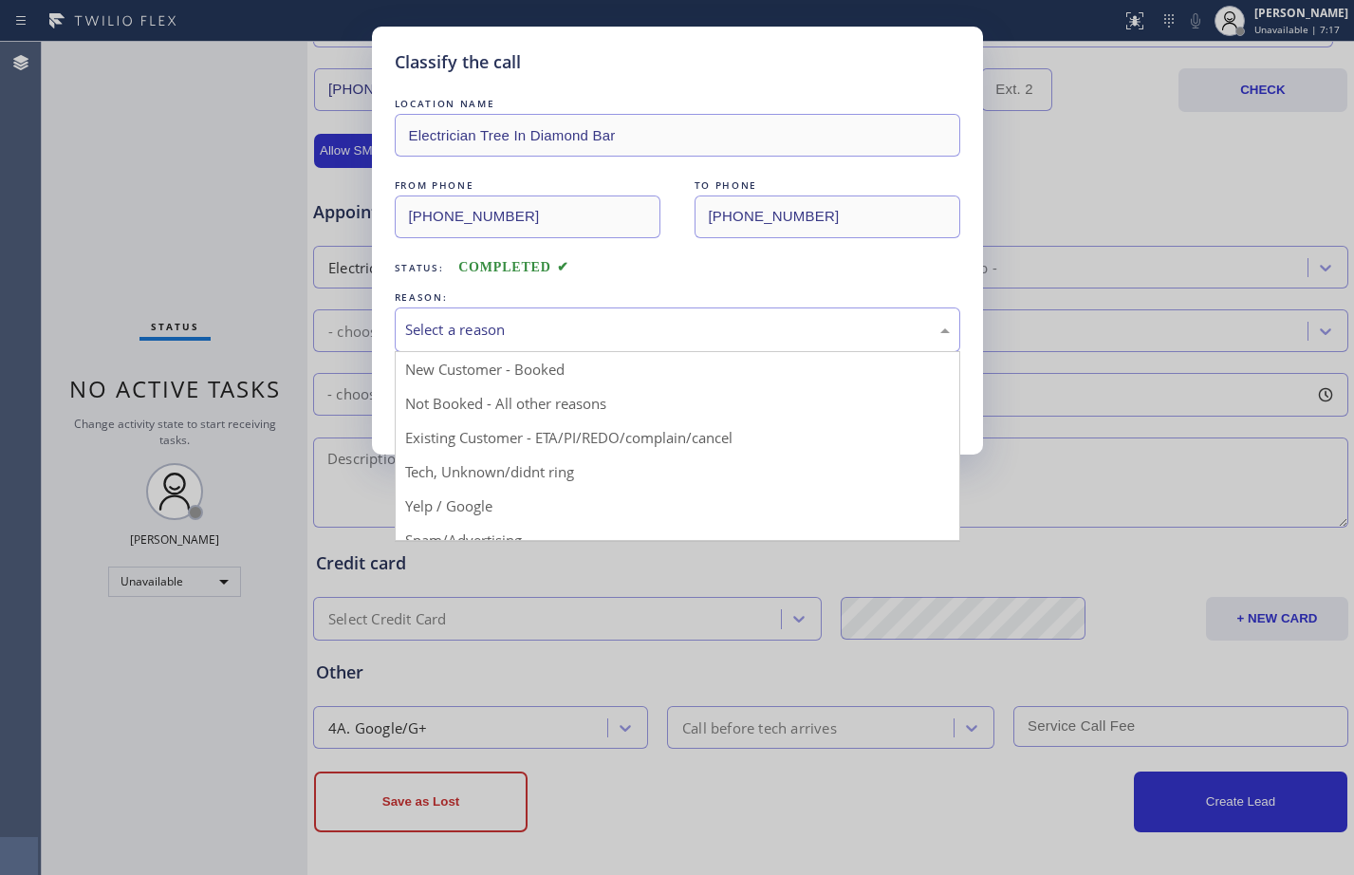
click at [695, 338] on div "Select a reason" at bounding box center [677, 330] width 545 height 22
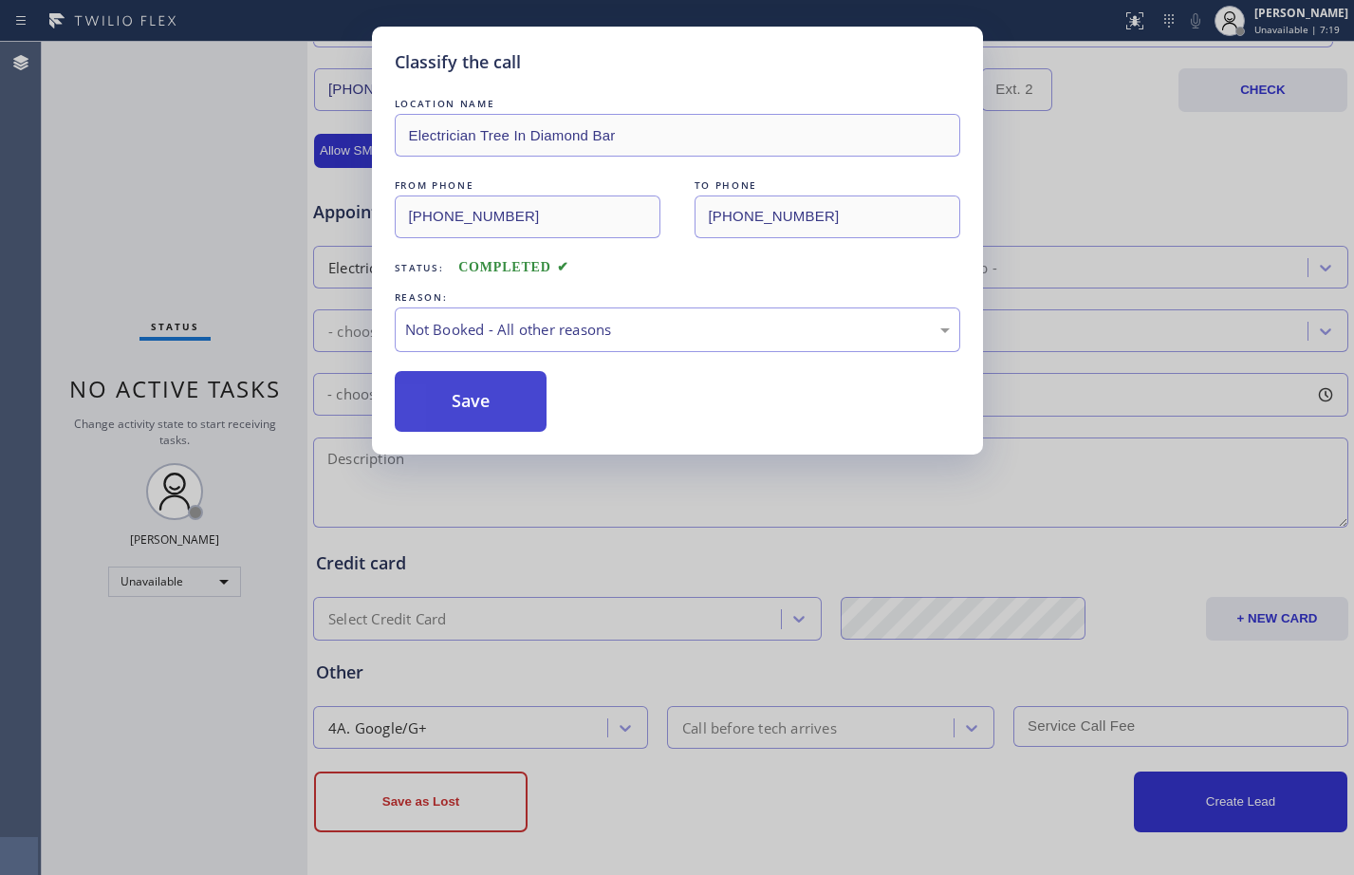
click at [512, 406] on button "Save" at bounding box center [471, 401] width 153 height 61
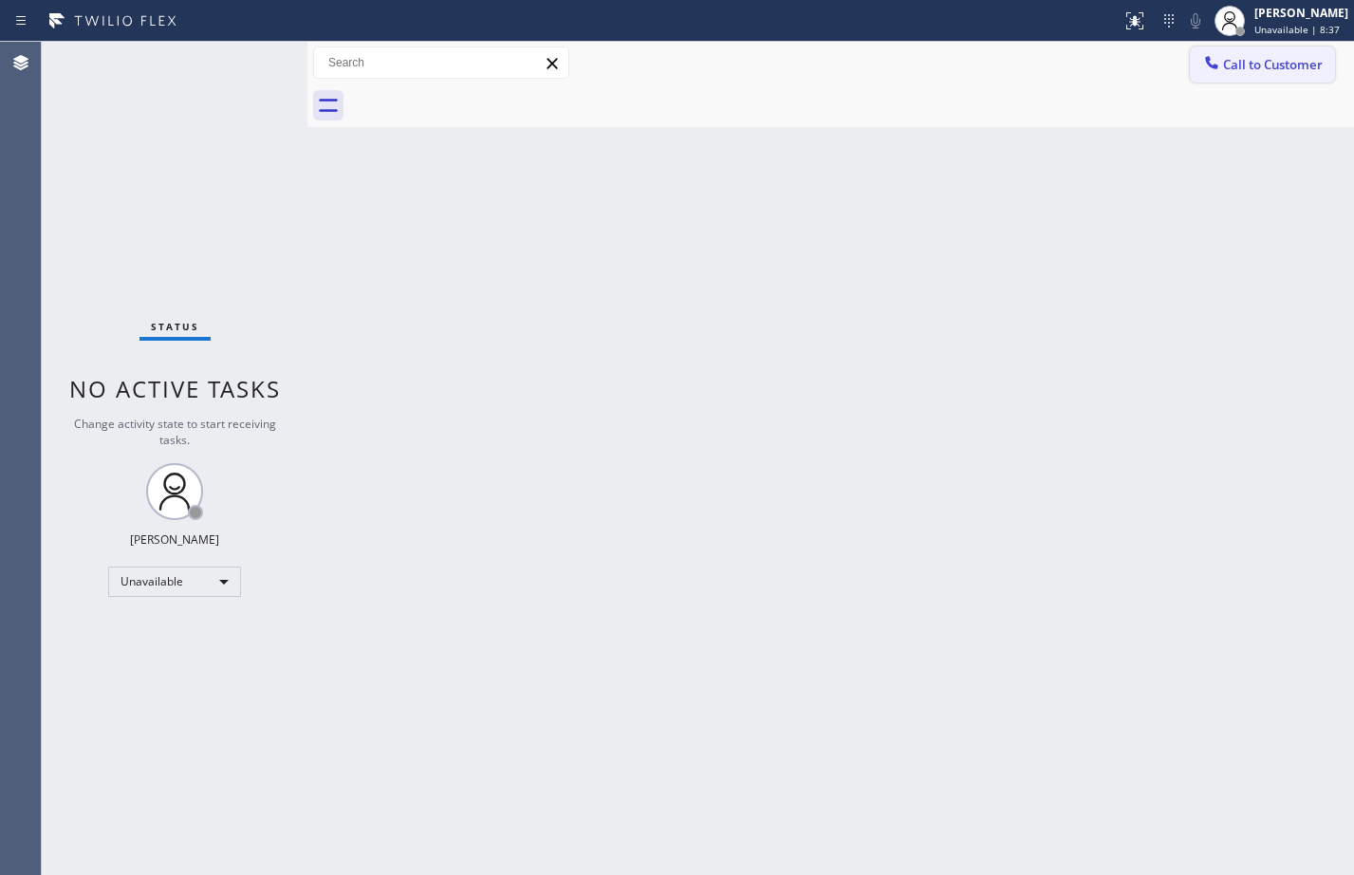
click at [1254, 65] on span "Call to Customer" at bounding box center [1273, 64] width 100 height 17
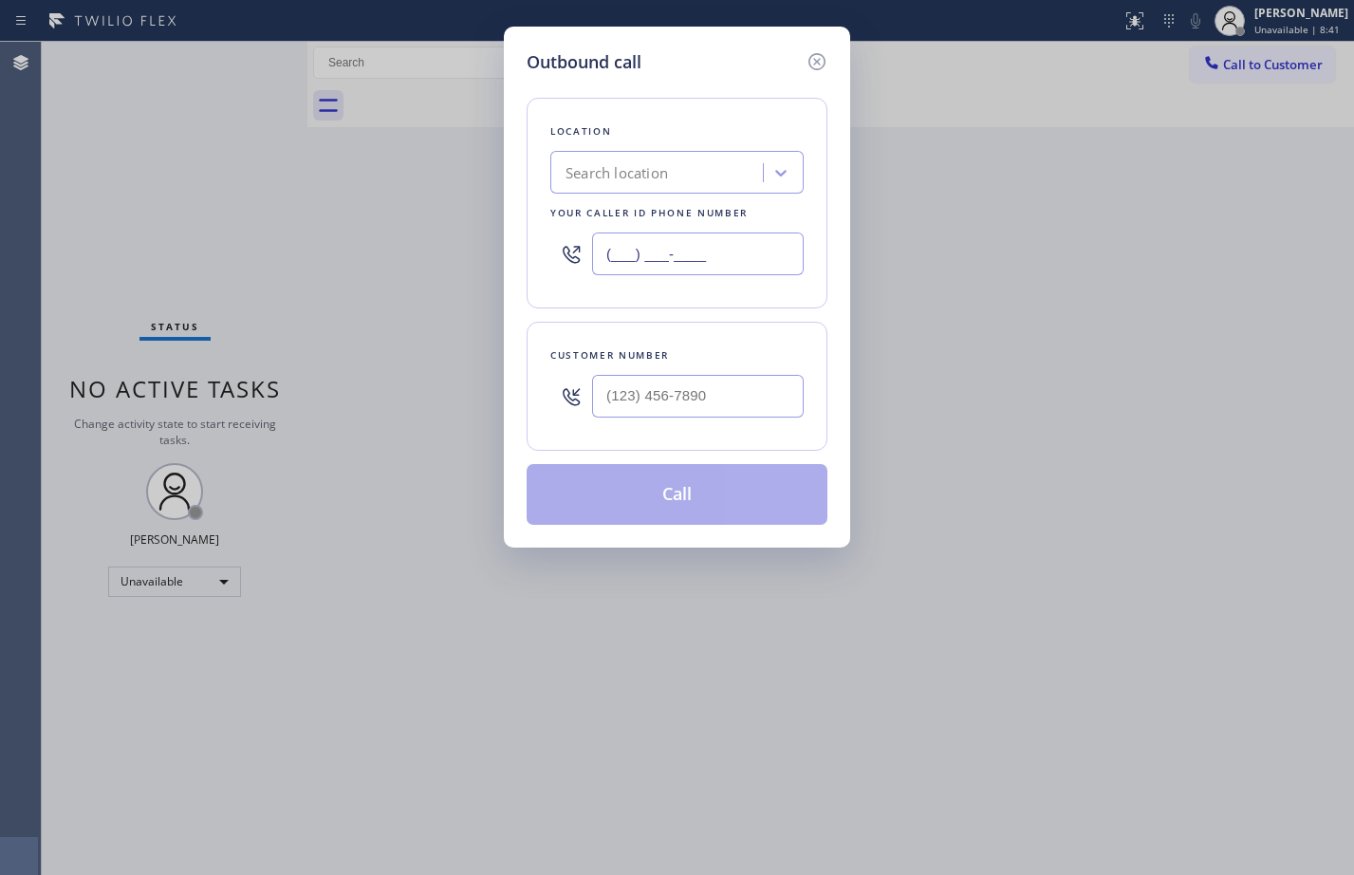
click at [706, 261] on input "(___) ___-____" at bounding box center [698, 253] width 212 height 43
paste input "909) 546-4983"
type input "(909) 546-4983"
click at [743, 398] on input "(___) ___-____" at bounding box center [698, 396] width 212 height 43
paste input "798) 490-1089"
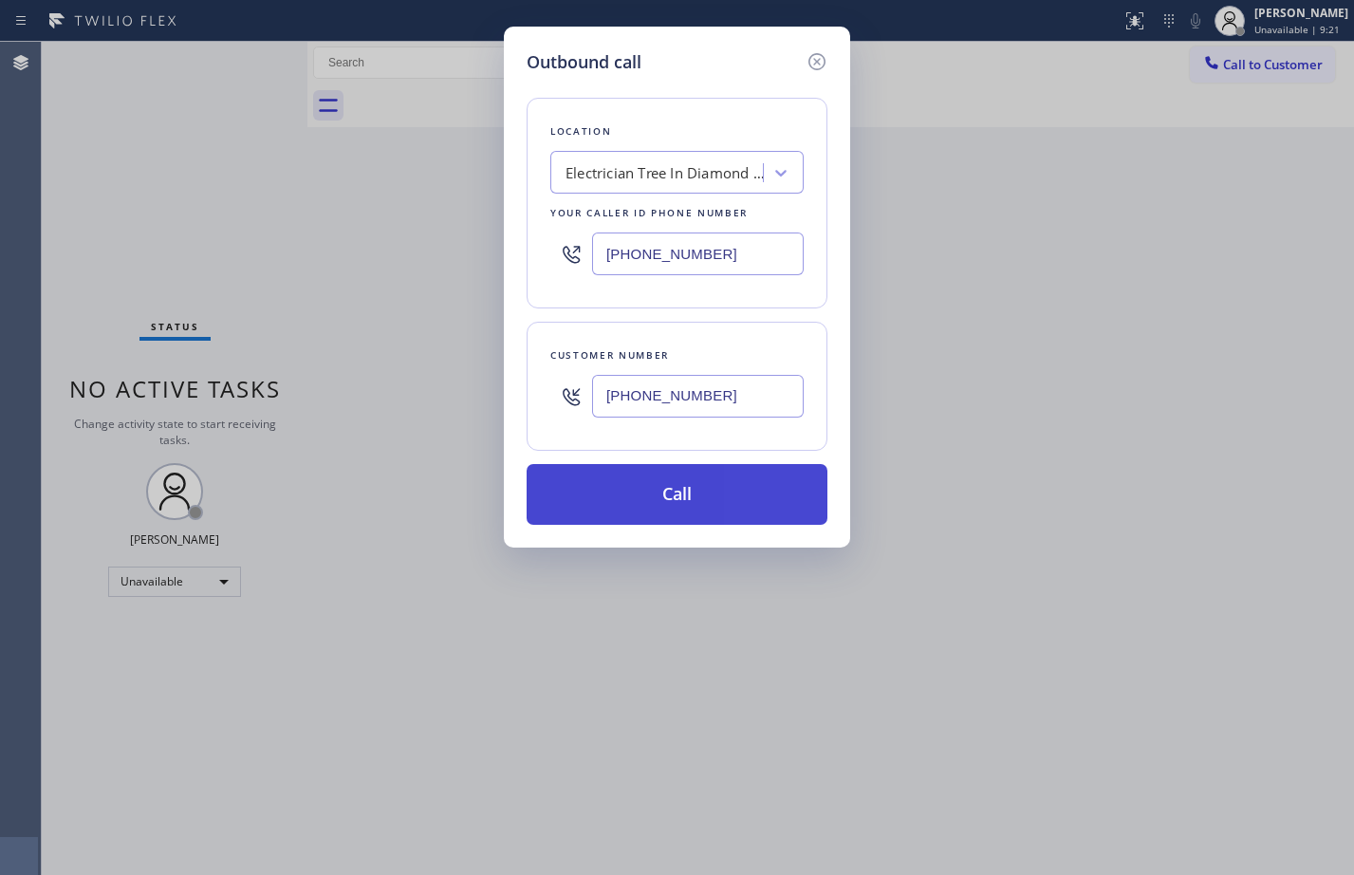
type input "(798) 490-1089"
click at [684, 501] on button "Call" at bounding box center [677, 494] width 301 height 61
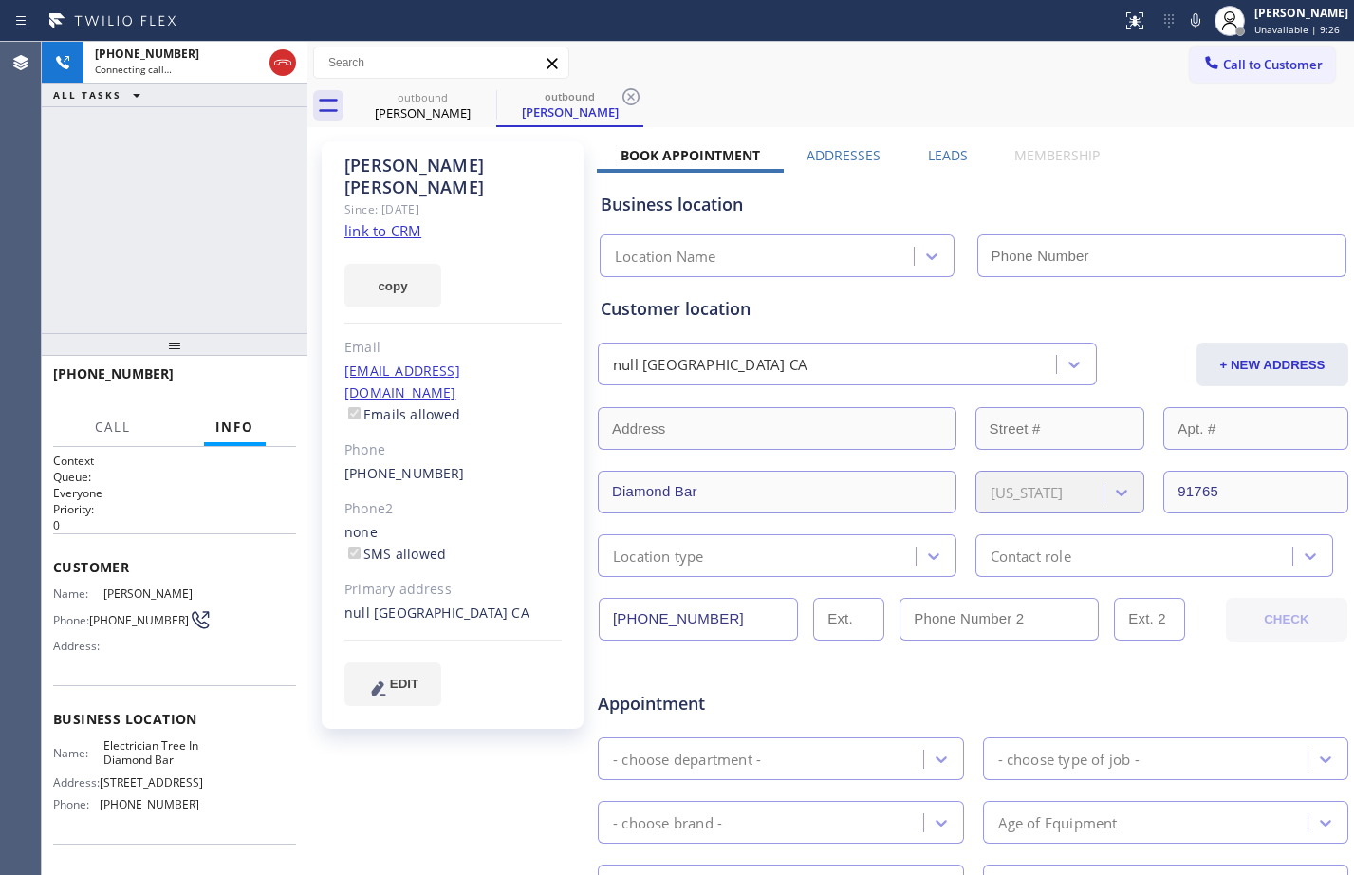
type input "(909) 546-4983"
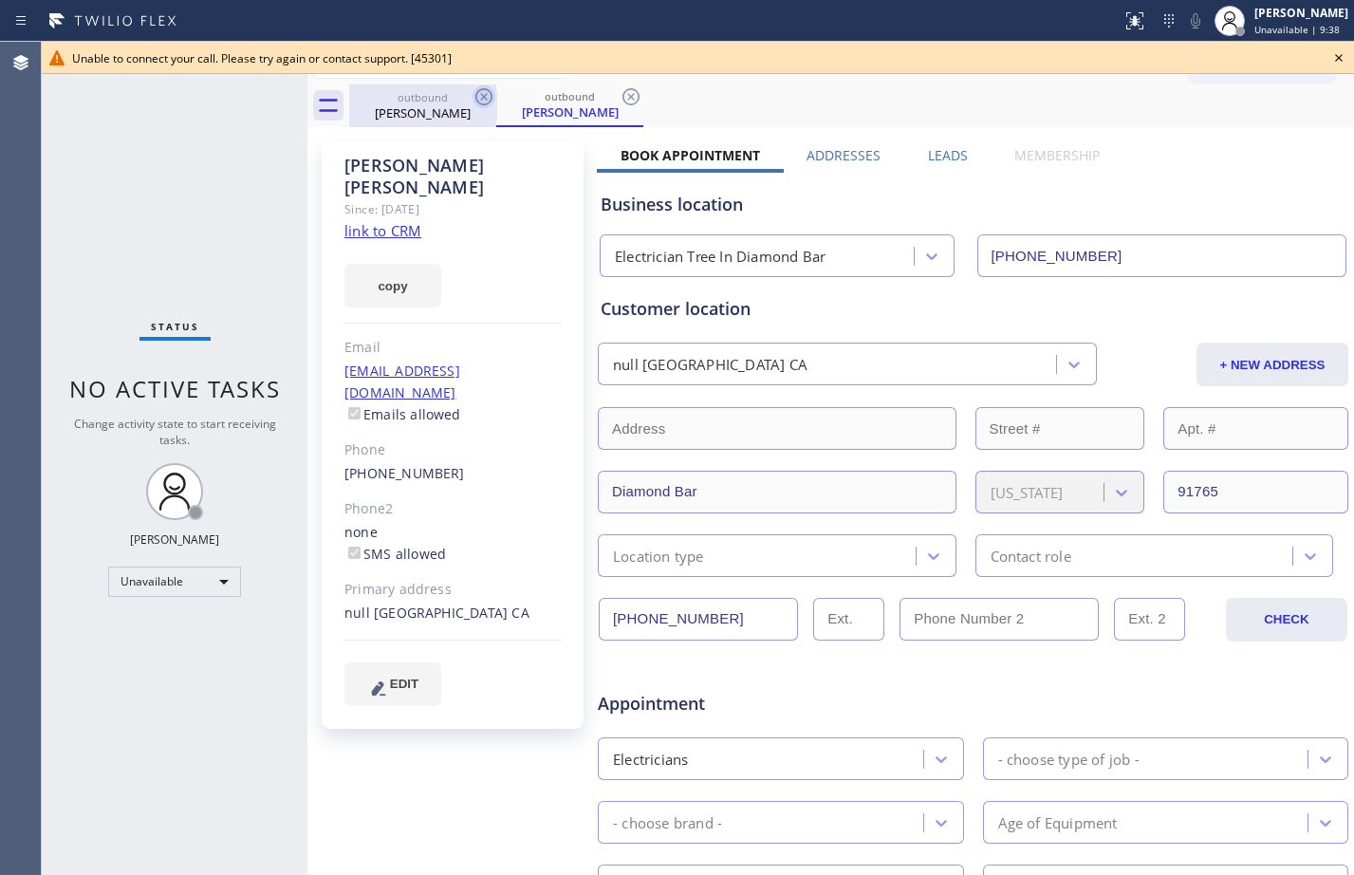
click at [480, 91] on icon at bounding box center [484, 96] width 23 height 23
click at [487, 98] on icon at bounding box center [484, 96] width 23 height 23
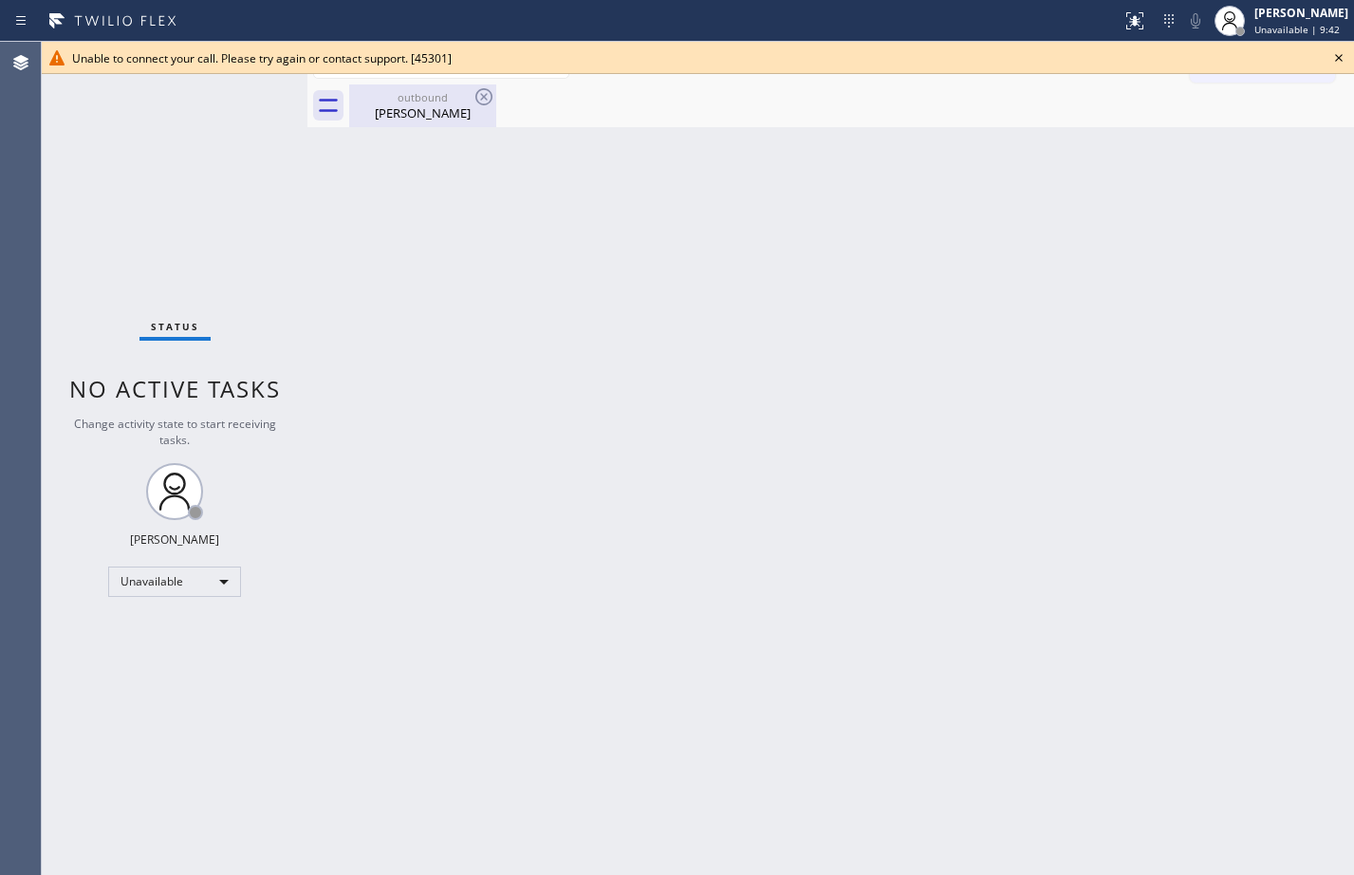
click at [454, 113] on div "Jay Chitnis" at bounding box center [422, 112] width 143 height 17
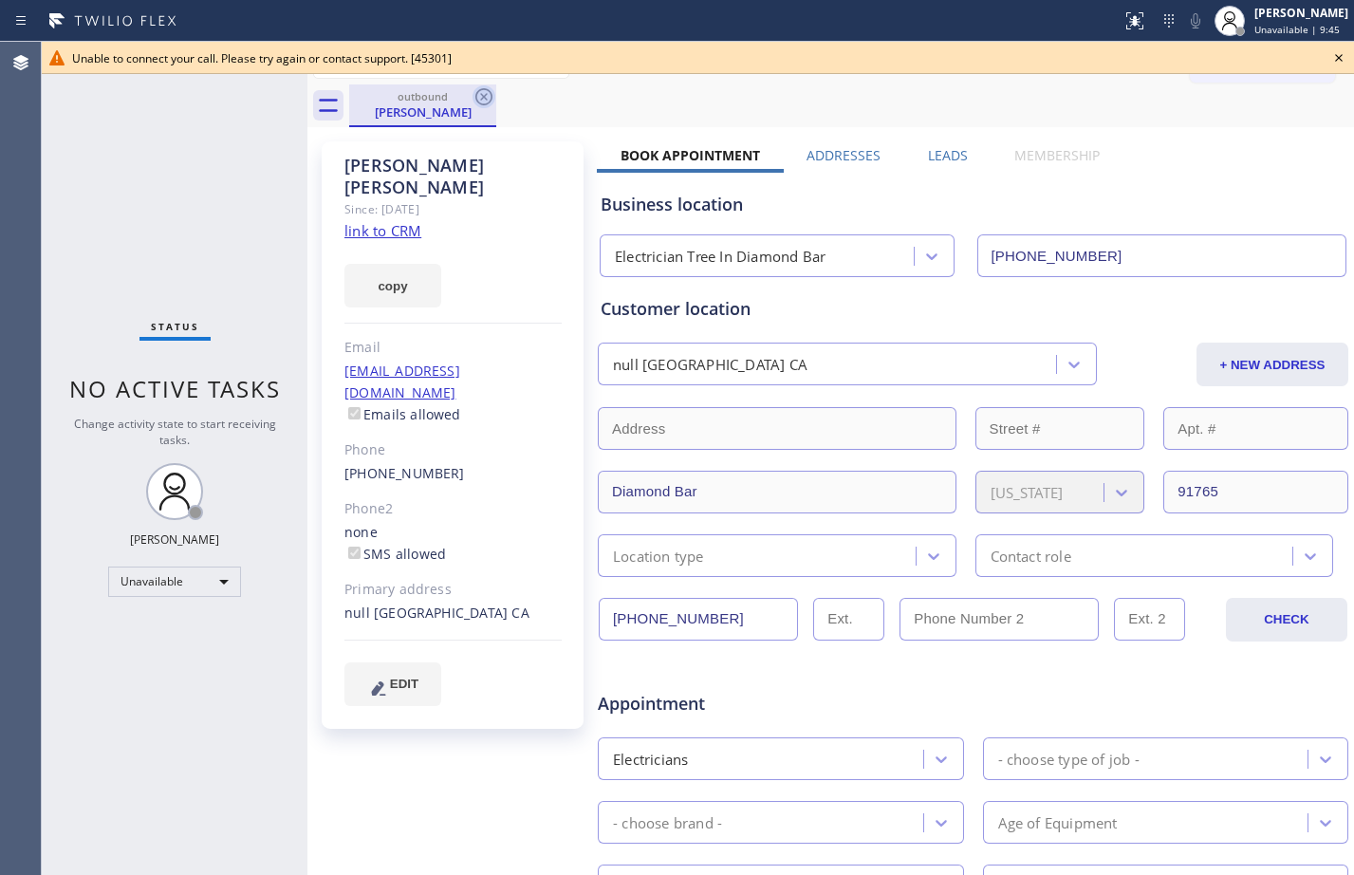
click at [481, 103] on icon at bounding box center [483, 96] width 17 height 17
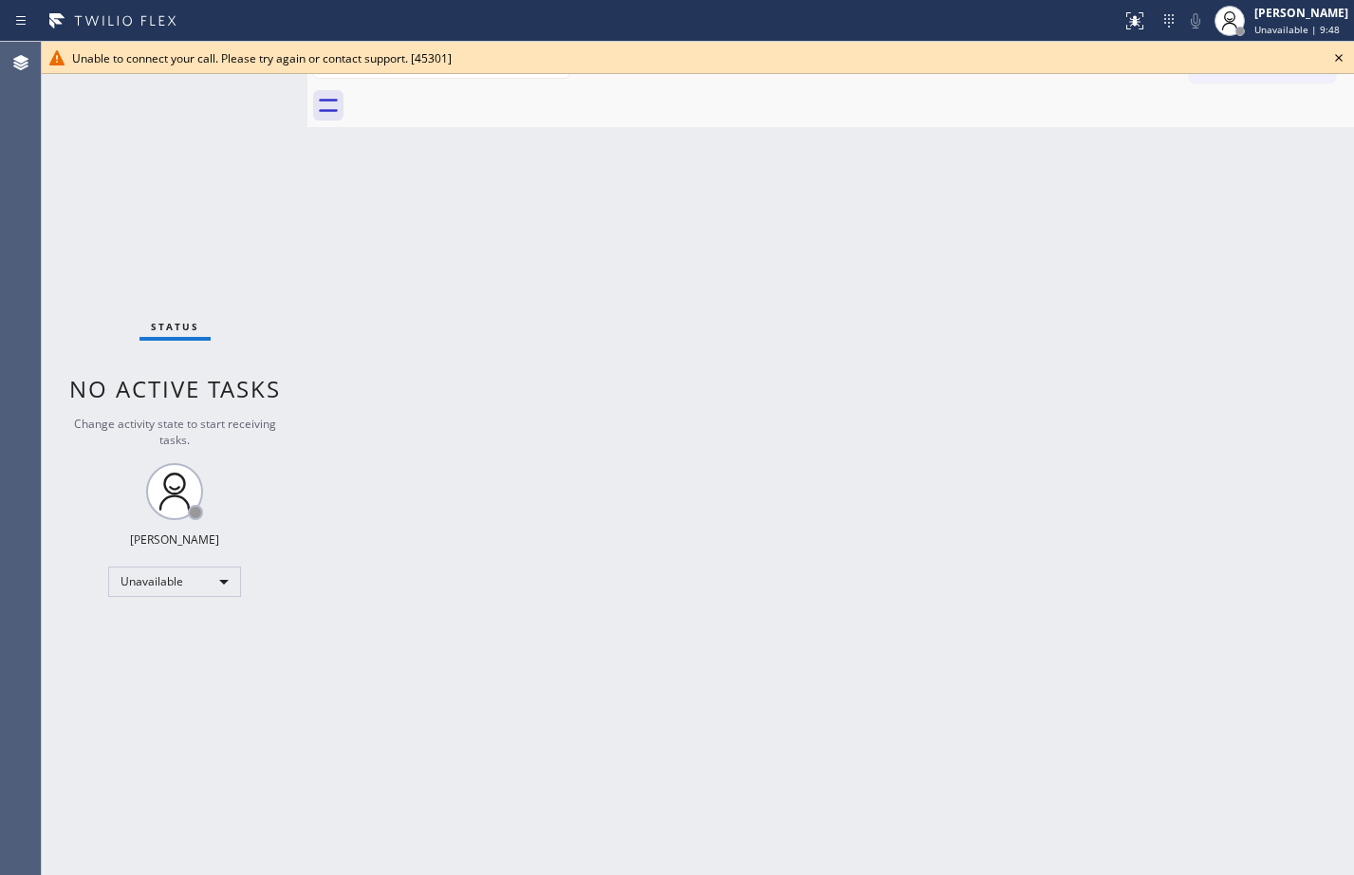
click at [1335, 59] on icon at bounding box center [1338, 57] width 23 height 23
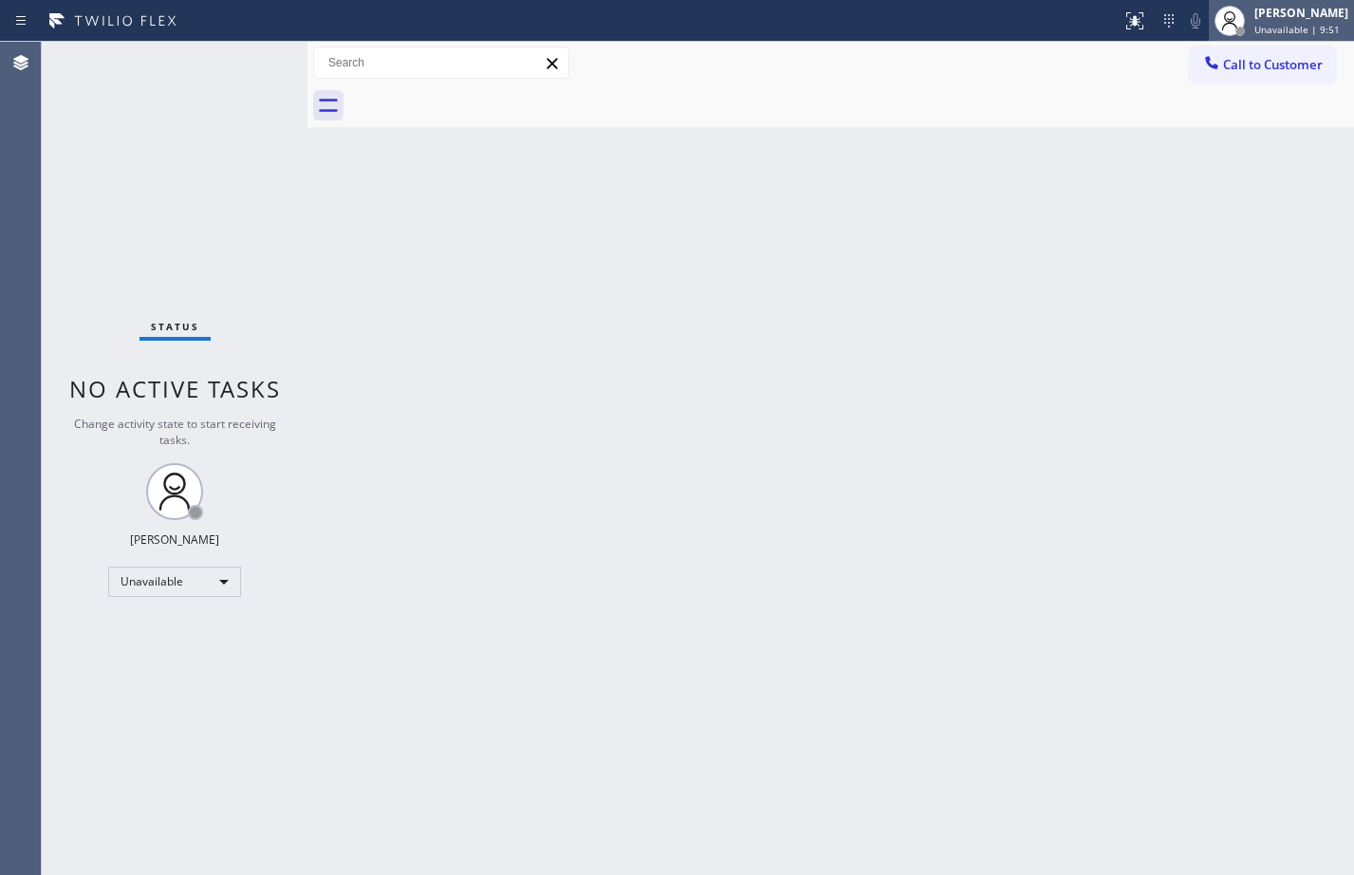
click at [1260, 19] on div "[PERSON_NAME]" at bounding box center [1301, 13] width 94 height 16
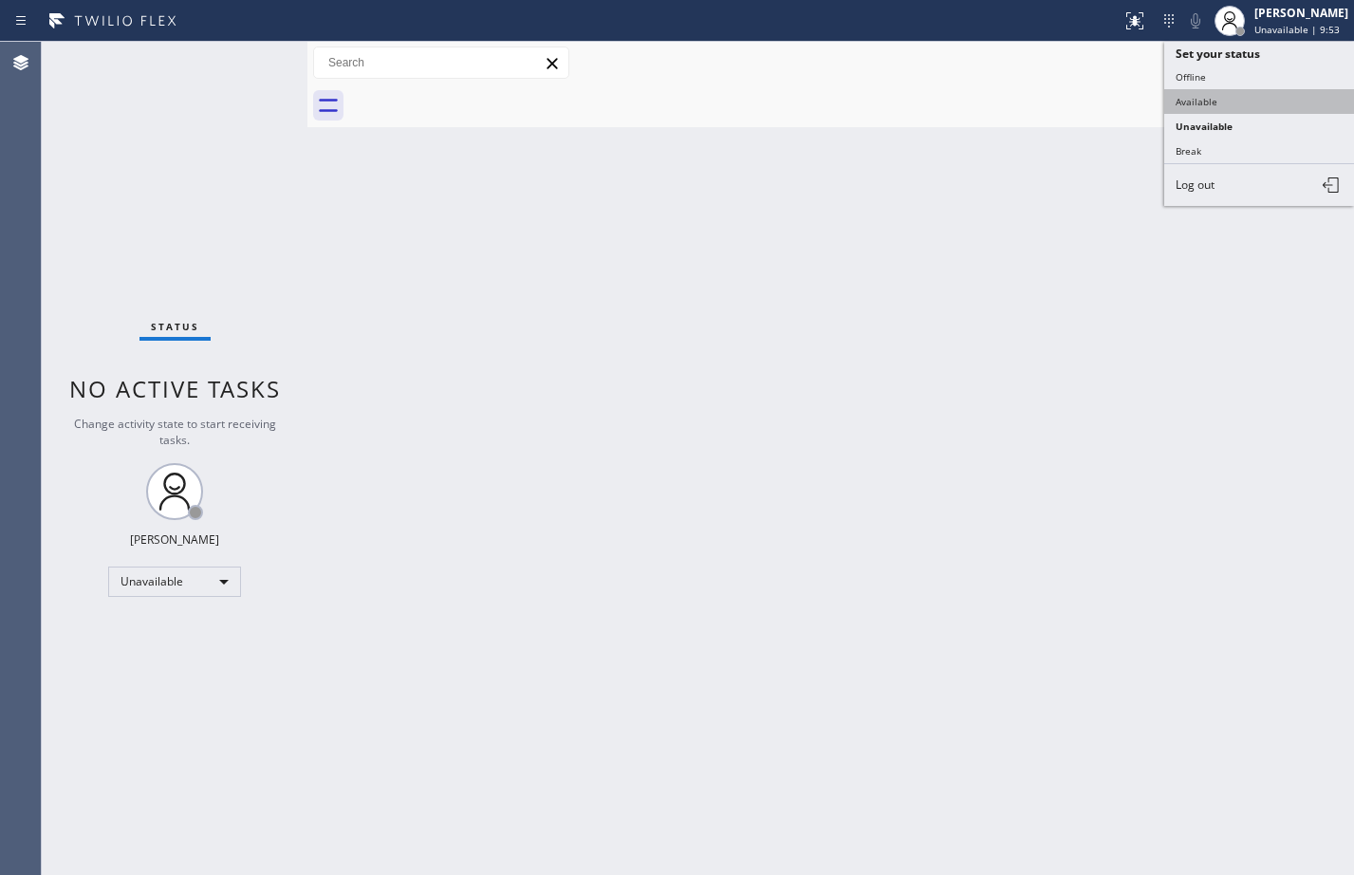
click at [1190, 101] on button "Available" at bounding box center [1259, 101] width 190 height 25
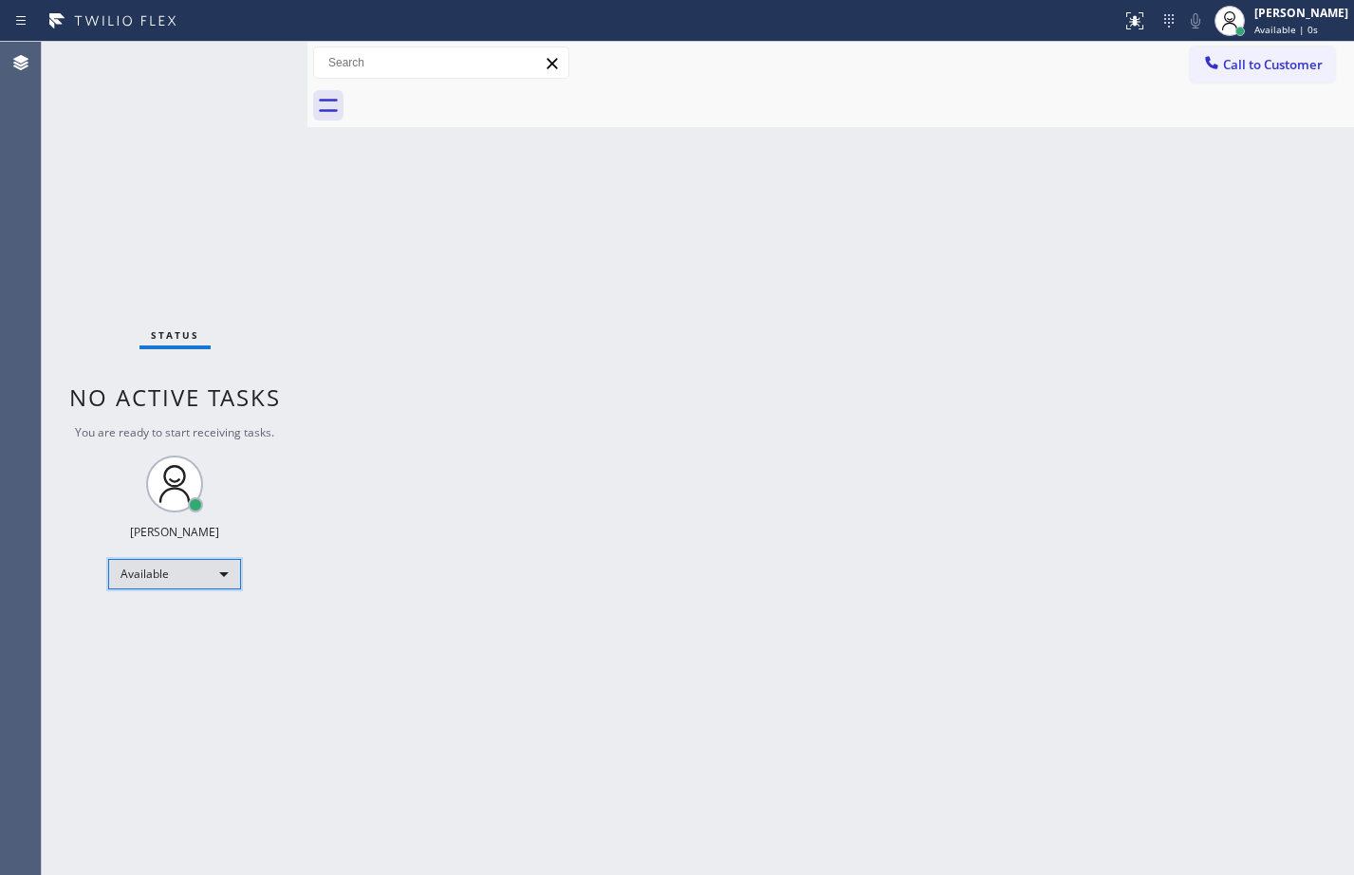
click at [192, 585] on div "Available" at bounding box center [174, 574] width 133 height 30
click at [165, 643] on li "Unavailable" at bounding box center [173, 648] width 129 height 23
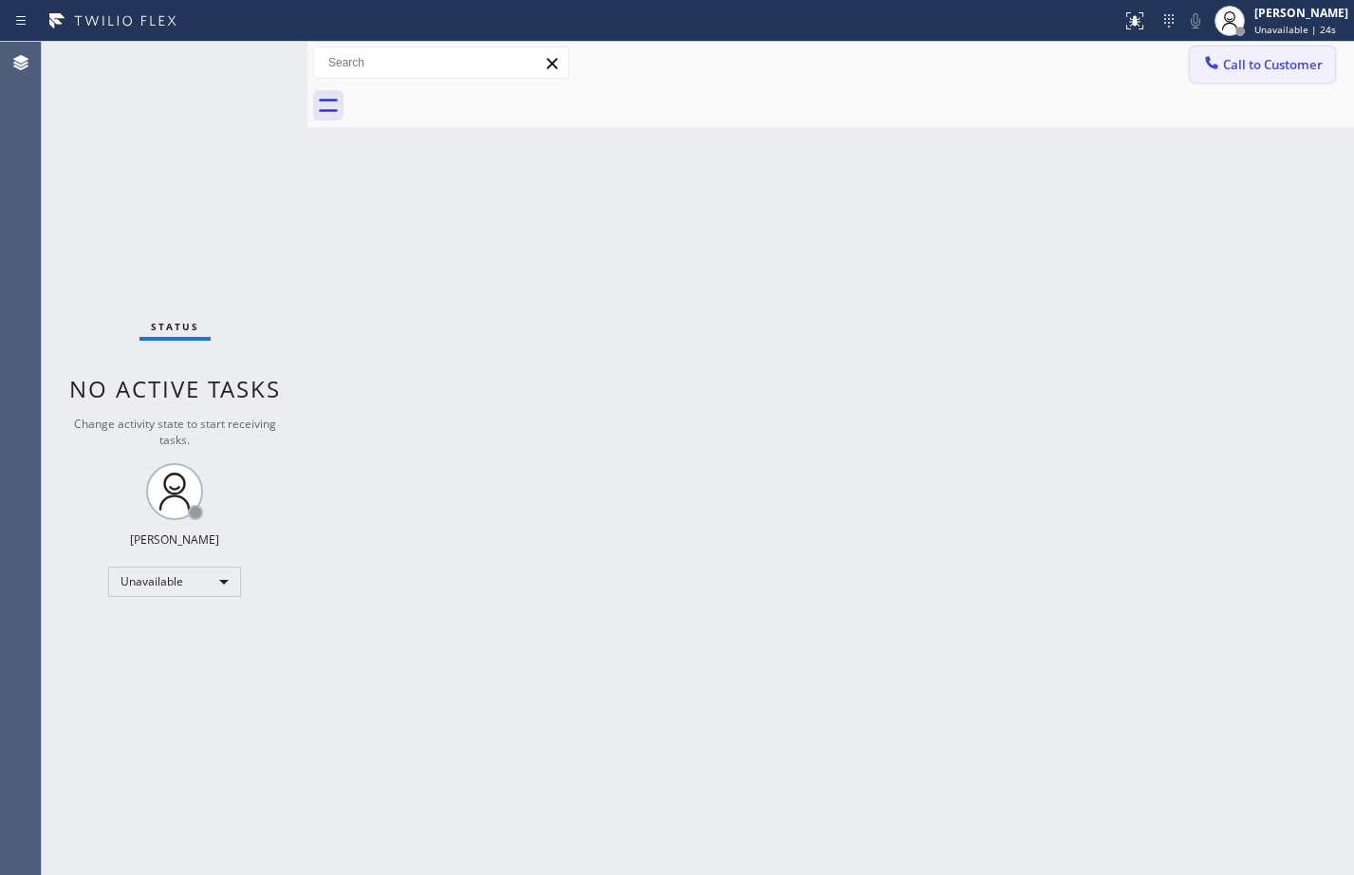
click at [1285, 73] on button "Call to Customer" at bounding box center [1262, 64] width 145 height 36
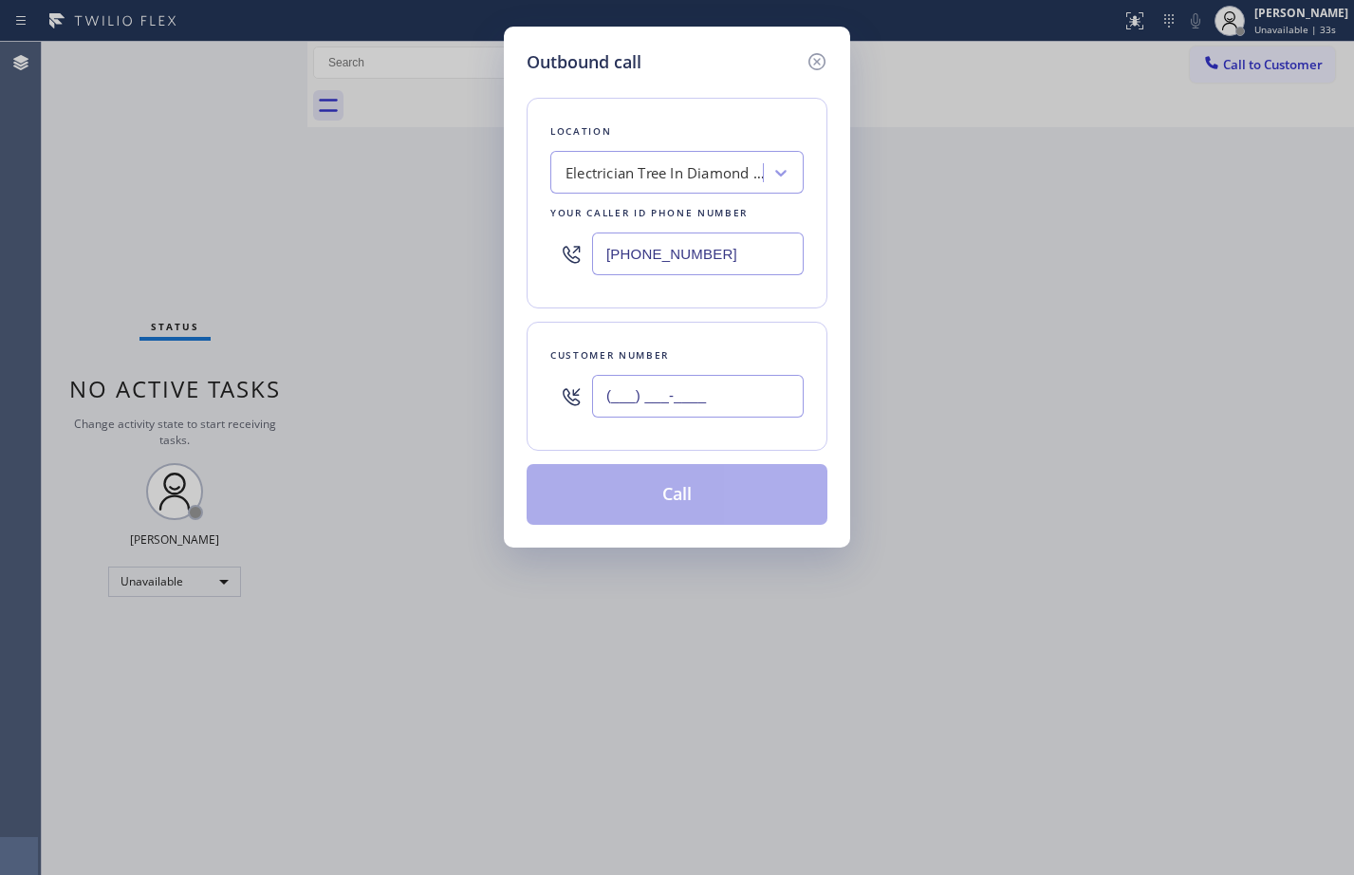
click at [672, 412] on input "(___) ___-____" at bounding box center [698, 396] width 212 height 43
paste input "798) 490-1089"
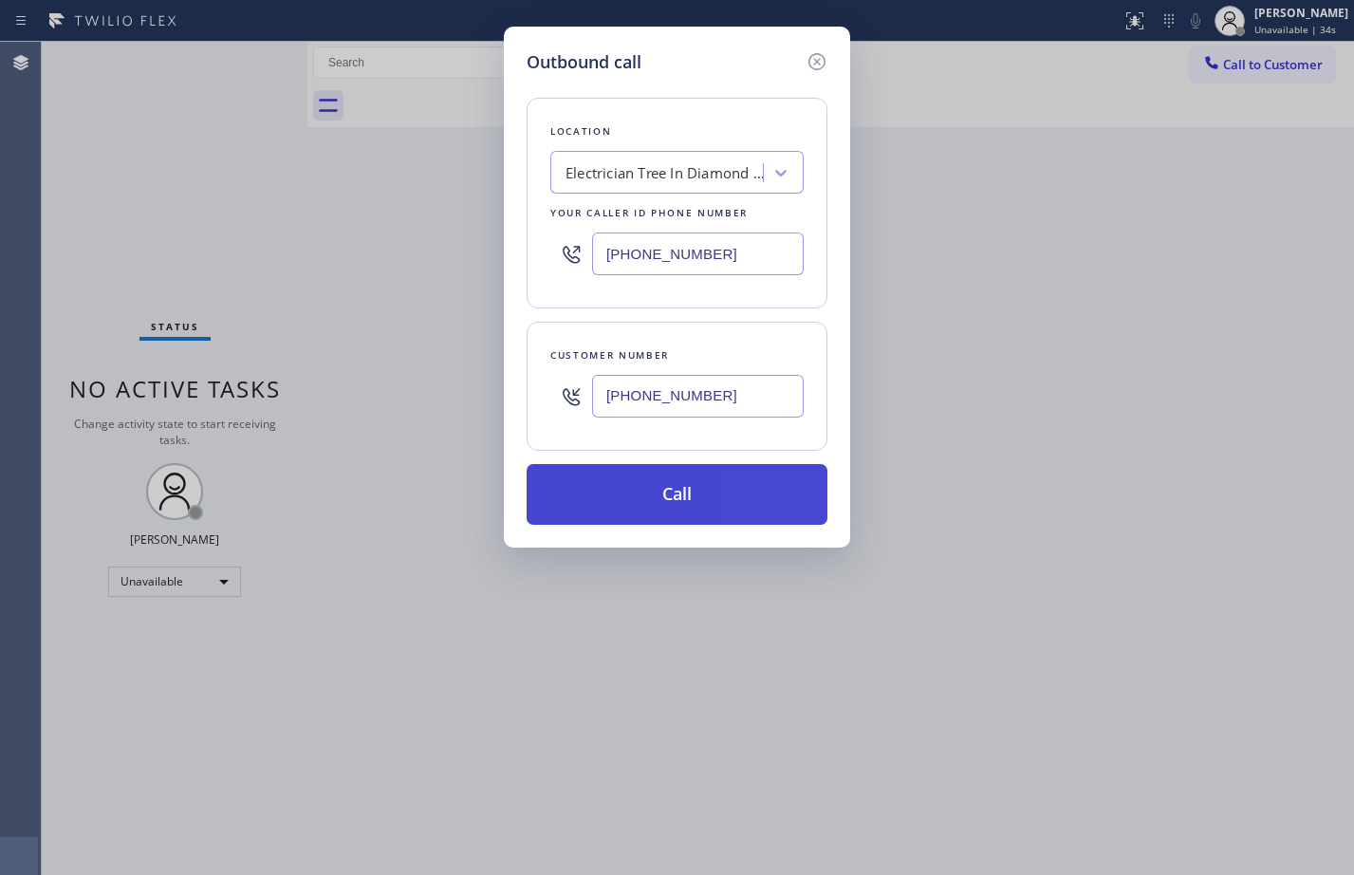
type input "(798) 490-1089"
click at [641, 474] on button "Call" at bounding box center [677, 494] width 301 height 61
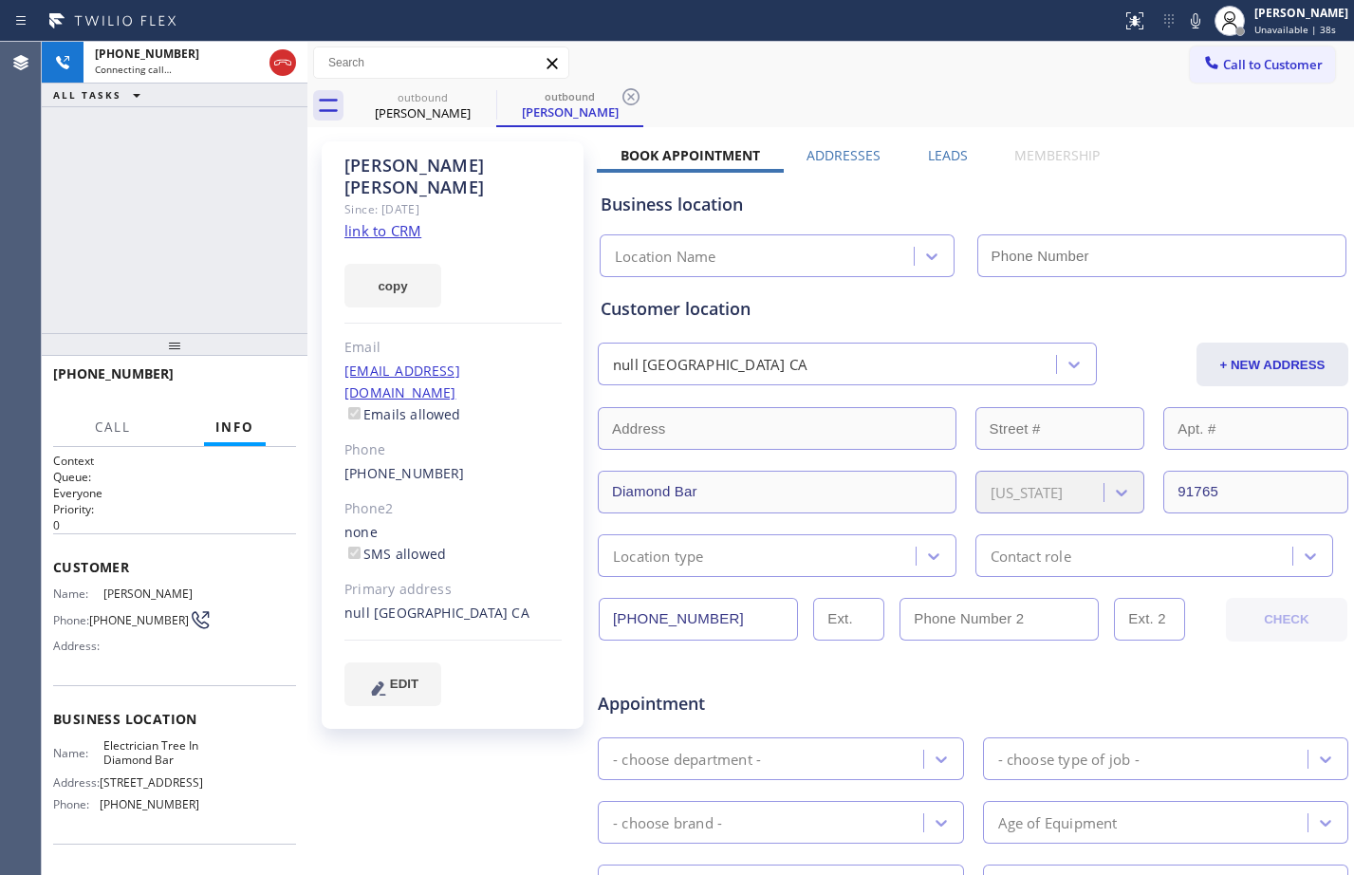
type input "(909) 546-4983"
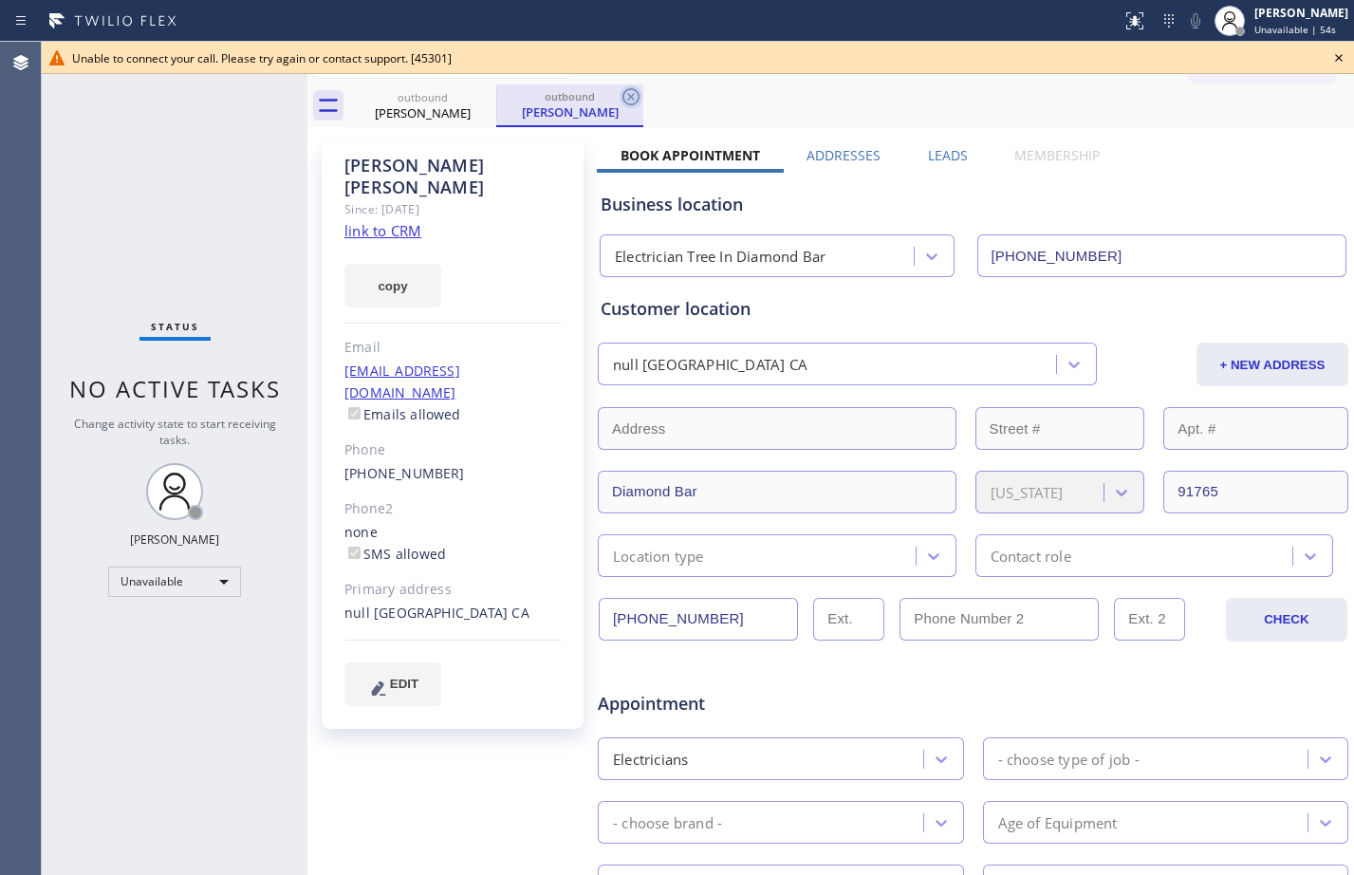
click at [638, 98] on icon at bounding box center [631, 96] width 23 height 23
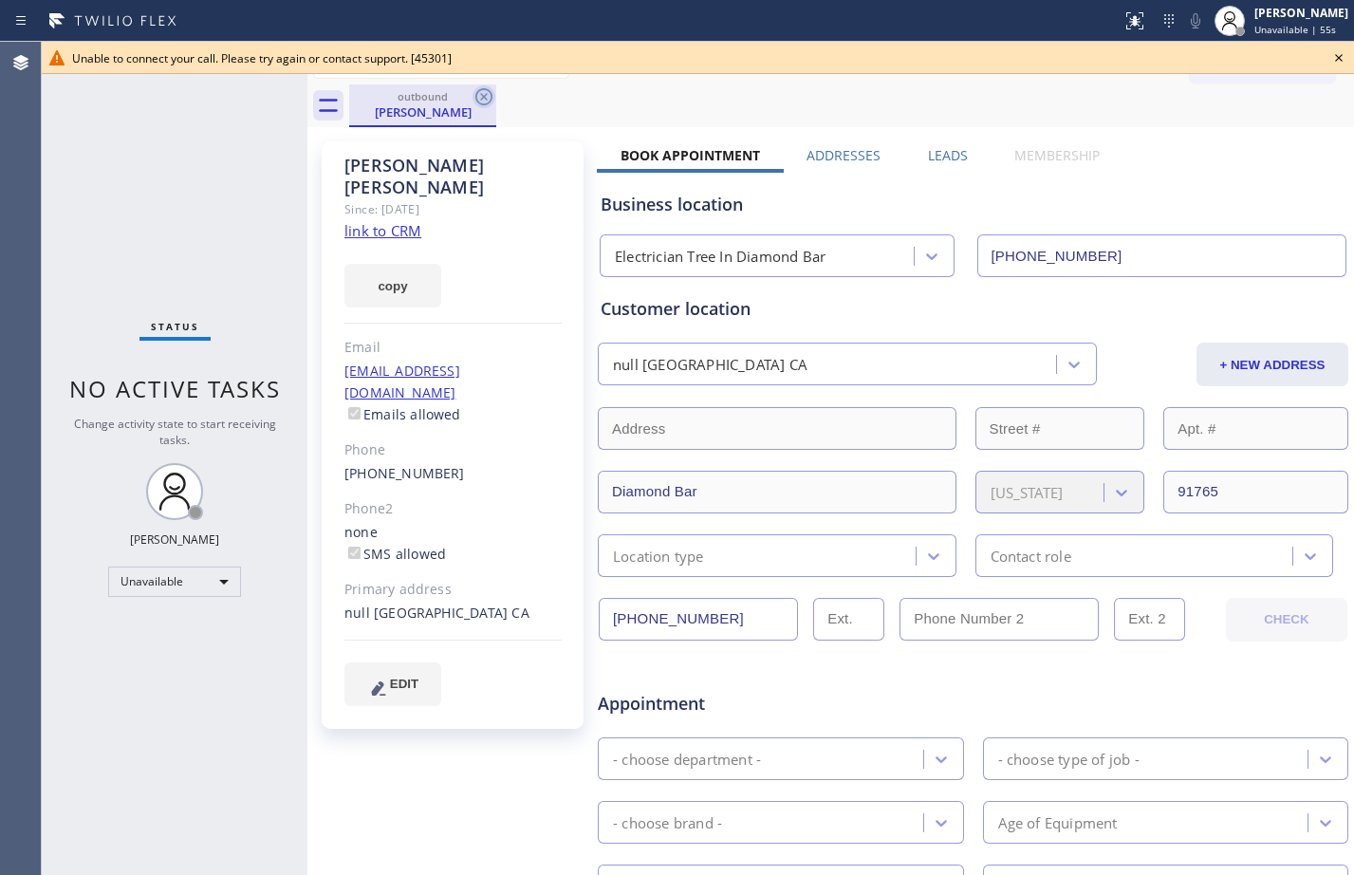
click at [492, 102] on icon at bounding box center [484, 96] width 23 height 23
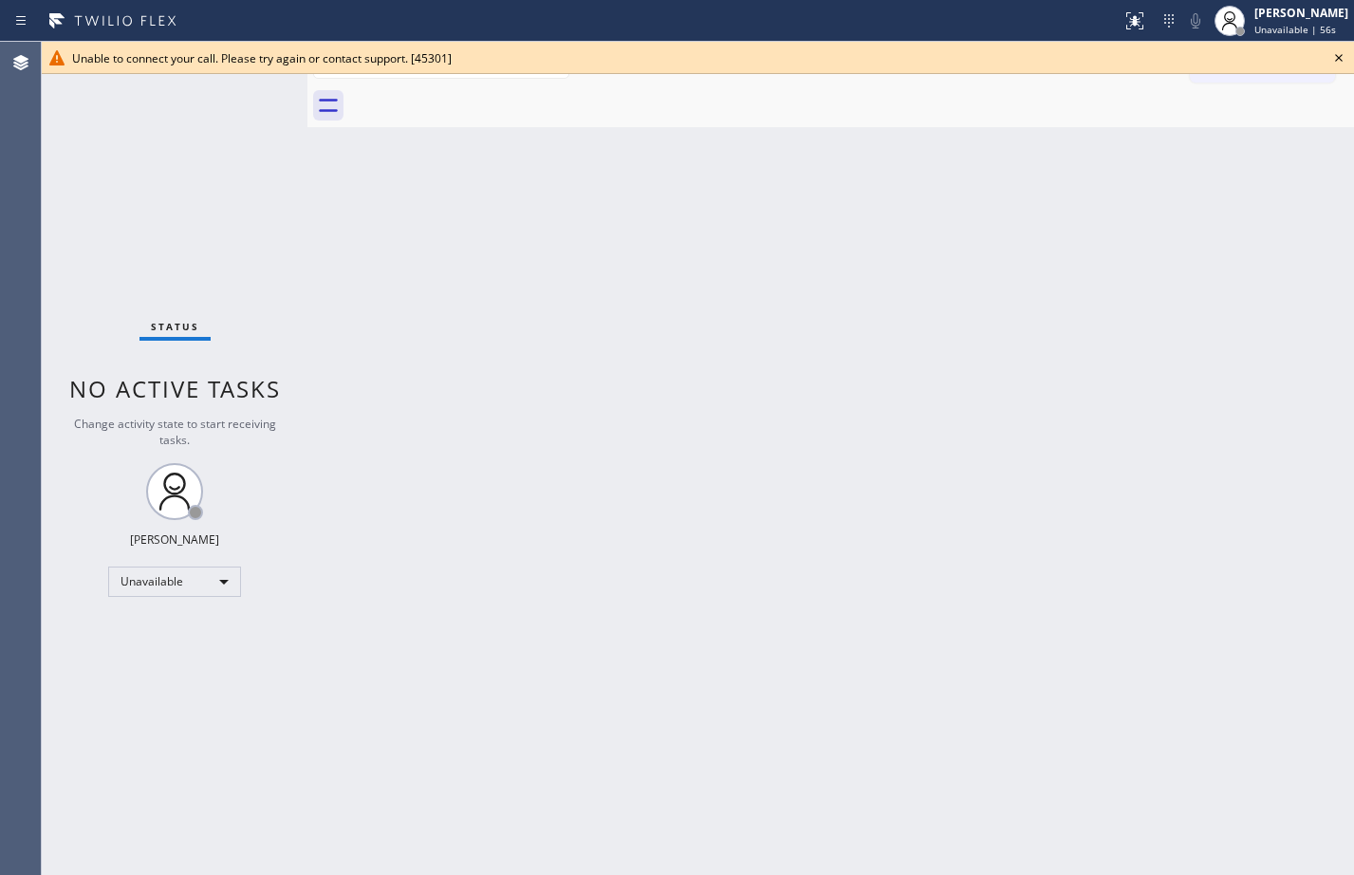
click at [1334, 57] on icon at bounding box center [1338, 57] width 23 height 23
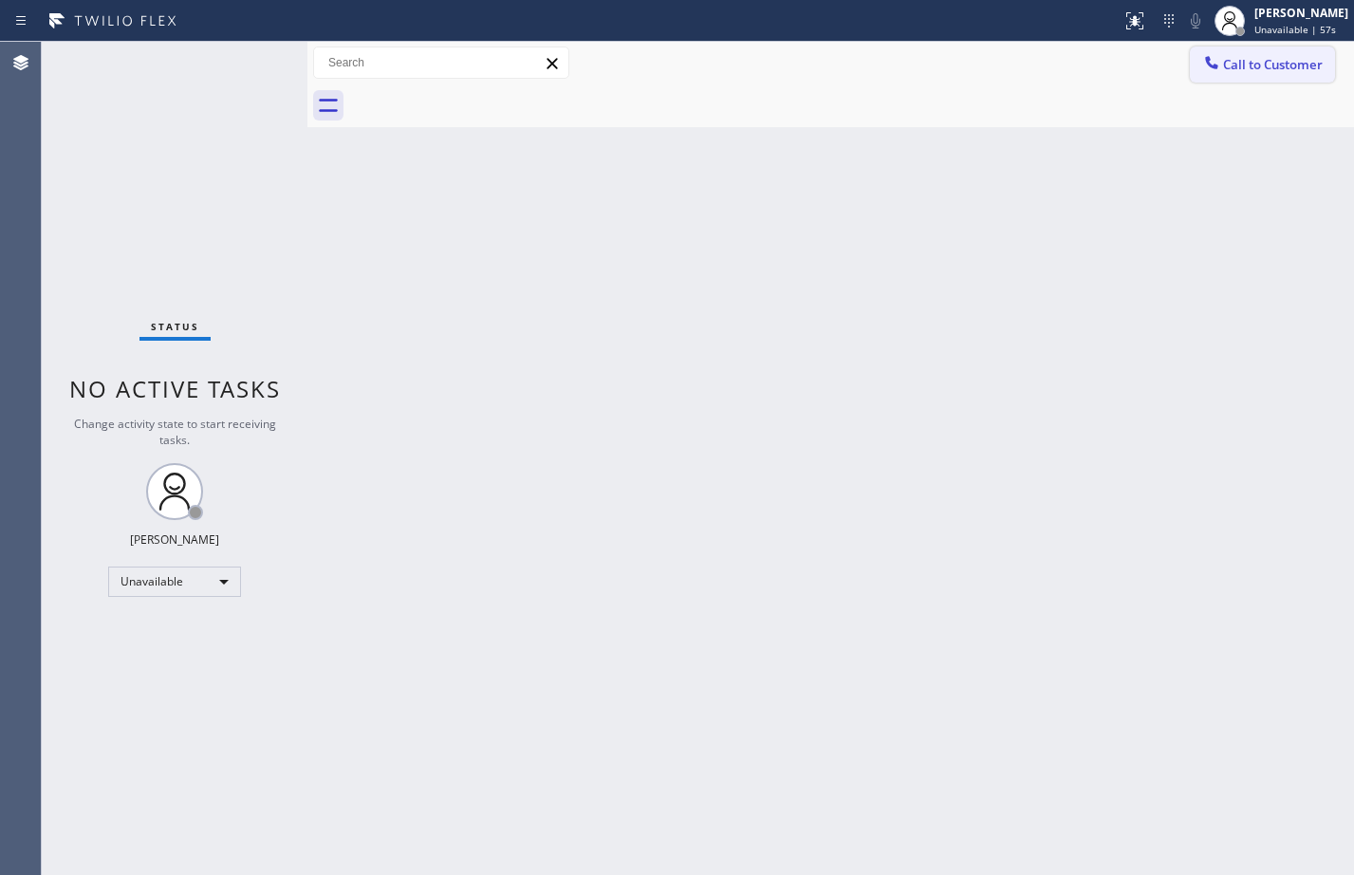
click at [1281, 73] on button "Call to Customer" at bounding box center [1262, 64] width 145 height 36
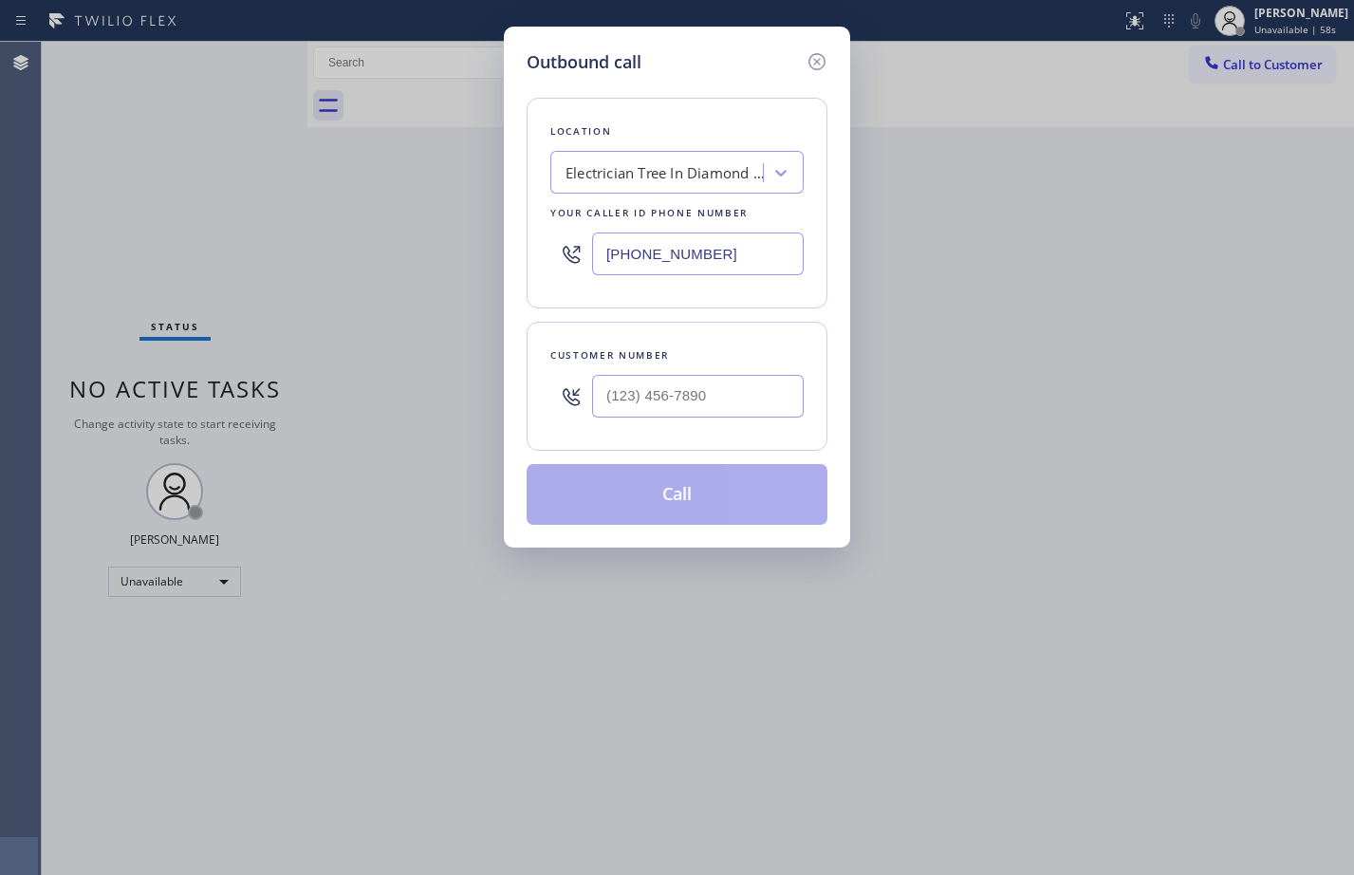
drag, startPoint x: 745, startPoint y: 251, endPoint x: 502, endPoint y: 231, distance: 243.8
click at [502, 231] on div "Outbound call Location Electrician Tree In Diamond Bar Your caller id phone num…" at bounding box center [677, 437] width 1354 height 875
type input "(___) ___-____"
click at [645, 176] on div "Search location" at bounding box center [617, 173] width 102 height 22
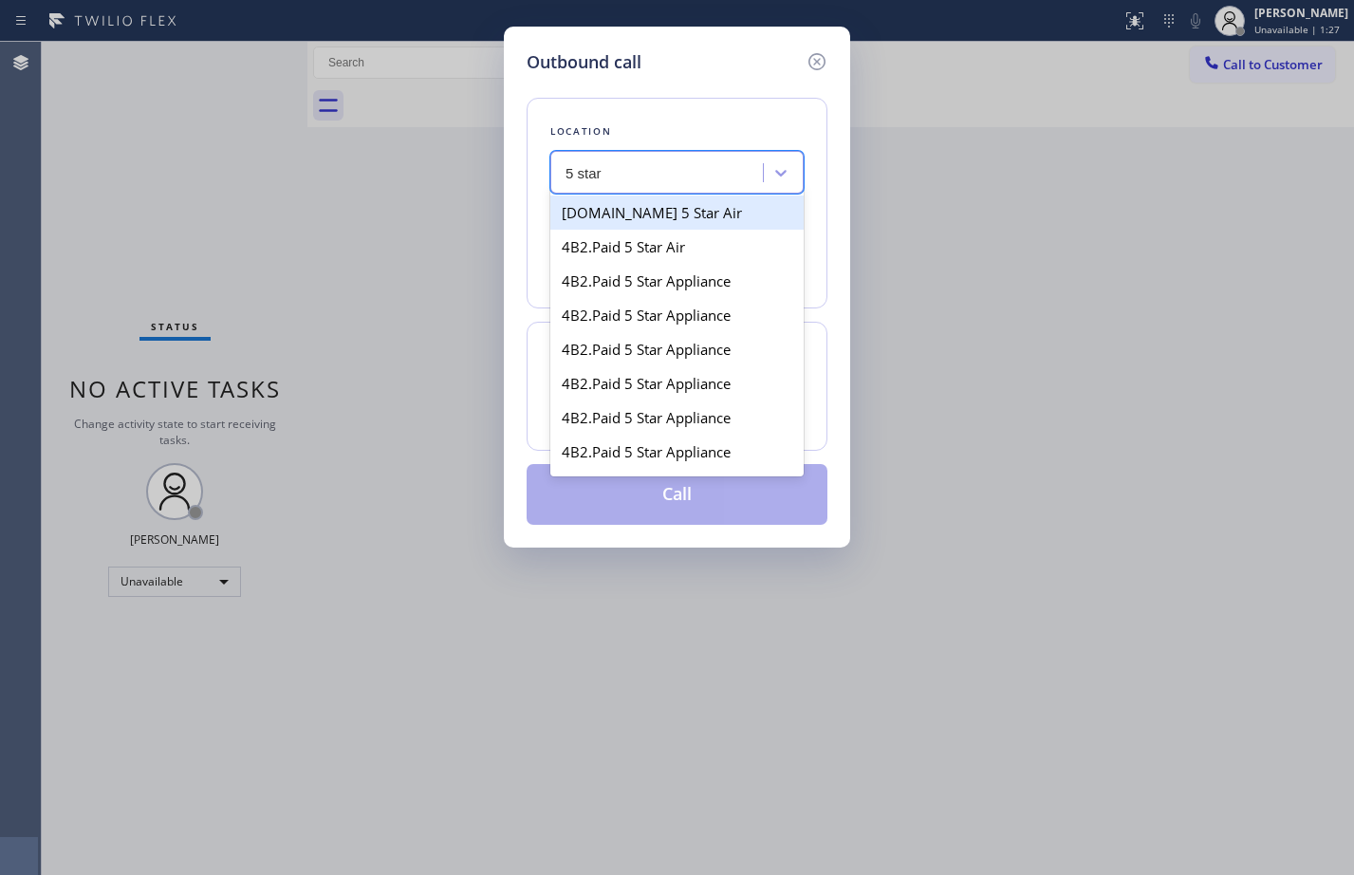
type input "5 star e"
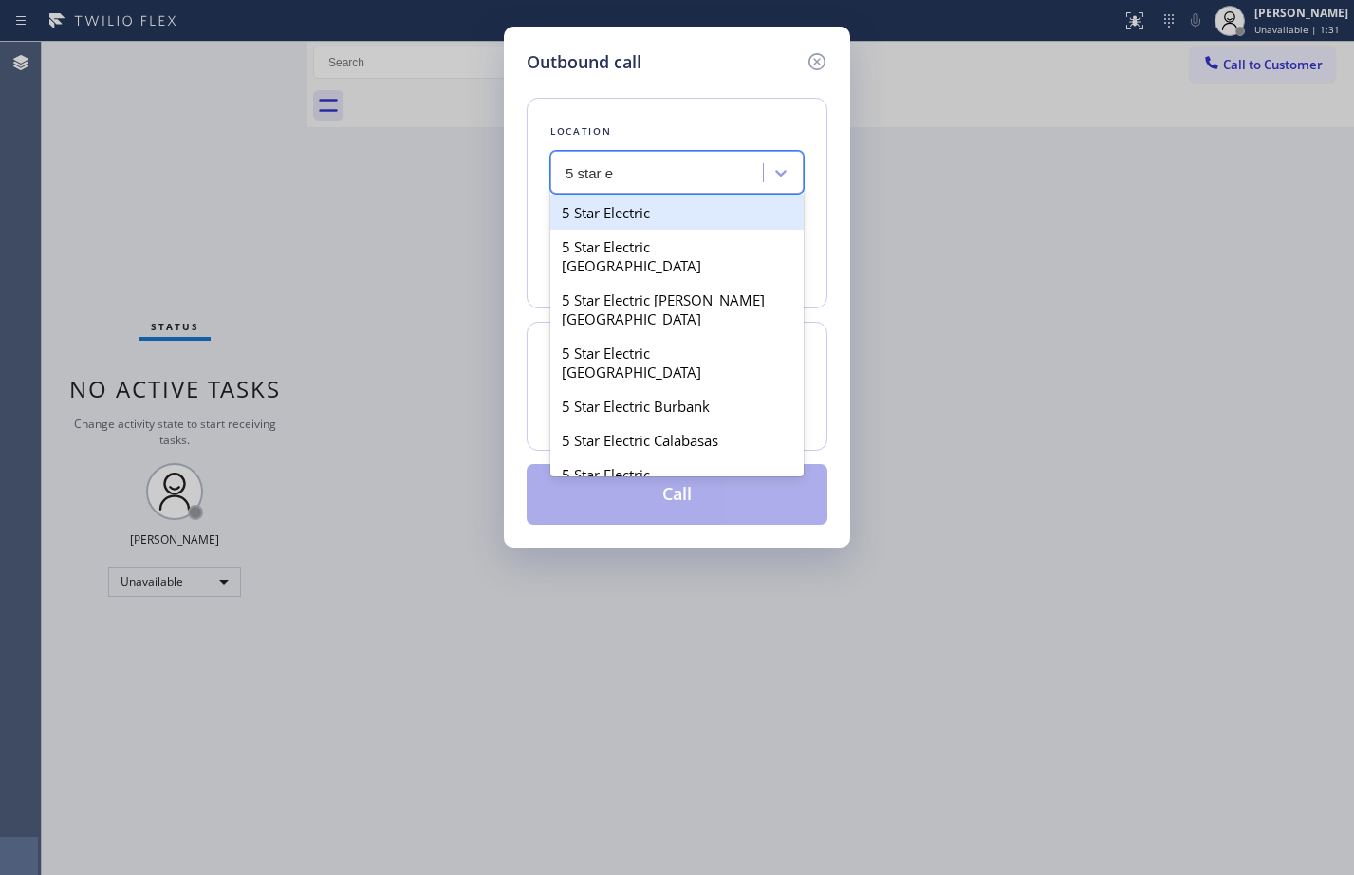
click at [700, 202] on div "5 Star Electric" at bounding box center [676, 212] width 253 height 34
type input "(844) 819-5467"
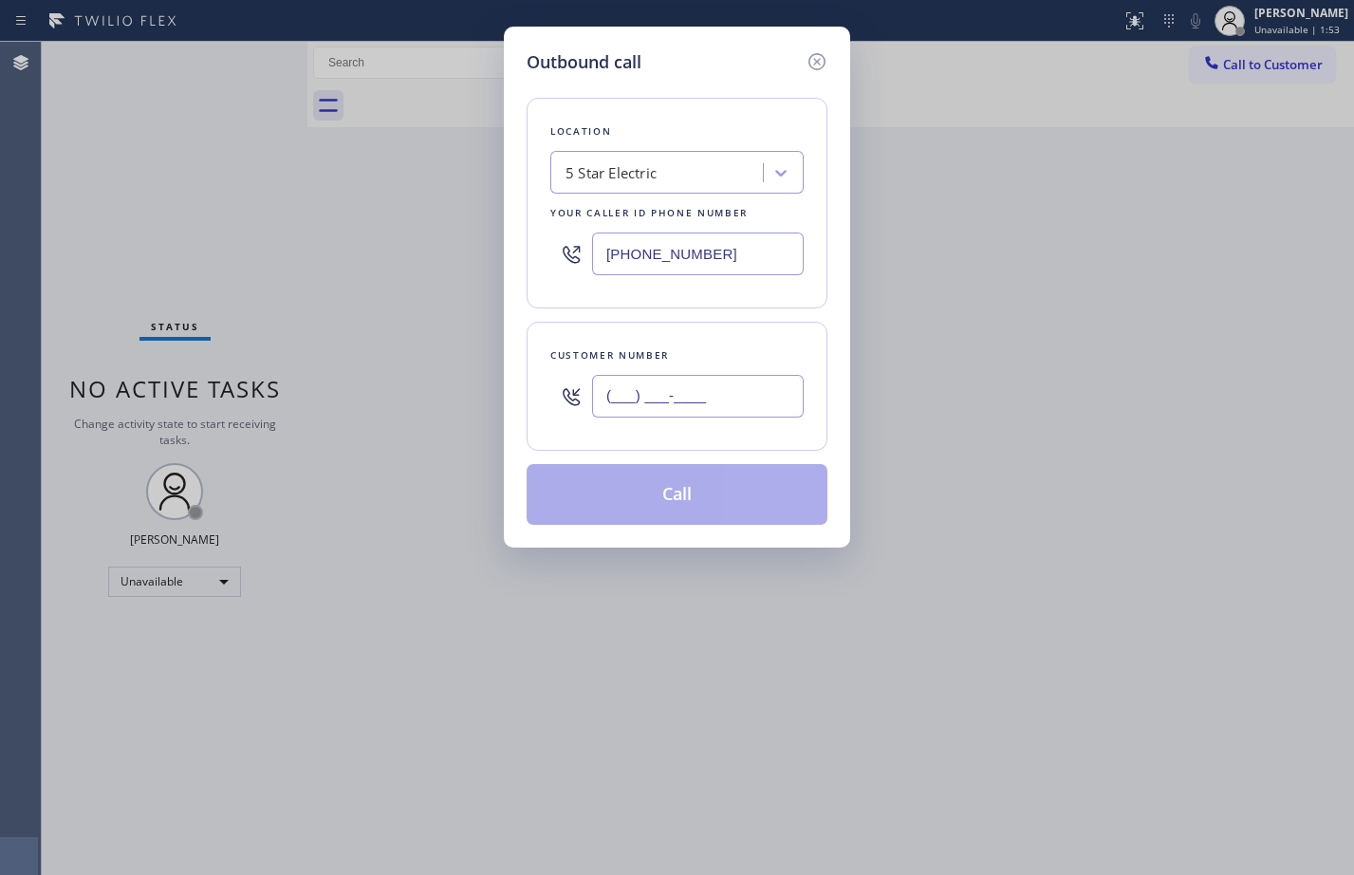
click at [720, 389] on input "(___) ___-____" at bounding box center [698, 396] width 212 height 43
paste input "909) 546-4983"
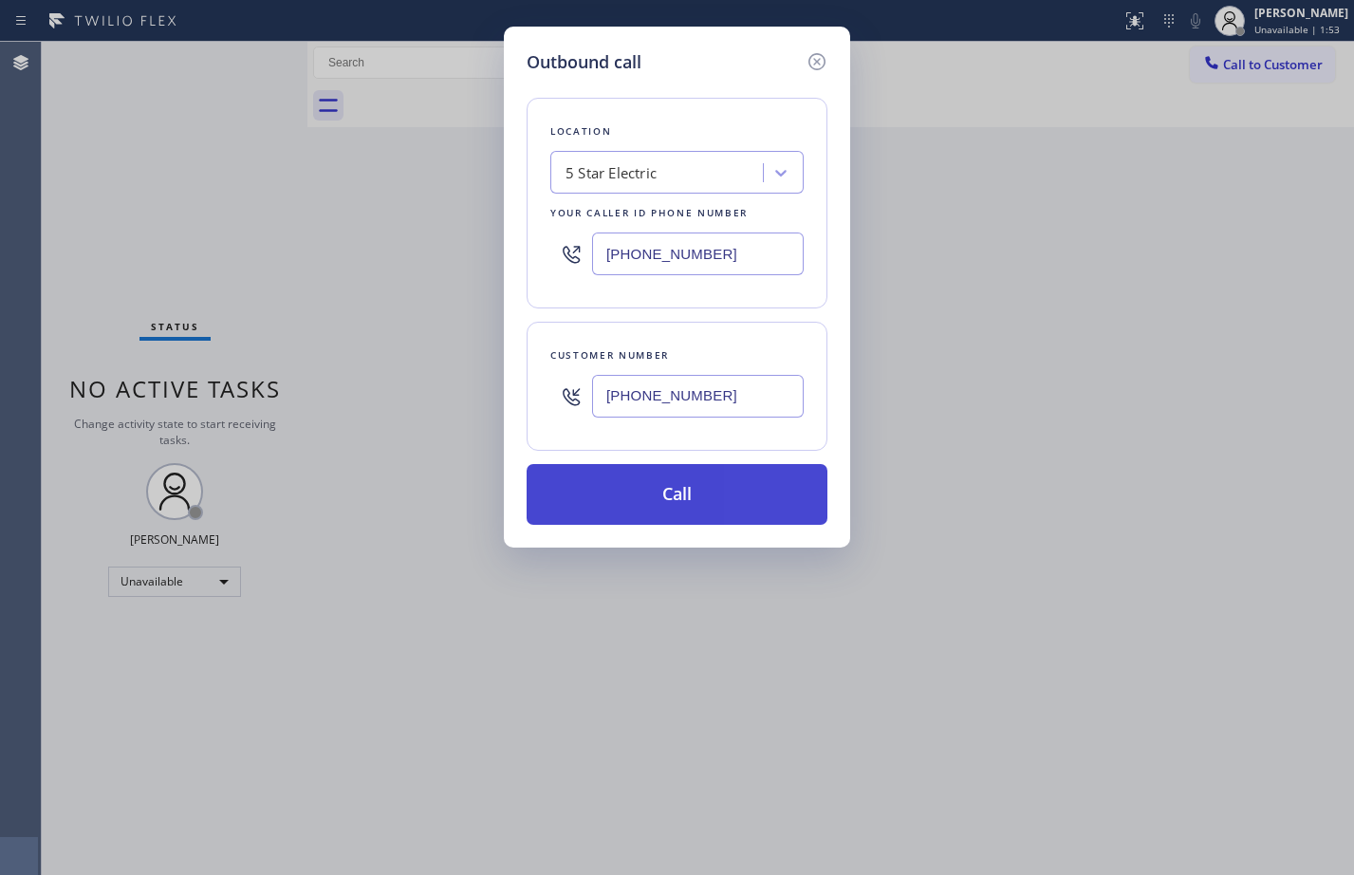
type input "(909) 546-4983"
click at [692, 489] on button "Call" at bounding box center [677, 494] width 301 height 61
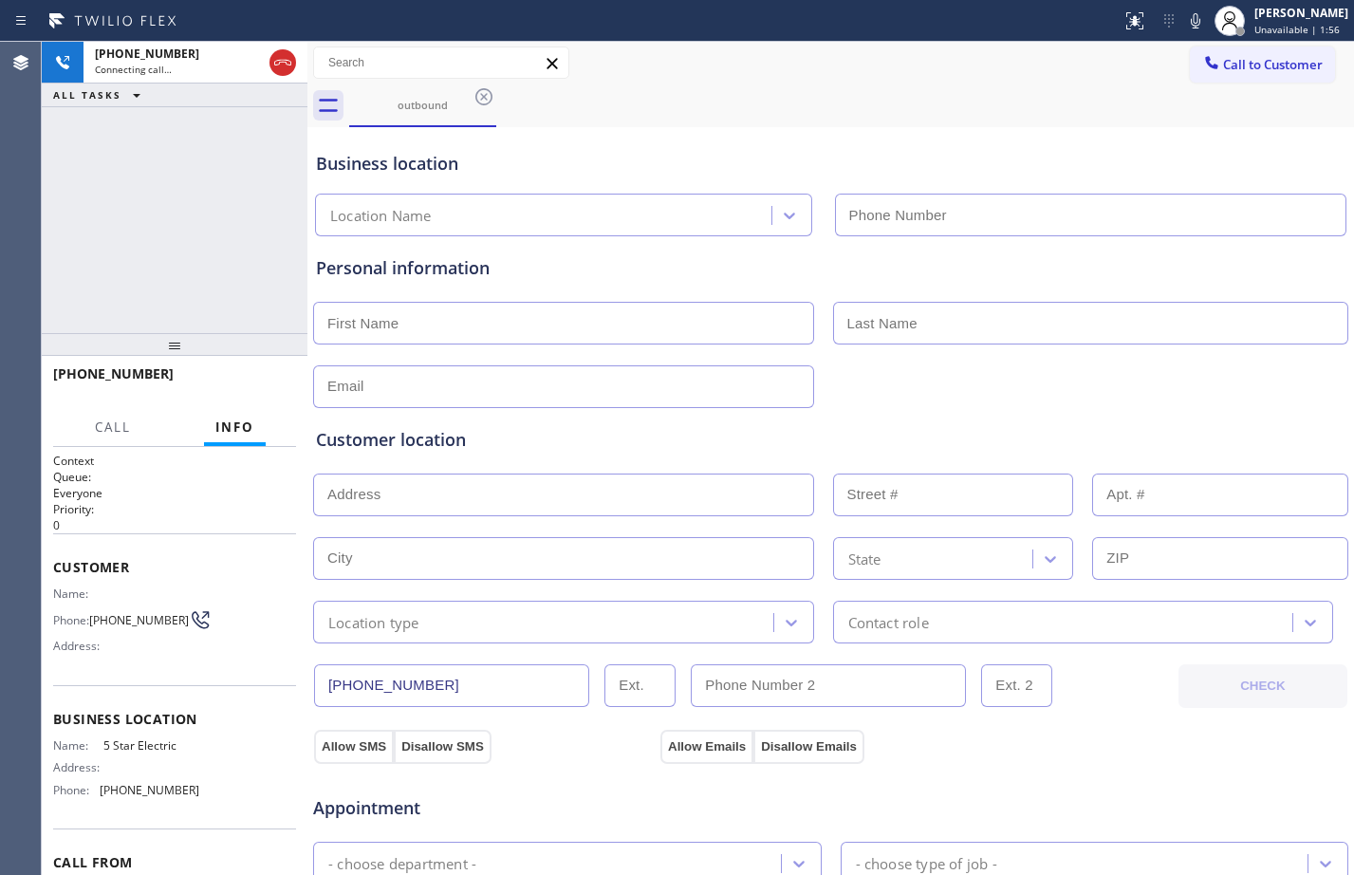
type input "(844) 819-5467"
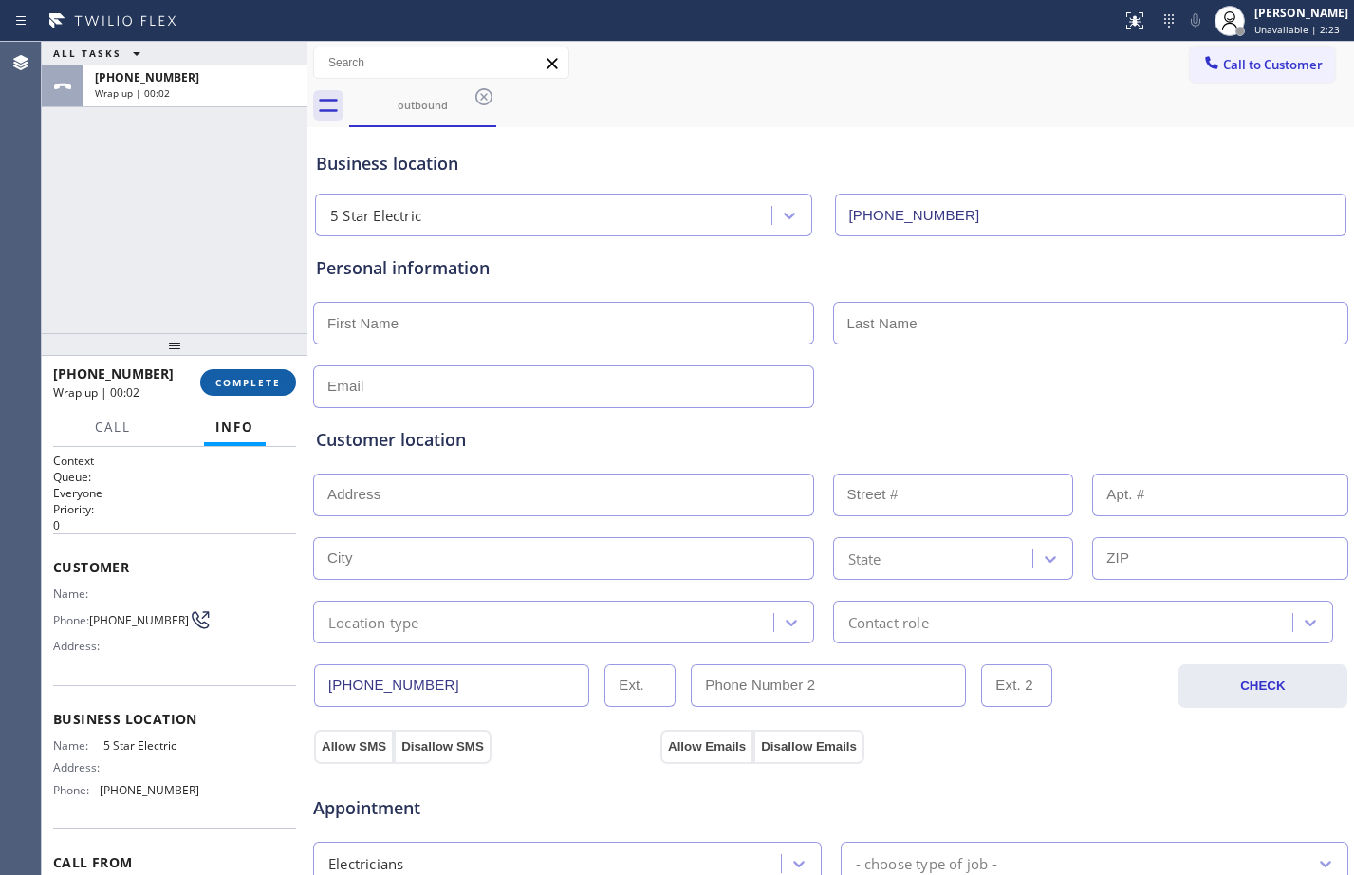
click at [251, 395] on button "COMPLETE" at bounding box center [248, 382] width 96 height 27
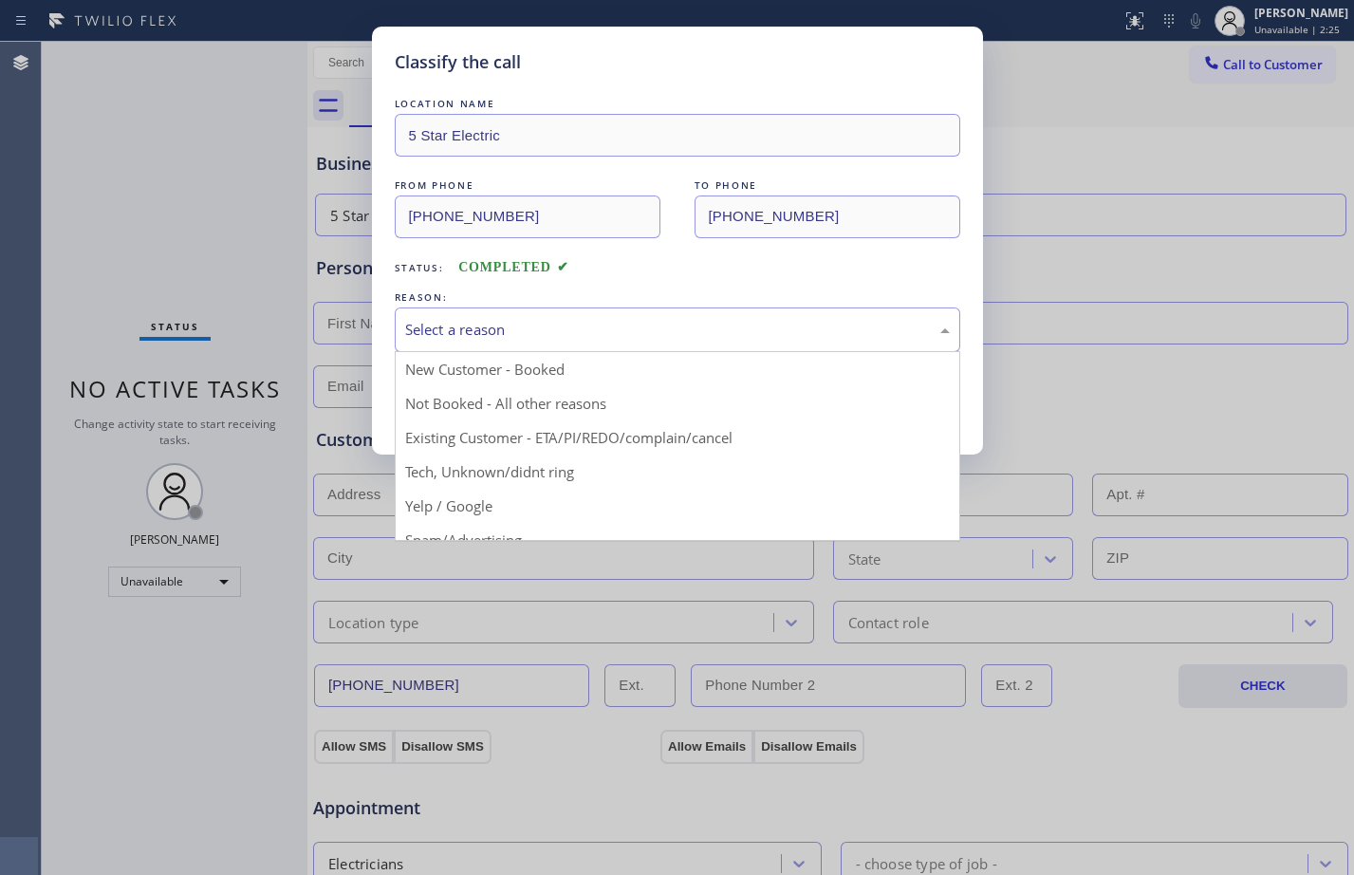
click at [744, 337] on div "Select a reason" at bounding box center [677, 330] width 545 height 22
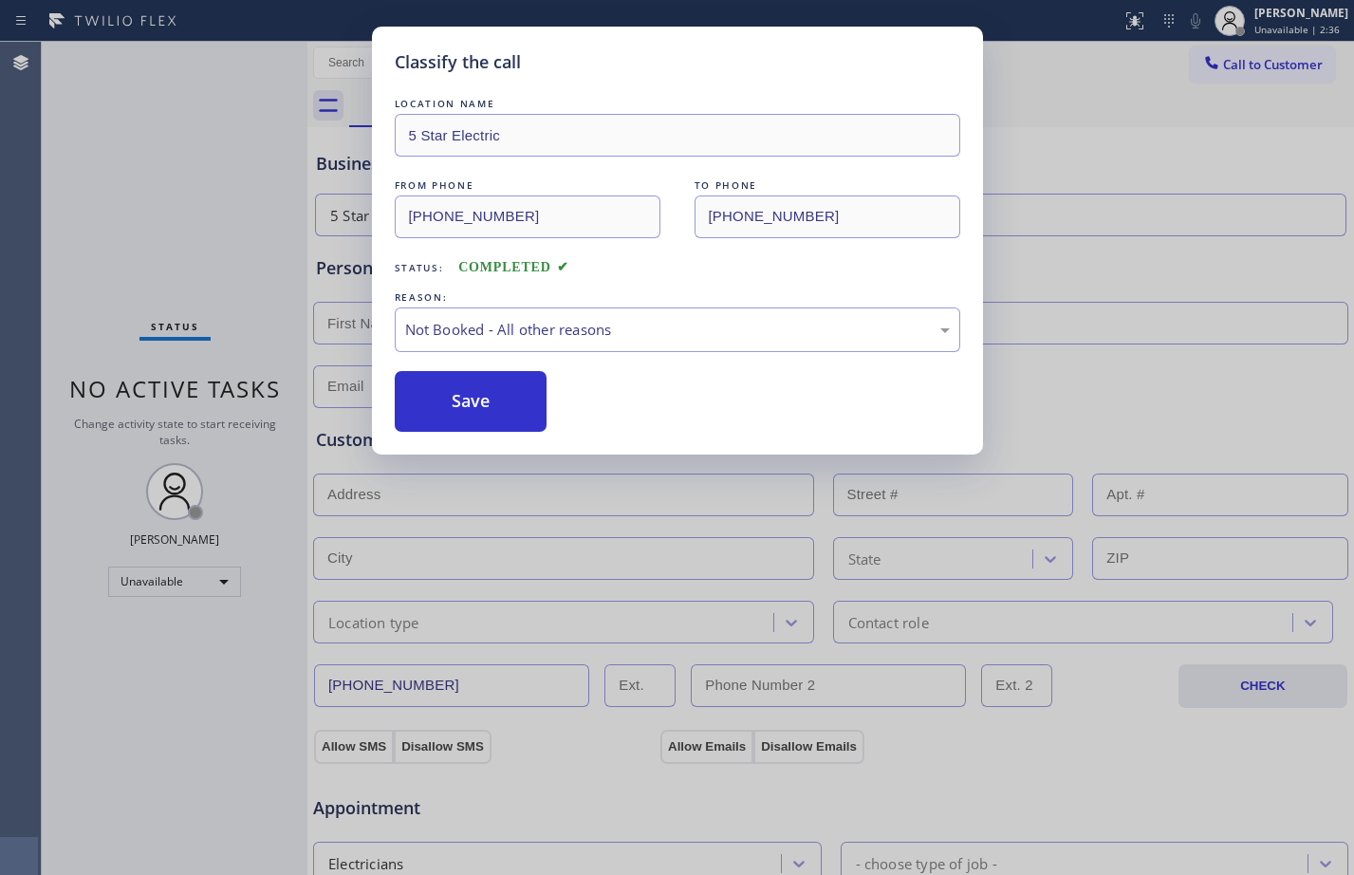
click at [460, 405] on button "Save" at bounding box center [471, 401] width 153 height 61
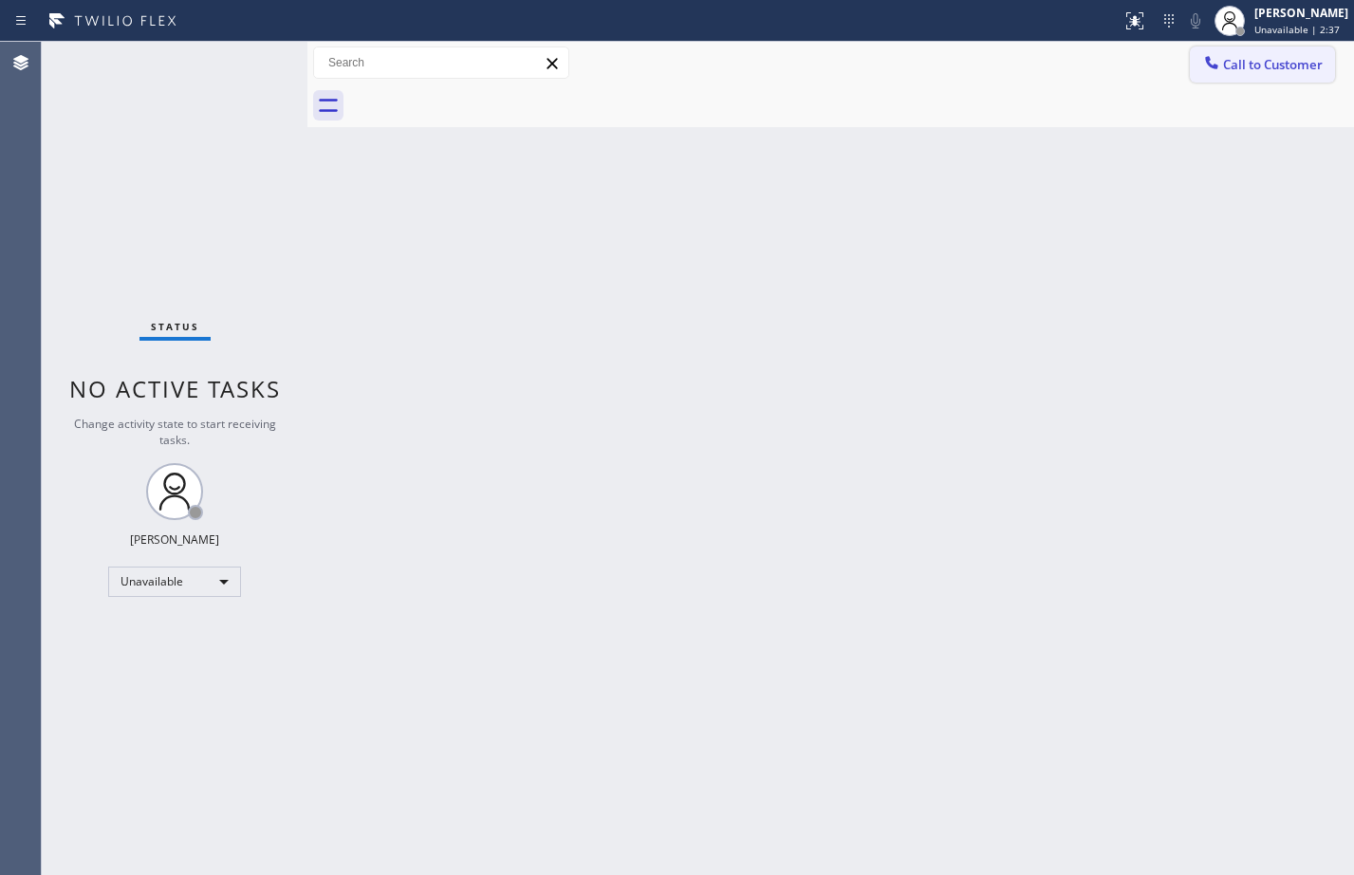
click at [1255, 72] on span "Call to Customer" at bounding box center [1273, 64] width 100 height 17
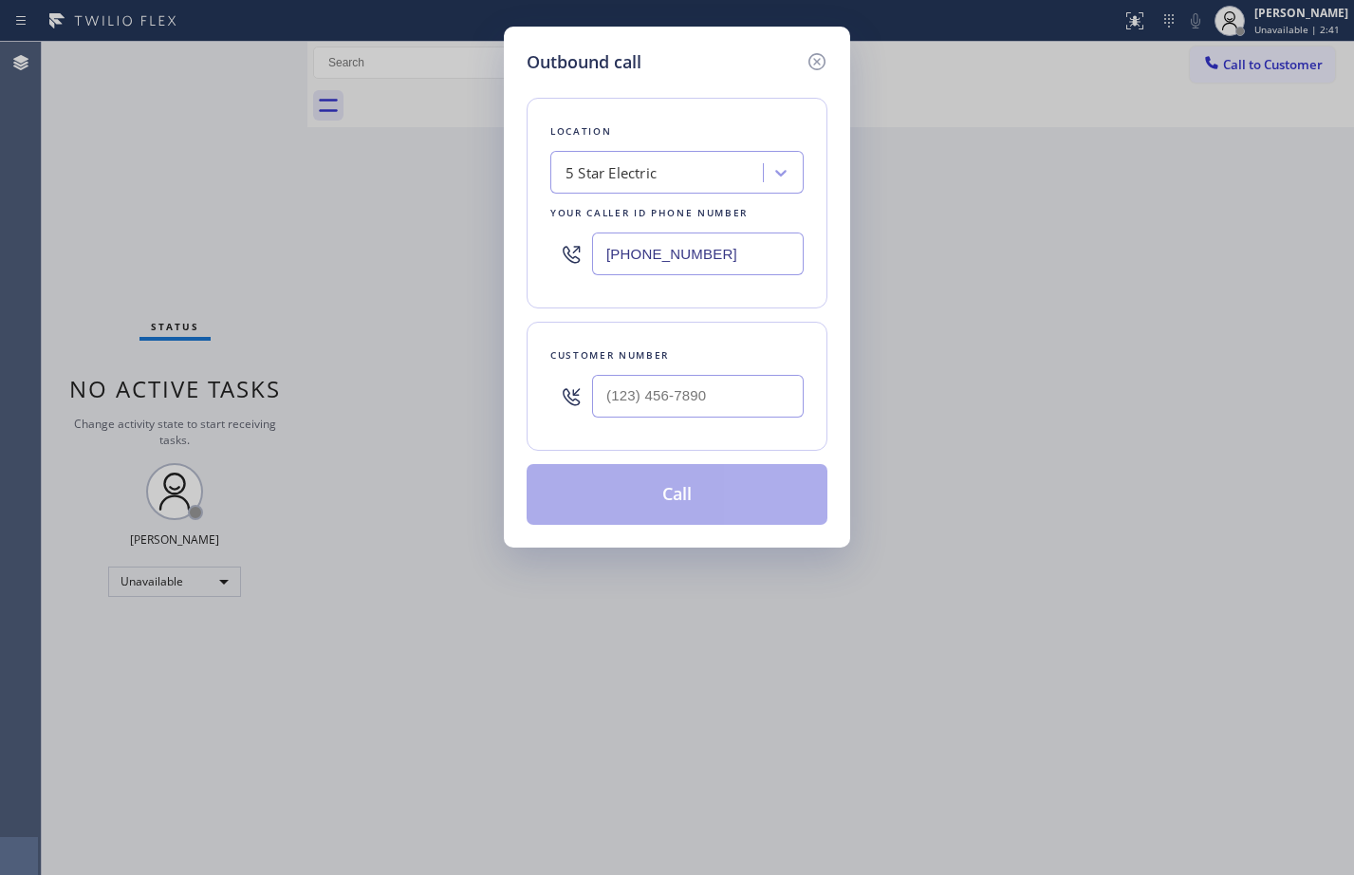
click at [658, 384] on input "text" at bounding box center [698, 396] width 212 height 43
paste input "798) 490-1089"
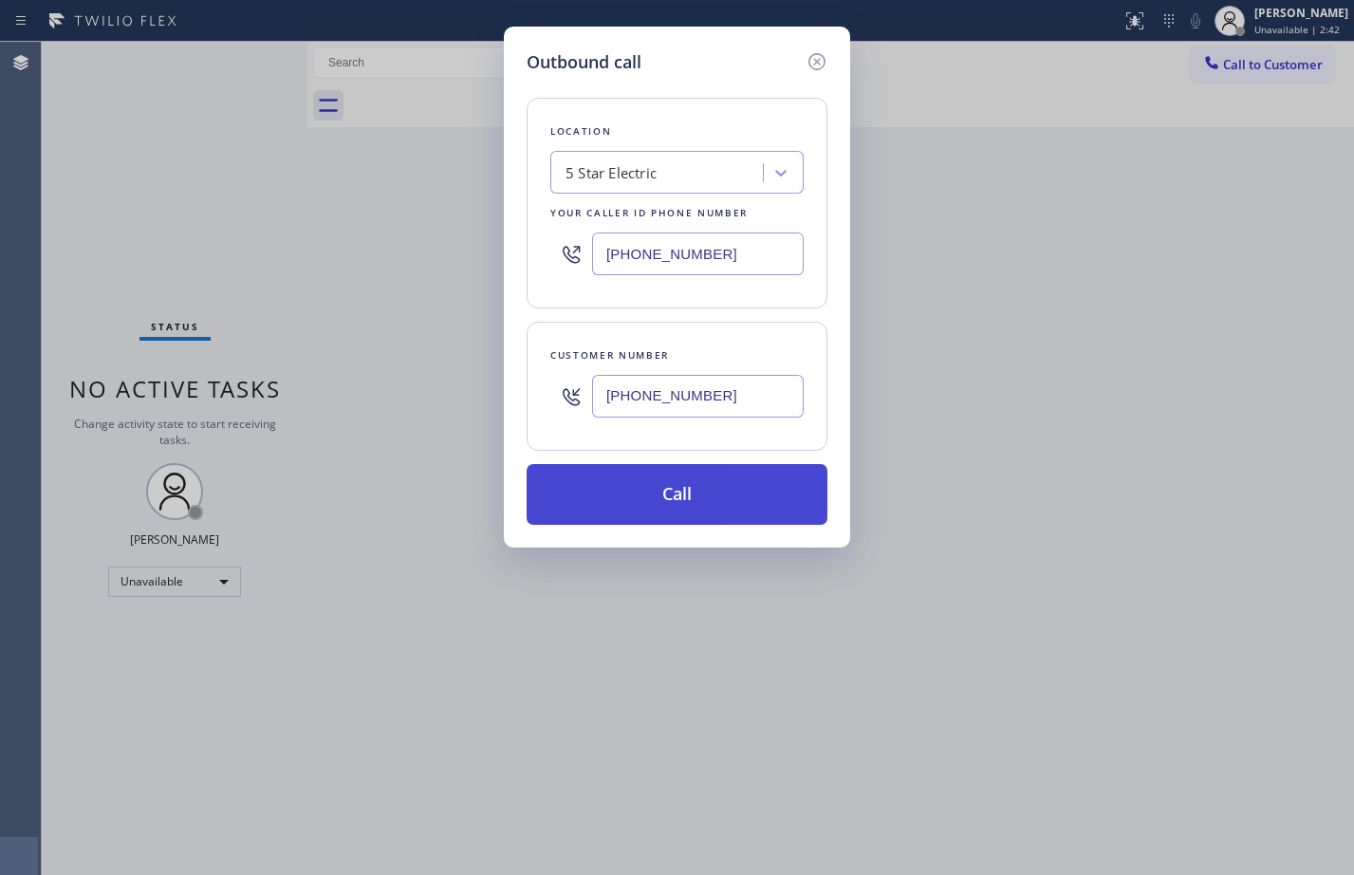
type input "(798) 490-1089"
click at [676, 490] on button "Call" at bounding box center [677, 494] width 301 height 61
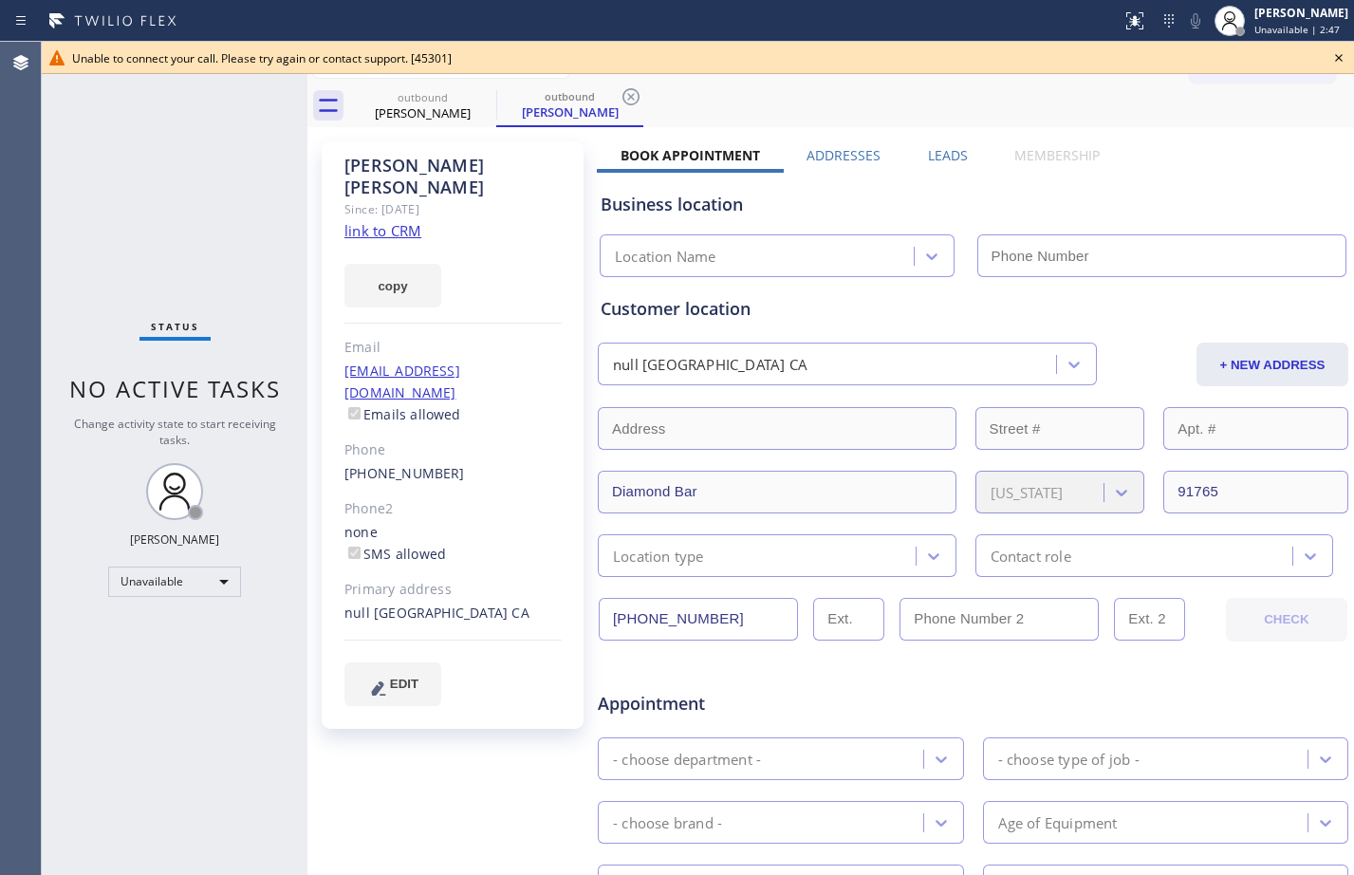
type input "(844) 819-5467"
click at [1345, 54] on icon at bounding box center [1338, 57] width 23 height 23
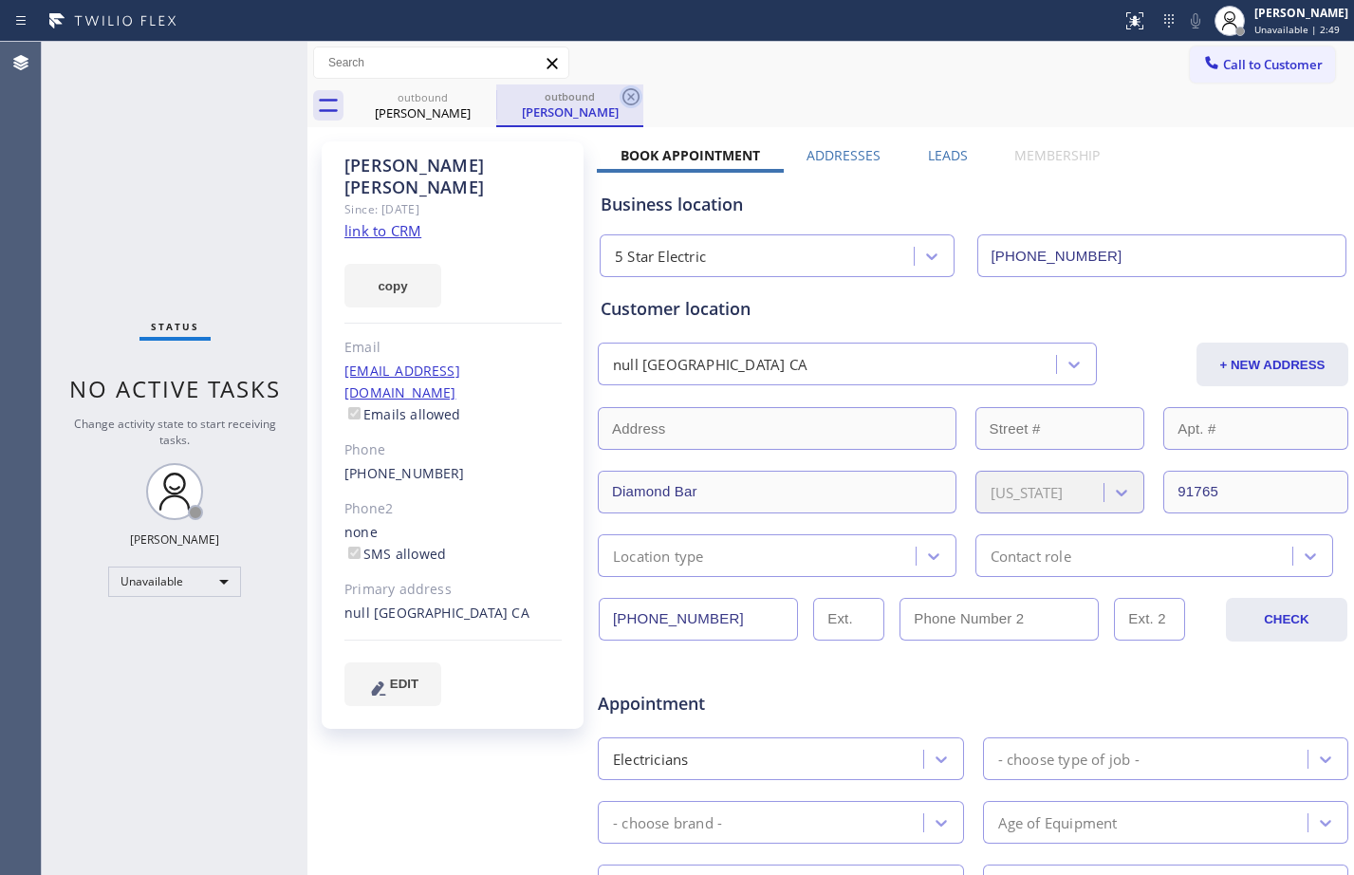
click at [626, 89] on icon at bounding box center [631, 96] width 23 height 23
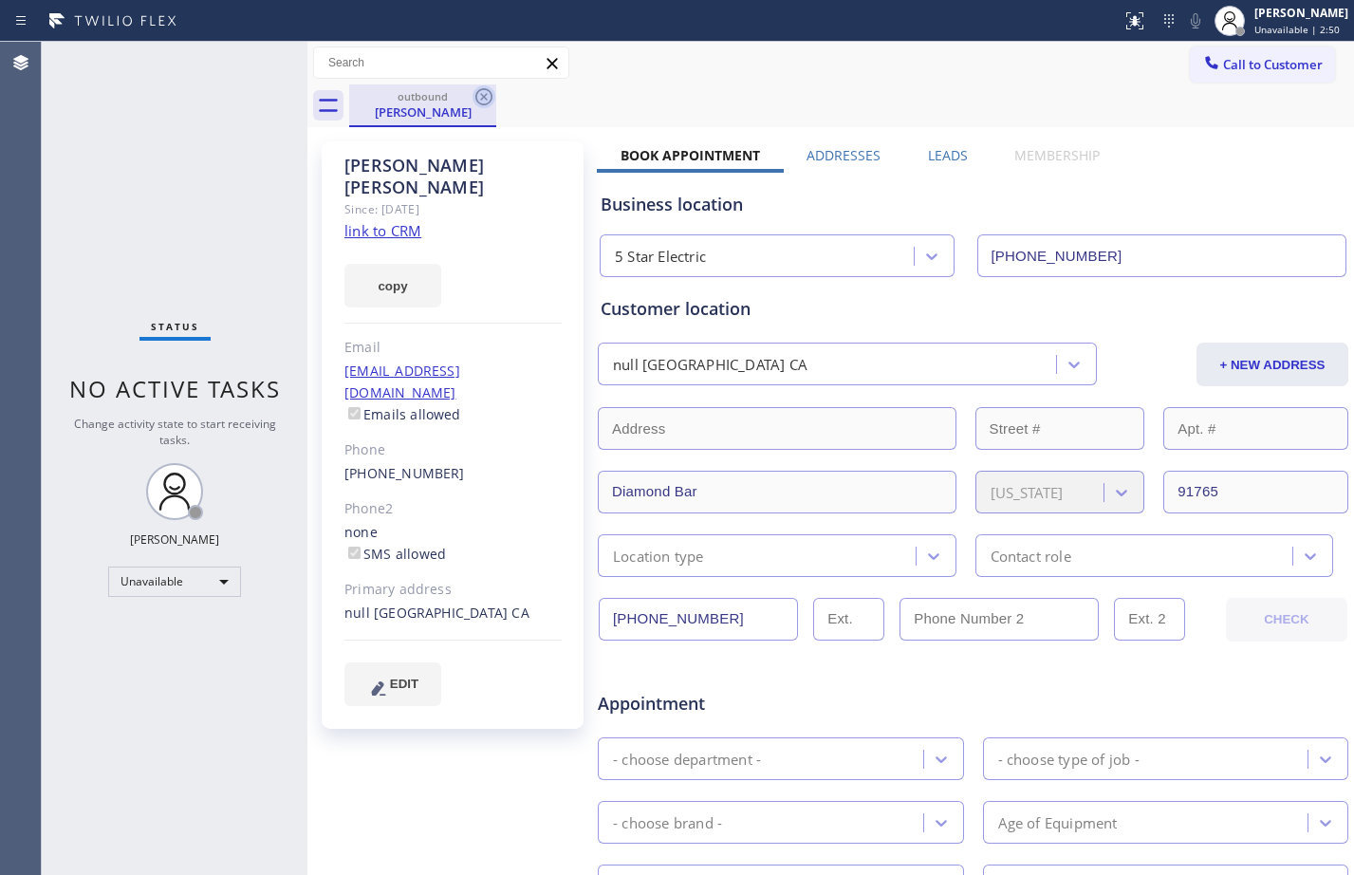
click at [486, 98] on icon at bounding box center [483, 96] width 17 height 17
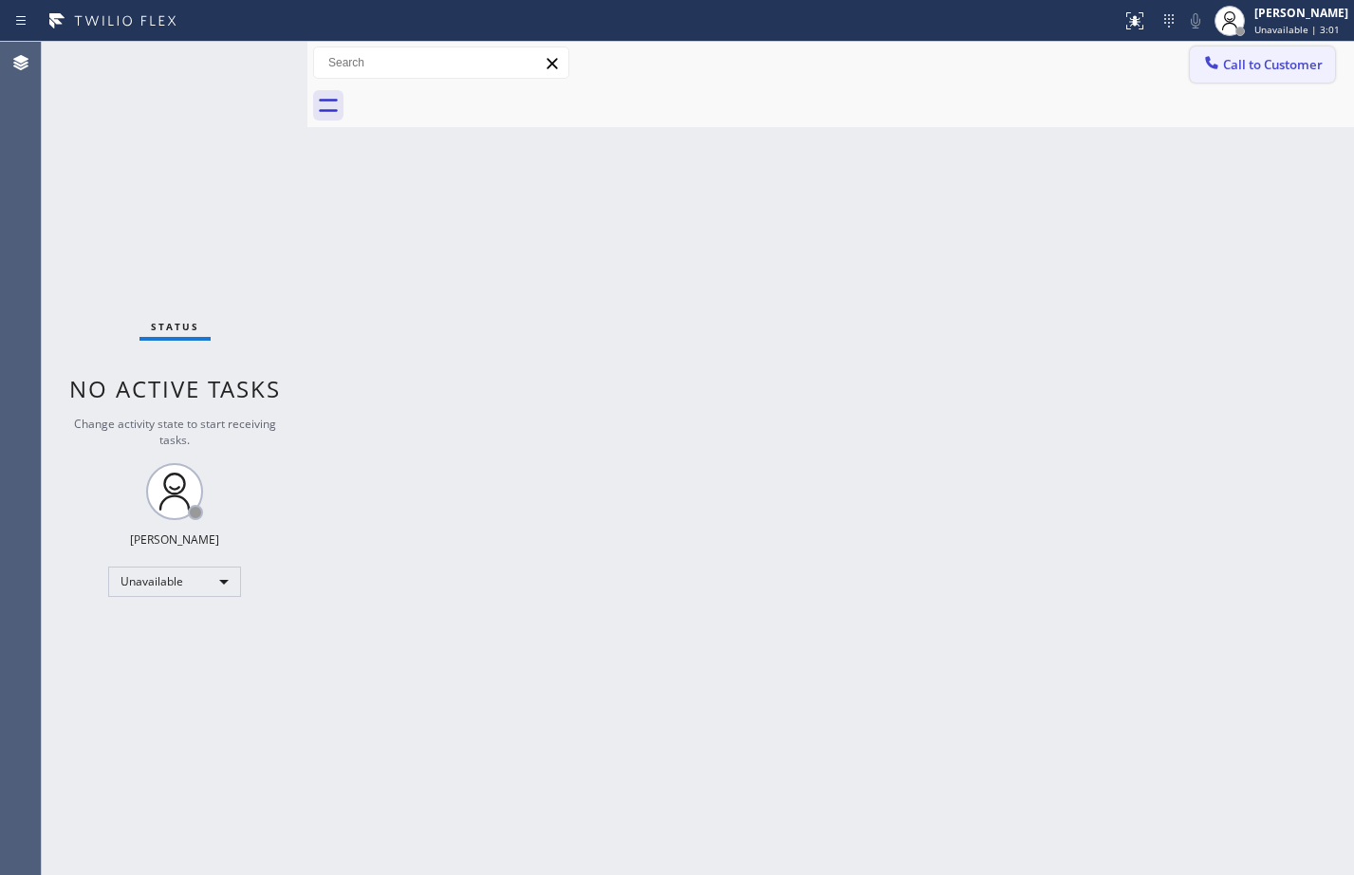
click at [1278, 67] on span "Call to Customer" at bounding box center [1273, 64] width 100 height 17
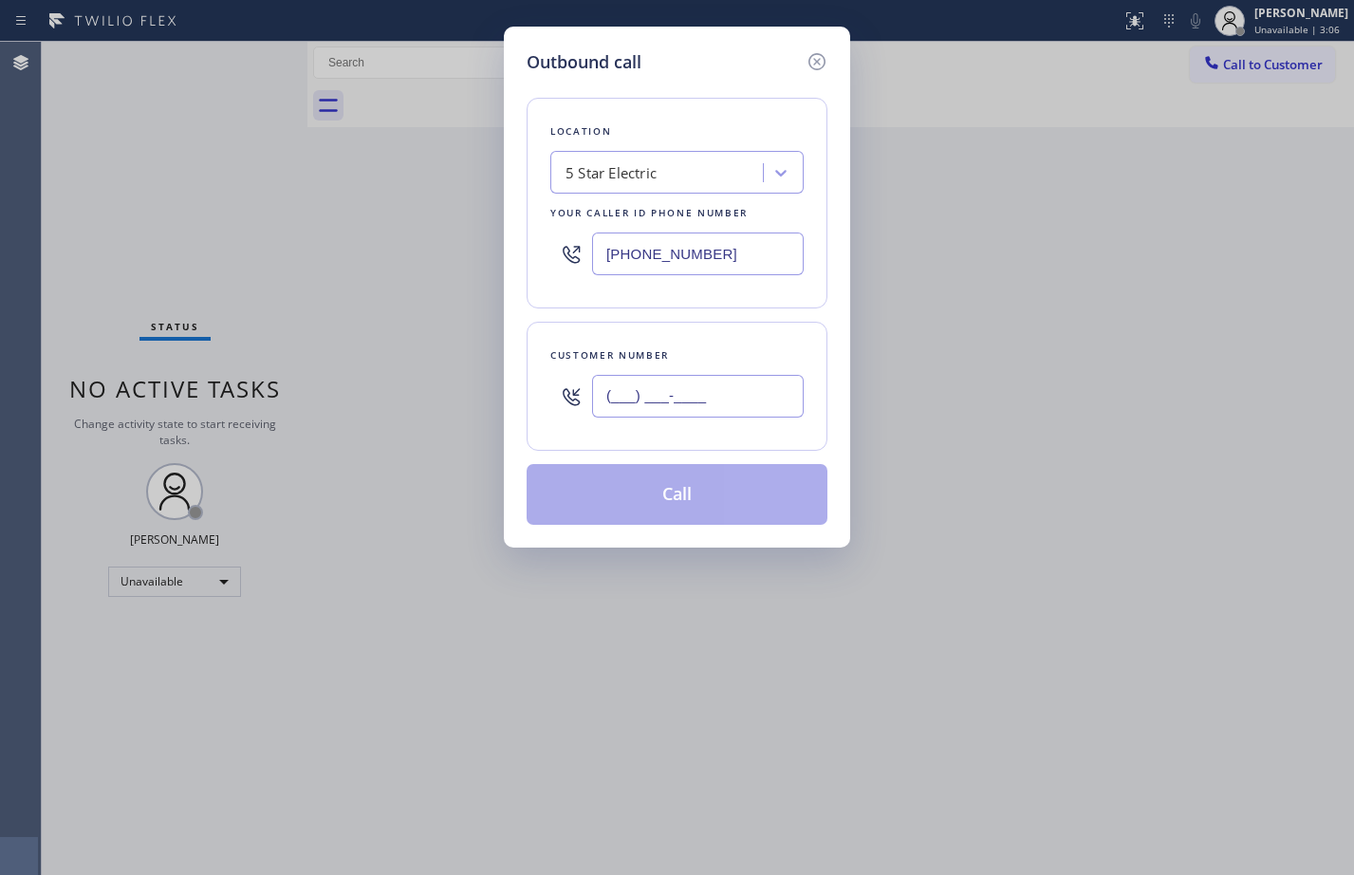
click at [688, 405] on input "(___) ___-____" at bounding box center [698, 396] width 212 height 43
paste input "798) 490-1089"
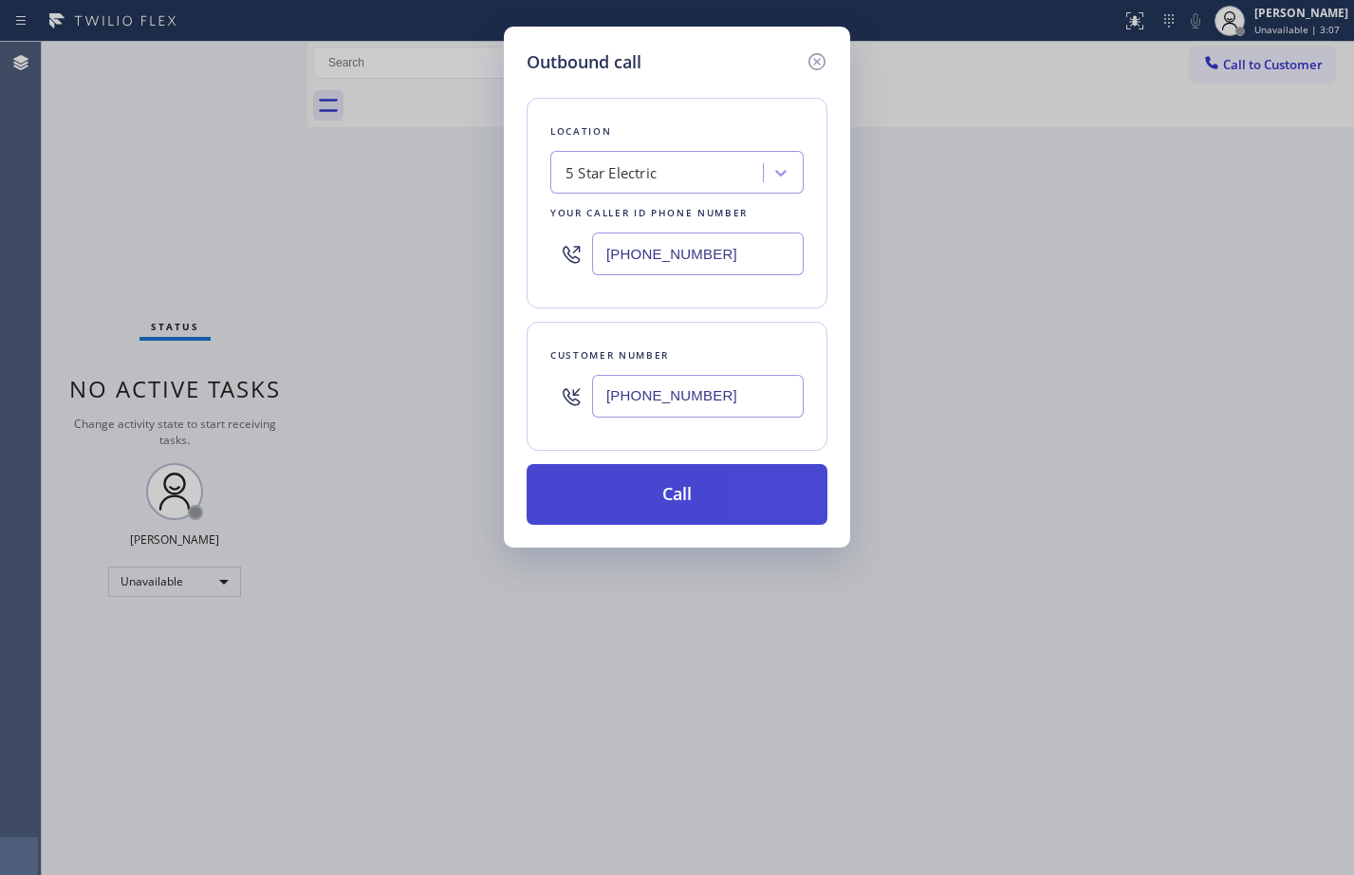
type input "(798) 490-1089"
click at [686, 482] on button "Call" at bounding box center [677, 494] width 301 height 61
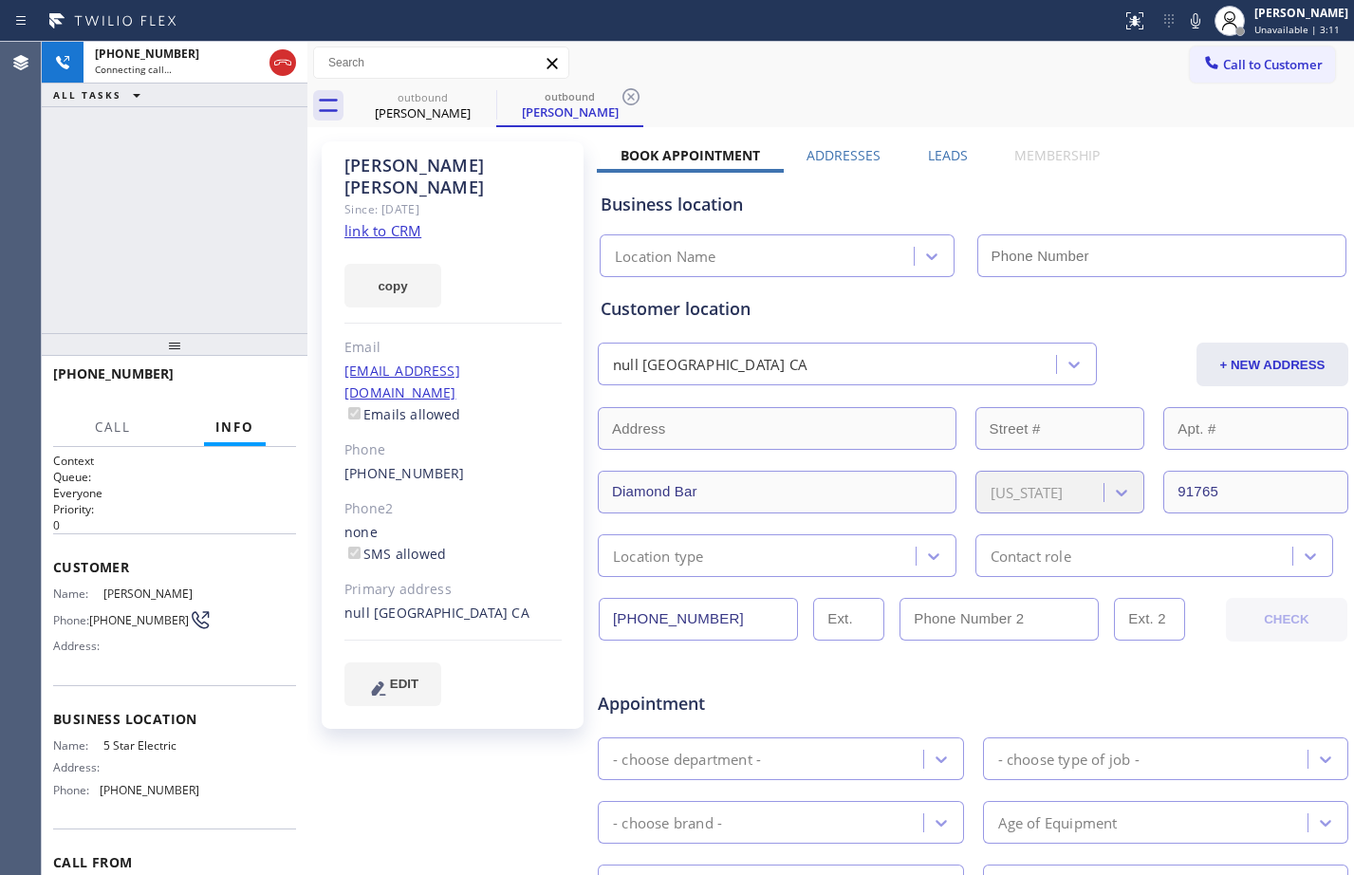
type input "(844) 819-5467"
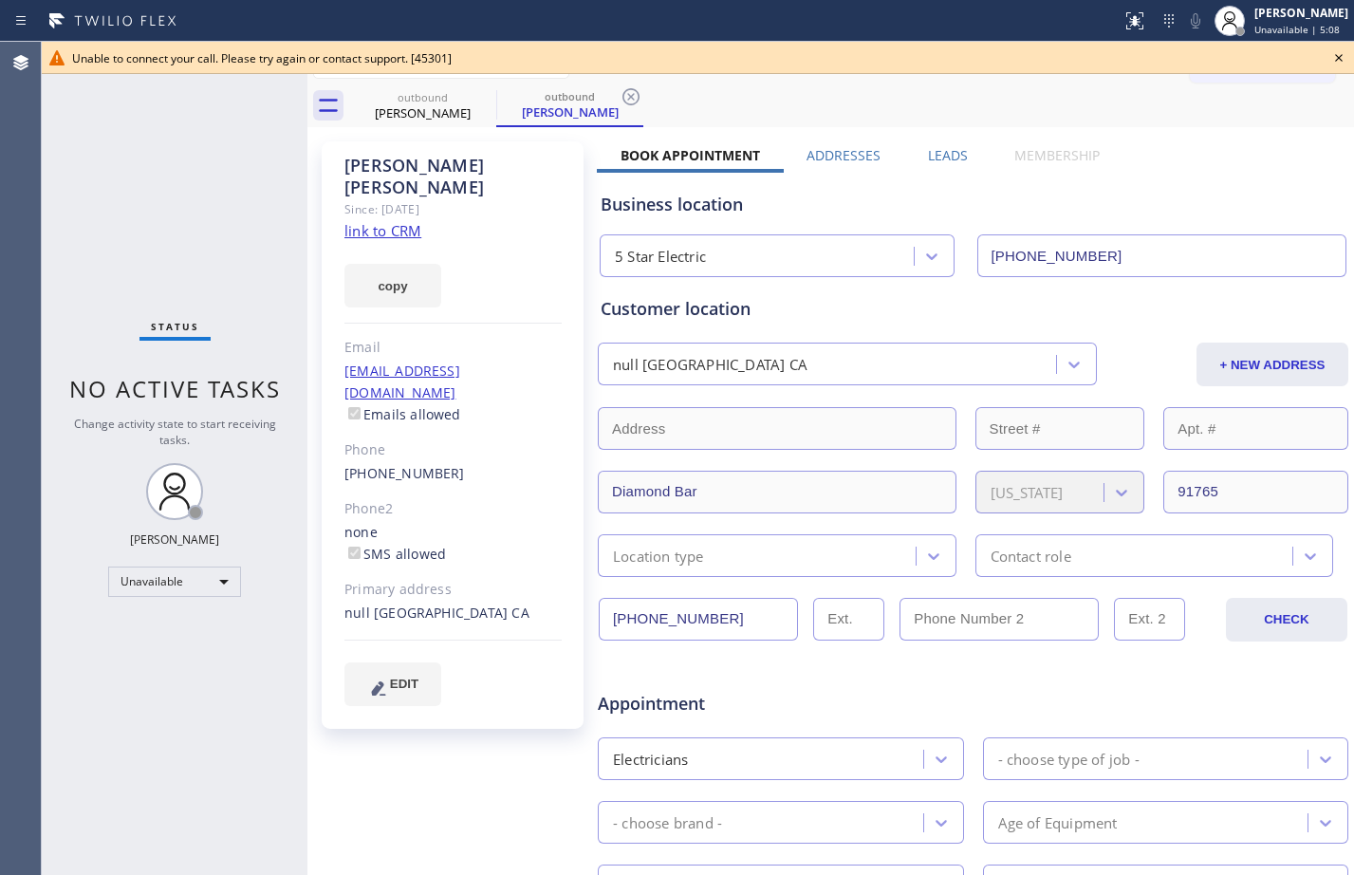
click at [1290, 204] on div "Business location" at bounding box center [973, 205] width 745 height 26
click at [632, 95] on icon at bounding box center [630, 96] width 17 height 17
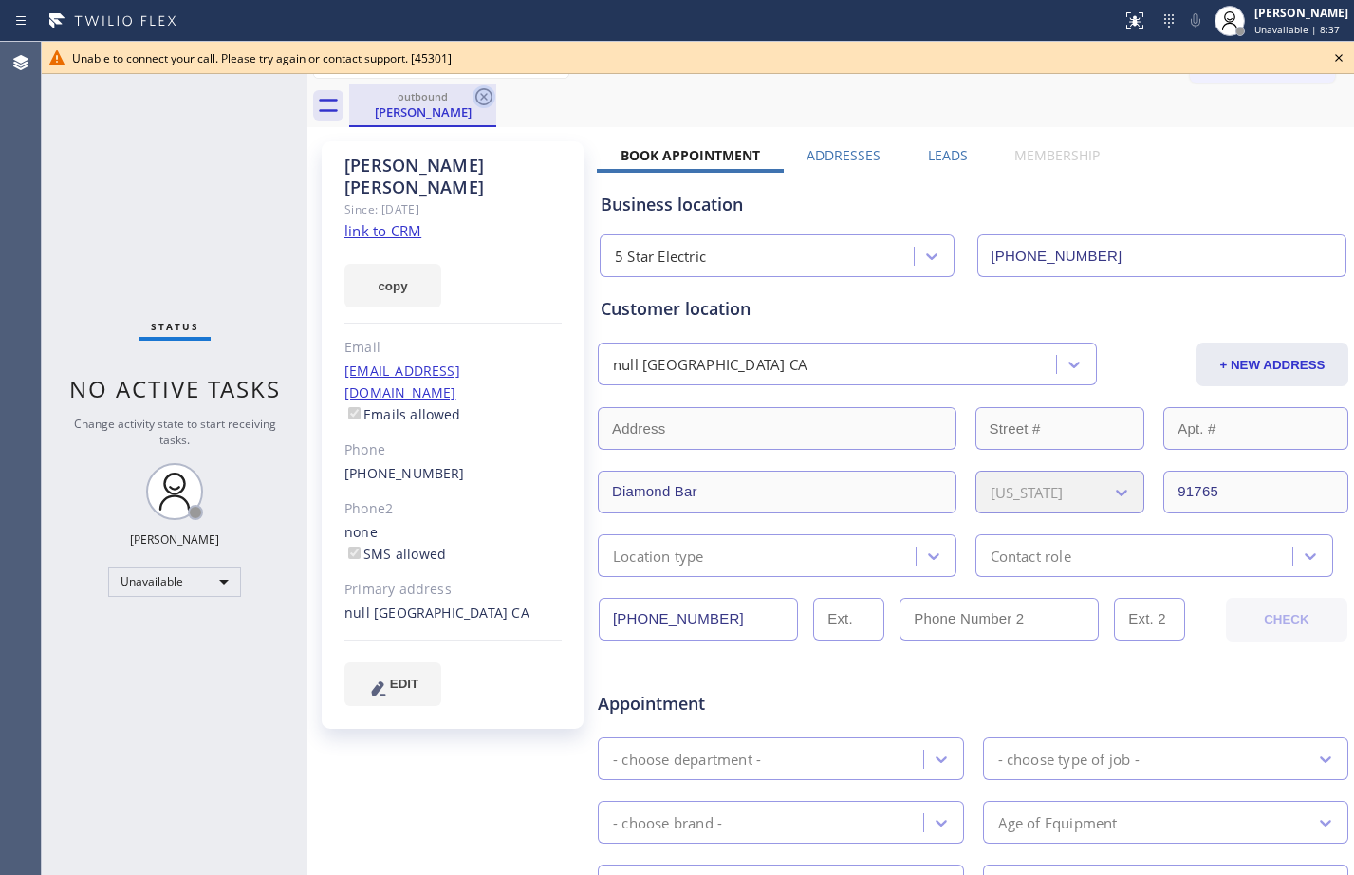
click at [484, 101] on icon at bounding box center [484, 96] width 23 height 23
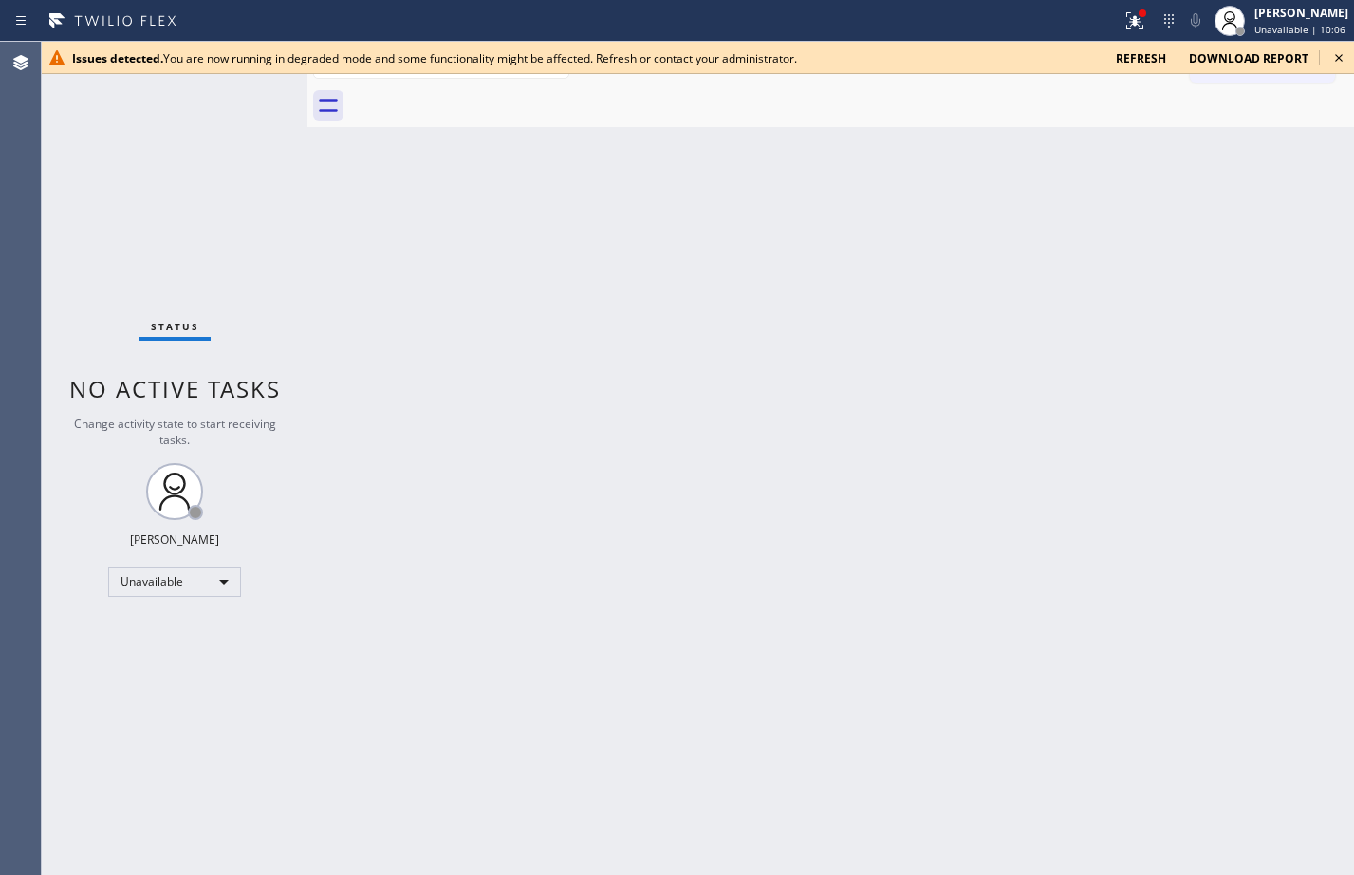
click at [1145, 56] on span "refresh" at bounding box center [1141, 58] width 50 height 16
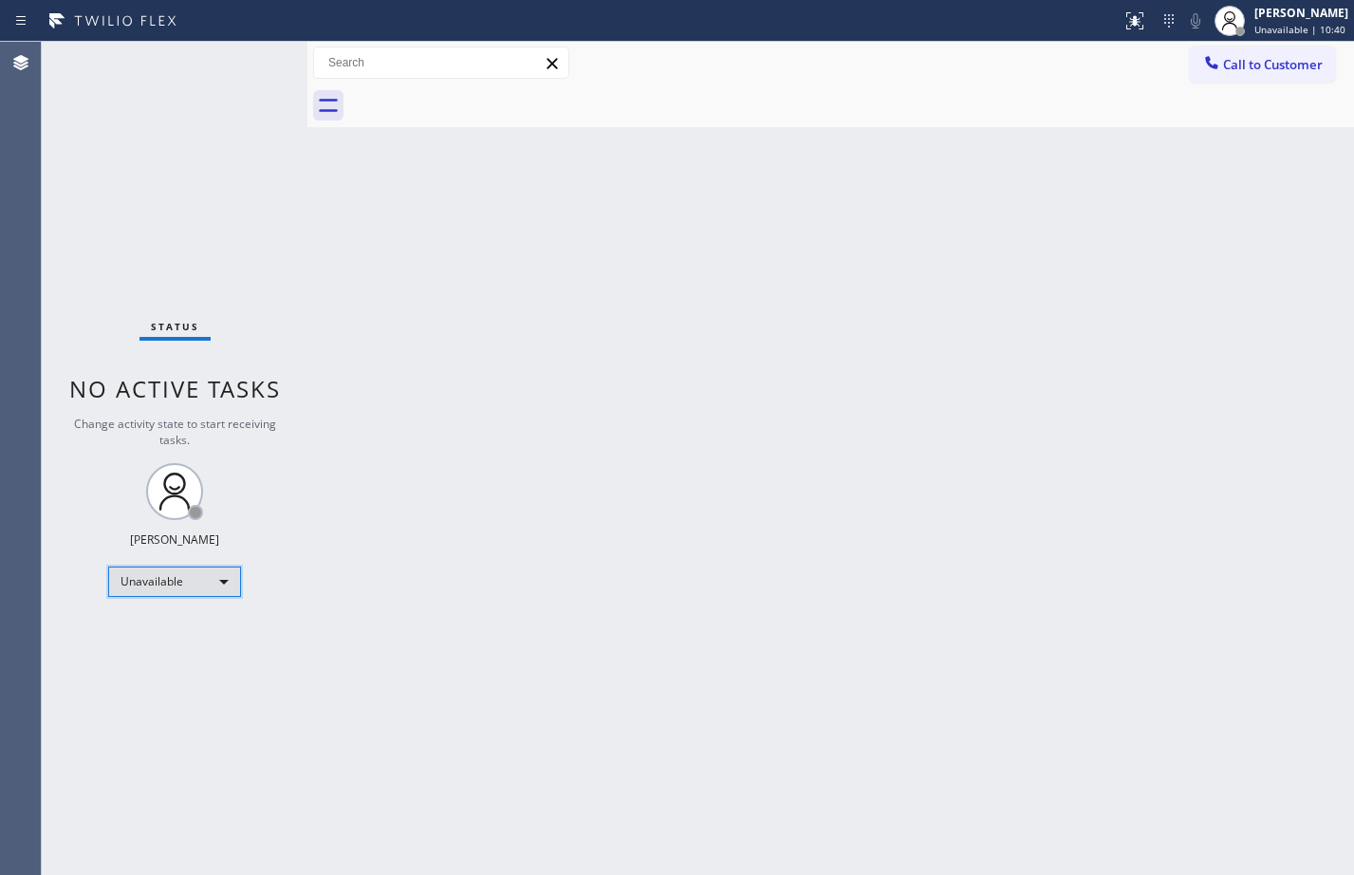
click at [191, 568] on div "Unavailable" at bounding box center [174, 581] width 133 height 30
click at [136, 640] on li "Available" at bounding box center [173, 632] width 129 height 23
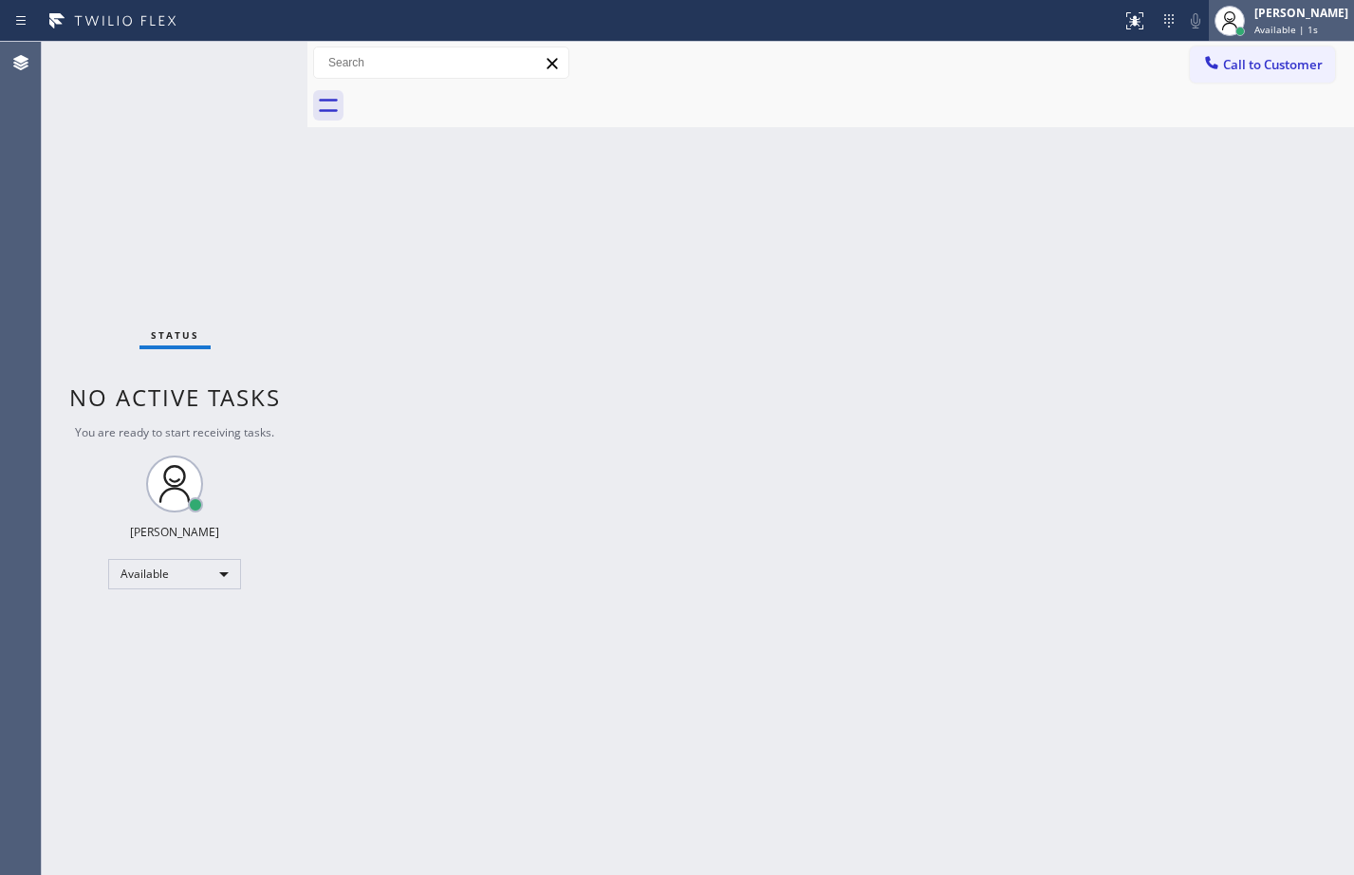
click at [1301, 25] on div "Available | 1s" at bounding box center [1301, 29] width 94 height 13
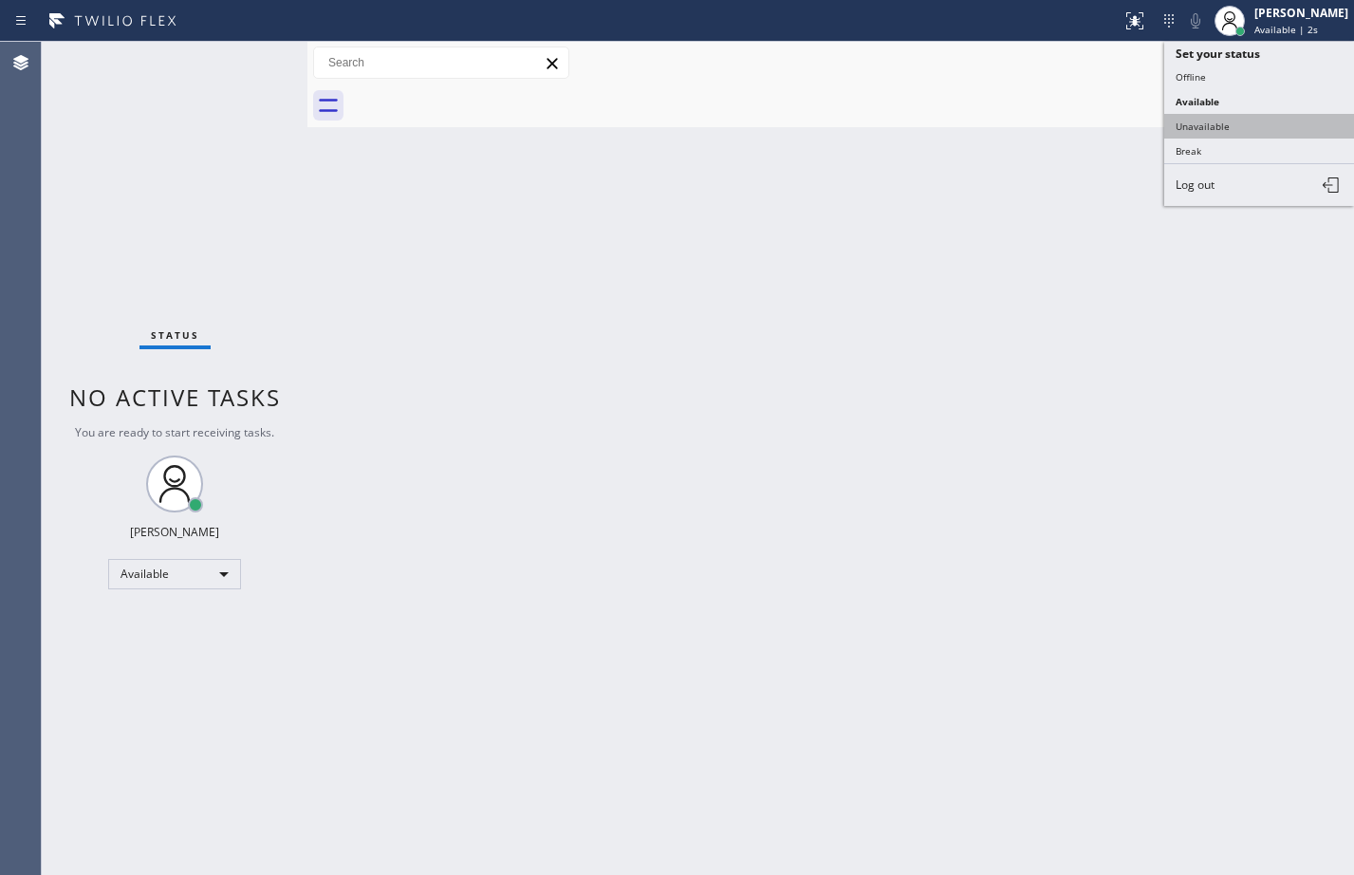
click at [1210, 124] on button "Unavailable" at bounding box center [1259, 126] width 190 height 25
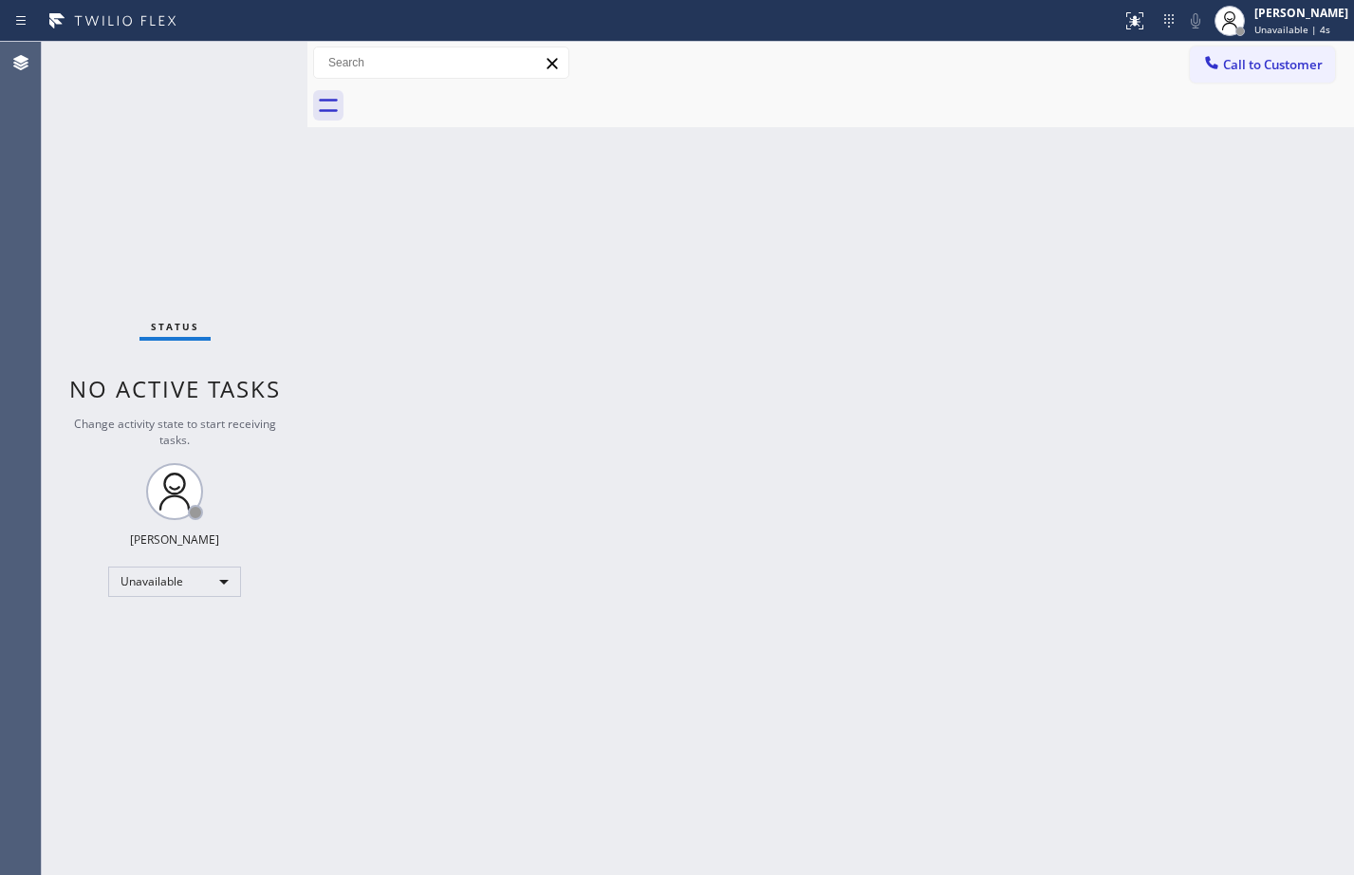
drag, startPoint x: 1281, startPoint y: 395, endPoint x: 1301, endPoint y: 354, distance: 45.4
click at [1281, 395] on div "Back to Dashboard Change Sender ID Customers Technicians Select a contact Outbo…" at bounding box center [830, 458] width 1047 height 833
click at [1284, 69] on span "Call to Customer" at bounding box center [1273, 64] width 100 height 17
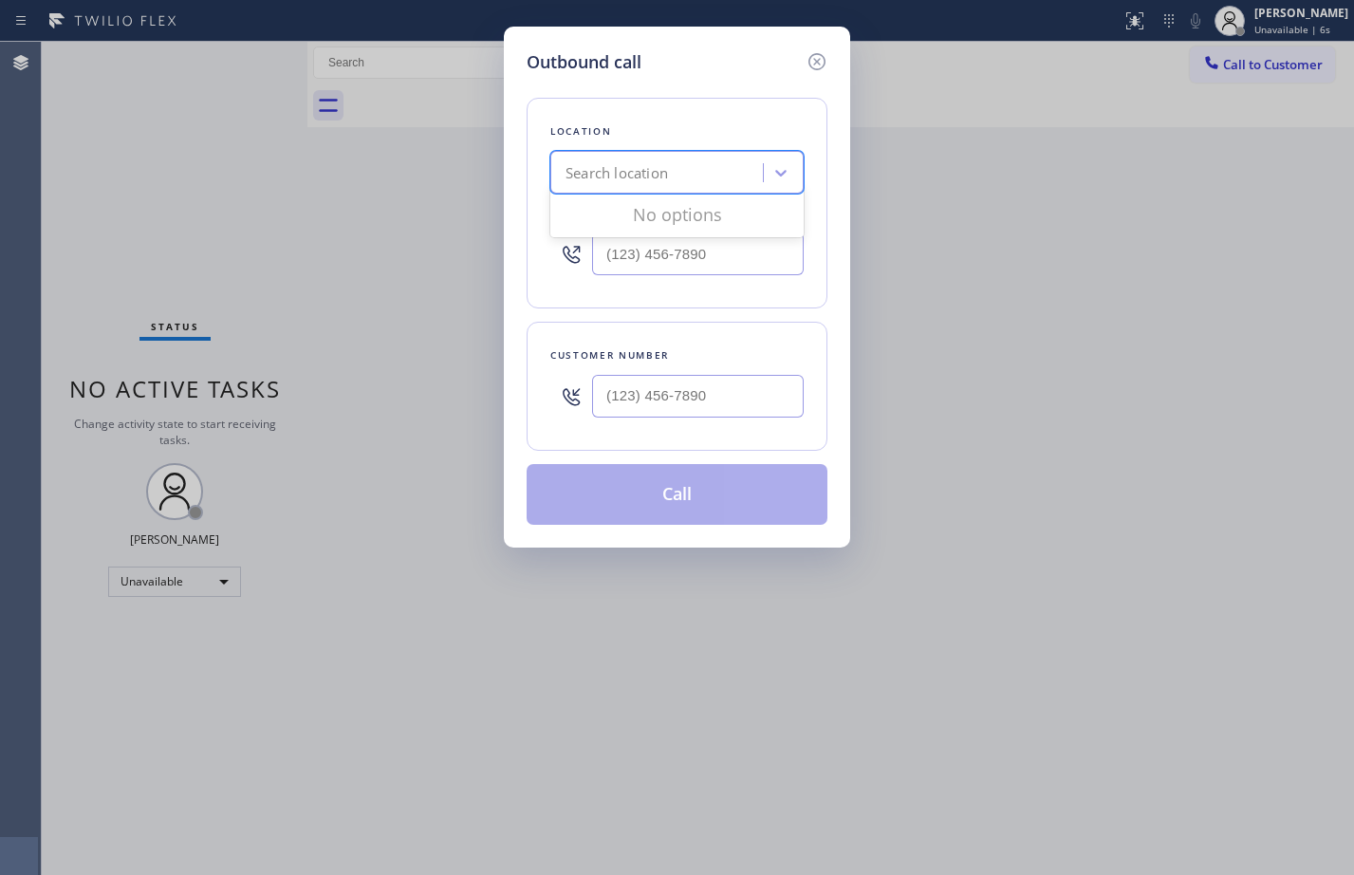
click at [718, 190] on div "Search location" at bounding box center [676, 172] width 253 height 43
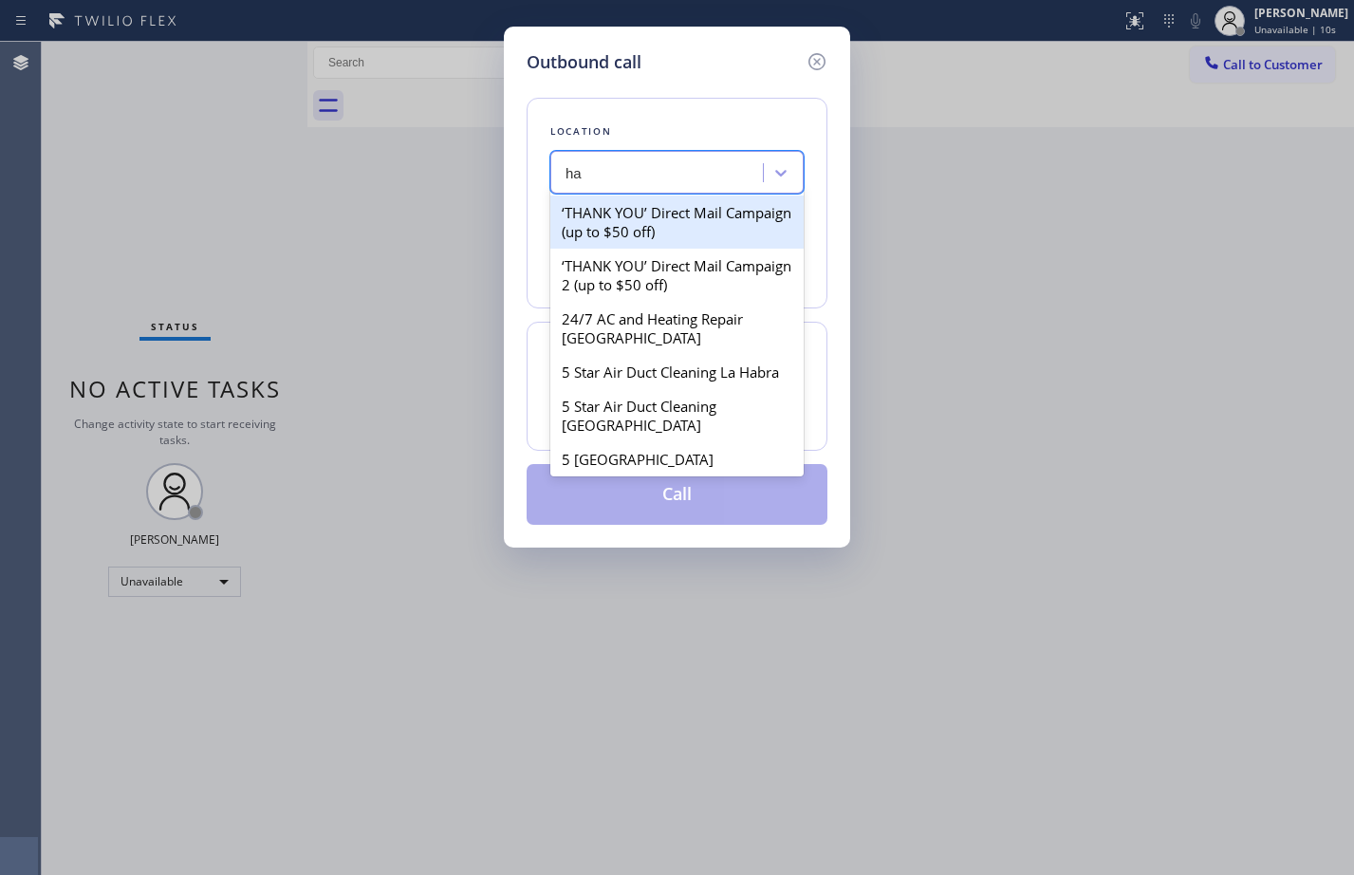
type input "h"
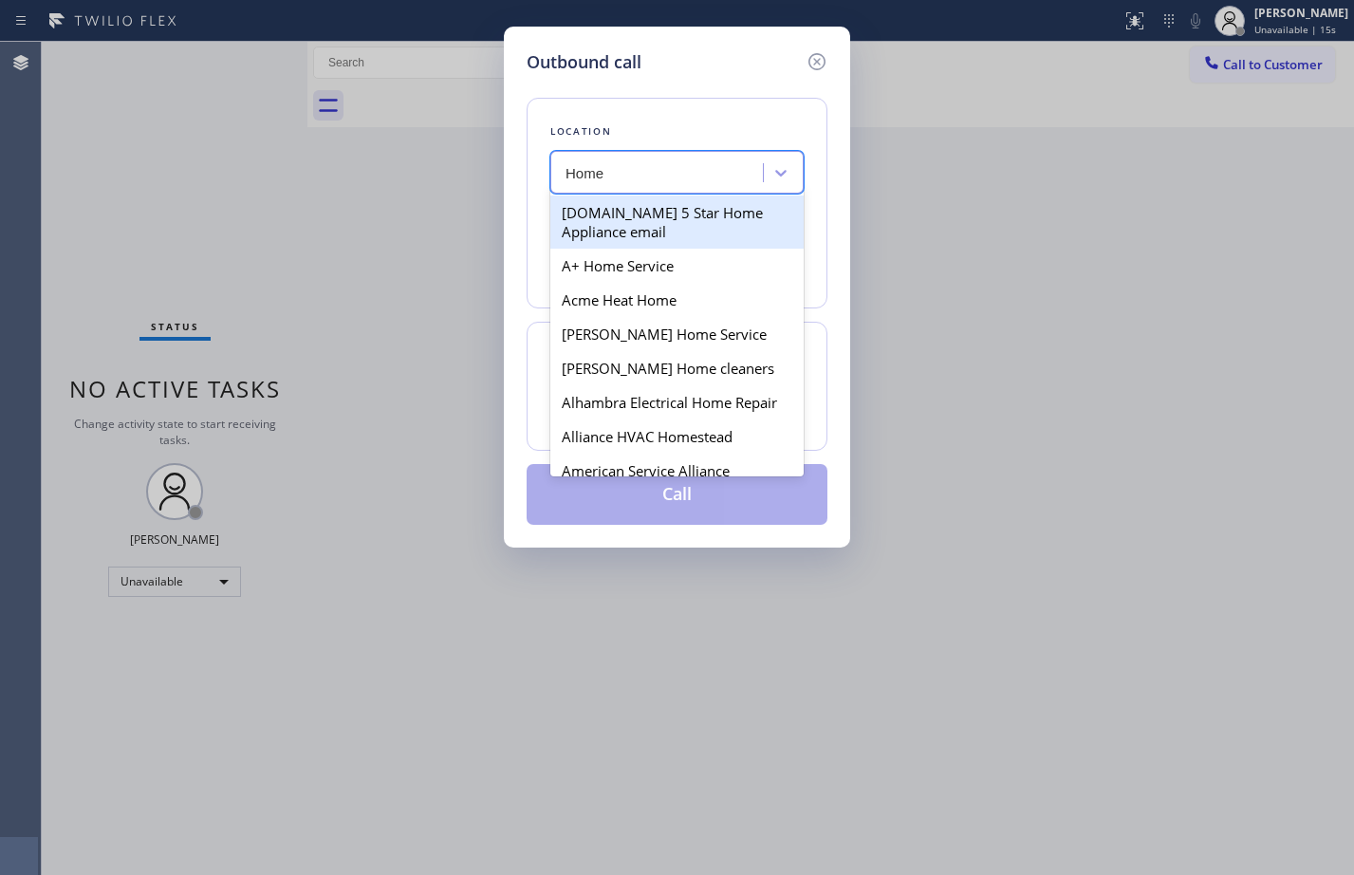
type input "Home"
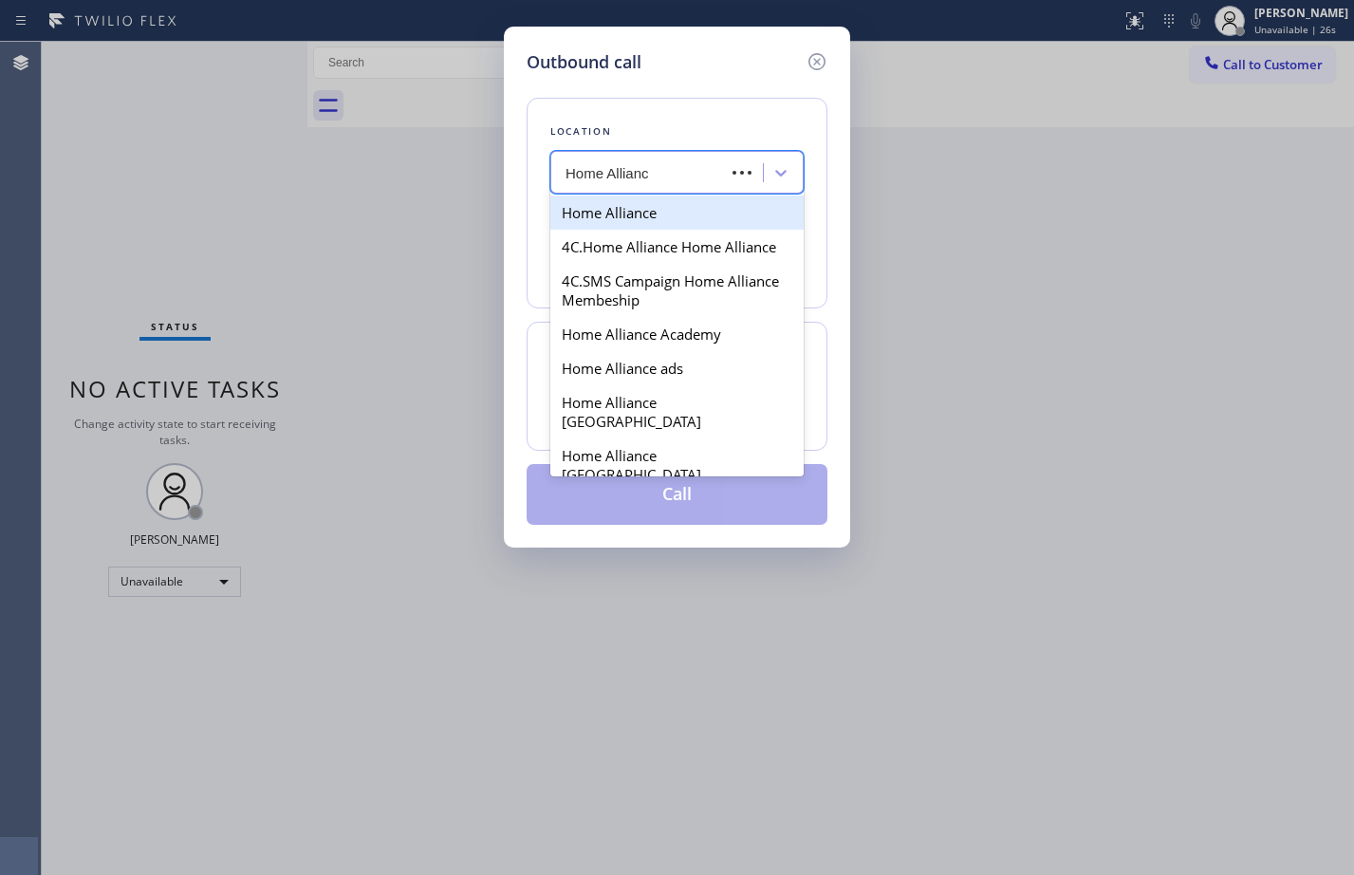
type input "Home Alliance"
click at [665, 217] on div "Home Alliance" at bounding box center [676, 212] width 253 height 34
type input "(877) 777-0796"
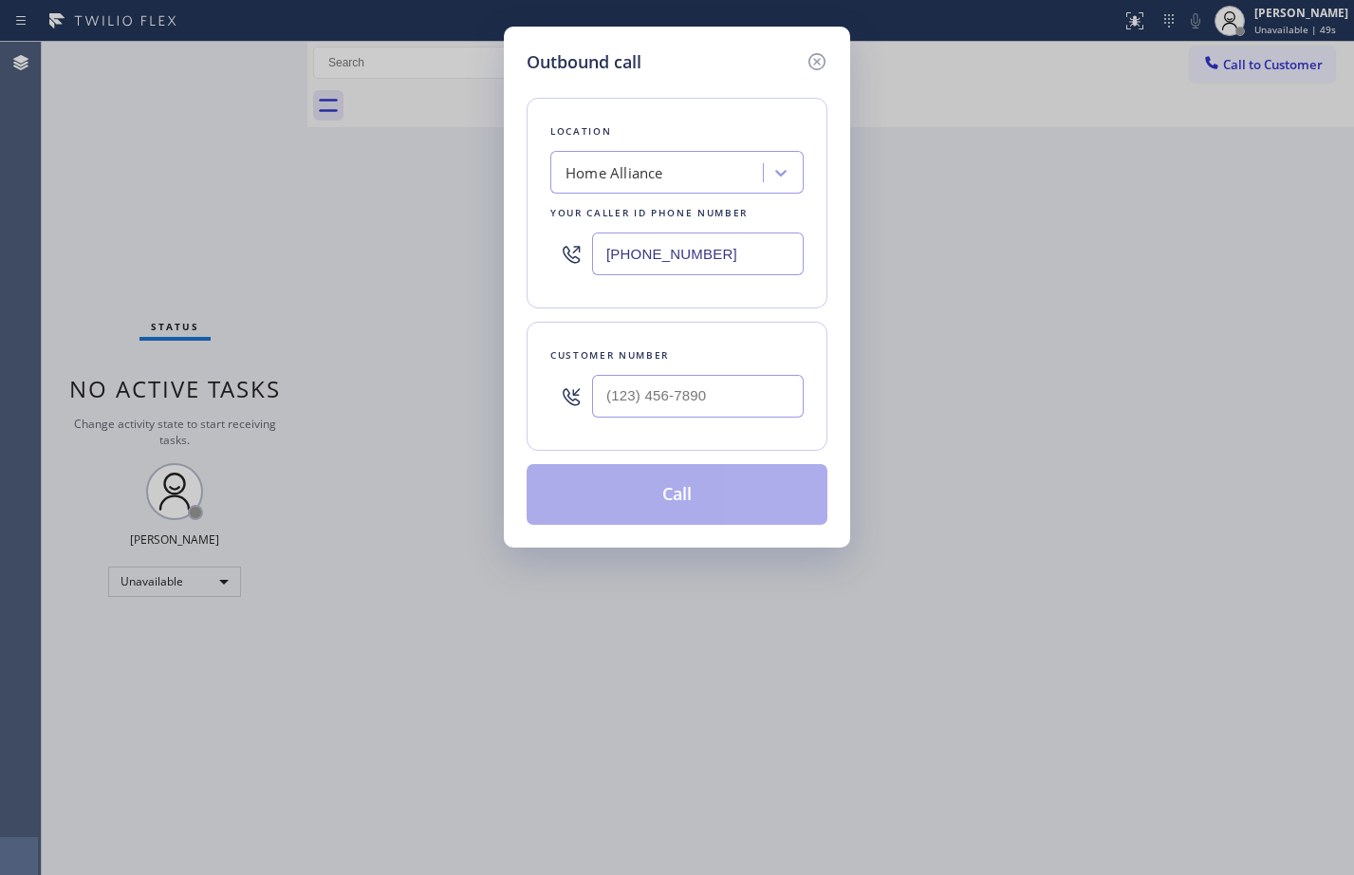
click at [711, 394] on input "text" at bounding box center [698, 396] width 212 height 43
paste input "798) 490-1089"
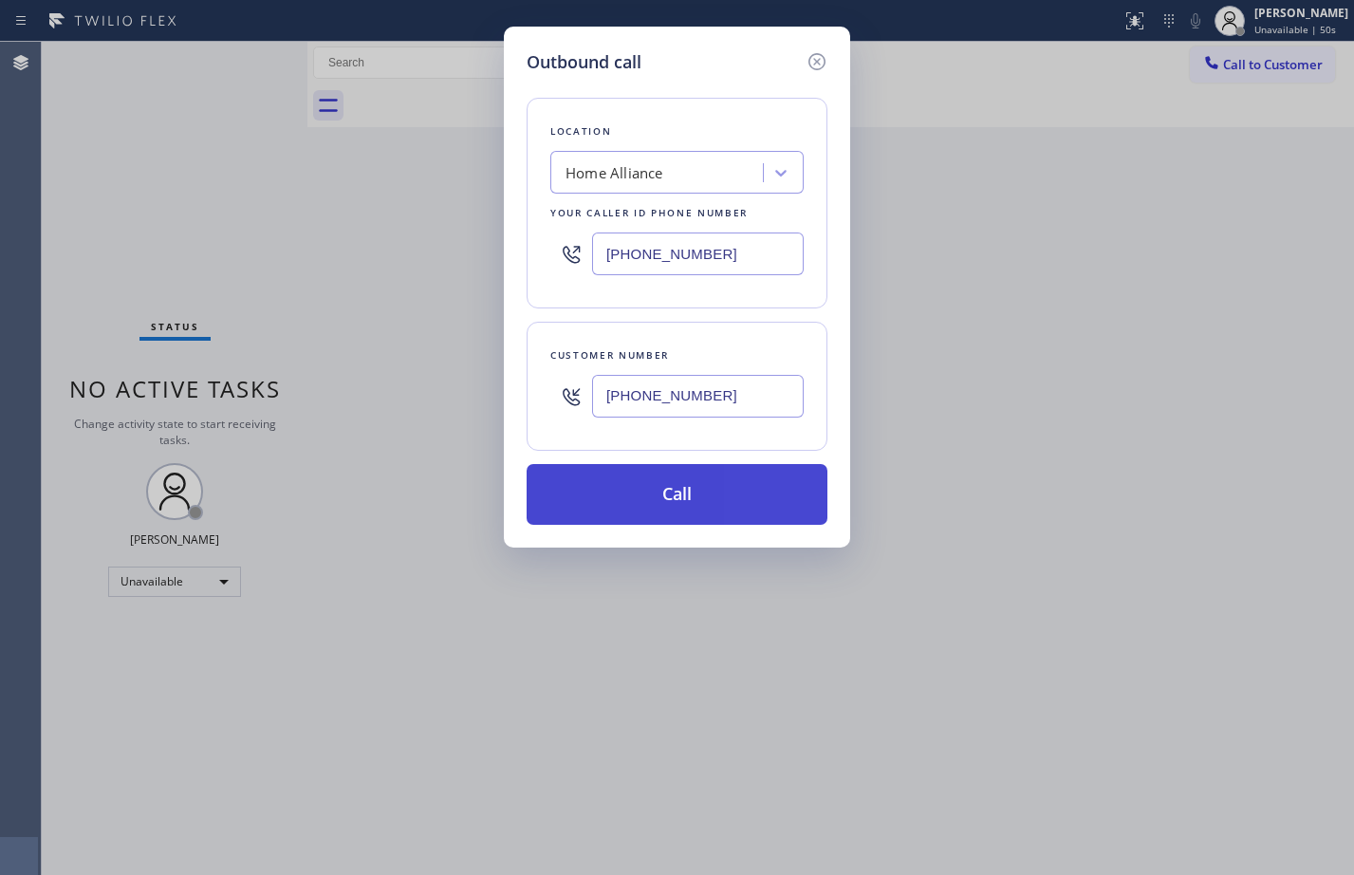
type input "(798) 490-1089"
click at [700, 495] on button "Call" at bounding box center [677, 494] width 301 height 61
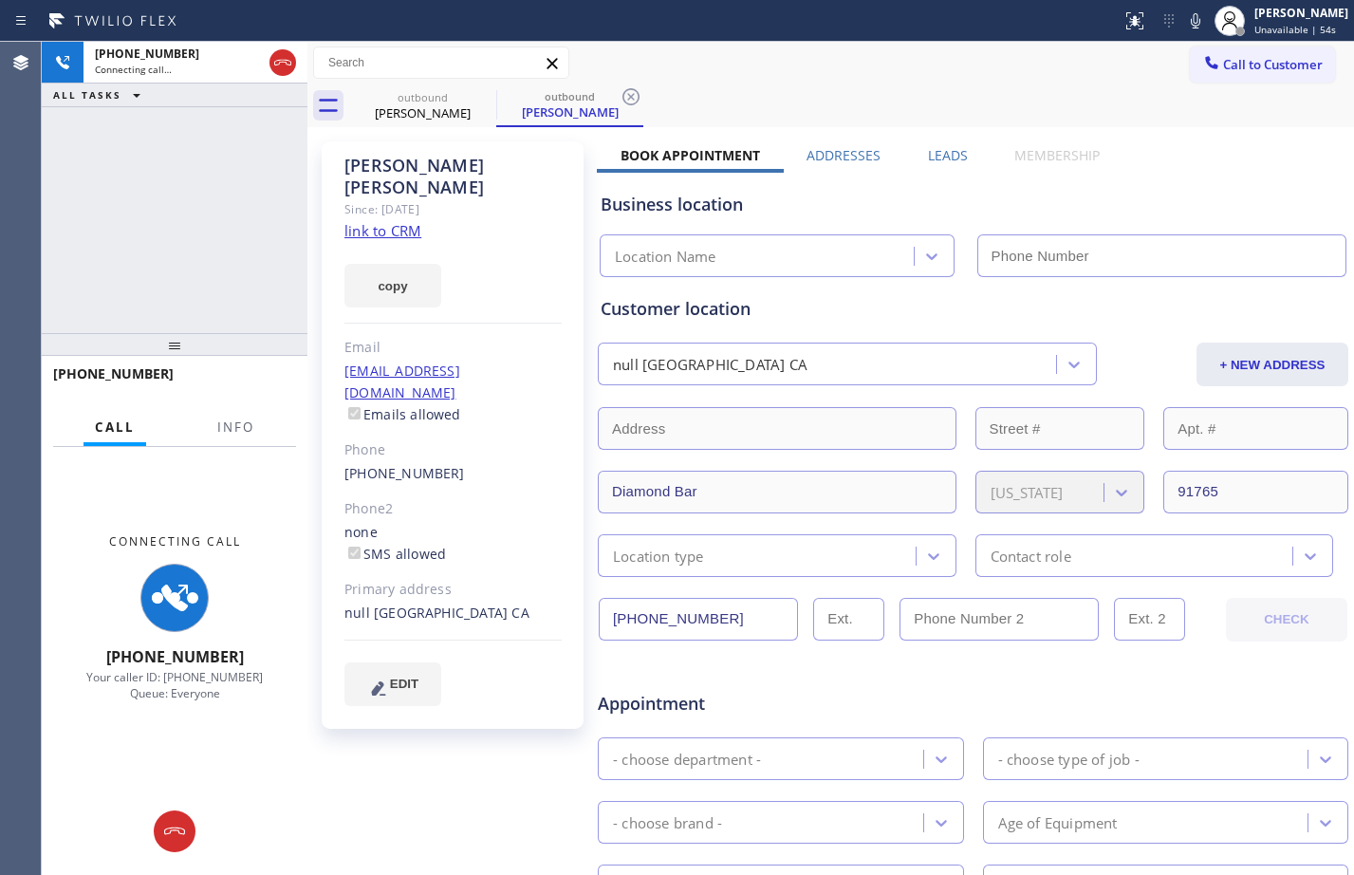
type input "(877) 777-0796"
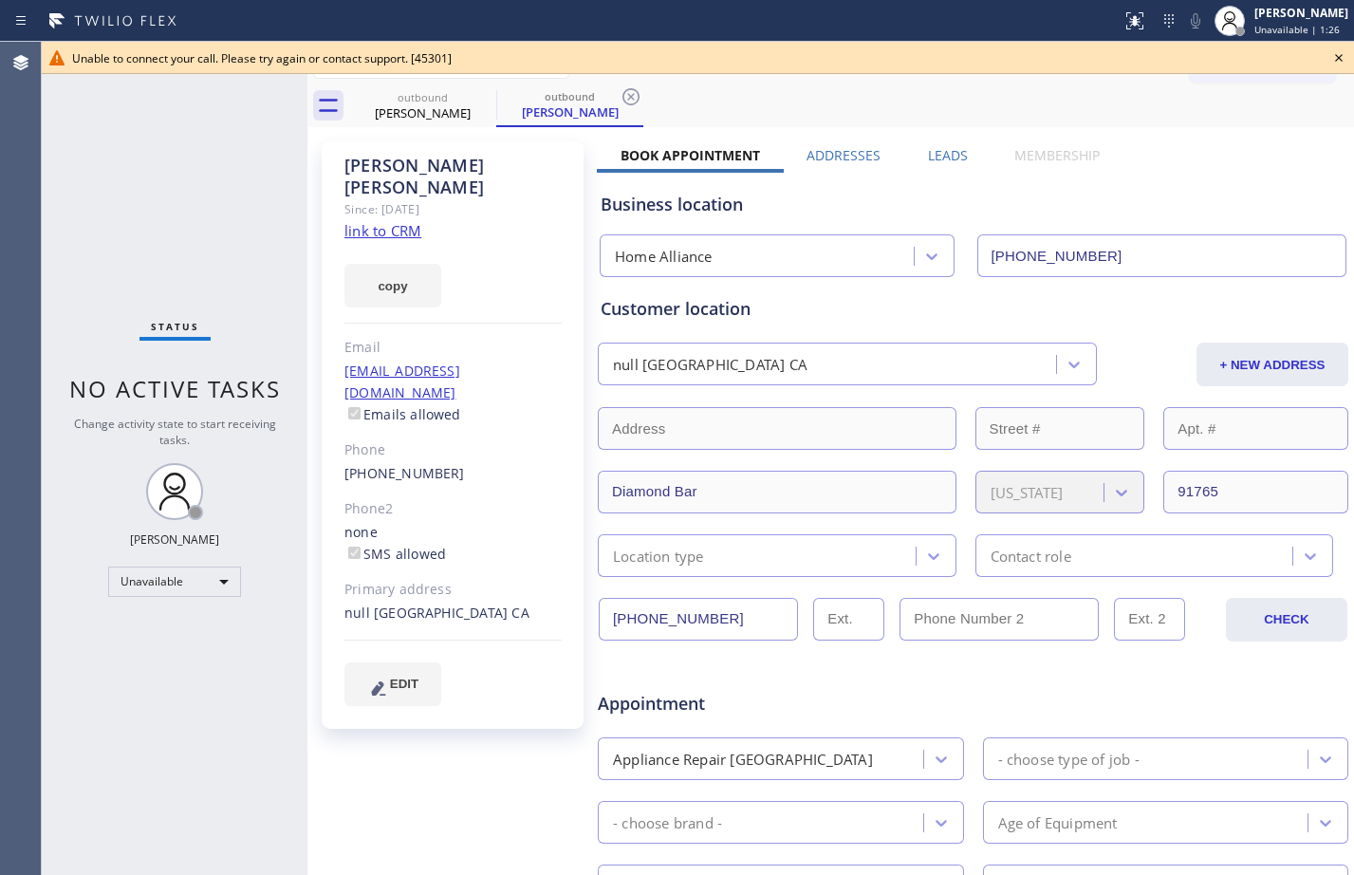
click at [176, 256] on div "Status No active tasks Change activity state to start receiving tasks. Megan Ro…" at bounding box center [175, 458] width 266 height 833
click at [1279, 31] on span "Unavailable | 1:31" at bounding box center [1296, 29] width 85 height 13
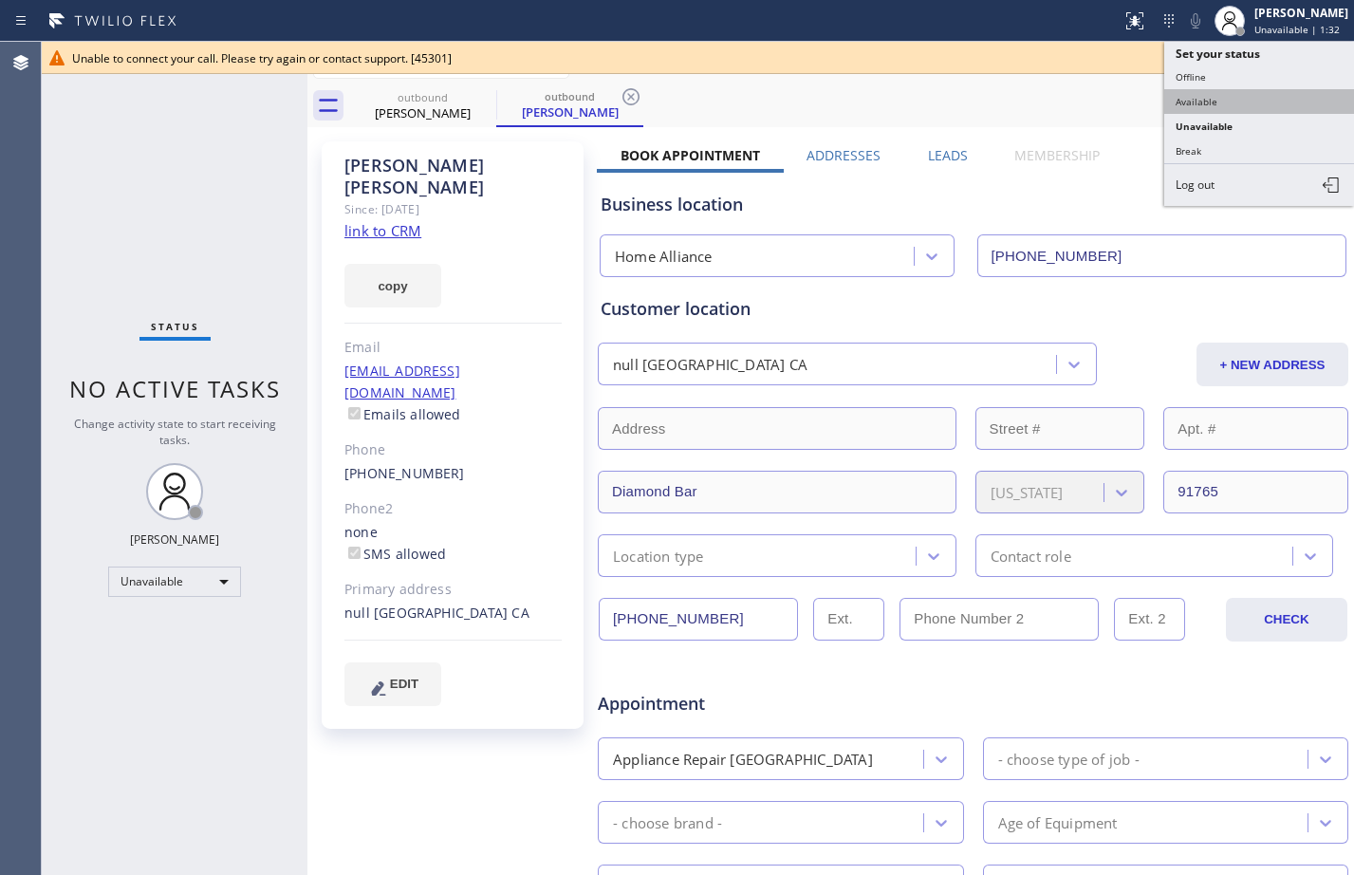
click at [1228, 95] on button "Available" at bounding box center [1259, 101] width 190 height 25
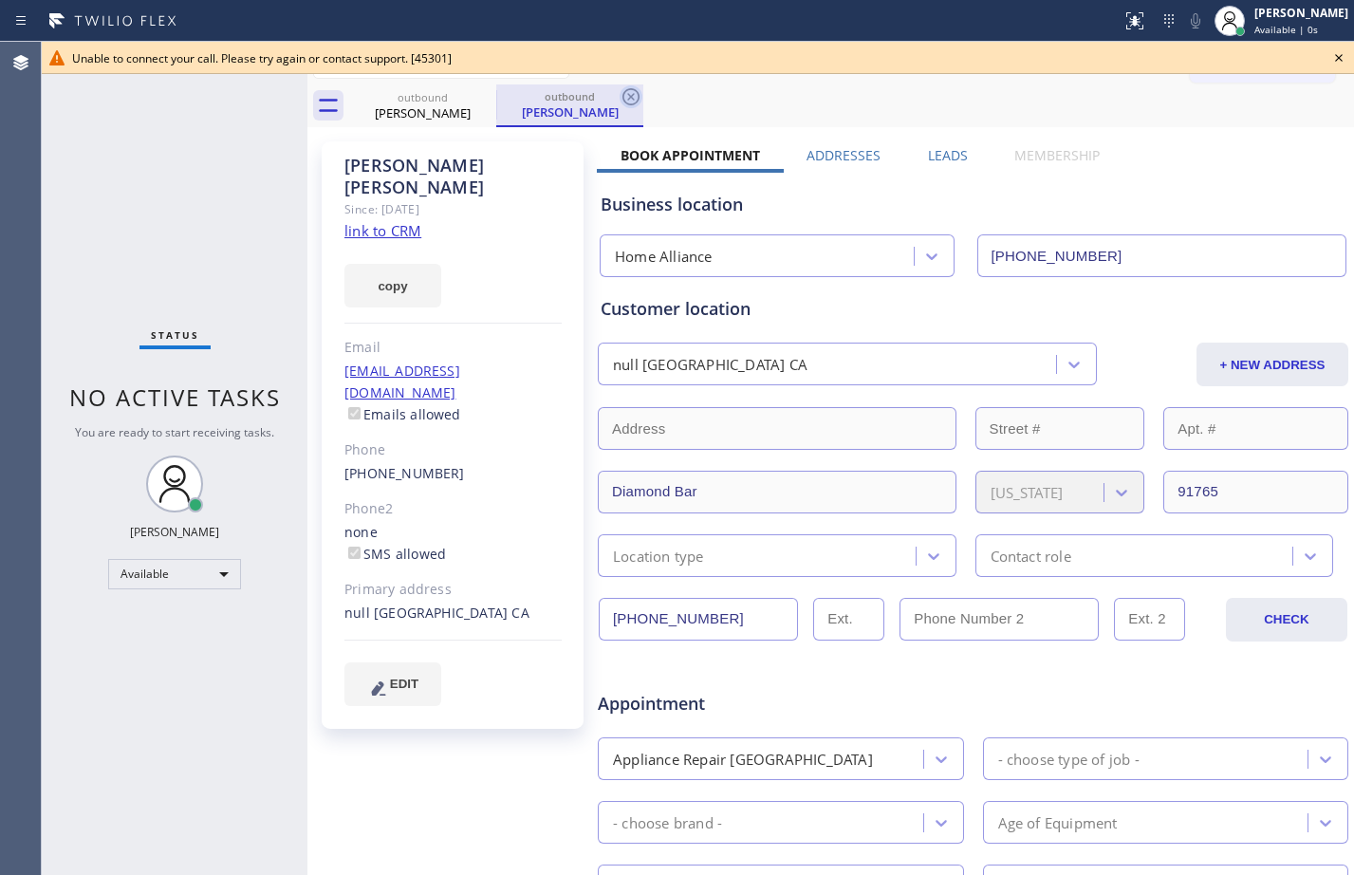
click at [628, 99] on icon at bounding box center [630, 96] width 17 height 17
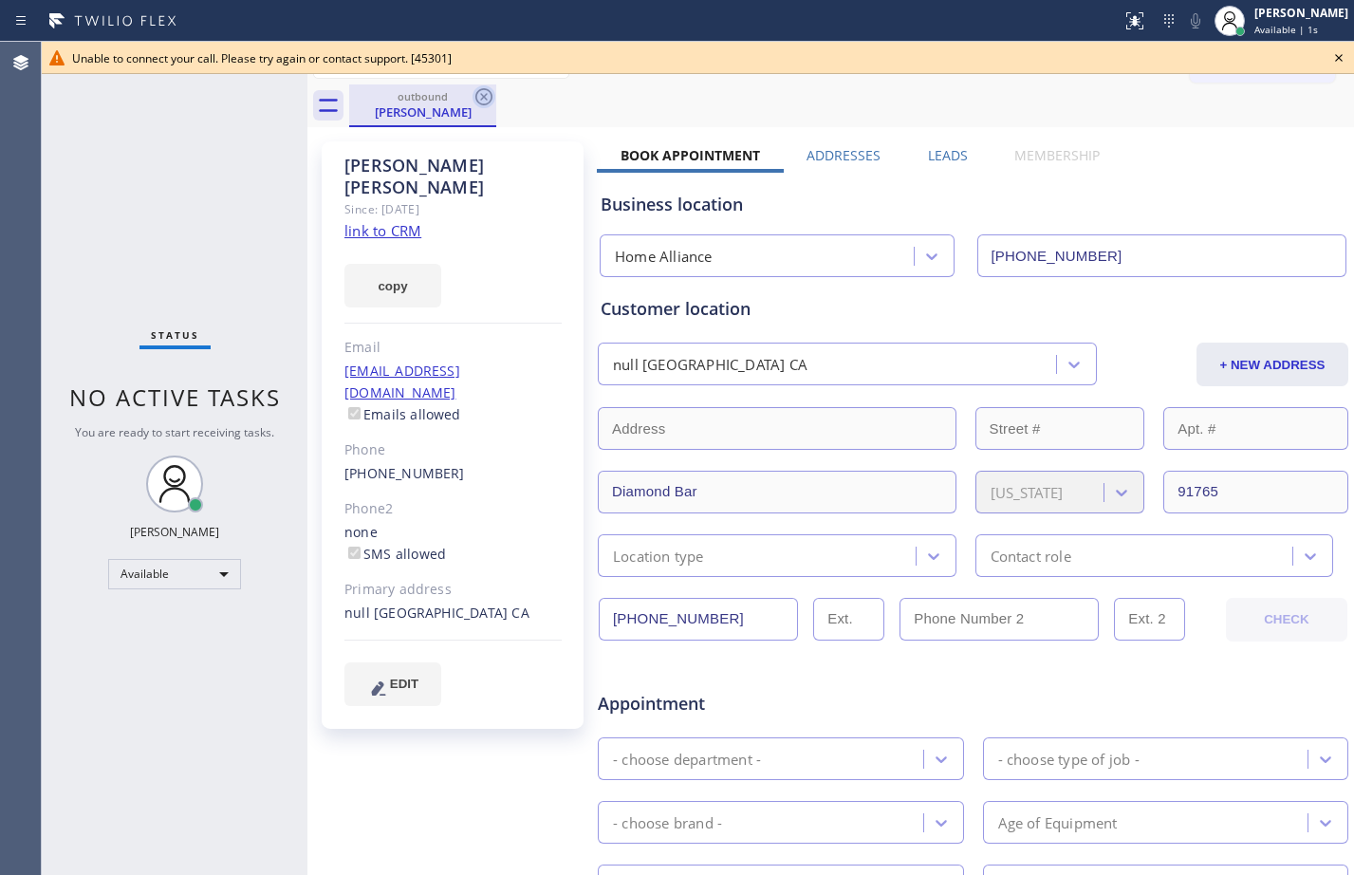
click at [493, 105] on icon at bounding box center [484, 96] width 23 height 23
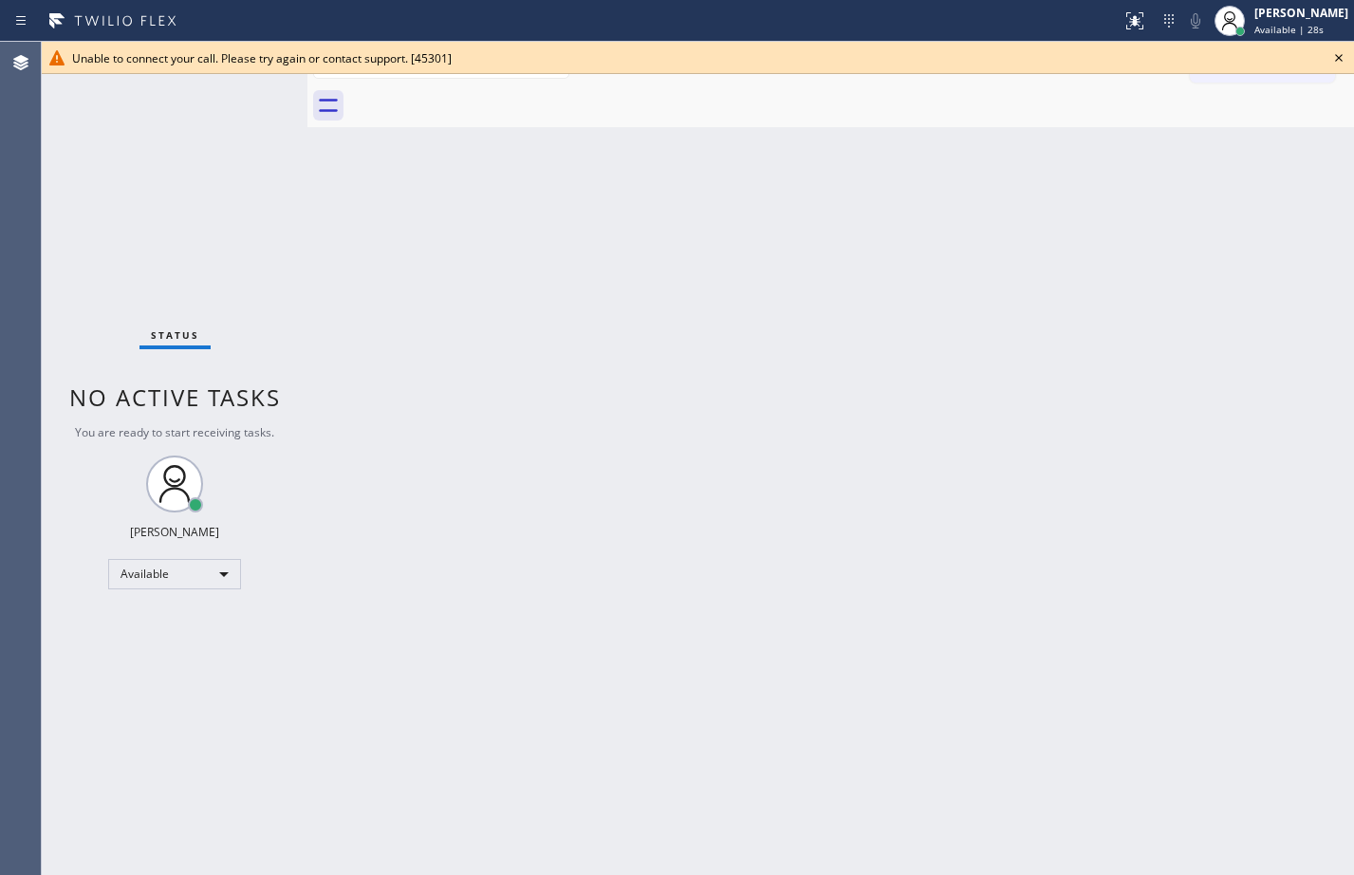
click at [145, 130] on div "Status No active tasks You are ready to start receiving tasks. Megan Rose Paluc…" at bounding box center [175, 458] width 266 height 833
click at [1339, 54] on icon at bounding box center [1338, 57] width 23 height 23
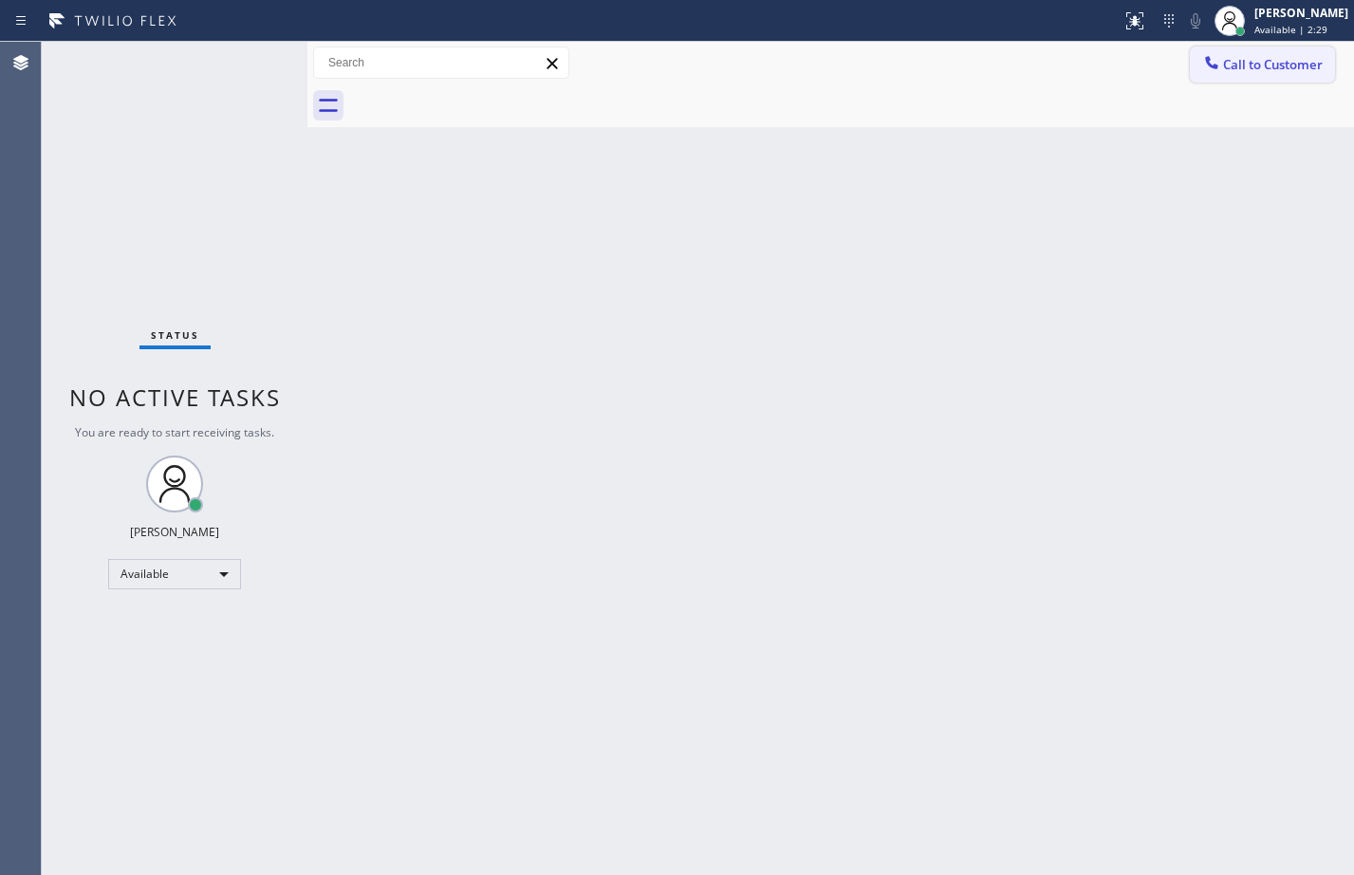
click at [1287, 66] on span "Call to Customer" at bounding box center [1273, 64] width 100 height 17
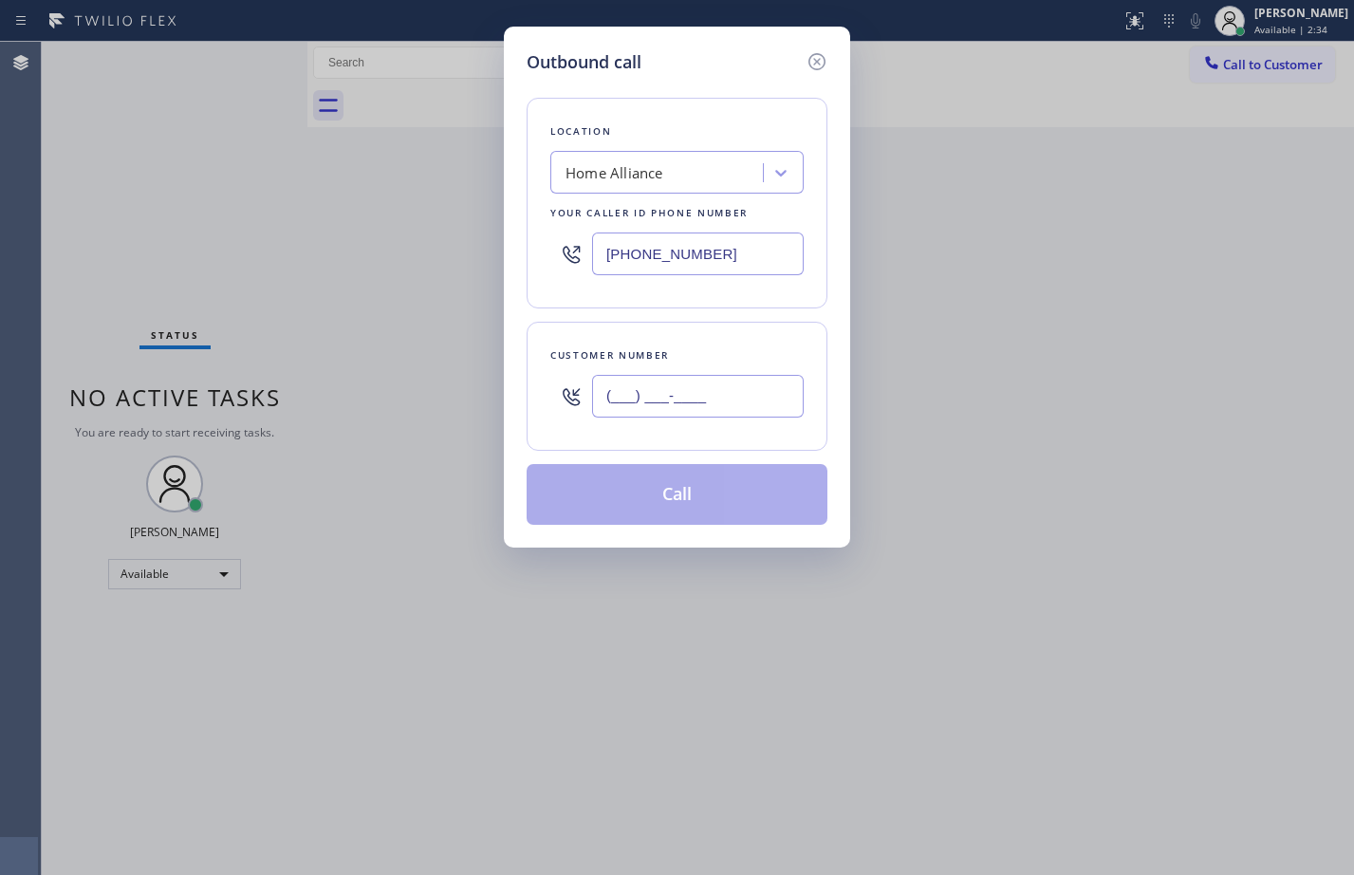
click at [754, 395] on input "(___) ___-____" at bounding box center [698, 396] width 212 height 43
paste input "798) 490-1089"
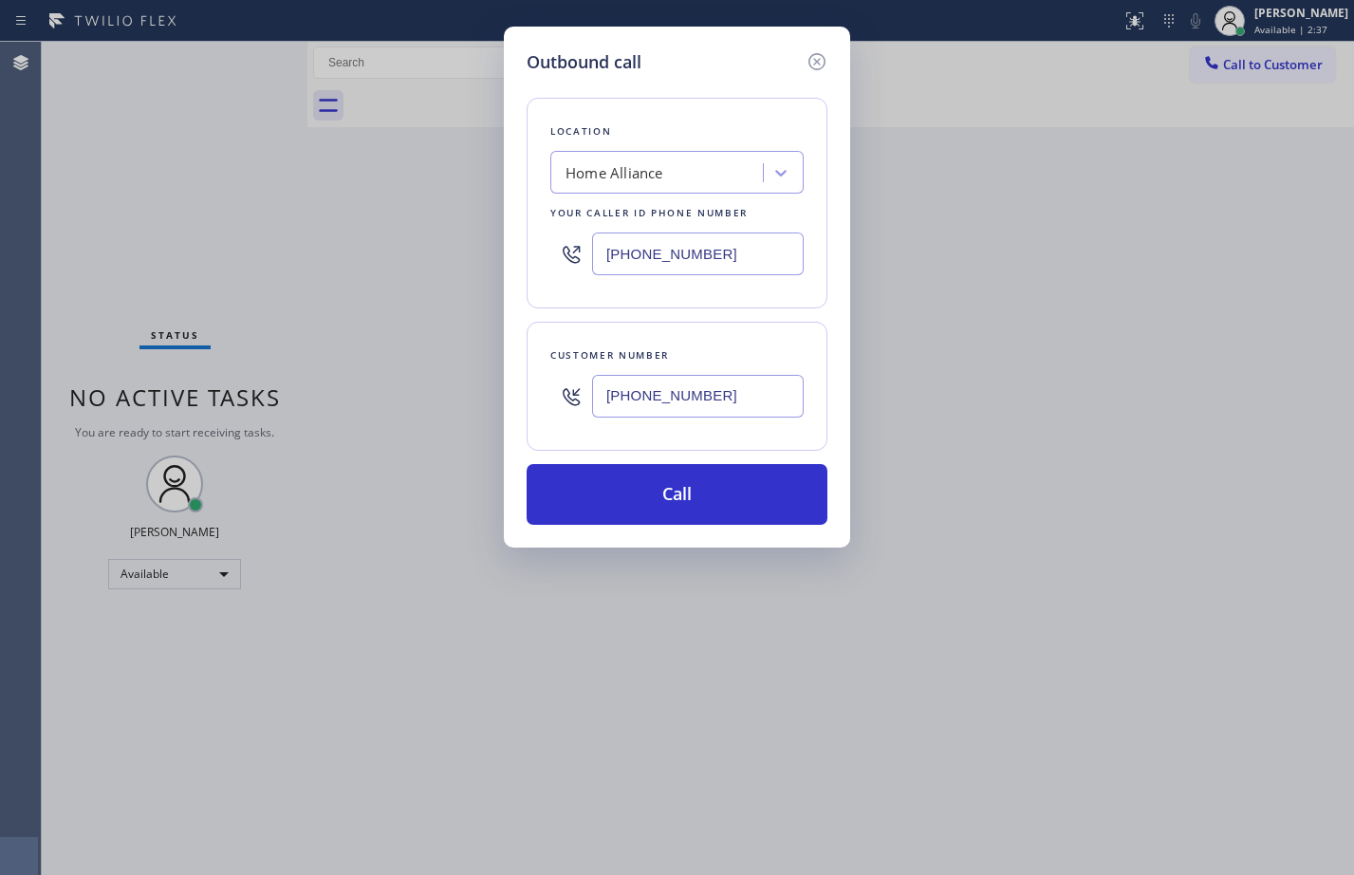
type input "(798) 490-1089"
click at [159, 251] on div "Outbound call Location Home Alliance Your caller id phone number (877) 777-0796…" at bounding box center [677, 437] width 1354 height 875
click at [822, 57] on icon at bounding box center [817, 61] width 23 height 23
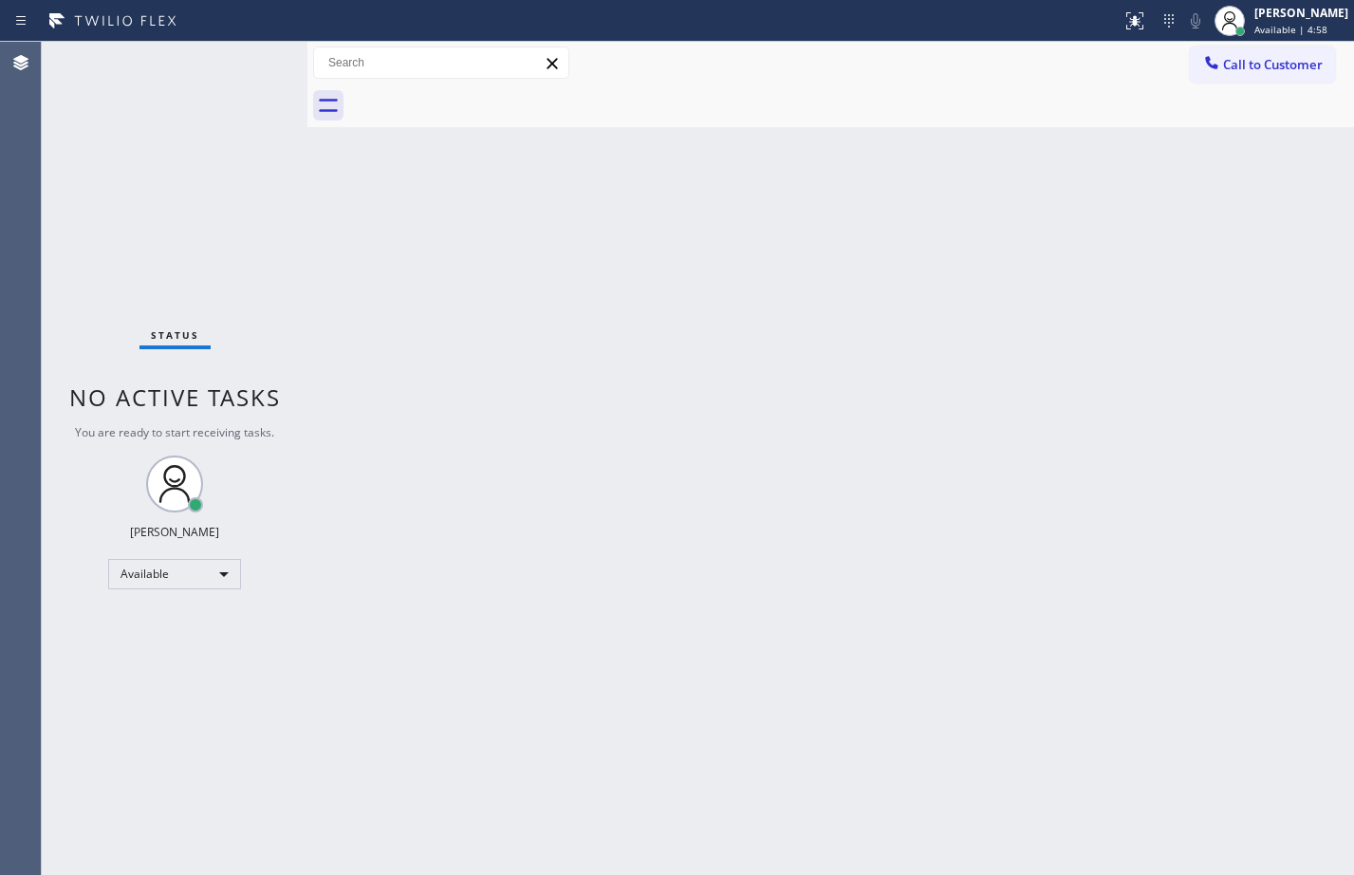
click at [1277, 548] on div "Back to Dashboard Change Sender ID Customers Technicians Select a contact Outbo…" at bounding box center [830, 458] width 1047 height 833
click at [1265, 245] on div "Back to Dashboard Change Sender ID Customers Technicians Select a contact Outbo…" at bounding box center [830, 458] width 1047 height 833
click at [1240, 58] on span "Call to Customer" at bounding box center [1273, 64] width 100 height 17
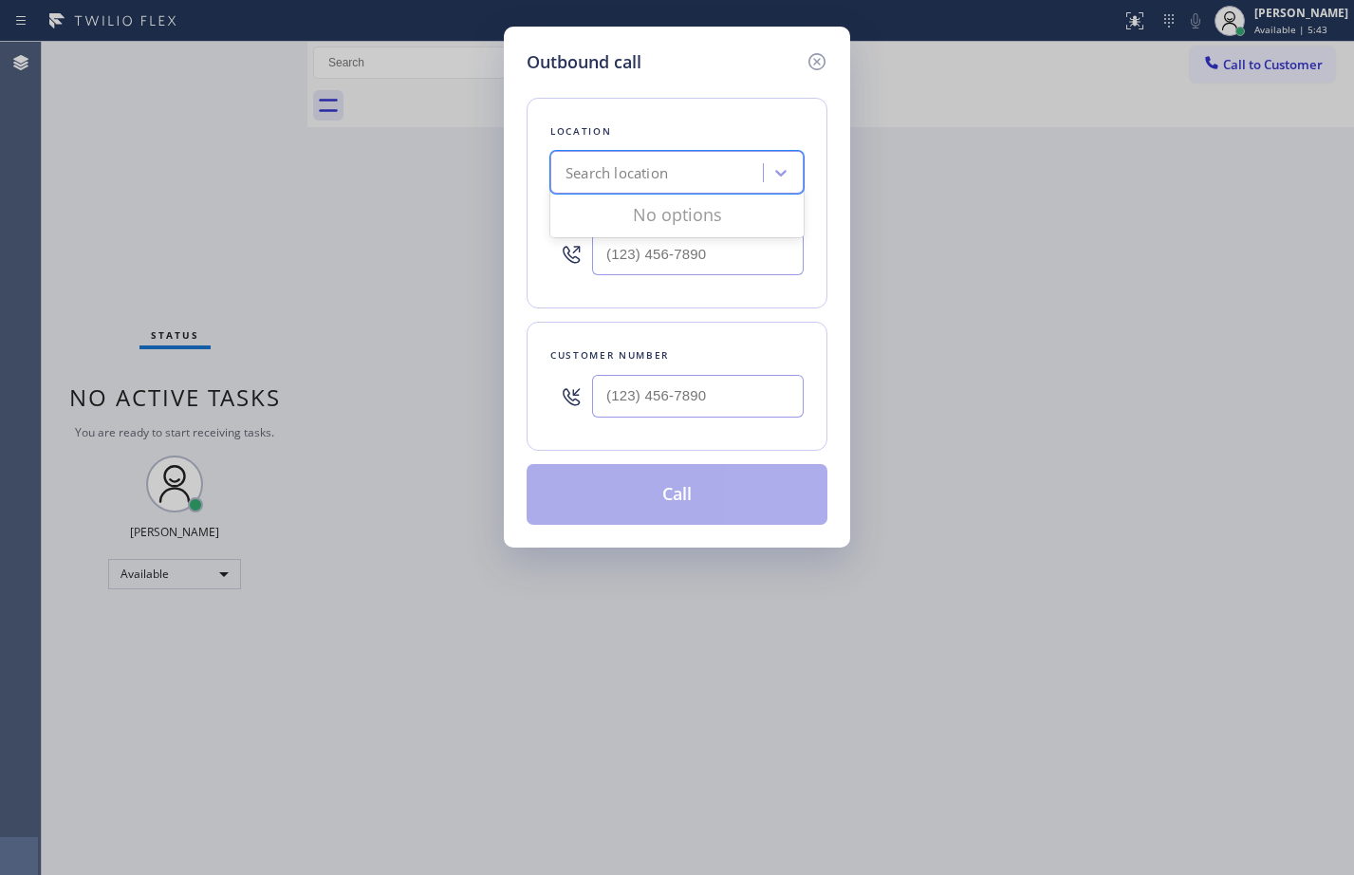
click at [656, 169] on div "Search location" at bounding box center [617, 173] width 102 height 22
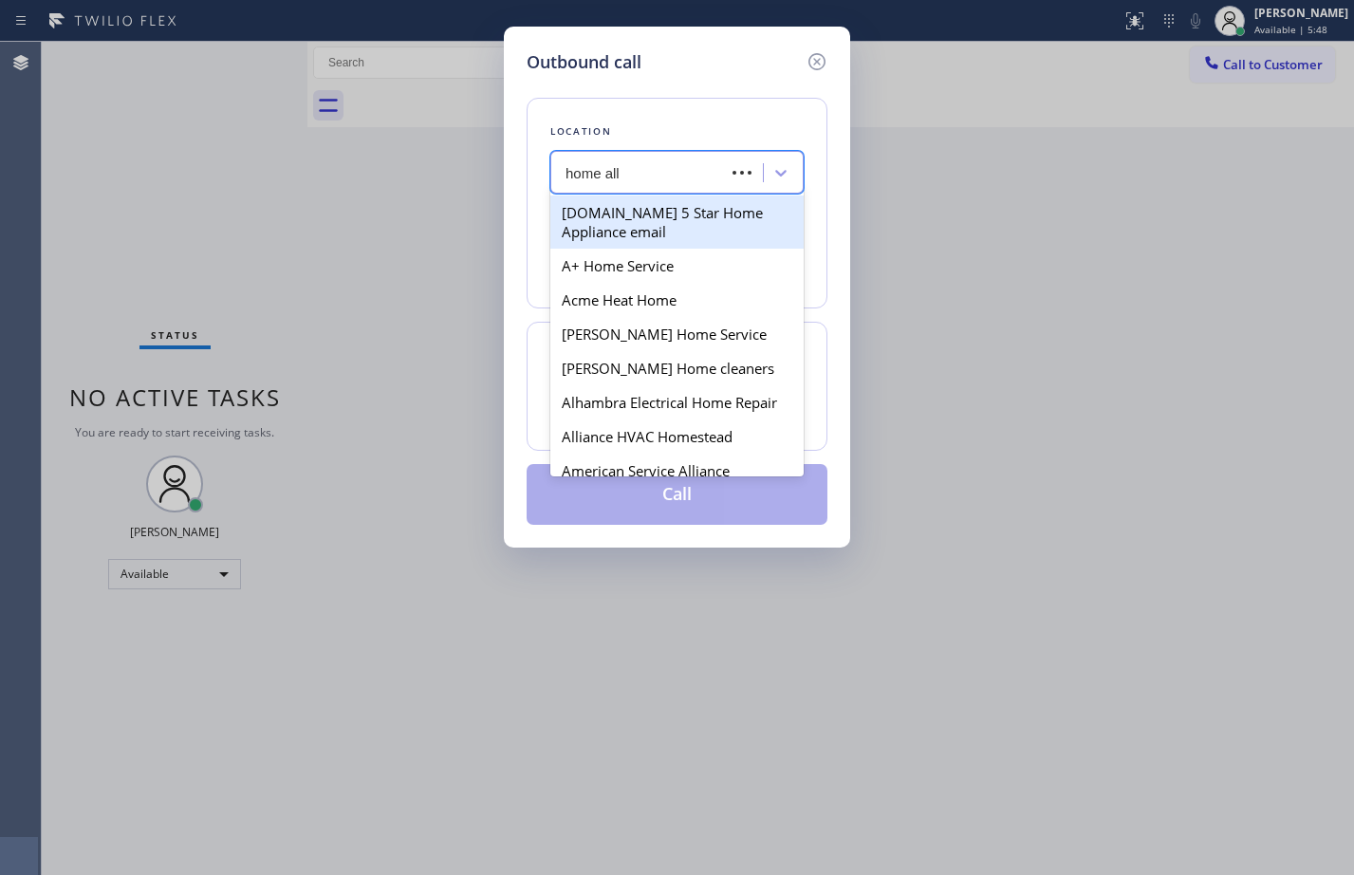
type input "home alli"
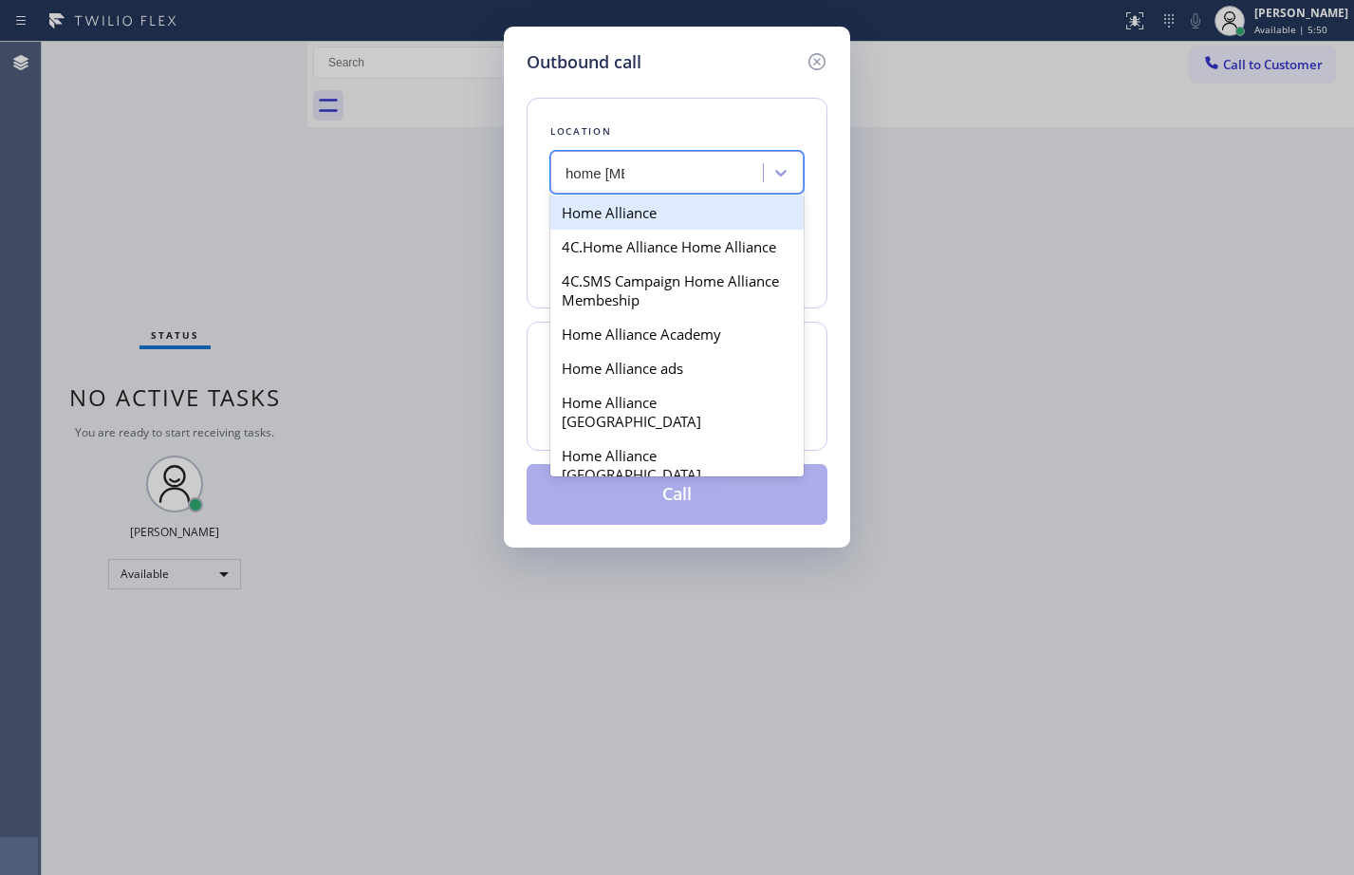
click at [693, 208] on div "Home Alliance" at bounding box center [676, 212] width 253 height 34
type input "(877) 777-0796"
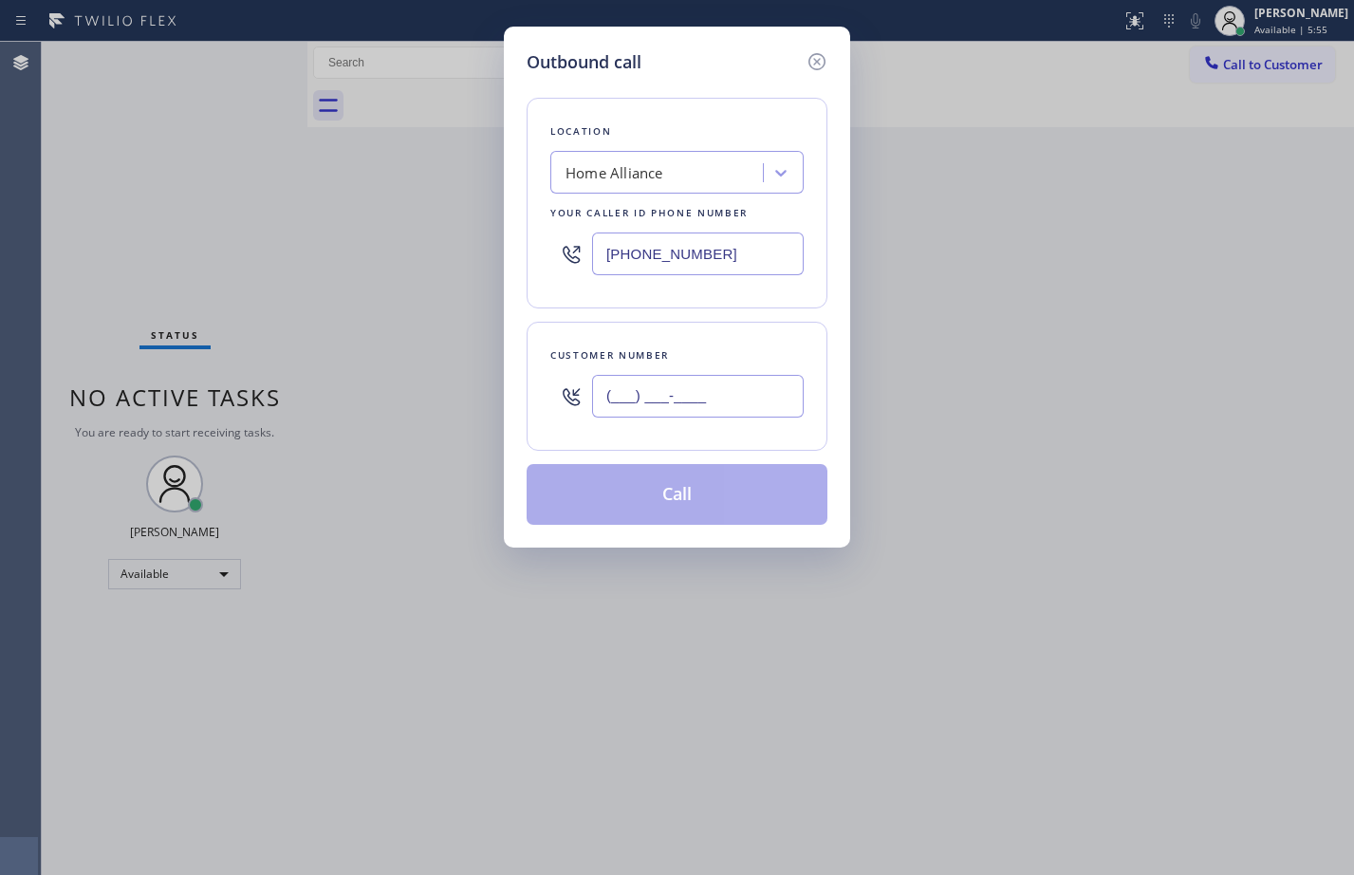
click at [742, 390] on input "(___) ___-____" at bounding box center [698, 396] width 212 height 43
paste input "798) 490-1089"
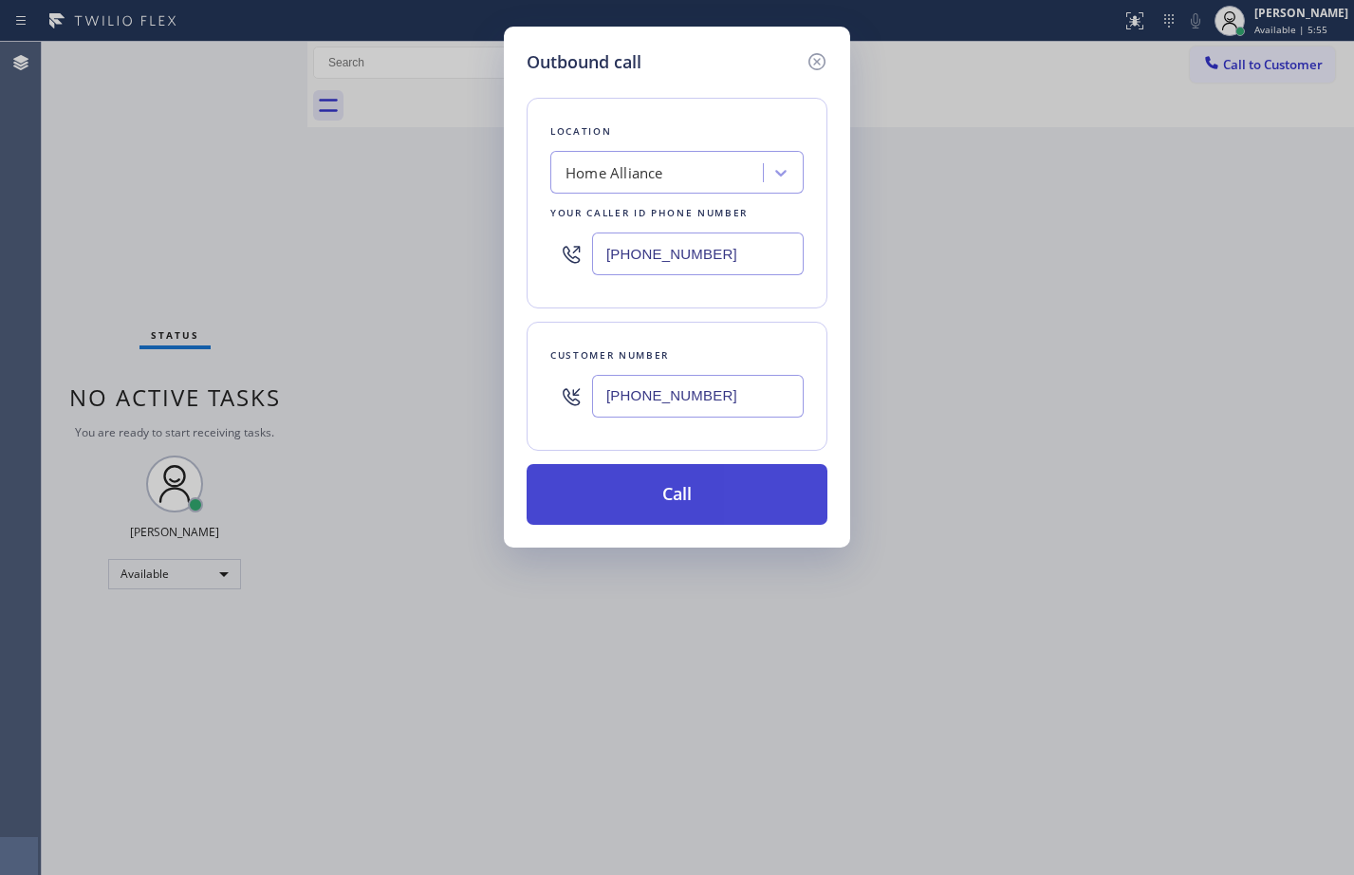
type input "(798) 490-1089"
click at [656, 506] on button "Call" at bounding box center [677, 494] width 301 height 61
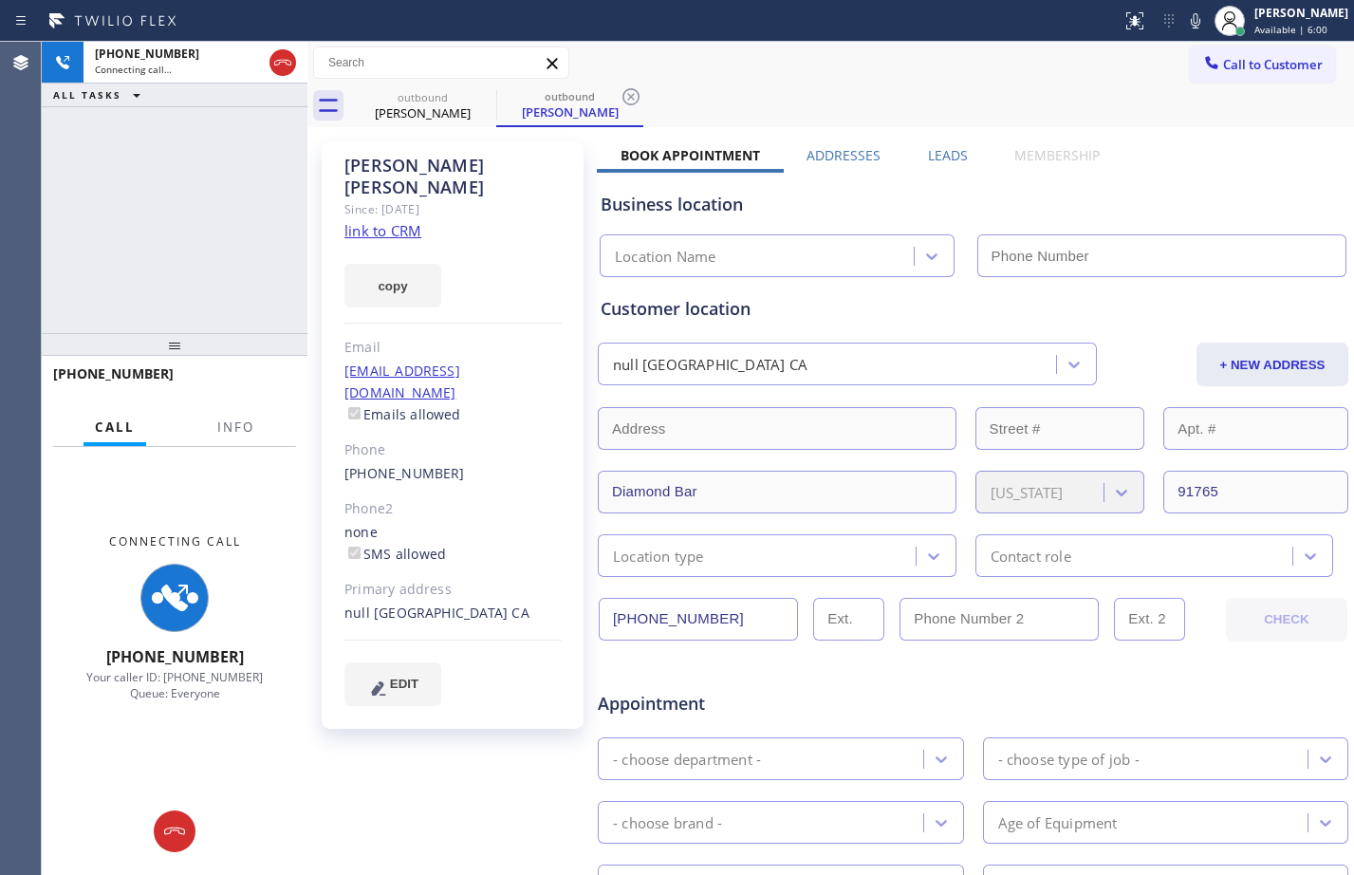
type input "(877) 777-0796"
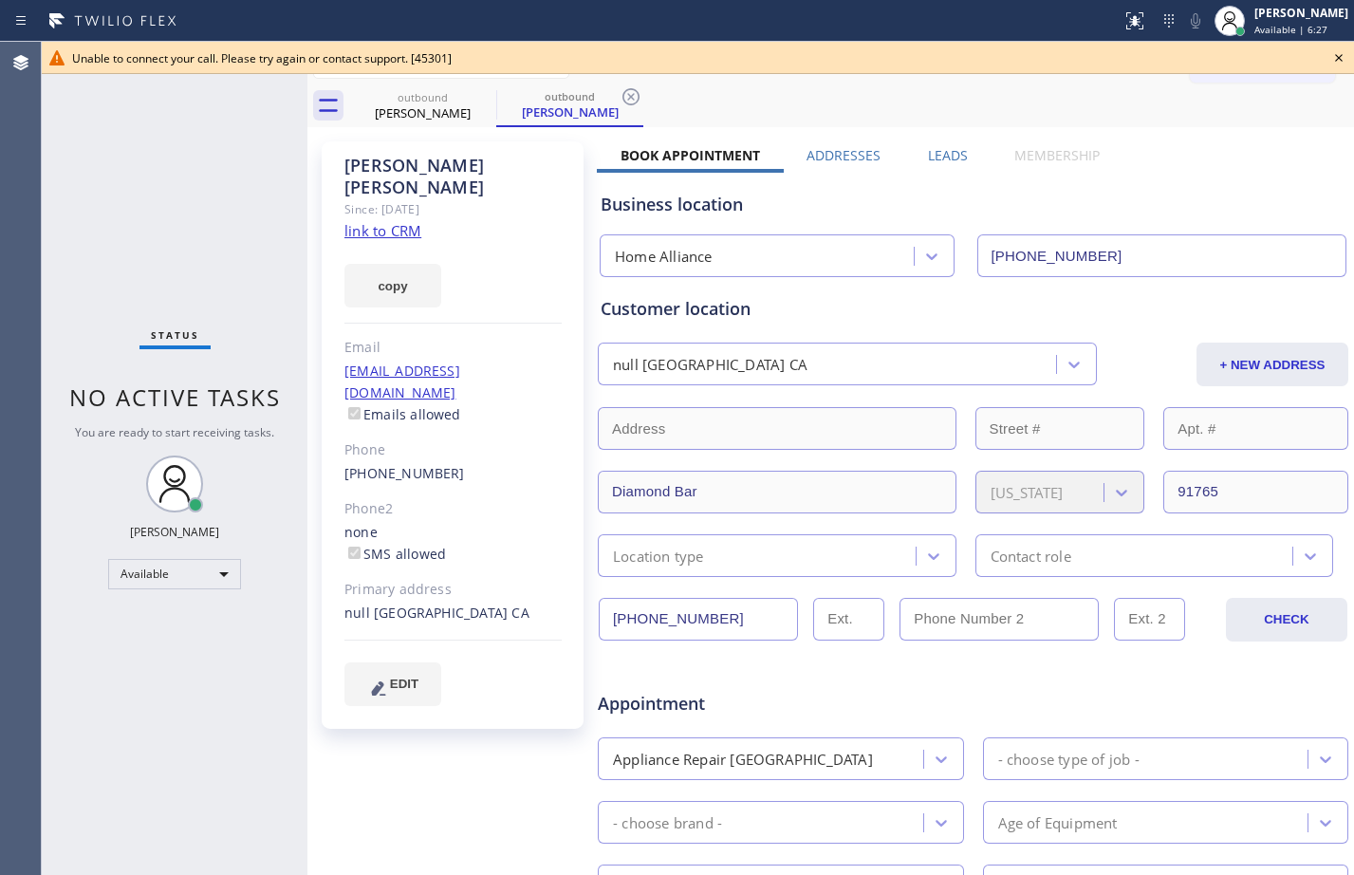
click at [1339, 52] on icon at bounding box center [1338, 57] width 23 height 23
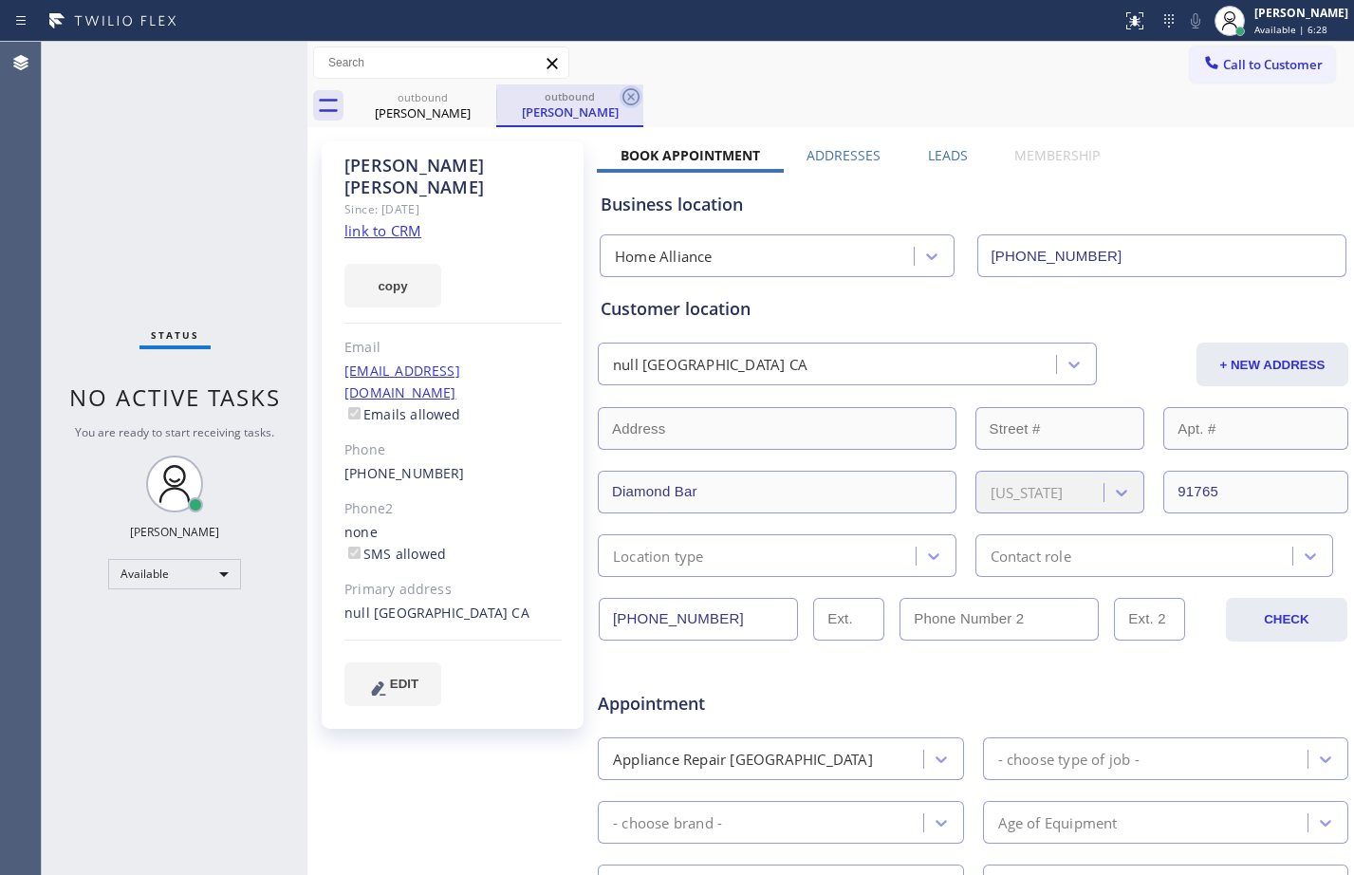
click at [637, 102] on icon at bounding box center [630, 96] width 17 height 17
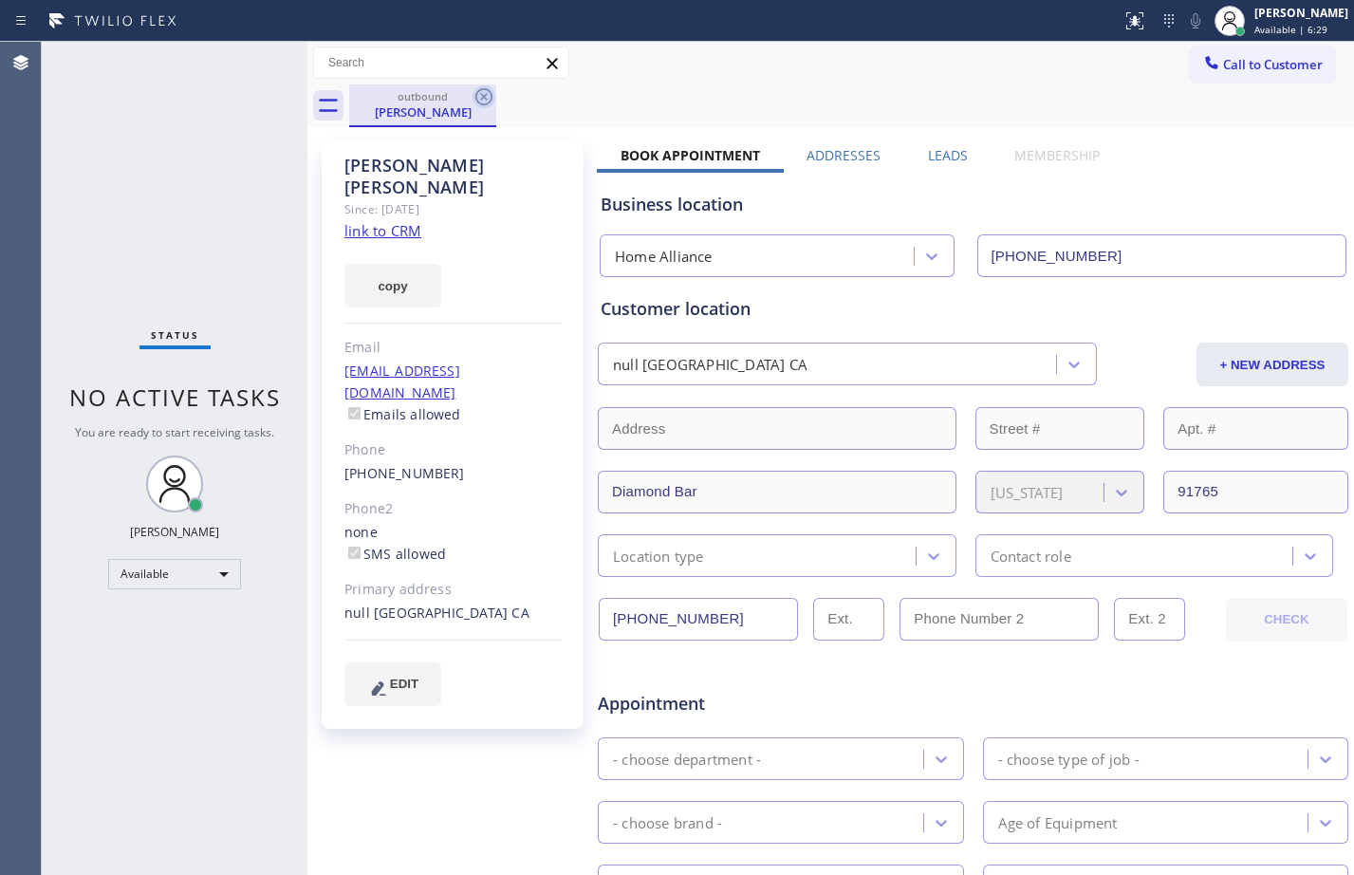
click at [485, 97] on icon at bounding box center [483, 96] width 17 height 17
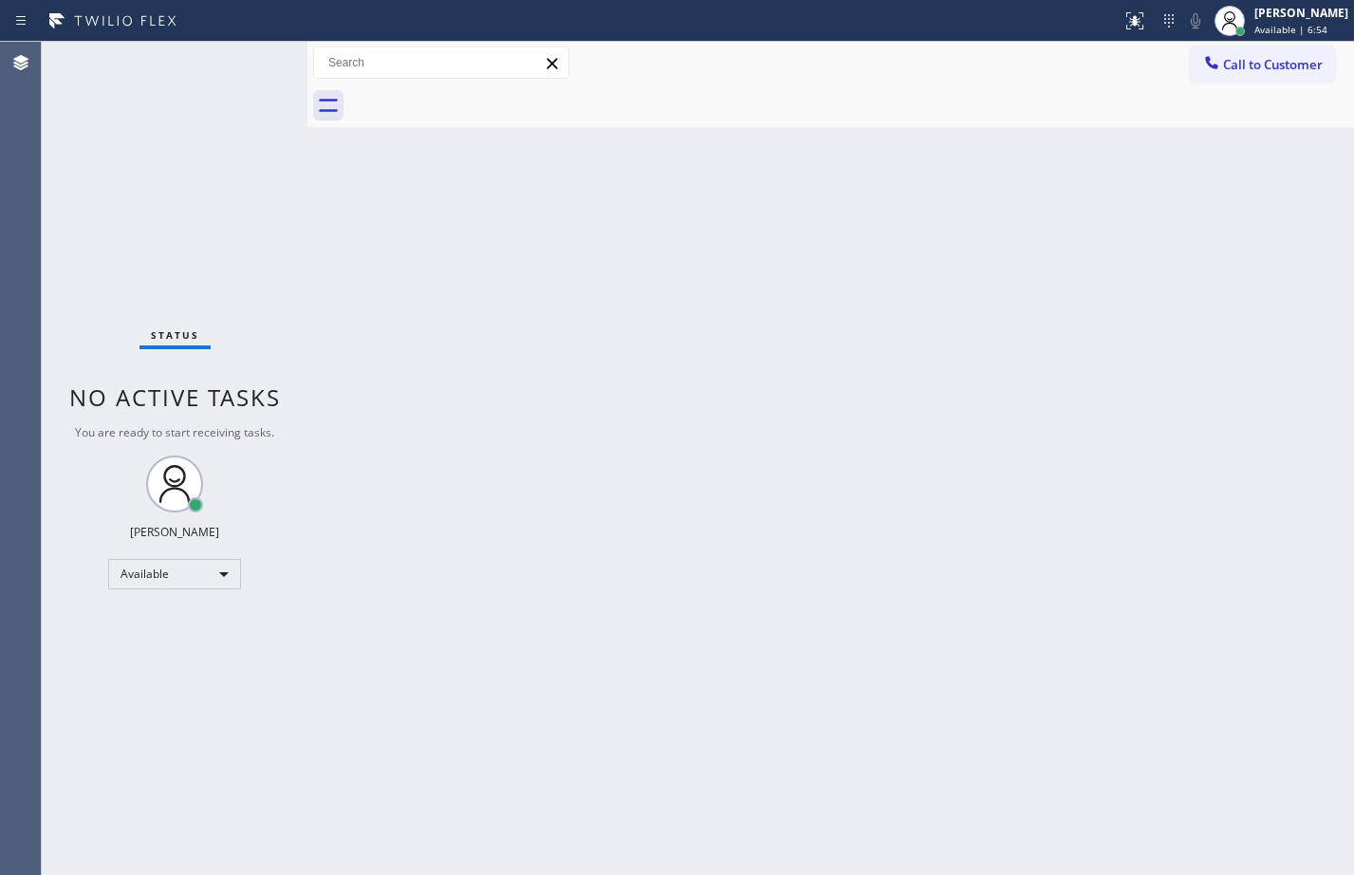
click at [1266, 511] on div "Back to Dashboard Change Sender ID Customers Technicians Select a contact Outbo…" at bounding box center [830, 458] width 1047 height 833
click at [169, 269] on div "Status No active tasks You are ready to start receiving tasks. Megan Rose Paluc…" at bounding box center [175, 458] width 266 height 833
click at [1281, 66] on span "Call to Customer" at bounding box center [1273, 64] width 100 height 17
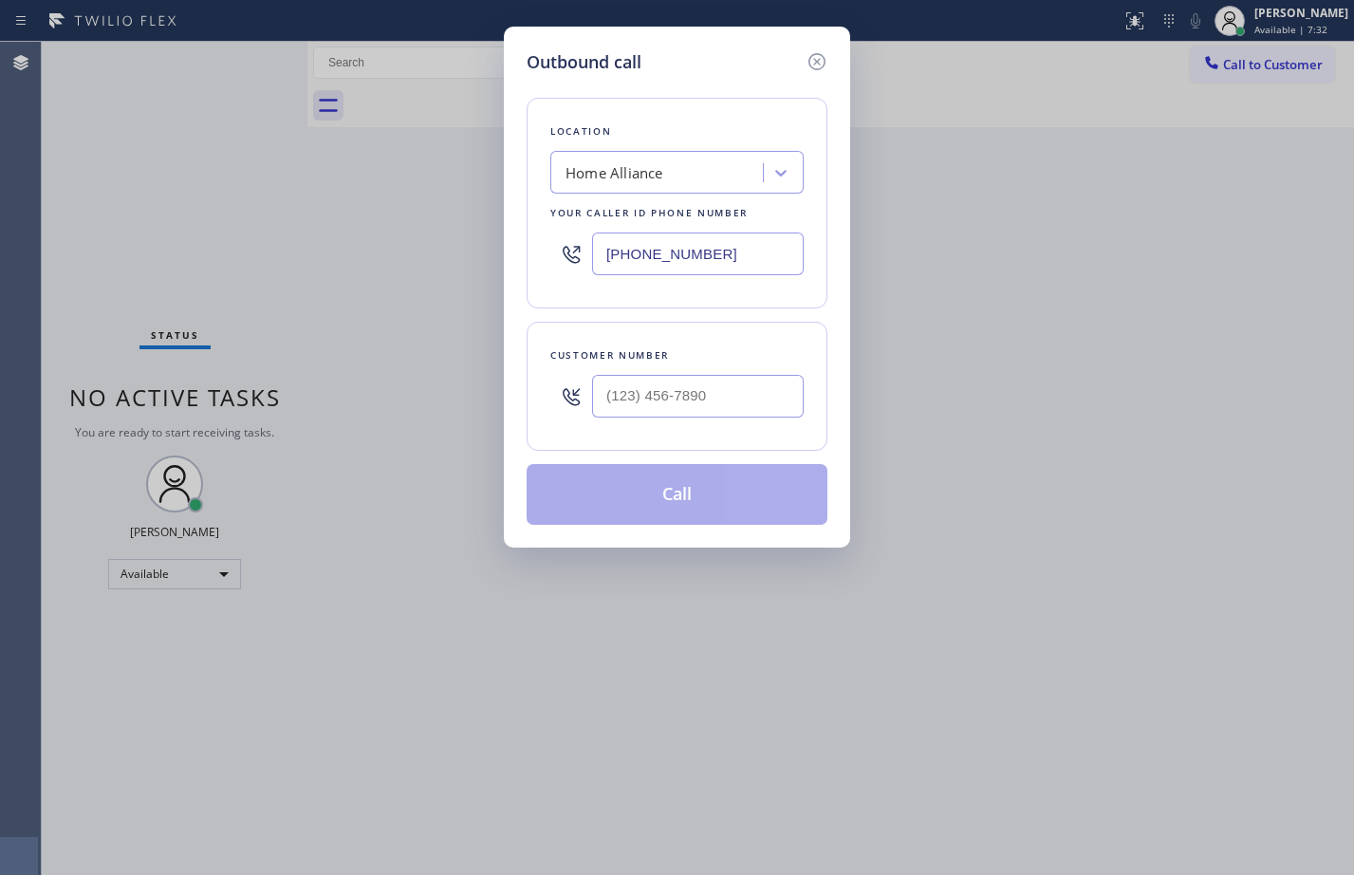
click at [1126, 420] on div "Outbound call Location Home Alliance Your caller id phone number (877) 777-0796…" at bounding box center [677, 437] width 1354 height 875
click at [819, 51] on icon at bounding box center [817, 61] width 23 height 23
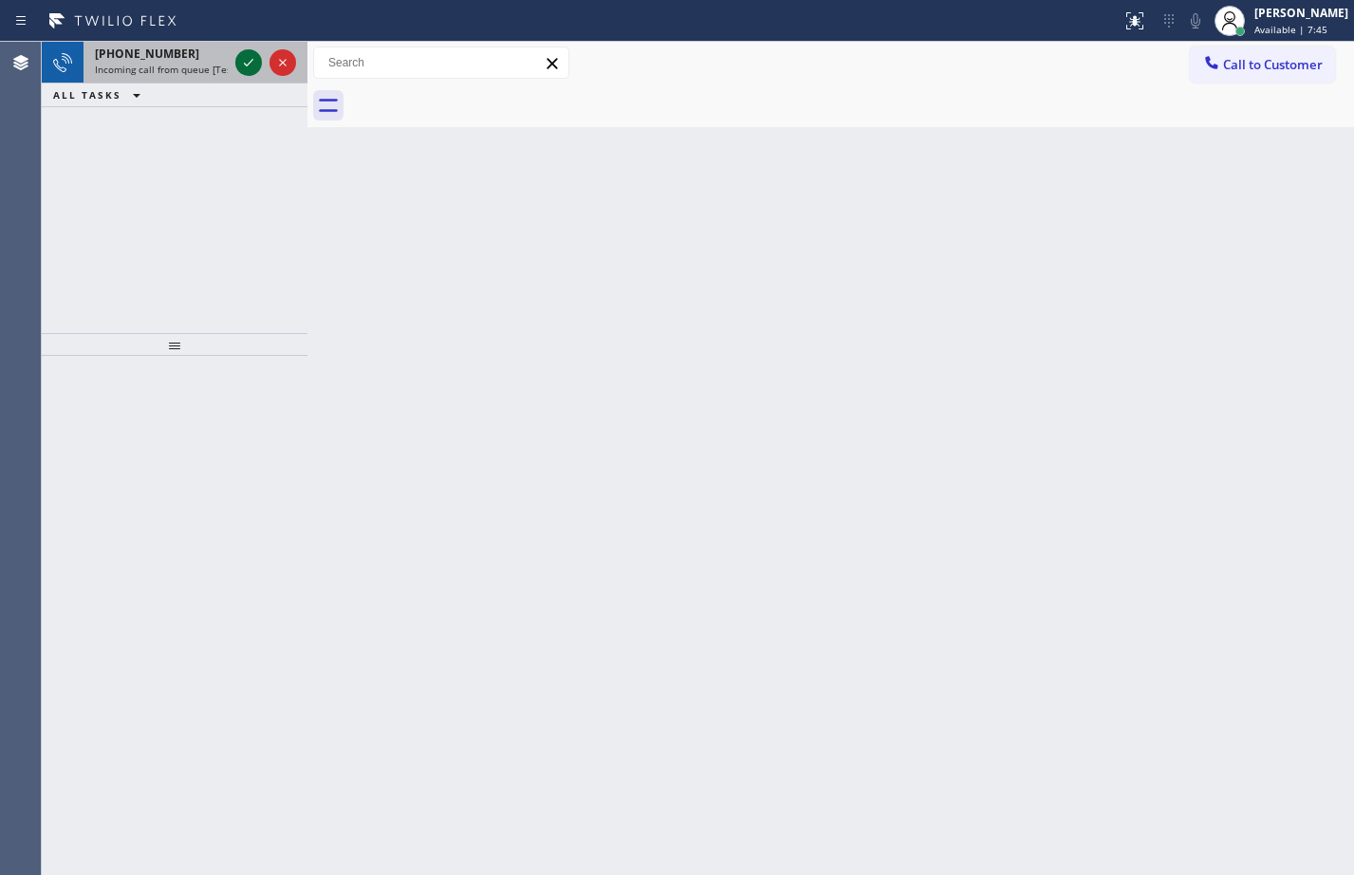
click at [251, 56] on icon at bounding box center [248, 62] width 23 height 23
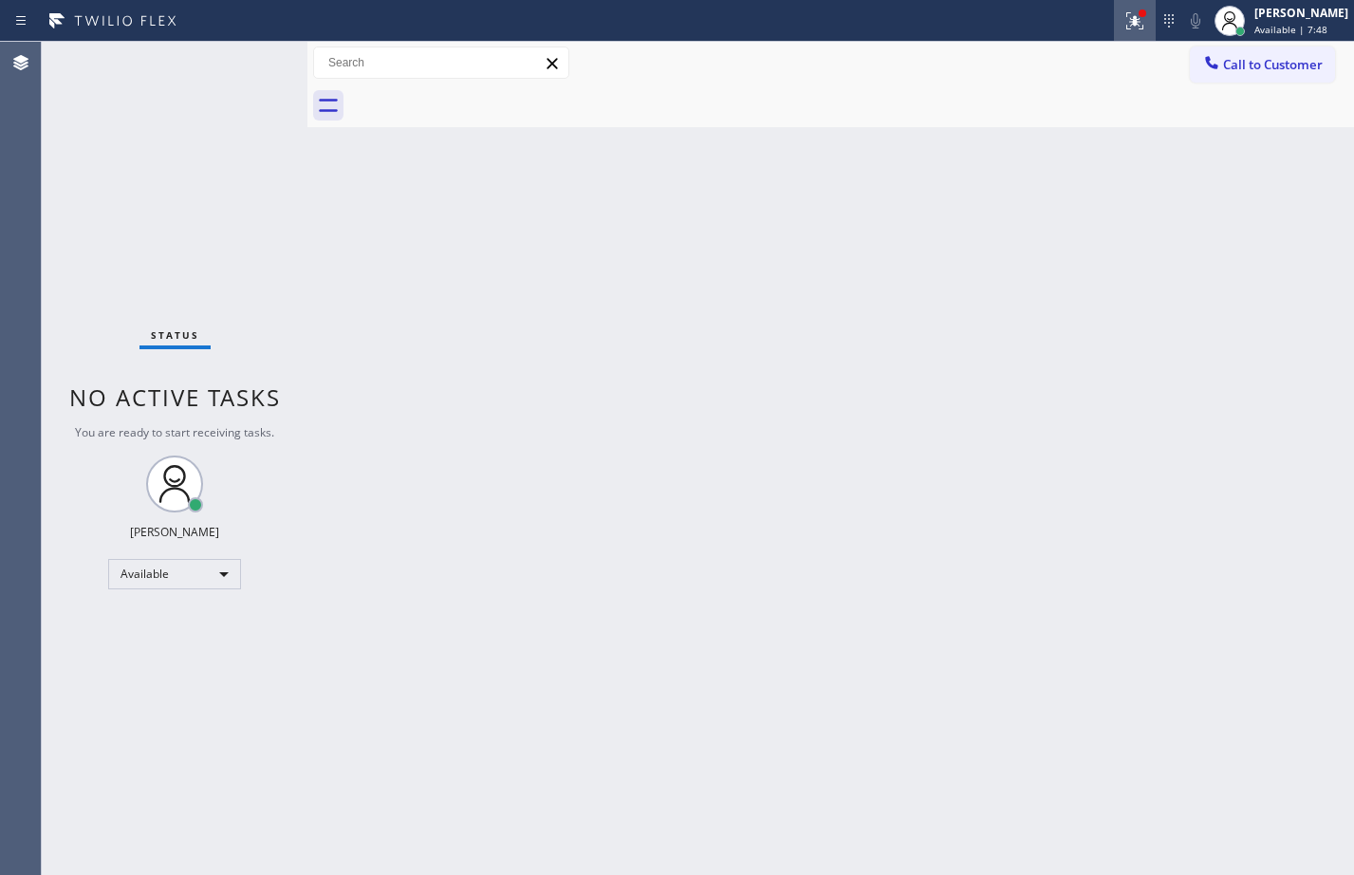
click at [1126, 22] on icon at bounding box center [1131, 18] width 11 height 13
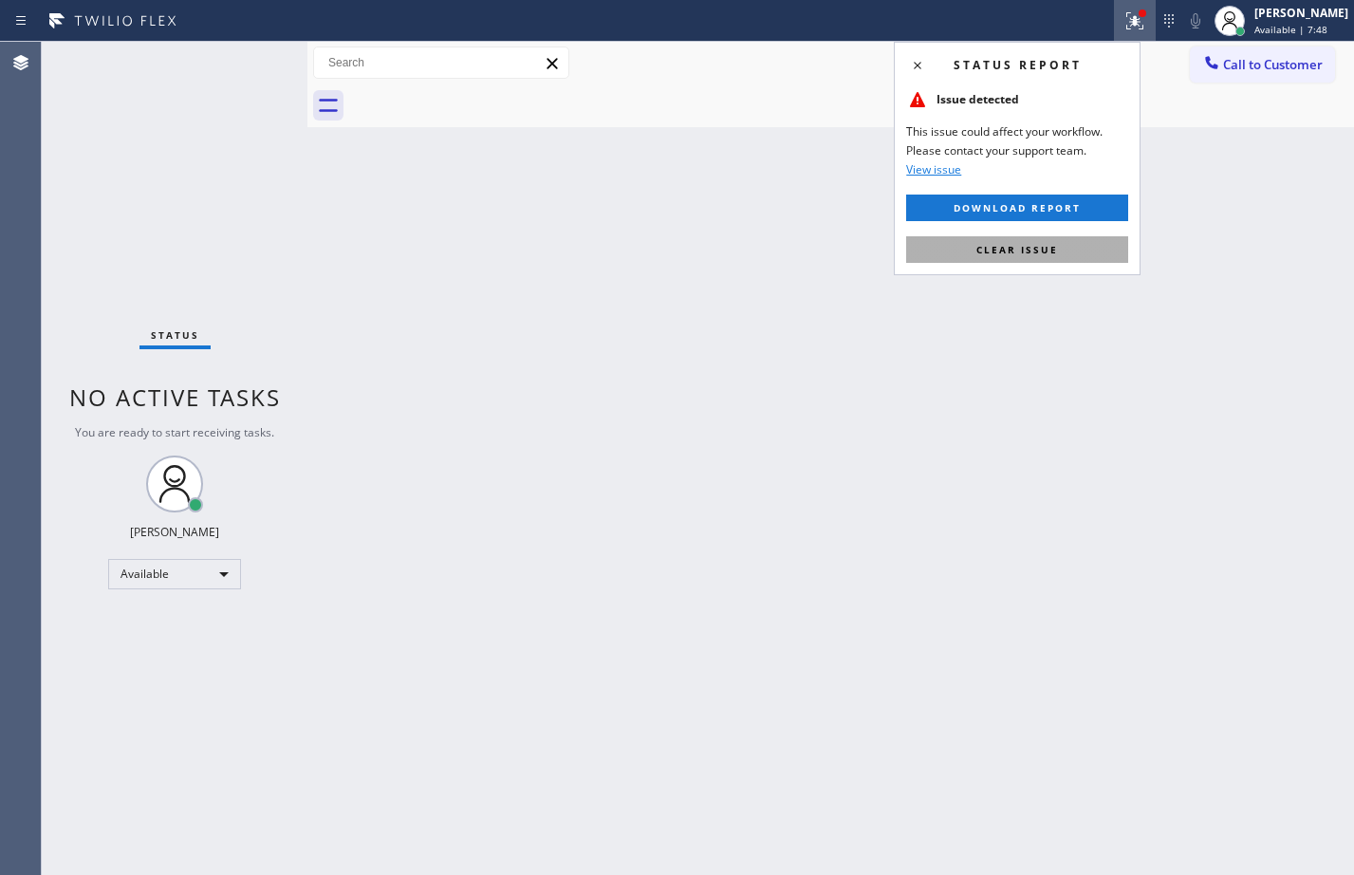
click at [1034, 252] on span "Clear issue" at bounding box center [1017, 249] width 82 height 13
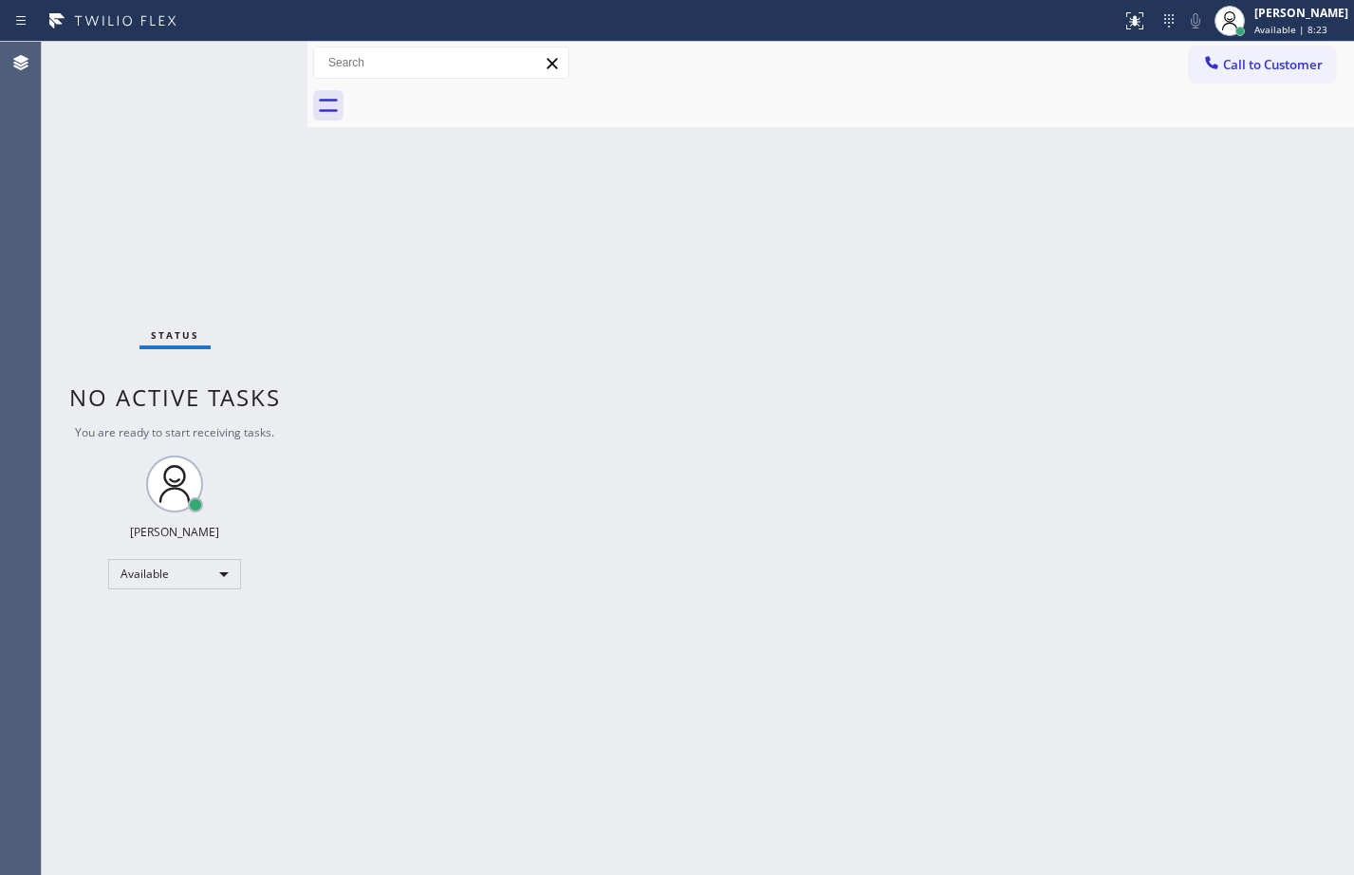
drag, startPoint x: 253, startPoint y: 57, endPoint x: 499, endPoint y: 71, distance: 246.2
click at [253, 57] on div "Status No active tasks You are ready to start receiving tasks. Megan Rose Paluc…" at bounding box center [175, 458] width 266 height 833
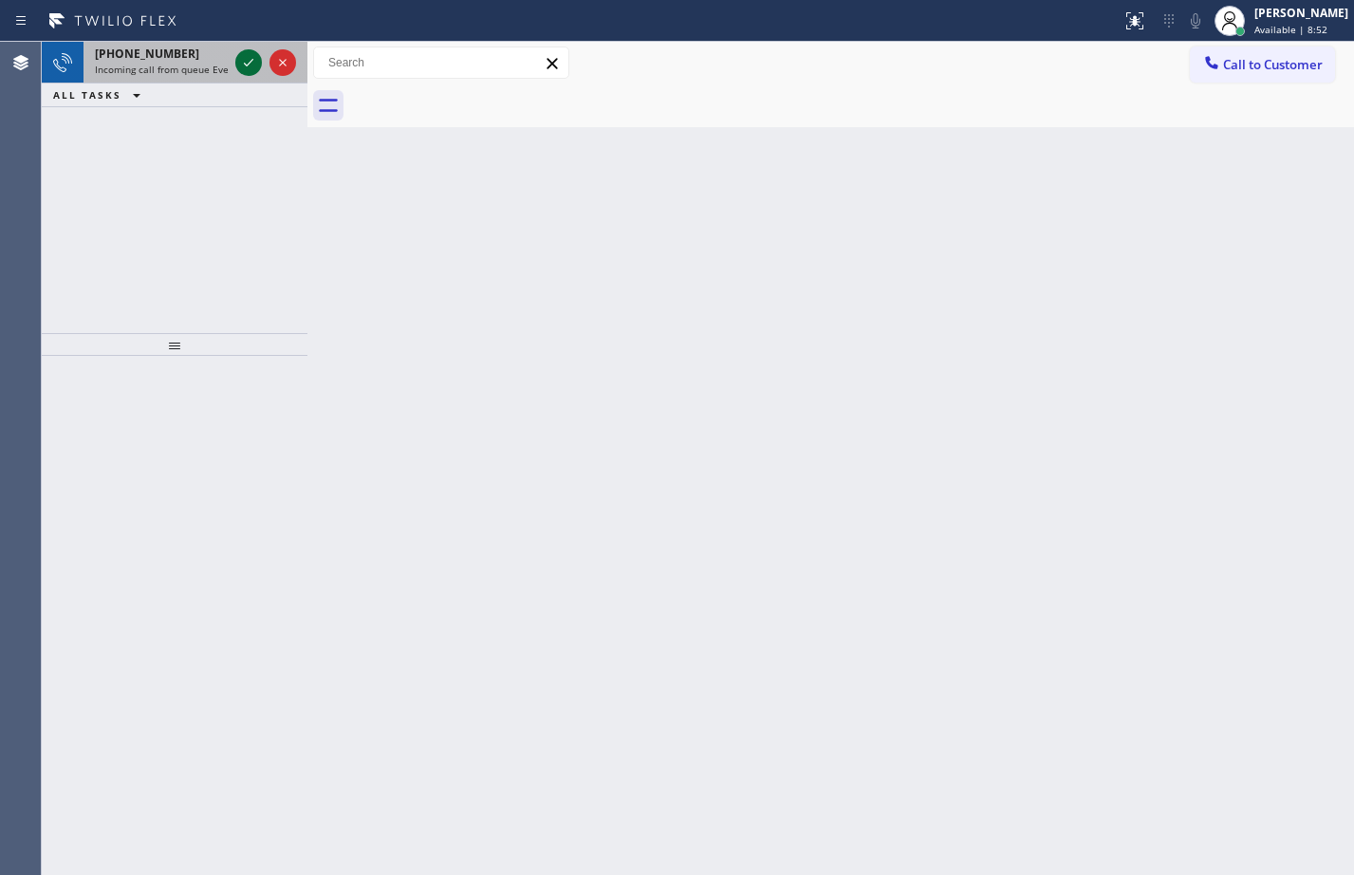
click at [246, 63] on icon at bounding box center [248, 62] width 23 height 23
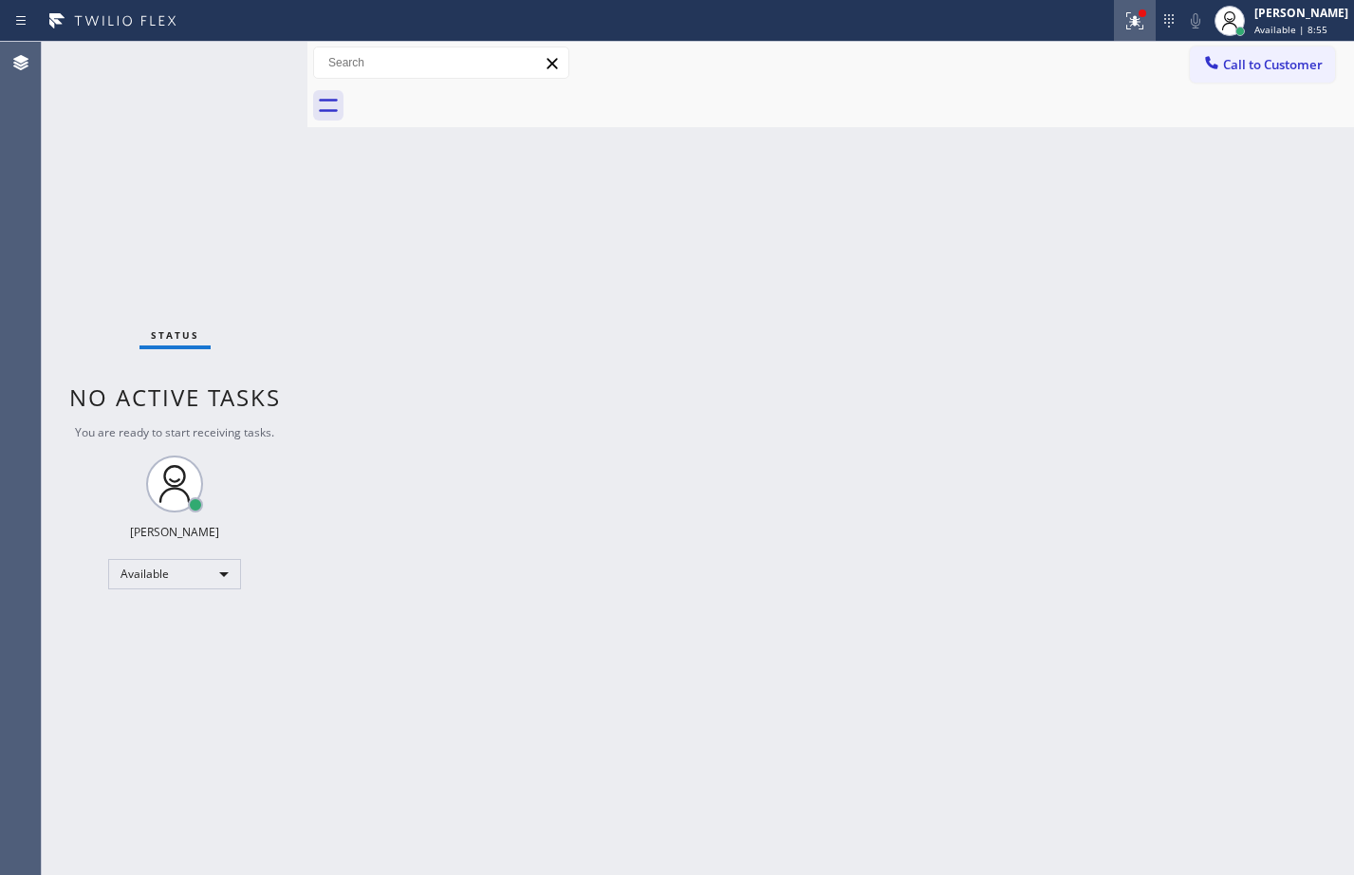
click at [1126, 26] on icon at bounding box center [1134, 20] width 17 height 17
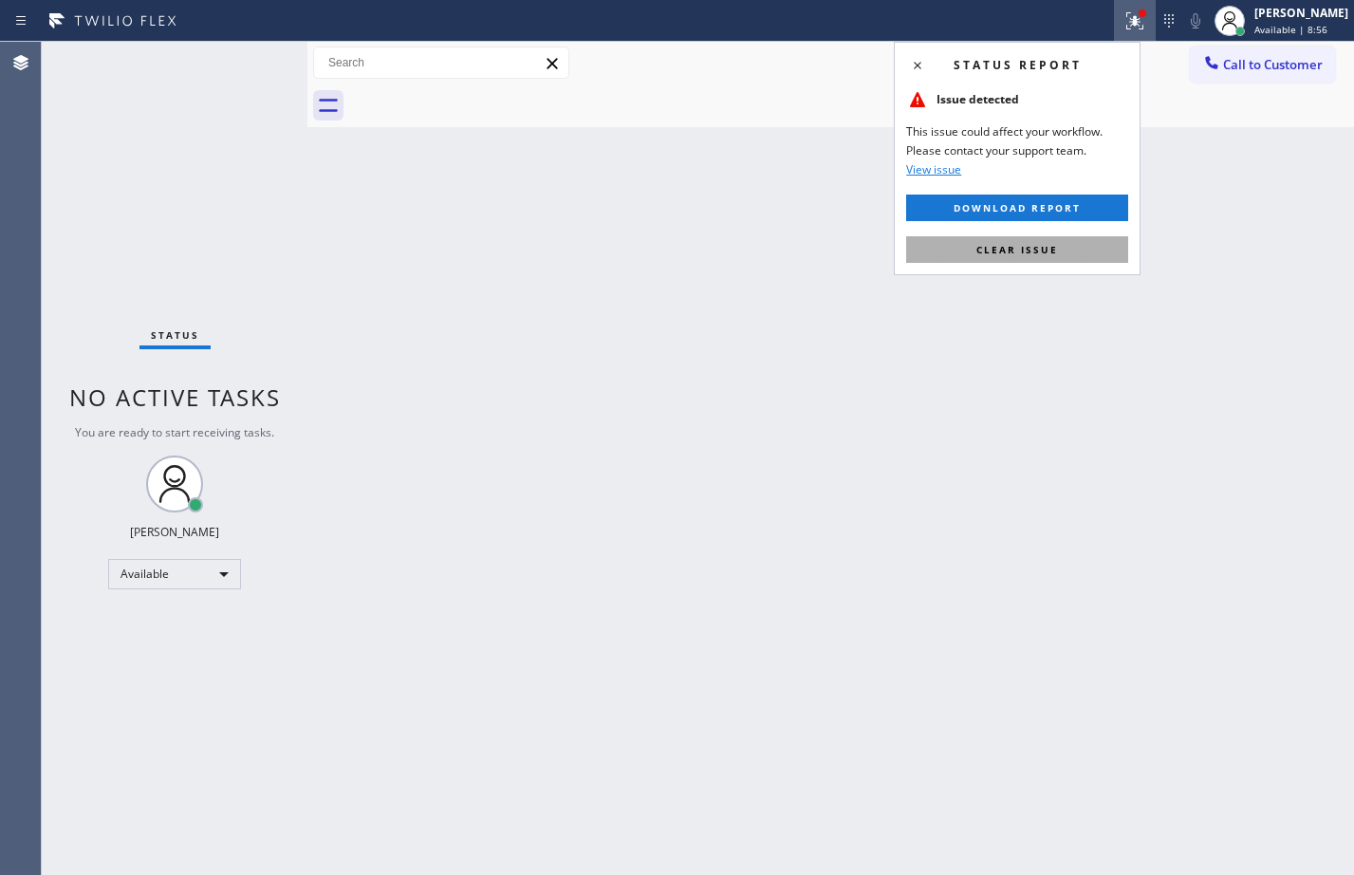
click at [1044, 252] on span "Clear issue" at bounding box center [1017, 249] width 82 height 13
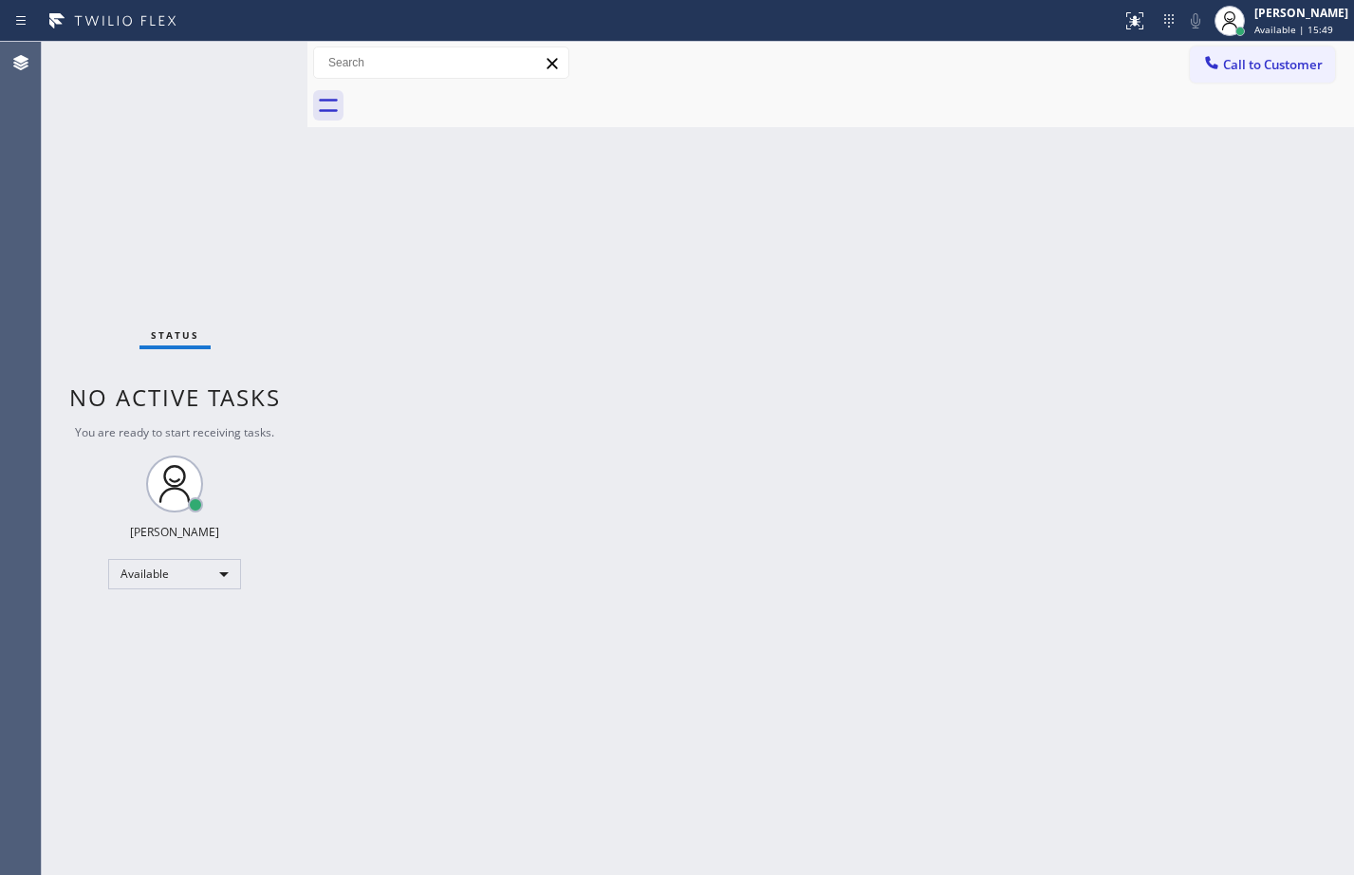
click at [804, 370] on div "Back to Dashboard Change Sender ID Customers Technicians Select a contact Outbo…" at bounding box center [830, 458] width 1047 height 833
click at [182, 576] on div "Available" at bounding box center [174, 574] width 133 height 30
click at [160, 665] on li "Break" at bounding box center [173, 671] width 129 height 23
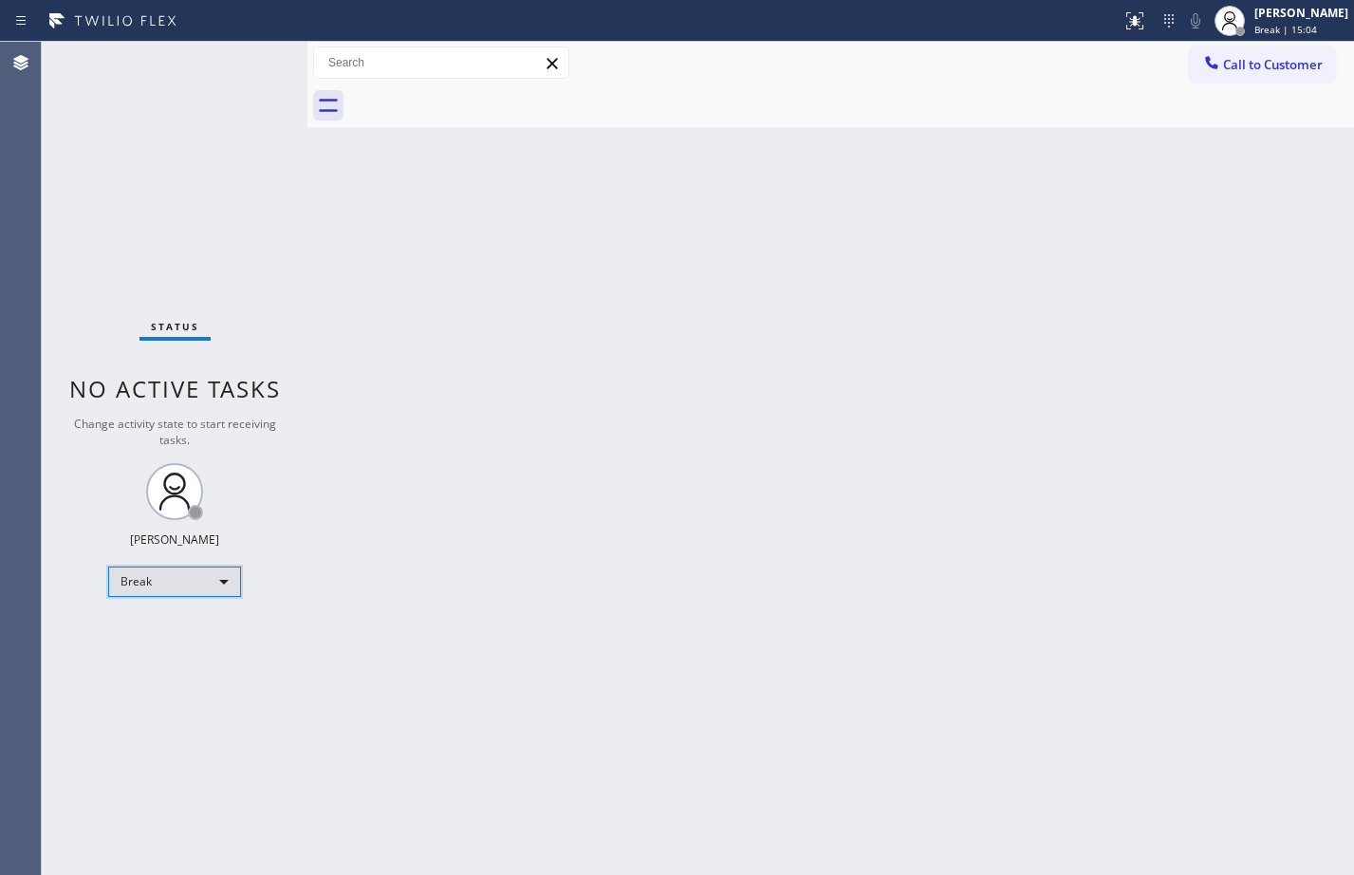
click at [222, 581] on div "Break" at bounding box center [174, 581] width 133 height 30
click at [167, 658] on li "Unavailable" at bounding box center [173, 655] width 129 height 23
click at [507, 602] on div "Back to Dashboard Change Sender ID Customers Technicians Select a contact Outbo…" at bounding box center [830, 458] width 1047 height 833
click at [220, 587] on div "Unavailable" at bounding box center [174, 581] width 133 height 30
click at [189, 632] on li "Available" at bounding box center [173, 632] width 129 height 23
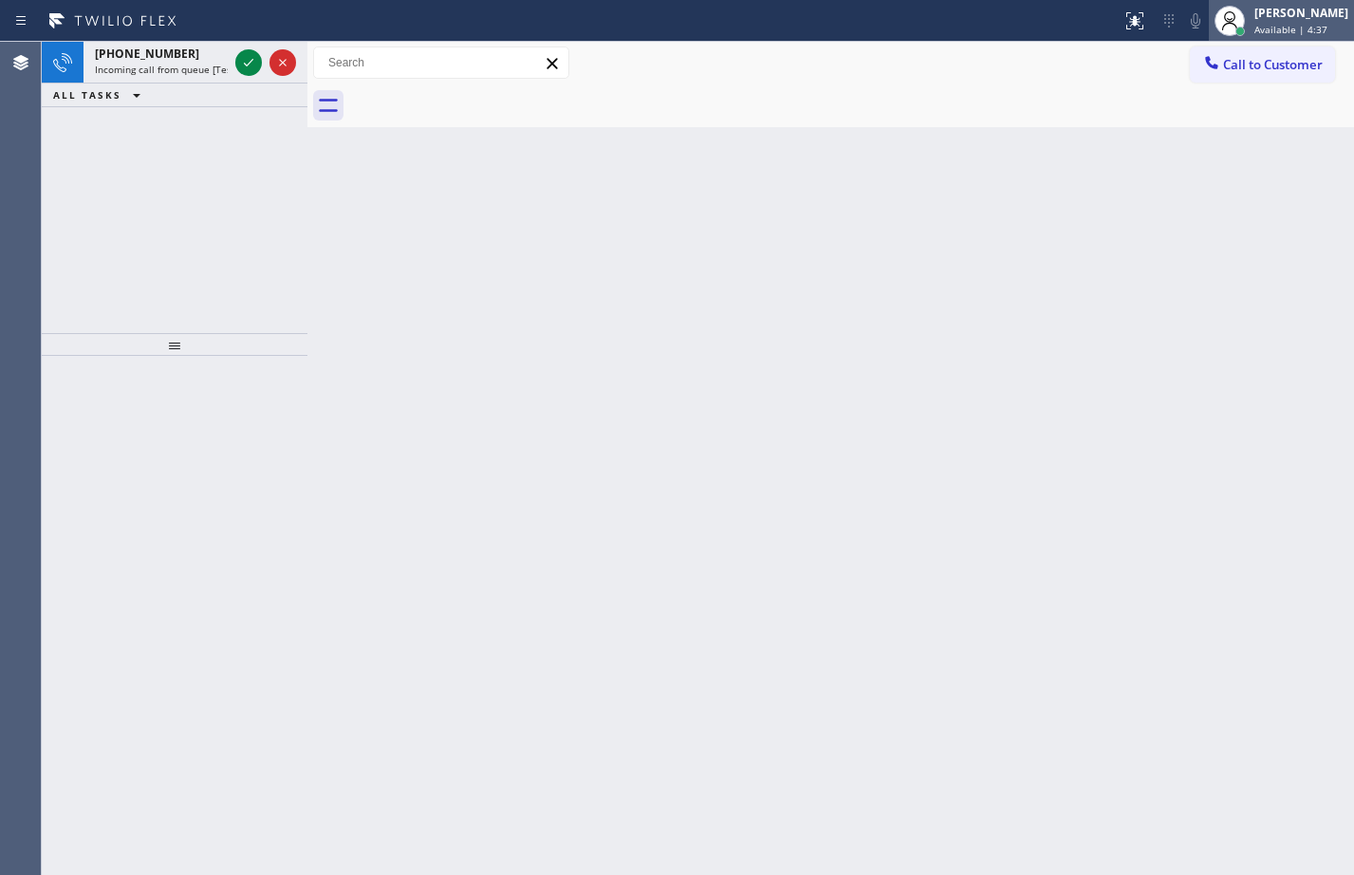
click at [1285, 11] on div "[PERSON_NAME]" at bounding box center [1301, 13] width 94 height 16
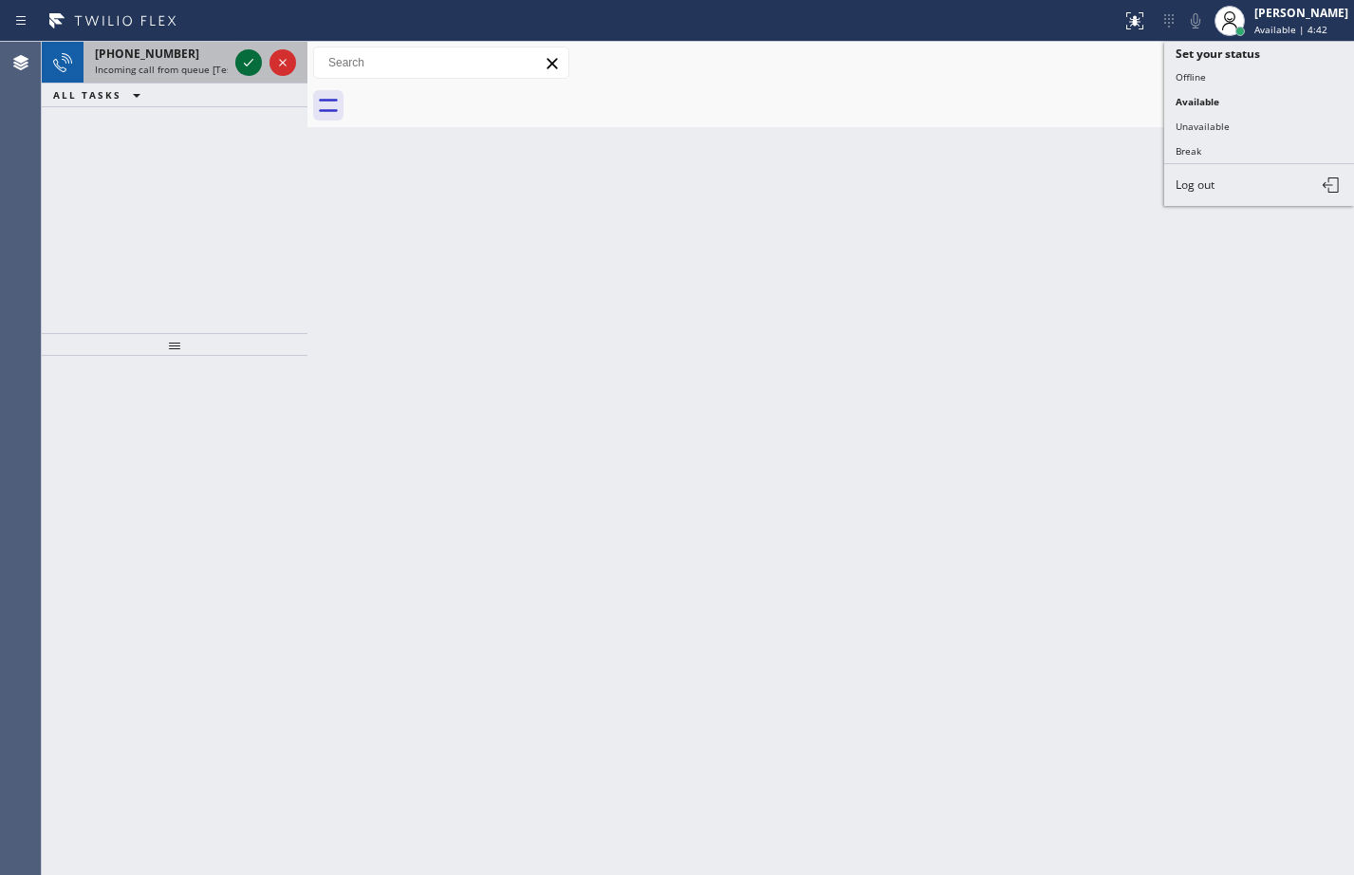
click at [238, 62] on icon at bounding box center [248, 62] width 23 height 23
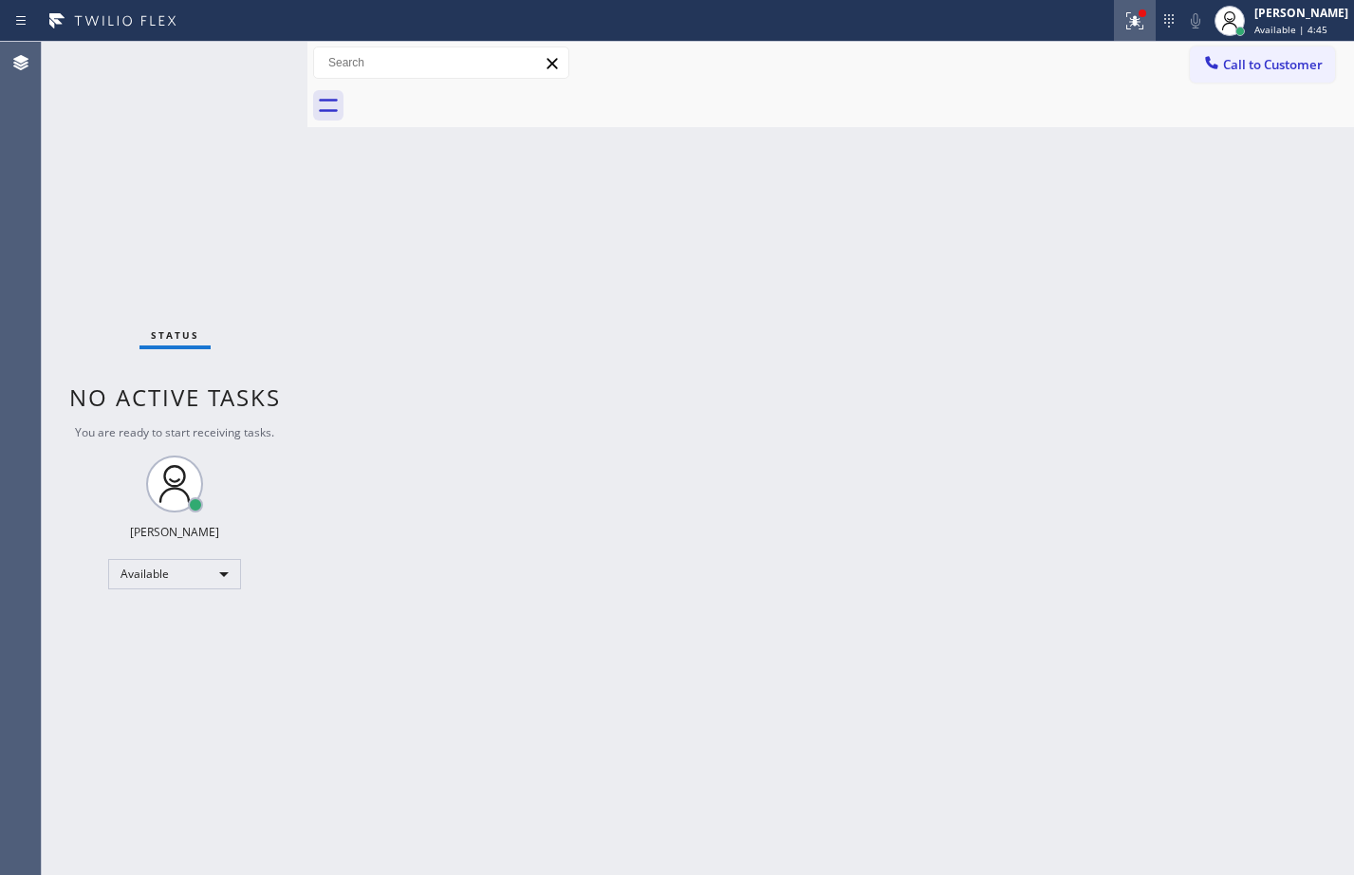
click at [1123, 30] on icon at bounding box center [1134, 20] width 23 height 23
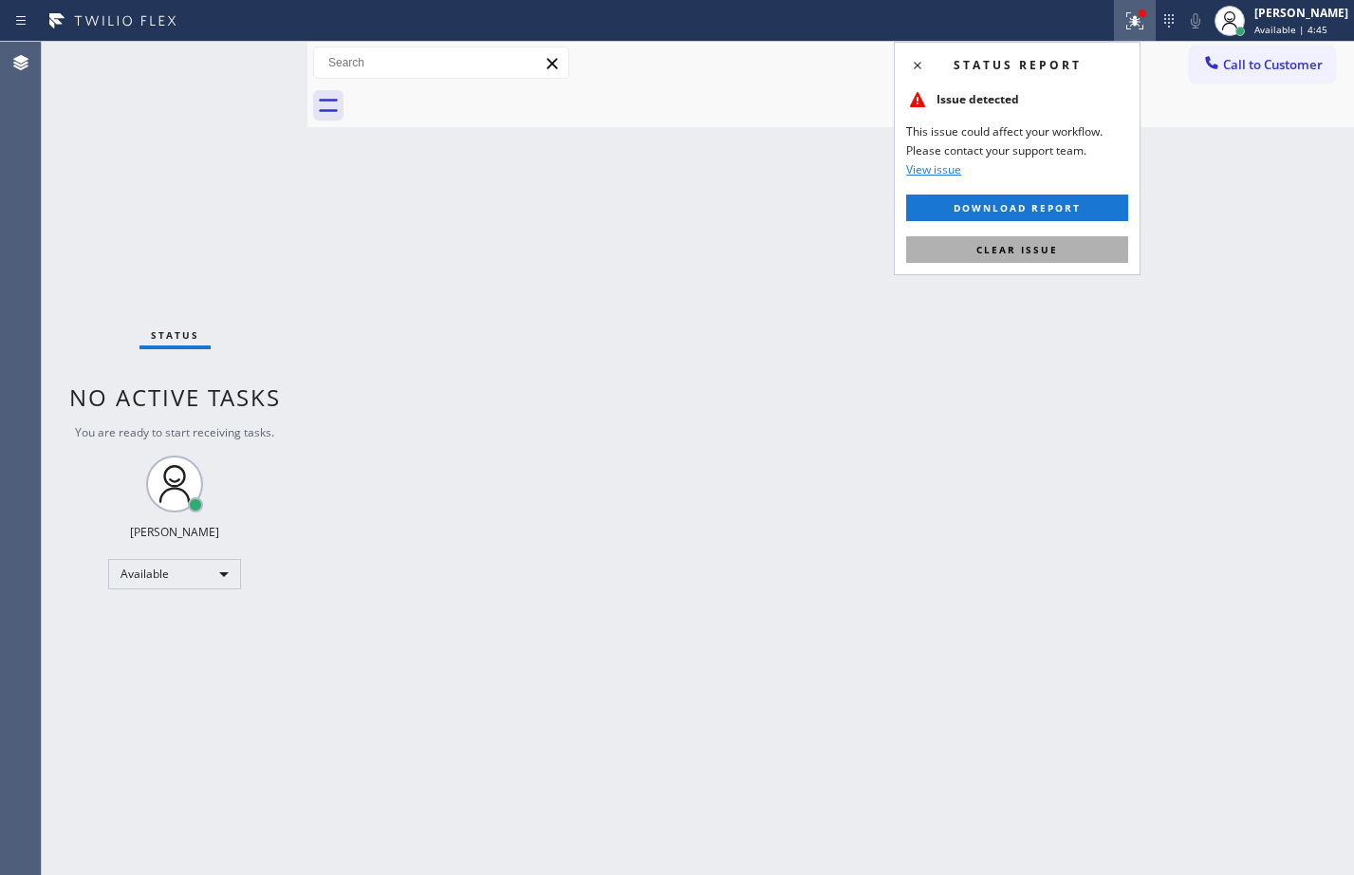
click at [945, 253] on button "Clear issue" at bounding box center [1017, 249] width 222 height 27
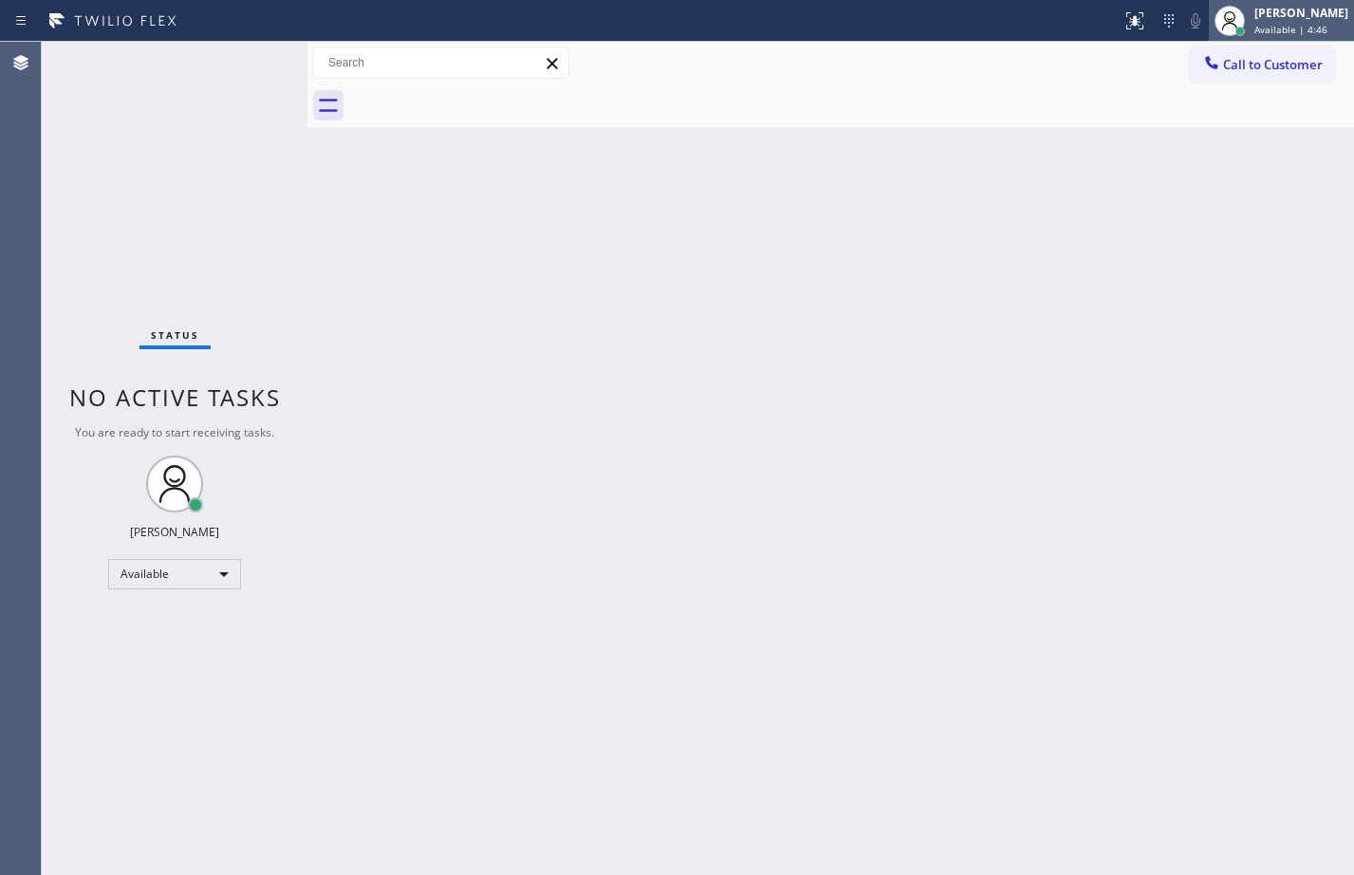
click at [1299, 9] on div "[PERSON_NAME]" at bounding box center [1301, 13] width 94 height 16
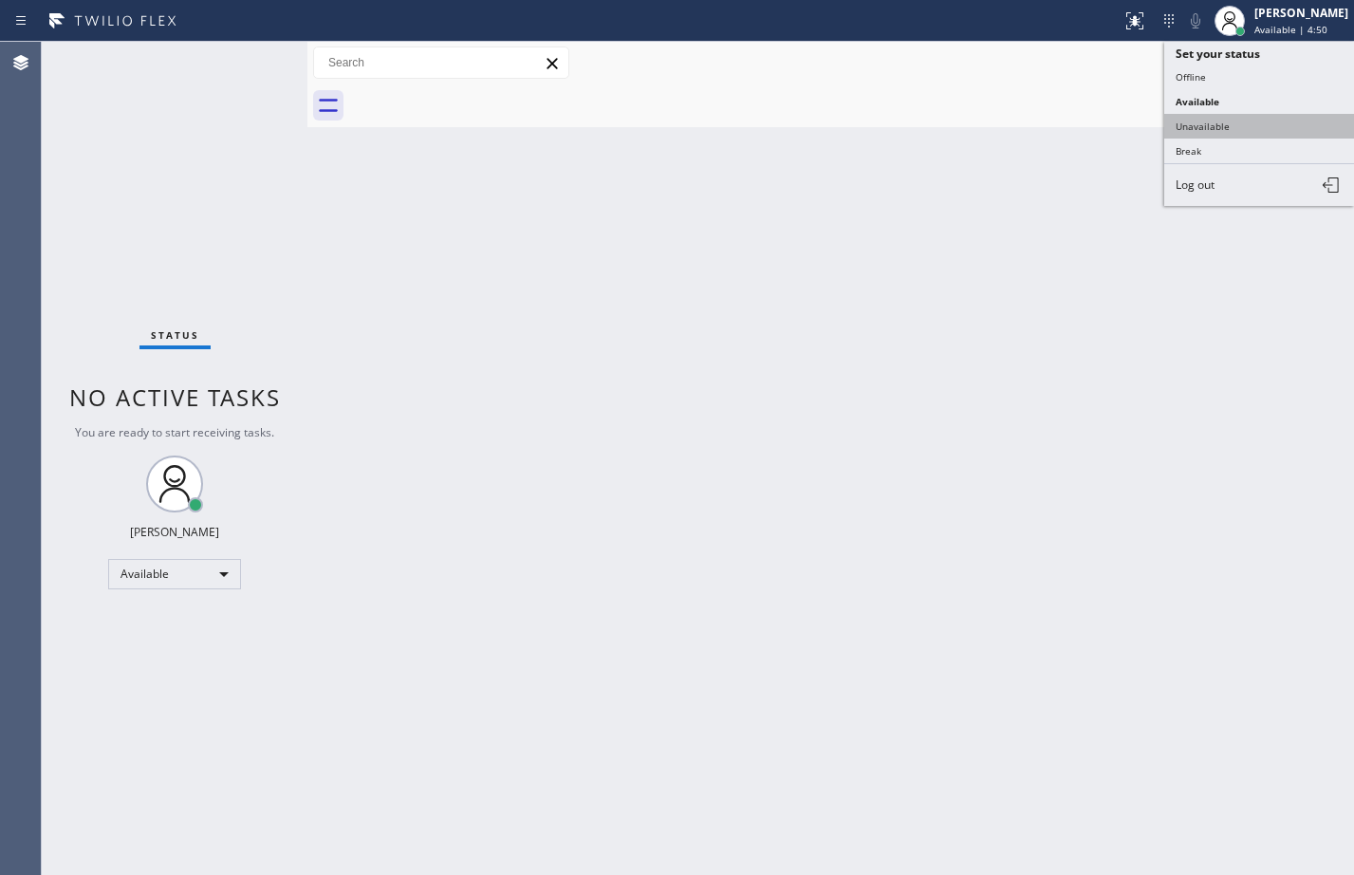
click at [1194, 121] on button "Unavailable" at bounding box center [1259, 126] width 190 height 25
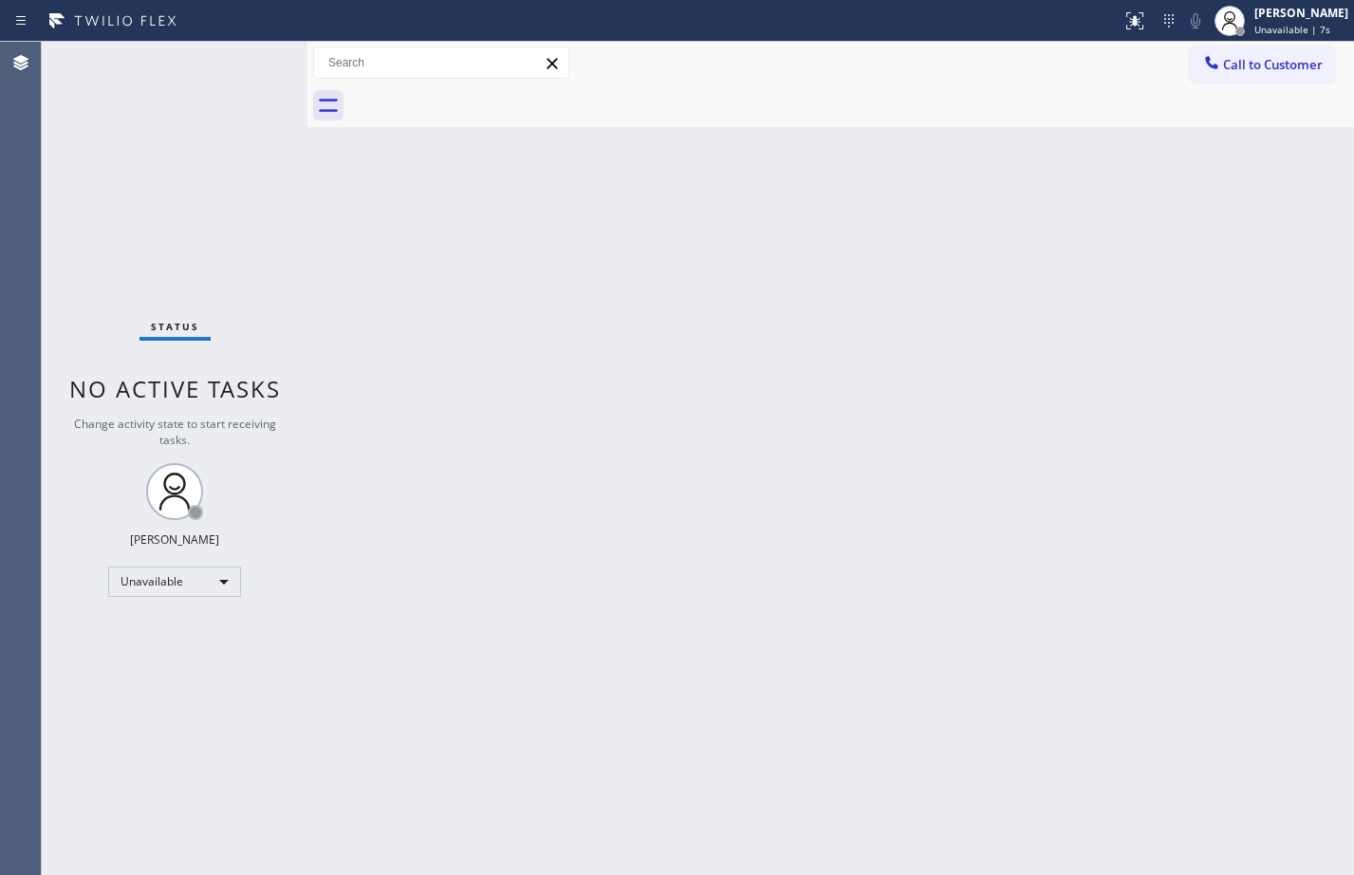
click at [767, 513] on div "Back to Dashboard Change Sender ID Customers Technicians Select a contact Outbo…" at bounding box center [830, 458] width 1047 height 833
click at [205, 587] on div "Unavailable" at bounding box center [174, 581] width 133 height 30
click at [195, 630] on li "Available" at bounding box center [173, 632] width 129 height 23
click at [182, 670] on div "Status No active tasks You are ready to start receiving tasks. Megan Rose Paluc…" at bounding box center [175, 458] width 266 height 833
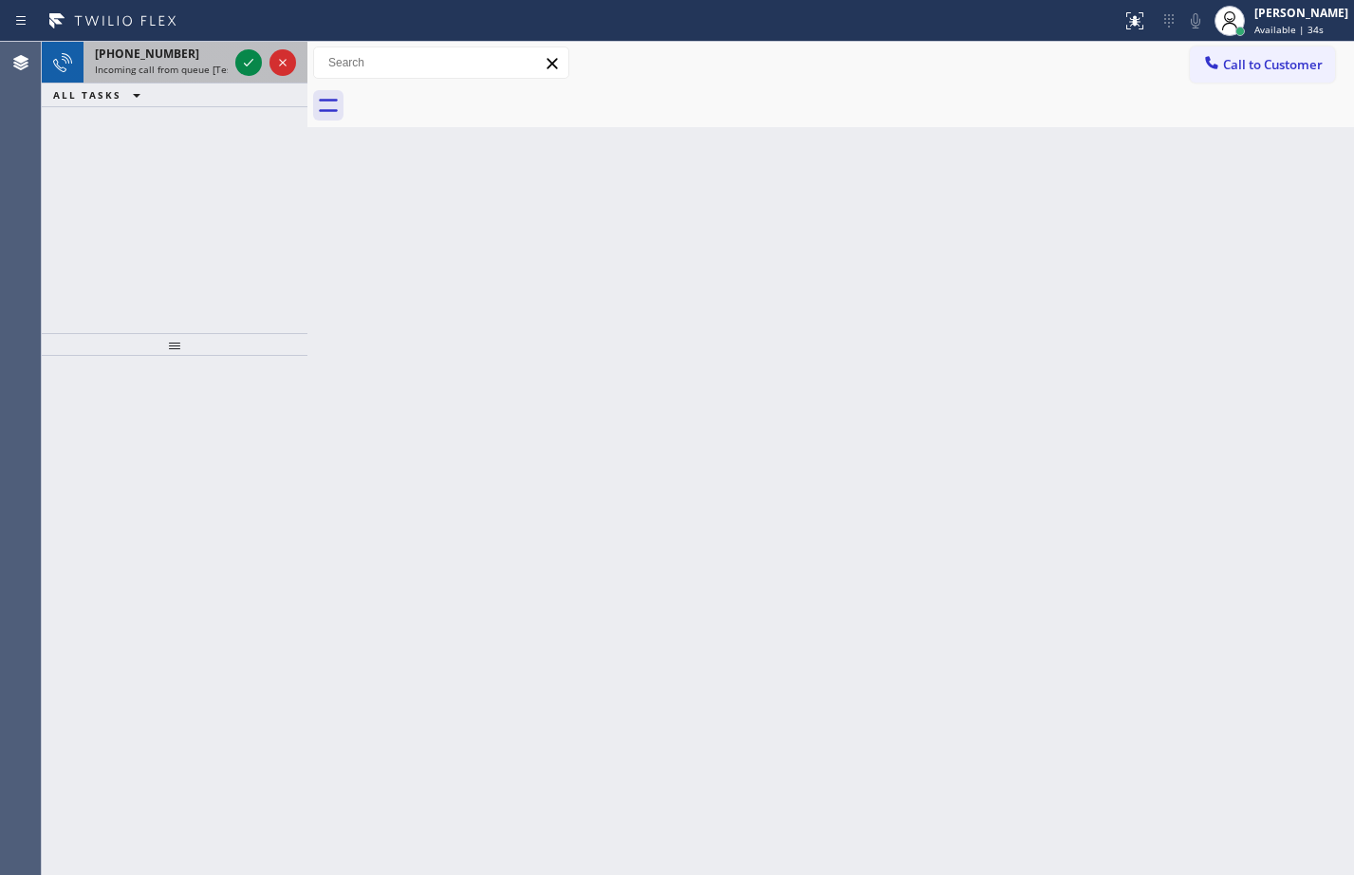
click at [255, 56] on div at bounding box center [266, 63] width 68 height 42
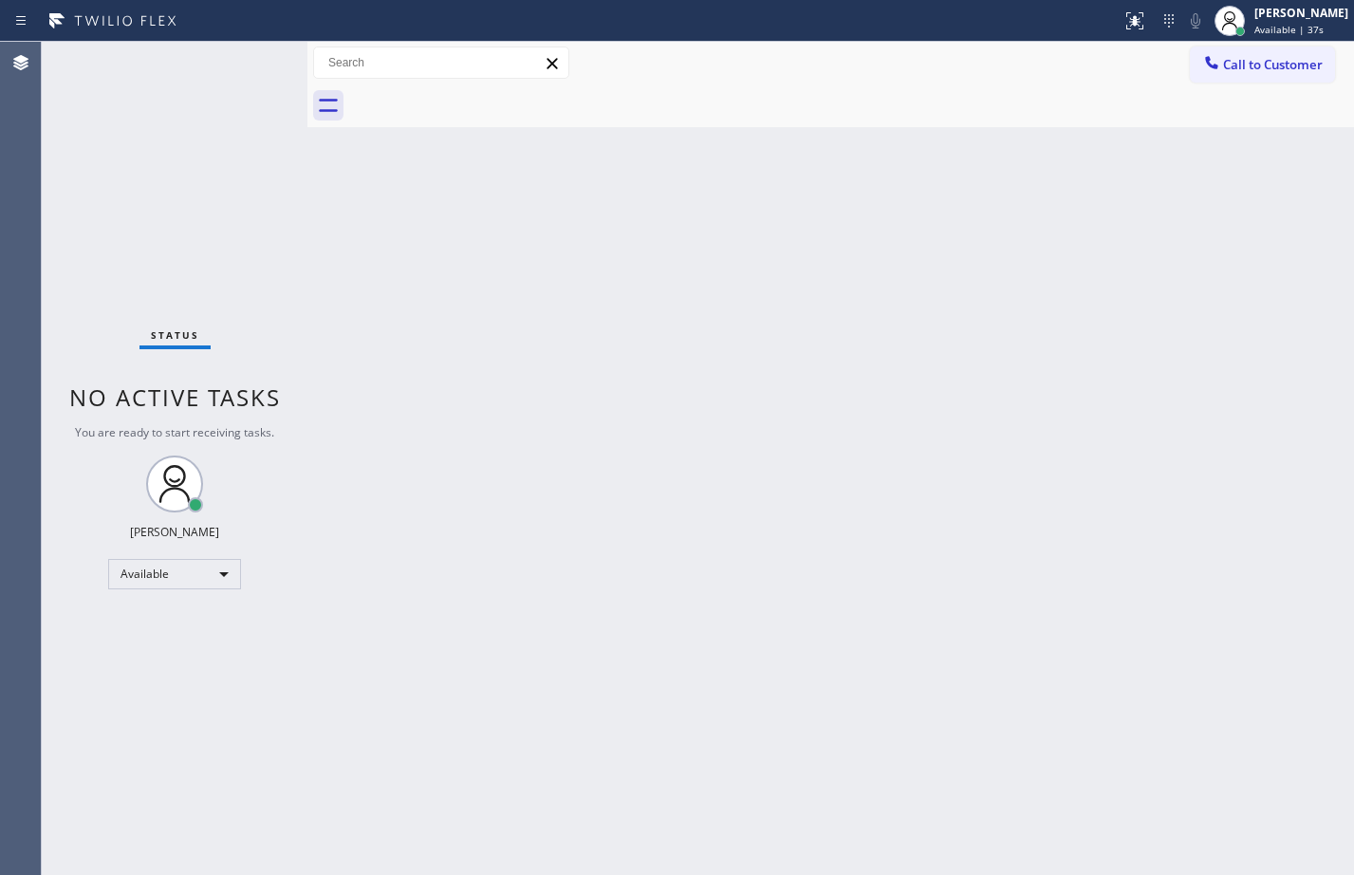
click at [266, 73] on div "Status No active tasks You are ready to start receiving tasks. Megan Rose Paluc…" at bounding box center [175, 458] width 266 height 833
click at [268, 67] on div "Status No active tasks You are ready to start receiving tasks. Megan Rose Paluc…" at bounding box center [175, 458] width 266 height 833
click at [249, 58] on div "Status No active tasks You are ready to start receiving tasks. Megan Rose Paluc…" at bounding box center [175, 458] width 266 height 833
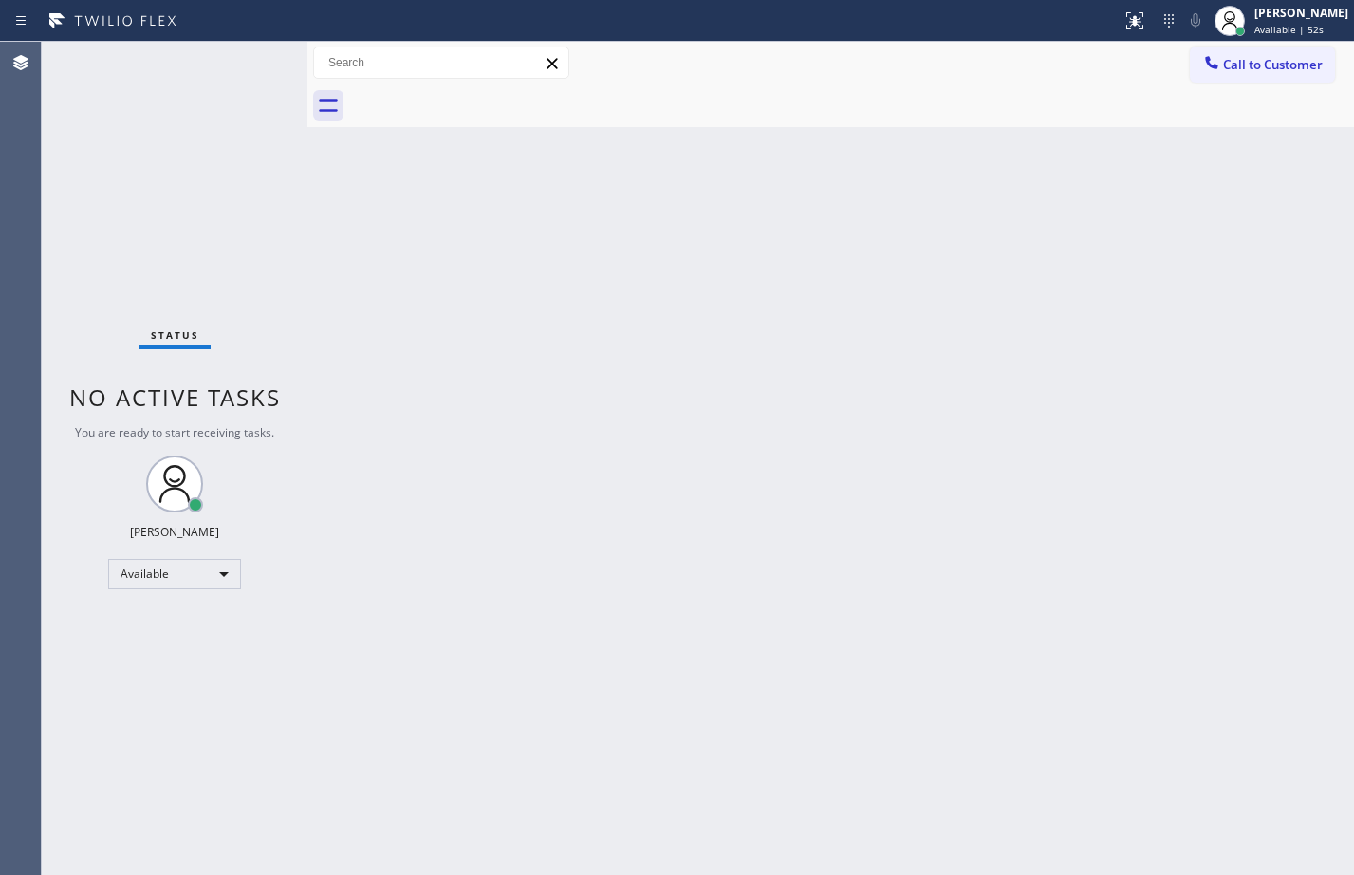
click at [473, 244] on div "Back to Dashboard Change Sender ID Customers Technicians Select a contact Outbo…" at bounding box center [830, 458] width 1047 height 833
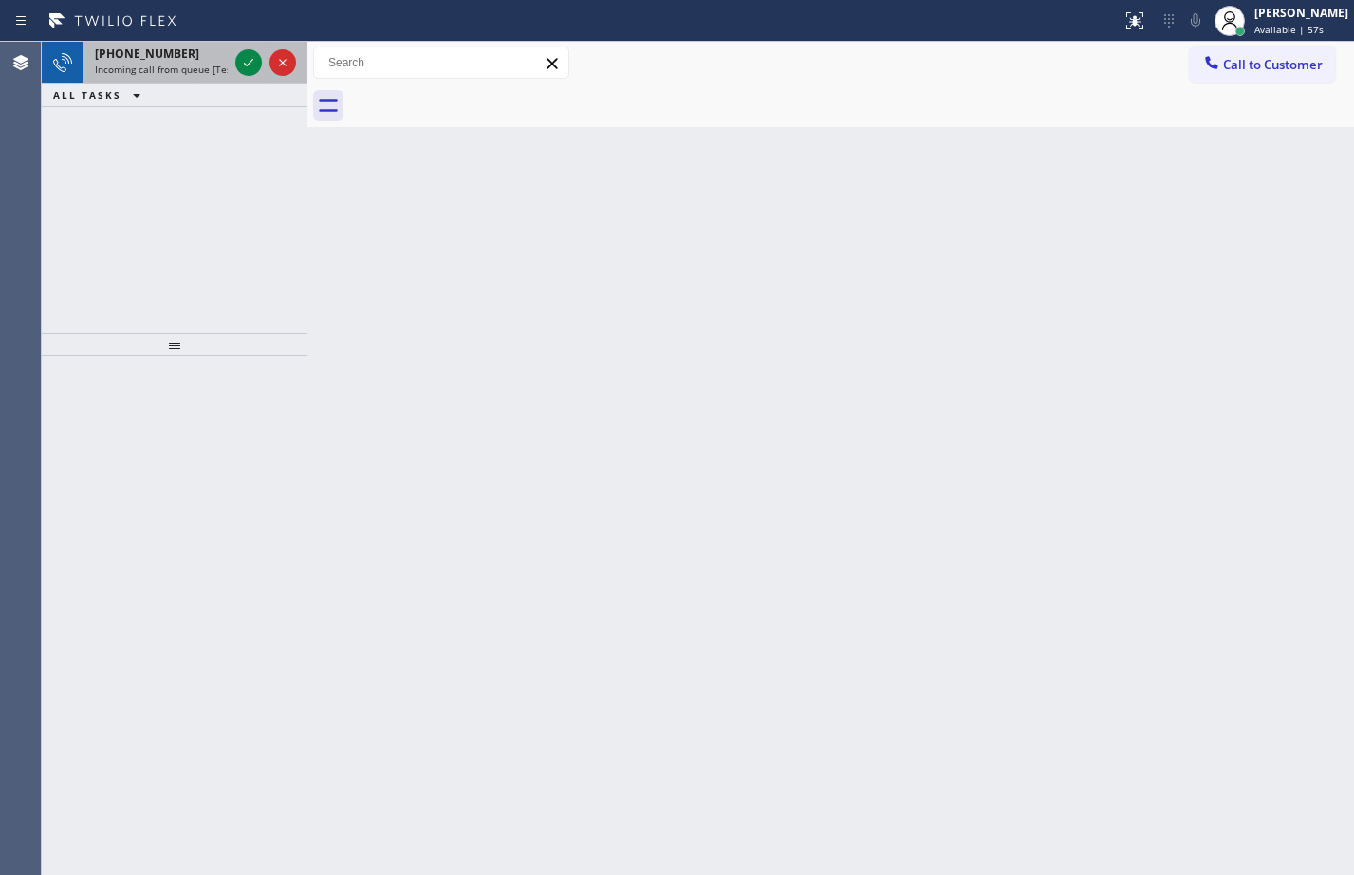
click at [226, 69] on span "Incoming call from queue [Test] All" at bounding box center [174, 69] width 158 height 13
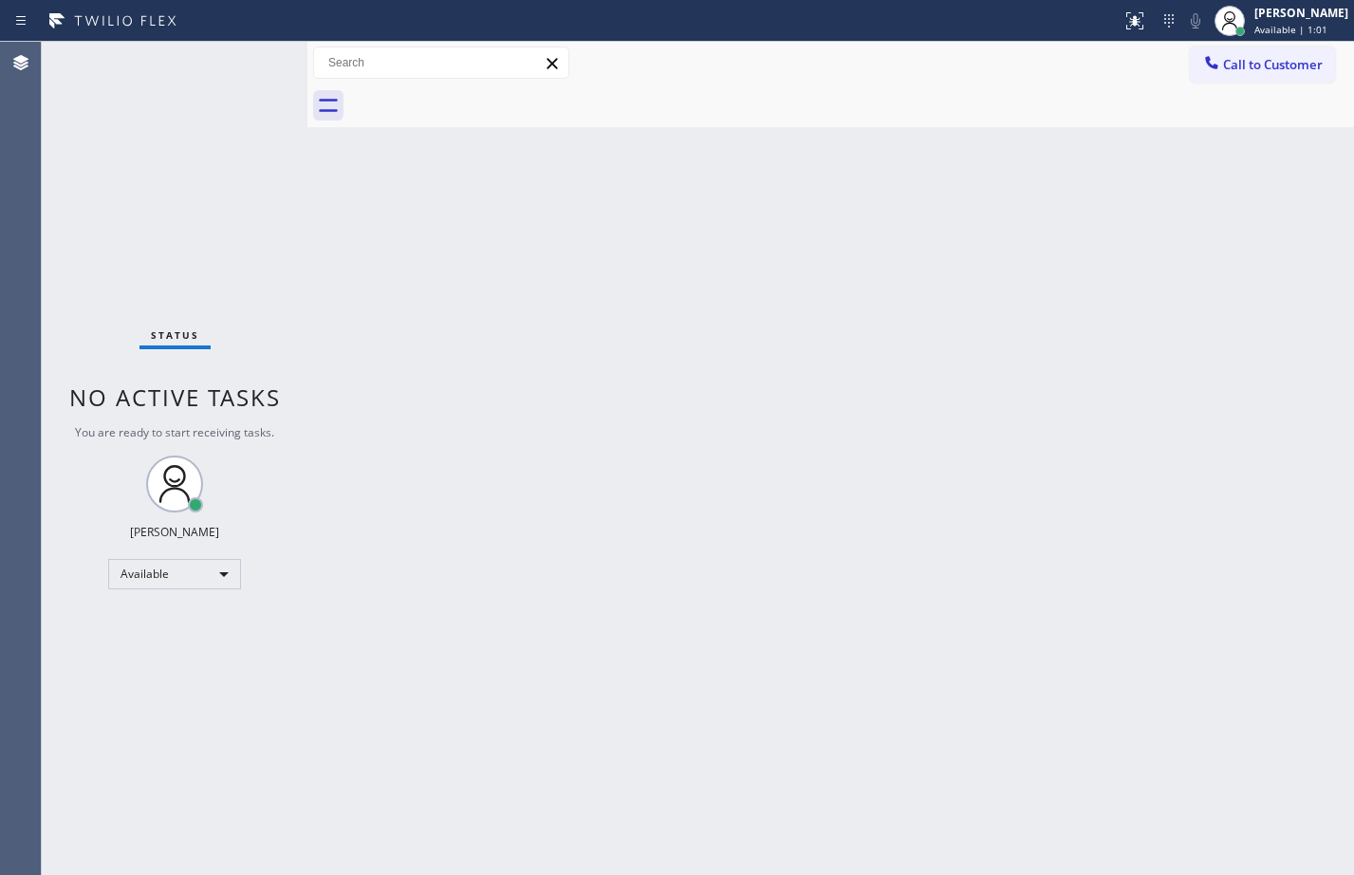
click at [255, 66] on div "Status No active tasks You are ready to start receiving tasks. Megan Rose Paluc…" at bounding box center [175, 458] width 266 height 833
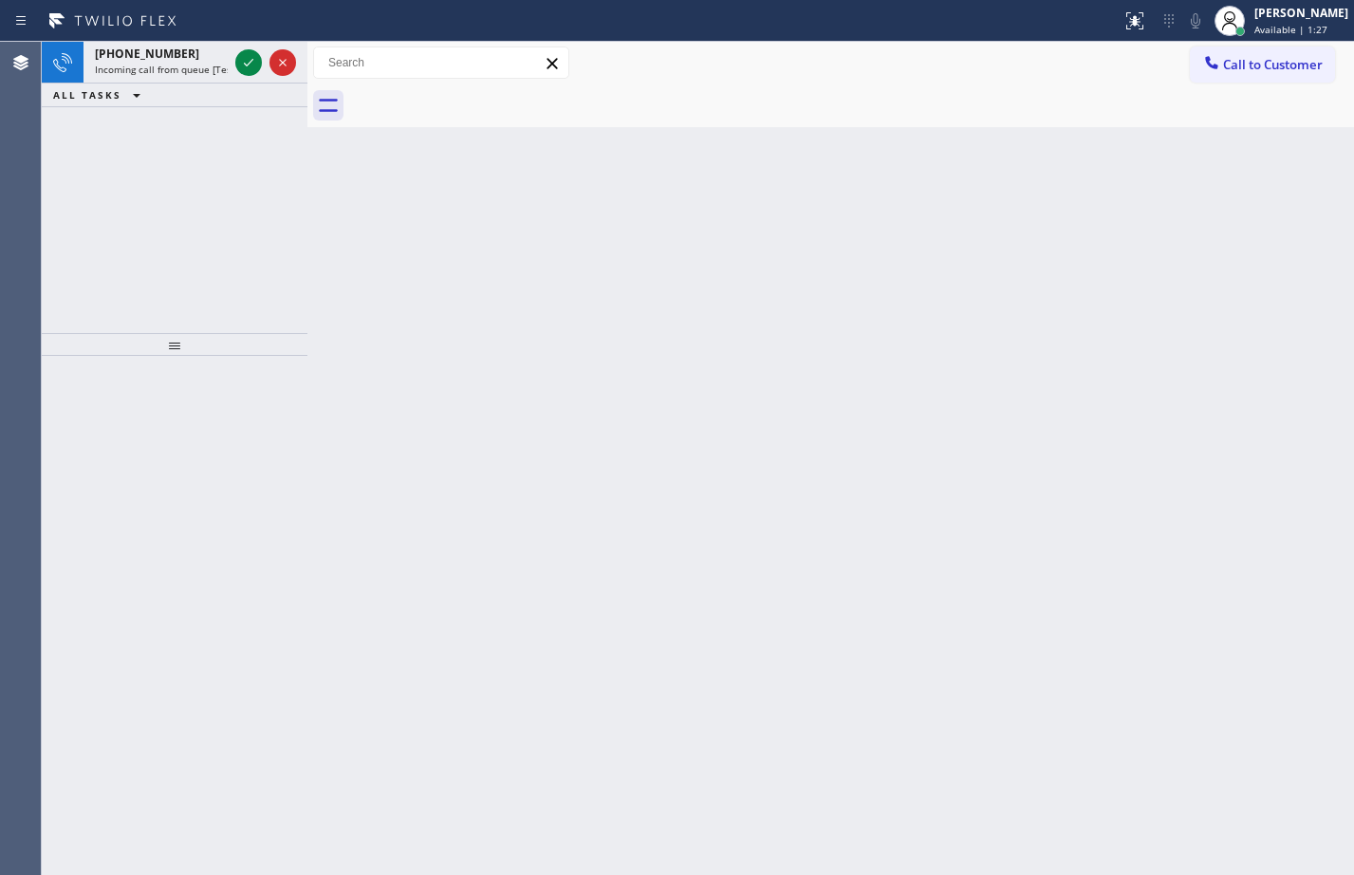
click at [270, 53] on div at bounding box center [282, 62] width 27 height 23
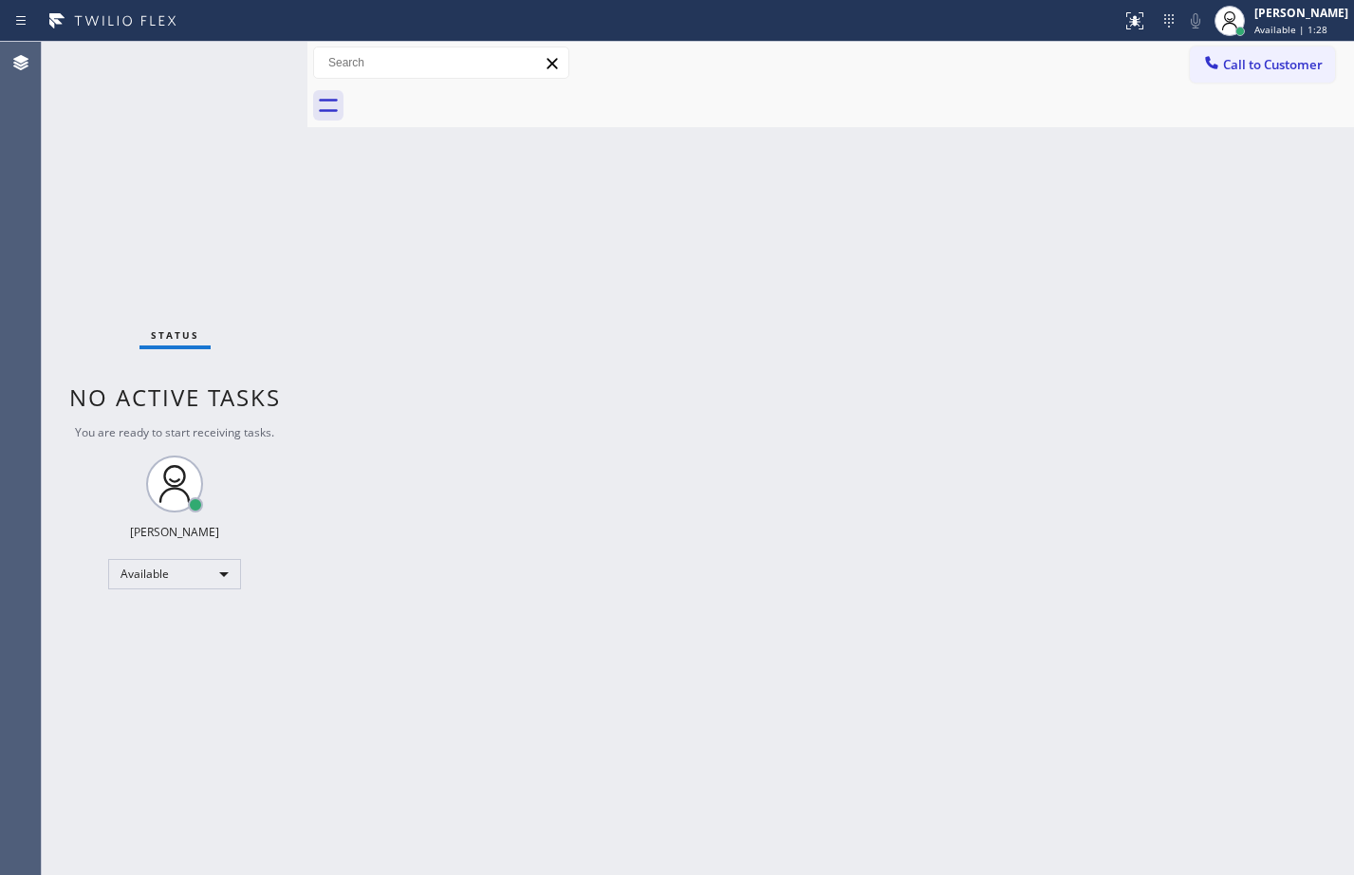
click at [248, 53] on div "Status No active tasks You are ready to start receiving tasks. Megan Rose Paluc…" at bounding box center [175, 458] width 266 height 833
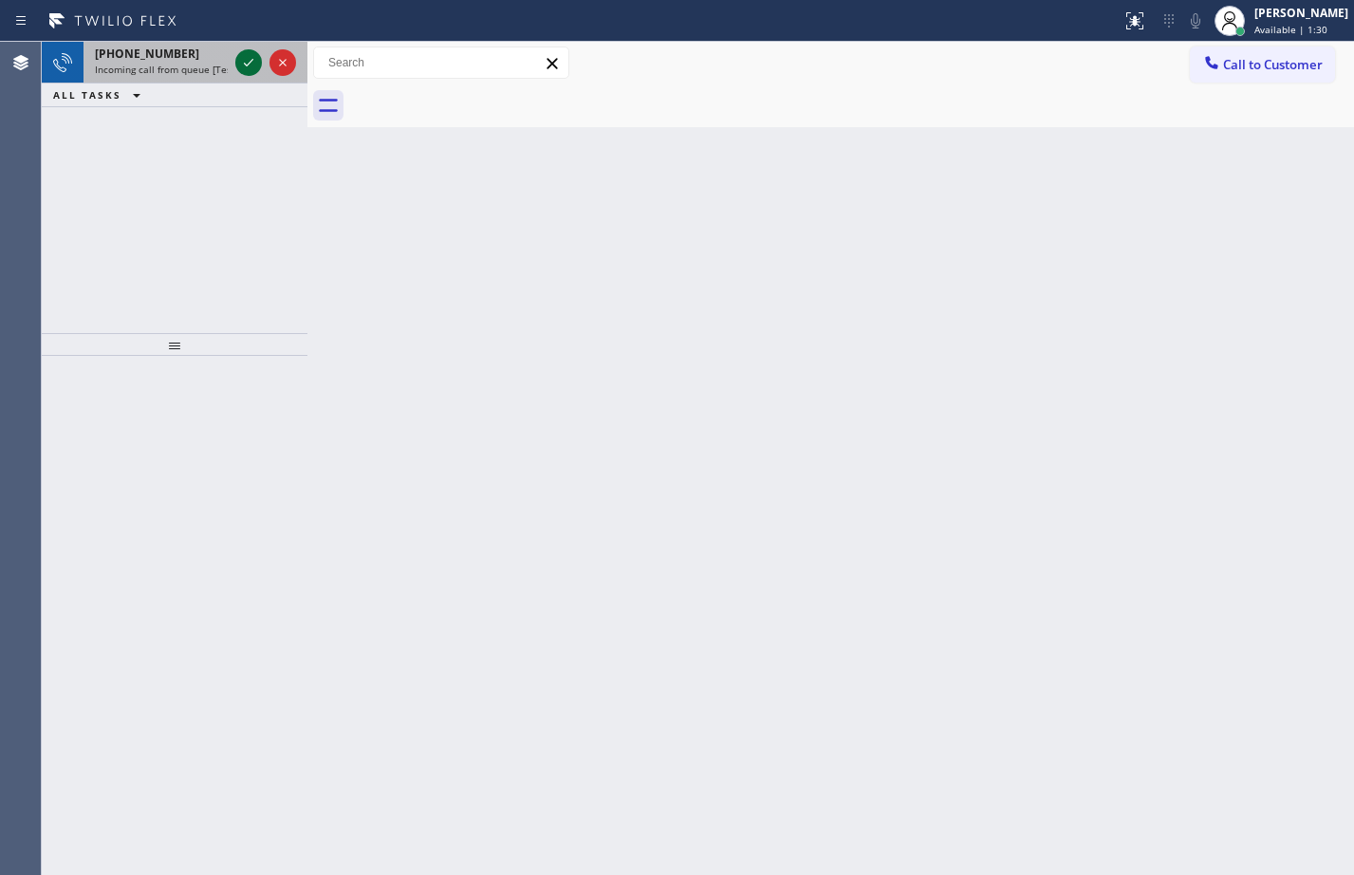
click at [248, 53] on icon at bounding box center [248, 62] width 23 height 23
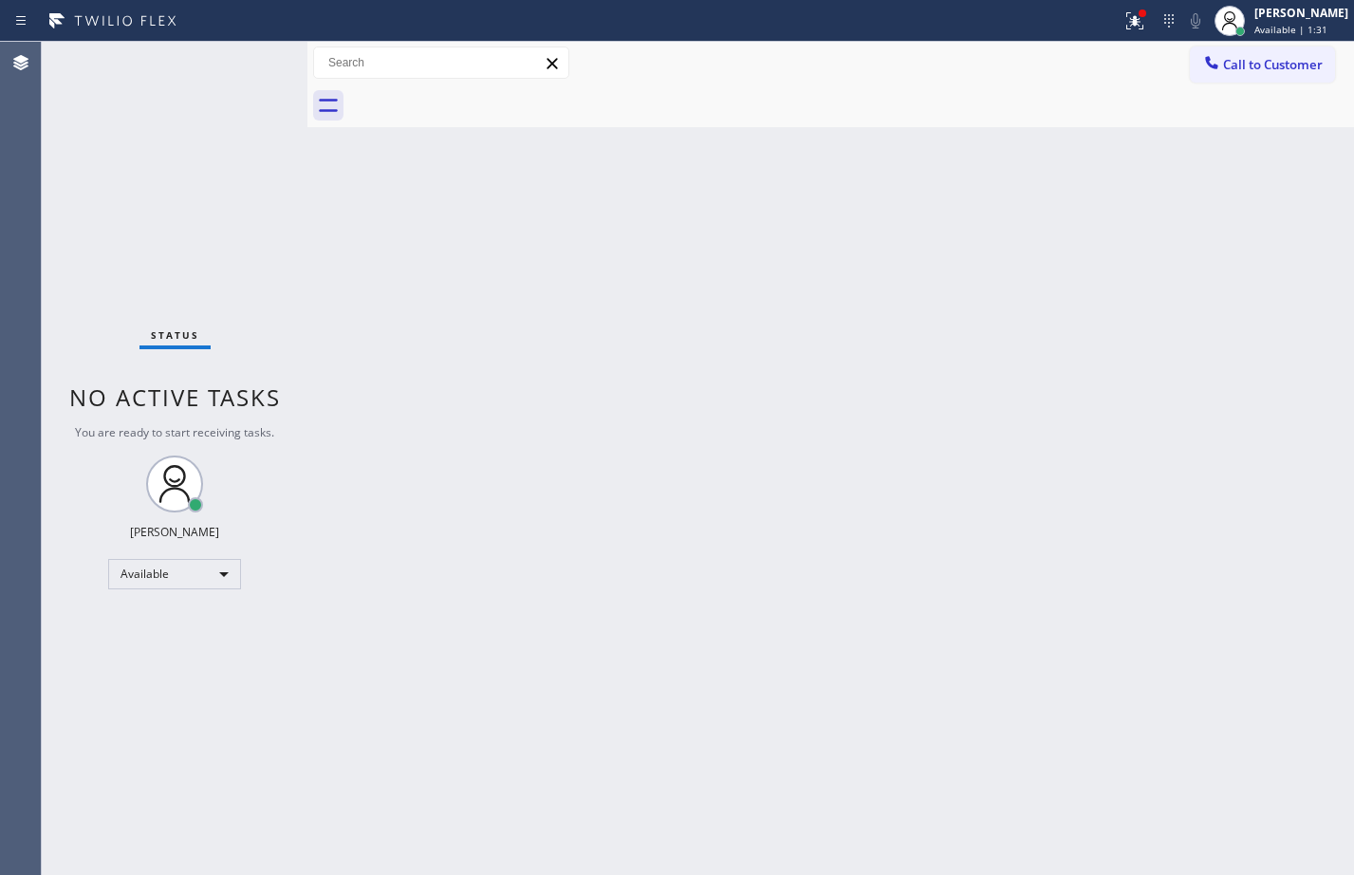
click at [248, 53] on div "Status No active tasks You are ready to start receiving tasks. Megan Rose Paluc…" at bounding box center [175, 458] width 266 height 833
click at [1123, 12] on icon at bounding box center [1134, 20] width 23 height 23
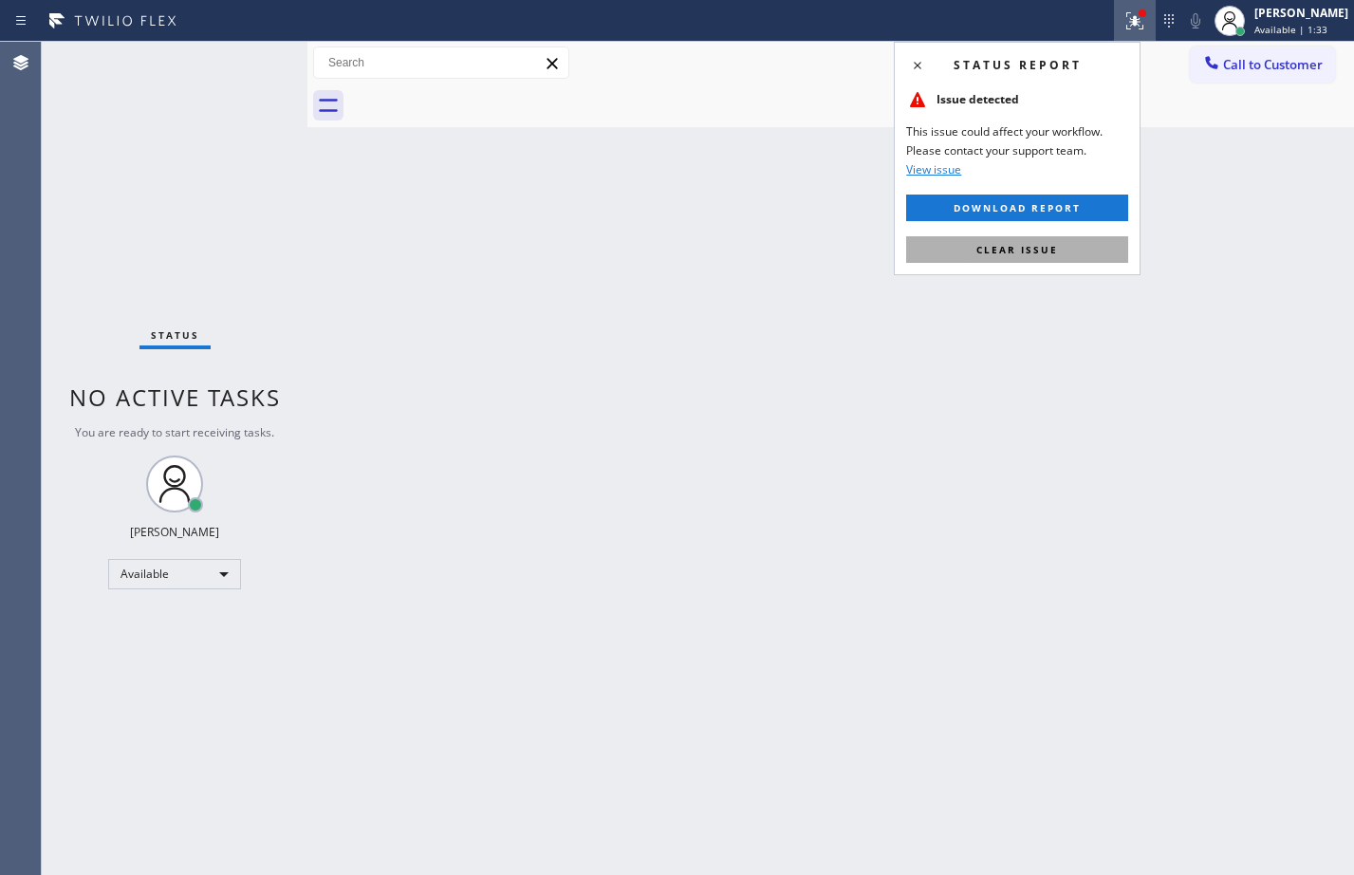
click at [1042, 243] on span "Clear issue" at bounding box center [1017, 249] width 82 height 13
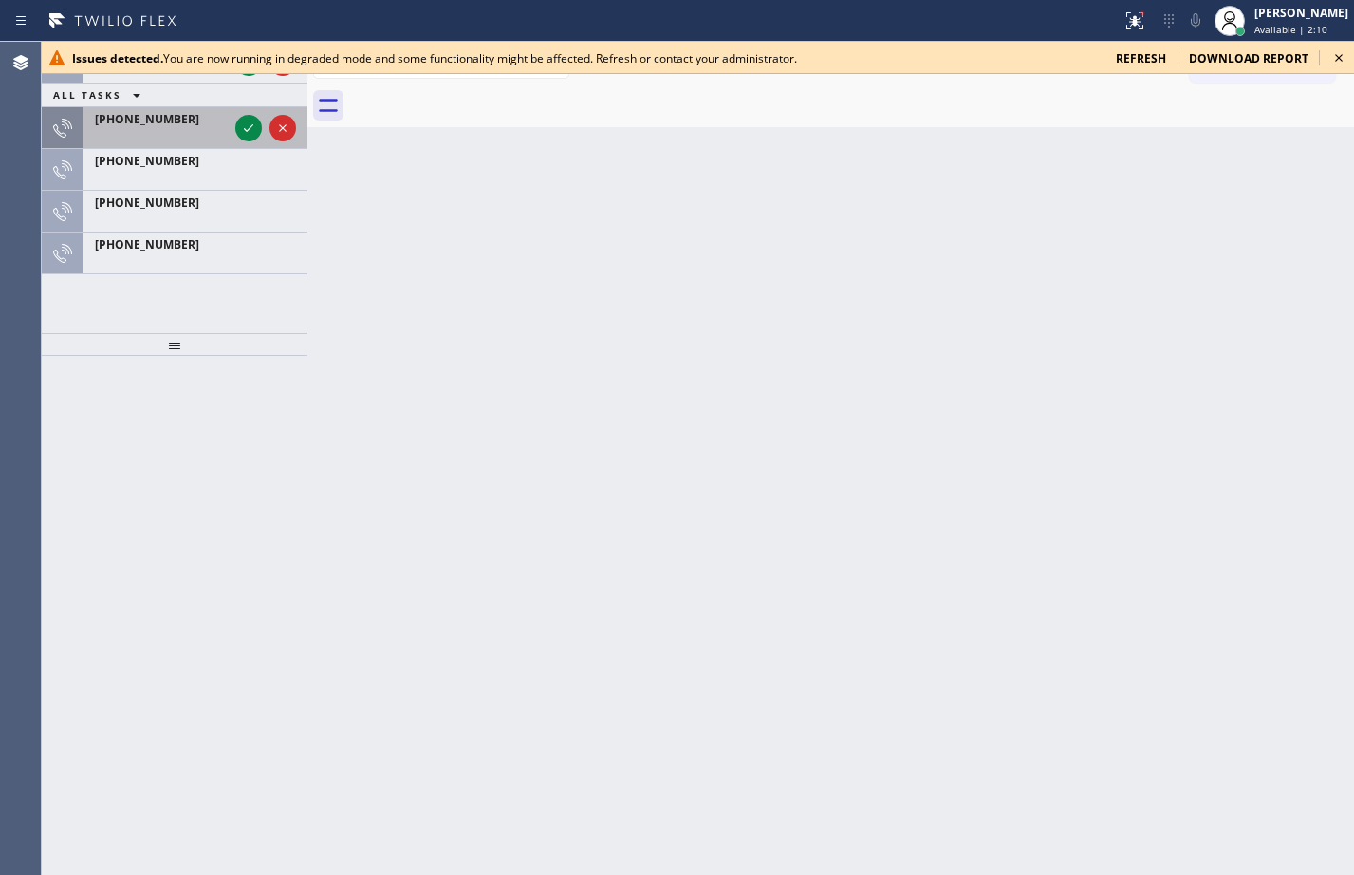
click at [116, 132] on div at bounding box center [161, 134] width 133 height 13
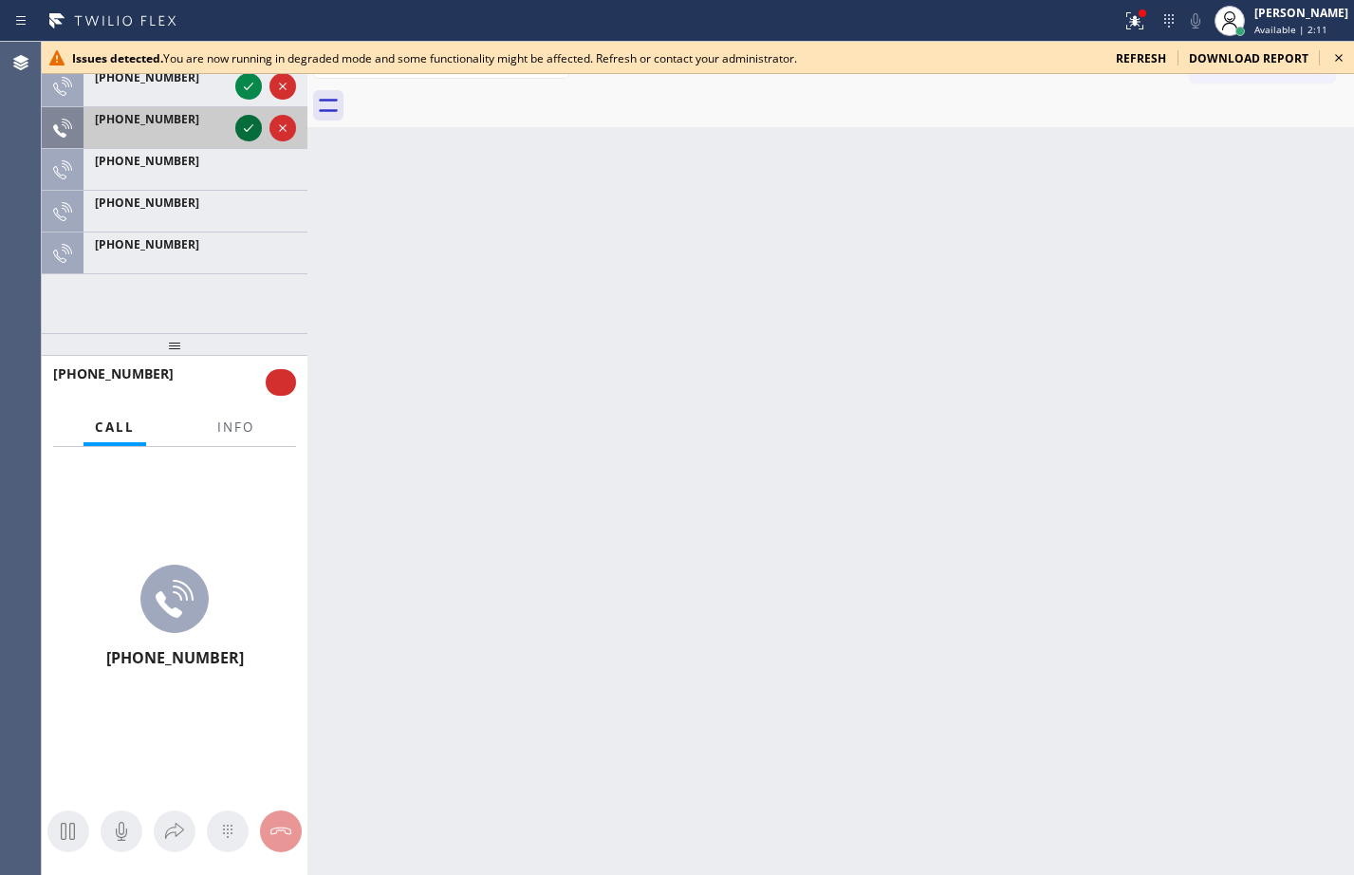
click at [242, 130] on icon at bounding box center [248, 128] width 23 height 23
click at [250, 129] on icon at bounding box center [248, 128] width 9 height 8
click at [1147, 67] on div "Issues detected. You are now running in degraded mode and some functionality mi…" at bounding box center [698, 58] width 1312 height 32
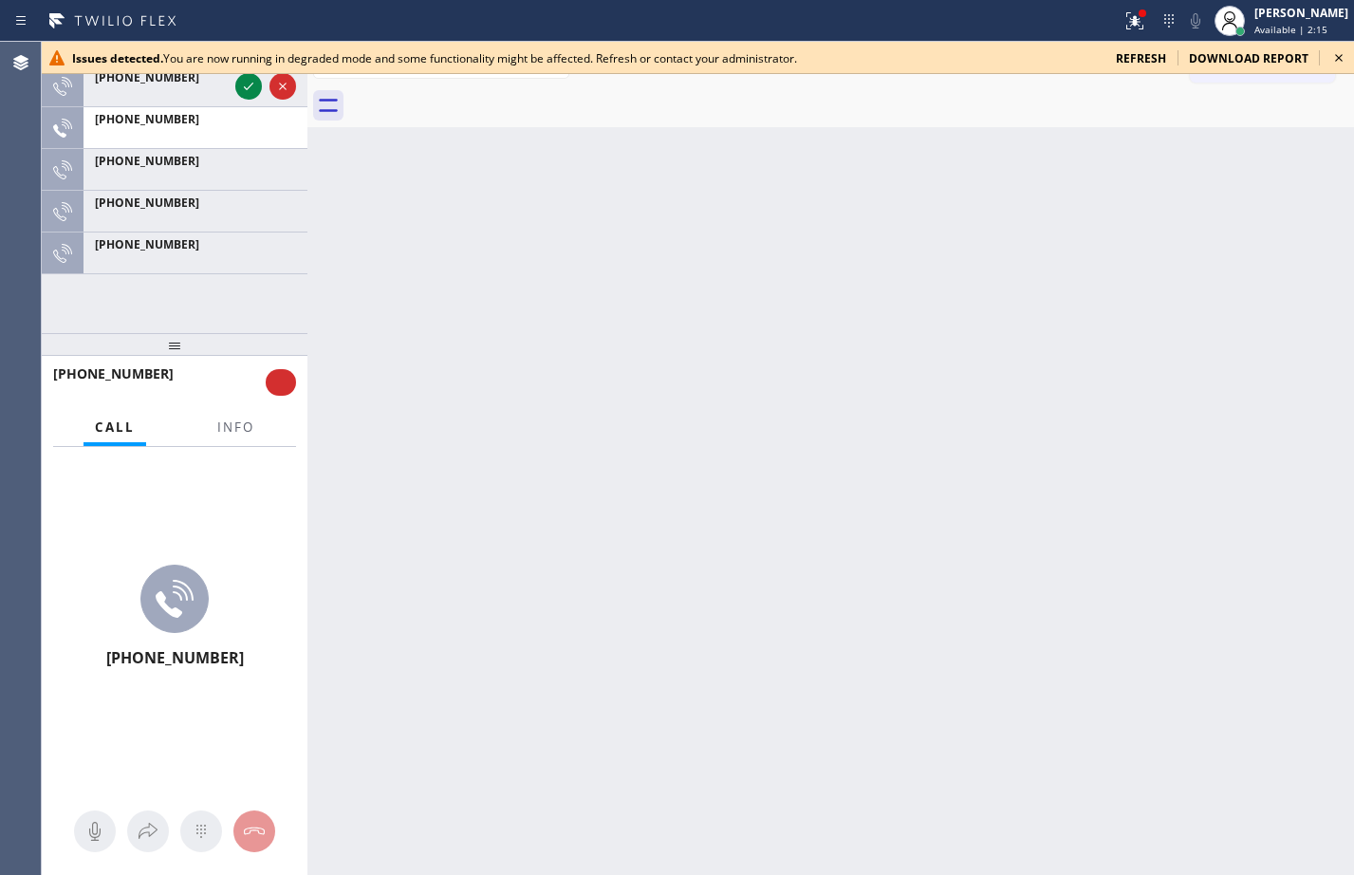
click at [1148, 57] on span "refresh" at bounding box center [1141, 58] width 50 height 16
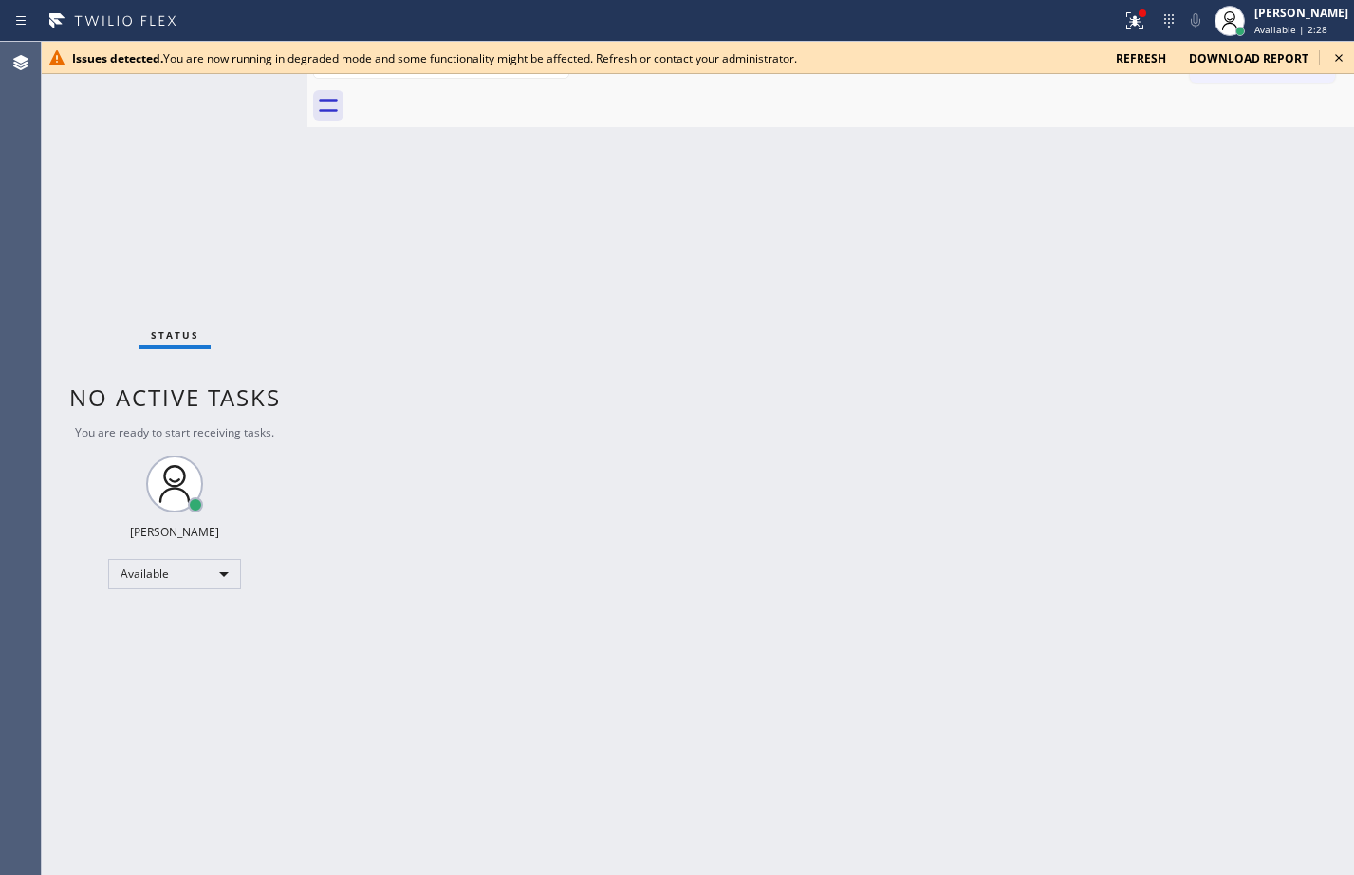
click at [1162, 51] on span "refresh" at bounding box center [1141, 58] width 50 height 16
click at [1152, 57] on span "refresh" at bounding box center [1141, 58] width 50 height 16
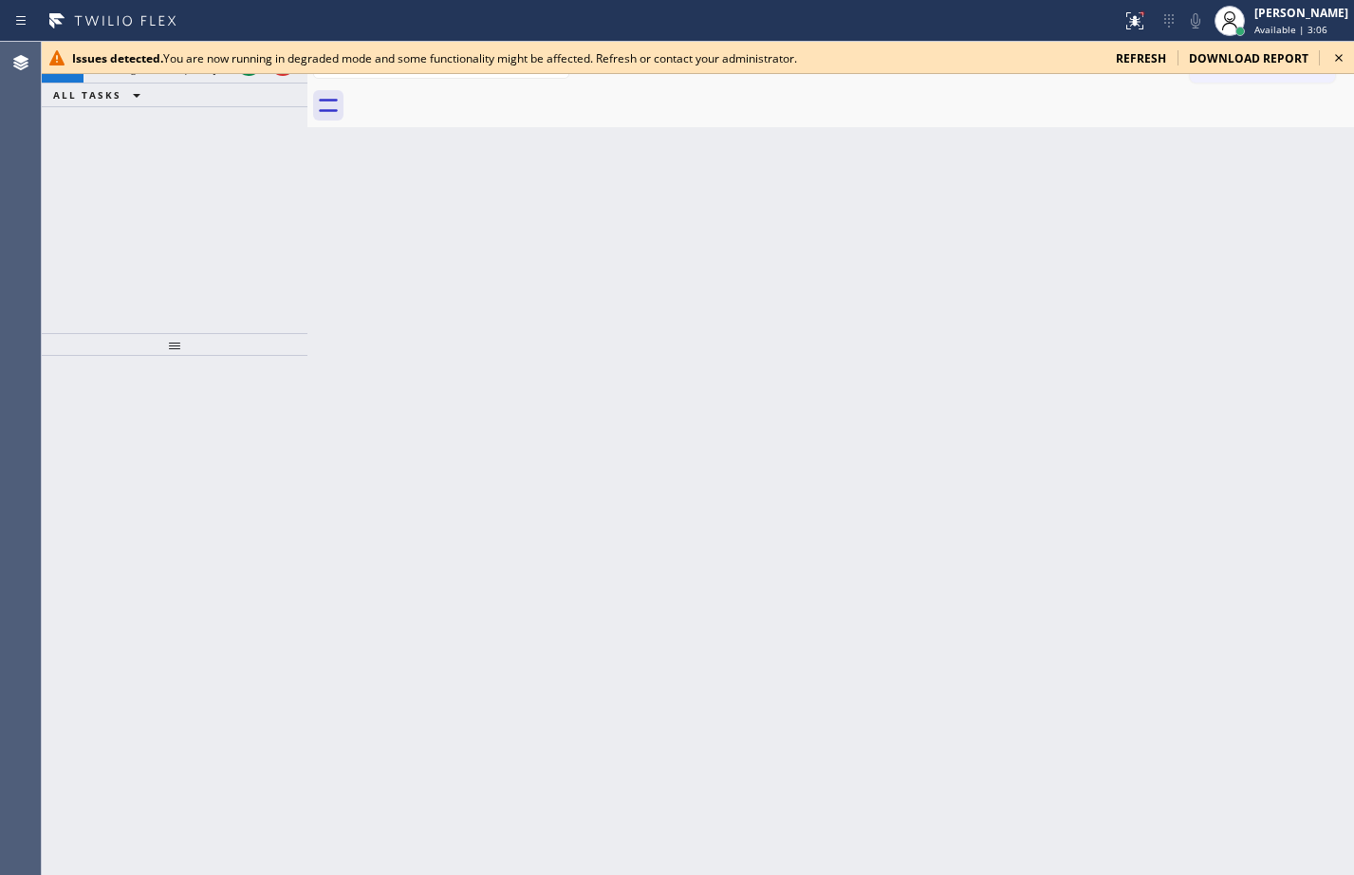
click at [137, 193] on div "[PHONE_NUMBER] Incoming call from queue [Test] All ALL TASKS ALL TASKS ACTIVE T…" at bounding box center [175, 187] width 266 height 291
click at [1256, 22] on div "Megan Rose Paluca Available | 3:07" at bounding box center [1302, 20] width 103 height 33
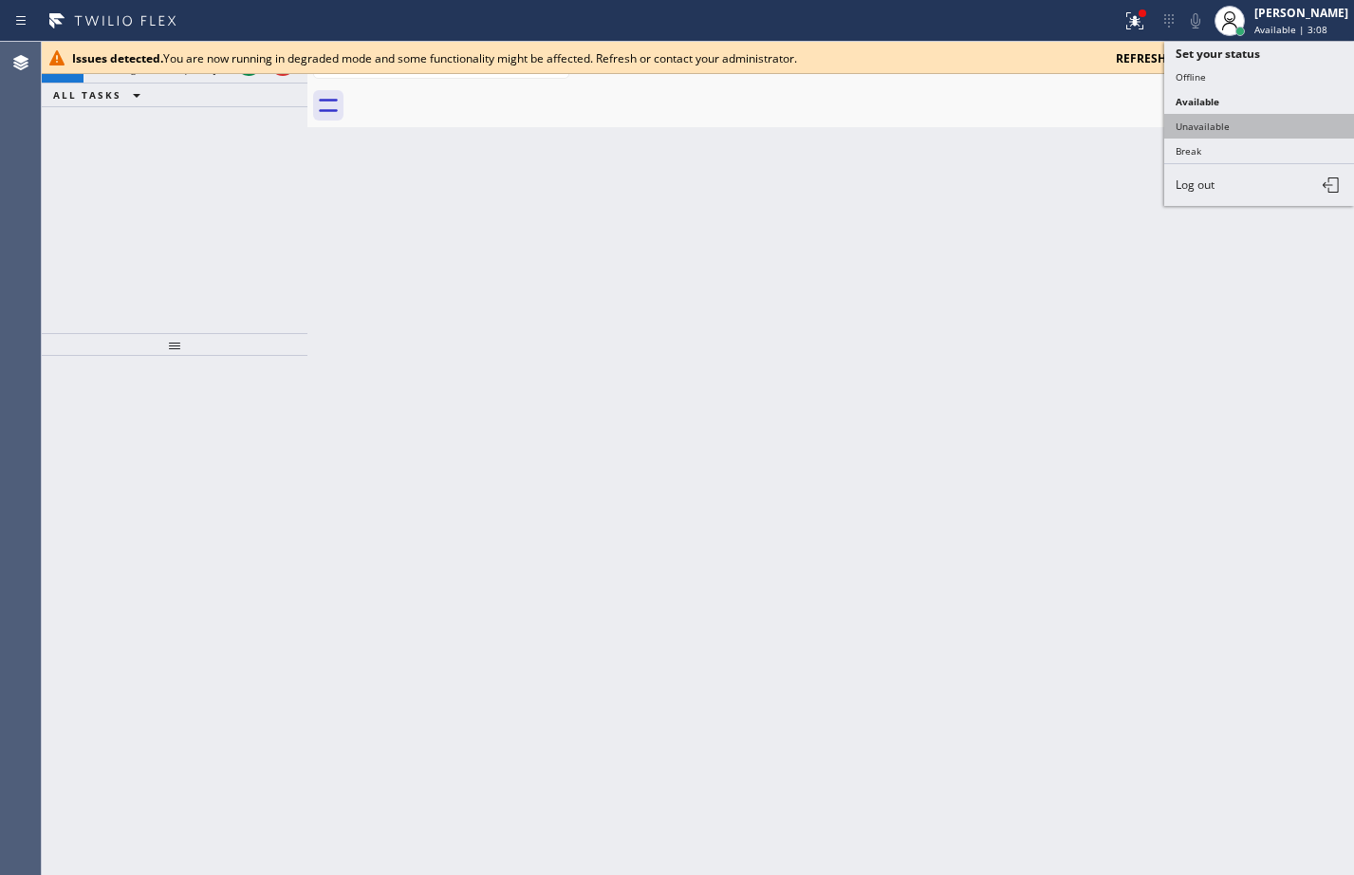
click at [1228, 121] on button "Unavailable" at bounding box center [1259, 126] width 190 height 25
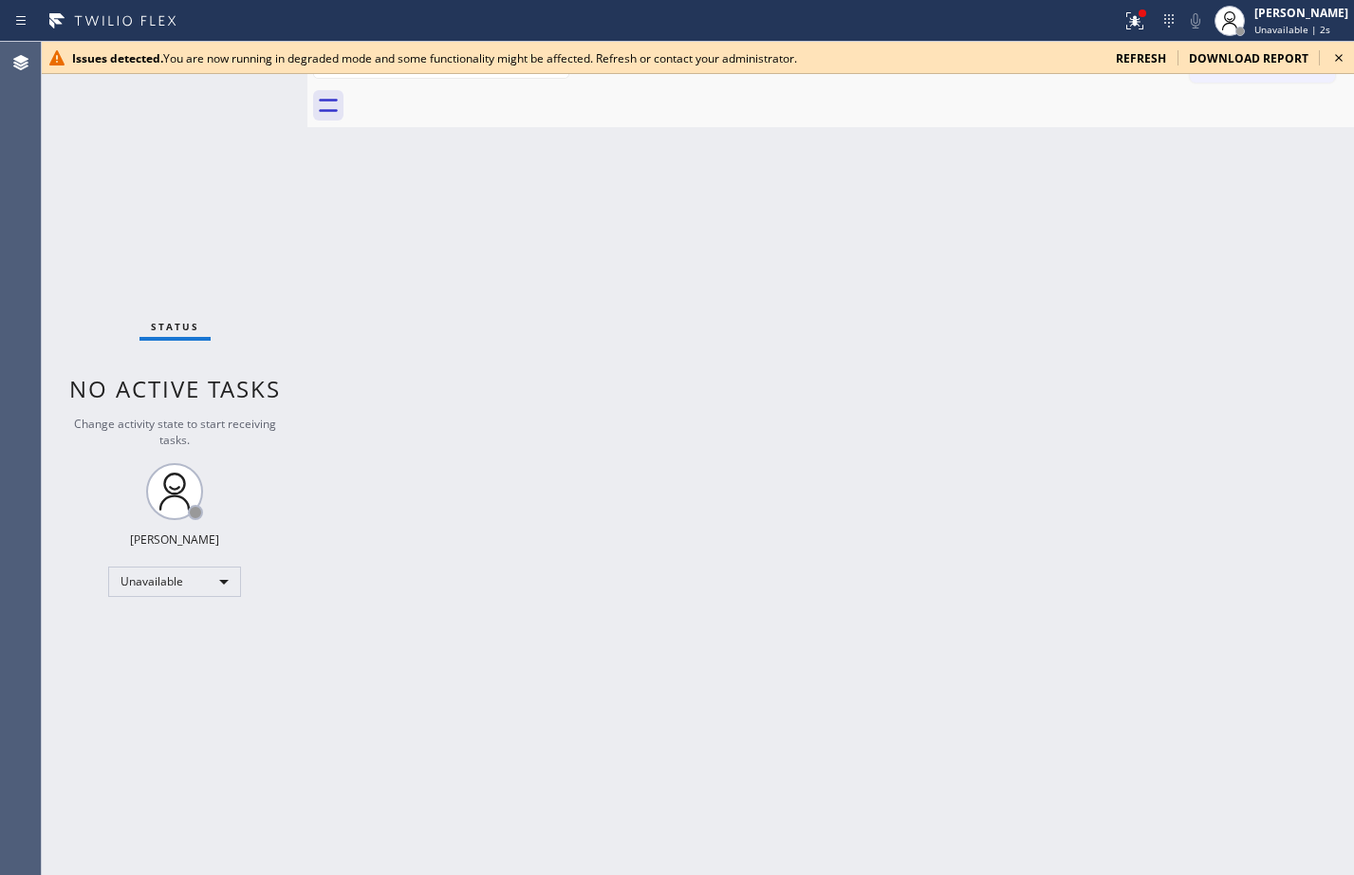
click at [1343, 56] on icon at bounding box center [1338, 57] width 23 height 23
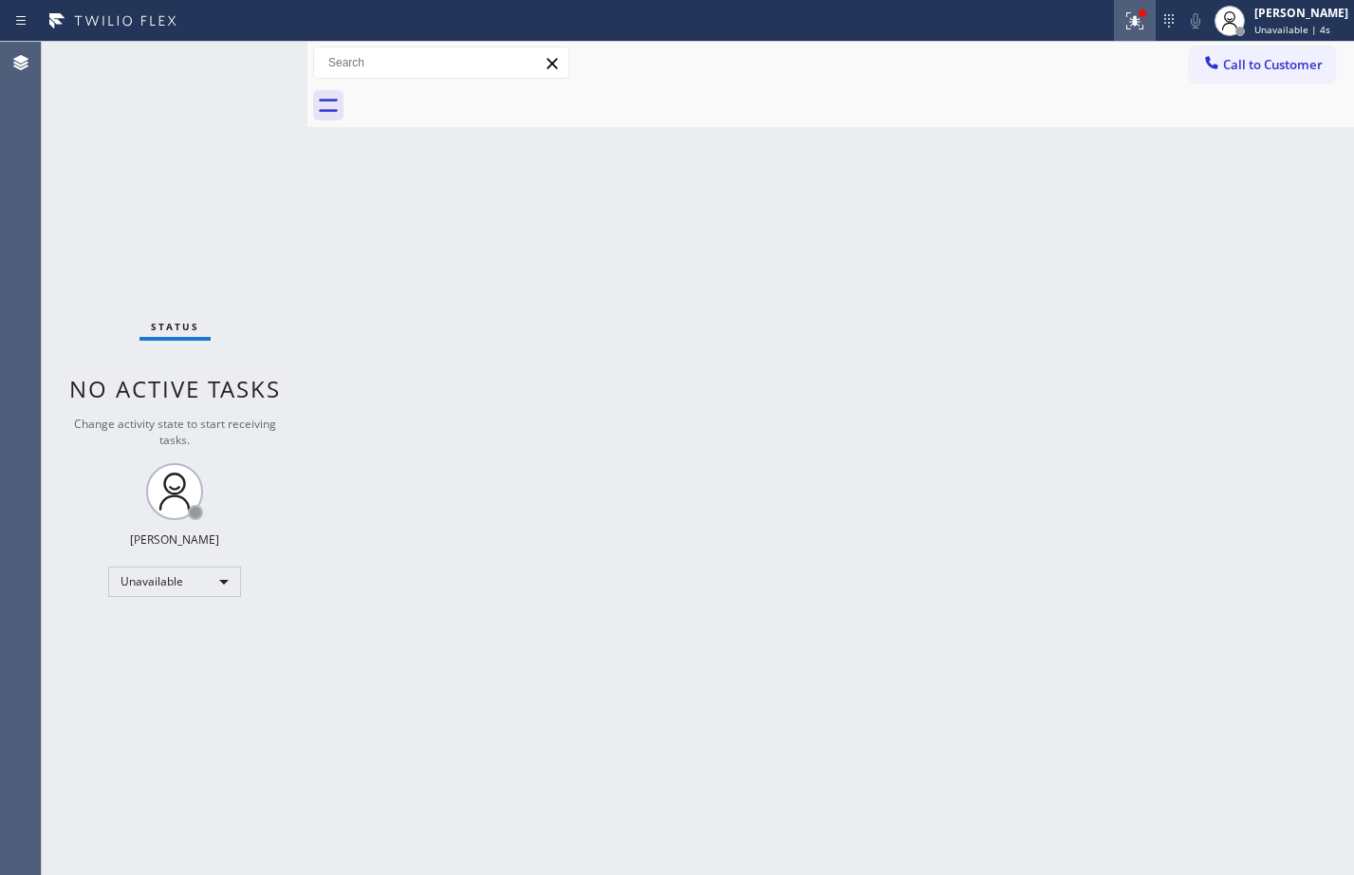
click at [1123, 30] on icon at bounding box center [1134, 20] width 23 height 23
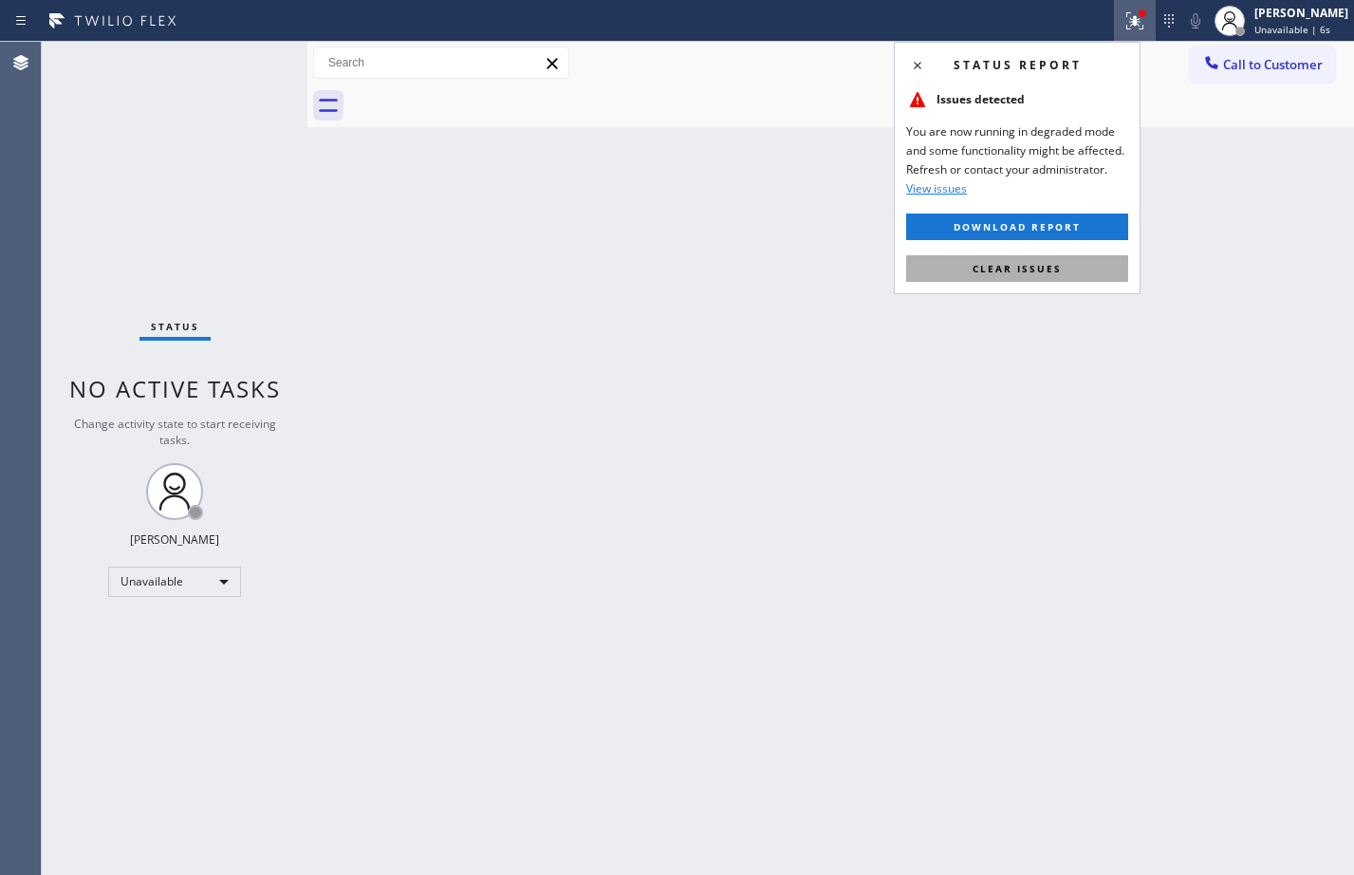
click at [1031, 269] on span "Clear issues" at bounding box center [1017, 268] width 89 height 13
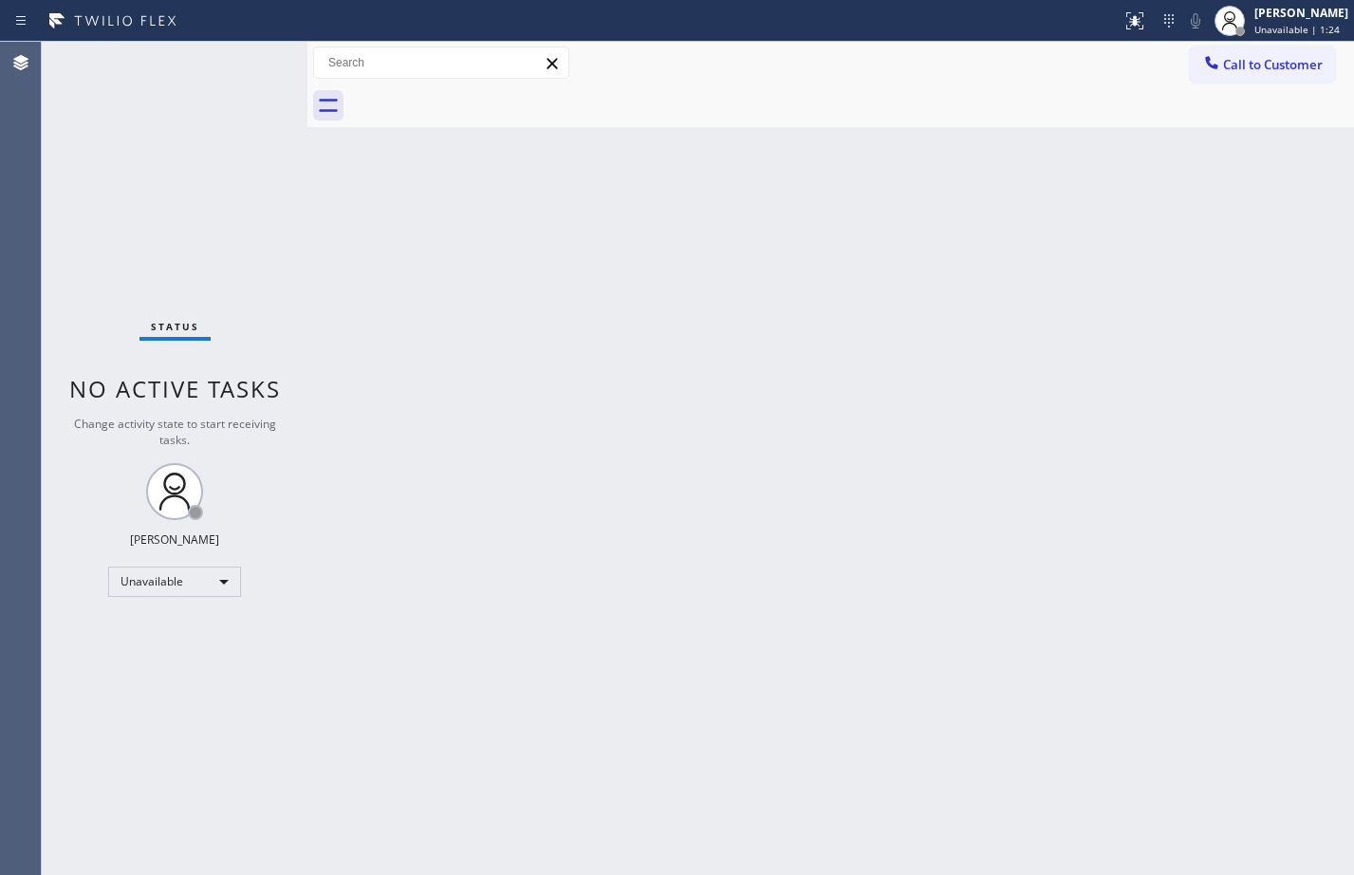
click at [162, 203] on div "Status No active tasks Change activity state to start receiving tasks. Megan Ro…" at bounding box center [175, 458] width 266 height 833
click at [1254, 12] on div "[PERSON_NAME]" at bounding box center [1301, 13] width 94 height 16
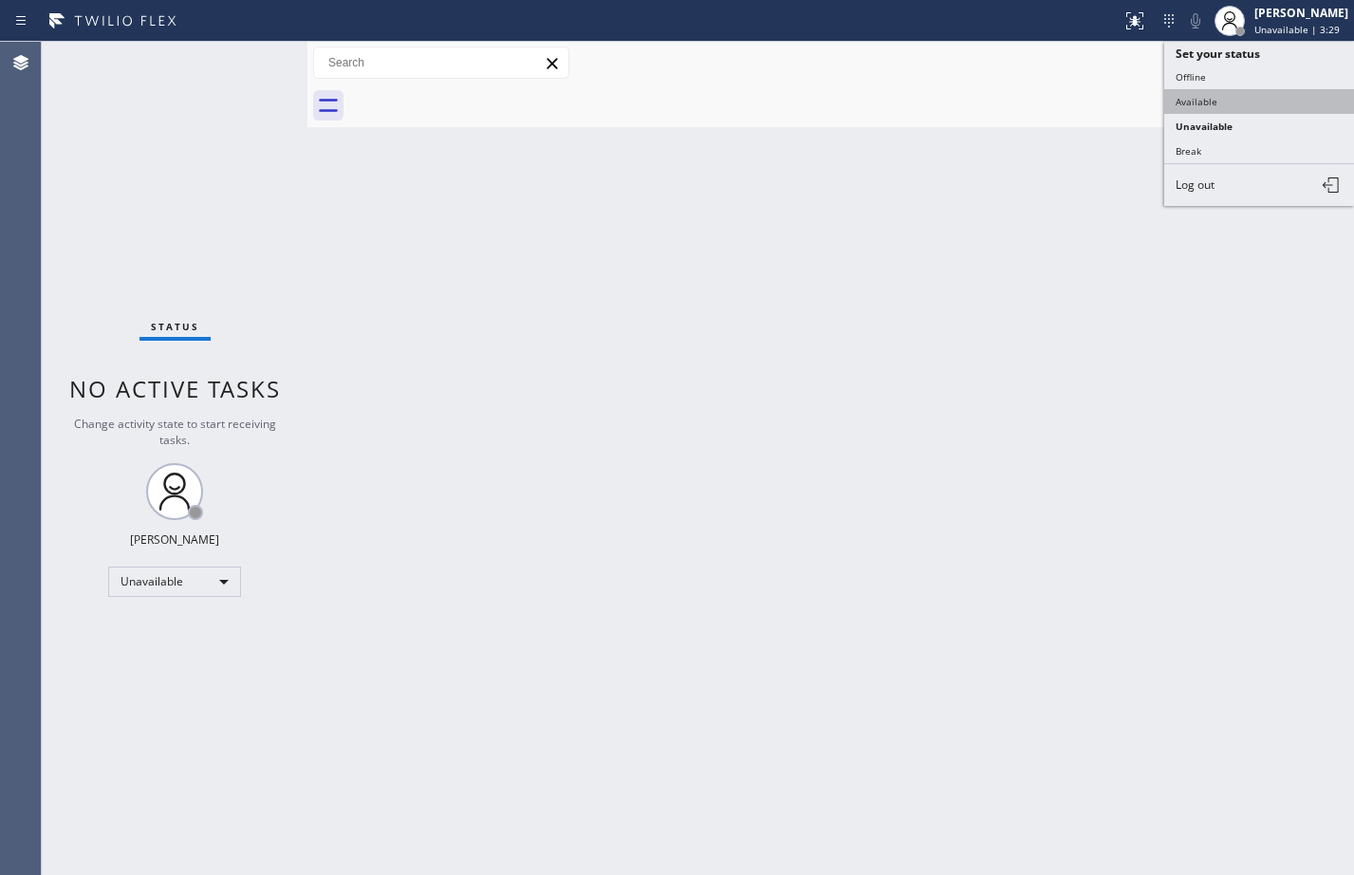
click at [1220, 102] on button "Available" at bounding box center [1259, 101] width 190 height 25
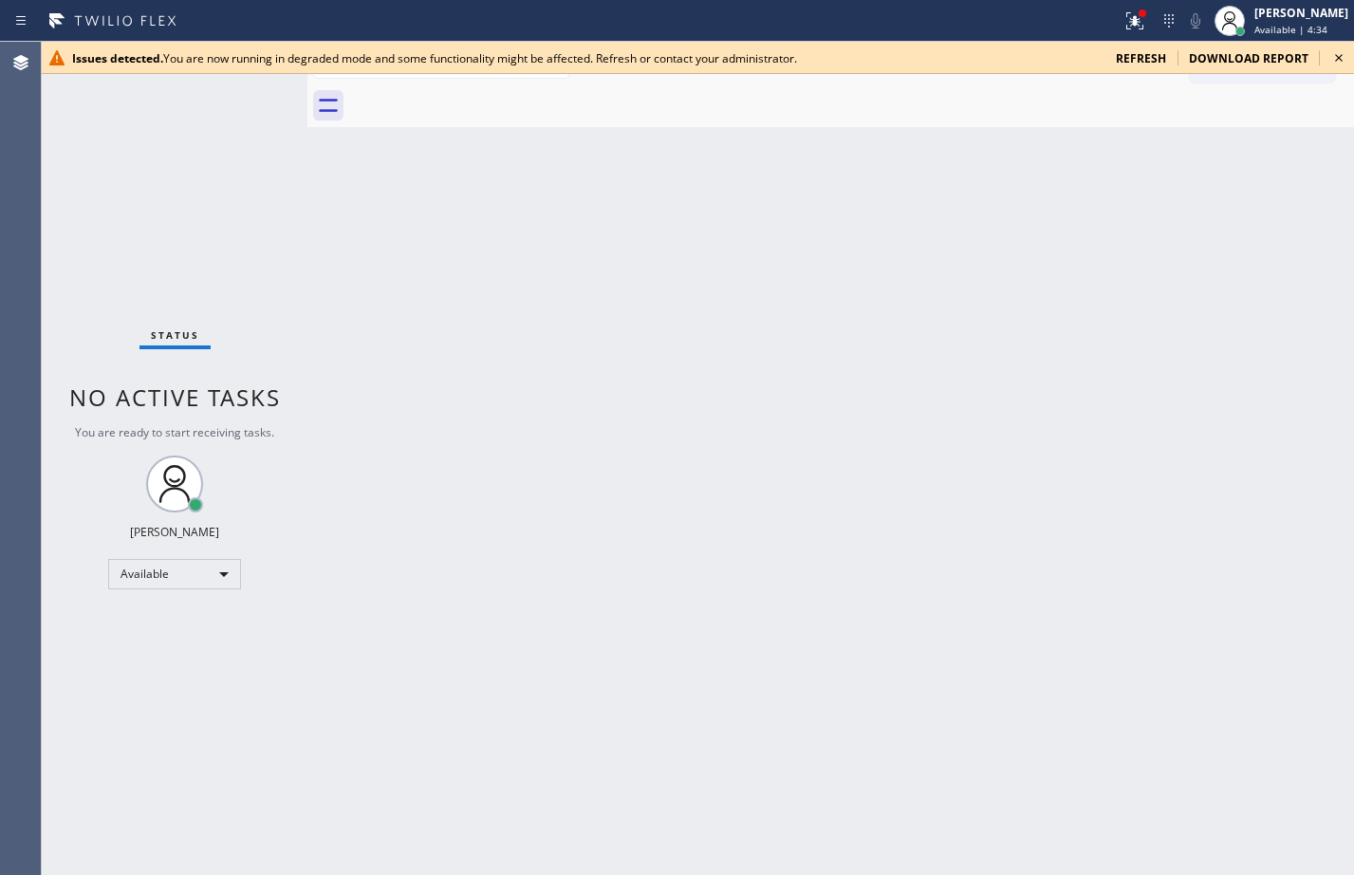
click at [1153, 53] on span "refresh" at bounding box center [1141, 58] width 50 height 16
click at [1114, 24] on div at bounding box center [1135, 20] width 42 height 23
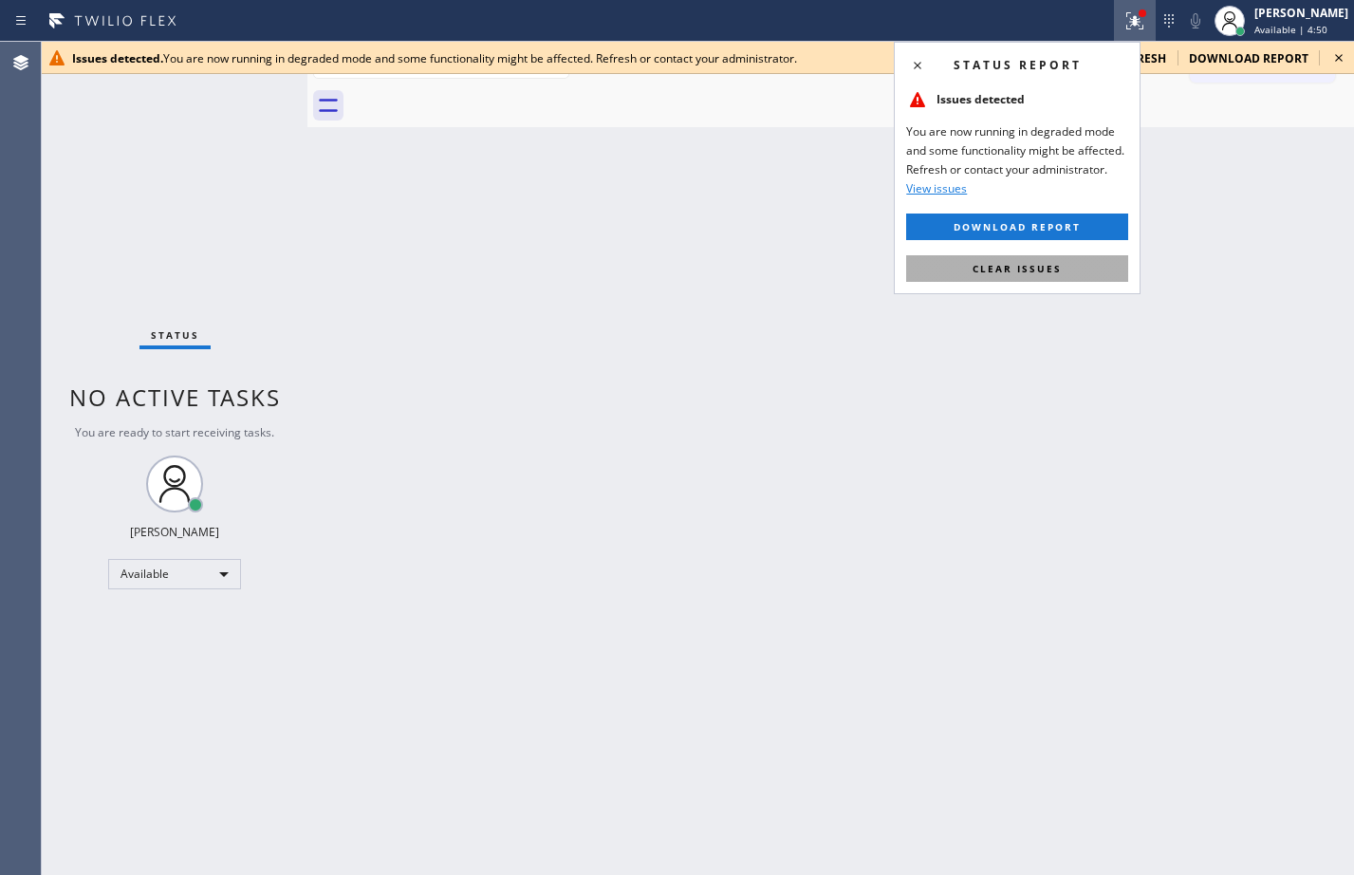
click at [1046, 266] on span "Clear issues" at bounding box center [1017, 268] width 89 height 13
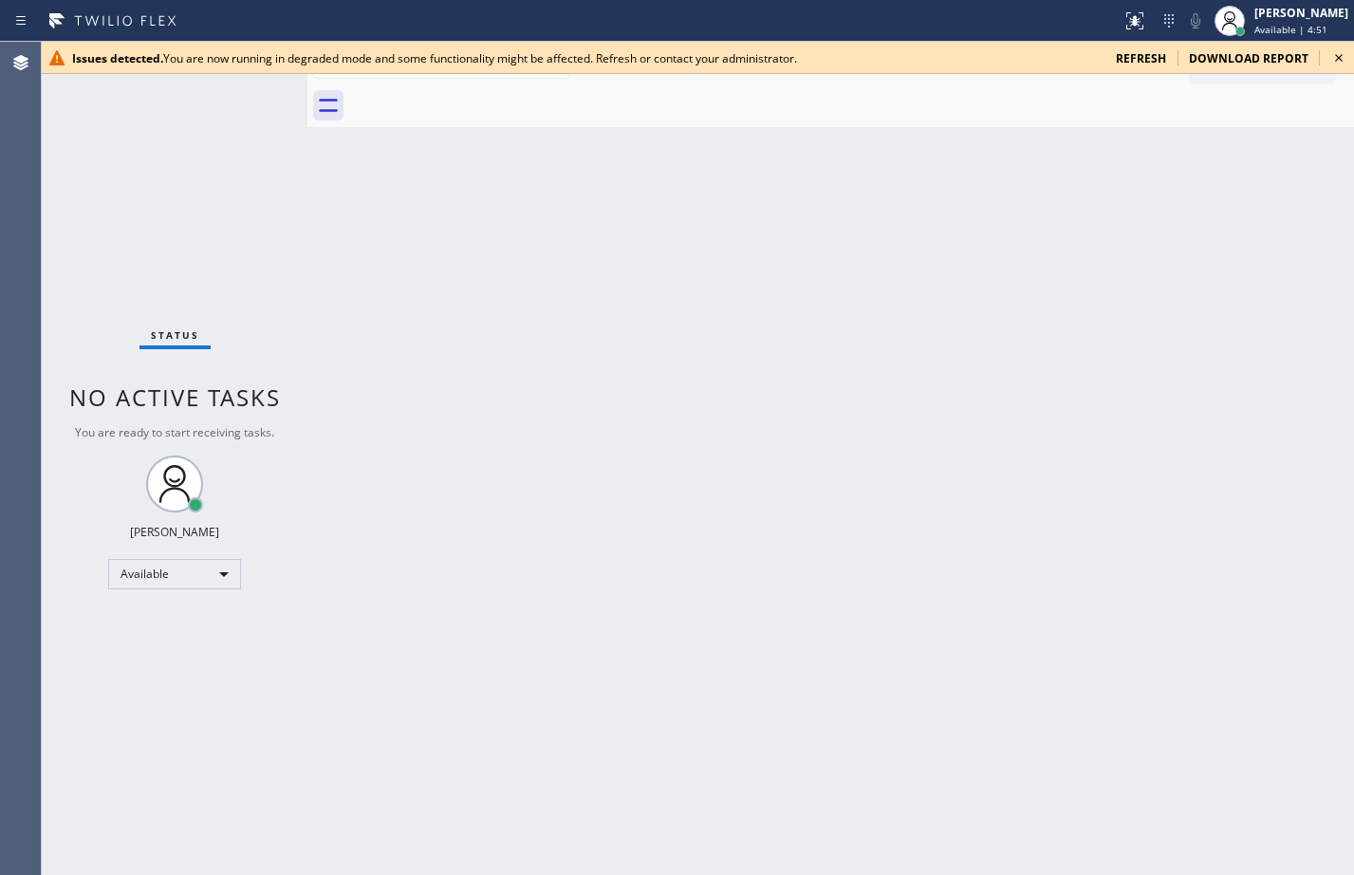
click at [1135, 54] on span "refresh" at bounding box center [1141, 58] width 50 height 16
click at [1122, 12] on div at bounding box center [1135, 21] width 42 height 42
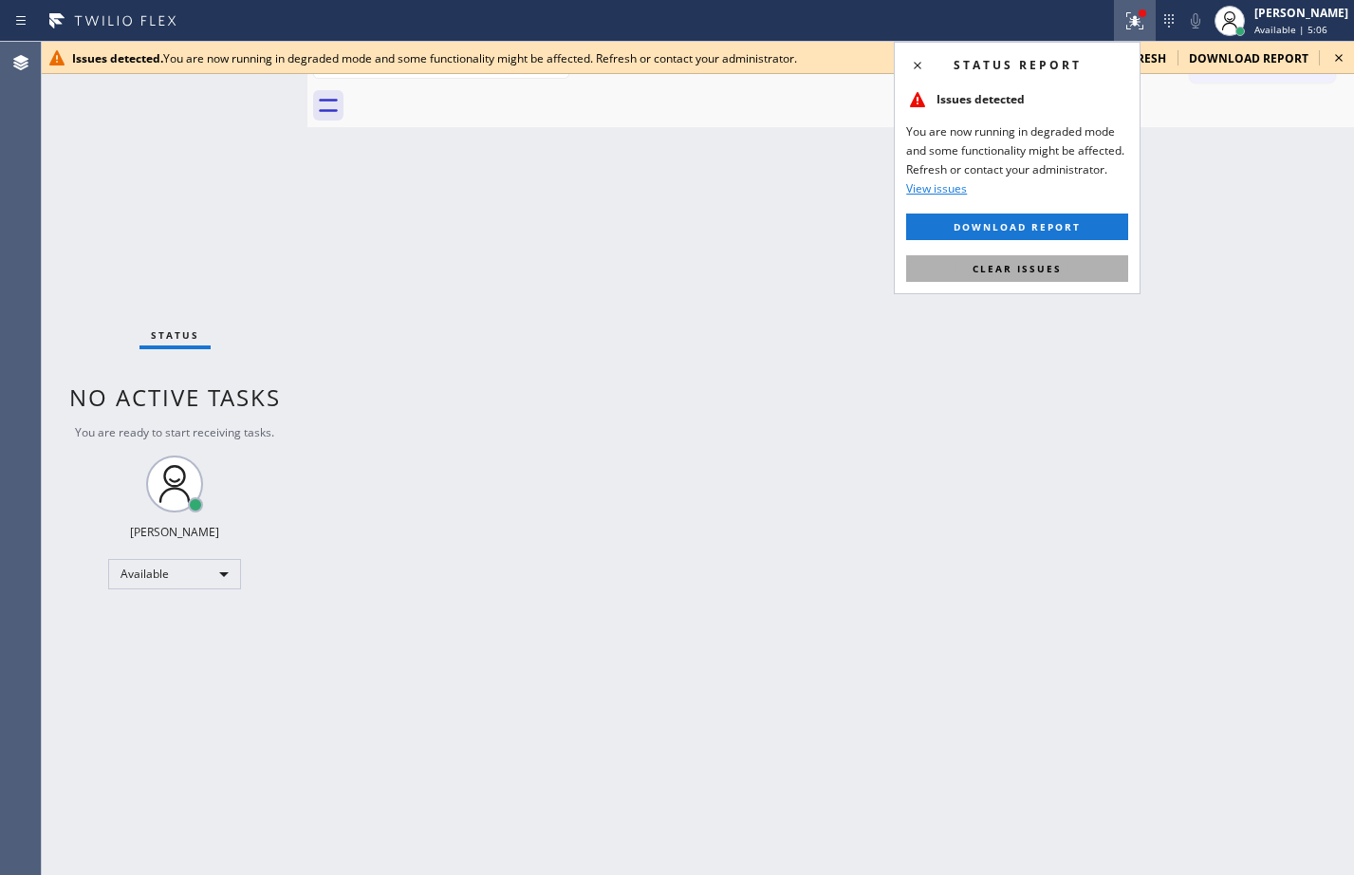
click at [1037, 269] on span "Clear issues" at bounding box center [1017, 268] width 89 height 13
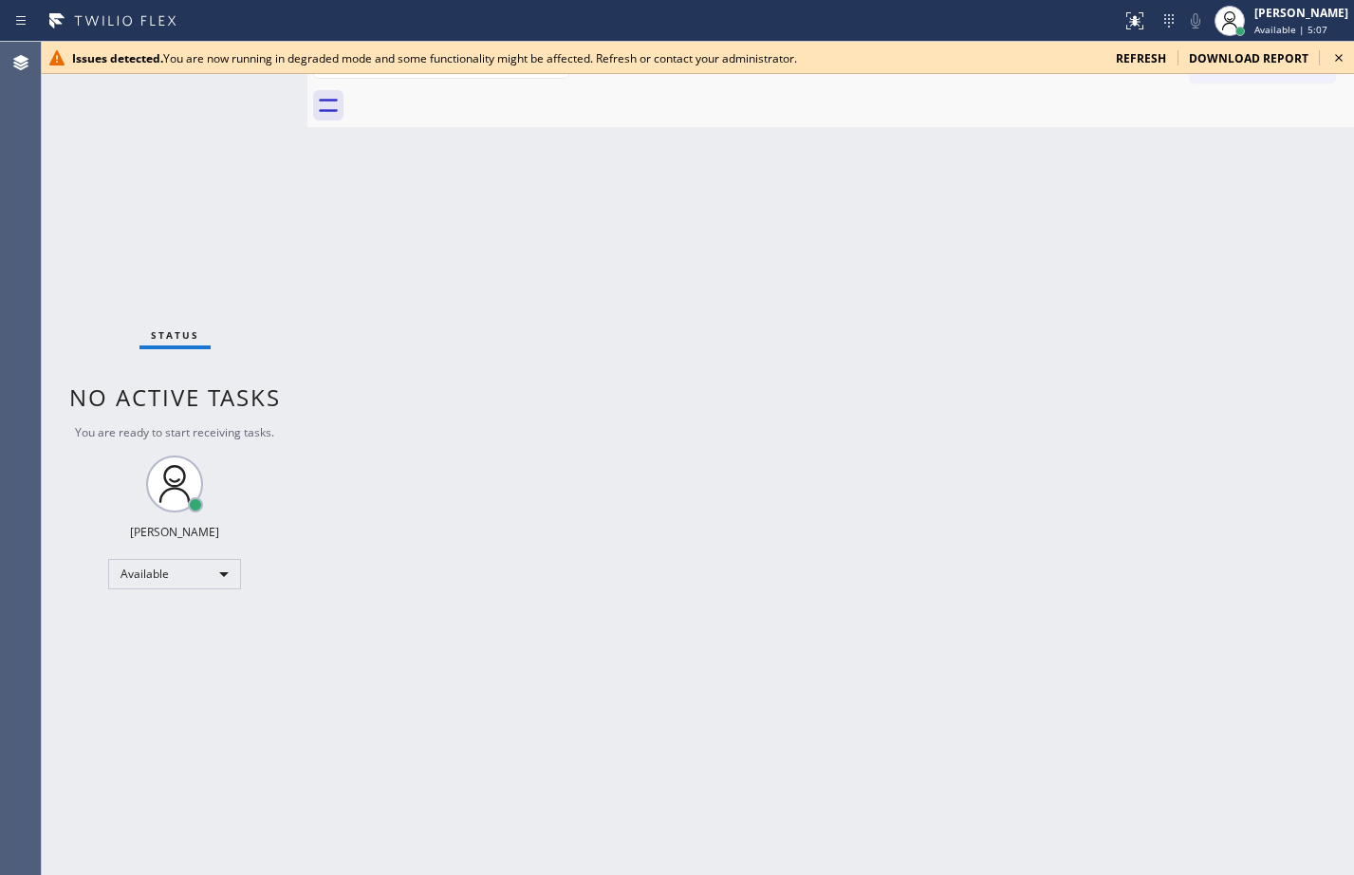
click at [1155, 55] on span "refresh" at bounding box center [1141, 58] width 50 height 16
click at [1130, 52] on span "refresh" at bounding box center [1141, 58] width 50 height 16
click at [159, 240] on div "Status No active tasks You are ready to start receiving tasks. Megan Rose Paluc…" at bounding box center [175, 458] width 266 height 833
click at [1123, 26] on icon at bounding box center [1134, 20] width 23 height 23
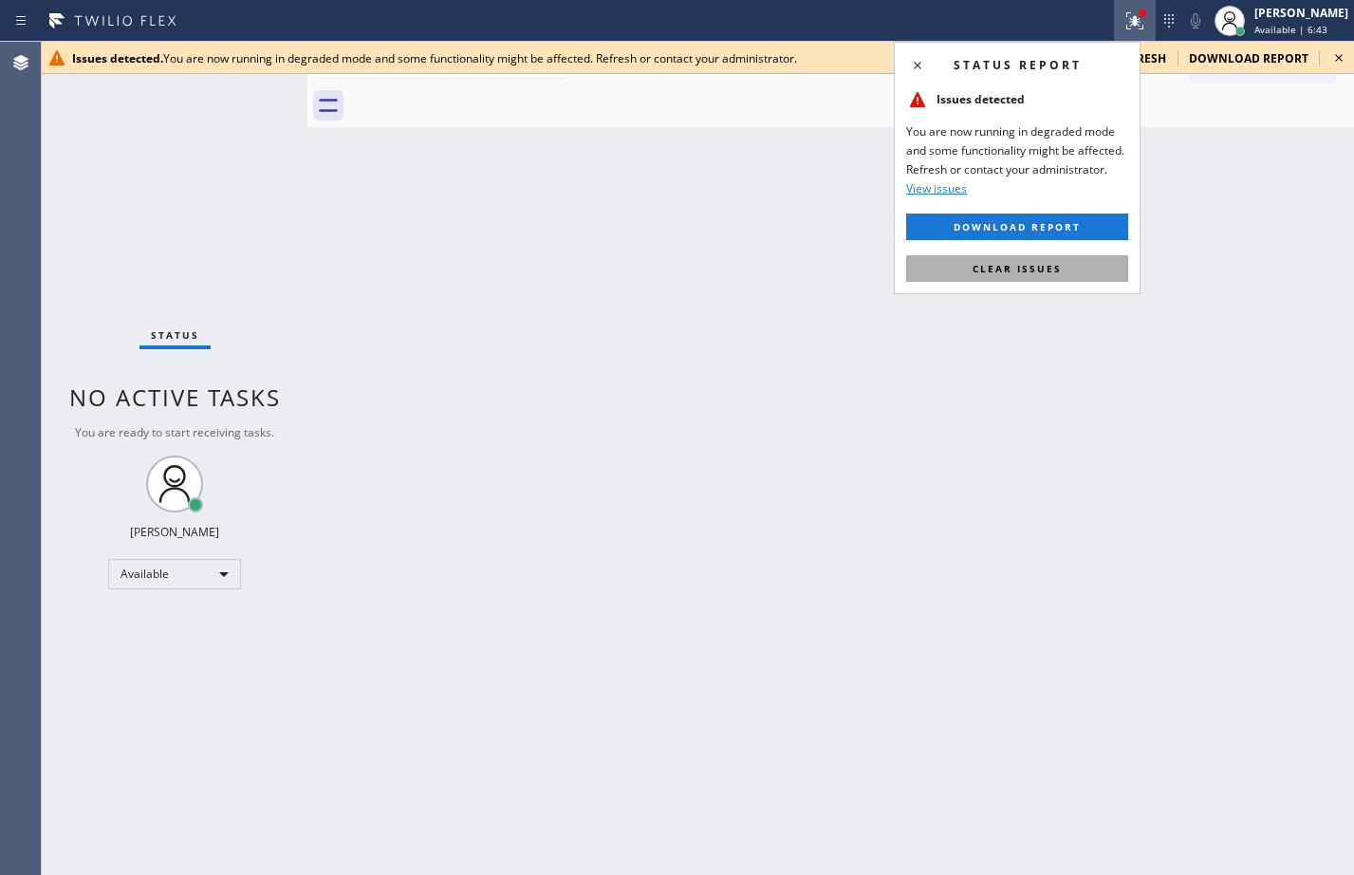
click at [1025, 274] on span "Clear issues" at bounding box center [1017, 268] width 89 height 13
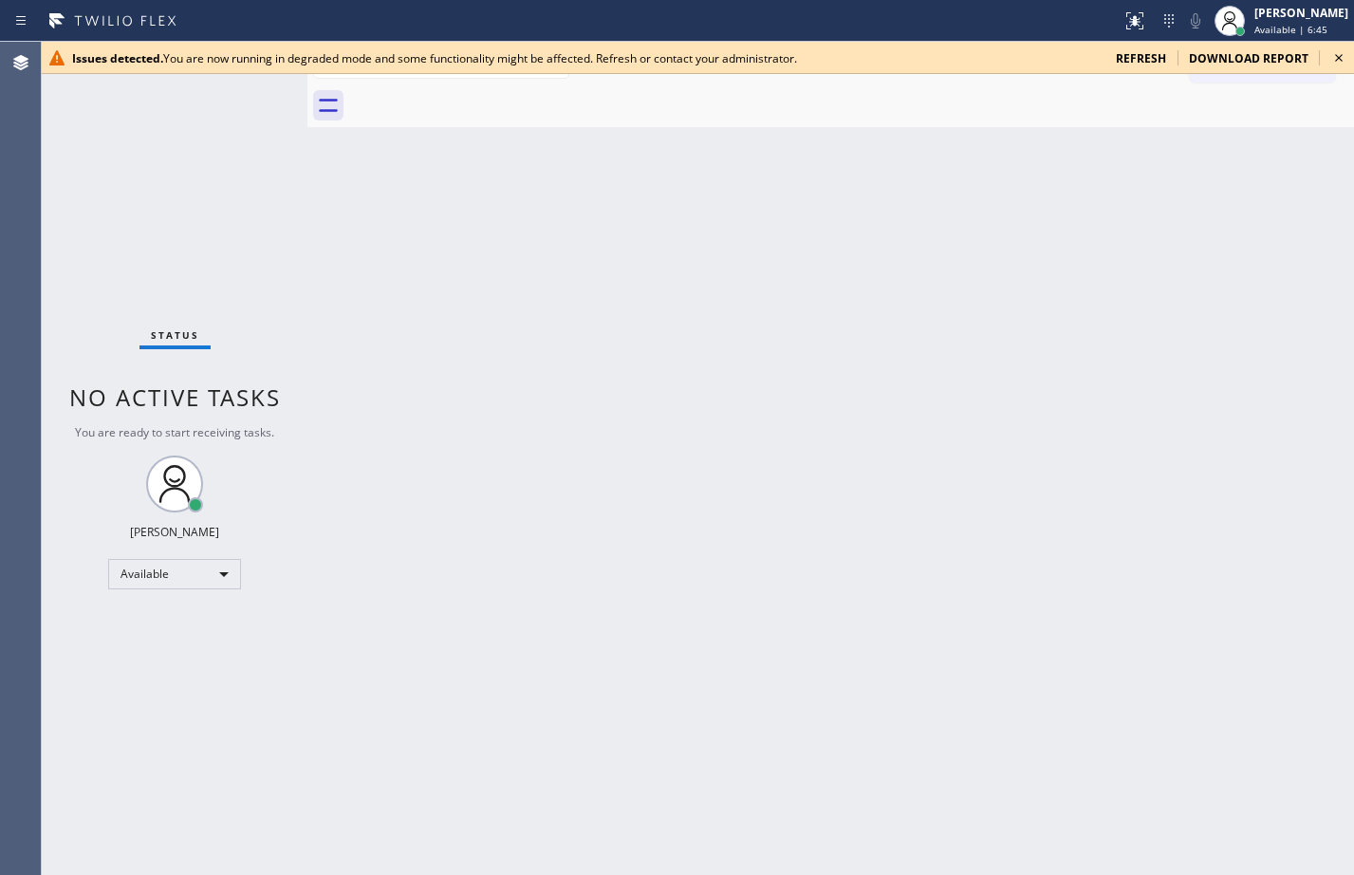
click at [1131, 64] on span "refresh" at bounding box center [1141, 58] width 50 height 16
click at [1276, 270] on div "Back to Dashboard Change Sender ID Customers Technicians Select a contact Outbo…" at bounding box center [830, 458] width 1047 height 833
click at [1114, 39] on button at bounding box center [1135, 21] width 42 height 42
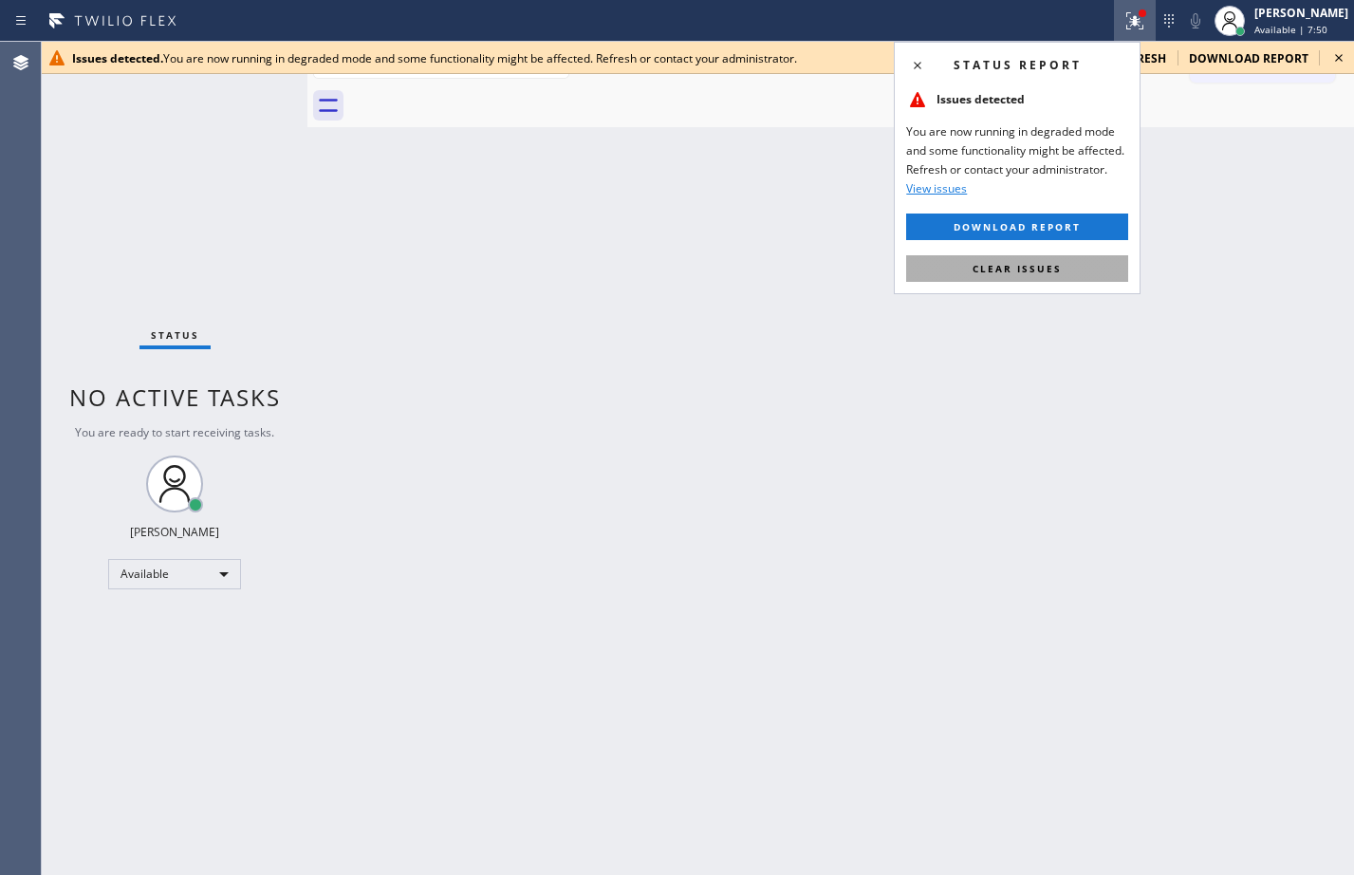
click at [949, 274] on button "Clear issues" at bounding box center [1017, 268] width 222 height 27
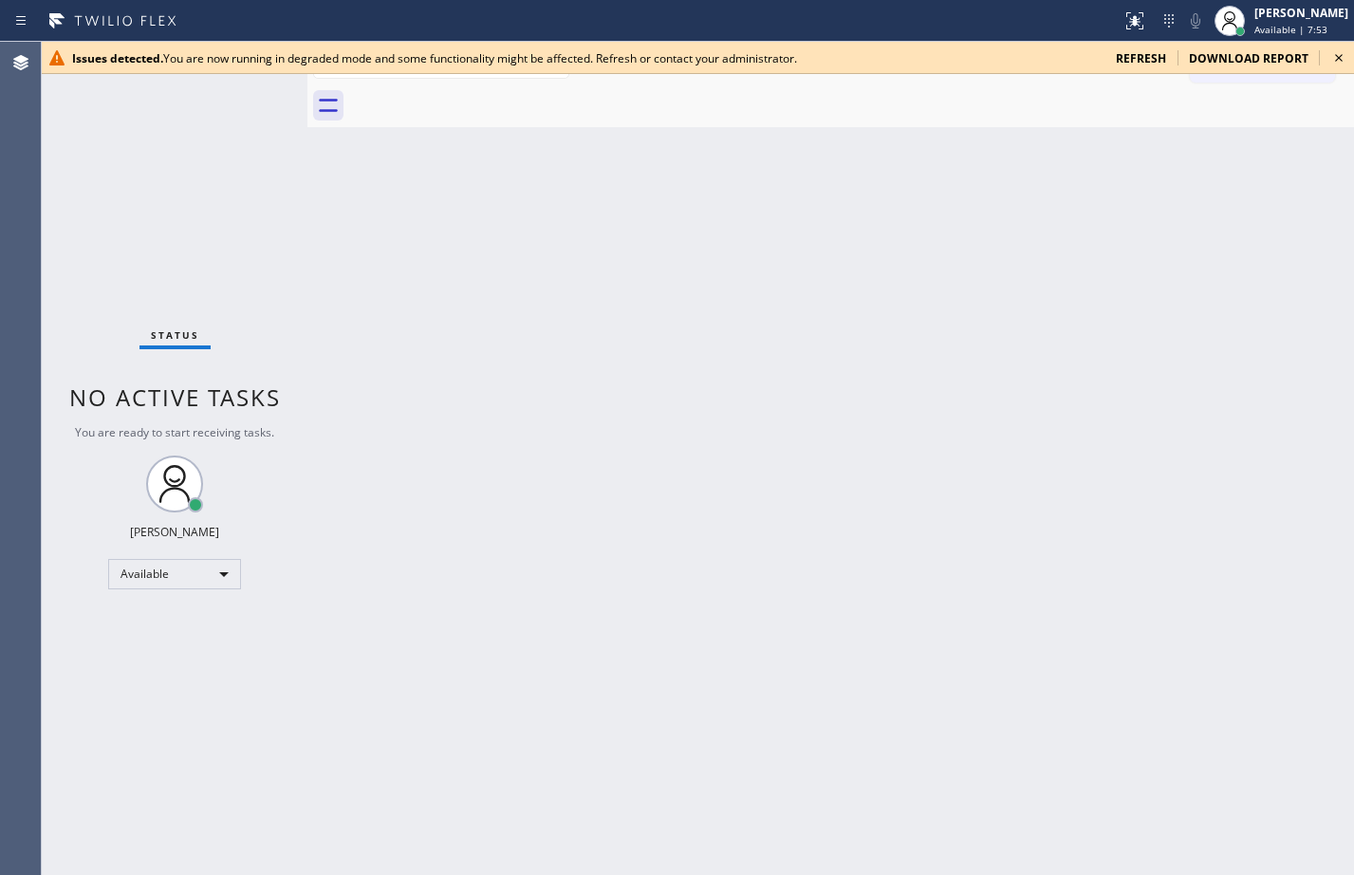
click at [1332, 60] on icon at bounding box center [1338, 57] width 23 height 23
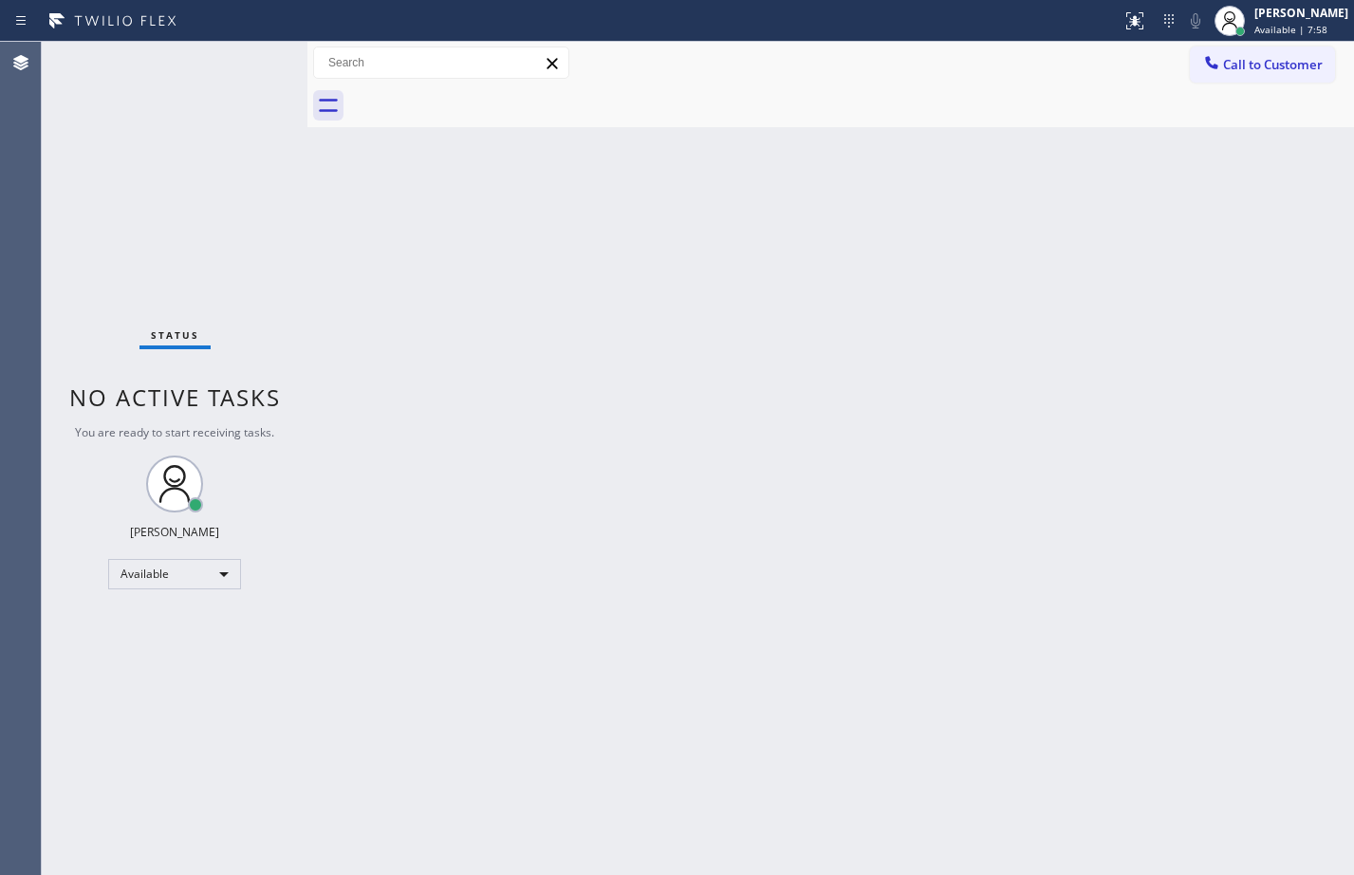
click at [704, 330] on div "Back to Dashboard Change Sender ID Customers Technicians Select a contact Outbo…" at bounding box center [830, 458] width 1047 height 833
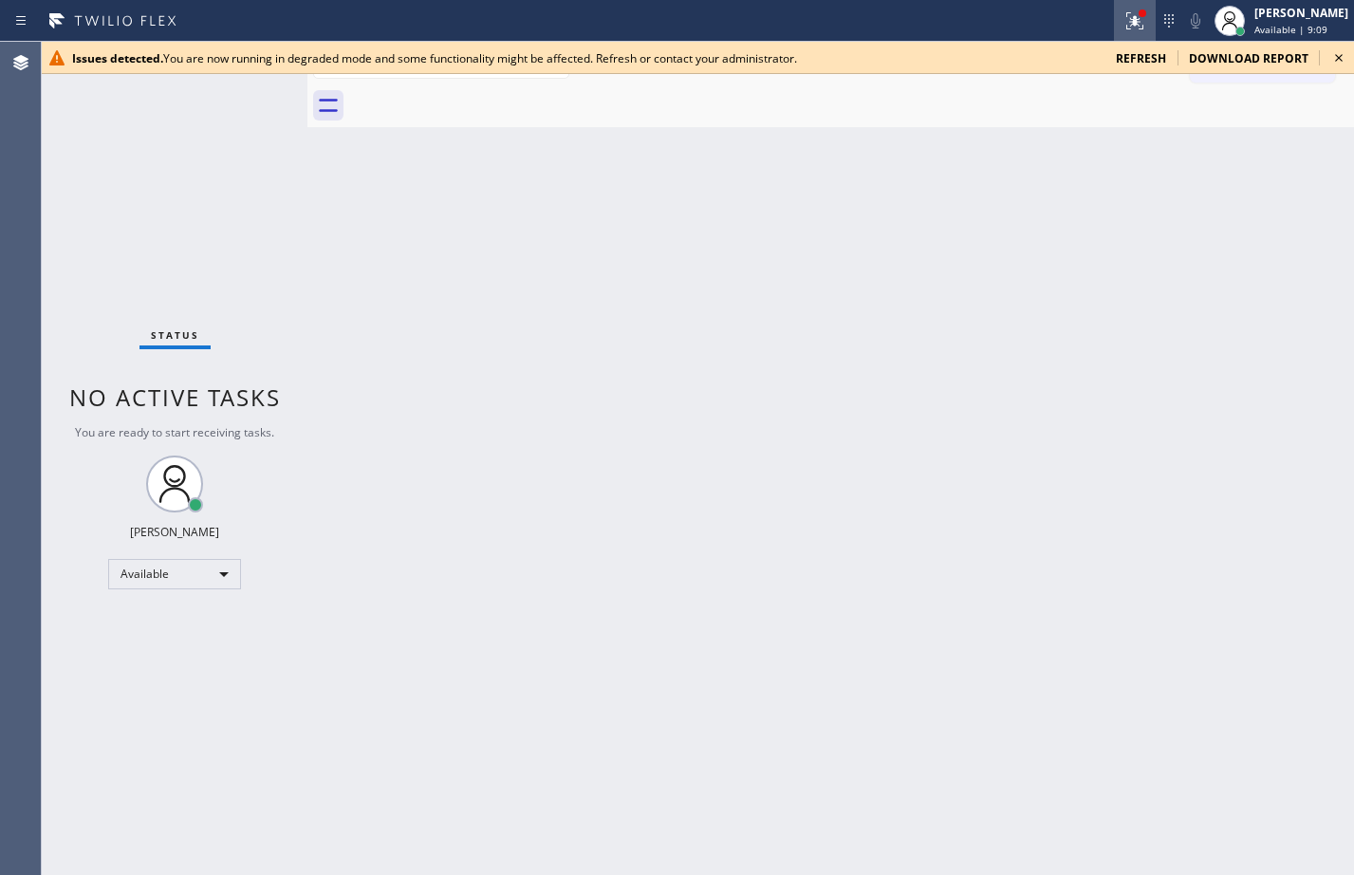
click at [1114, 35] on button at bounding box center [1135, 21] width 42 height 42
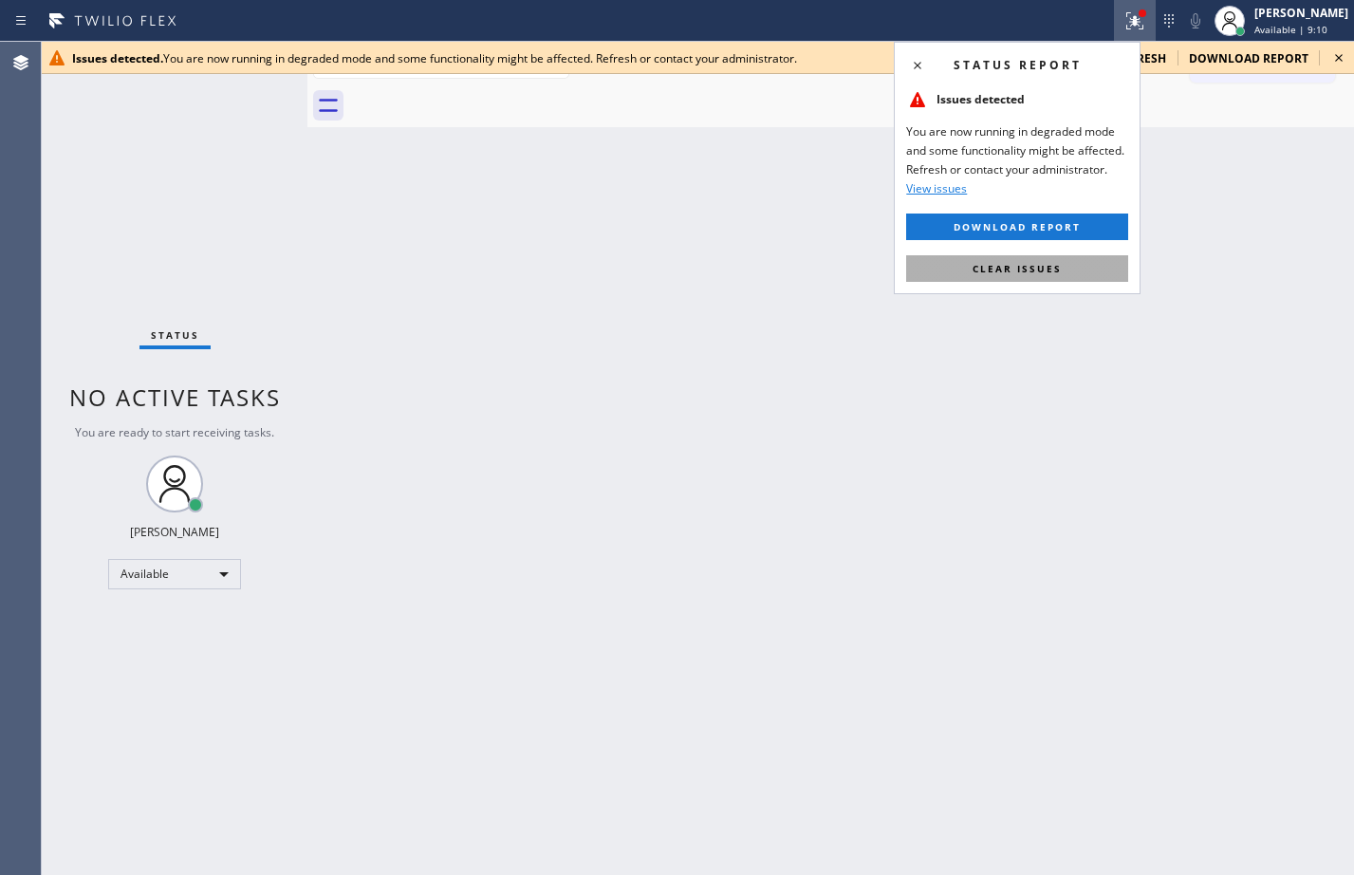
click at [999, 269] on span "Clear issues" at bounding box center [1017, 268] width 89 height 13
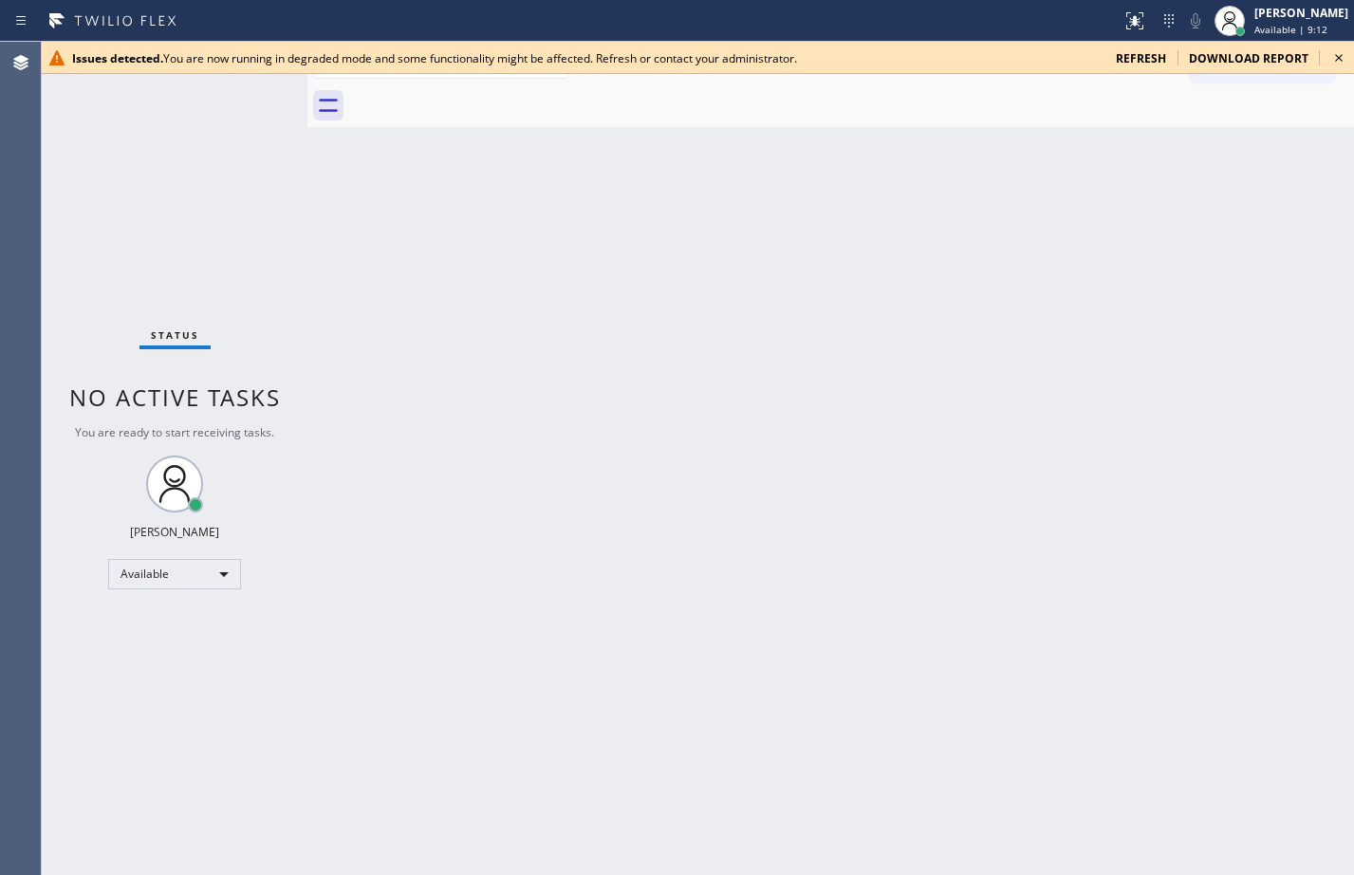
click at [1162, 56] on span "refresh" at bounding box center [1141, 58] width 50 height 16
drag, startPoint x: 187, startPoint y: 205, endPoint x: 221, endPoint y: 201, distance: 34.4
click at [187, 205] on div "Status No active tasks You are ready to start receiving tasks. [PERSON_NAME] Av…" at bounding box center [175, 458] width 266 height 833
click at [1155, 51] on span "refresh" at bounding box center [1141, 58] width 50 height 16
click at [1161, 55] on span "refresh" at bounding box center [1141, 58] width 50 height 16
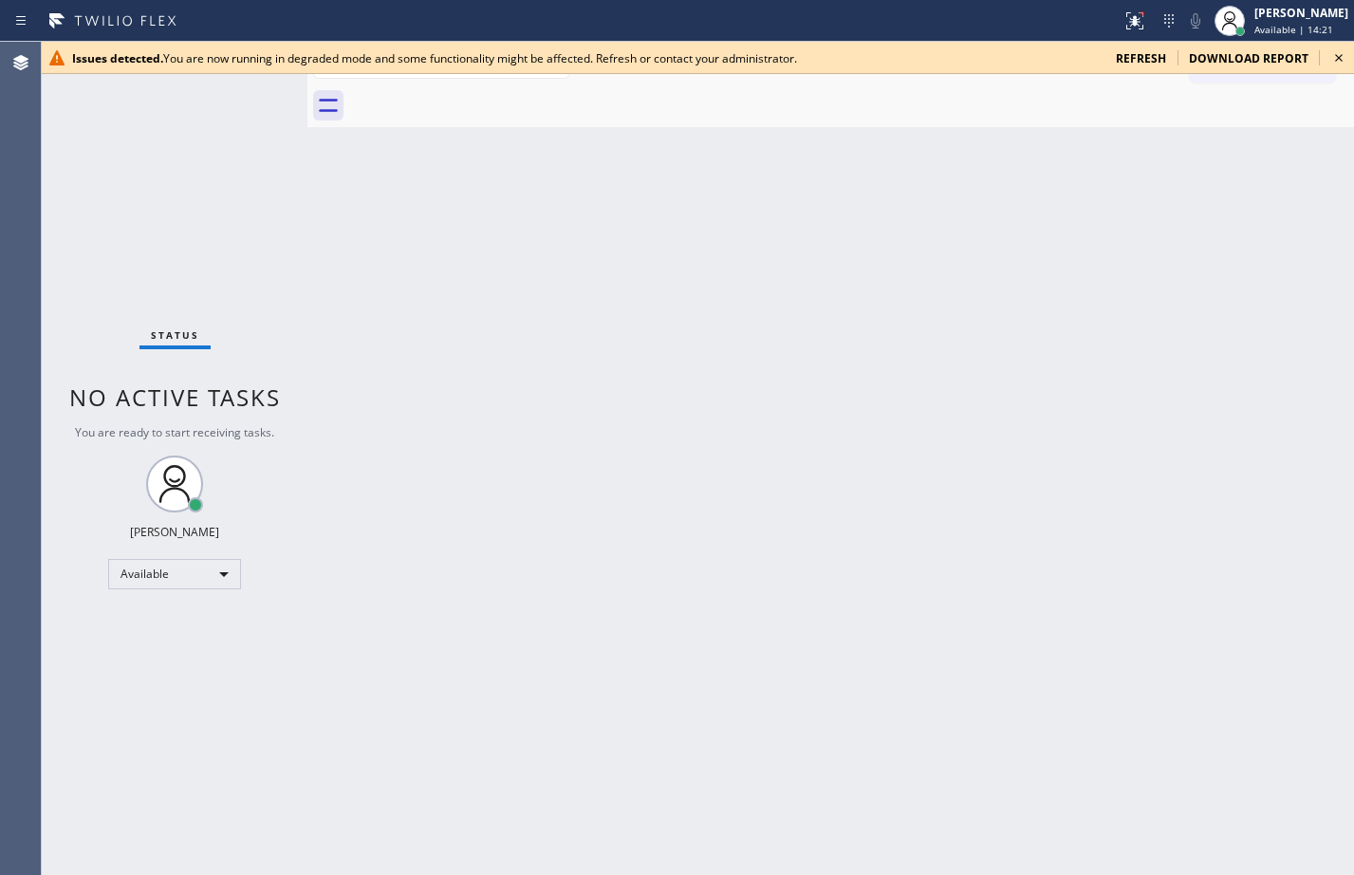
click at [1136, 46] on div "Issues detected. You are now running in degraded mode and some functionality mi…" at bounding box center [698, 58] width 1312 height 32
click at [1138, 52] on span "refresh" at bounding box center [1141, 58] width 50 height 16
click at [1132, 29] on div at bounding box center [1135, 20] width 42 height 23
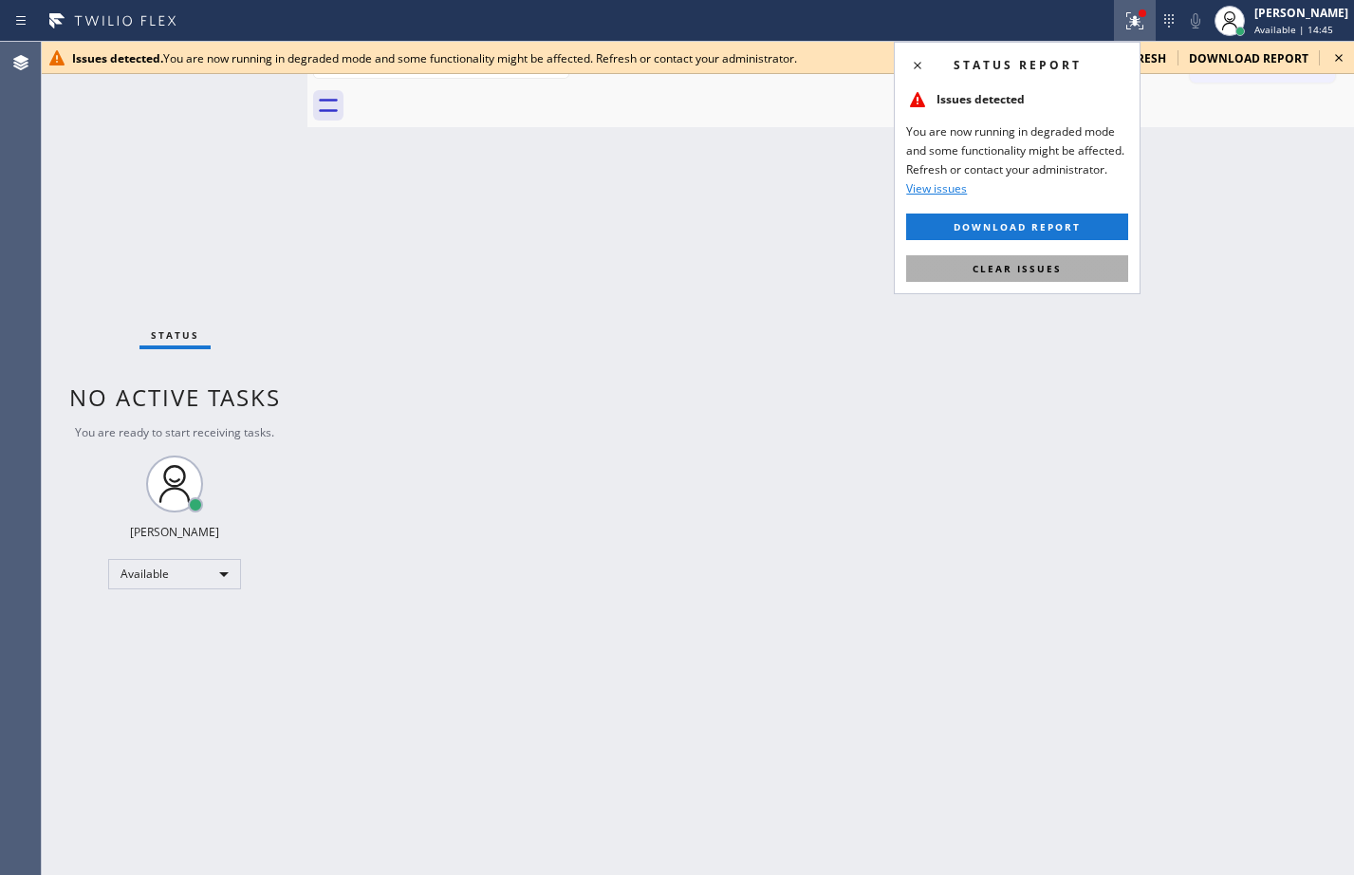
click at [1081, 266] on button "Clear issues" at bounding box center [1017, 268] width 222 height 27
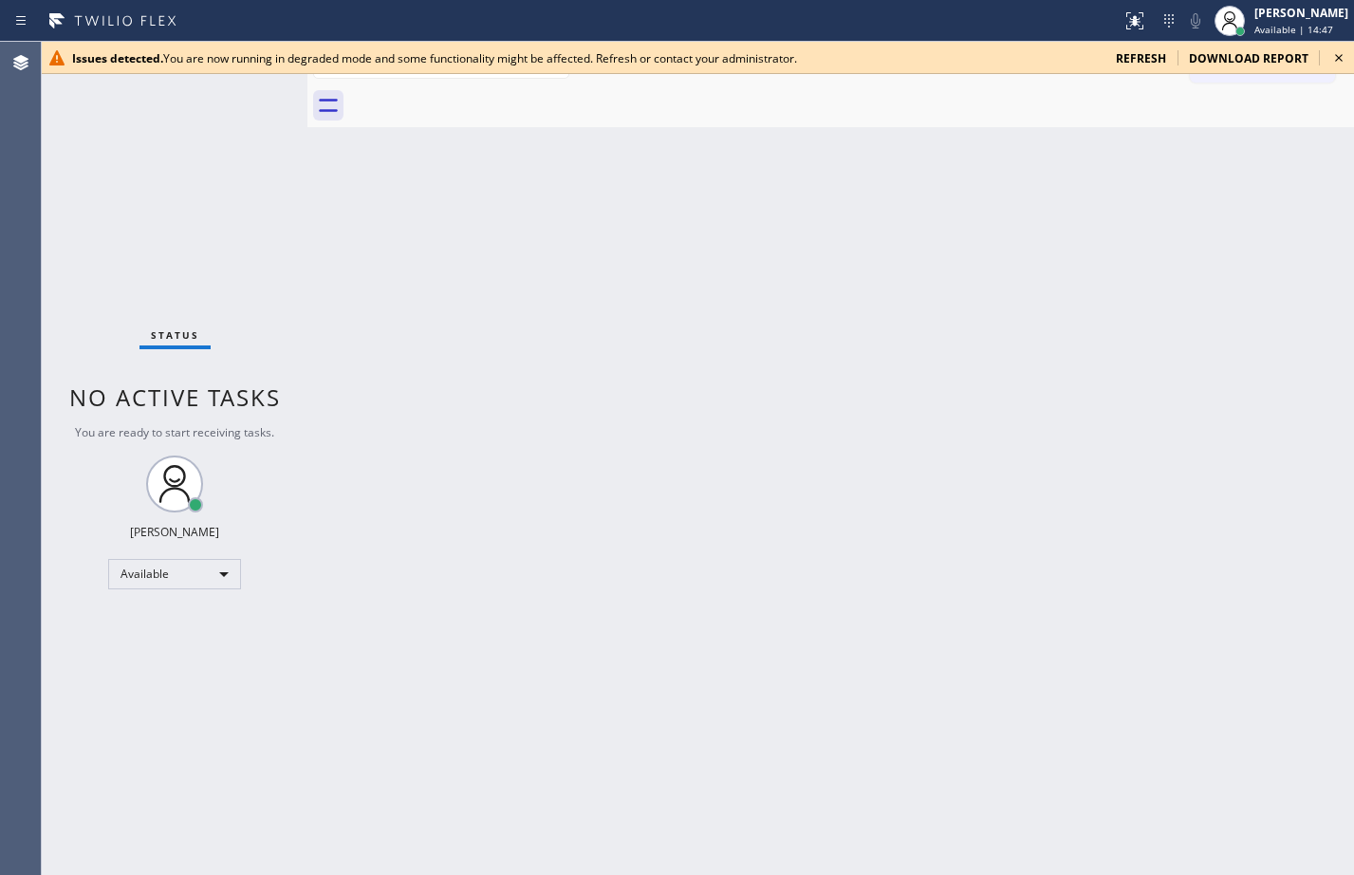
click at [1157, 61] on span "refresh" at bounding box center [1141, 58] width 50 height 16
click at [1145, 48] on div "Issues detected. You are now running in degraded mode and some functionality mi…" at bounding box center [698, 58] width 1312 height 32
click at [1144, 56] on span "refresh" at bounding box center [1141, 58] width 50 height 16
click at [1159, 50] on span "refresh" at bounding box center [1141, 58] width 50 height 16
click at [1126, 20] on icon at bounding box center [1134, 20] width 23 height 23
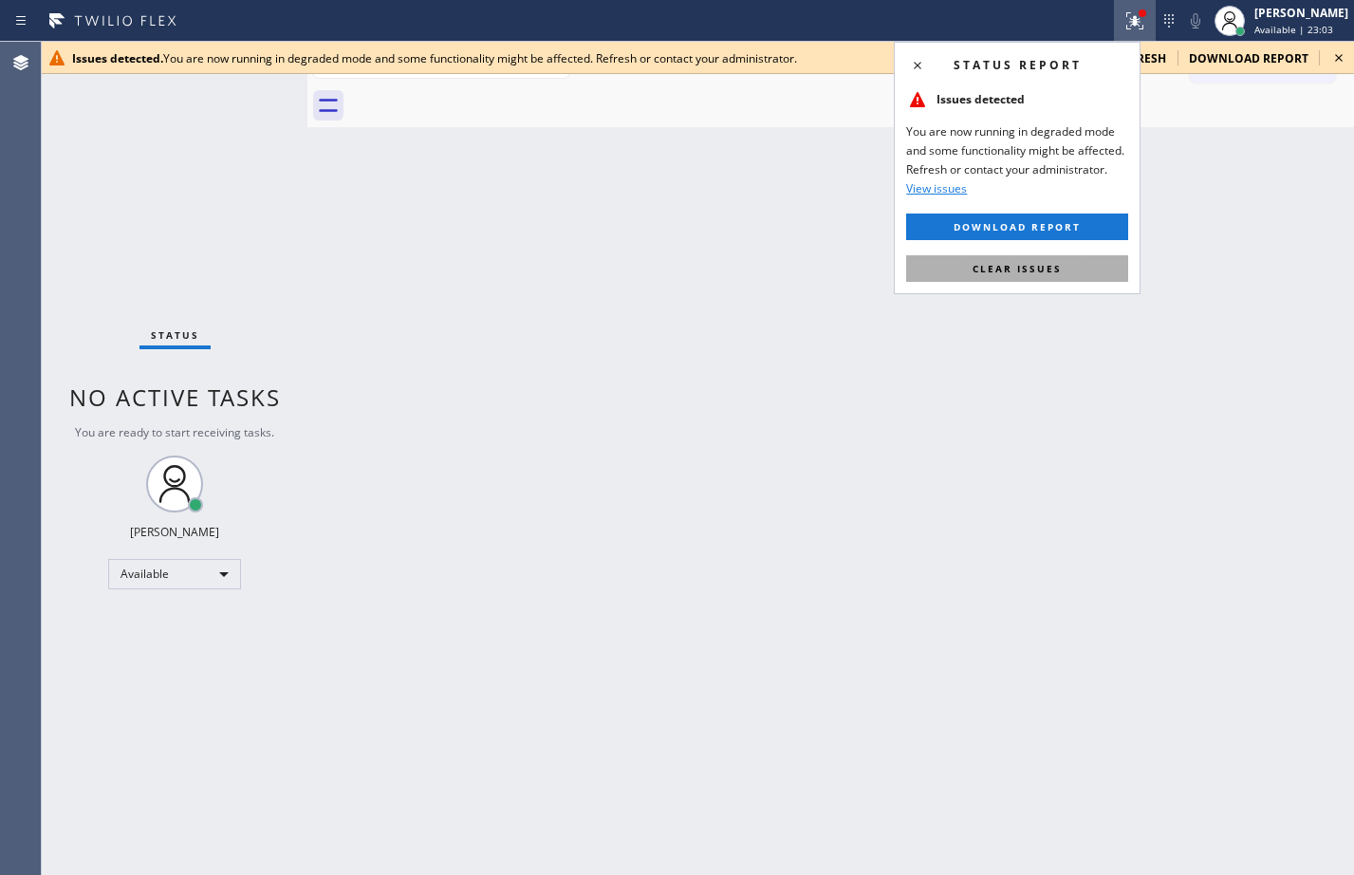
click at [1057, 274] on span "Clear issues" at bounding box center [1017, 268] width 89 height 13
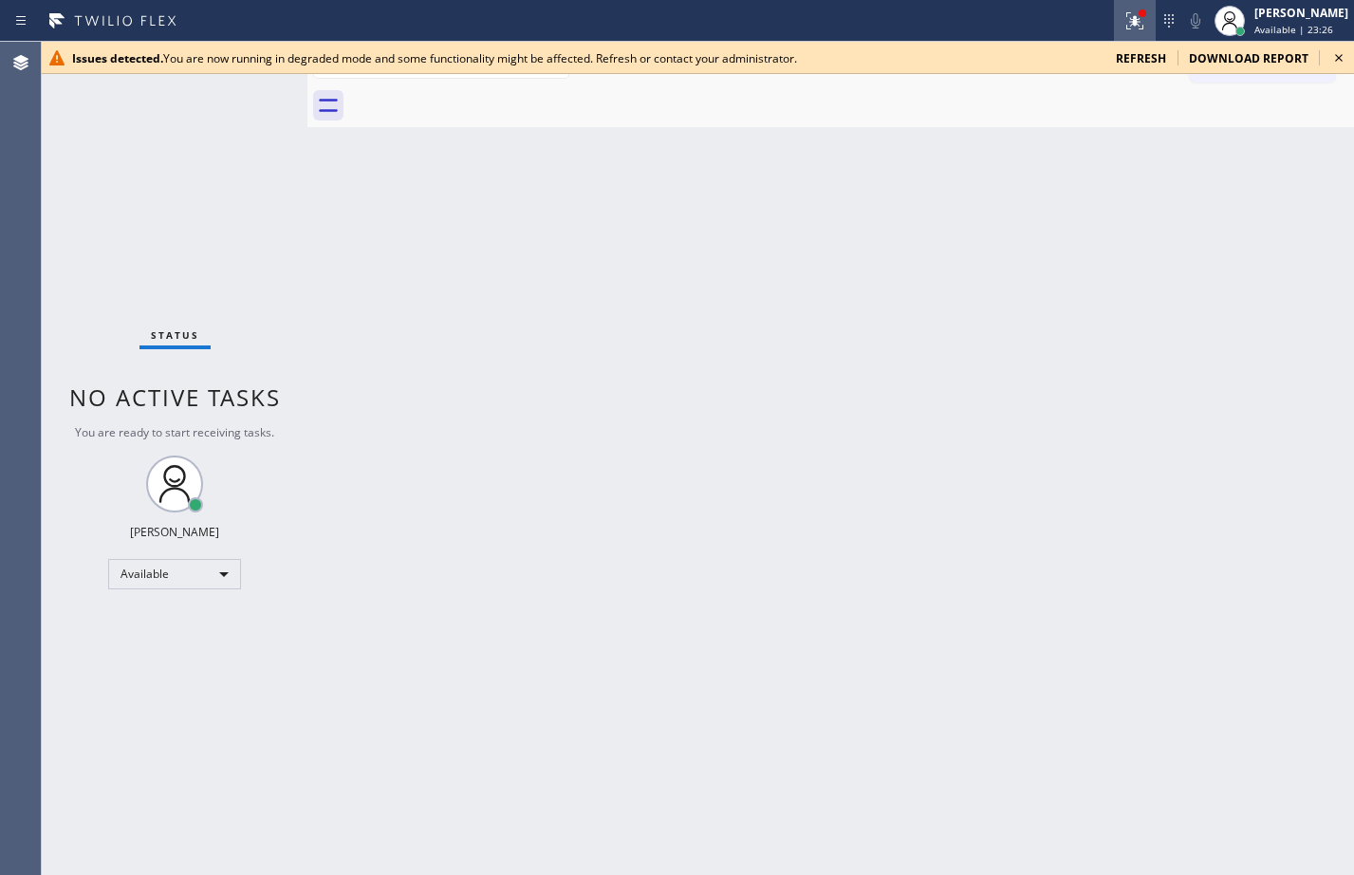
click at [1129, 25] on icon at bounding box center [1134, 20] width 23 height 23
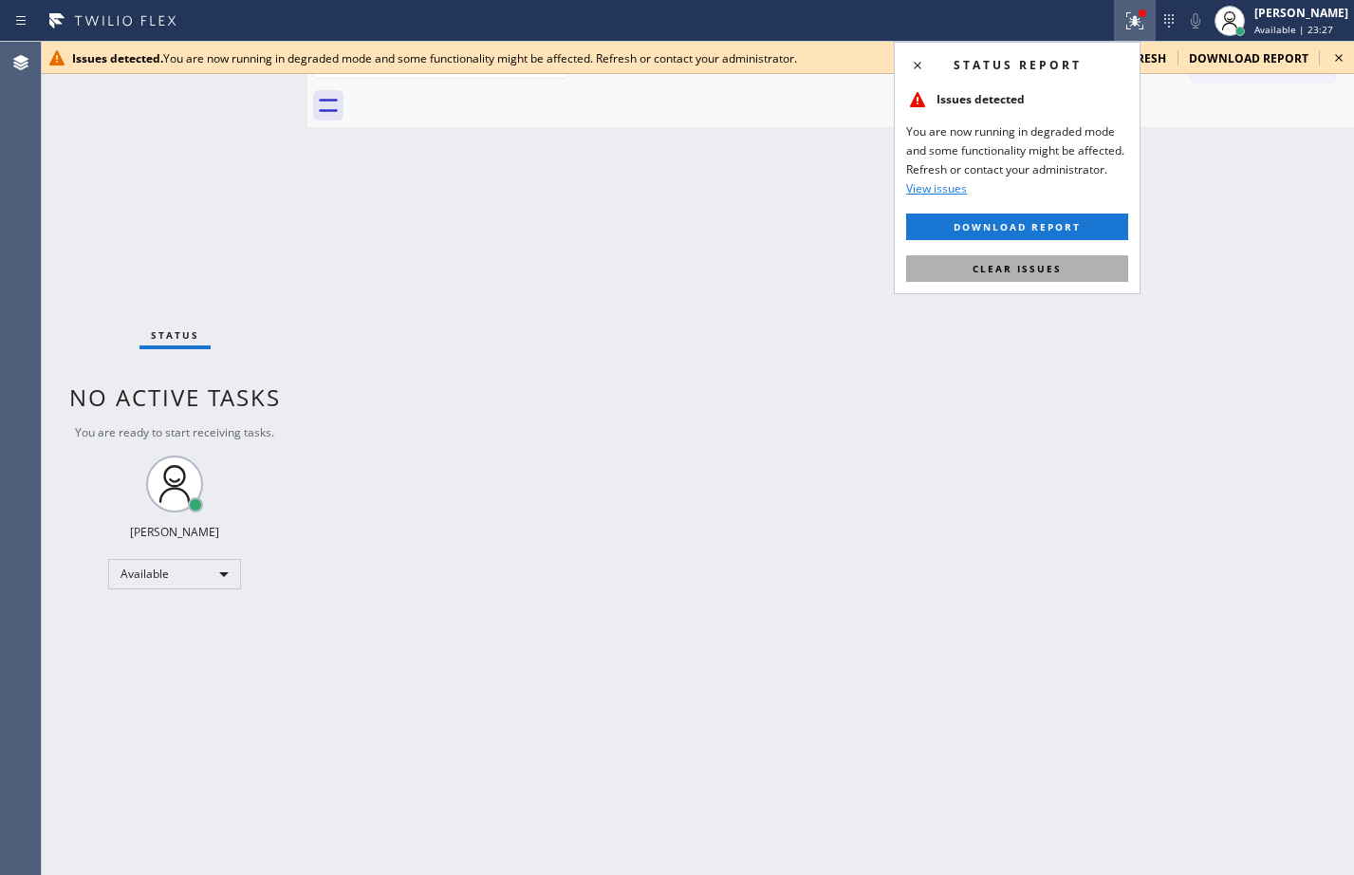
click at [983, 273] on span "Clear issues" at bounding box center [1017, 268] width 89 height 13
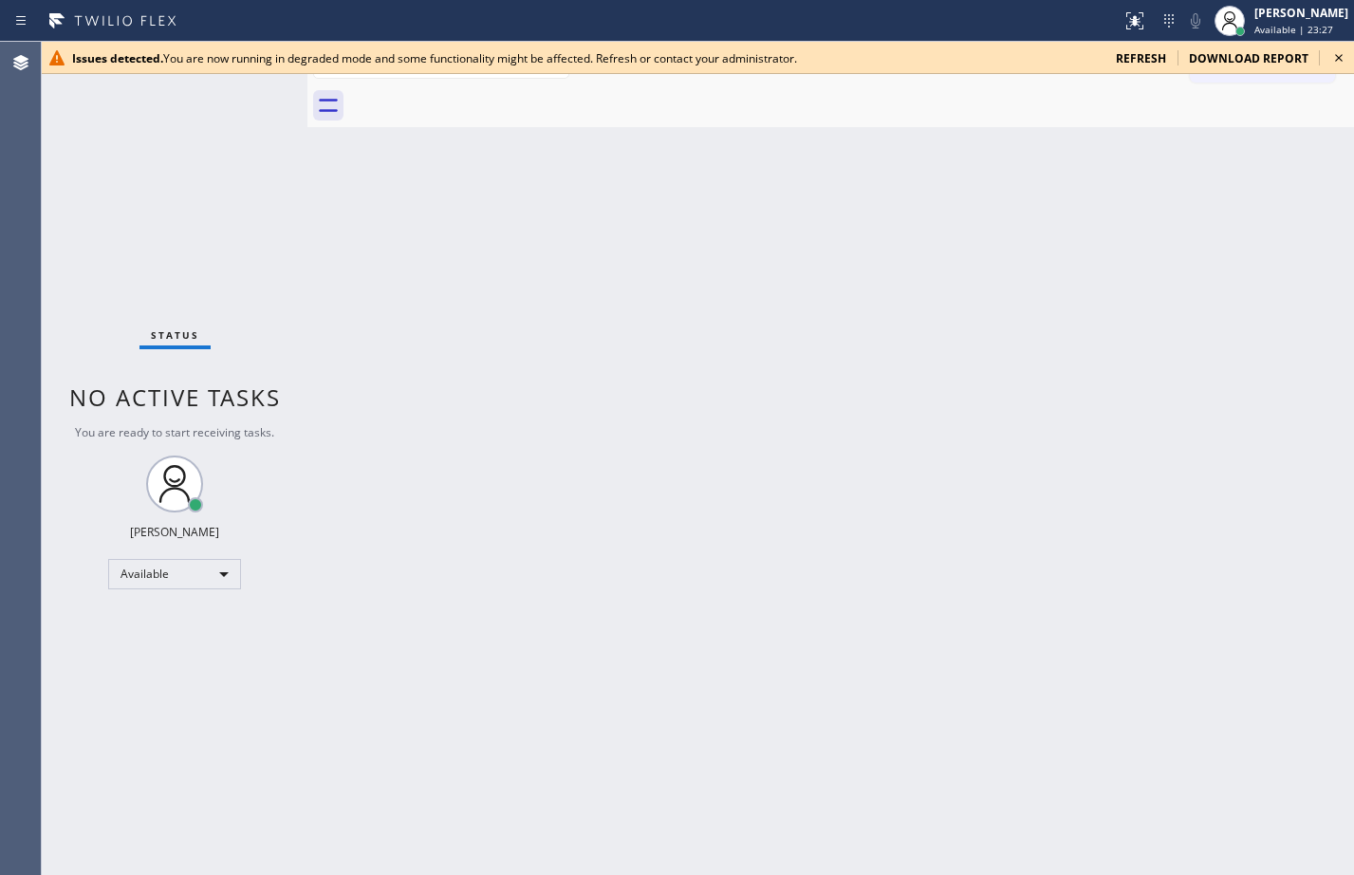
click at [1120, 59] on span "refresh" at bounding box center [1141, 58] width 50 height 16
click at [1136, 47] on div "Issues detected. You are now running in degraded mode and some functionality mi…" at bounding box center [698, 58] width 1312 height 32
click at [1138, 61] on span "refresh" at bounding box center [1141, 58] width 50 height 16
click at [1136, 63] on span "refresh" at bounding box center [1141, 58] width 50 height 16
click at [225, 577] on div "Available" at bounding box center [174, 574] width 133 height 30
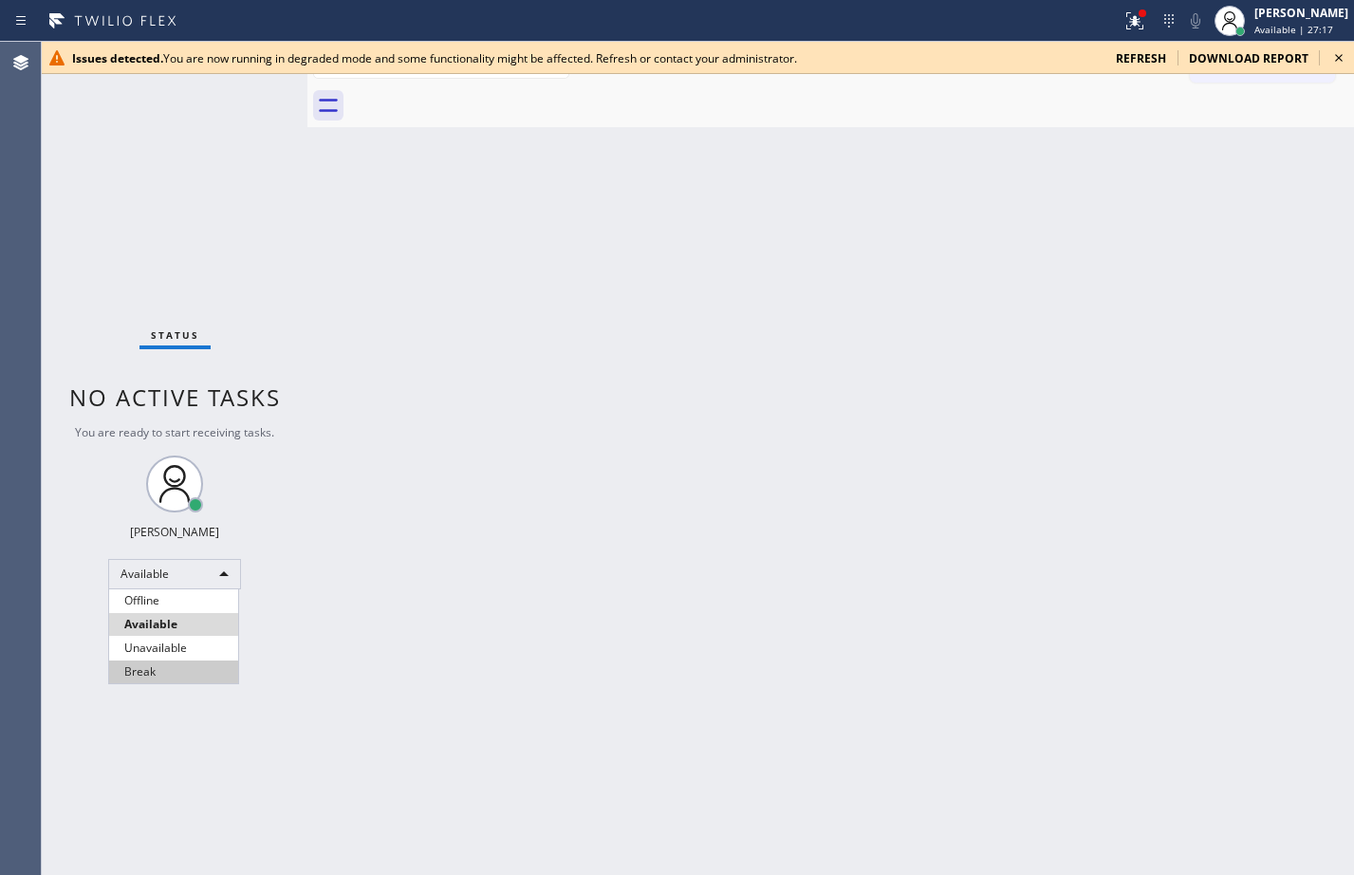
click at [157, 678] on li "Break" at bounding box center [173, 671] width 129 height 23
